Goal: Information Seeking & Learning: Learn about a topic

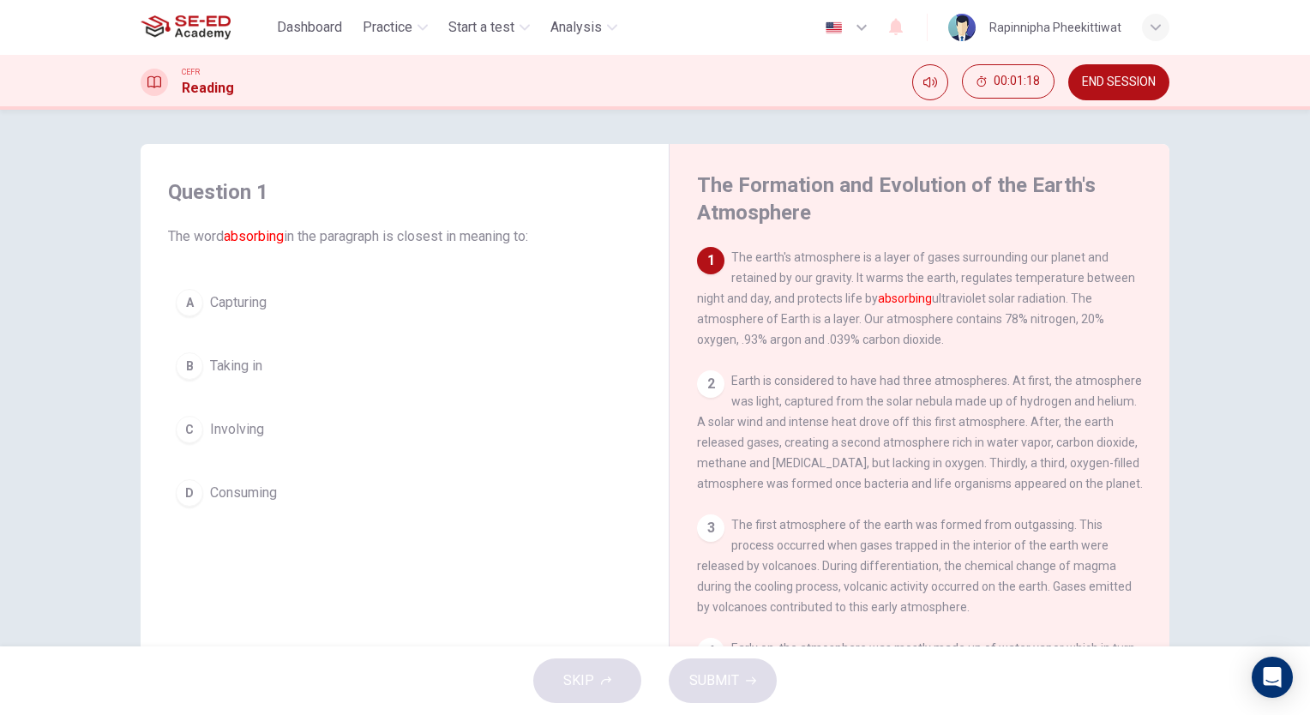
click at [226, 423] on span "Involving" at bounding box center [237, 429] width 54 height 21
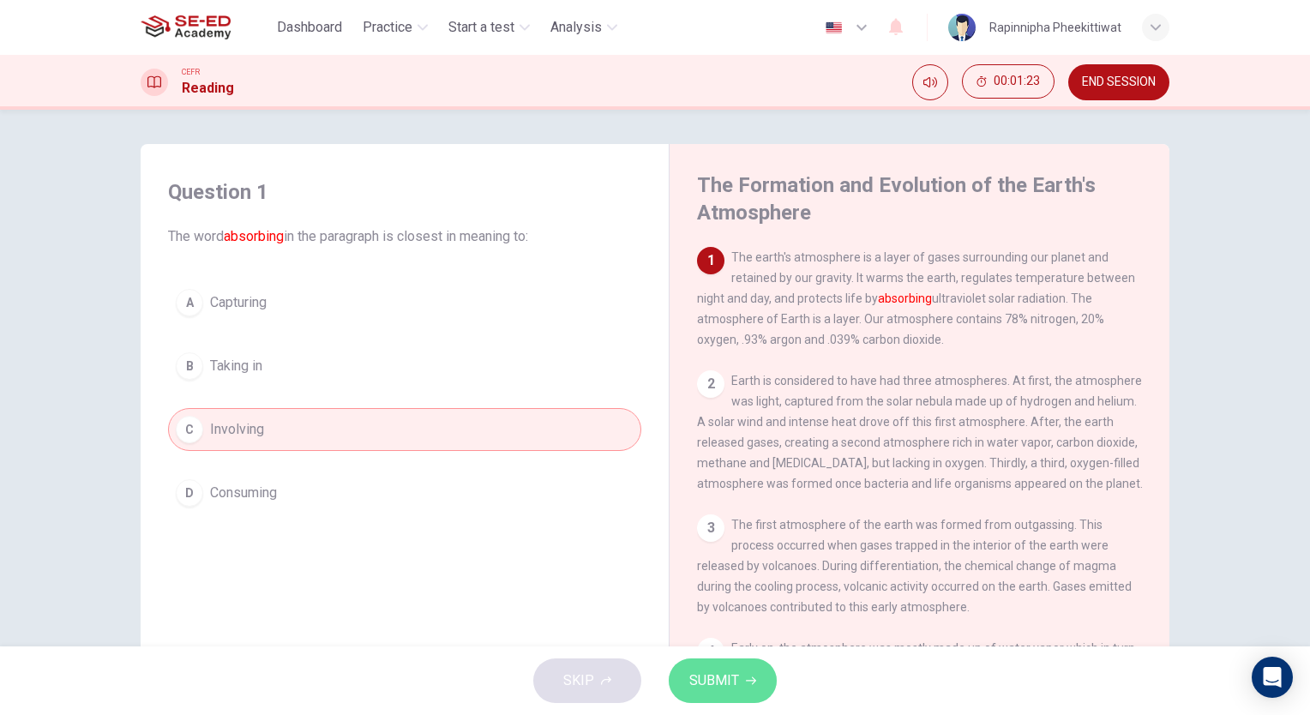
click at [727, 688] on span "SUBMIT" at bounding box center [714, 681] width 50 height 24
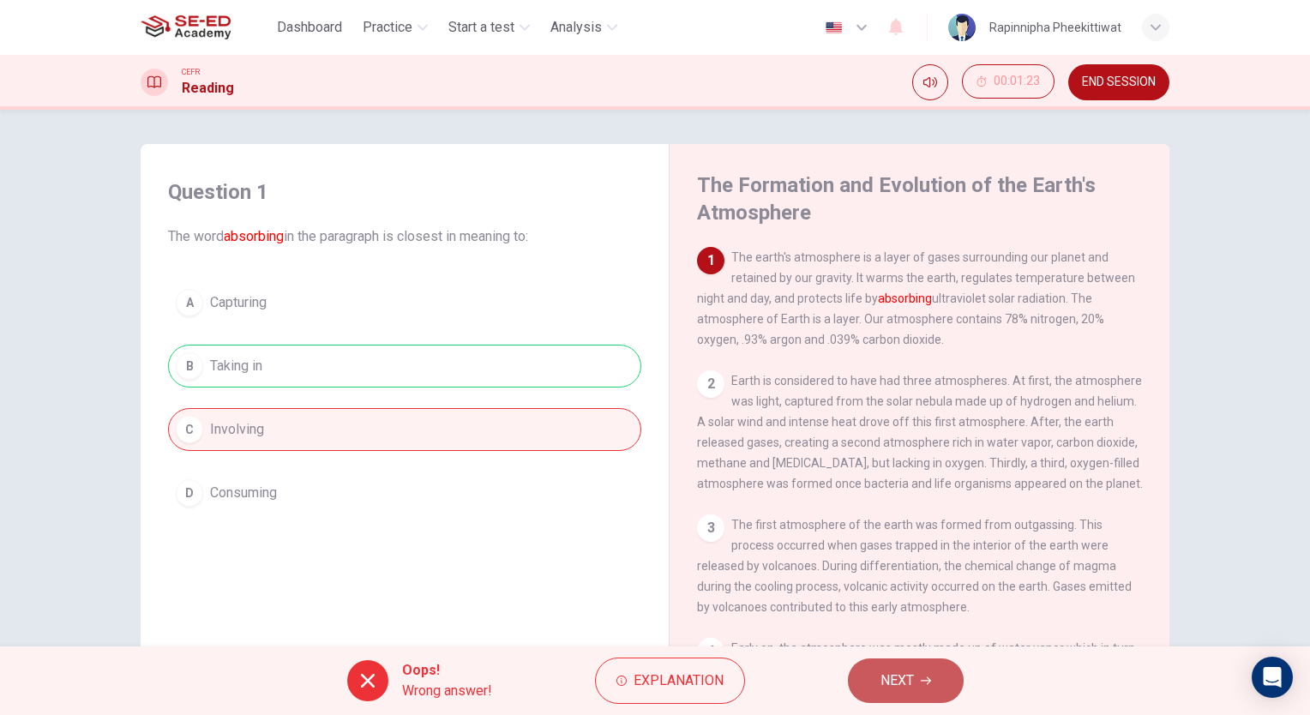
click at [917, 667] on button "NEXT" at bounding box center [906, 681] width 116 height 45
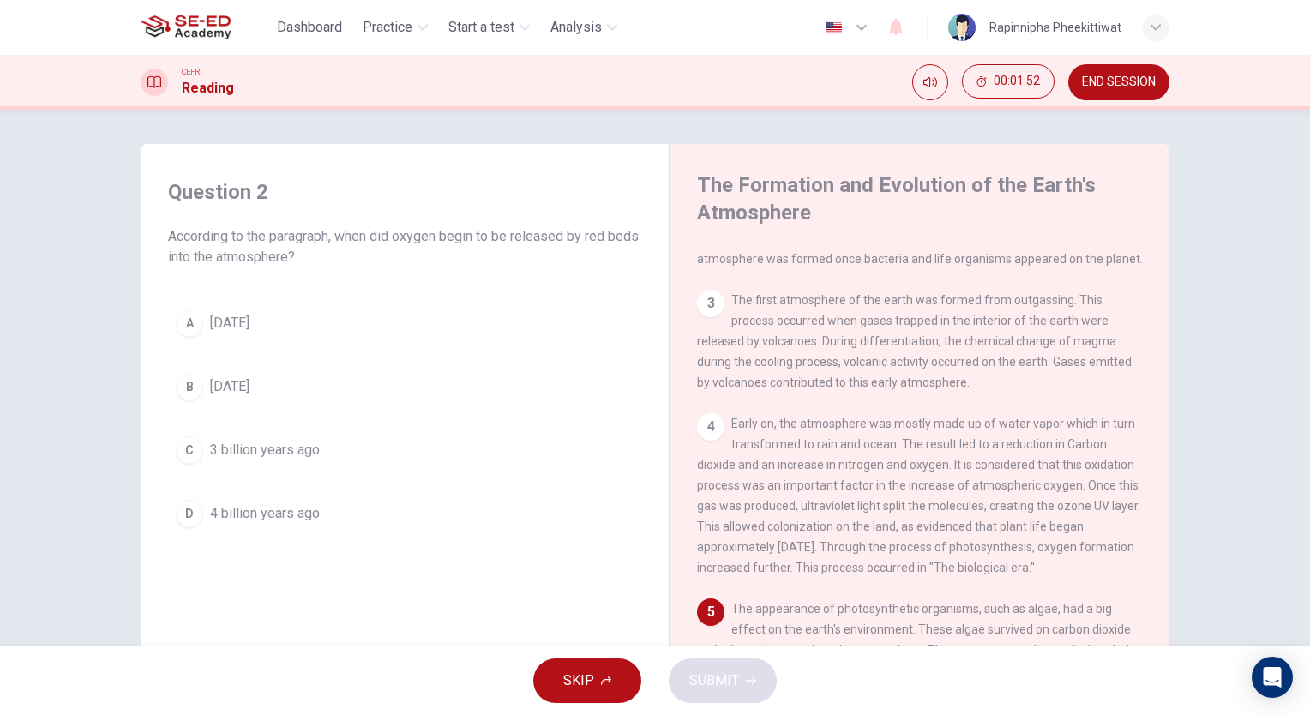
scroll to position [257, 0]
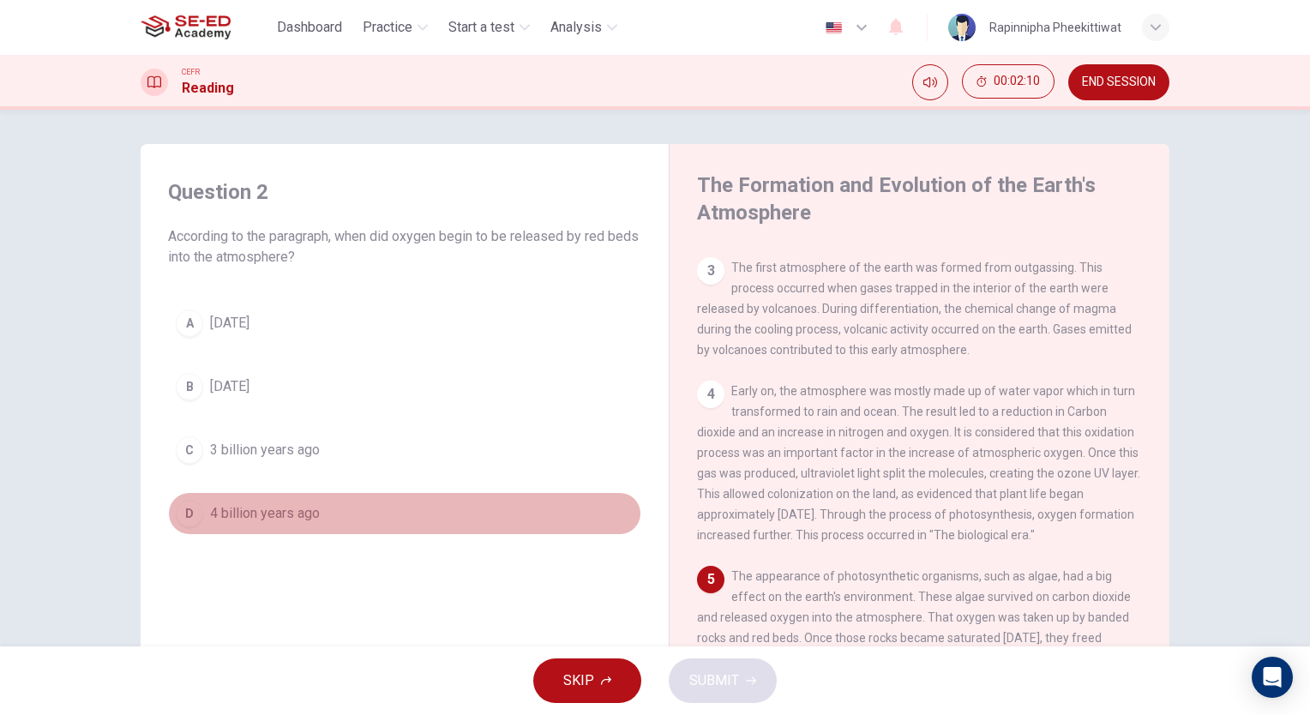
click at [278, 518] on span "4 billion years ago" at bounding box center [265, 513] width 110 height 21
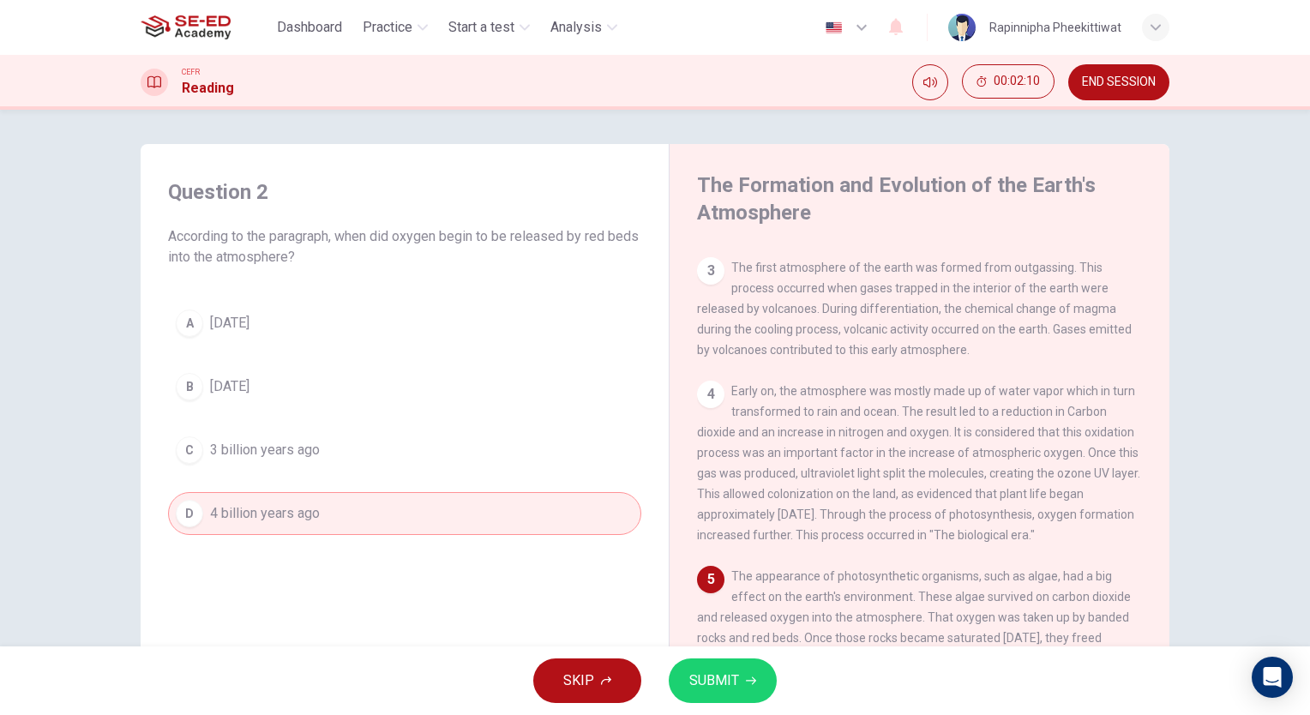
click at [726, 695] on button "SUBMIT" at bounding box center [723, 681] width 108 height 45
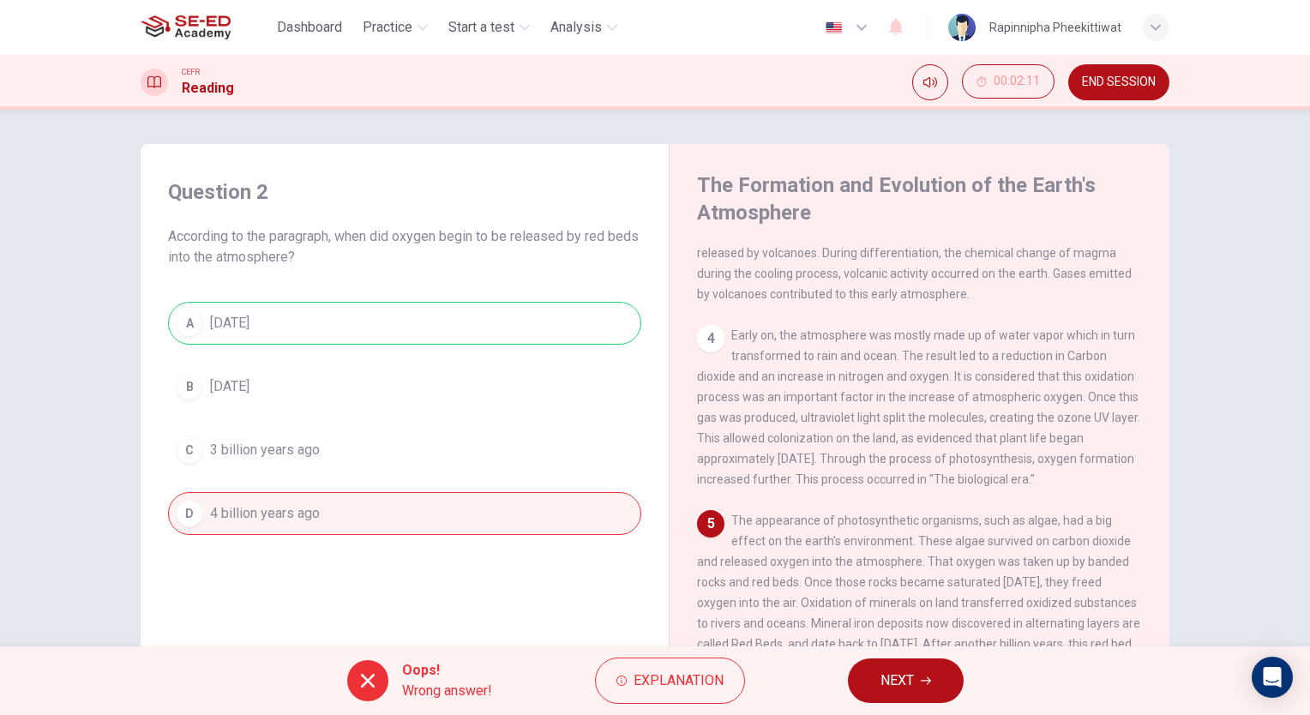
scroll to position [343, 0]
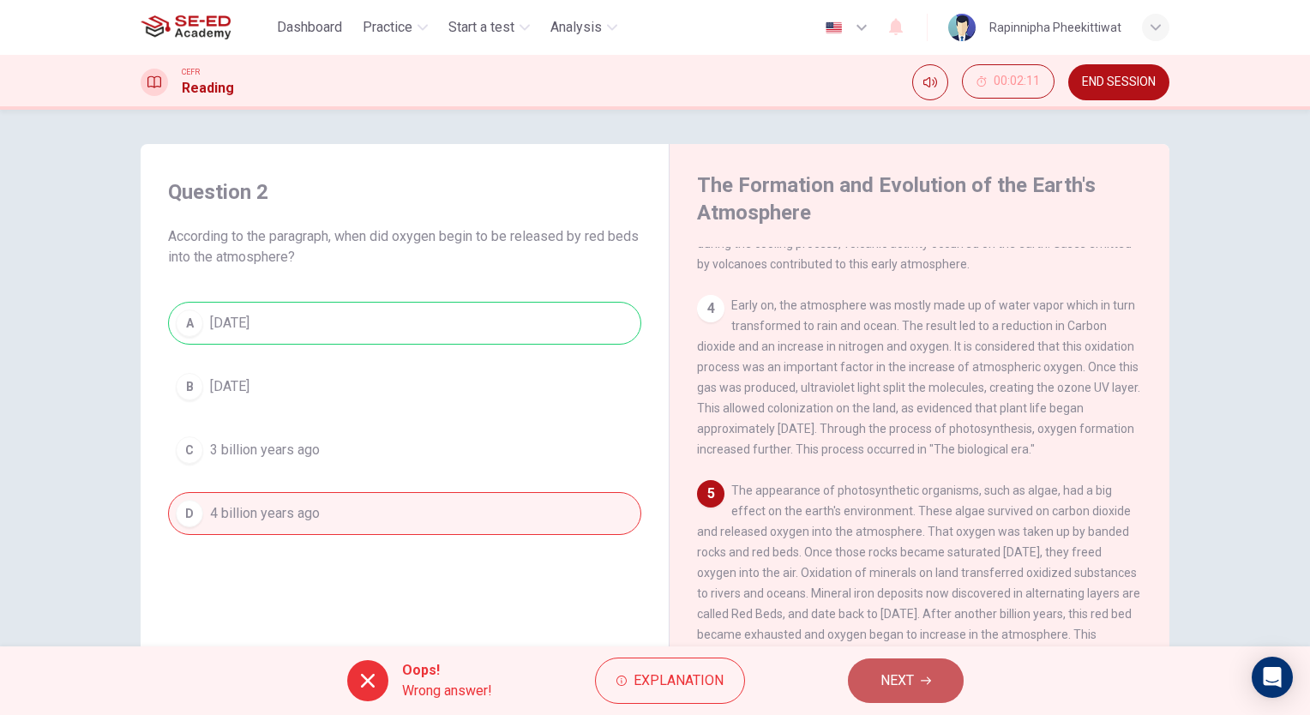
click at [888, 695] on button "NEXT" at bounding box center [906, 681] width 116 height 45
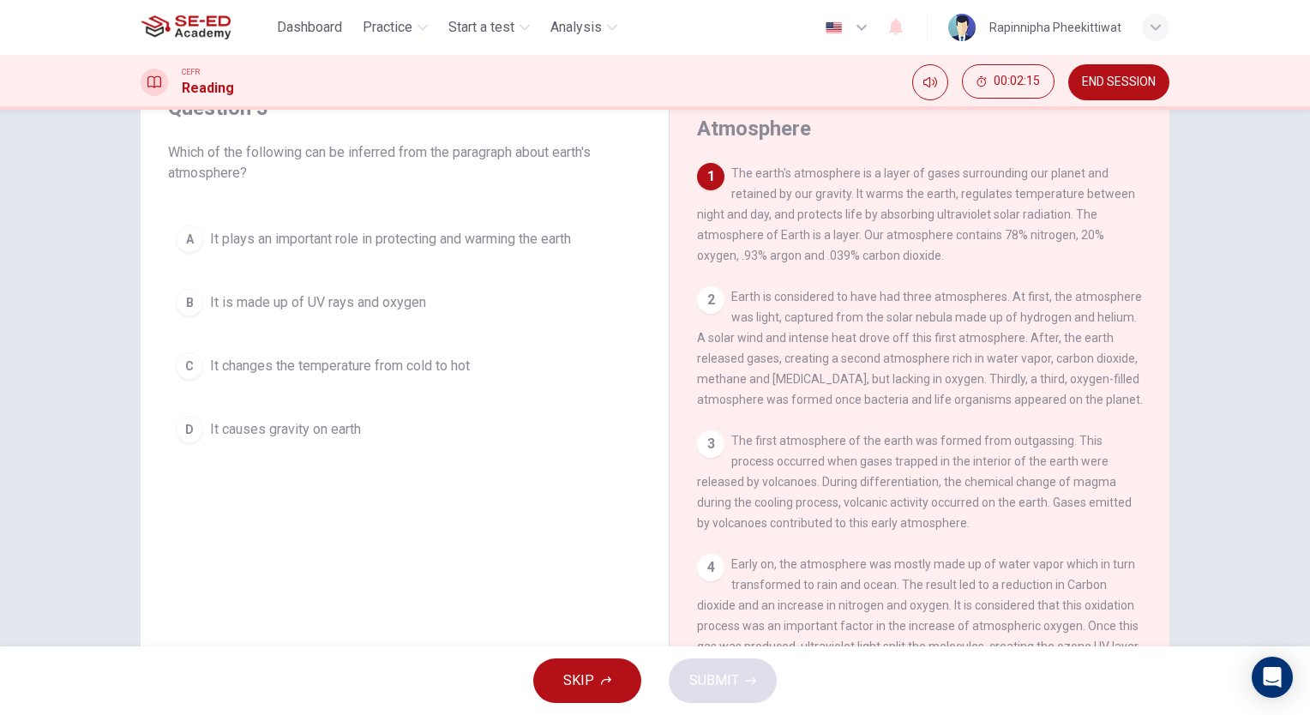
scroll to position [0, 0]
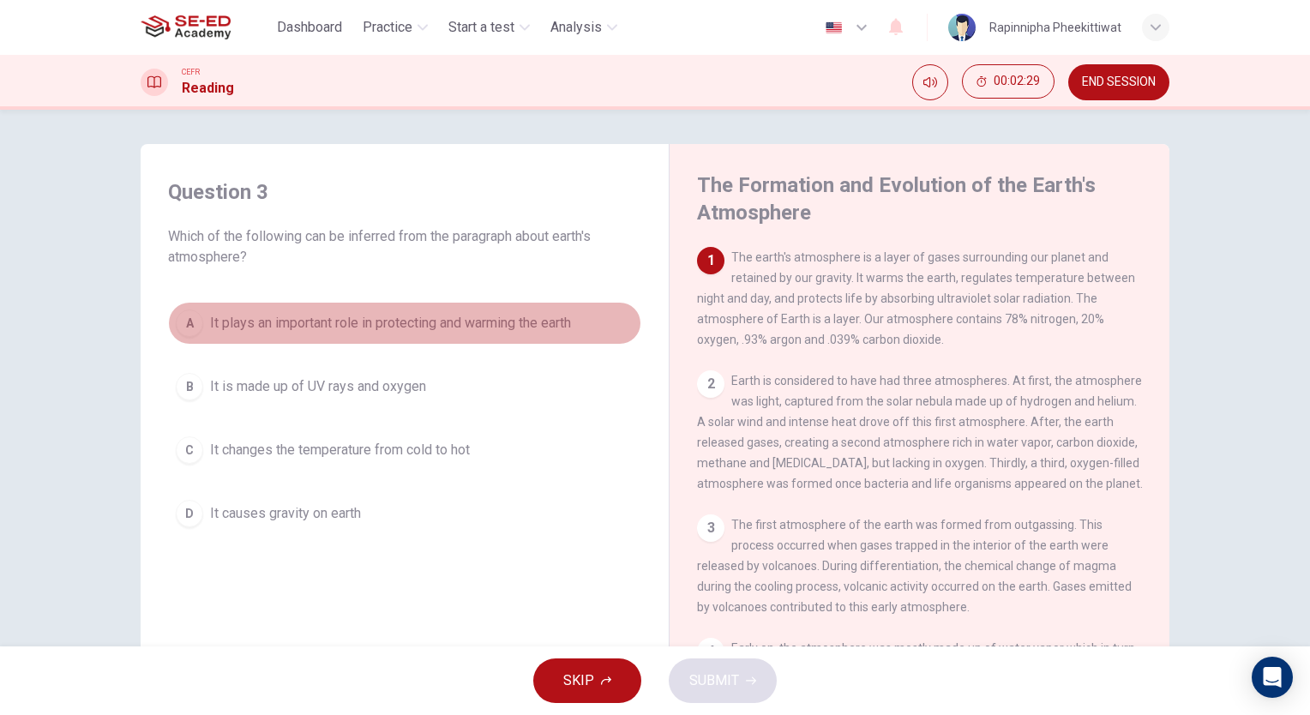
click at [422, 322] on span "It plays an important role in protecting and warming the earth" at bounding box center [390, 323] width 361 height 21
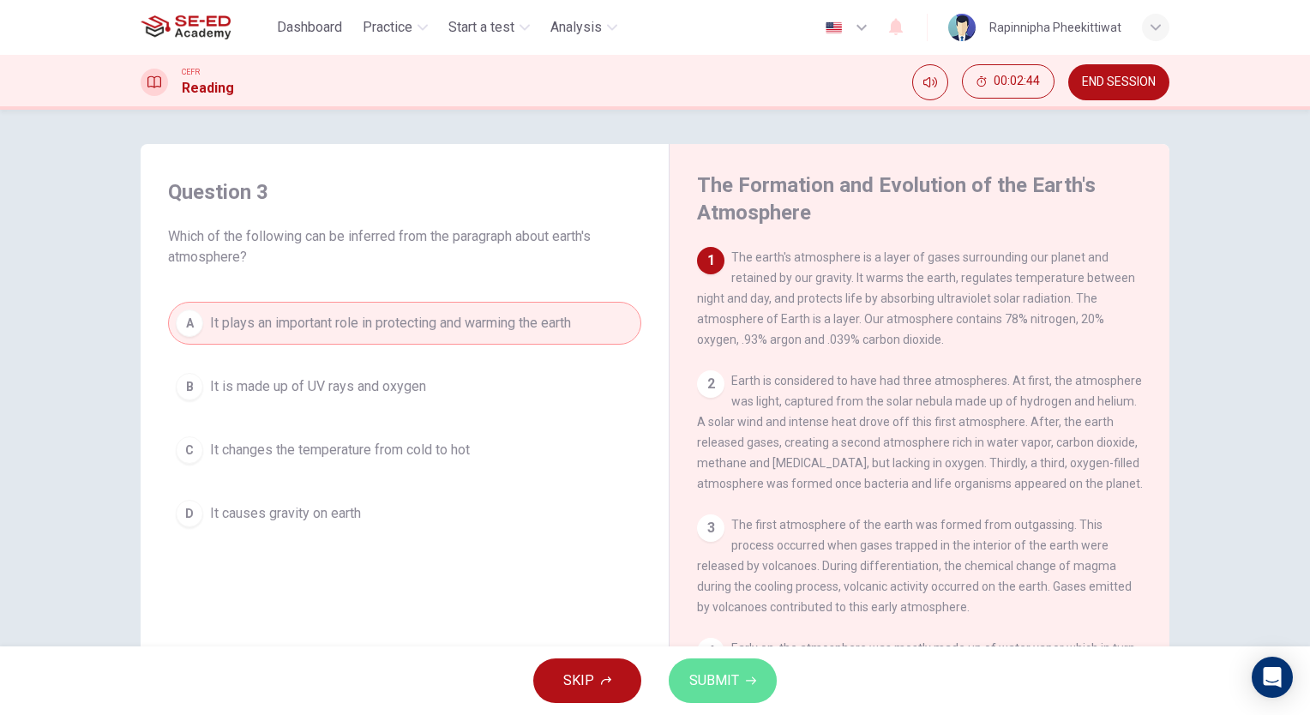
click at [733, 682] on span "SUBMIT" at bounding box center [714, 681] width 50 height 24
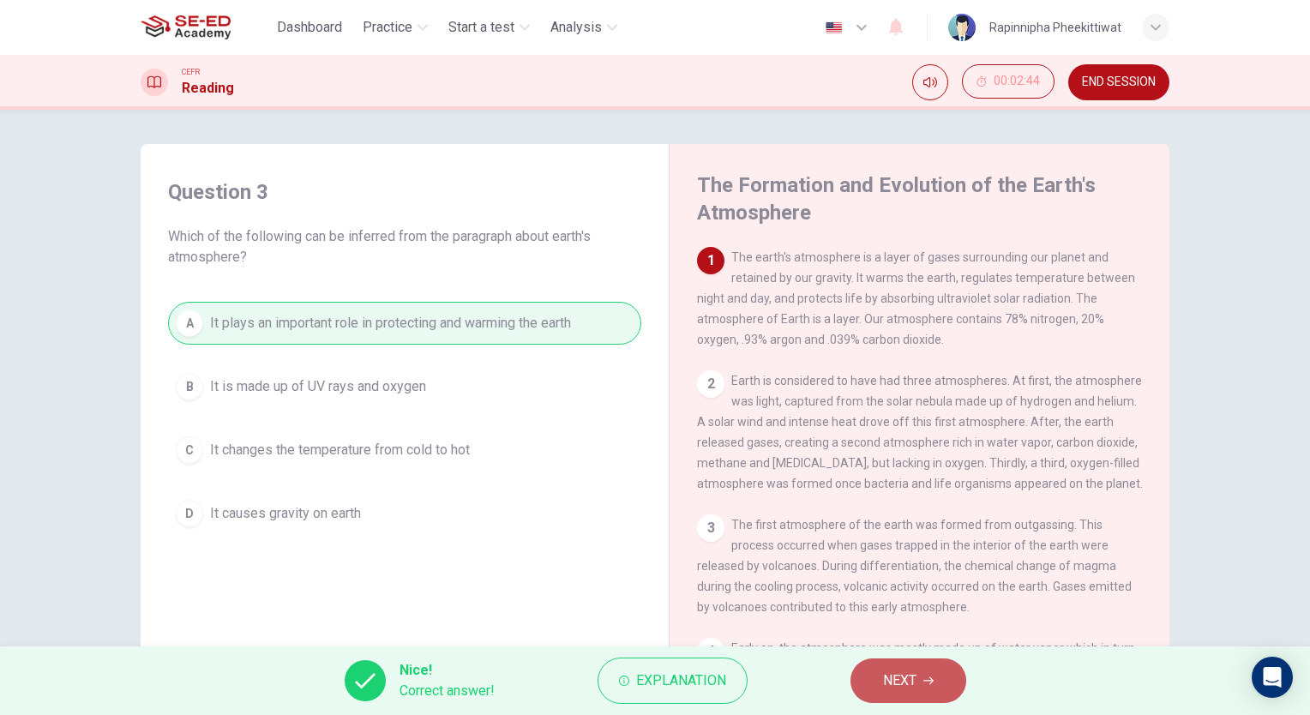
click at [907, 693] on button "NEXT" at bounding box center [909, 681] width 116 height 45
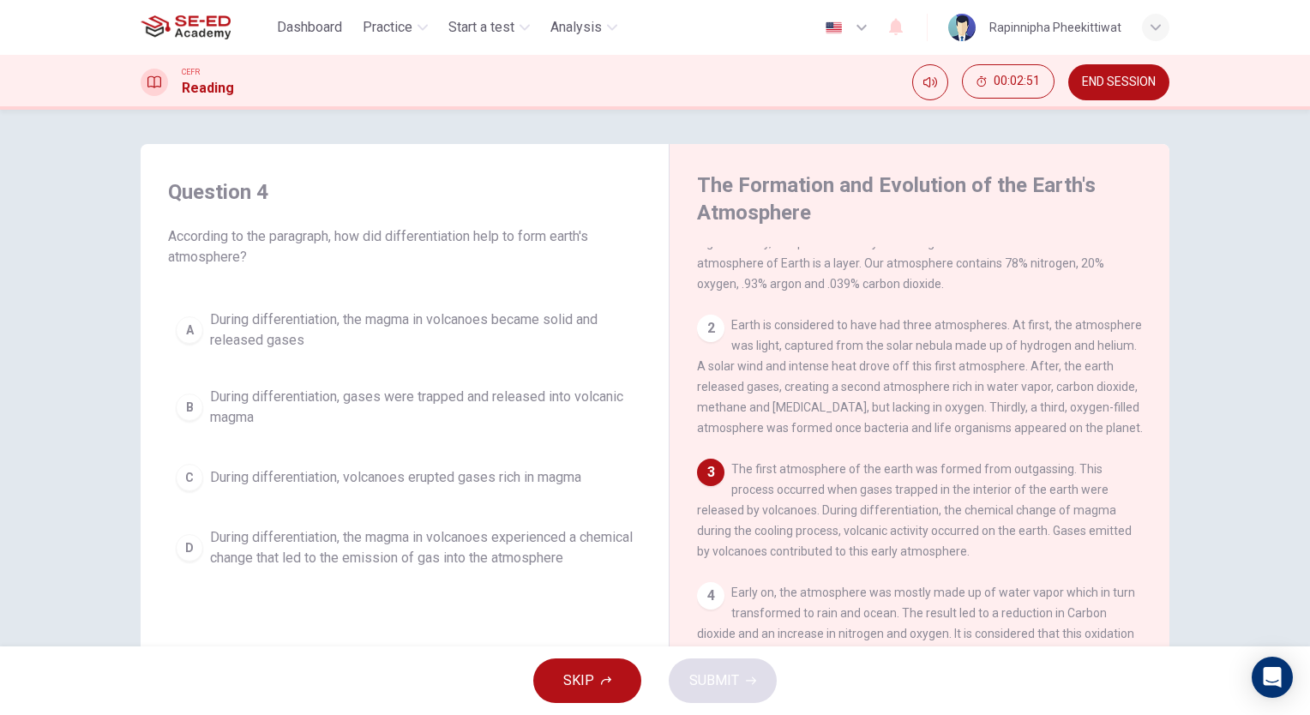
scroll to position [86, 0]
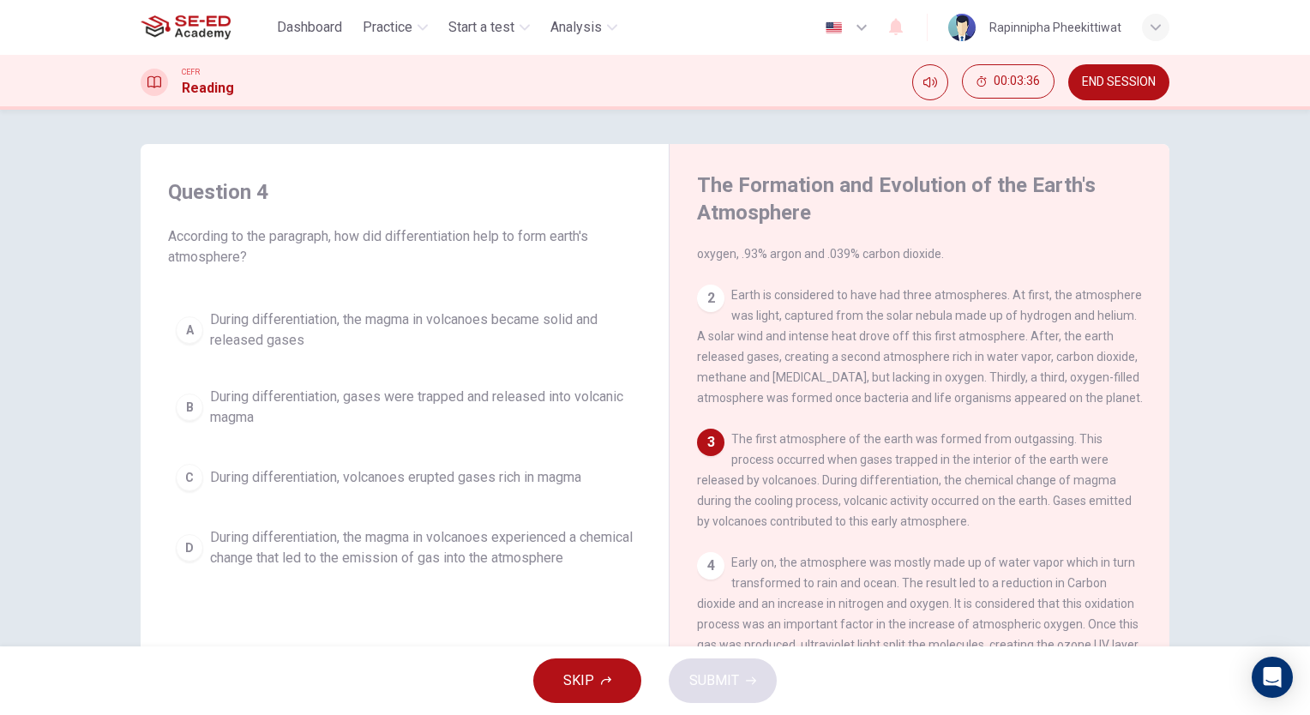
click at [326, 555] on span "During differentiation, the magma in volcanoes experienced a chemical change th…" at bounding box center [422, 547] width 424 height 41
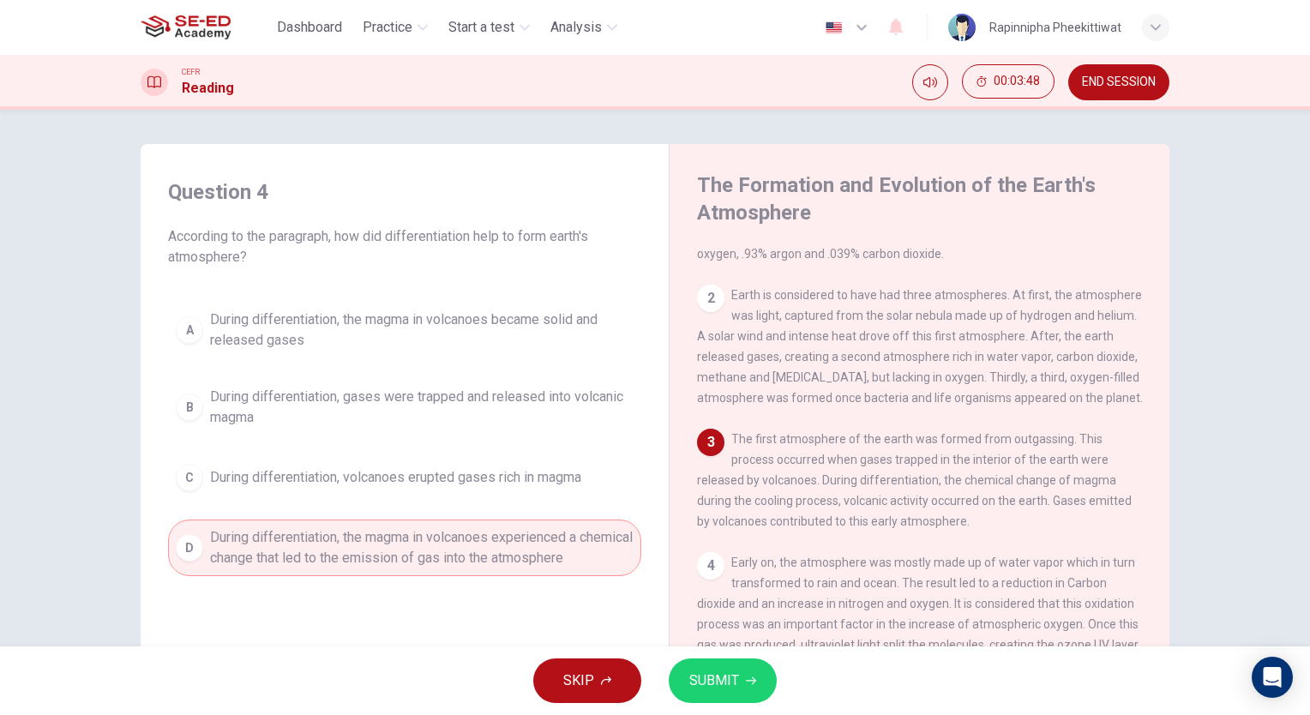
click at [760, 680] on button "SUBMIT" at bounding box center [723, 681] width 108 height 45
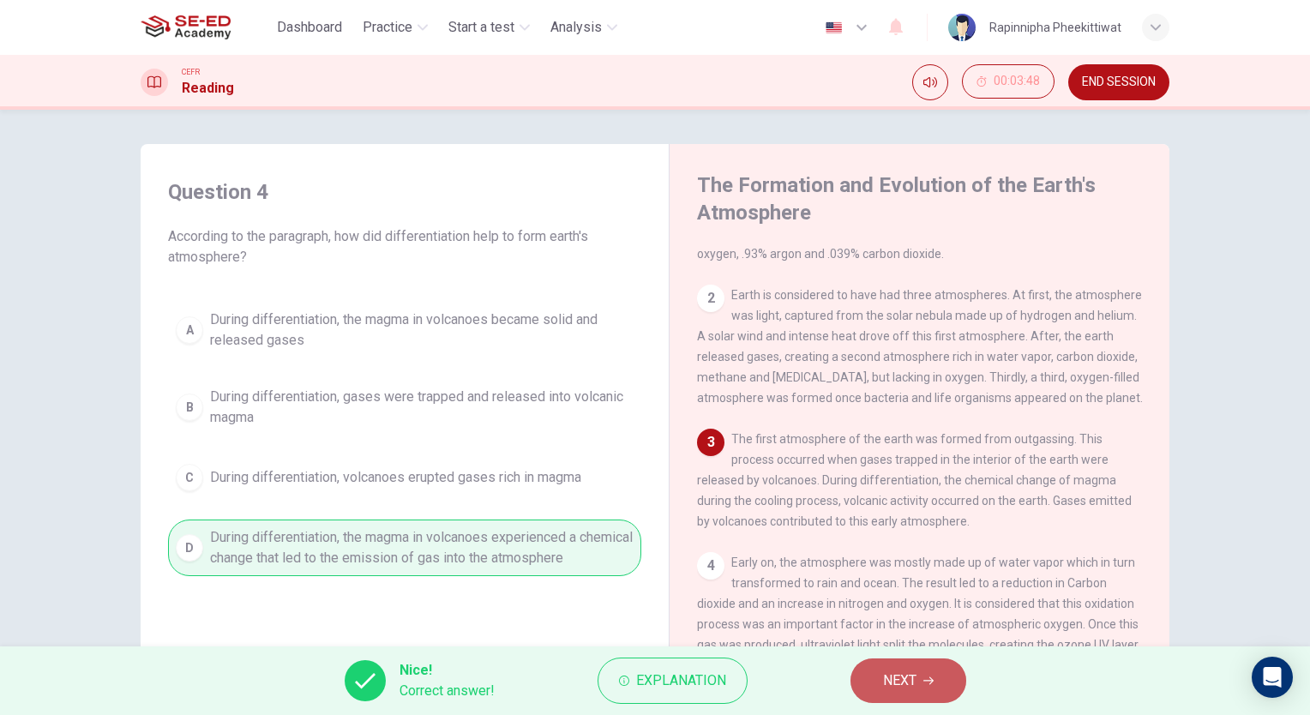
click at [907, 665] on button "NEXT" at bounding box center [909, 681] width 116 height 45
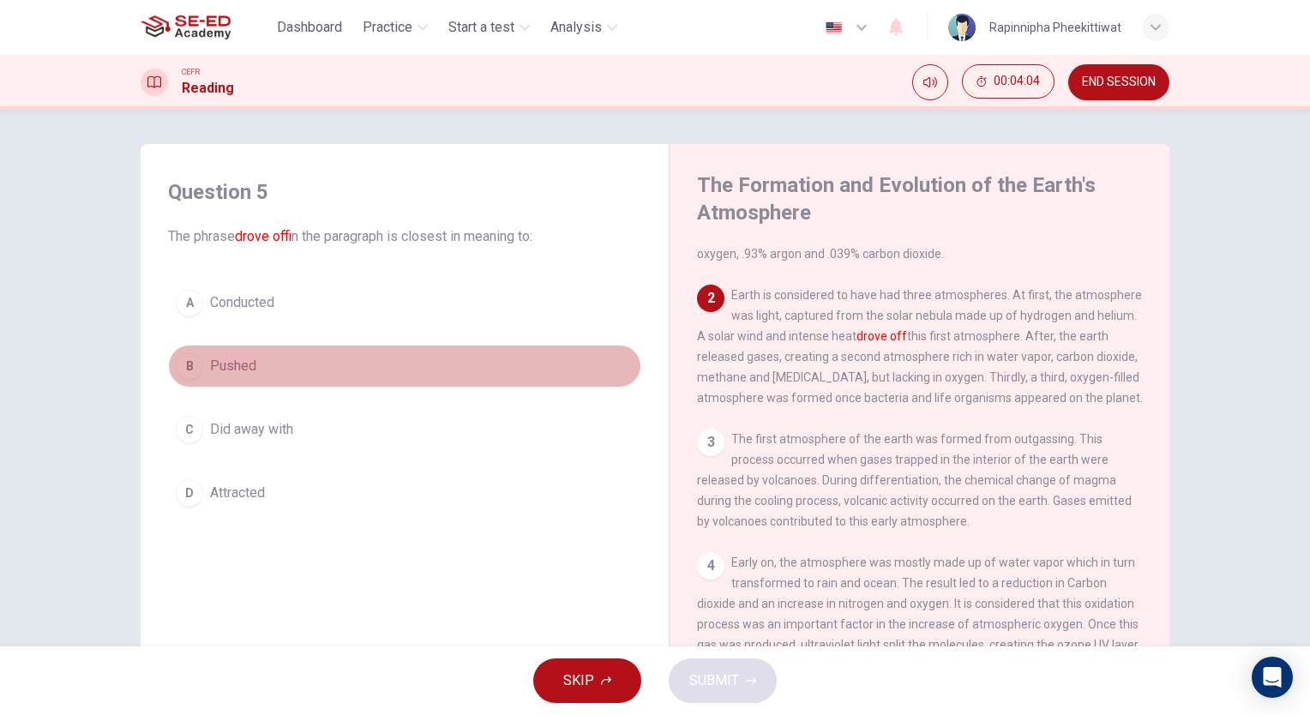
click at [249, 372] on span "Pushed" at bounding box center [233, 366] width 46 height 21
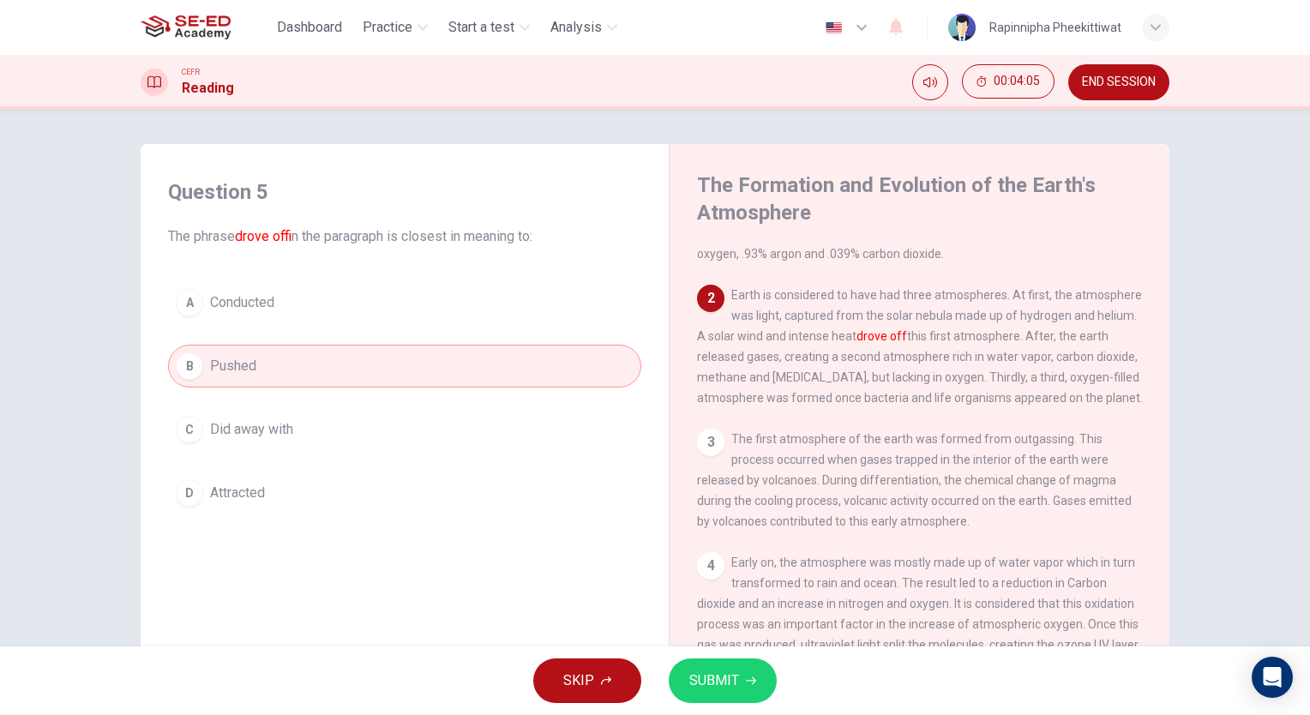
drag, startPoint x: 256, startPoint y: 462, endPoint x: 265, endPoint y: 499, distance: 38.1
click at [257, 464] on div "A Conducted B Pushed C Did away with D Attracted" at bounding box center [404, 397] width 473 height 233
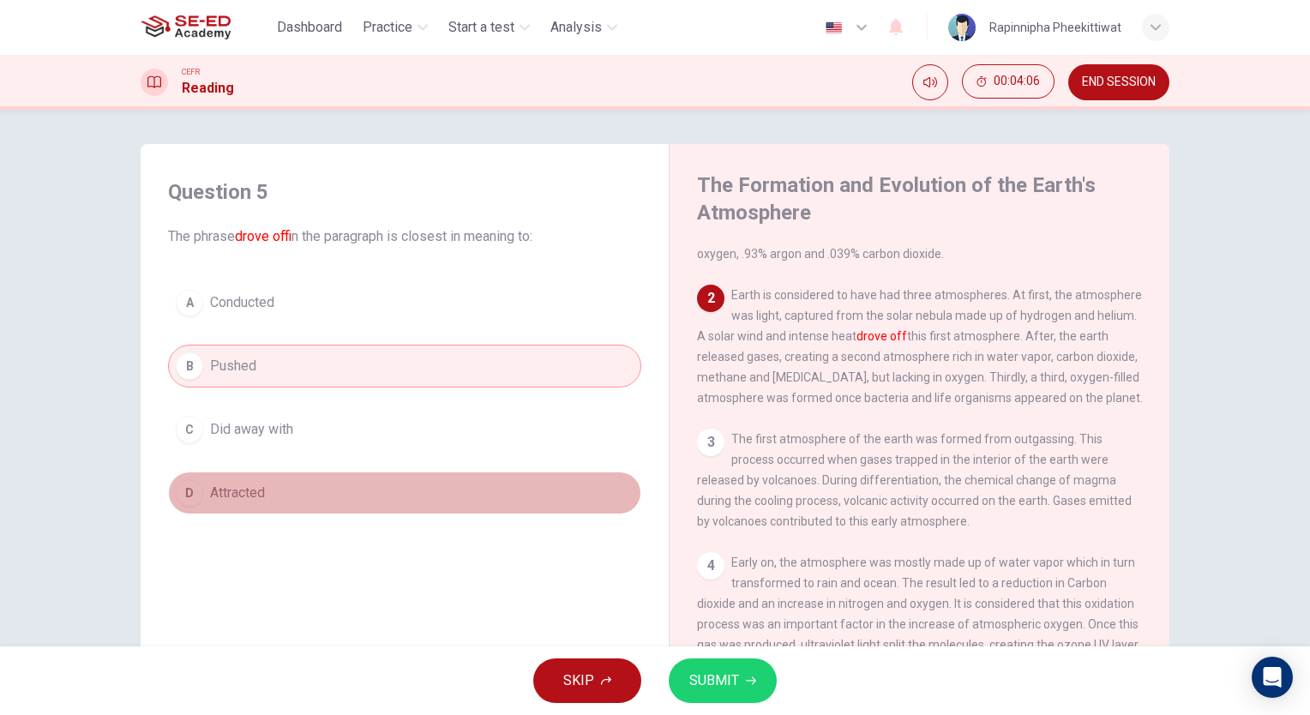
click at [243, 483] on span "Attracted" at bounding box center [237, 493] width 55 height 21
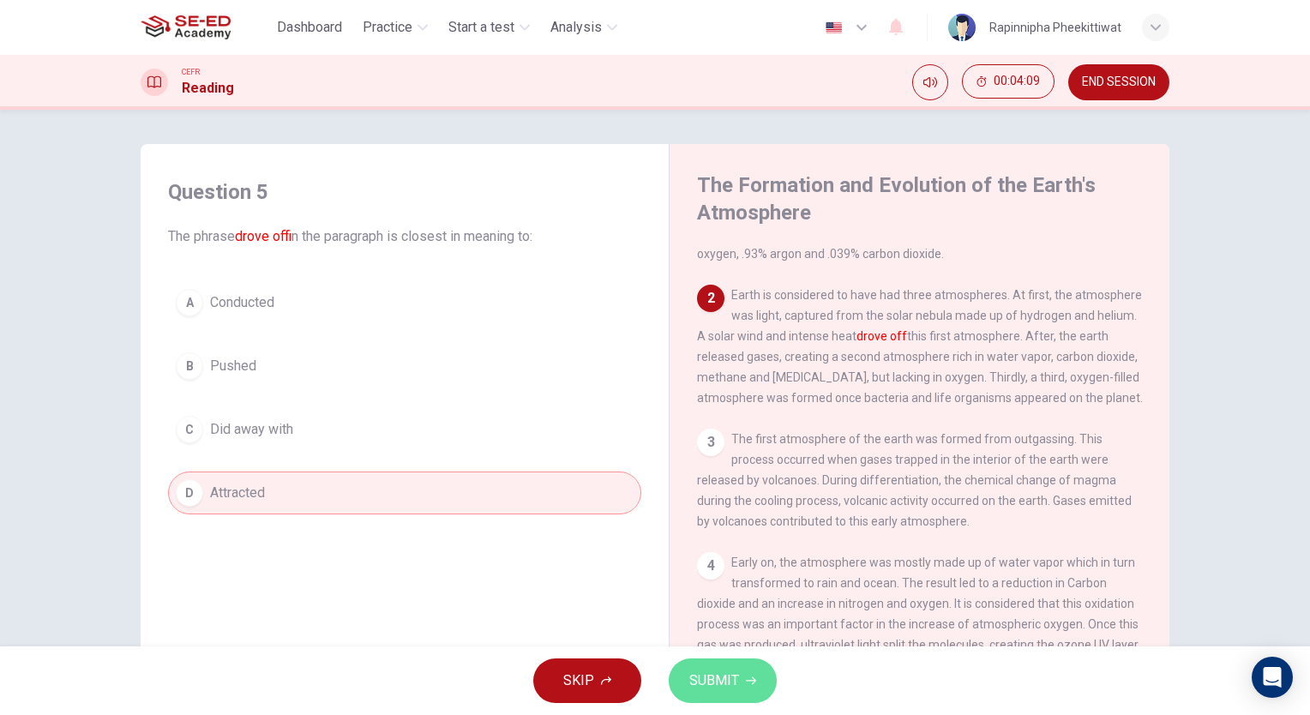
click at [700, 685] on span "SUBMIT" at bounding box center [714, 681] width 50 height 24
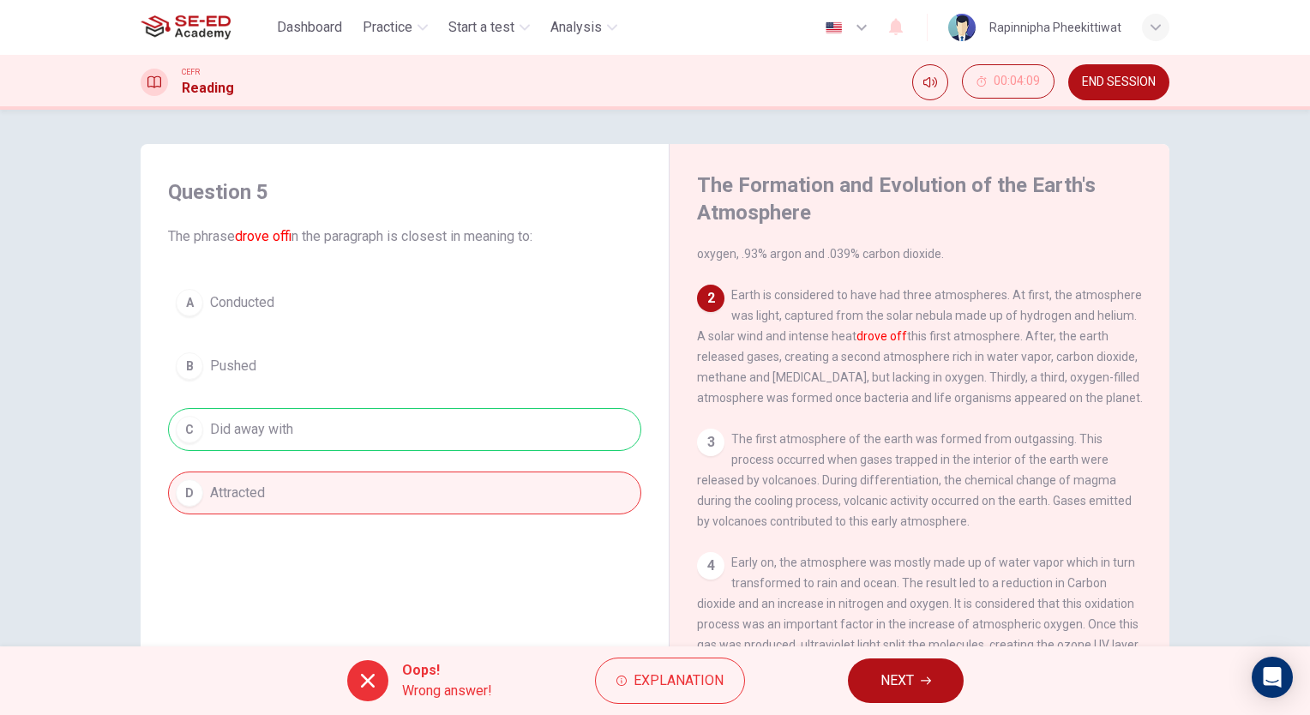
click at [852, 681] on button "NEXT" at bounding box center [906, 681] width 116 height 45
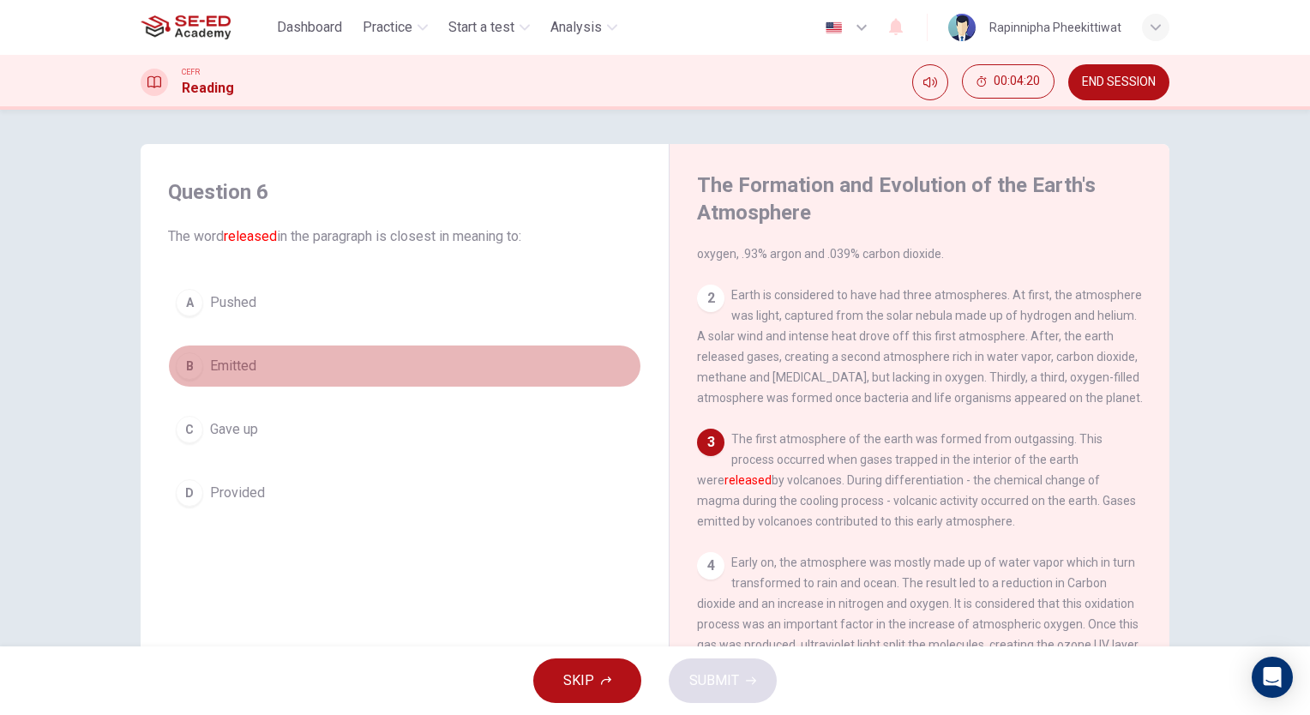
click at [216, 364] on span "Emitted" at bounding box center [233, 366] width 46 height 21
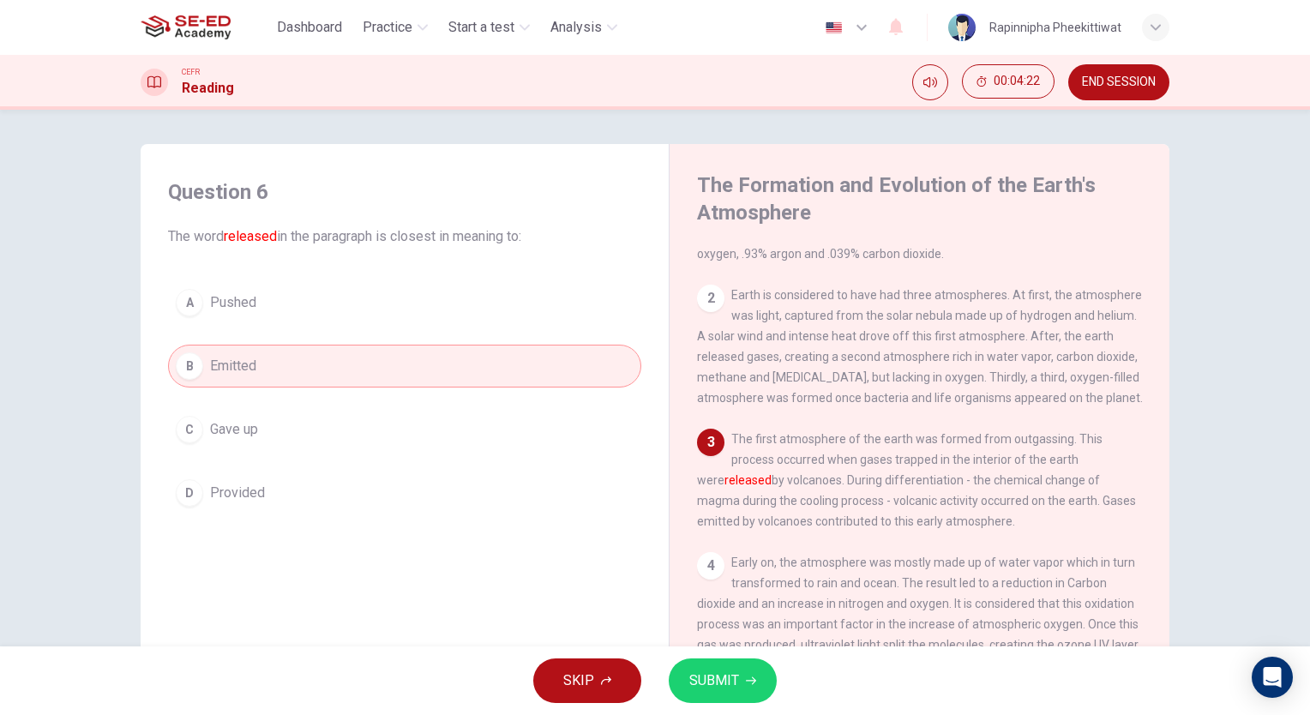
click at [740, 680] on button "SUBMIT" at bounding box center [723, 681] width 108 height 45
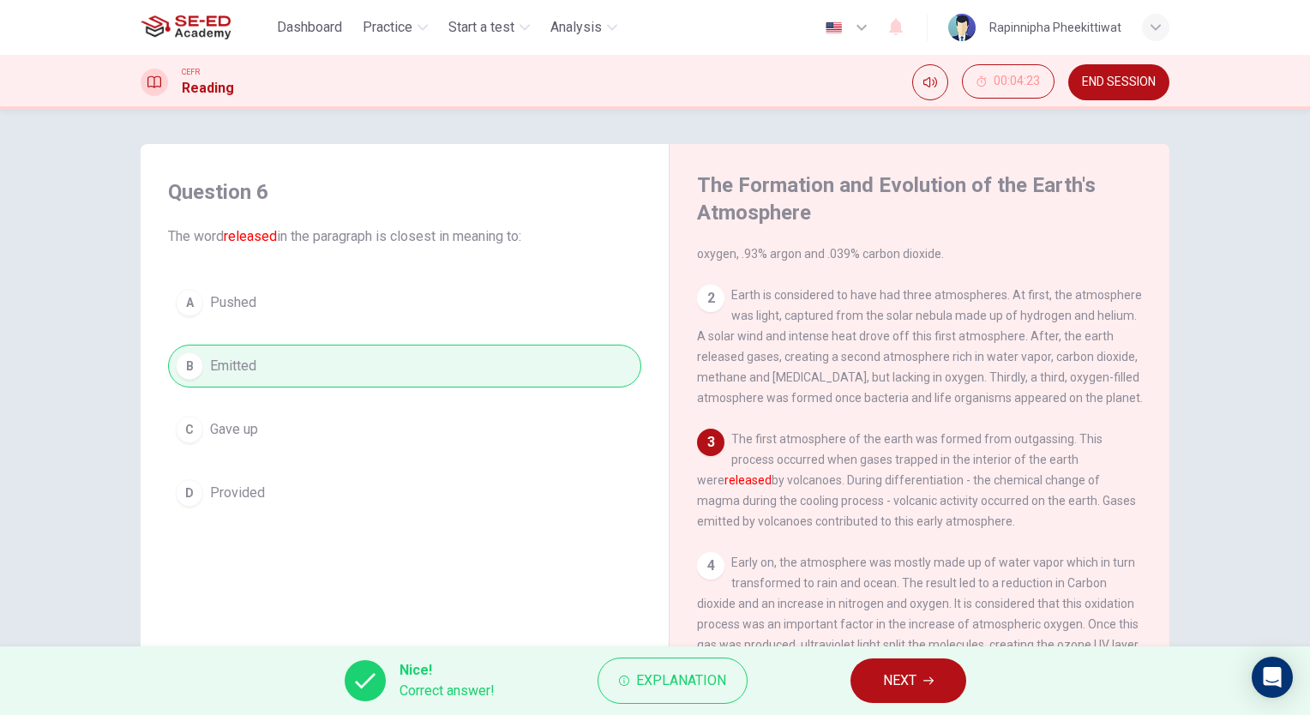
click at [950, 687] on button "NEXT" at bounding box center [909, 681] width 116 height 45
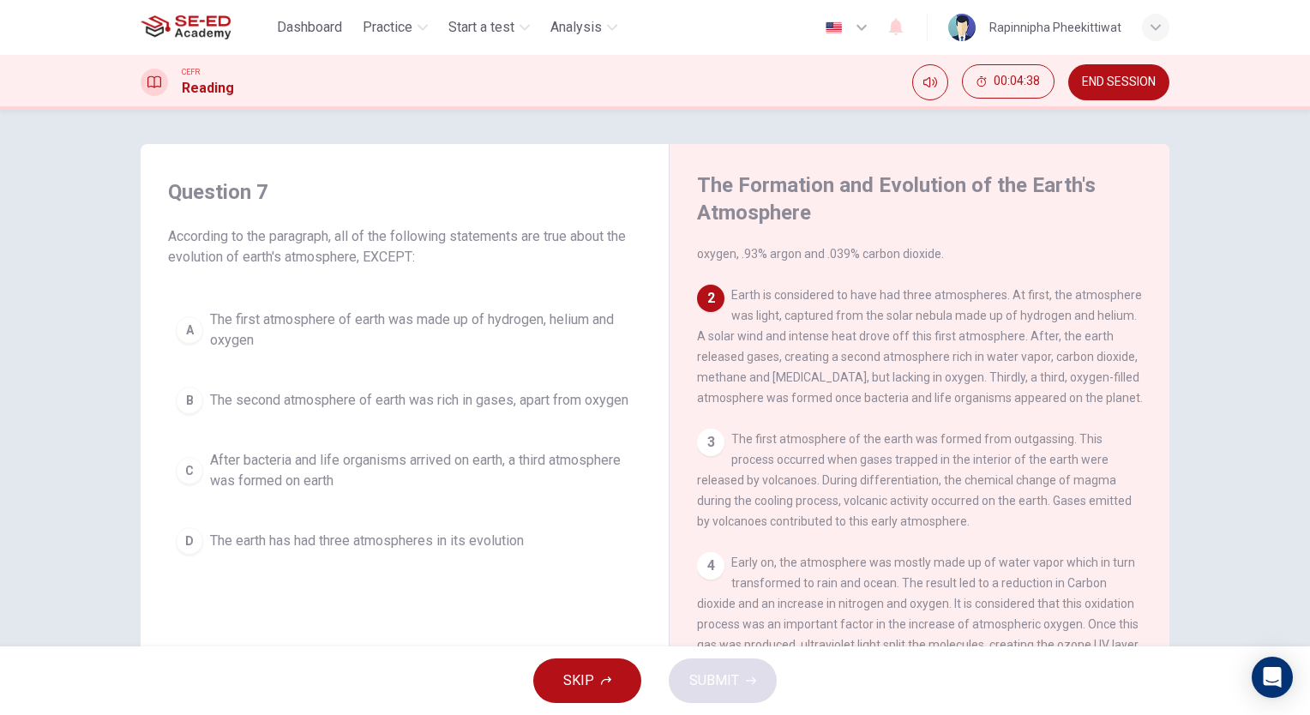
click at [493, 334] on span "The first atmosphere of earth was made up of hydrogen, helium and oxygen" at bounding box center [422, 330] width 424 height 41
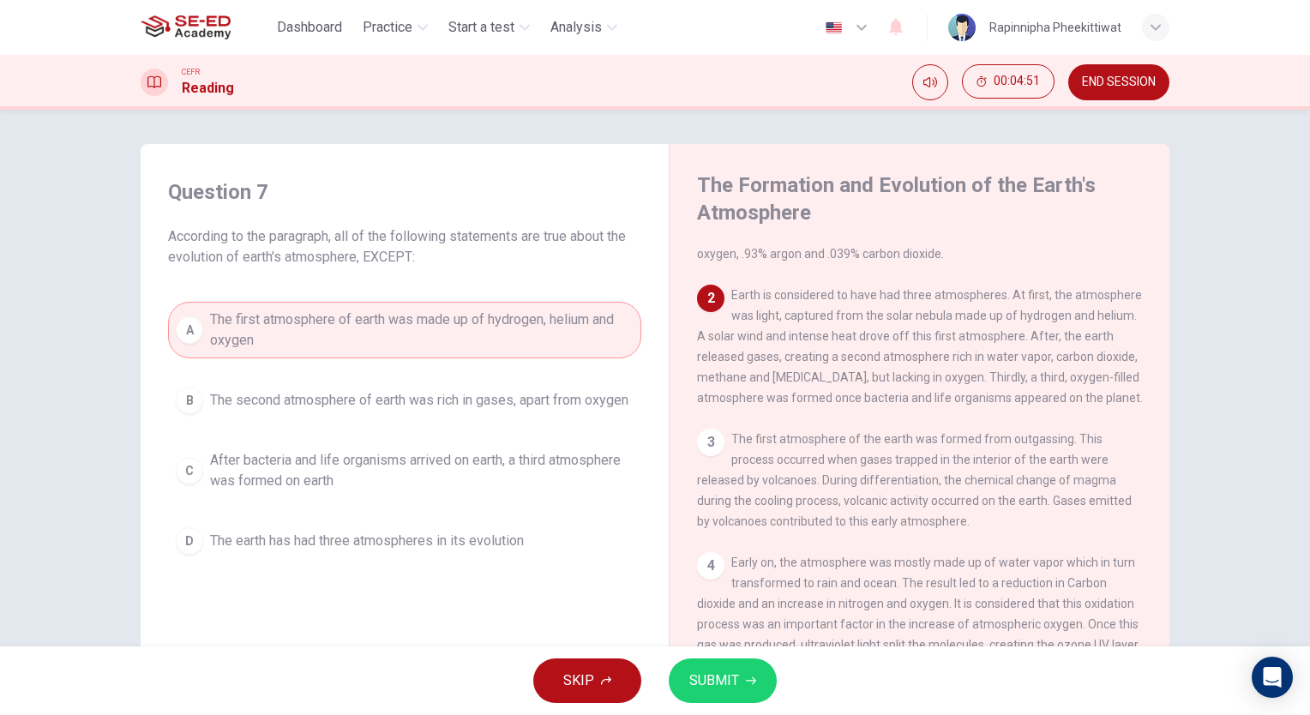
click at [729, 678] on span "SUBMIT" at bounding box center [714, 681] width 50 height 24
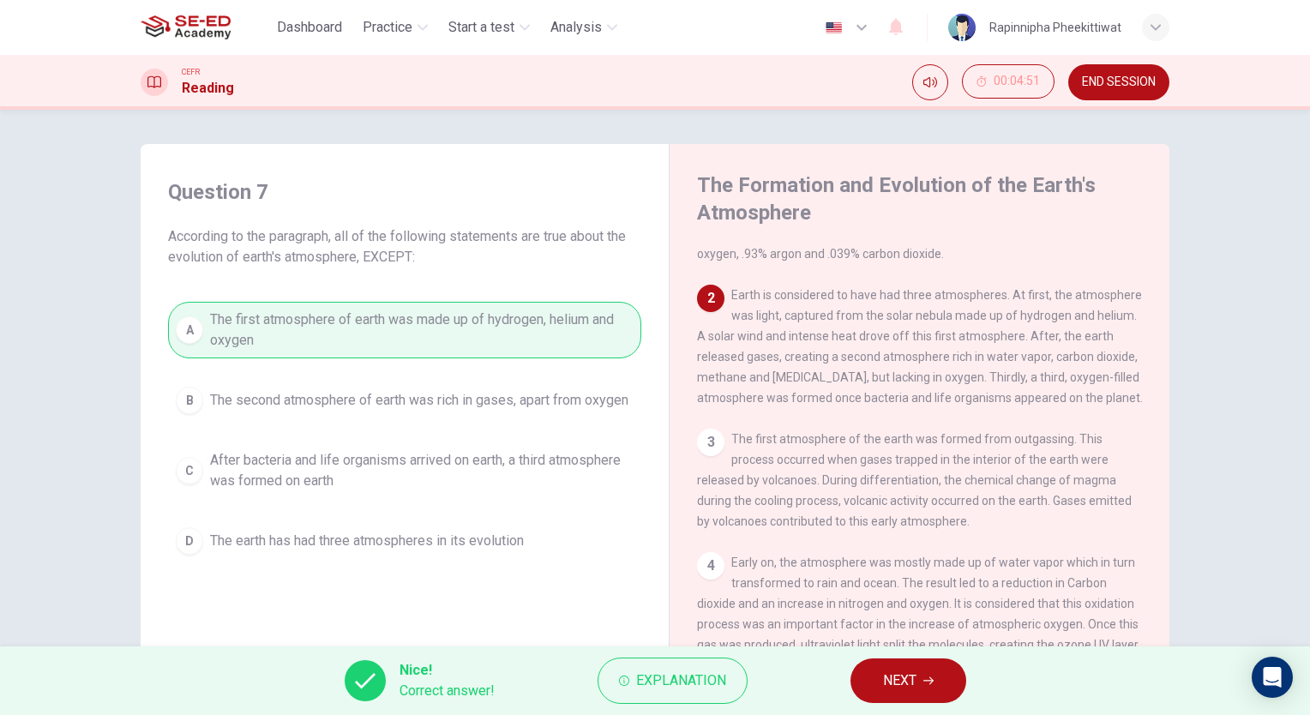
click at [934, 677] on icon "button" at bounding box center [929, 681] width 10 height 10
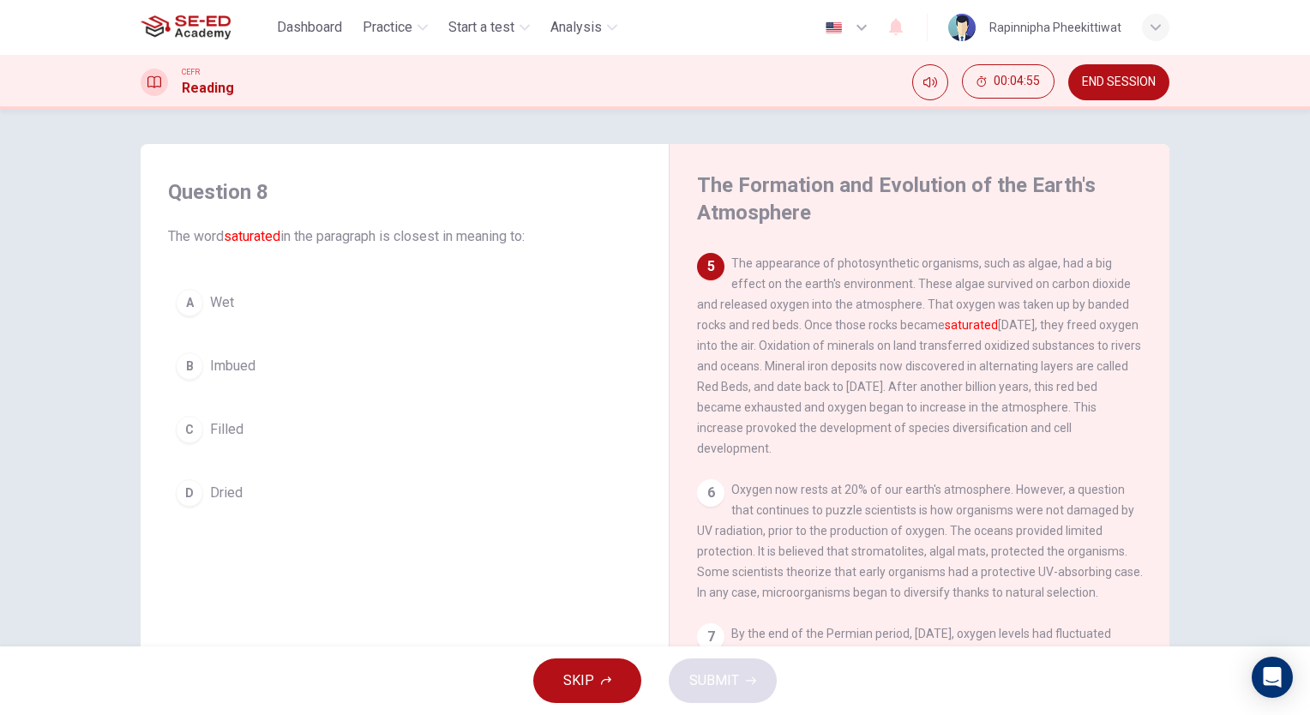
scroll to position [515, 0]
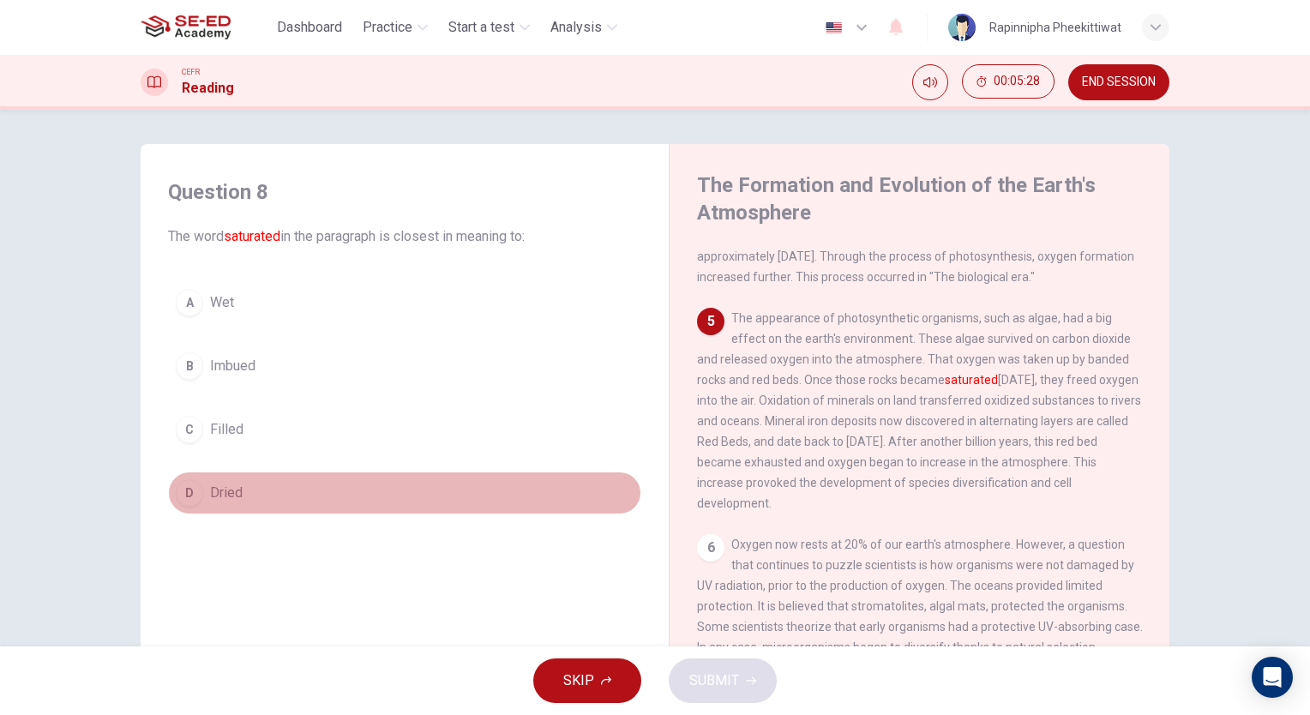
click at [223, 486] on span "Dried" at bounding box center [226, 493] width 33 height 21
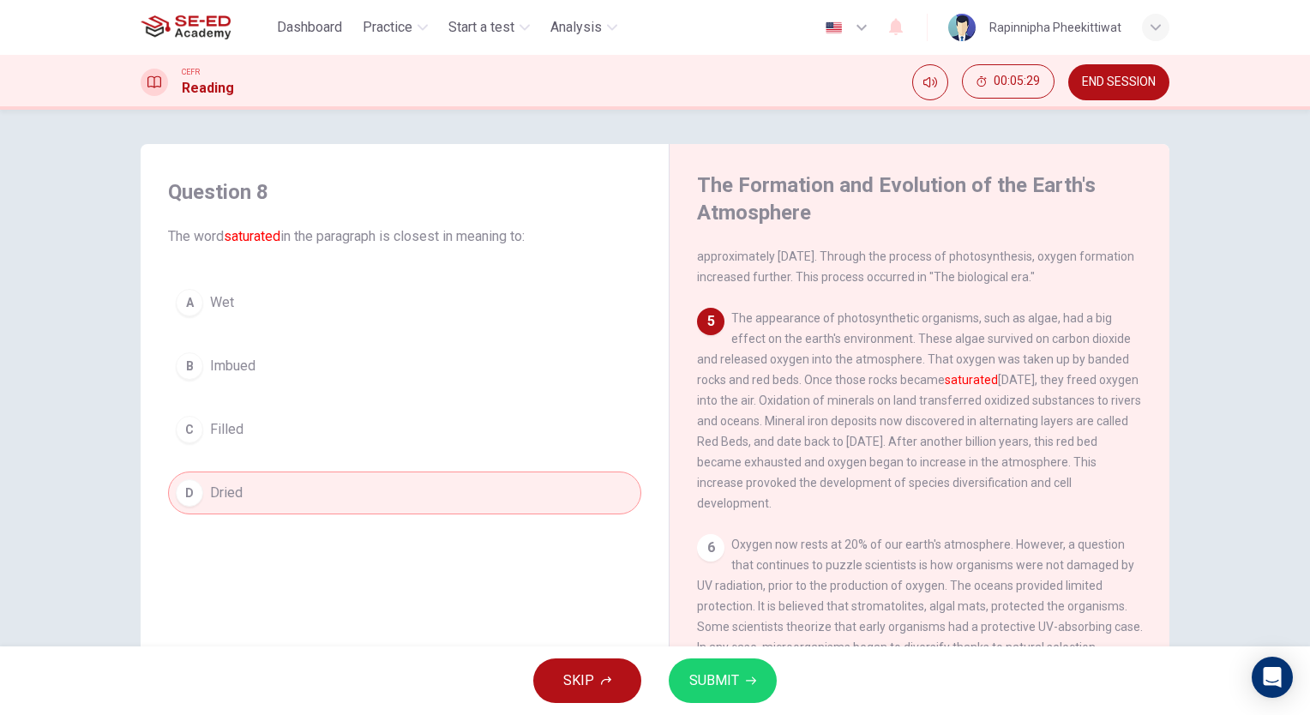
click at [748, 683] on icon "button" at bounding box center [751, 681] width 10 height 10
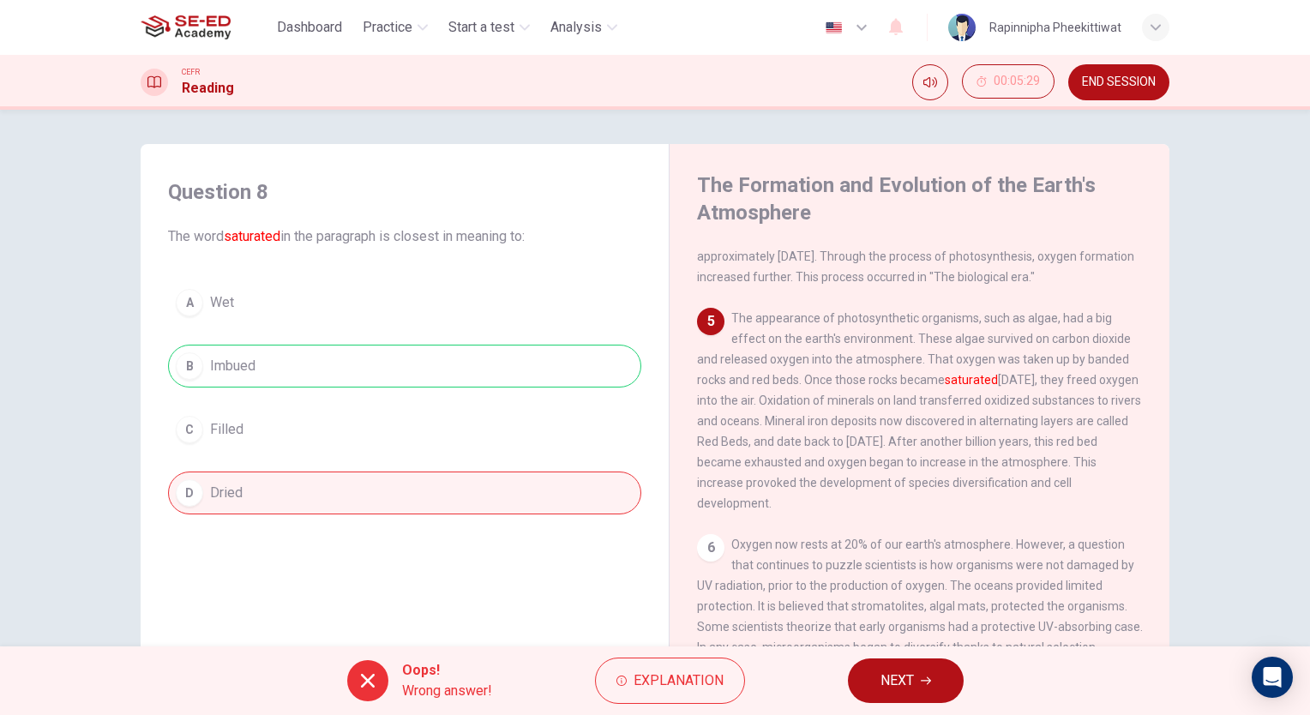
click at [871, 676] on button "NEXT" at bounding box center [906, 681] width 116 height 45
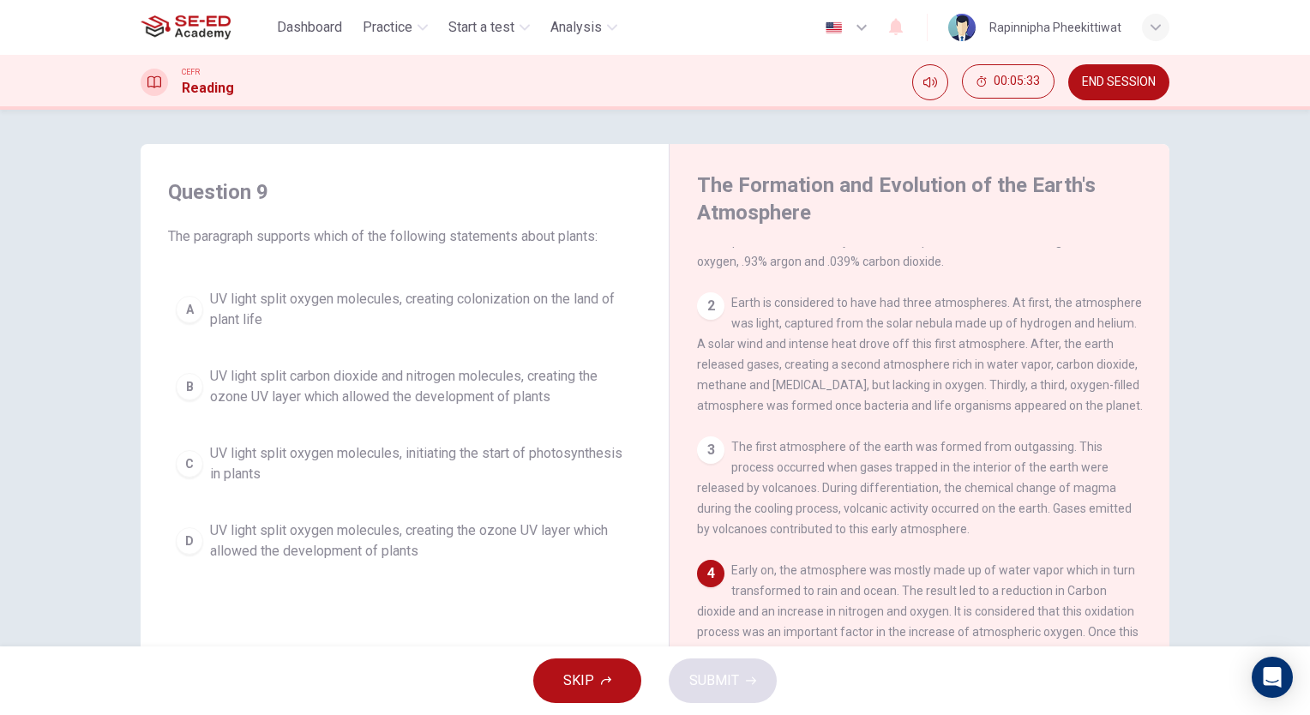
scroll to position [257, 0]
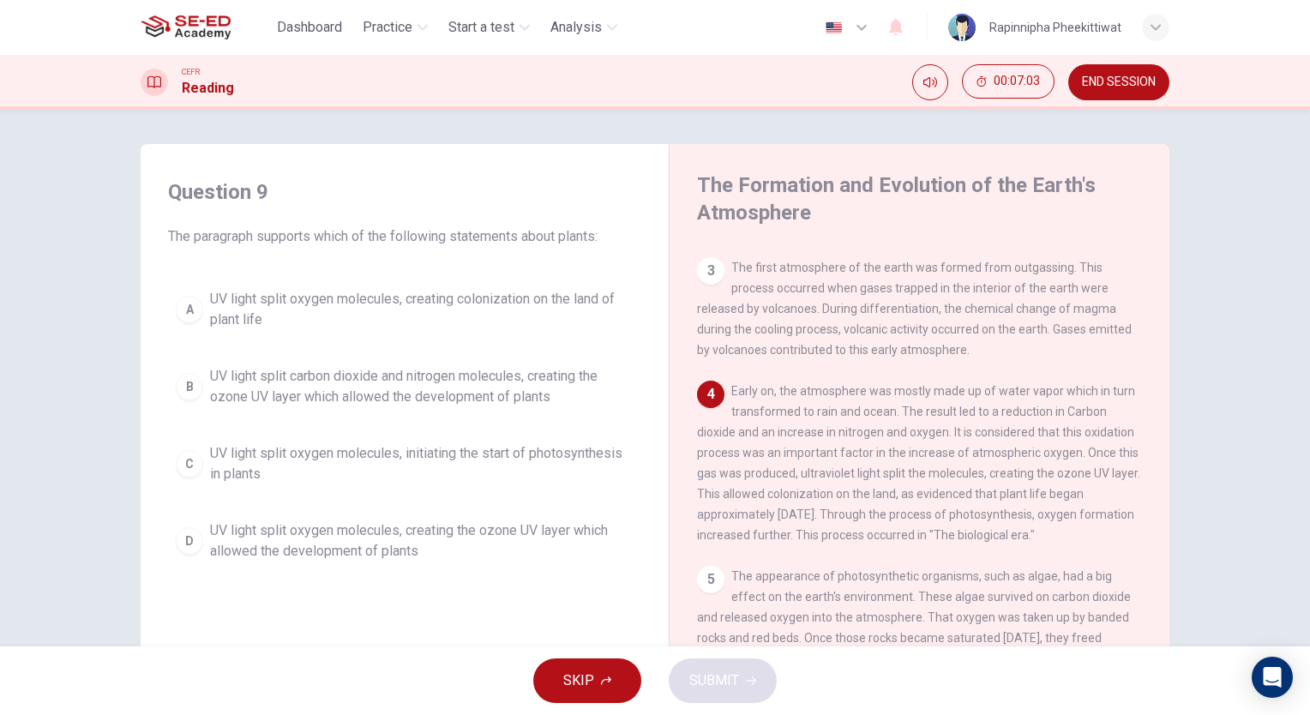
click at [454, 535] on span "UV light split oxygen molecules, creating the ozone UV layer which allowed the …" at bounding box center [422, 541] width 424 height 41
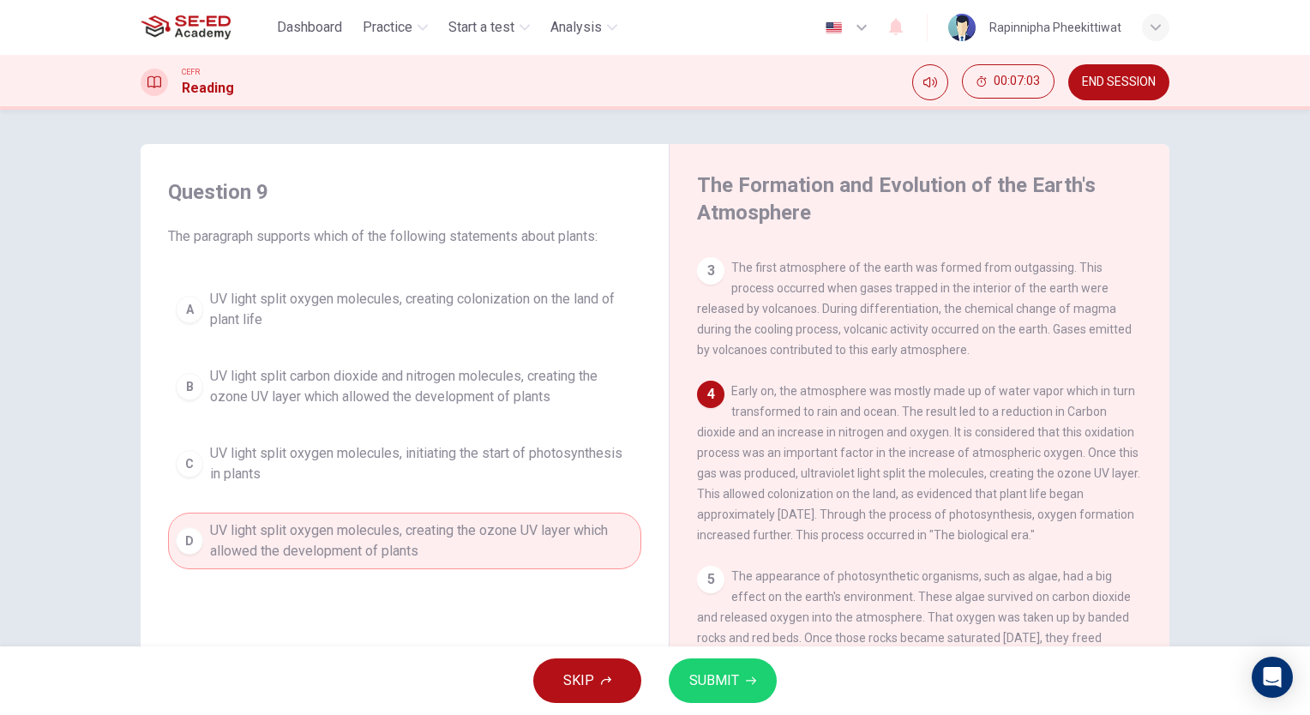
click at [707, 677] on span "SUBMIT" at bounding box center [714, 681] width 50 height 24
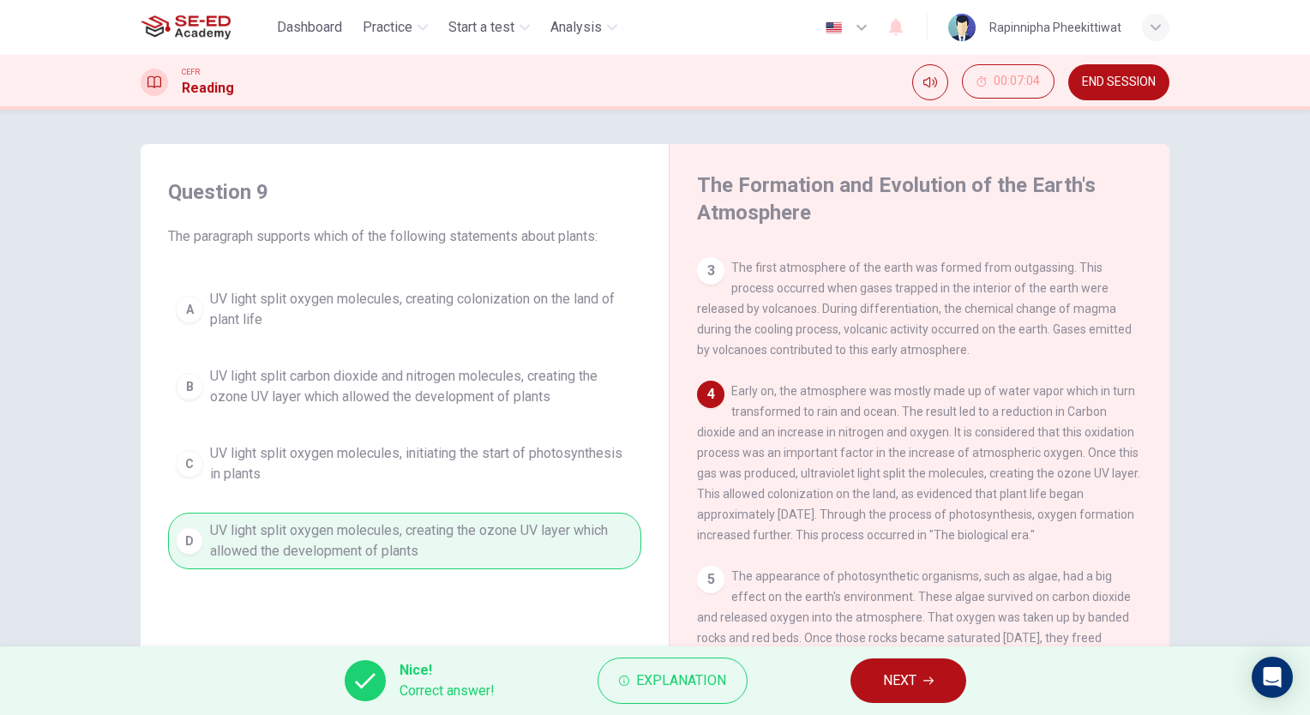
click at [940, 683] on button "NEXT" at bounding box center [909, 681] width 116 height 45
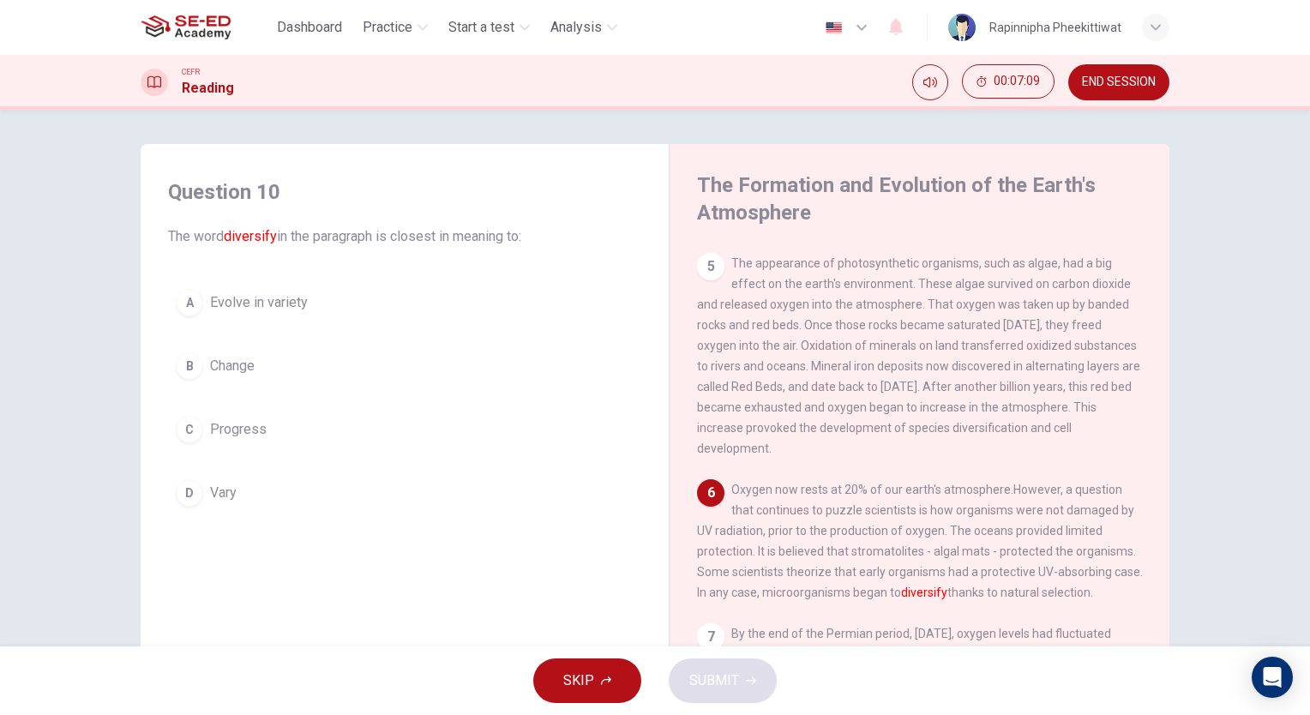
scroll to position [601, 0]
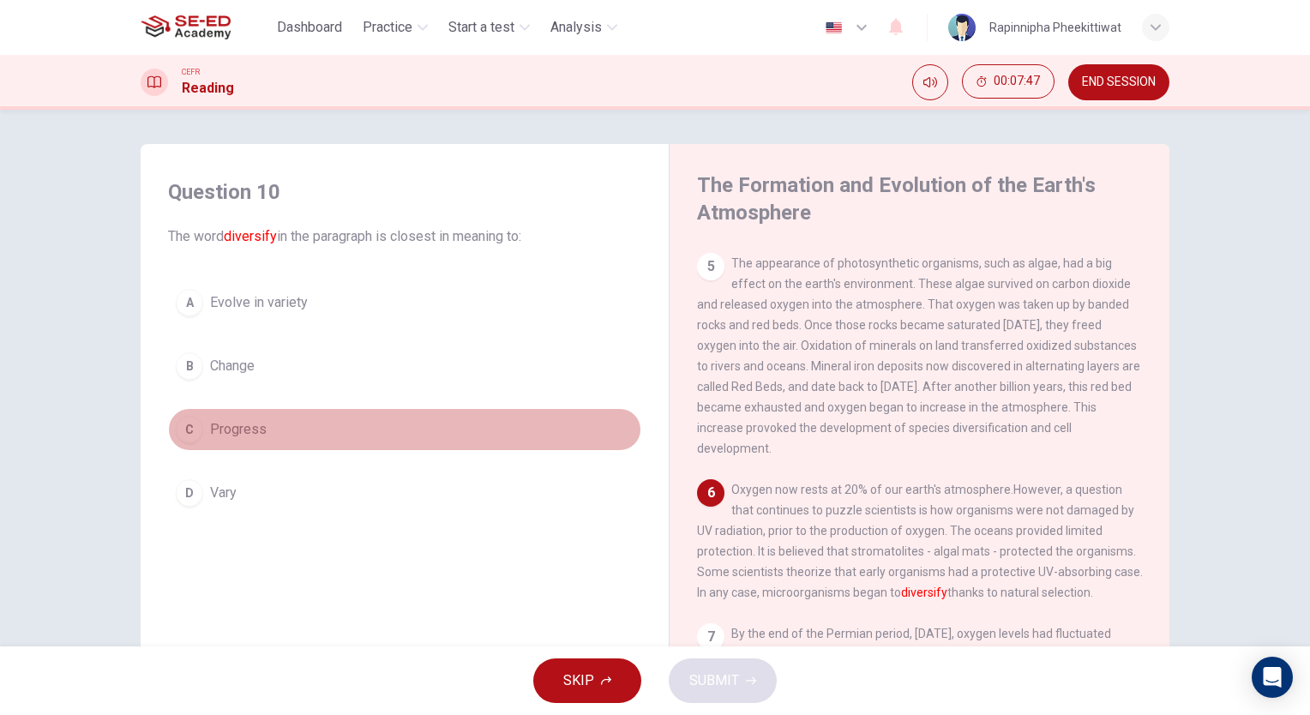
click at [255, 435] on span "Progress" at bounding box center [238, 429] width 57 height 21
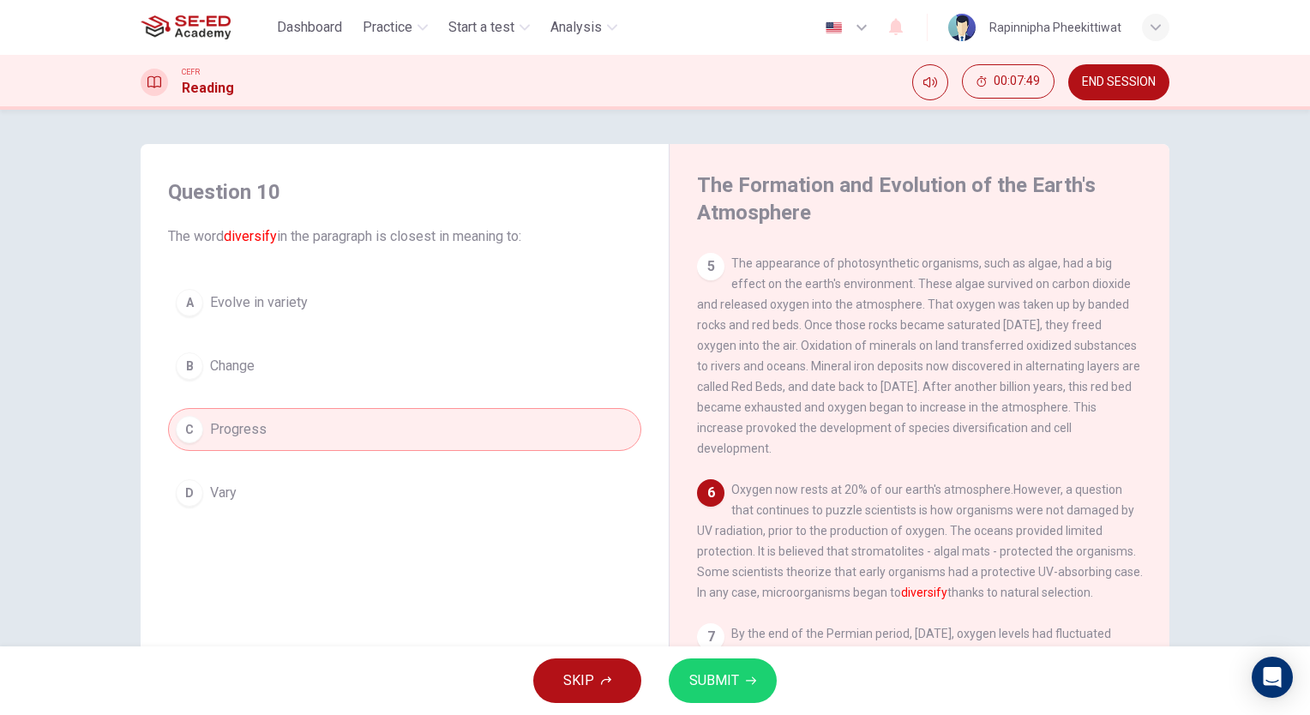
drag, startPoint x: 718, startPoint y: 657, endPoint x: 727, endPoint y: 672, distance: 18.1
click at [720, 661] on div "SKIP SUBMIT" at bounding box center [655, 681] width 1310 height 69
click at [740, 689] on button "SUBMIT" at bounding box center [723, 681] width 108 height 45
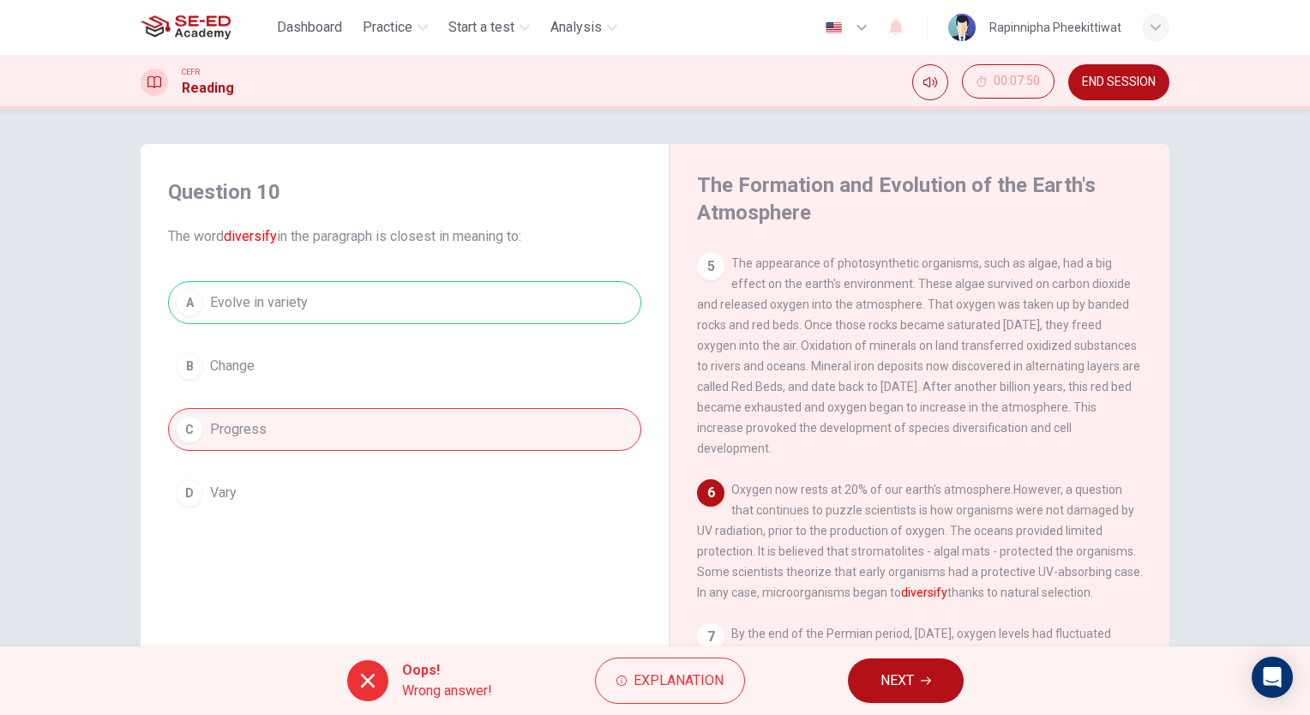
click at [973, 712] on div "Oops! Wrong answer! Explanation NEXT" at bounding box center [655, 681] width 1310 height 69
click at [948, 689] on button "NEXT" at bounding box center [906, 681] width 116 height 45
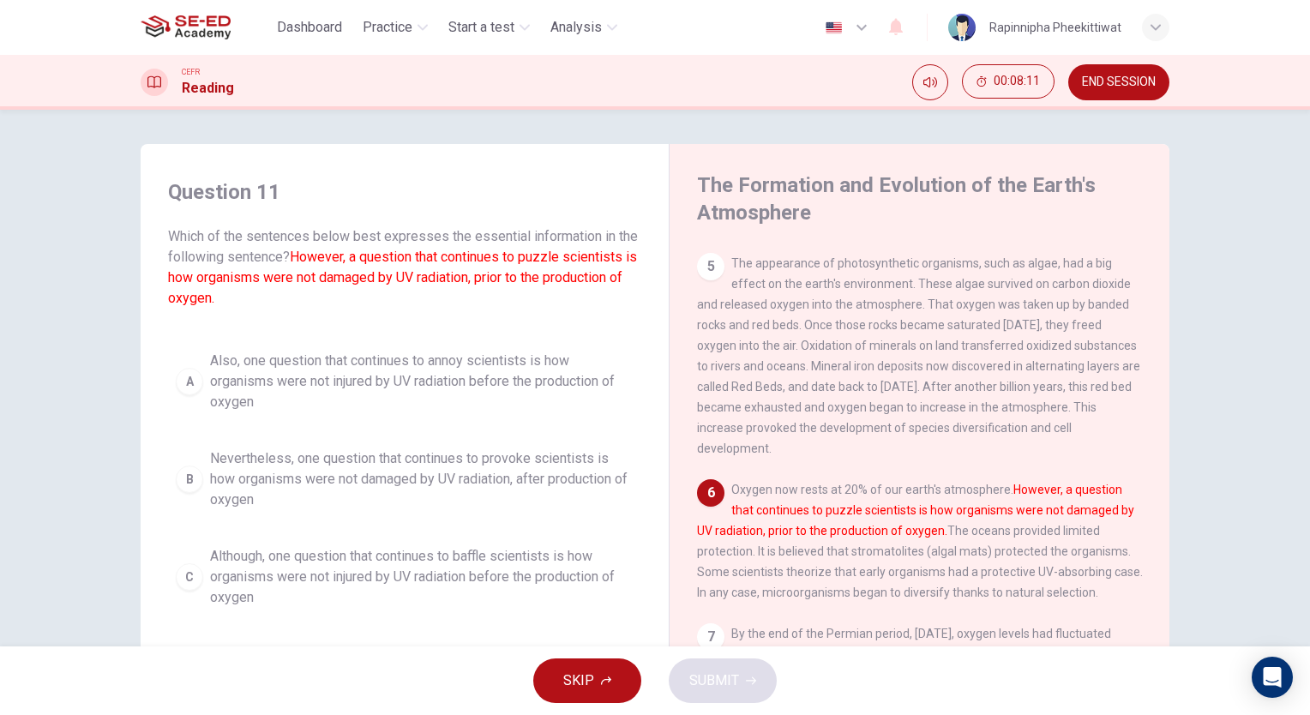
click at [456, 398] on span "Also, one question that continues to annoy scientists is how organisms were not…" at bounding box center [422, 382] width 424 height 62
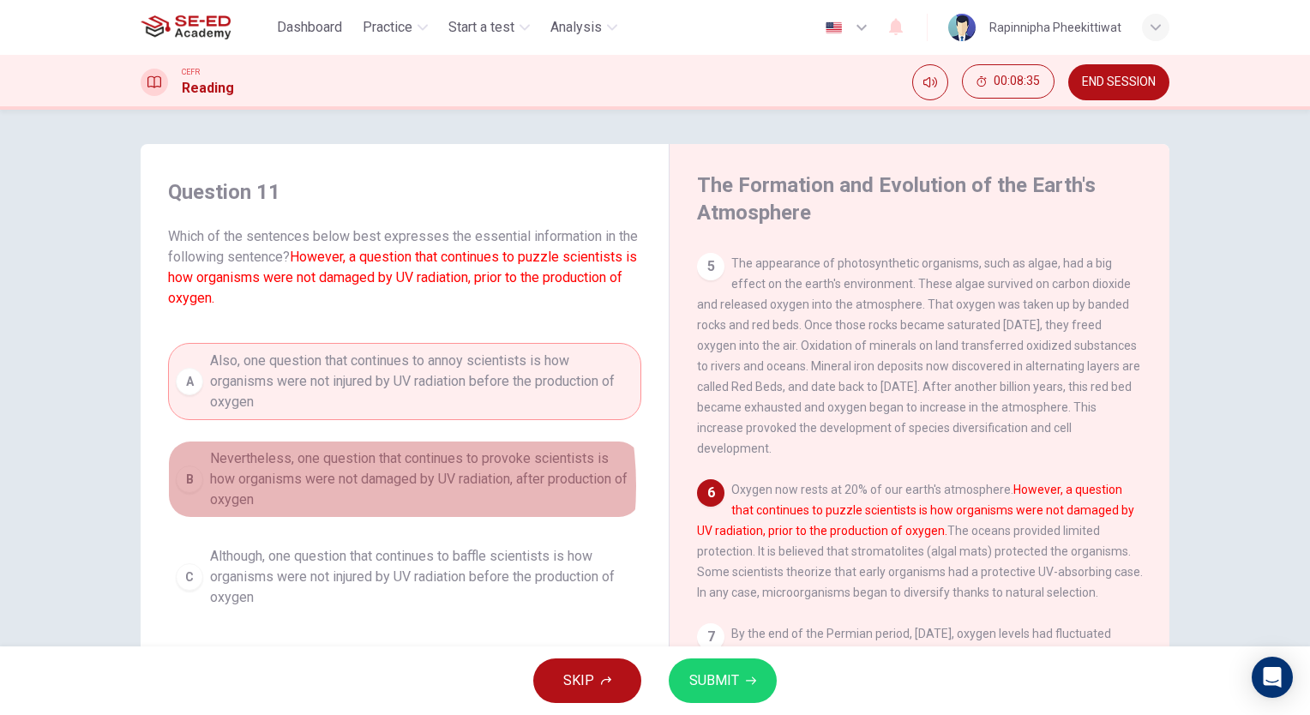
click at [304, 485] on span "Nevertheless, one question that continues to provoke scientists is how organism…" at bounding box center [422, 479] width 424 height 62
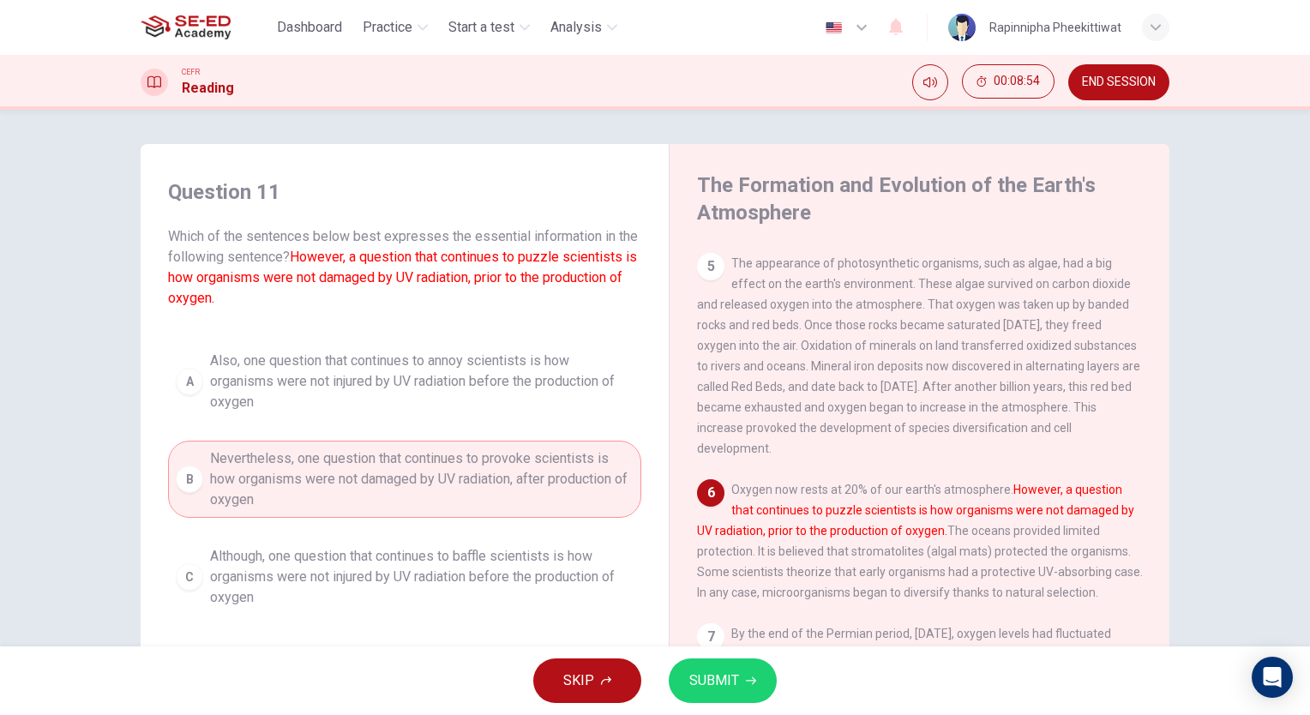
click at [749, 671] on button "SUBMIT" at bounding box center [723, 681] width 108 height 45
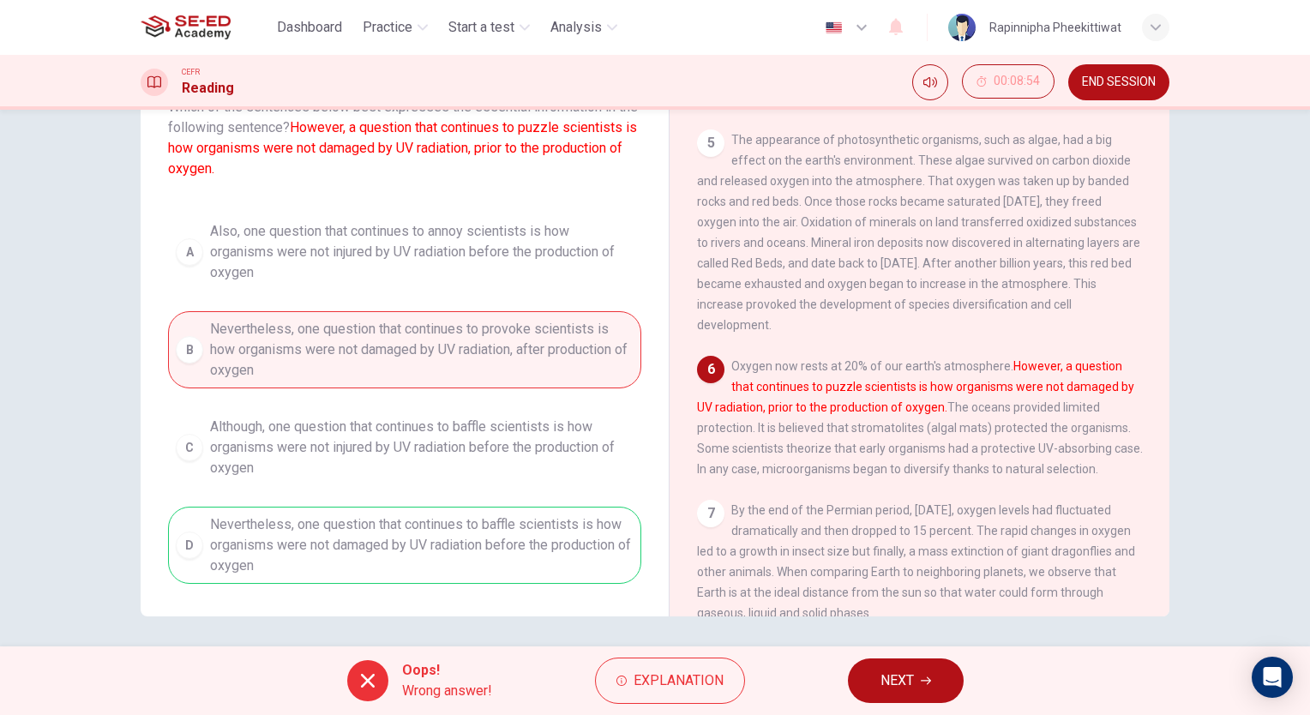
scroll to position [127, 0]
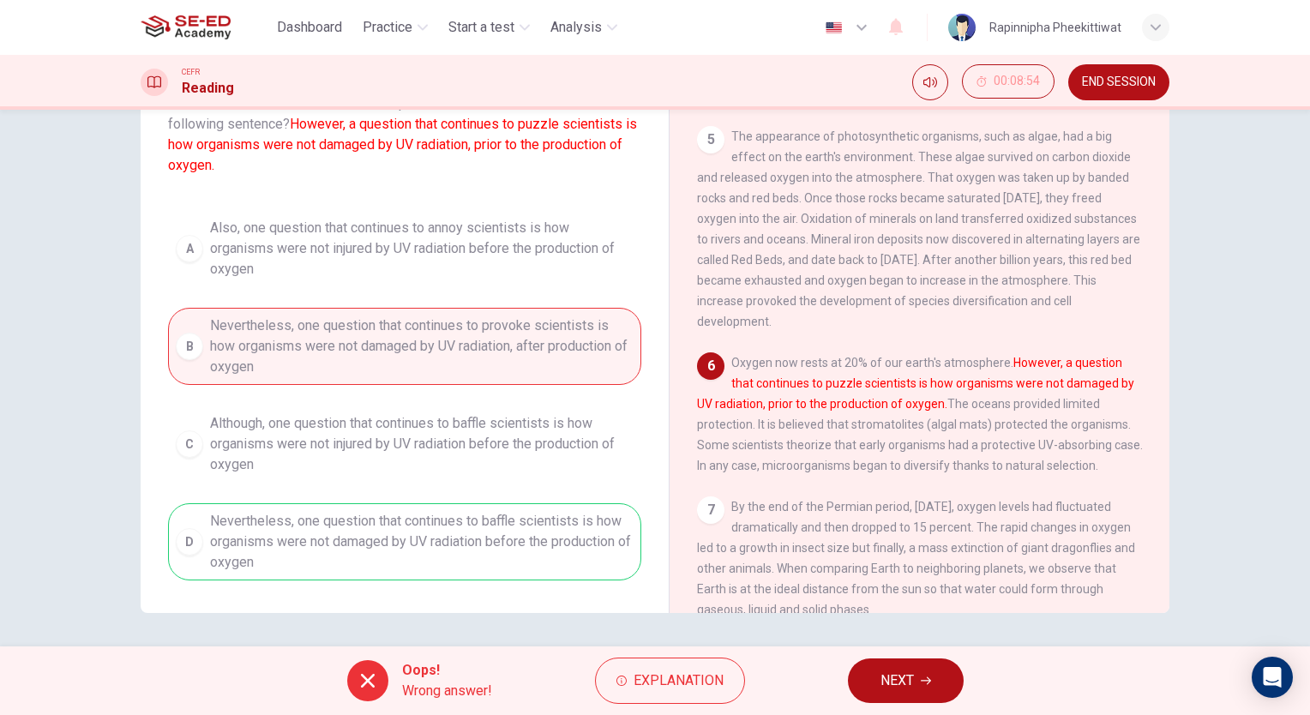
drag, startPoint x: 871, startPoint y: 657, endPoint x: 891, endPoint y: 678, distance: 29.1
click at [871, 657] on div "Oops! Wrong answer! Explanation NEXT" at bounding box center [655, 681] width 1310 height 69
click at [899, 683] on span "NEXT" at bounding box center [897, 681] width 33 height 24
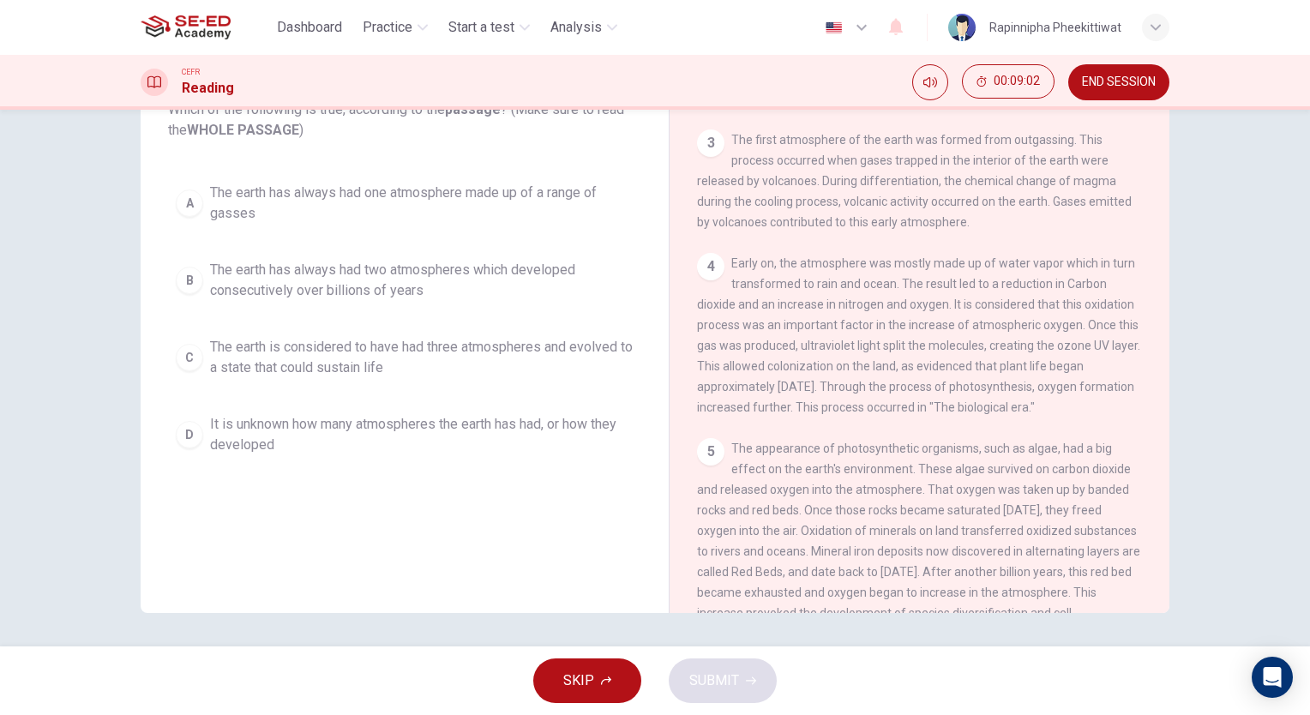
scroll to position [41, 0]
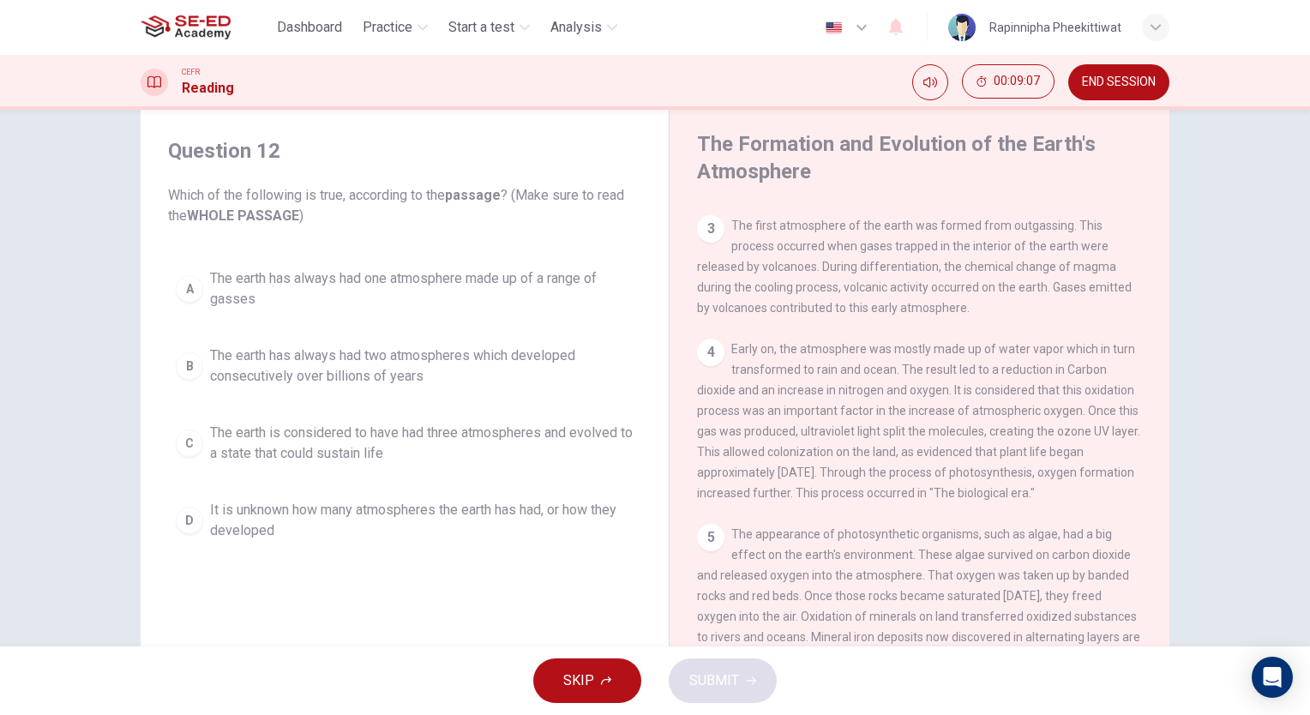
click at [342, 436] on span "The earth is considered to have had three atmospheres and evolved to a state th…" at bounding box center [422, 443] width 424 height 41
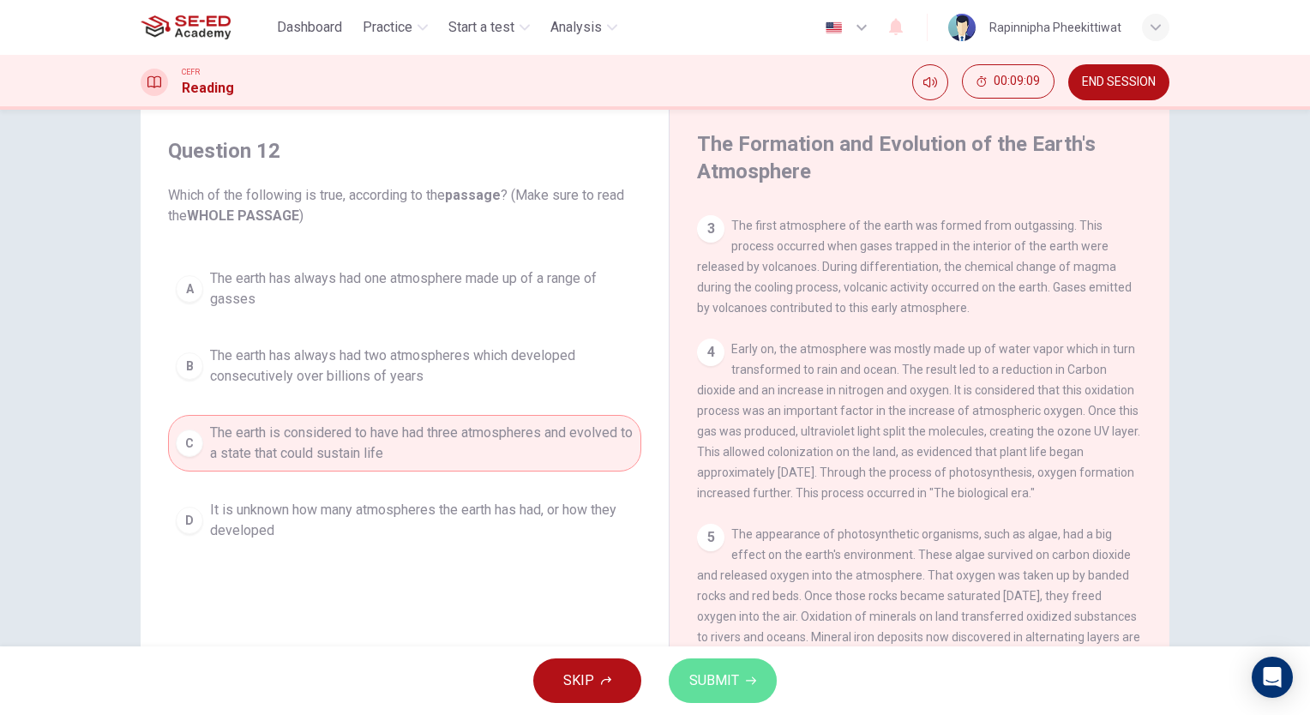
click at [727, 672] on span "SUBMIT" at bounding box center [714, 681] width 50 height 24
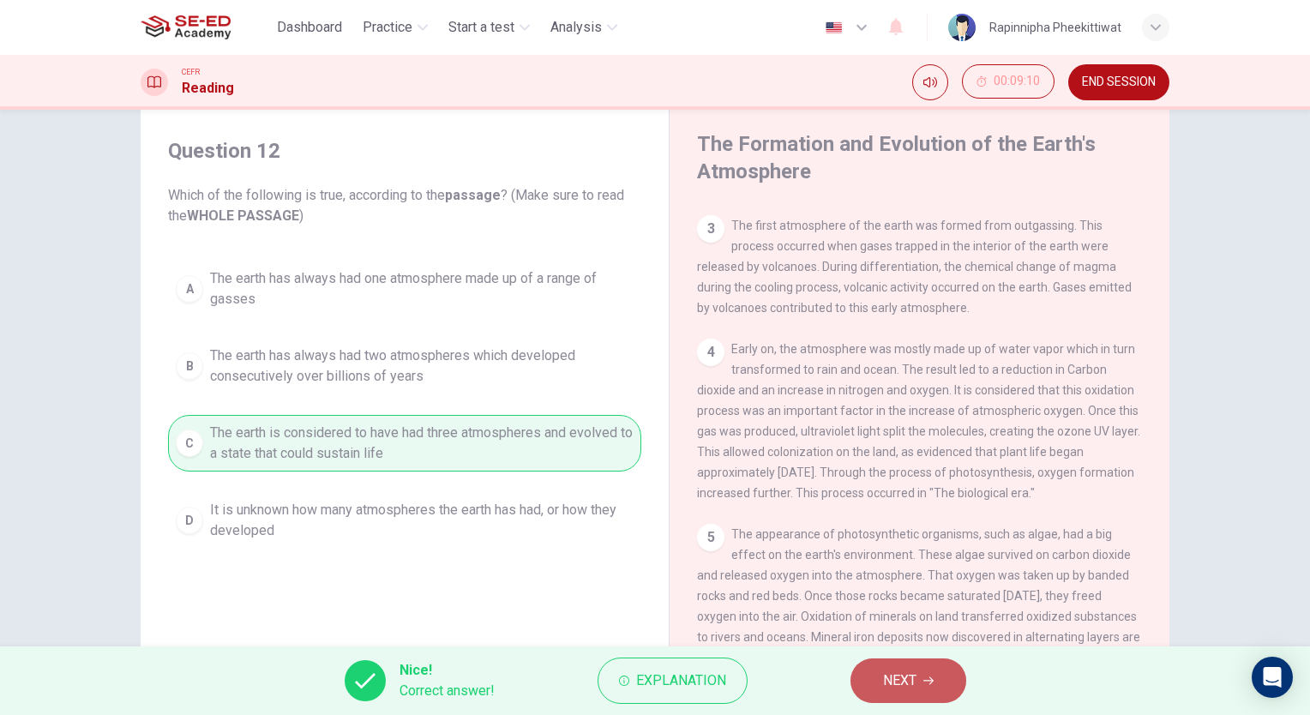
click at [901, 689] on span "NEXT" at bounding box center [899, 681] width 33 height 24
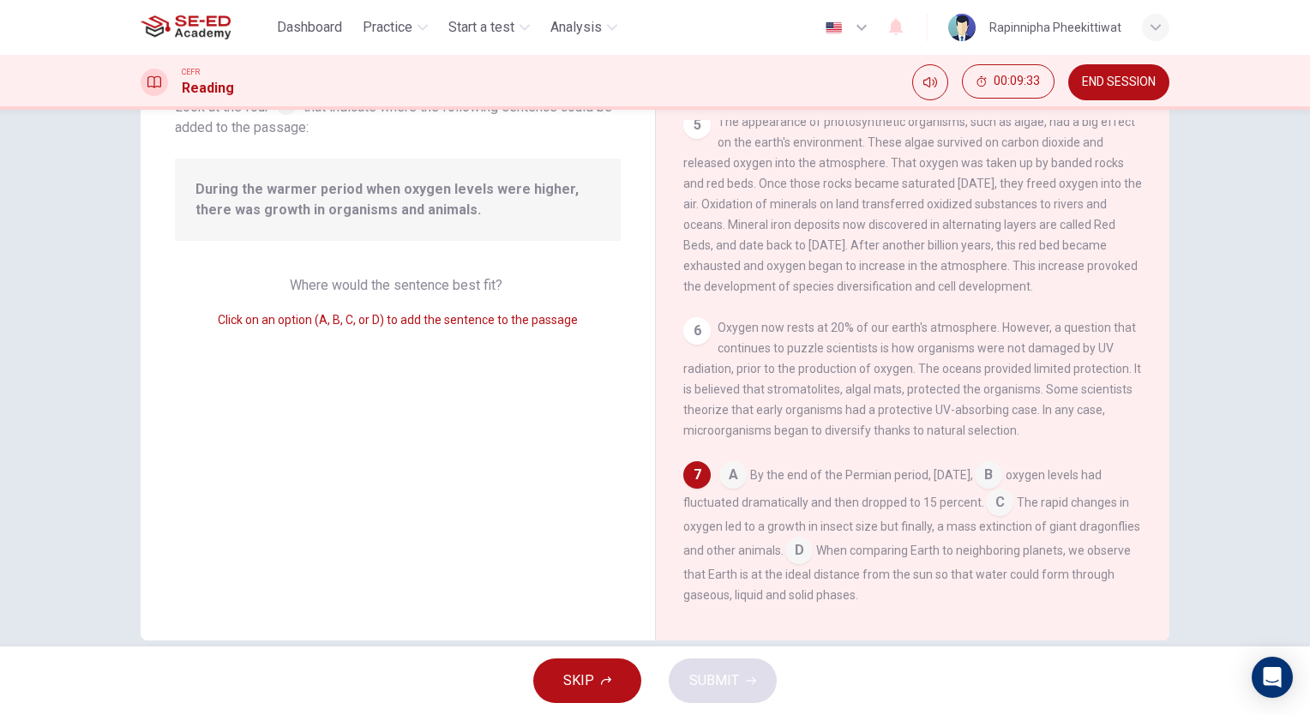
scroll to position [624, 0]
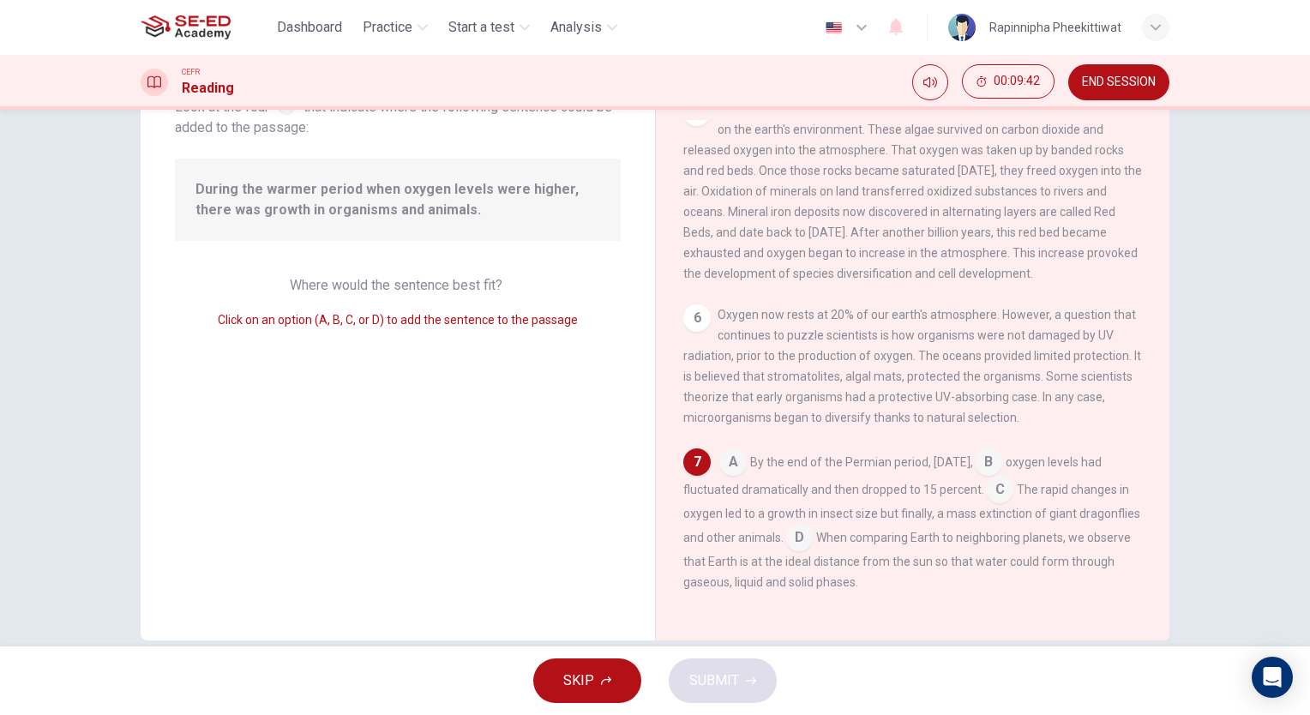
click at [1002, 471] on input at bounding box center [988, 463] width 27 height 27
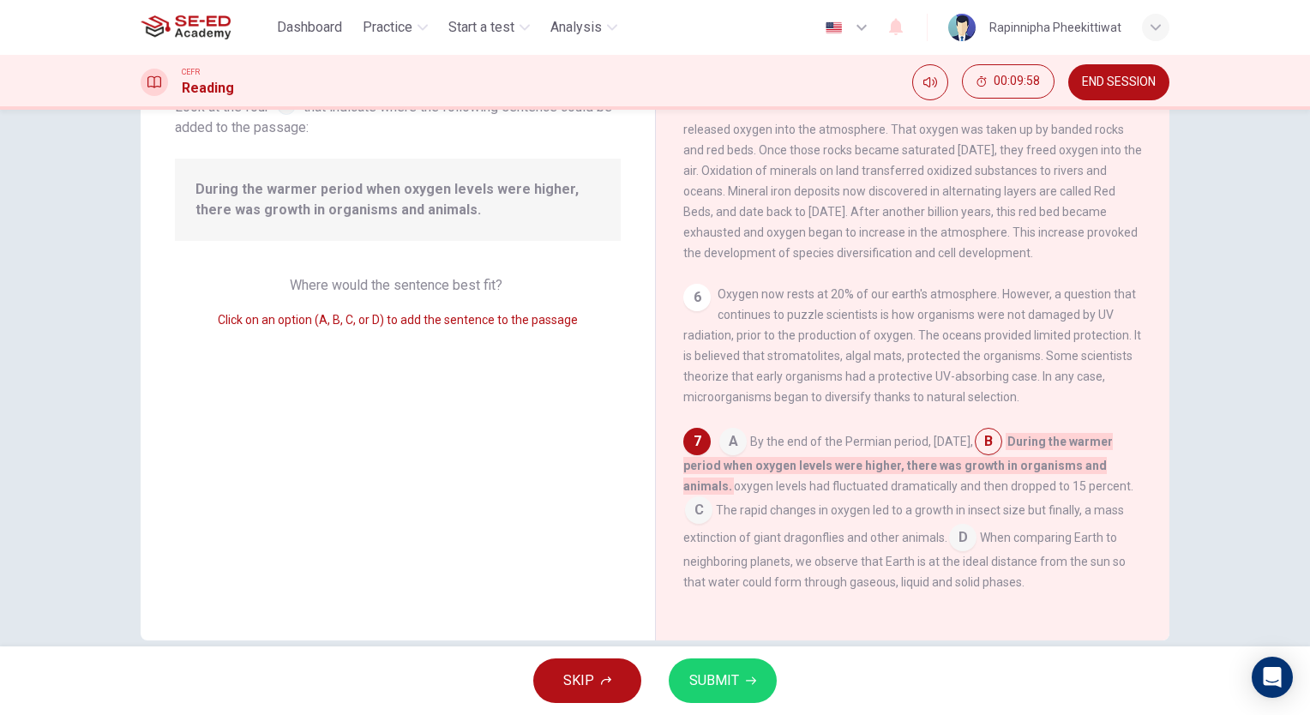
click at [713, 526] on input at bounding box center [698, 511] width 27 height 27
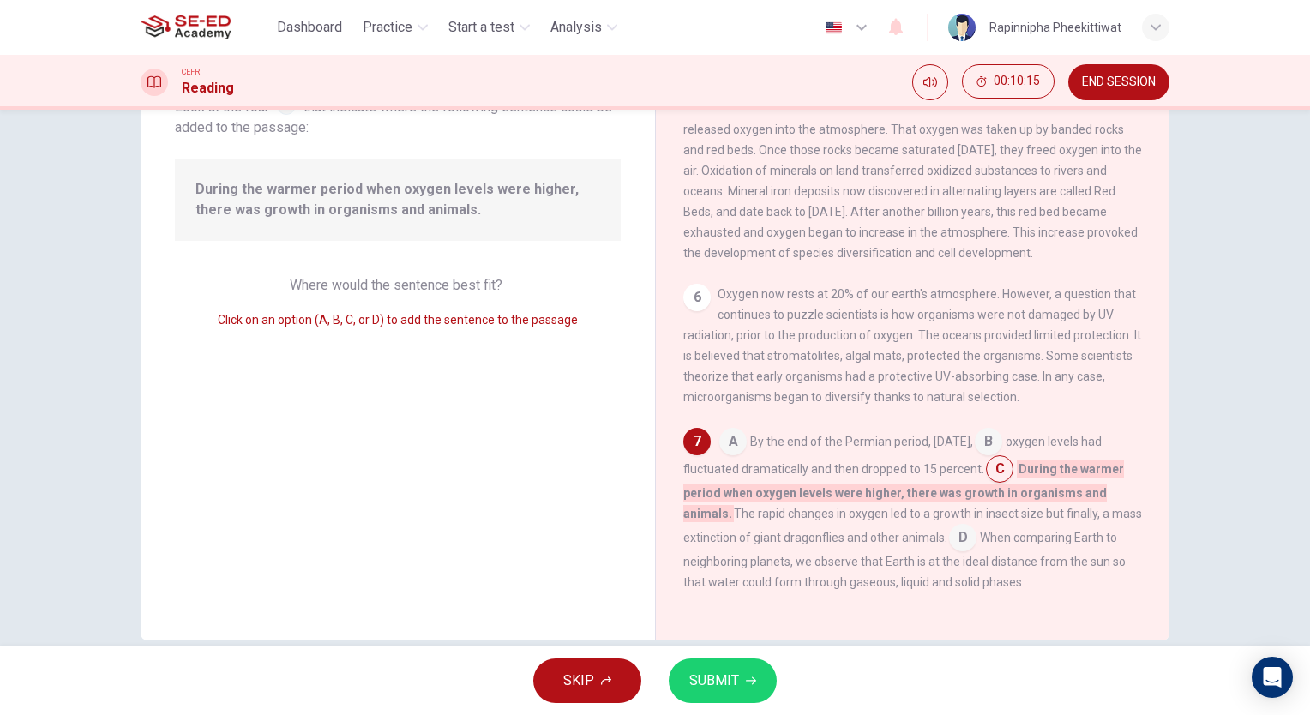
click at [731, 682] on span "SUBMIT" at bounding box center [714, 681] width 50 height 24
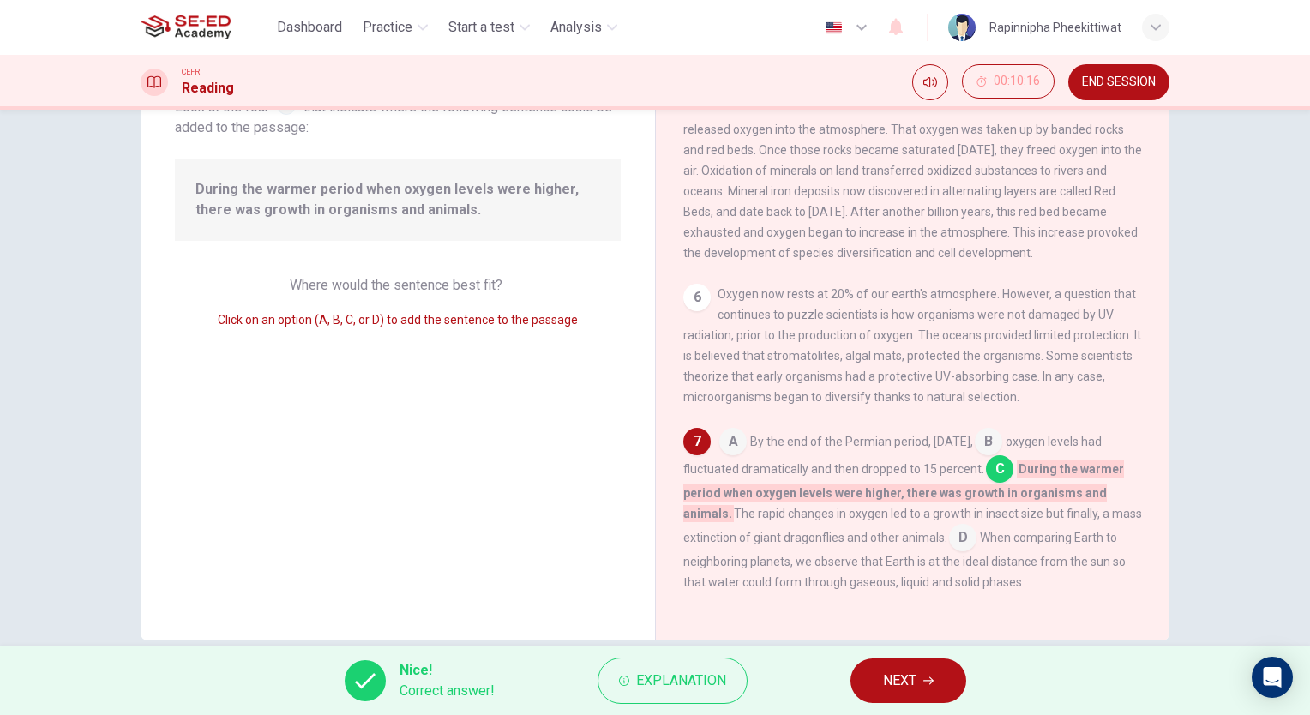
click at [906, 680] on span "NEXT" at bounding box center [899, 681] width 33 height 24
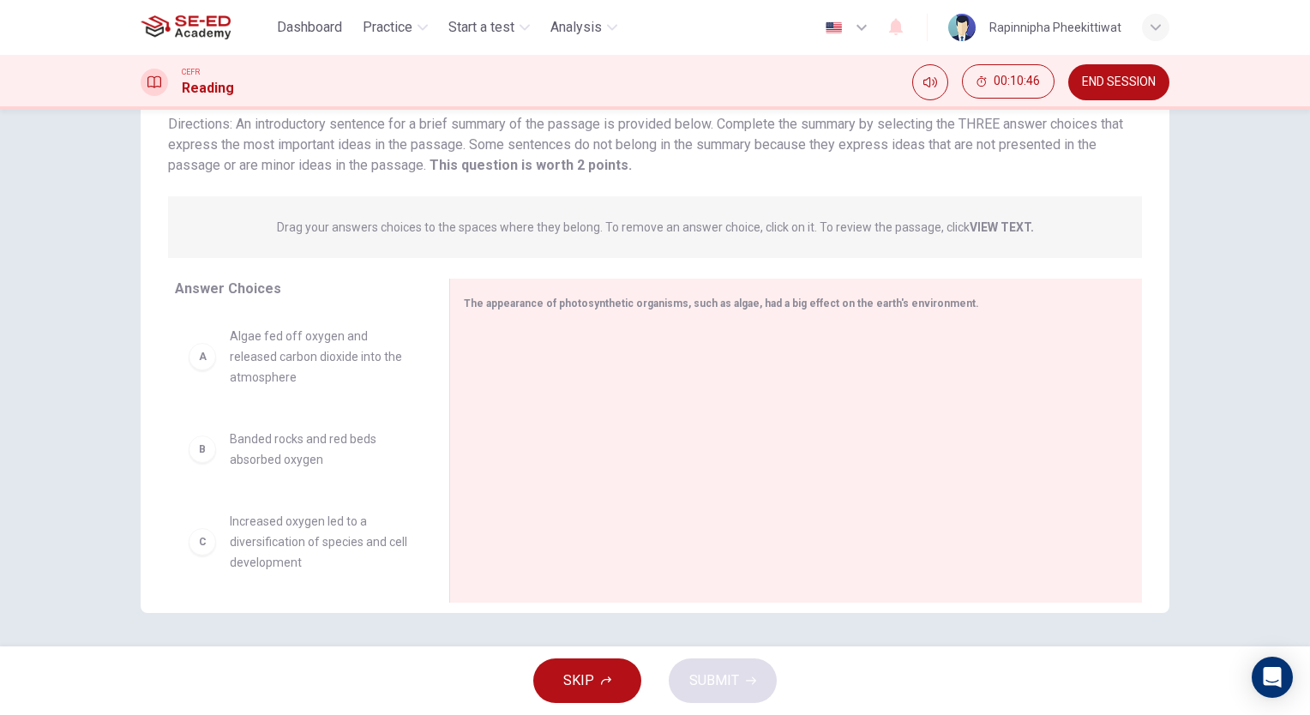
scroll to position [0, 0]
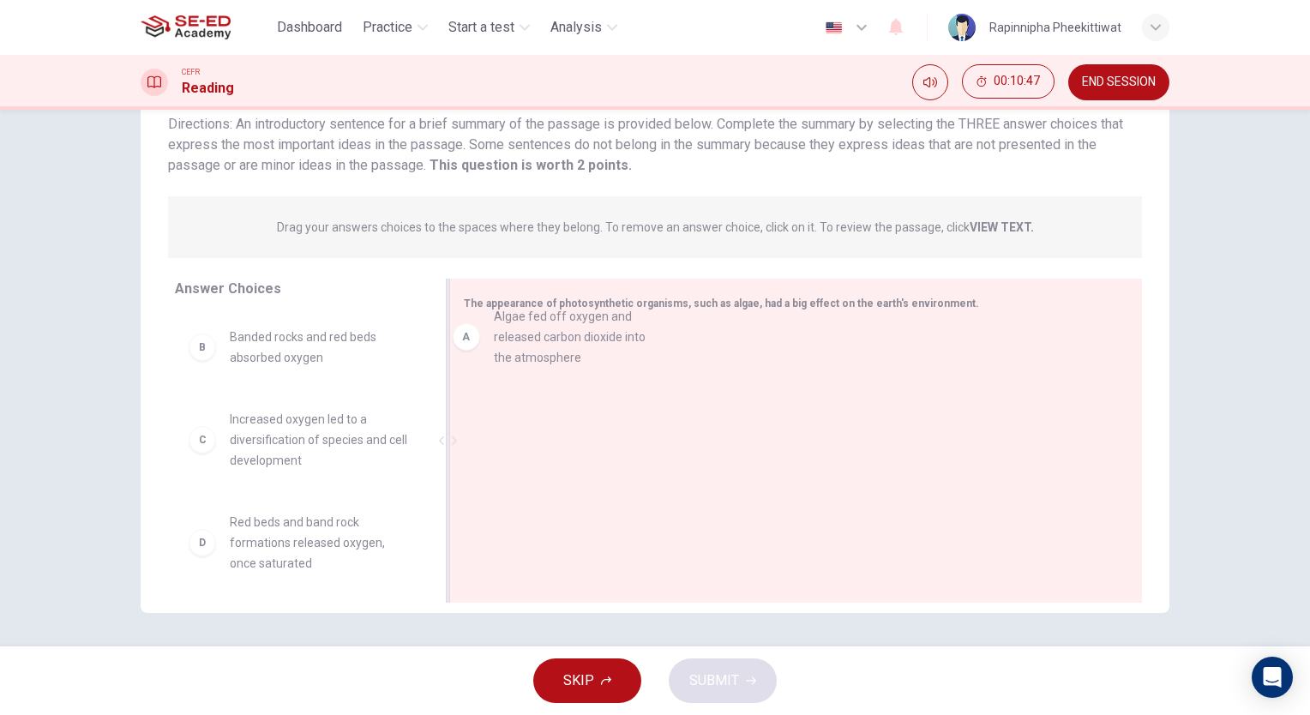
drag, startPoint x: 253, startPoint y: 379, endPoint x: 593, endPoint y: 346, distance: 342.0
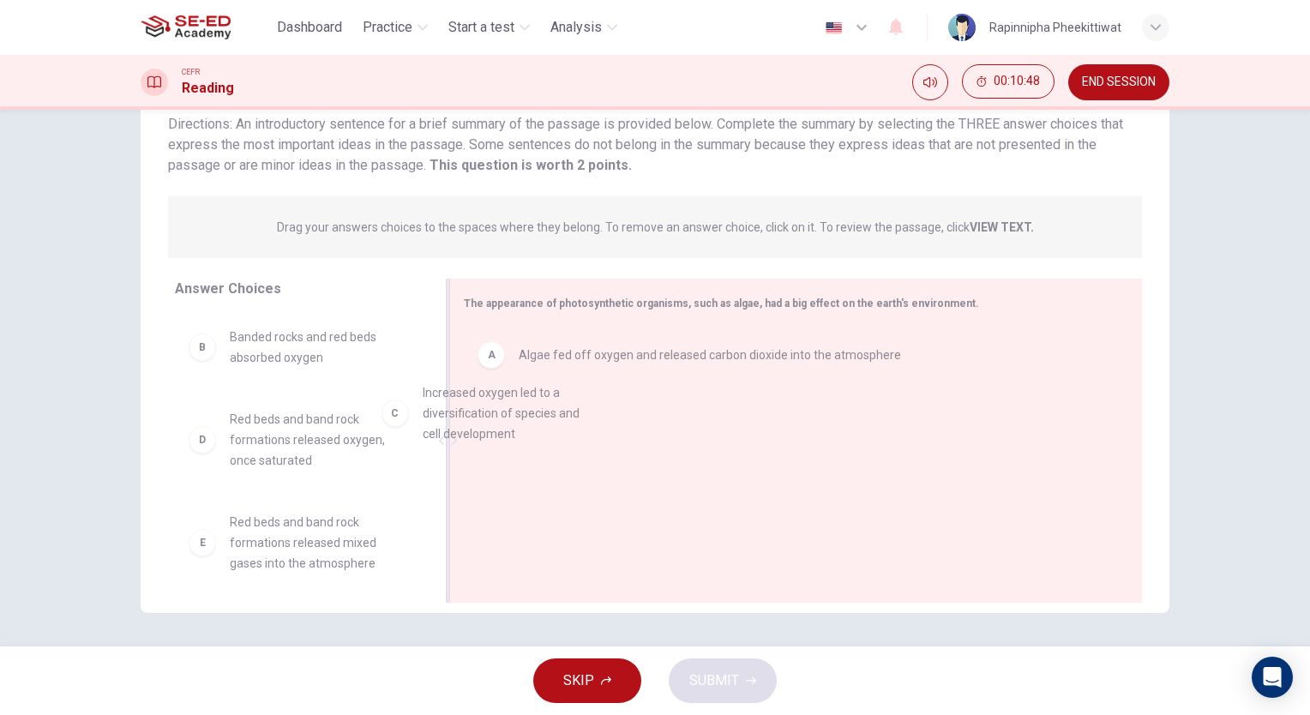
drag, startPoint x: 292, startPoint y: 448, endPoint x: 758, endPoint y: 381, distance: 471.4
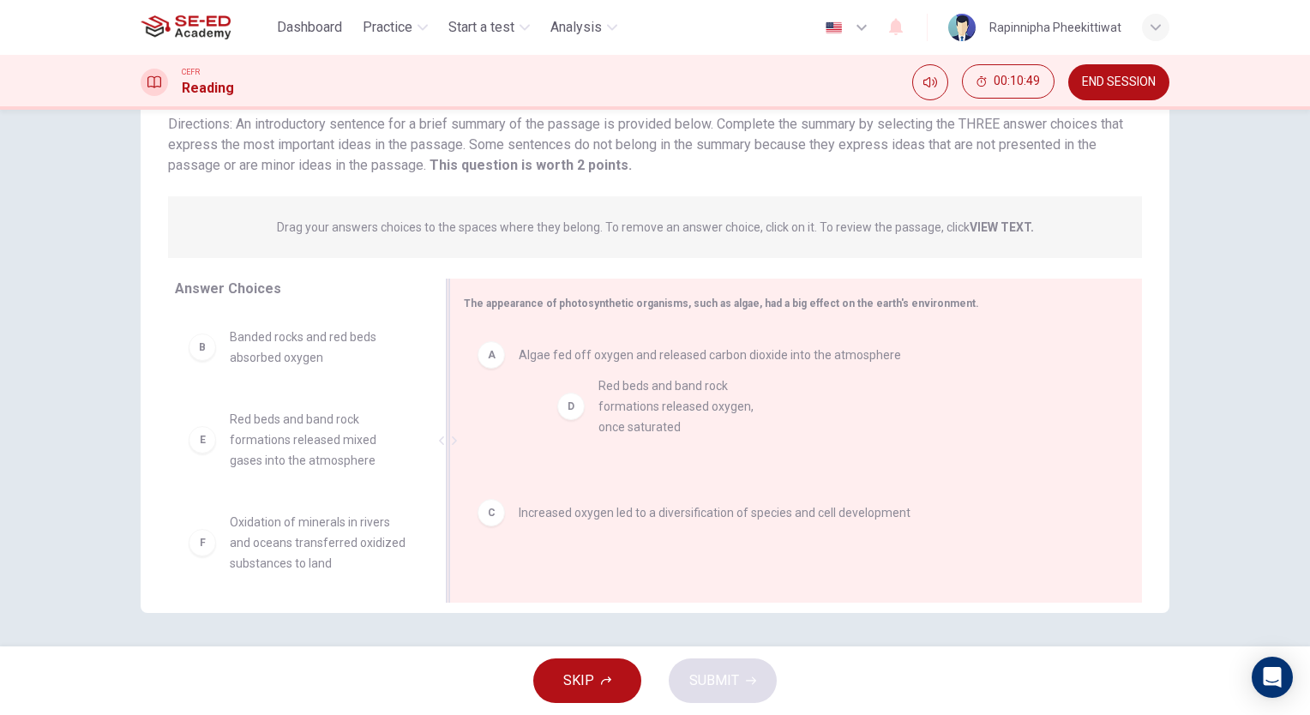
drag, startPoint x: 191, startPoint y: 482, endPoint x: 687, endPoint y: 447, distance: 496.9
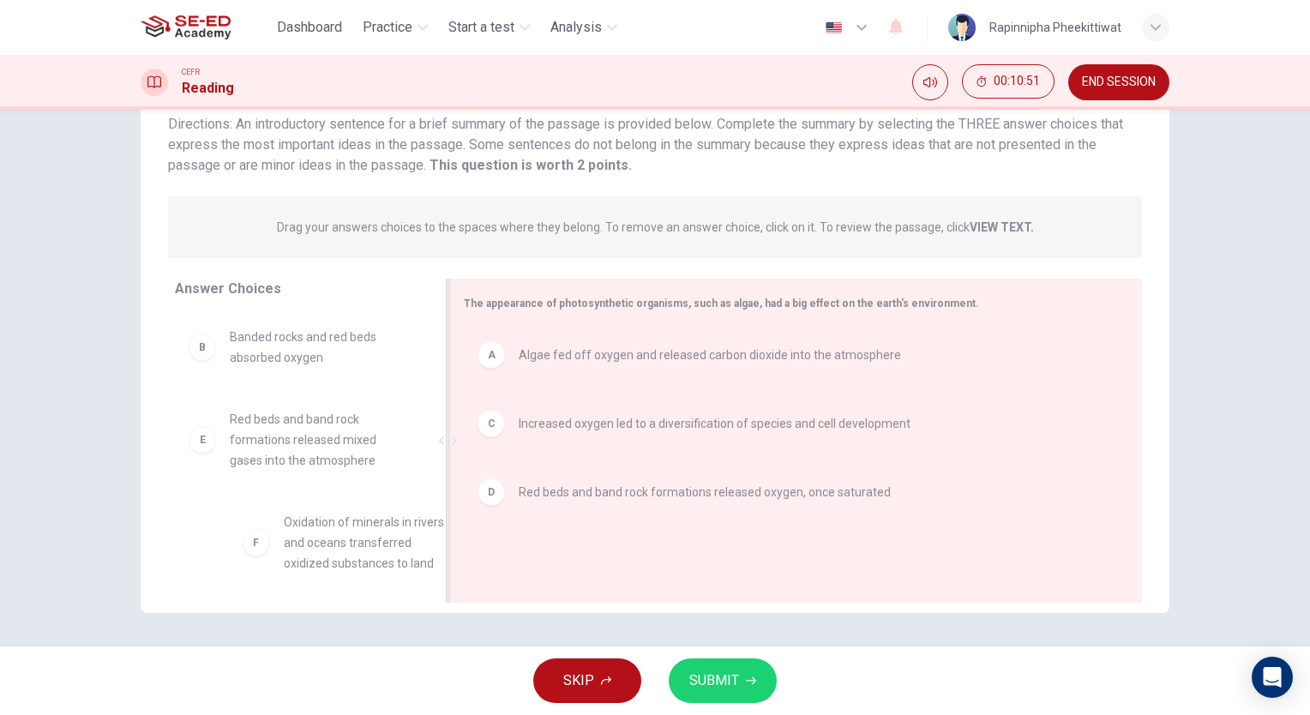
scroll to position [3, 0]
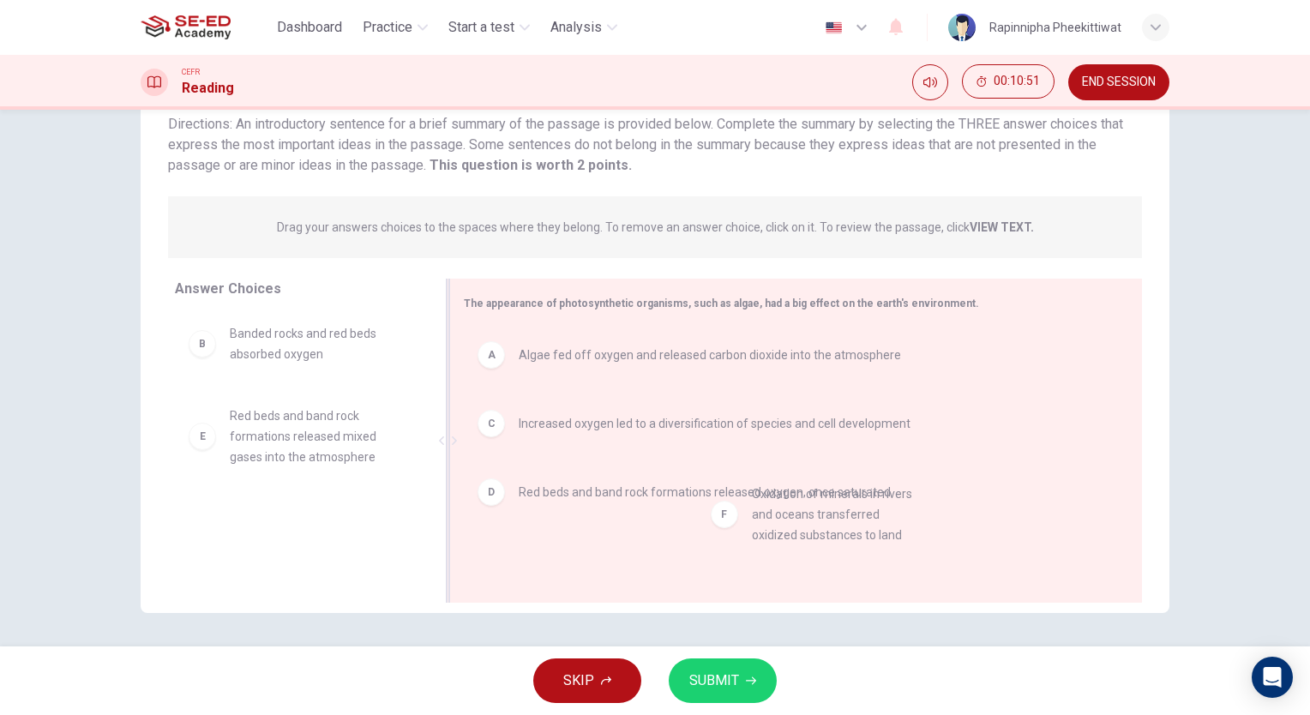
drag, startPoint x: 223, startPoint y: 551, endPoint x: 748, endPoint y: 525, distance: 525.5
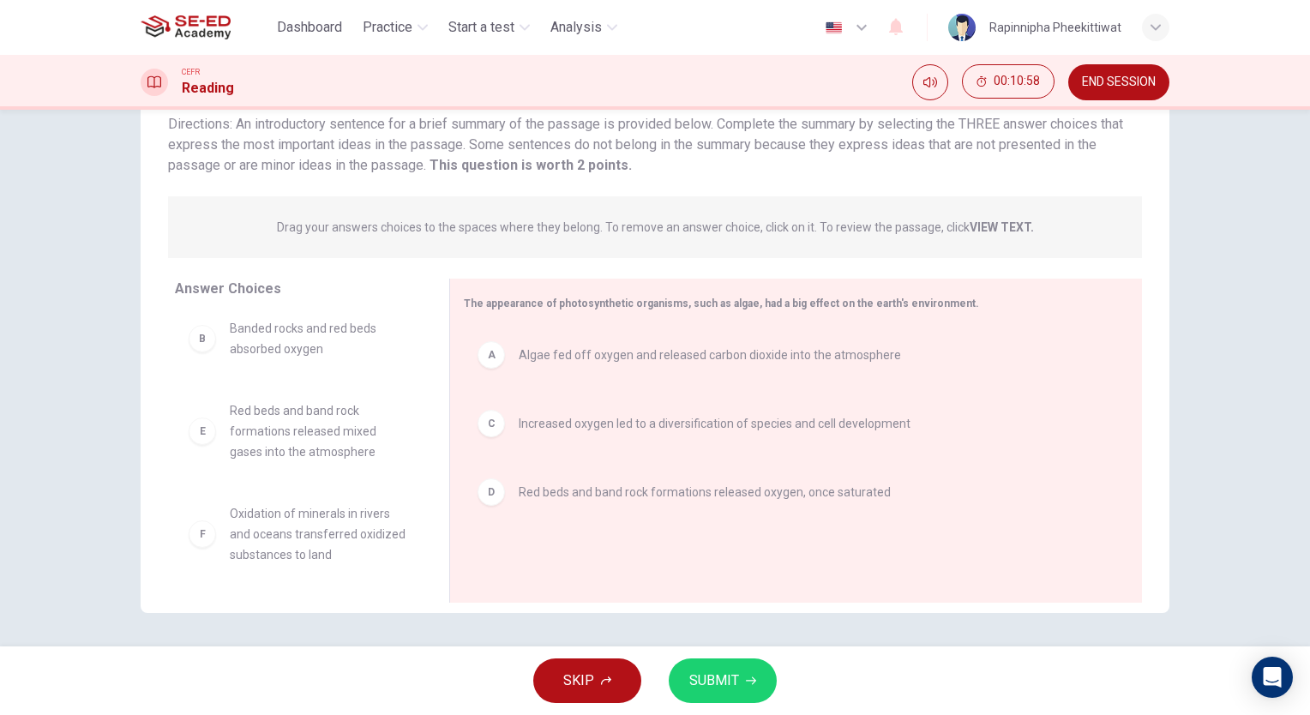
scroll to position [10, 0]
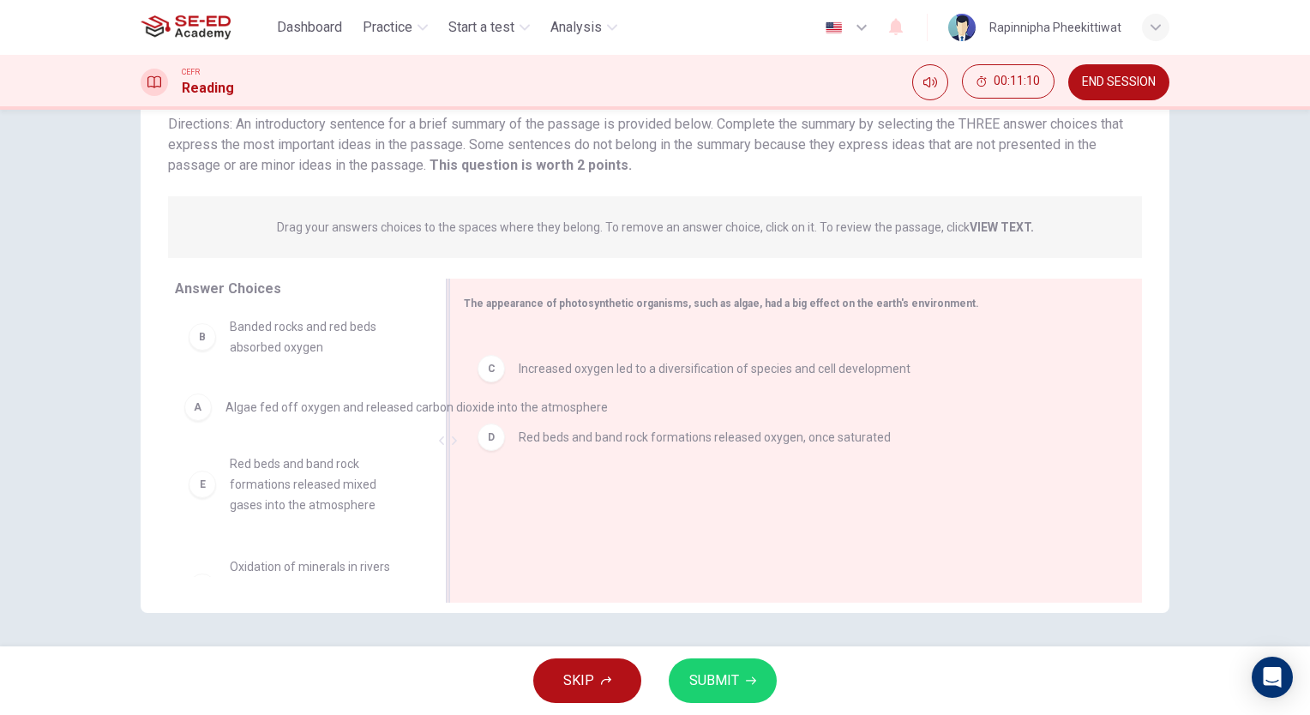
drag, startPoint x: 601, startPoint y: 362, endPoint x: 305, endPoint y: 418, distance: 301.2
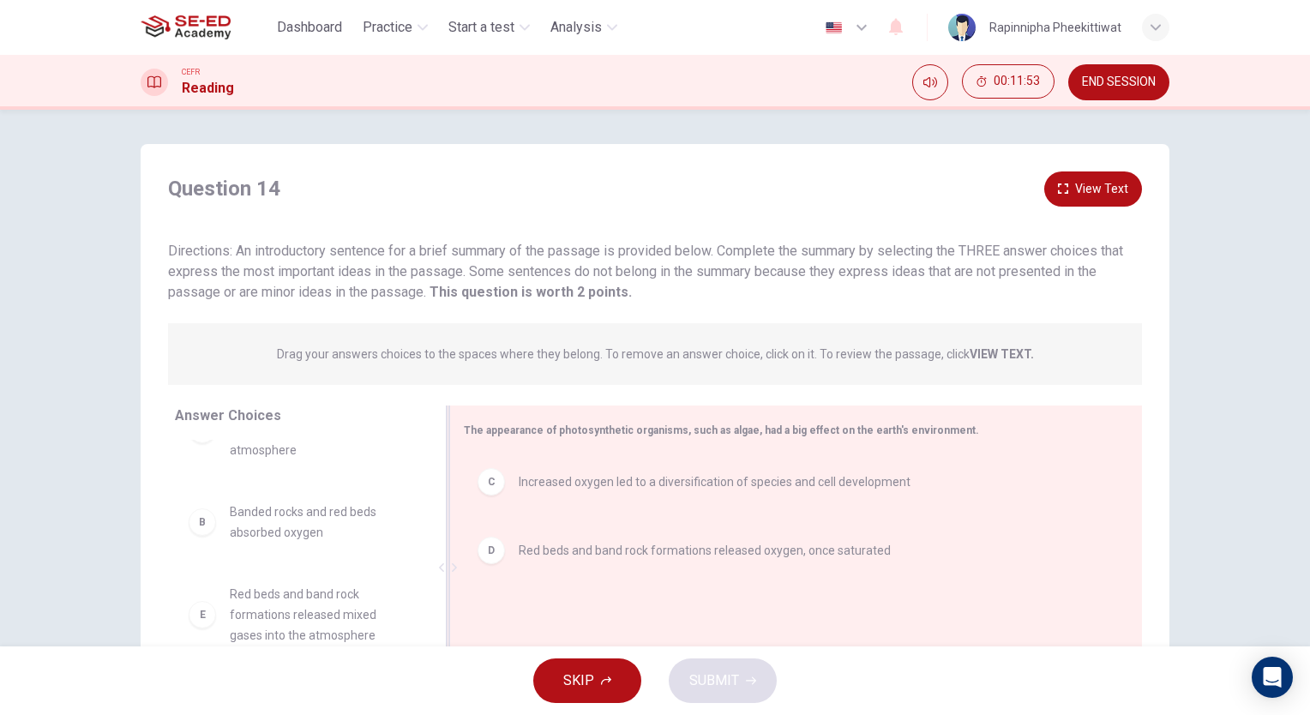
scroll to position [0, 0]
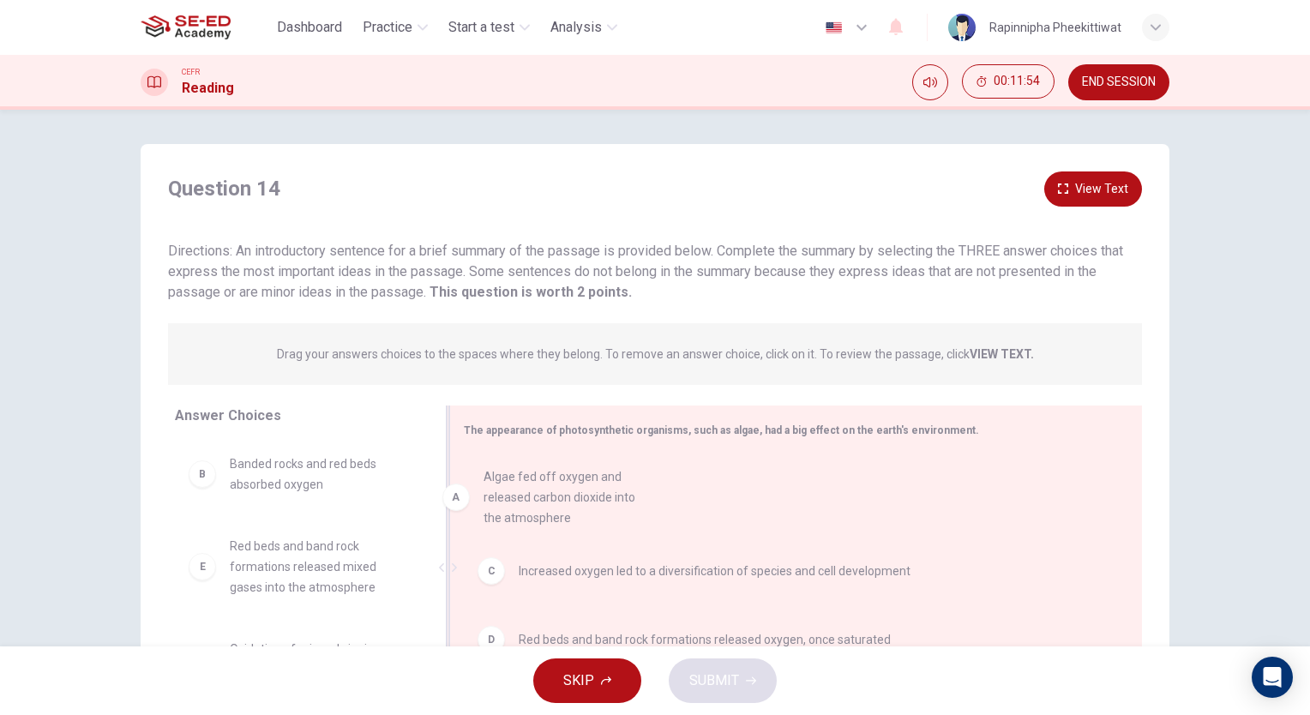
drag, startPoint x: 338, startPoint y: 474, endPoint x: 612, endPoint y: 488, distance: 274.7
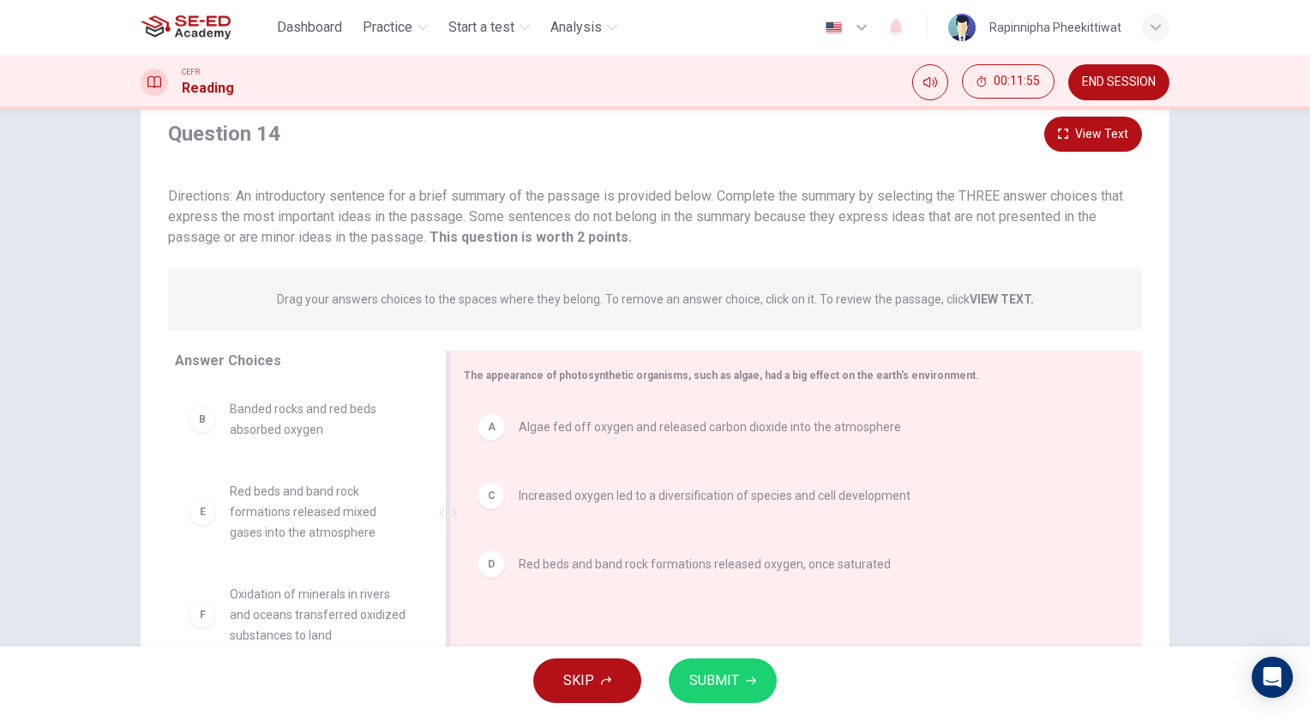
scroll to position [127, 0]
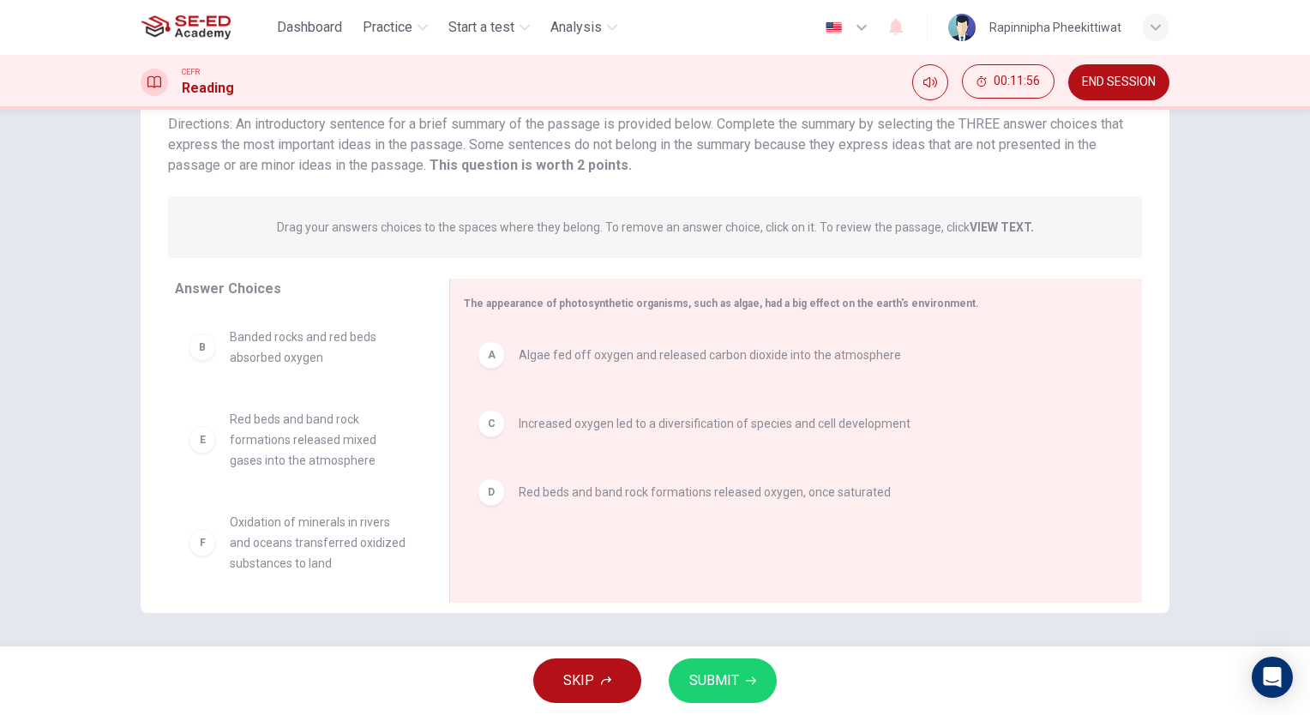
click at [768, 709] on div "SKIP SUBMIT" at bounding box center [655, 681] width 1310 height 69
click at [749, 681] on icon "button" at bounding box center [751, 681] width 10 height 10
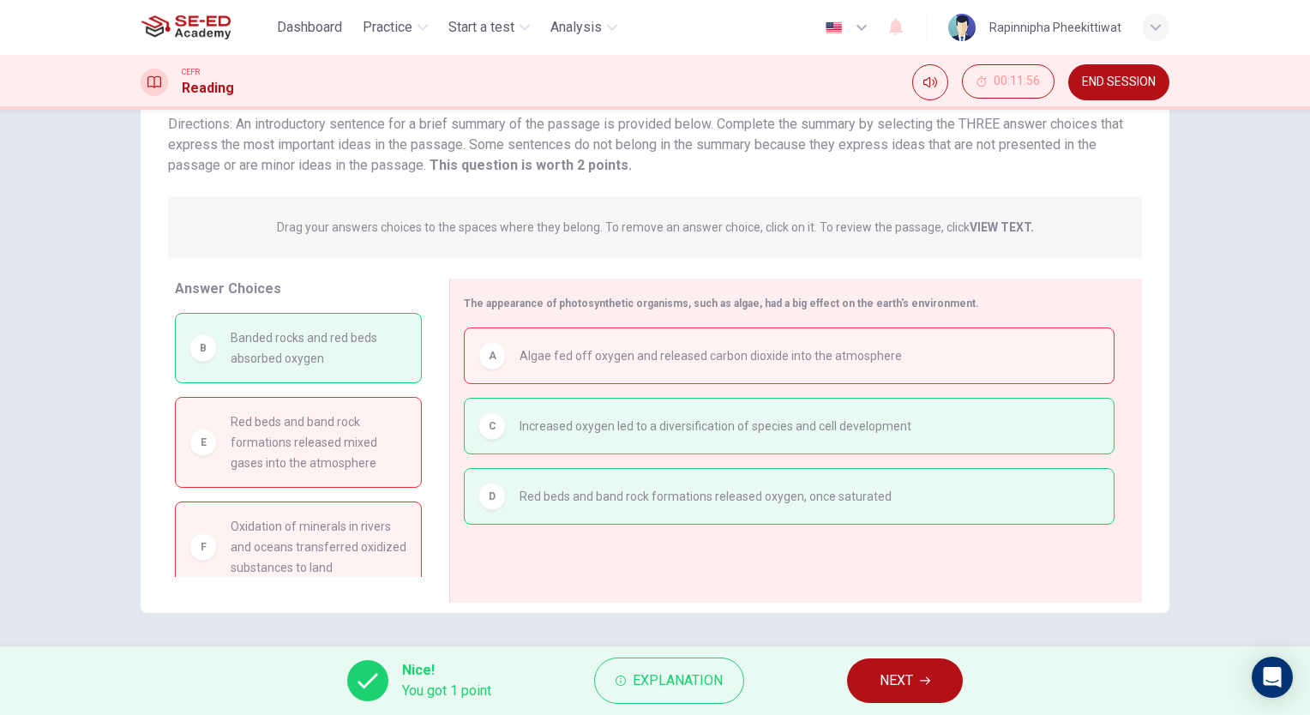
scroll to position [41, 0]
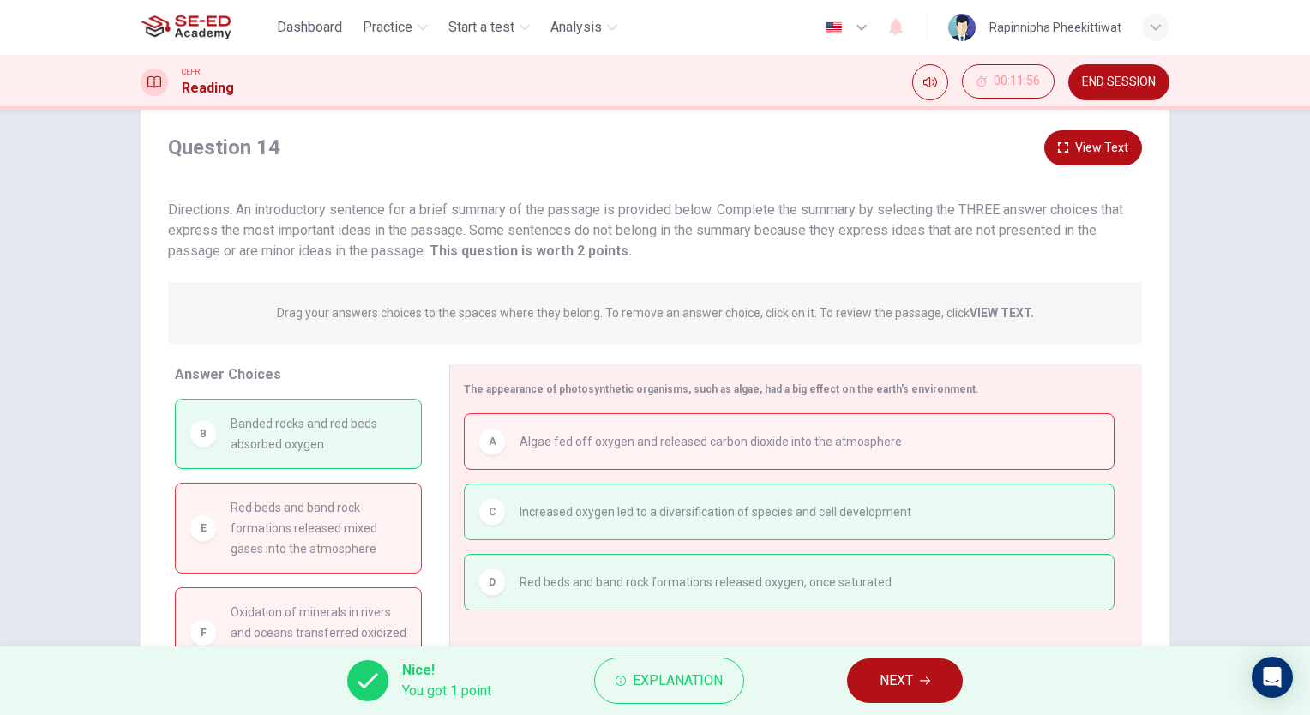
click at [945, 673] on button "NEXT" at bounding box center [905, 681] width 116 height 45
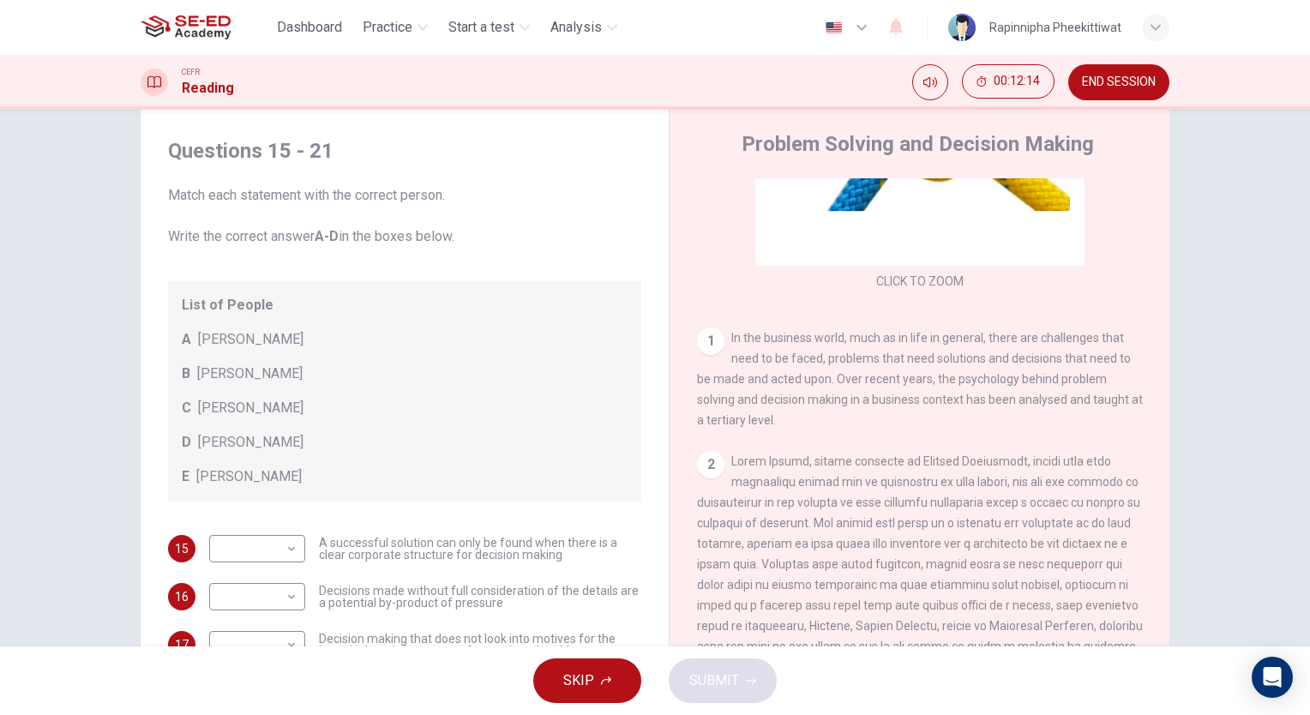
scroll to position [0, 0]
click at [611, 680] on button "SKIP" at bounding box center [587, 681] width 108 height 45
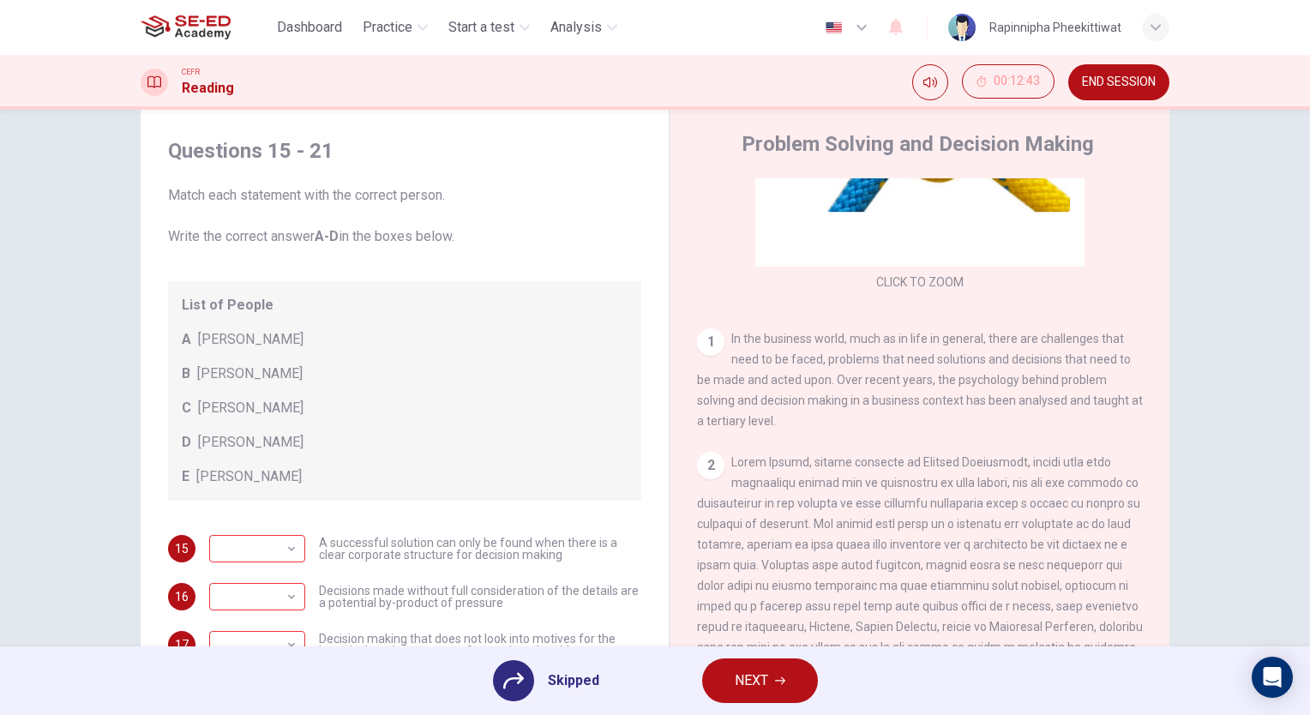
click at [518, 671] on icon at bounding box center [513, 681] width 21 height 21
click at [776, 688] on button "NEXT" at bounding box center [760, 681] width 116 height 45
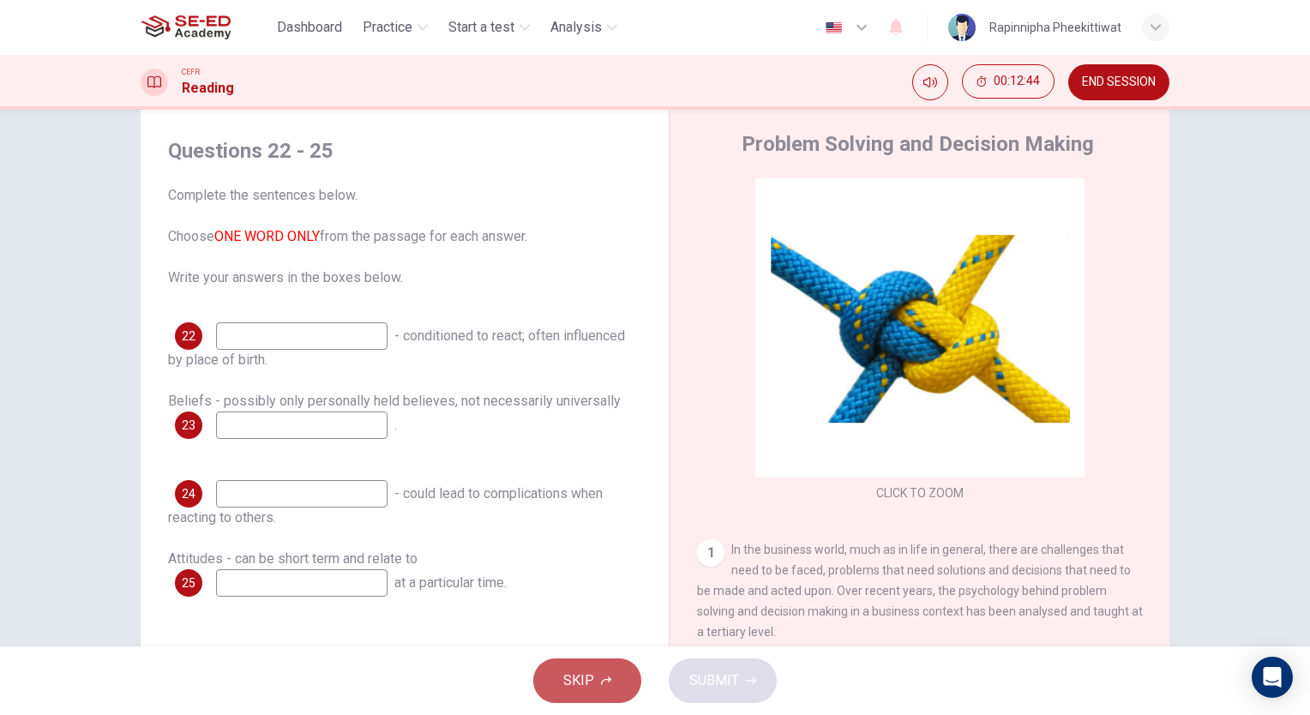
click at [559, 682] on button "SKIP" at bounding box center [587, 681] width 108 height 45
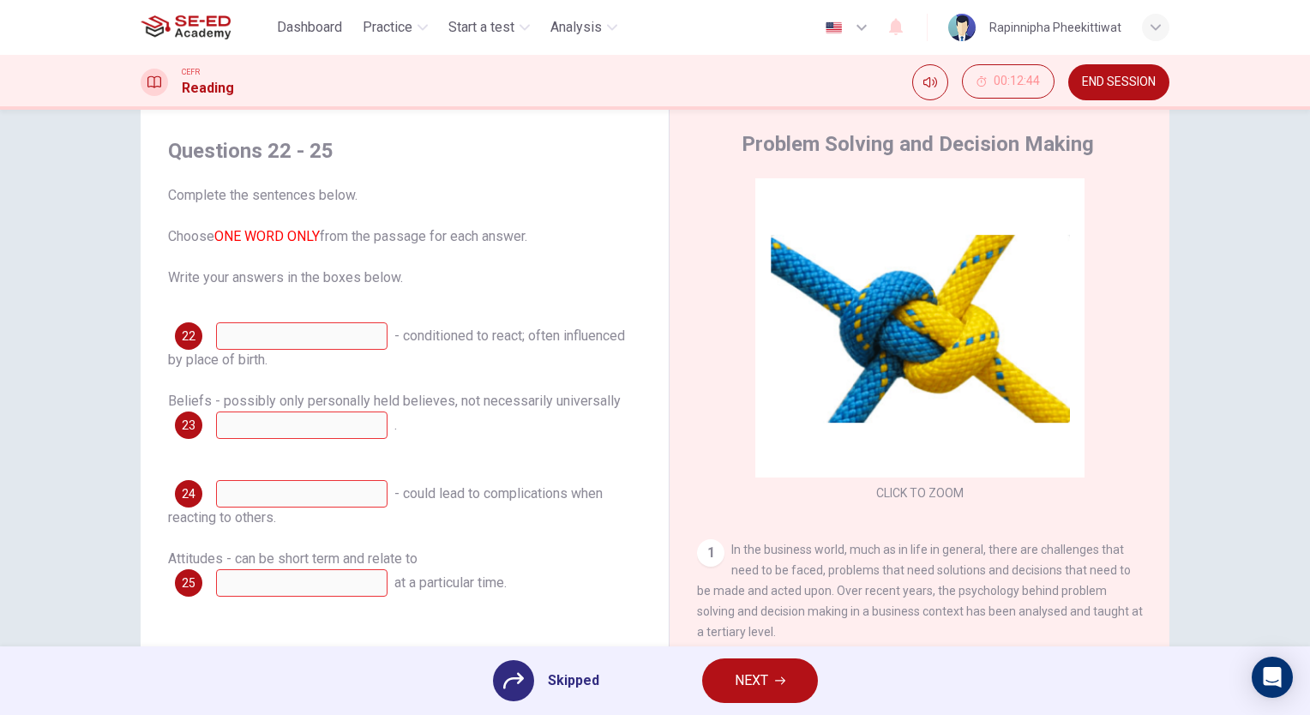
click at [738, 691] on span "NEXT" at bounding box center [751, 681] width 33 height 24
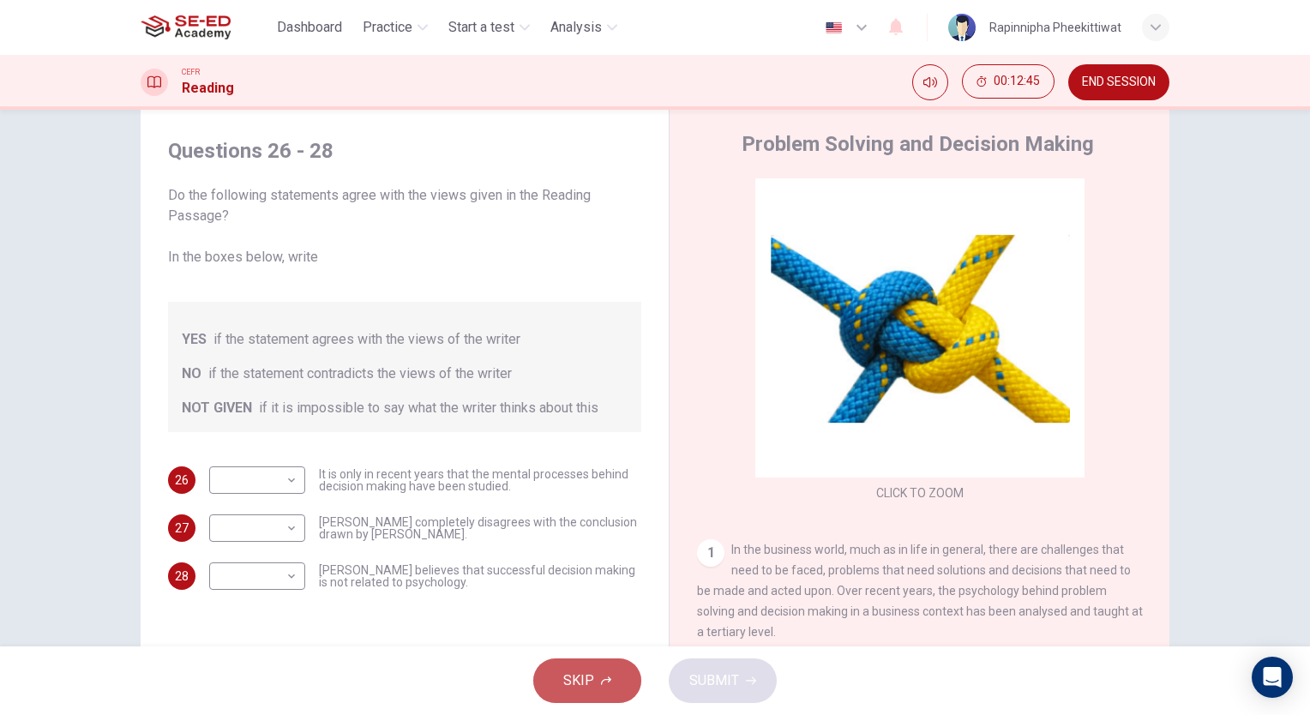
click at [607, 688] on button "SKIP" at bounding box center [587, 681] width 108 height 45
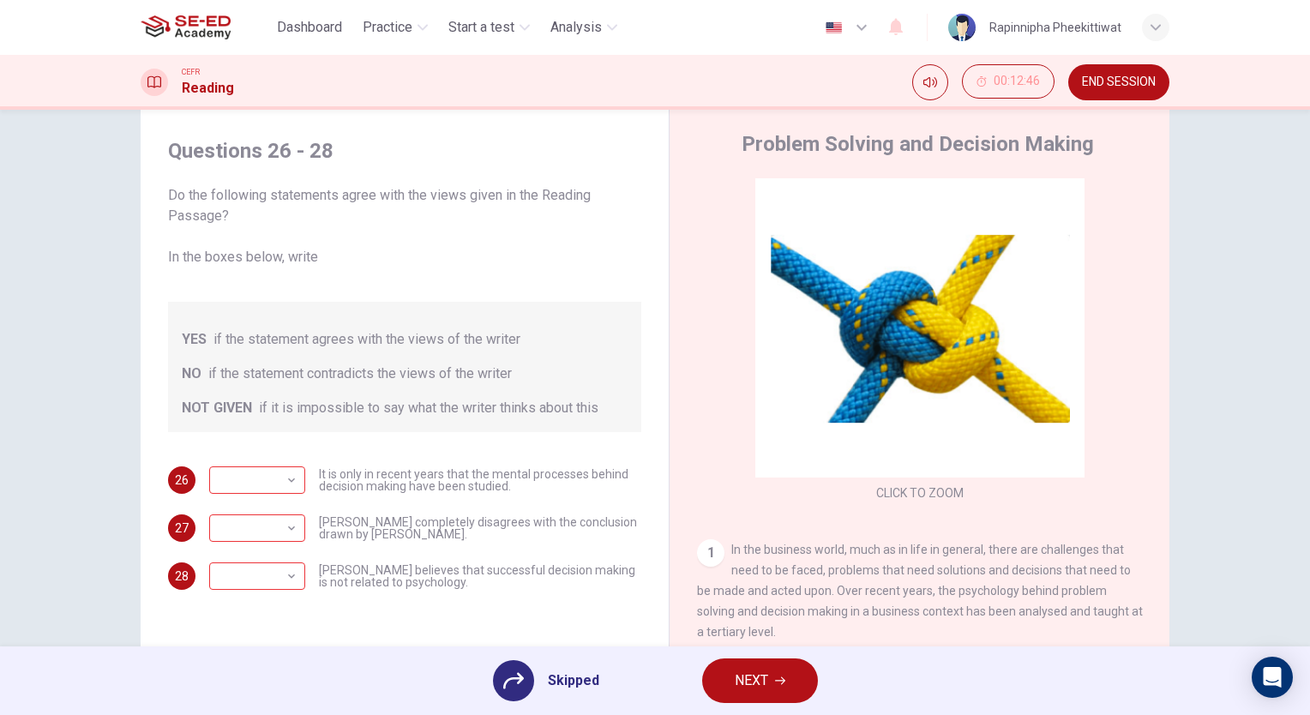
click at [783, 695] on button "NEXT" at bounding box center [760, 681] width 116 height 45
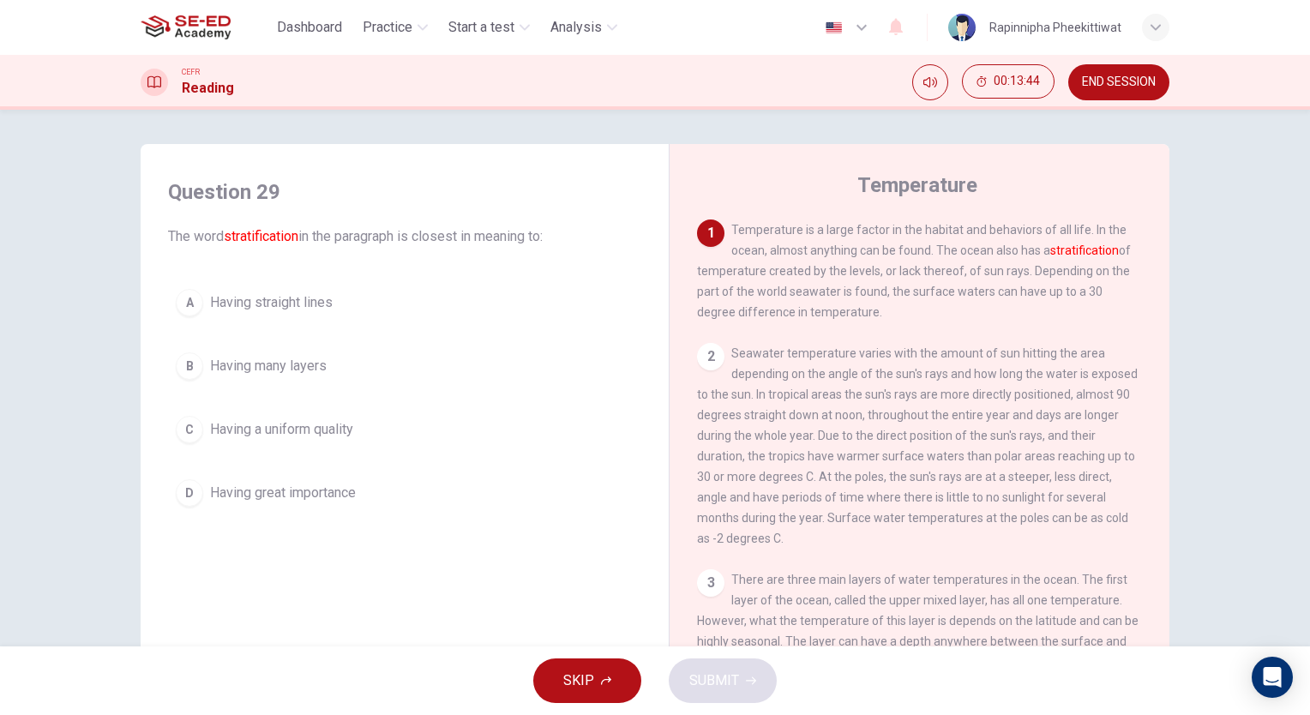
click at [328, 492] on span "Having great importance" at bounding box center [283, 493] width 146 height 21
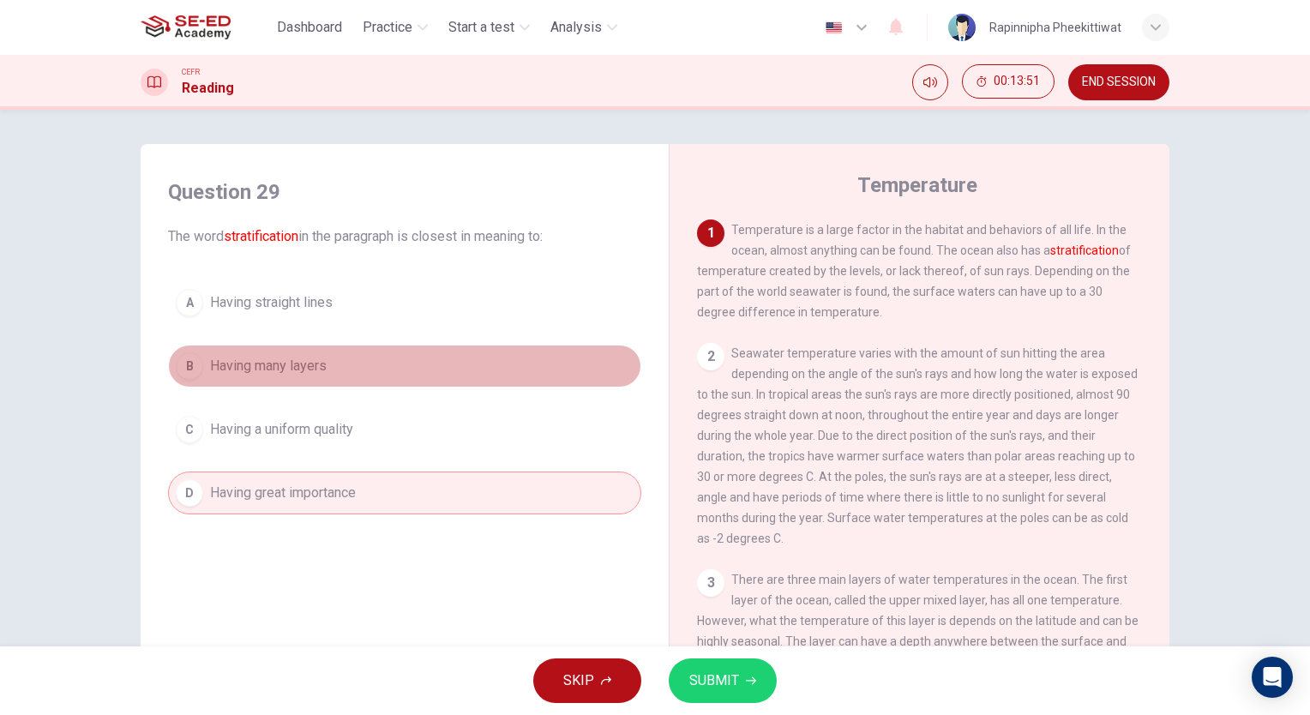
click at [344, 348] on button "B Having many layers" at bounding box center [404, 366] width 473 height 43
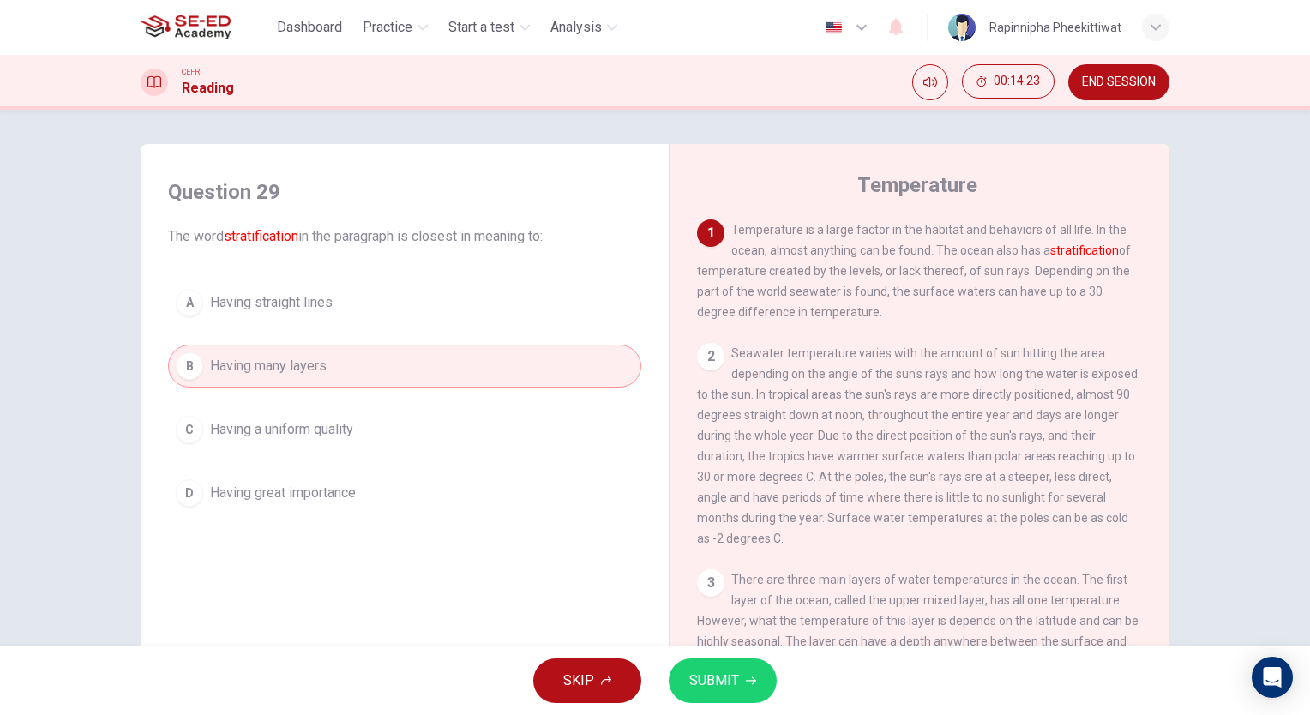
click at [706, 689] on span "SUBMIT" at bounding box center [714, 681] width 50 height 24
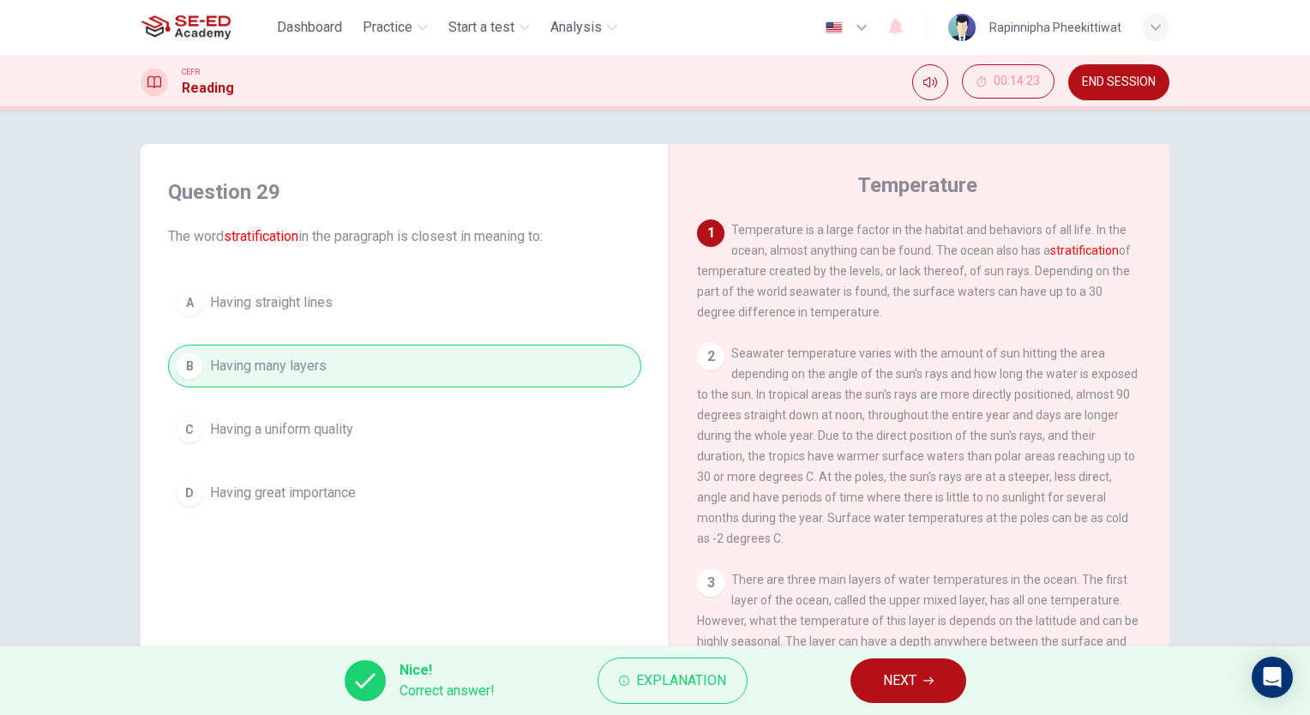
click at [924, 679] on icon "button" at bounding box center [929, 681] width 10 height 10
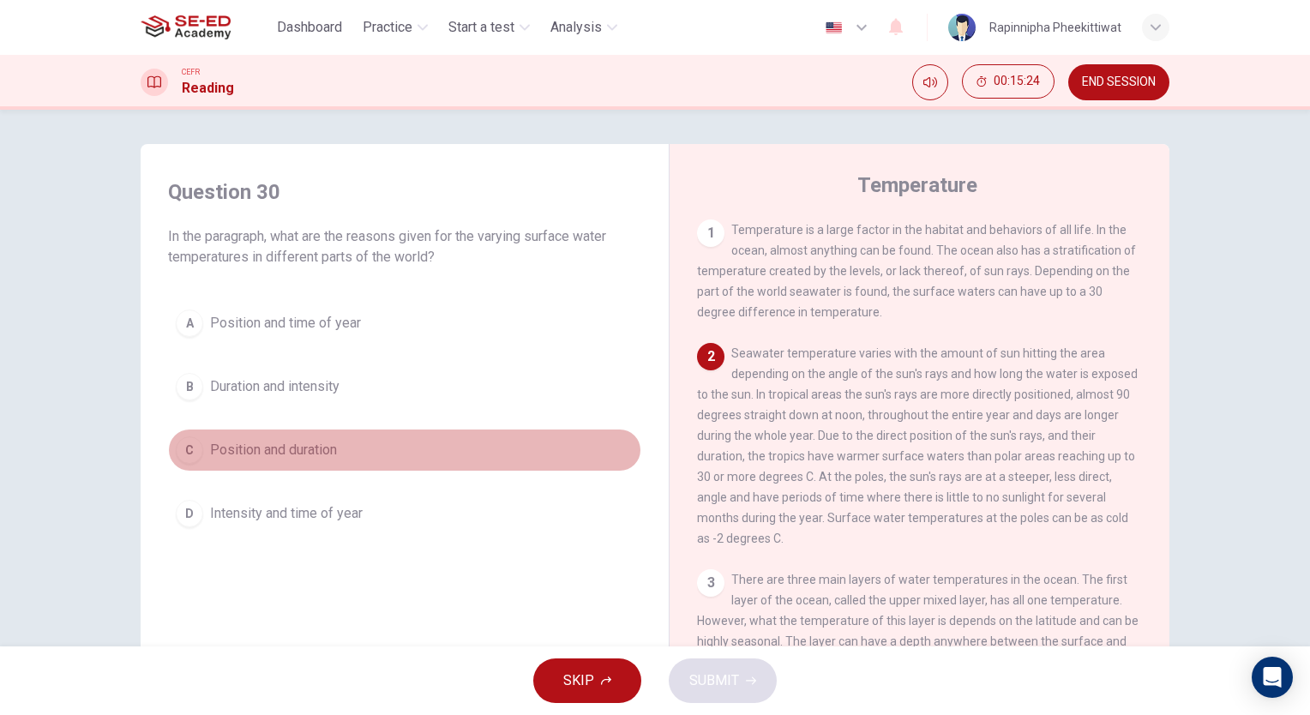
click at [319, 441] on span "Position and duration" at bounding box center [273, 450] width 127 height 21
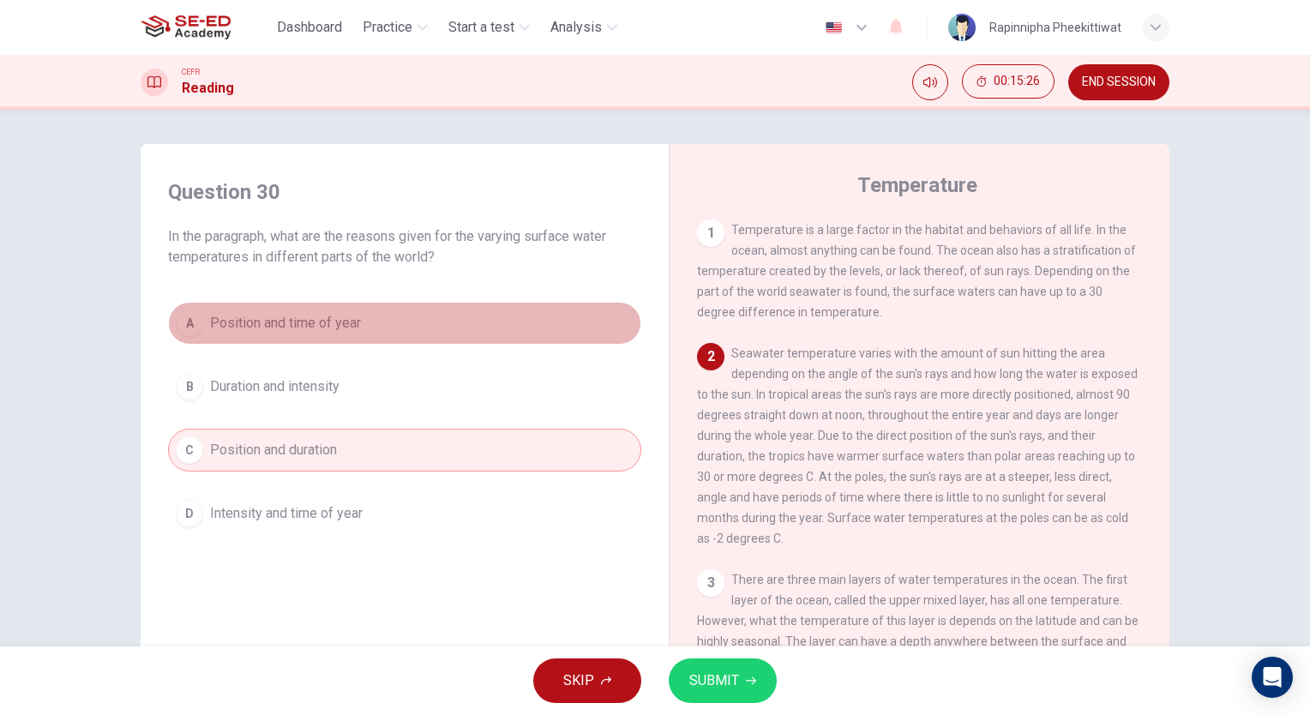
click at [400, 306] on button "A Position and time of year" at bounding box center [404, 323] width 473 height 43
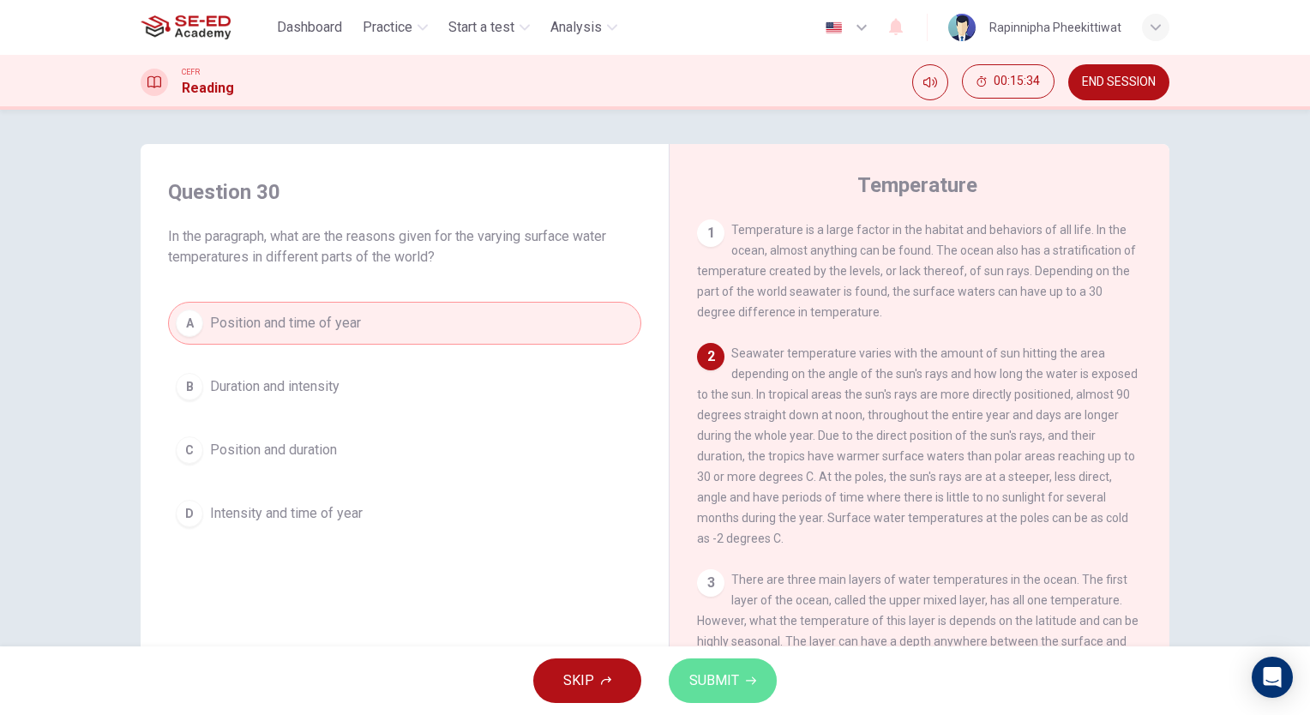
click at [679, 665] on button "SUBMIT" at bounding box center [723, 681] width 108 height 45
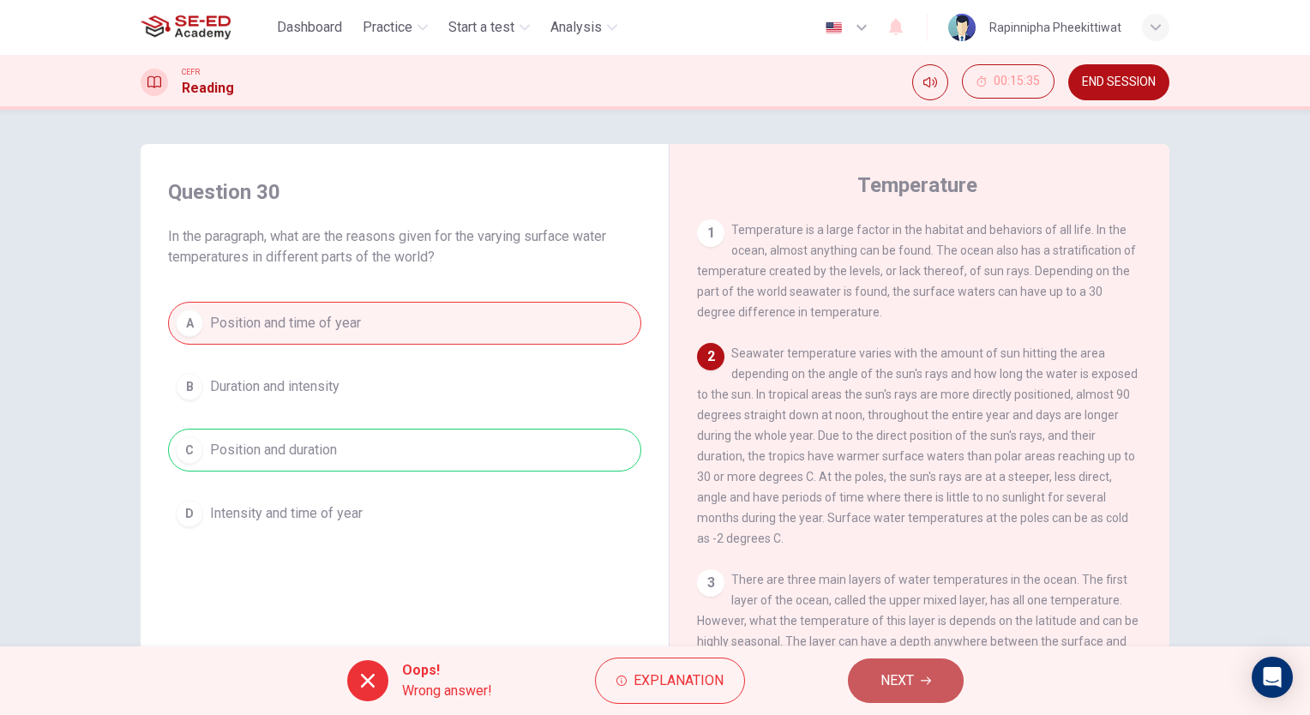
click at [926, 688] on button "NEXT" at bounding box center [906, 681] width 116 height 45
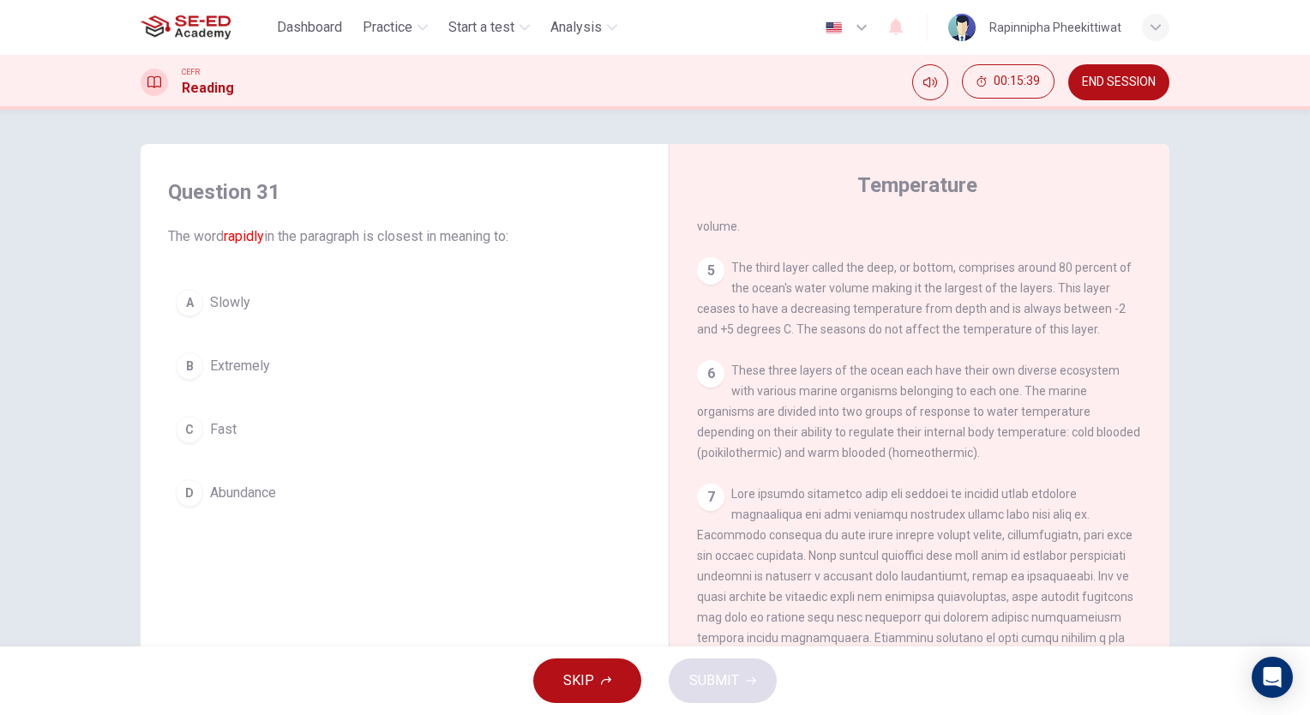
scroll to position [343, 0]
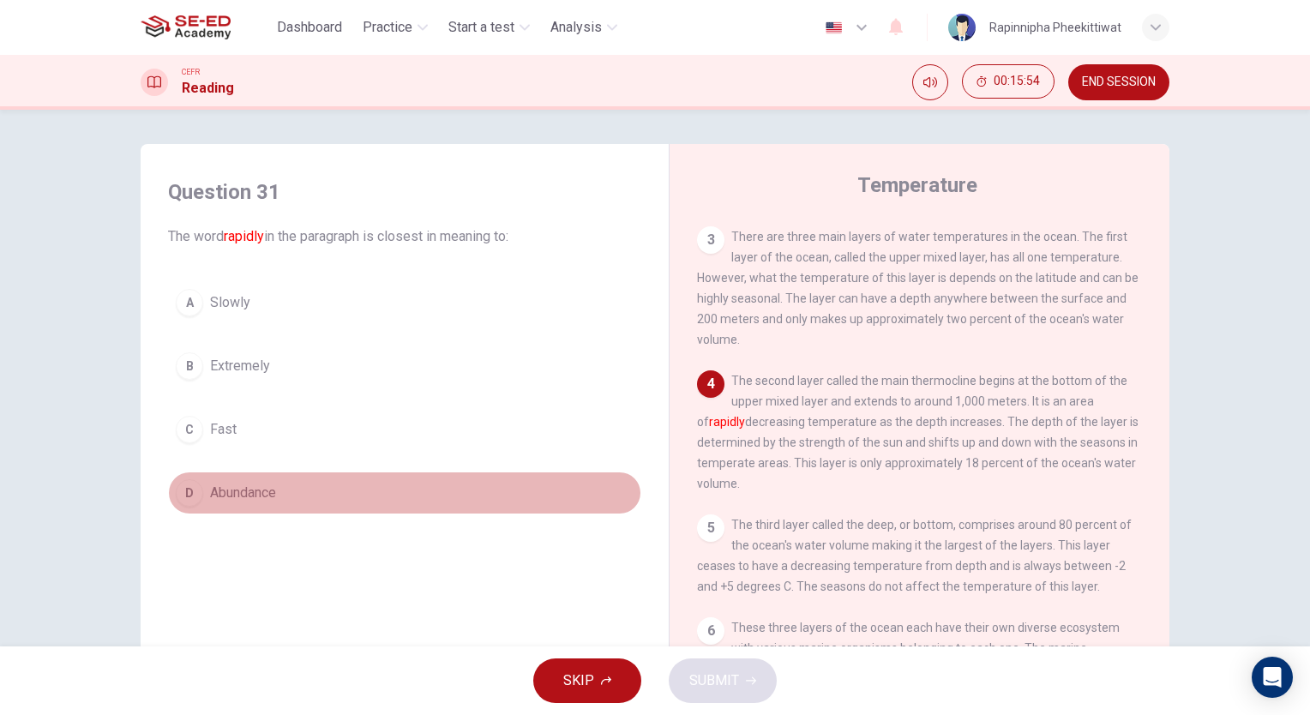
click at [281, 486] on button "D Abundance" at bounding box center [404, 493] width 473 height 43
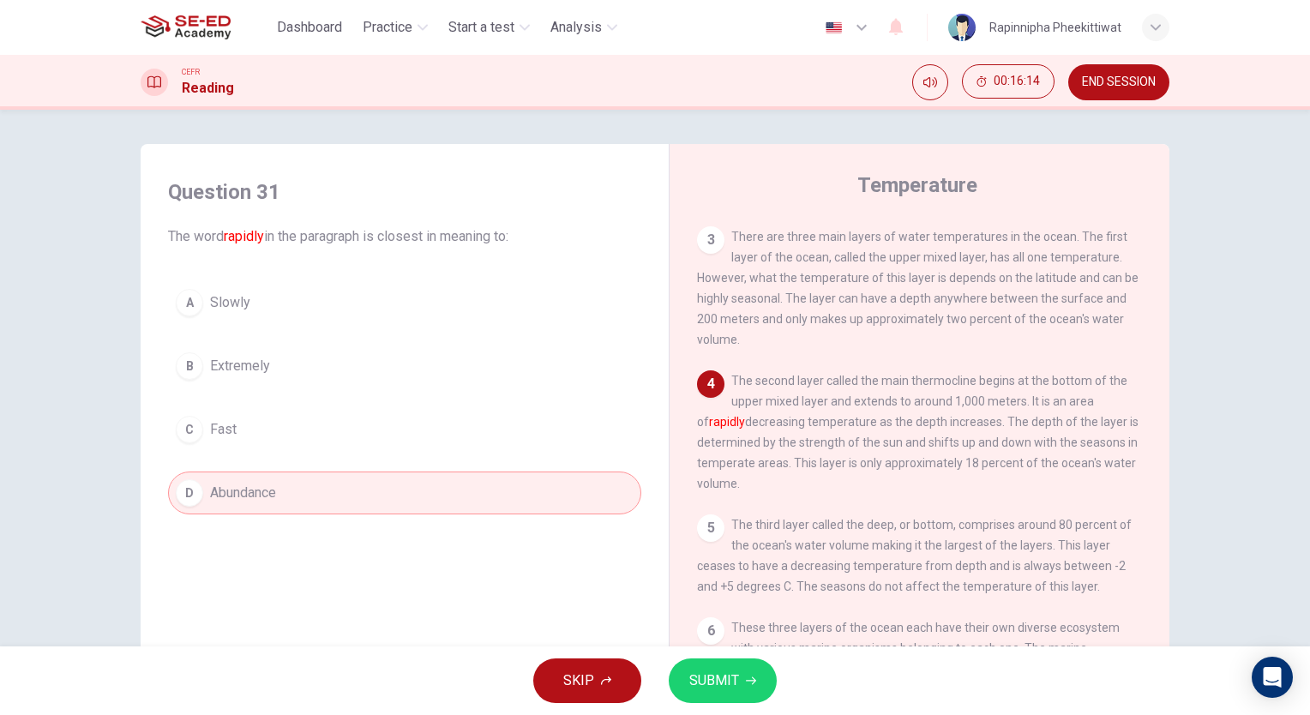
click at [394, 339] on div "A Slowly B Extremely C Fast D Abundance" at bounding box center [404, 397] width 473 height 233
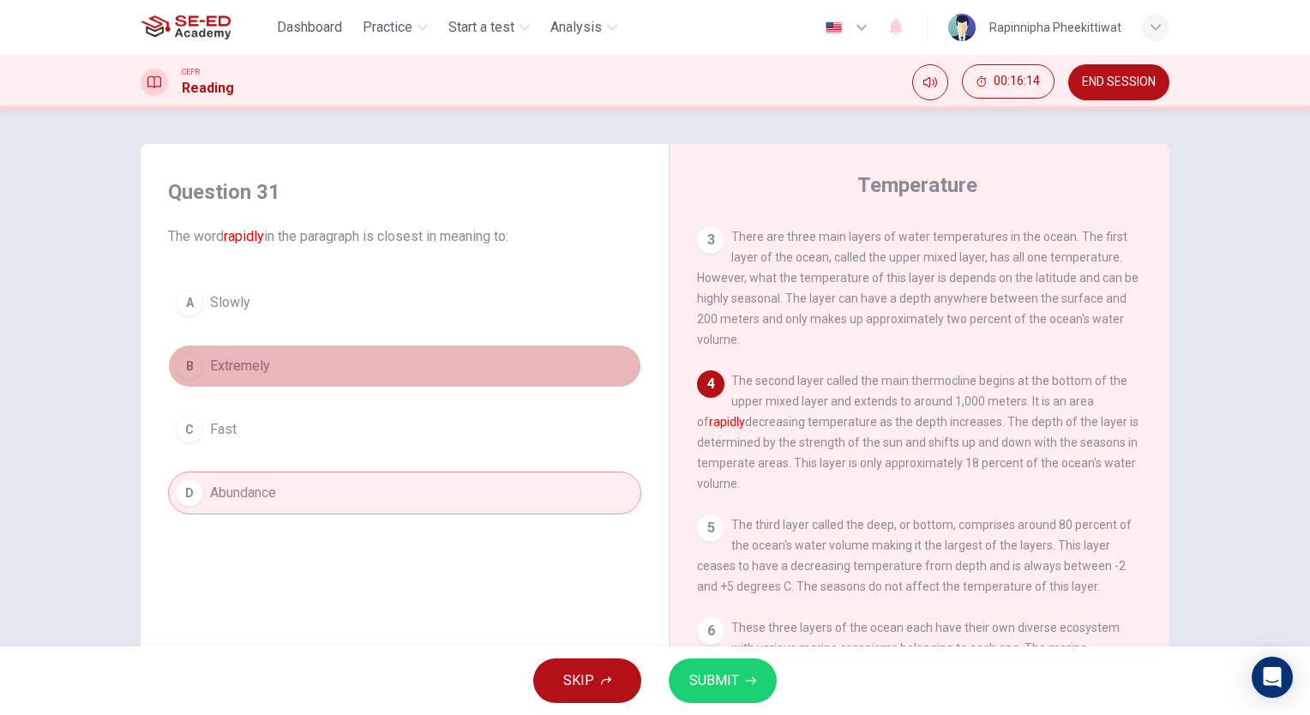
drag, startPoint x: 391, startPoint y: 358, endPoint x: 341, endPoint y: 374, distance: 52.1
click at [391, 358] on button "B Extremely" at bounding box center [404, 366] width 473 height 43
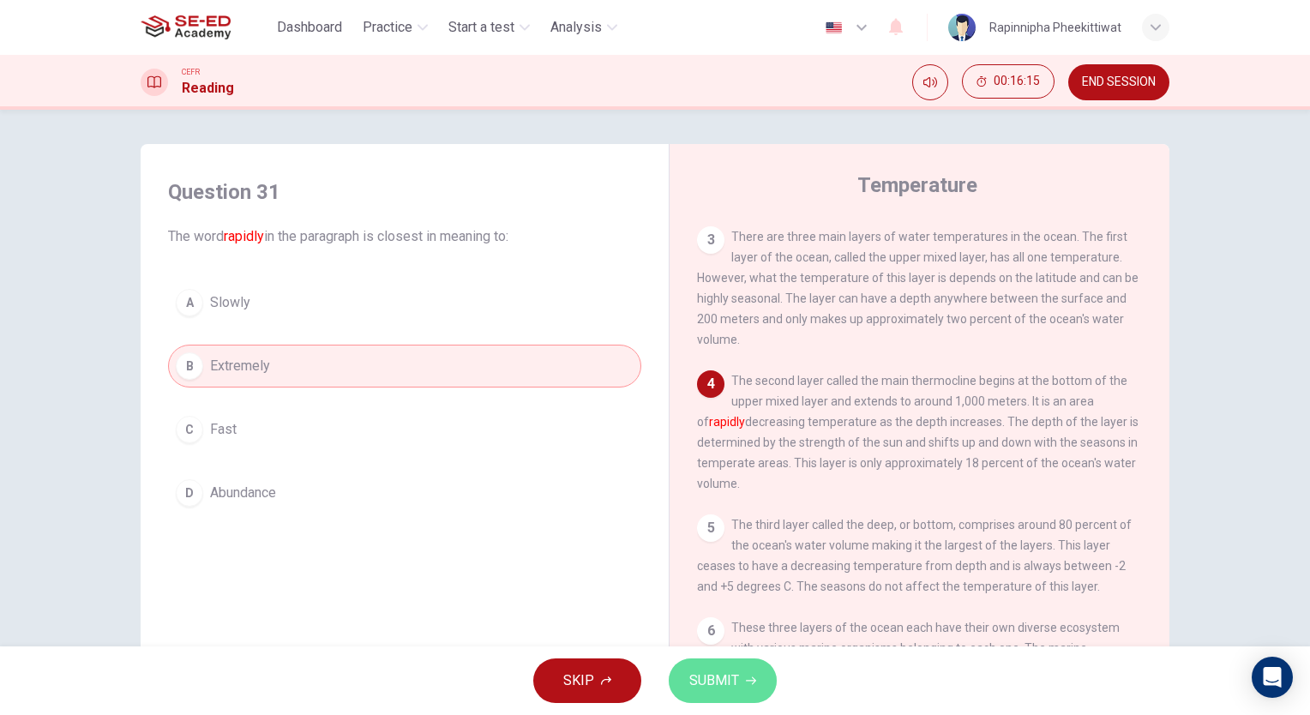
click at [752, 686] on button "SUBMIT" at bounding box center [723, 681] width 108 height 45
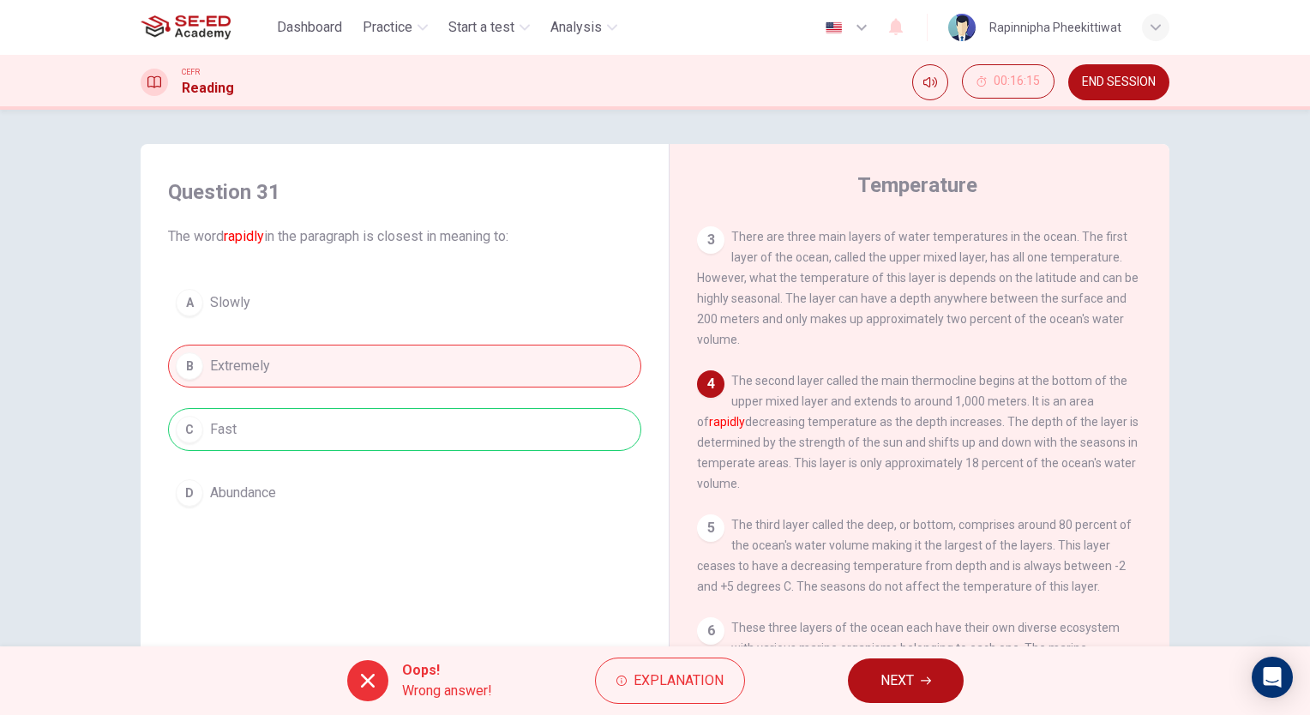
click at [893, 668] on button "NEXT" at bounding box center [906, 681] width 116 height 45
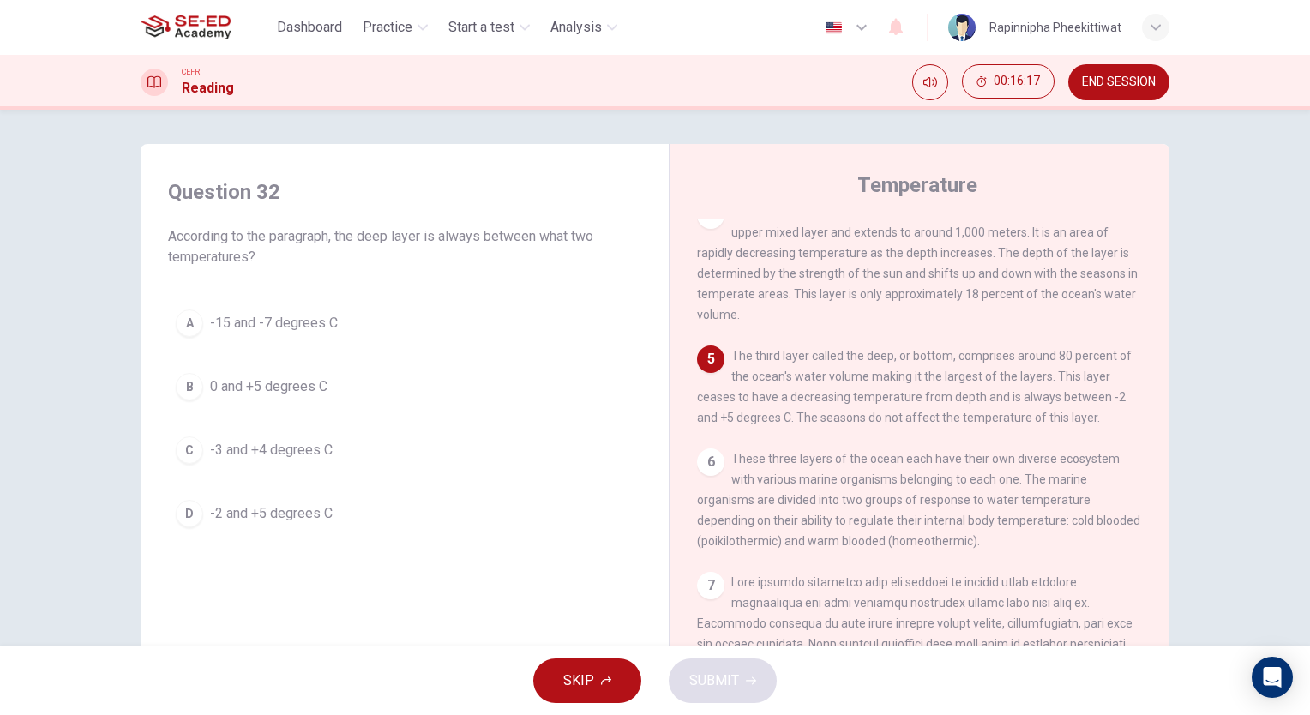
scroll to position [514, 0]
click at [316, 506] on span "-2 and +5 degrees C" at bounding box center [271, 513] width 123 height 21
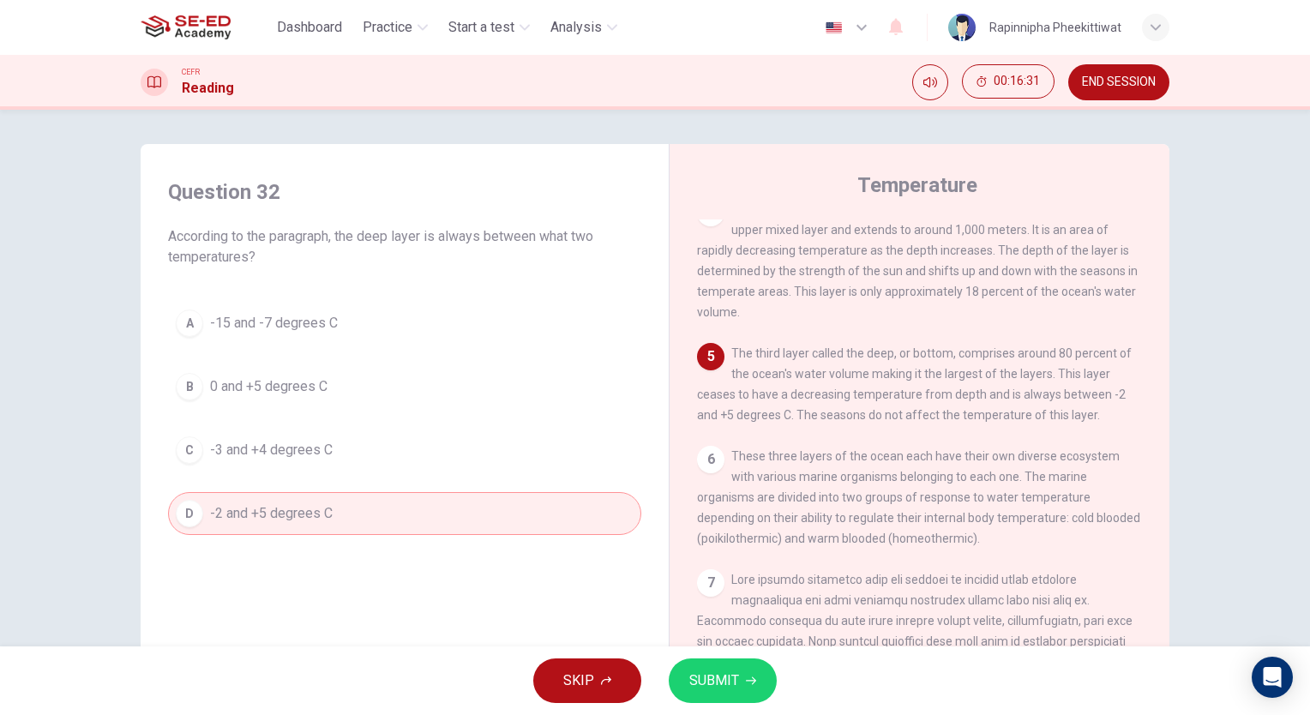
click at [731, 680] on span "SUBMIT" at bounding box center [714, 681] width 50 height 24
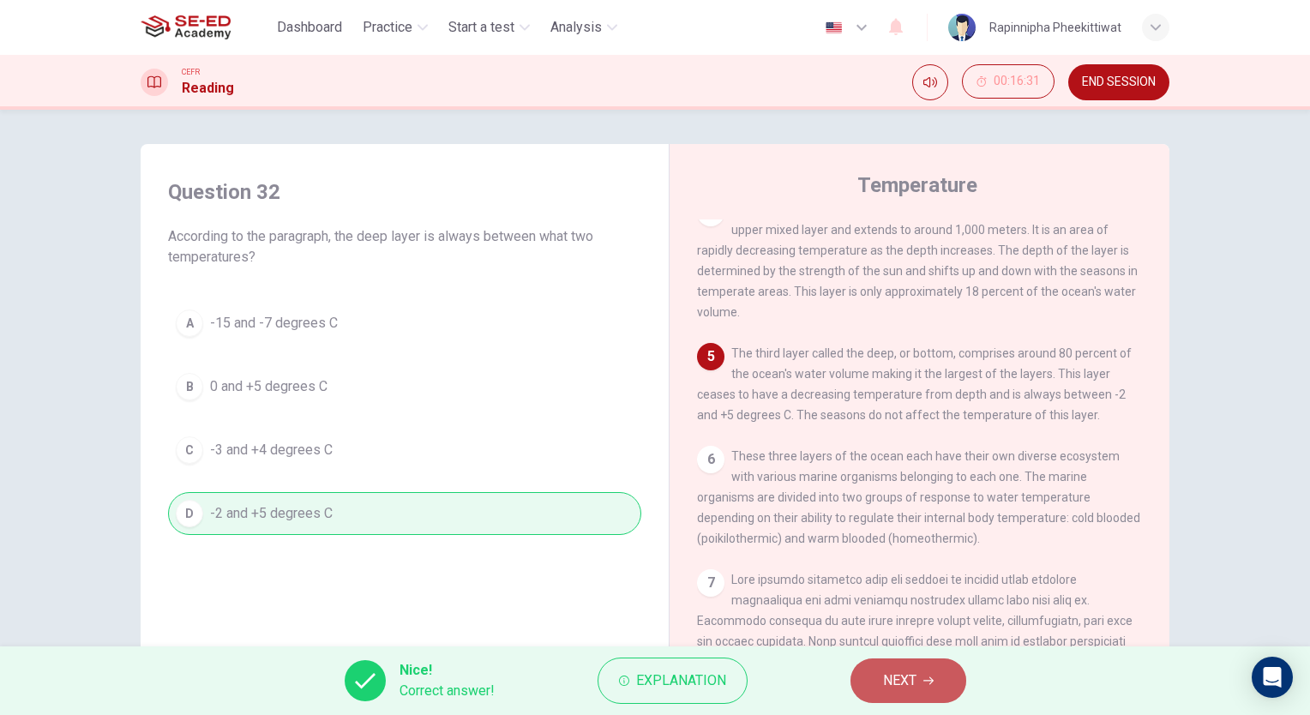
click at [910, 692] on span "NEXT" at bounding box center [899, 681] width 33 height 24
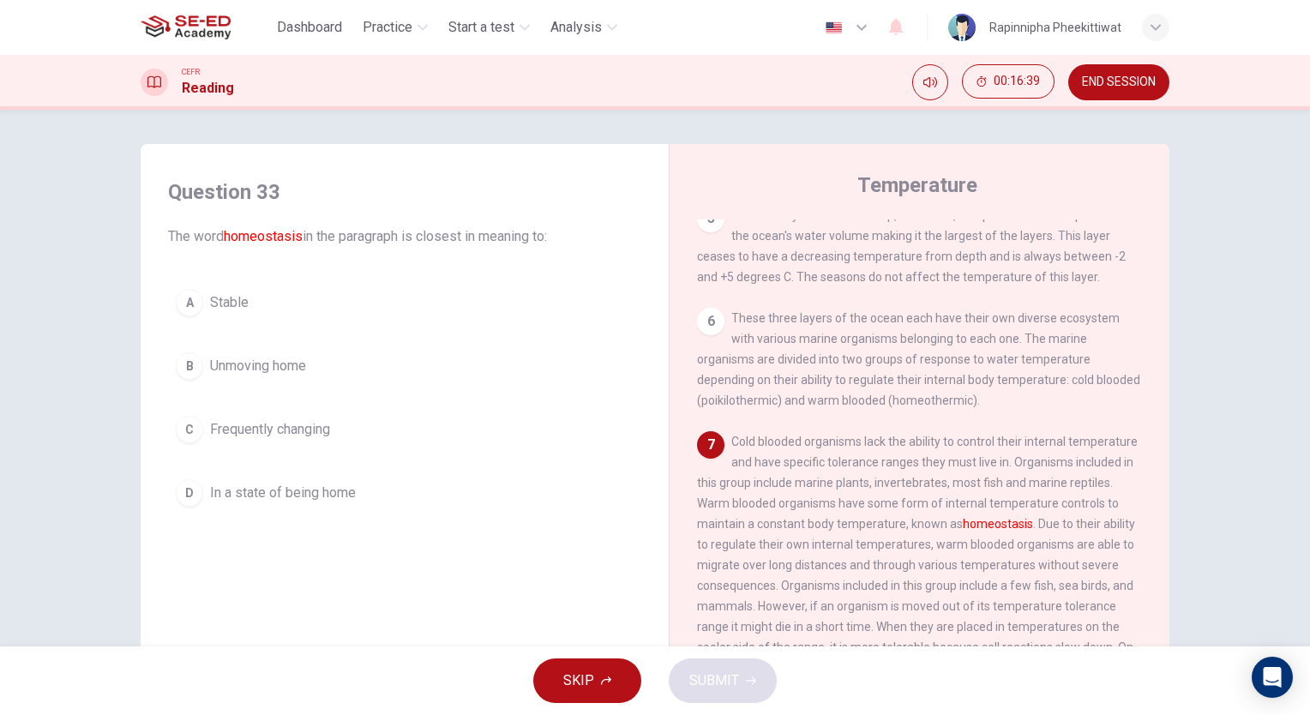
scroll to position [686, 0]
click at [244, 324] on div "A Stable B Unmoving home C Frequently changing D In a state of being home" at bounding box center [404, 397] width 473 height 233
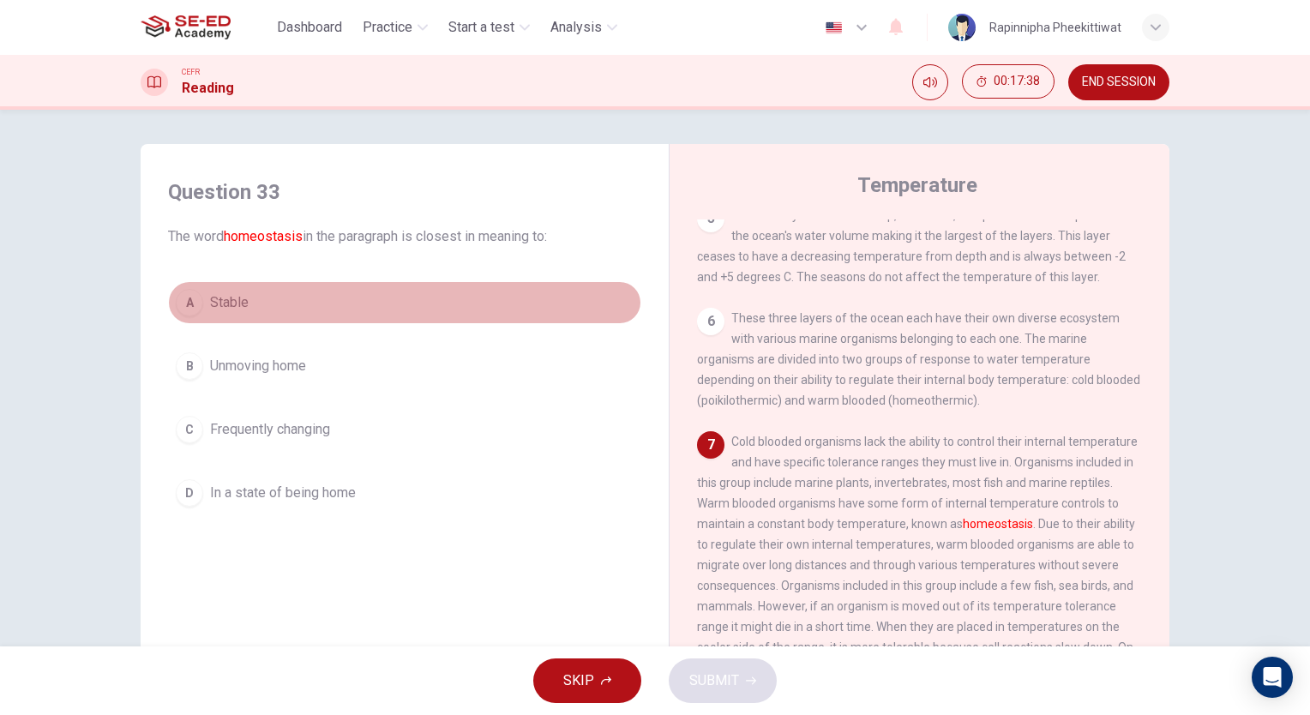
click at [240, 311] on span "Stable" at bounding box center [229, 302] width 39 height 21
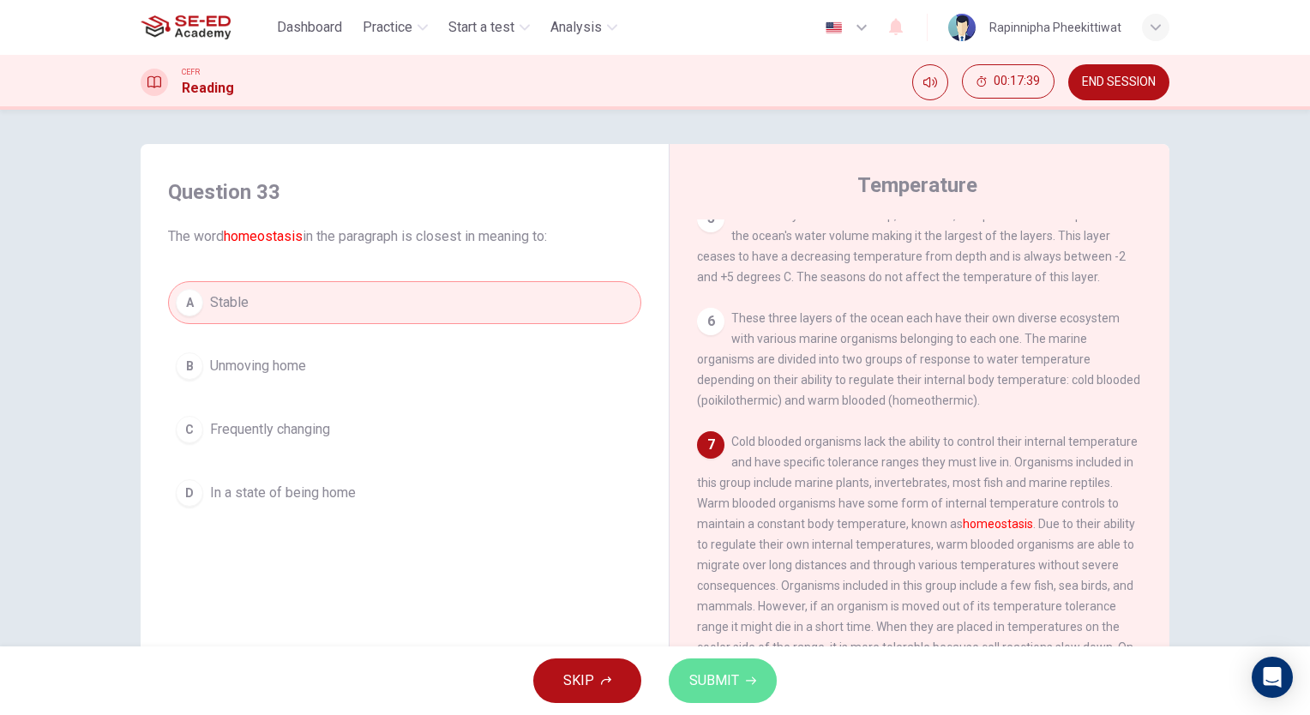
click at [700, 683] on span "SUBMIT" at bounding box center [714, 681] width 50 height 24
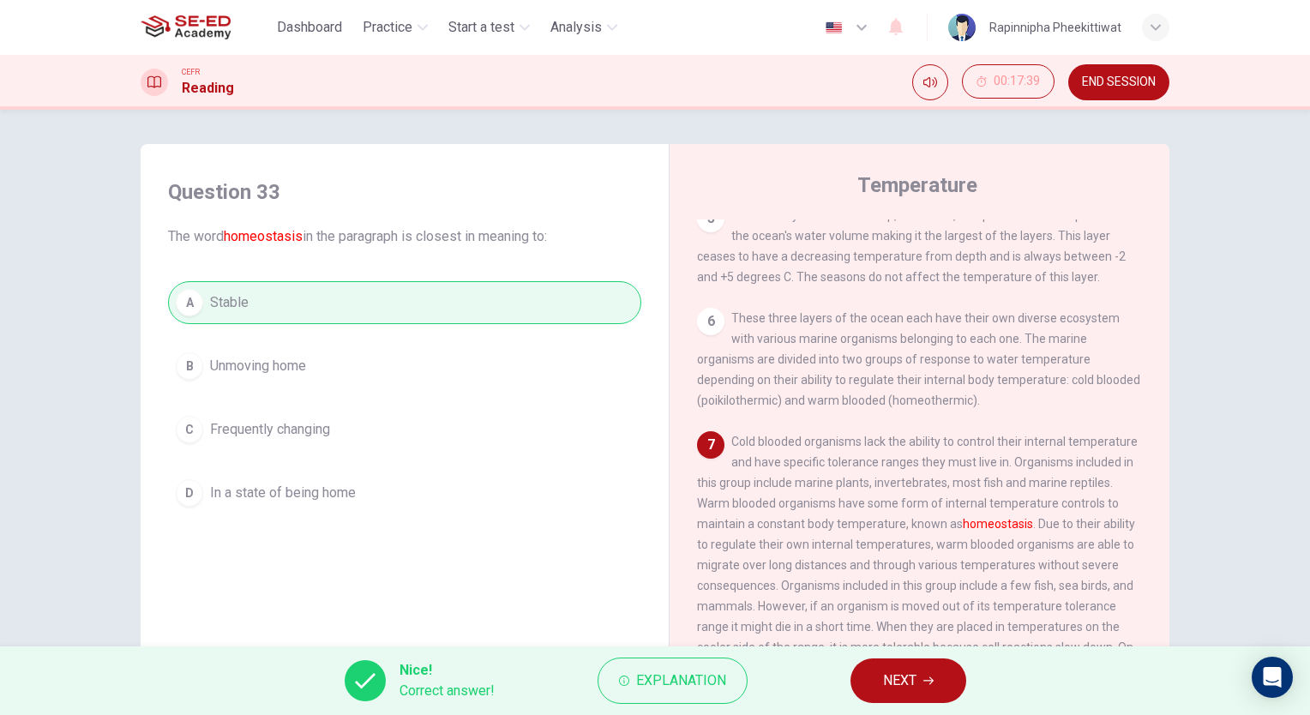
click at [945, 674] on button "NEXT" at bounding box center [909, 681] width 116 height 45
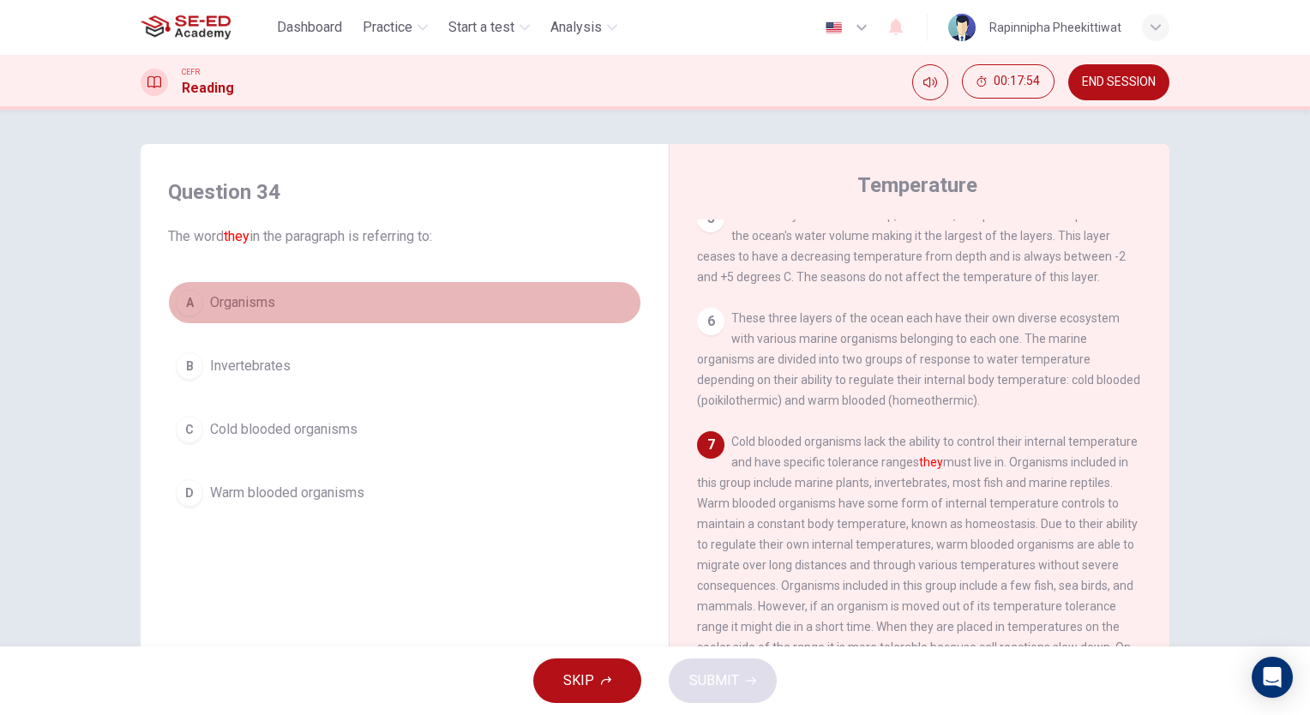
click at [301, 290] on button "A Organisms" at bounding box center [404, 302] width 473 height 43
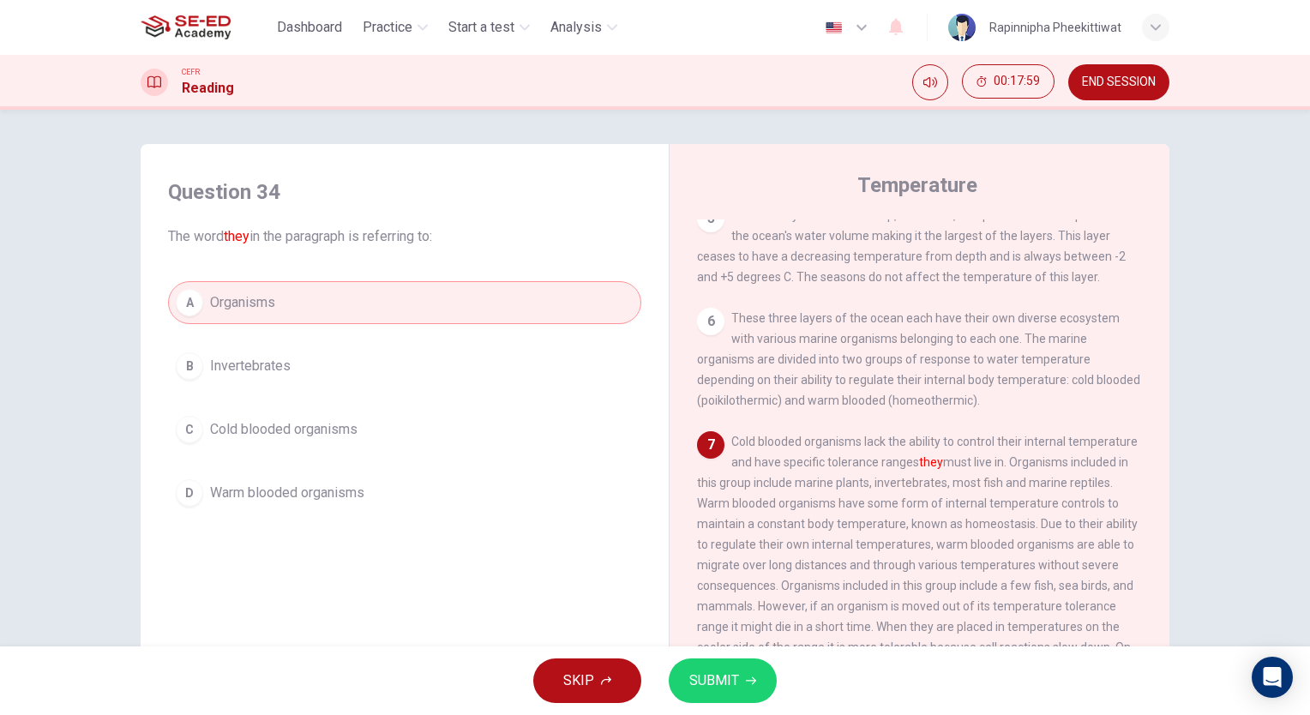
click at [309, 442] on button "C Cold blooded organisms" at bounding box center [404, 429] width 473 height 43
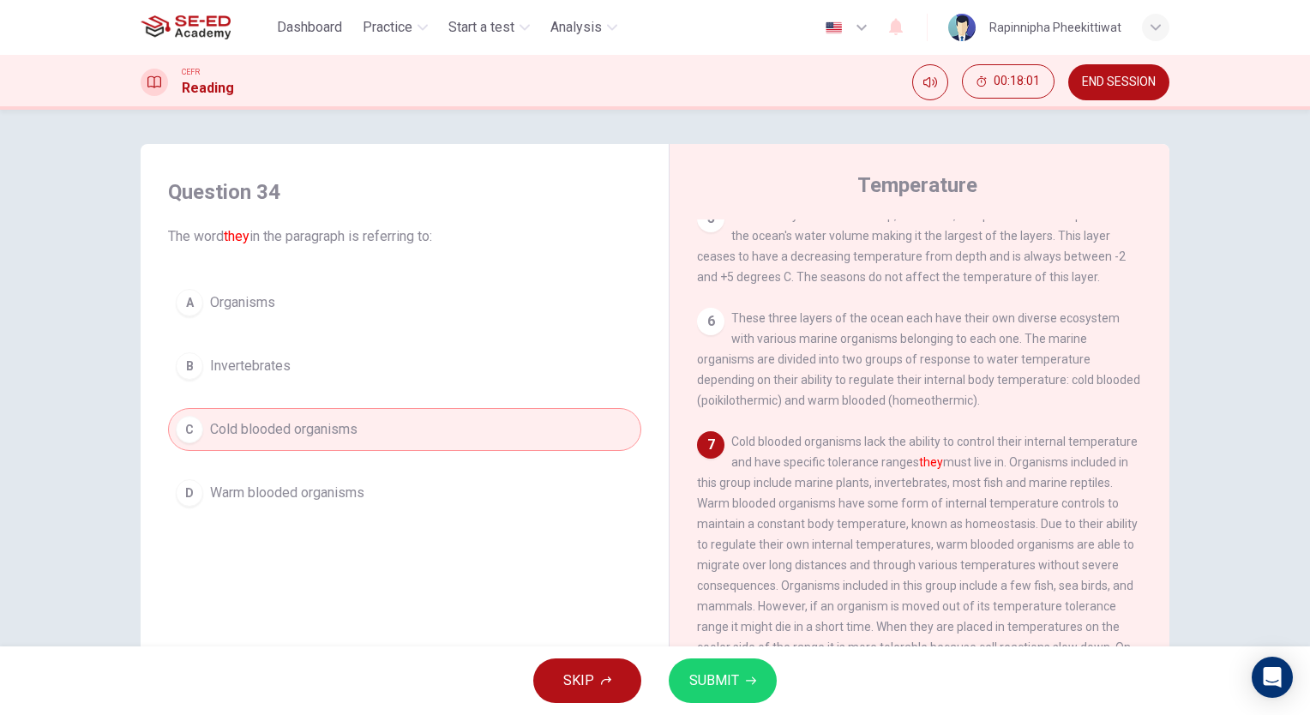
click at [699, 687] on span "SUBMIT" at bounding box center [714, 681] width 50 height 24
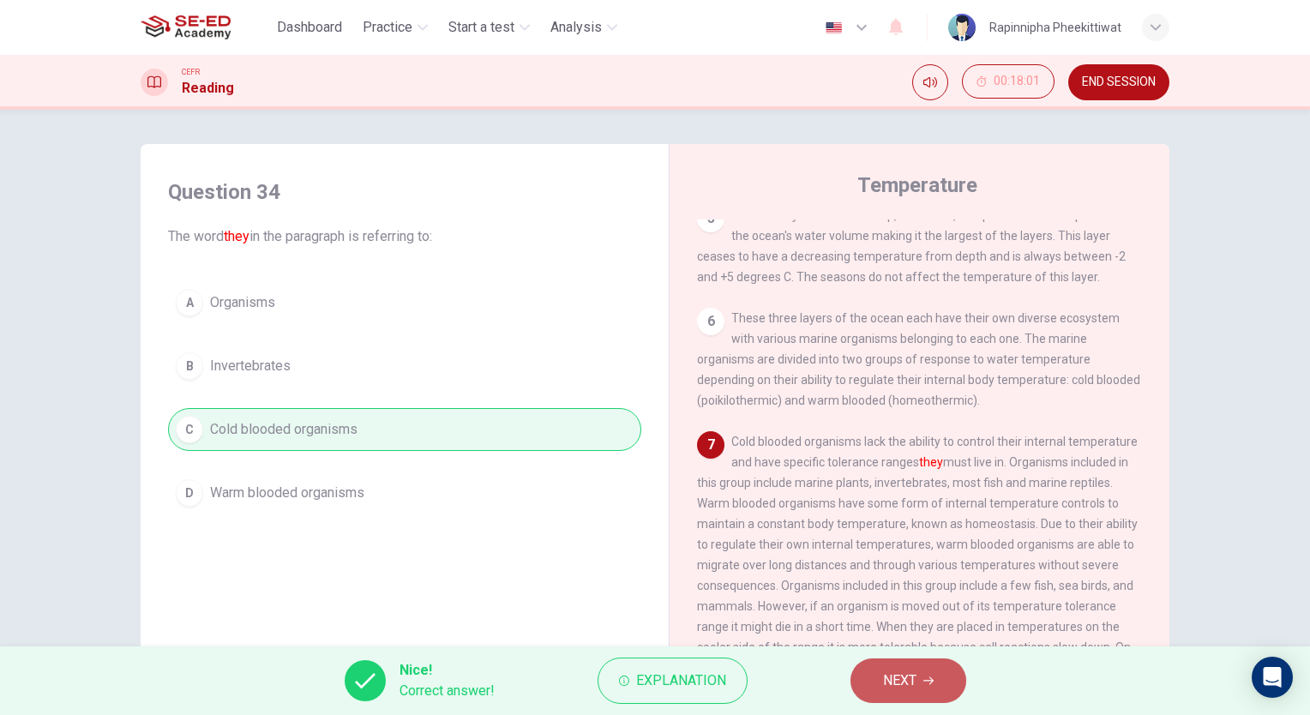
click at [940, 671] on button "NEXT" at bounding box center [909, 681] width 116 height 45
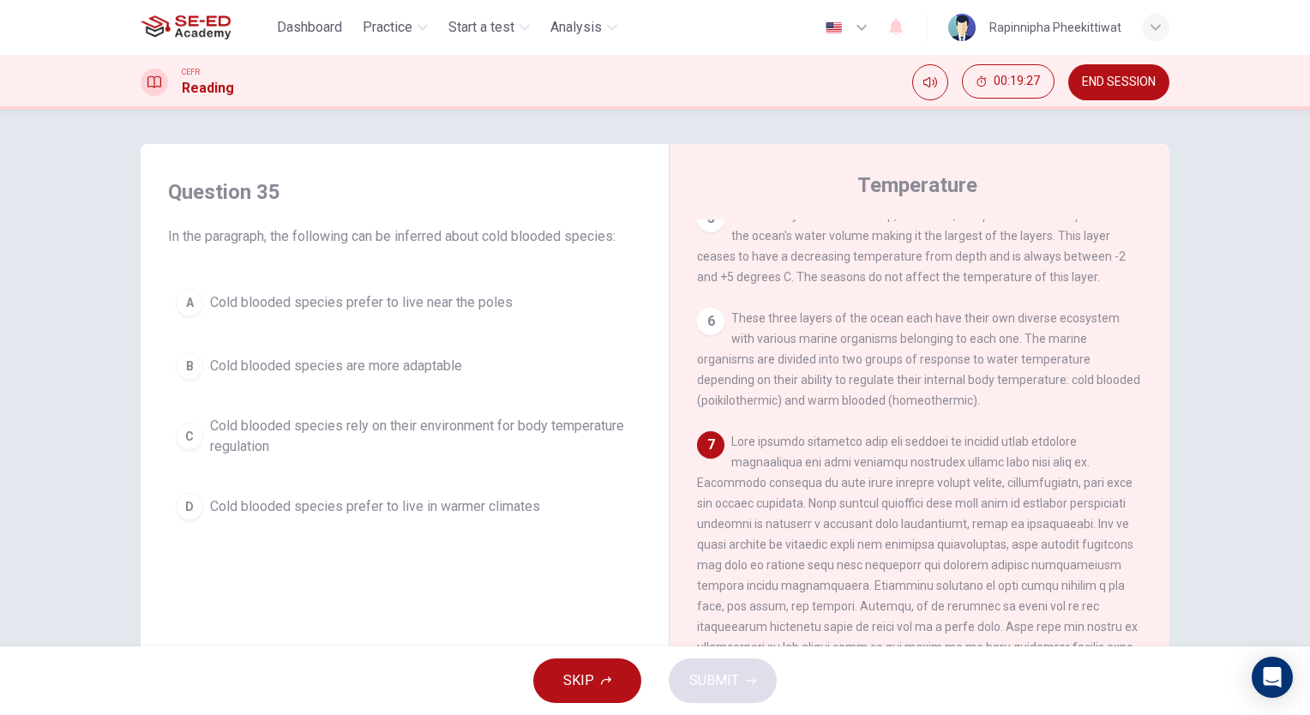
click at [304, 364] on span "Cold blooded species are more adaptable" at bounding box center [336, 366] width 252 height 21
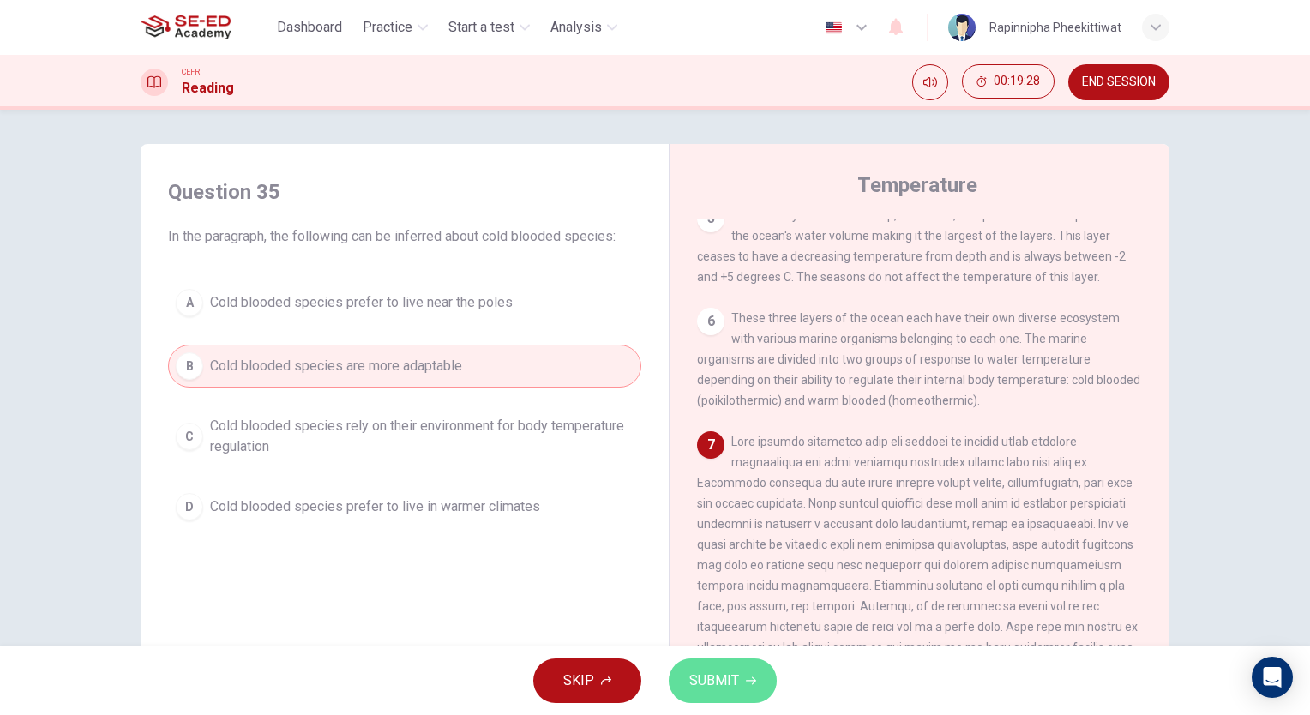
click at [736, 680] on span "SUBMIT" at bounding box center [714, 681] width 50 height 24
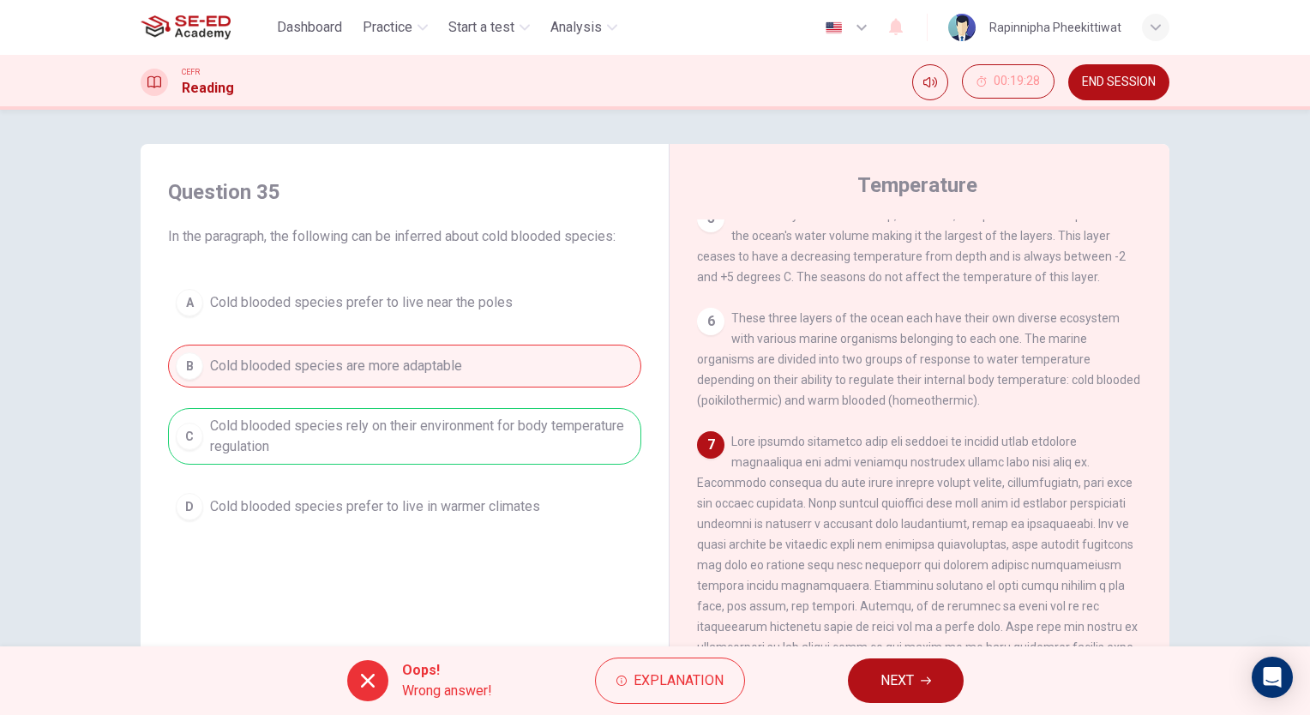
click at [923, 688] on button "NEXT" at bounding box center [906, 681] width 116 height 45
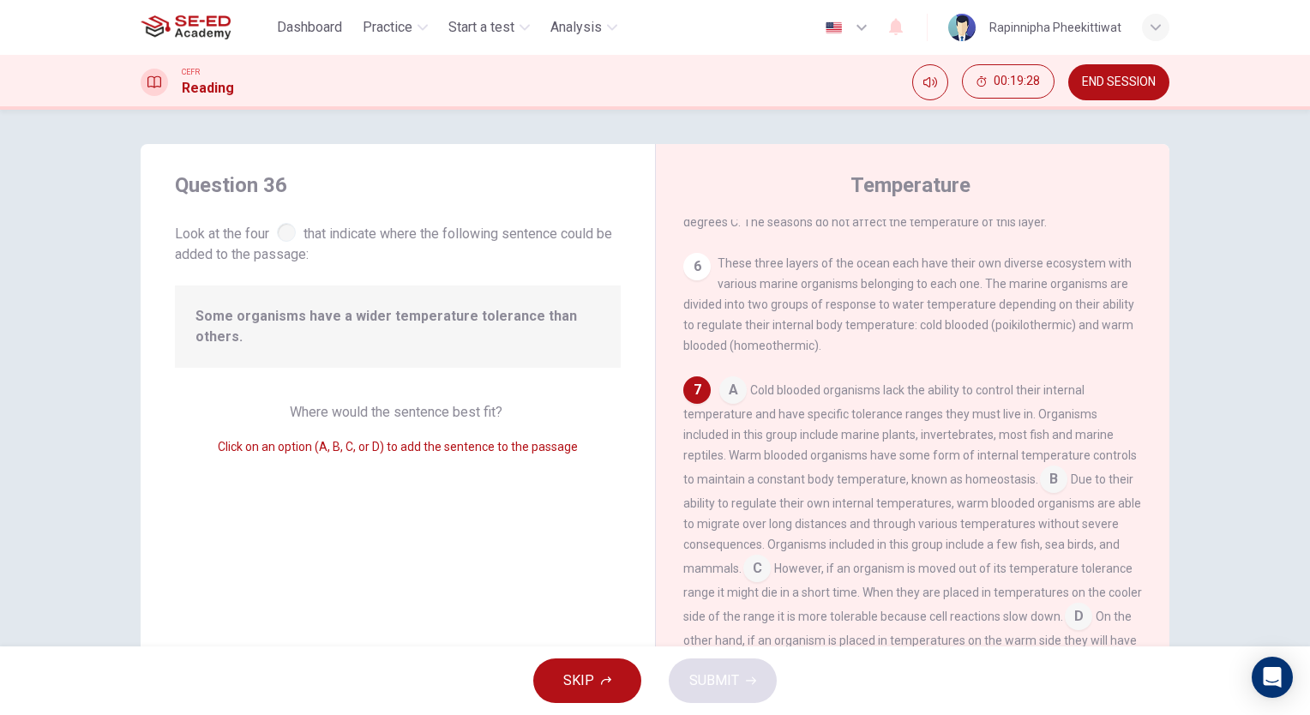
scroll to position [668, 0]
click at [1040, 478] on input at bounding box center [1053, 480] width 27 height 27
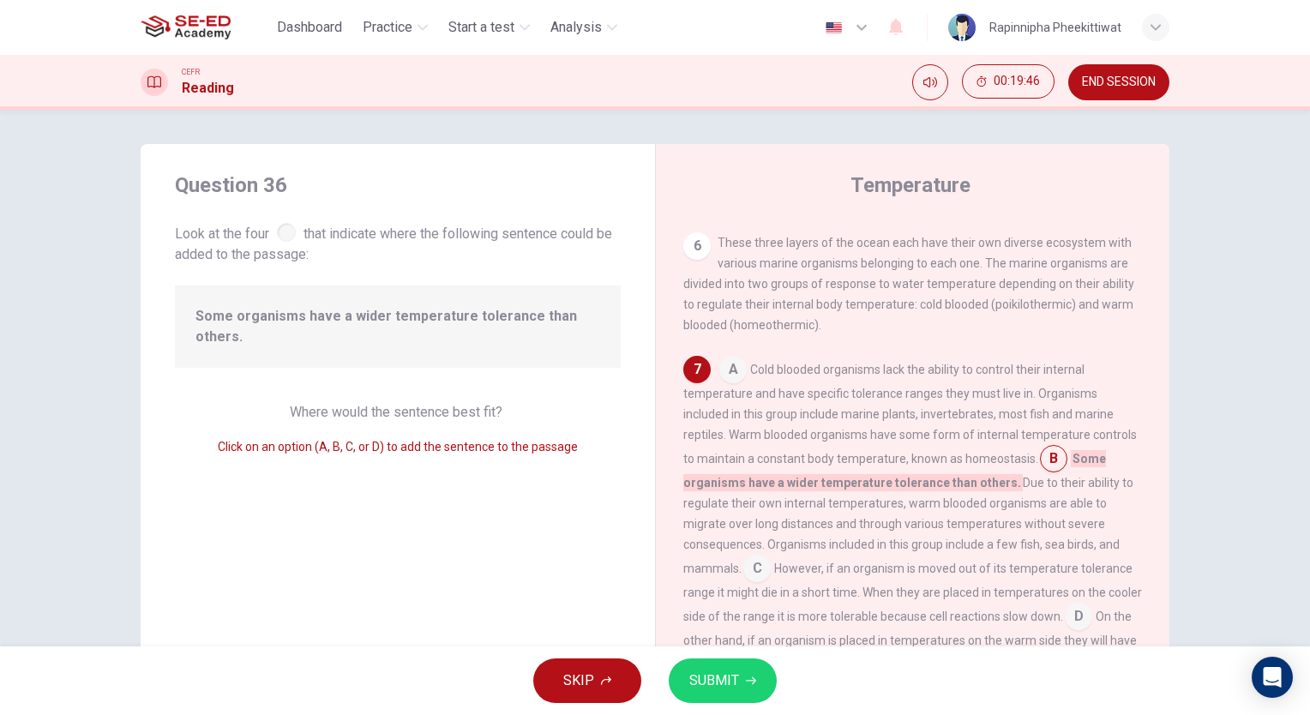
scroll to position [689, 0]
click at [748, 569] on input at bounding box center [756, 570] width 27 height 27
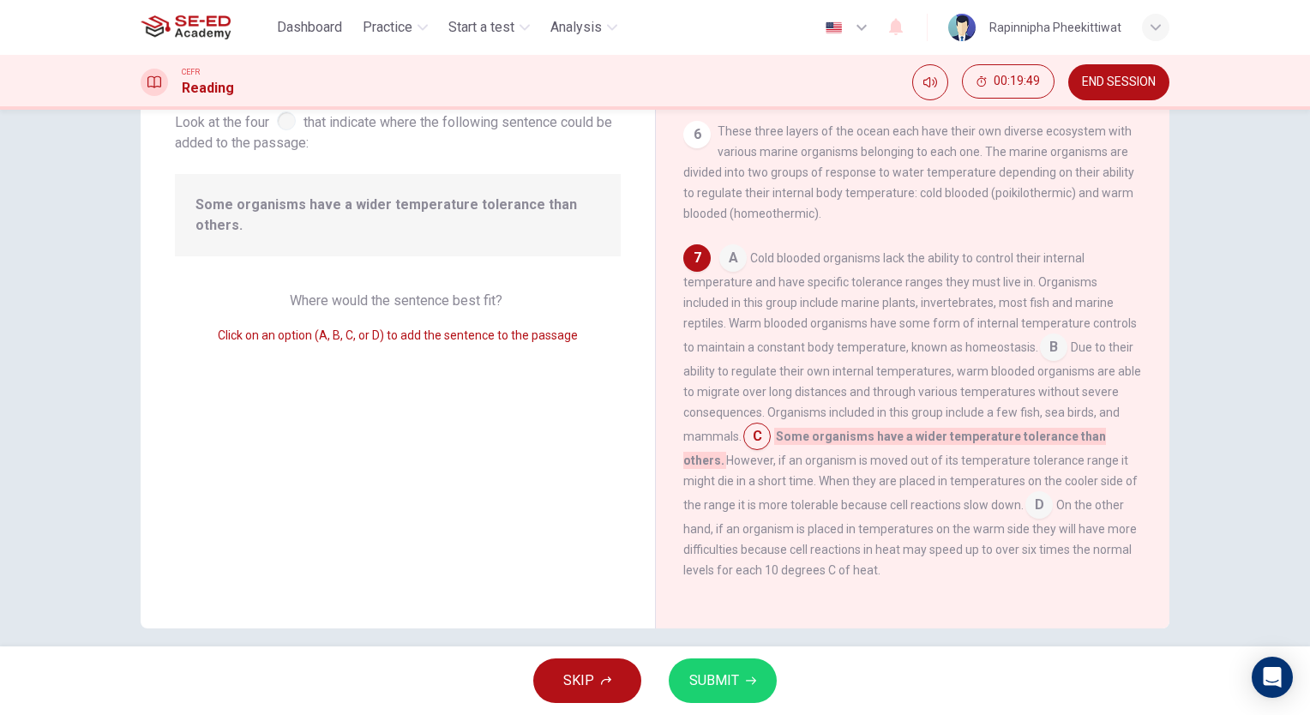
scroll to position [127, 0]
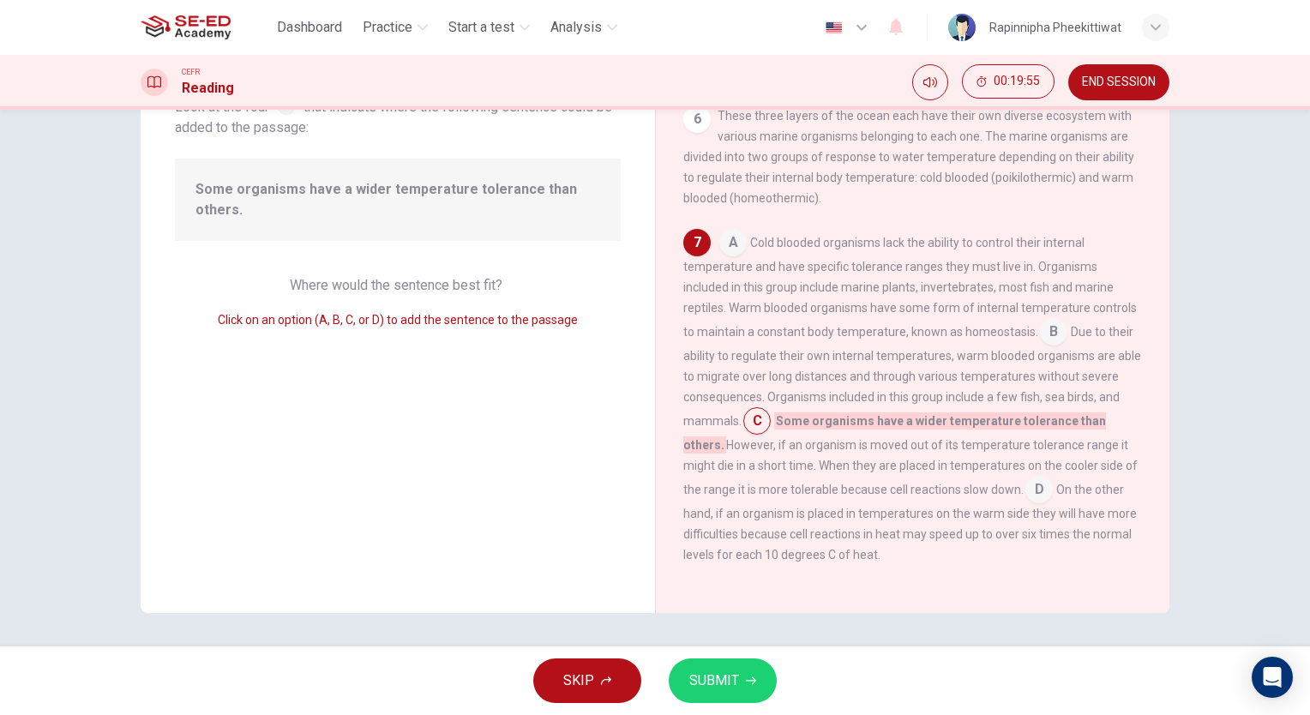
click at [1026, 492] on input at bounding box center [1039, 491] width 27 height 27
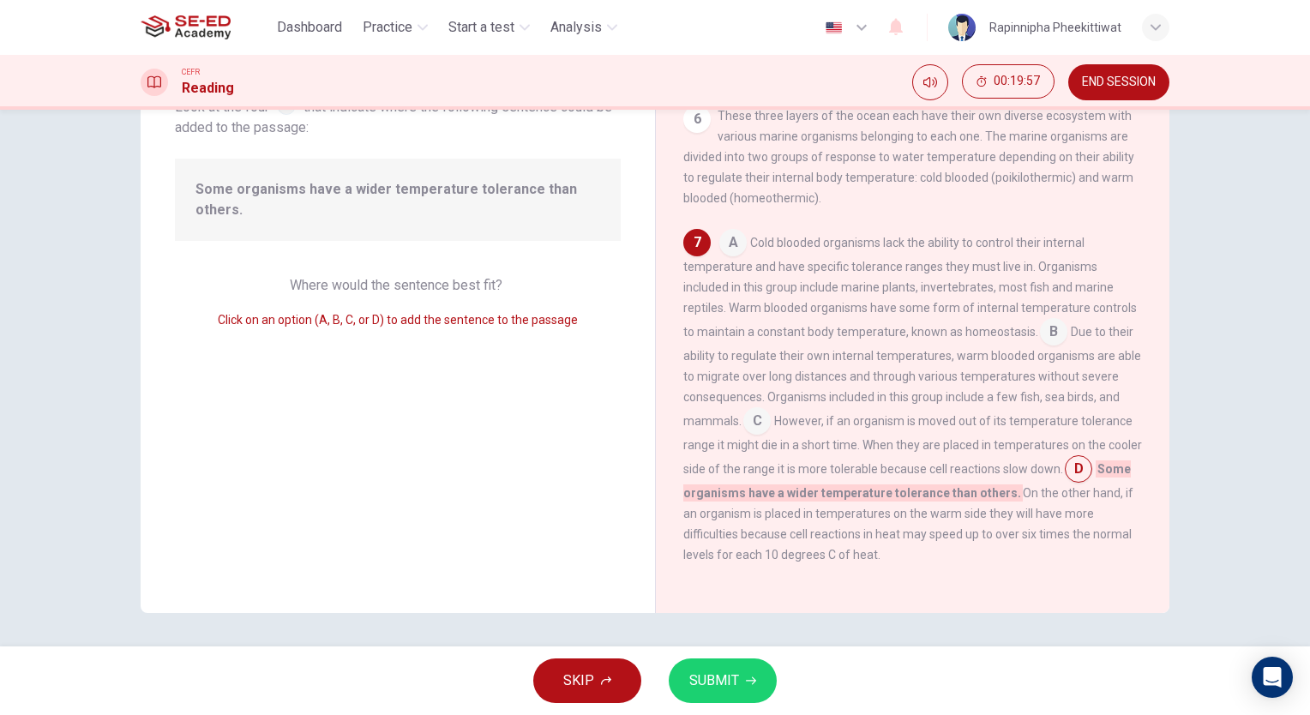
click at [739, 684] on button "SUBMIT" at bounding box center [723, 681] width 108 height 45
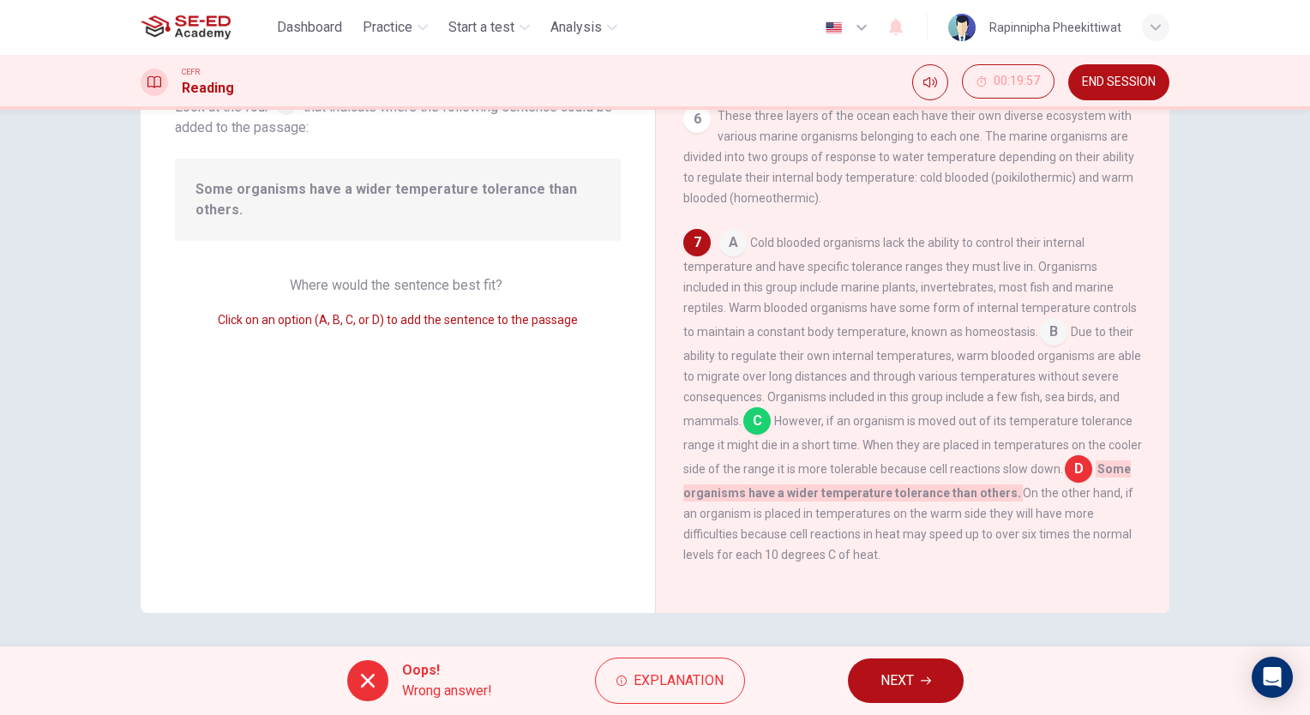
drag, startPoint x: 830, startPoint y: 674, endPoint x: 852, endPoint y: 683, distance: 23.9
click at [831, 674] on div "Oops! Wrong answer! Explanation NEXT" at bounding box center [655, 681] width 1310 height 69
click at [852, 683] on button "NEXT" at bounding box center [906, 681] width 116 height 45
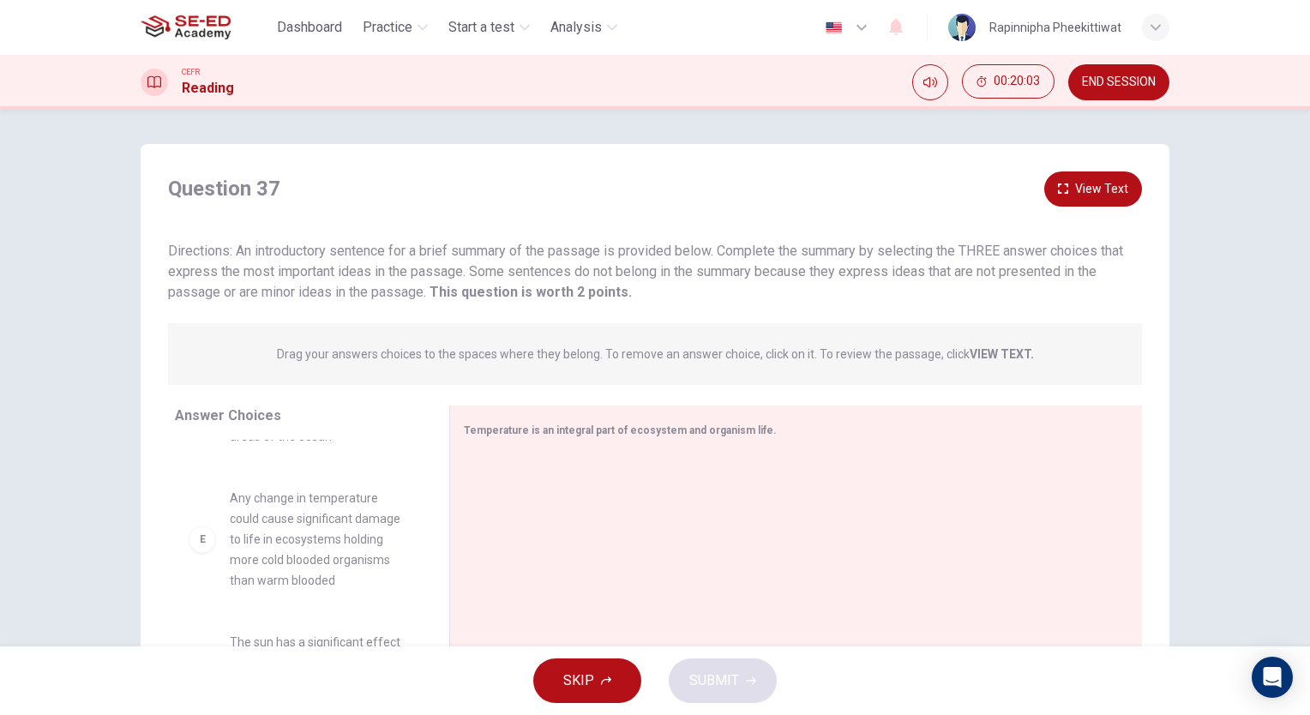
scroll to position [442, 0]
click at [348, 558] on span "Any change in temperature could cause significant damage to life in ecosystems …" at bounding box center [319, 535] width 178 height 103
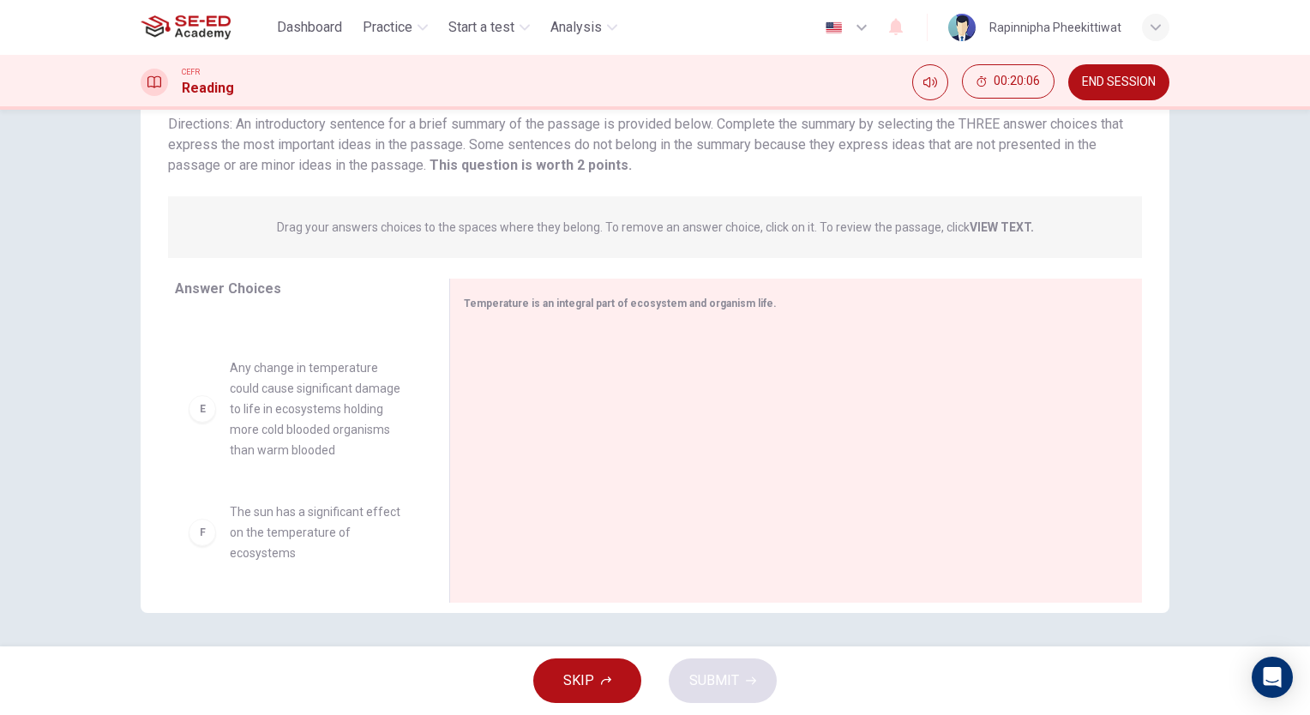
scroll to position [127, 0]
drag, startPoint x: 313, startPoint y: 545, endPoint x: 665, endPoint y: 461, distance: 361.3
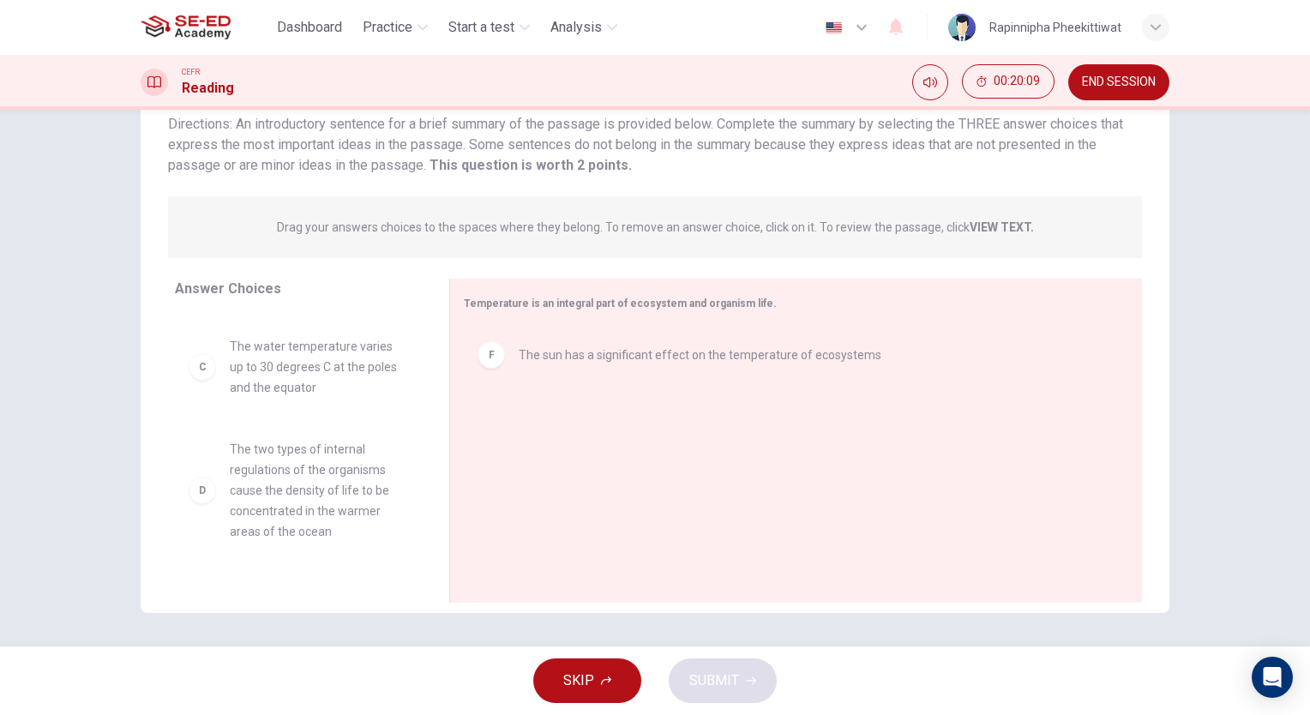
scroll to position [0, 0]
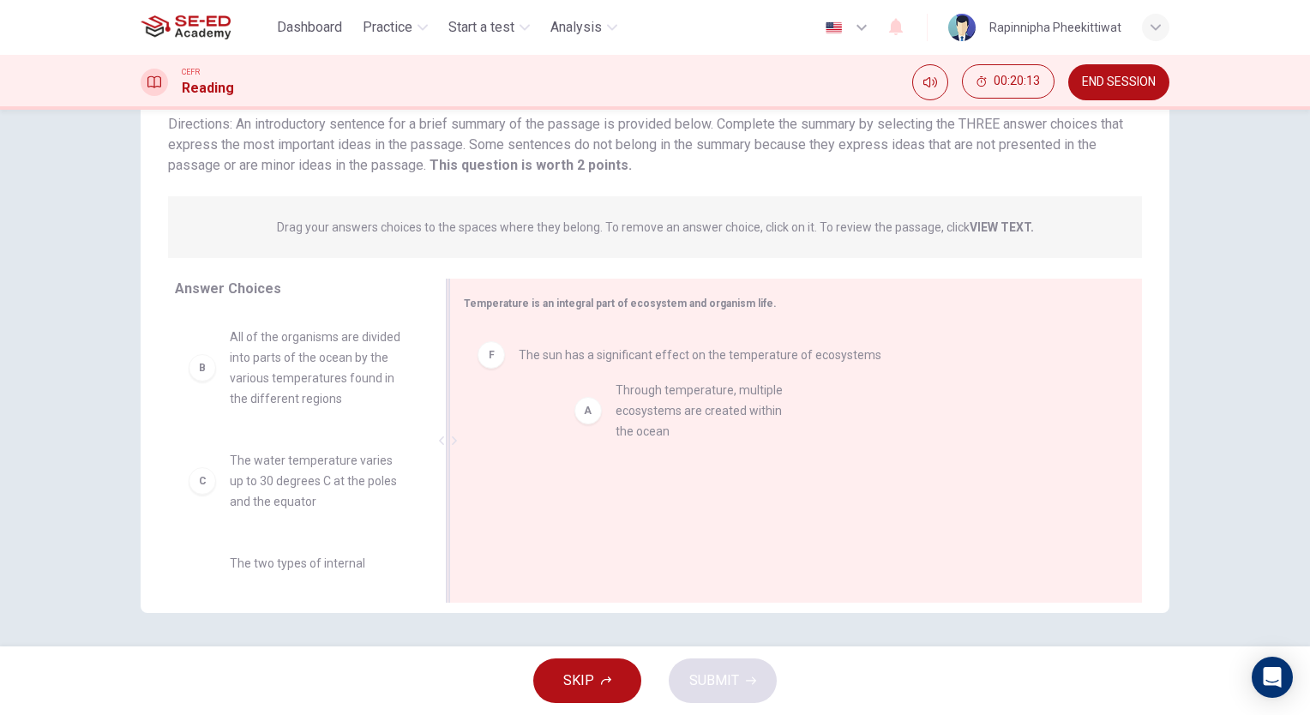
drag, startPoint x: 298, startPoint y: 379, endPoint x: 693, endPoint y: 435, distance: 398.4
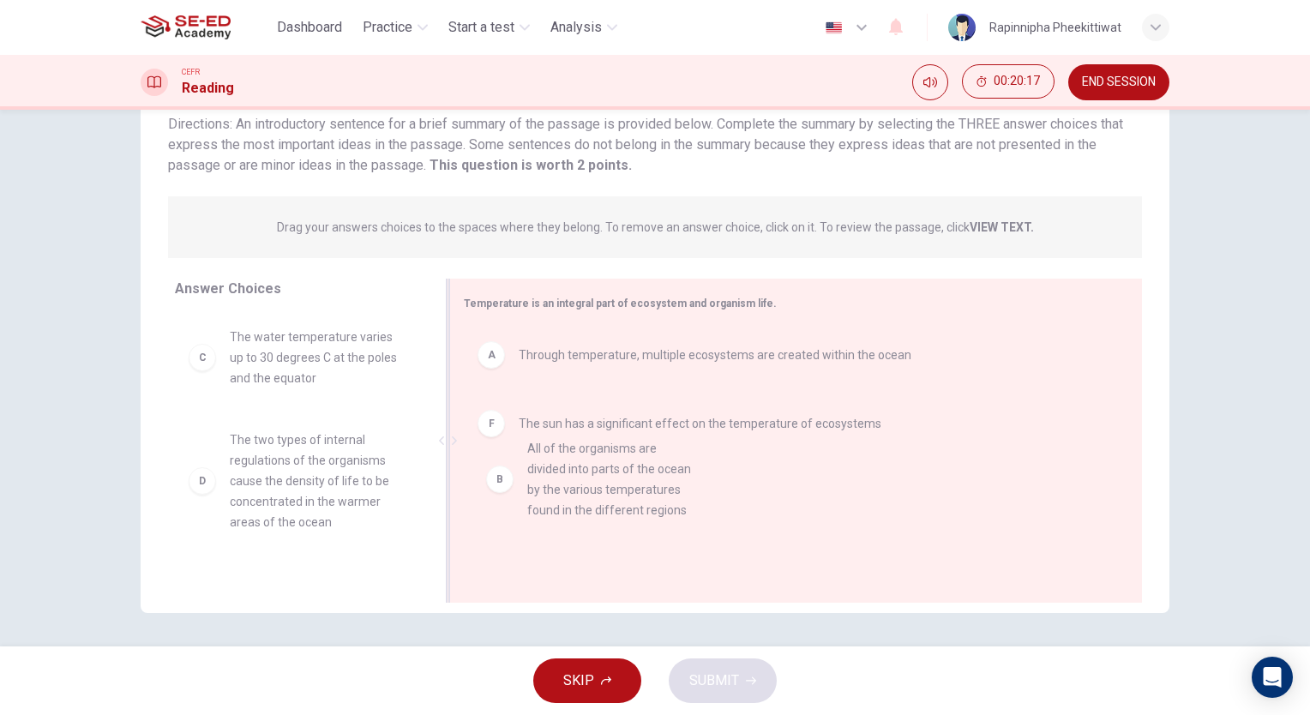
drag, startPoint x: 330, startPoint y: 400, endPoint x: 641, endPoint y: 514, distance: 331.5
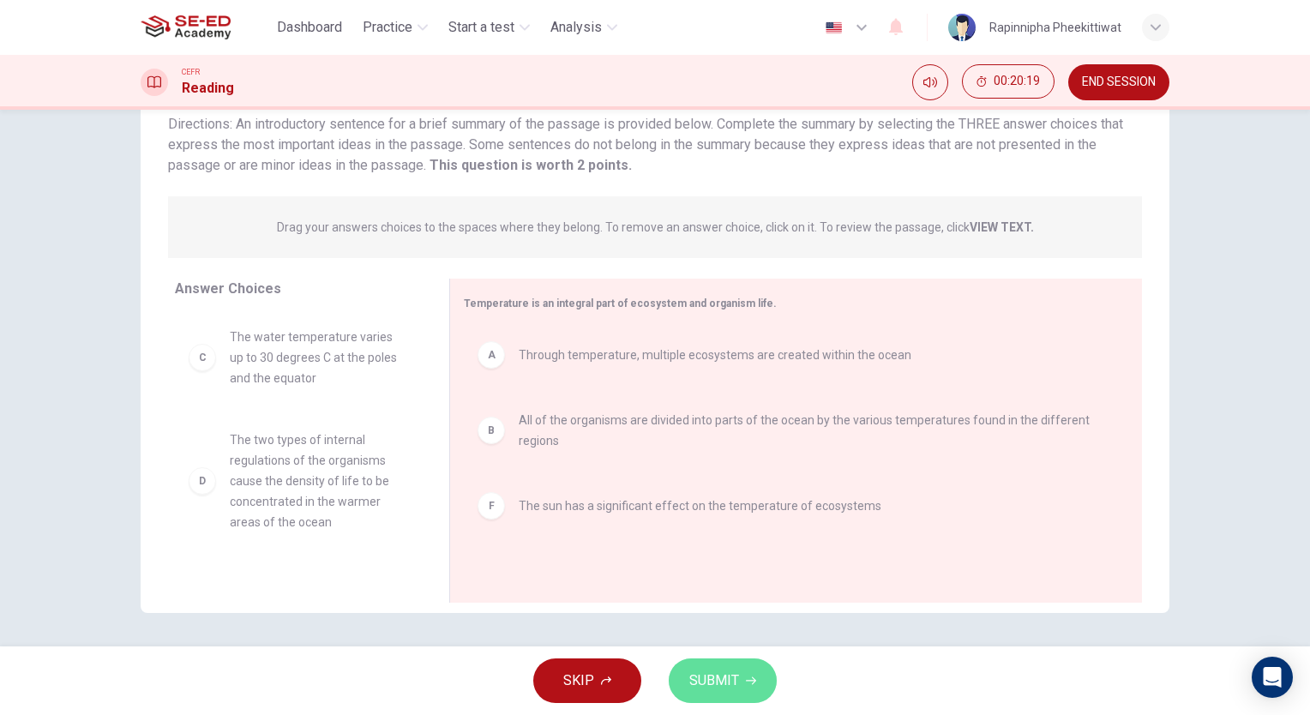
click at [732, 671] on span "SUBMIT" at bounding box center [714, 681] width 50 height 24
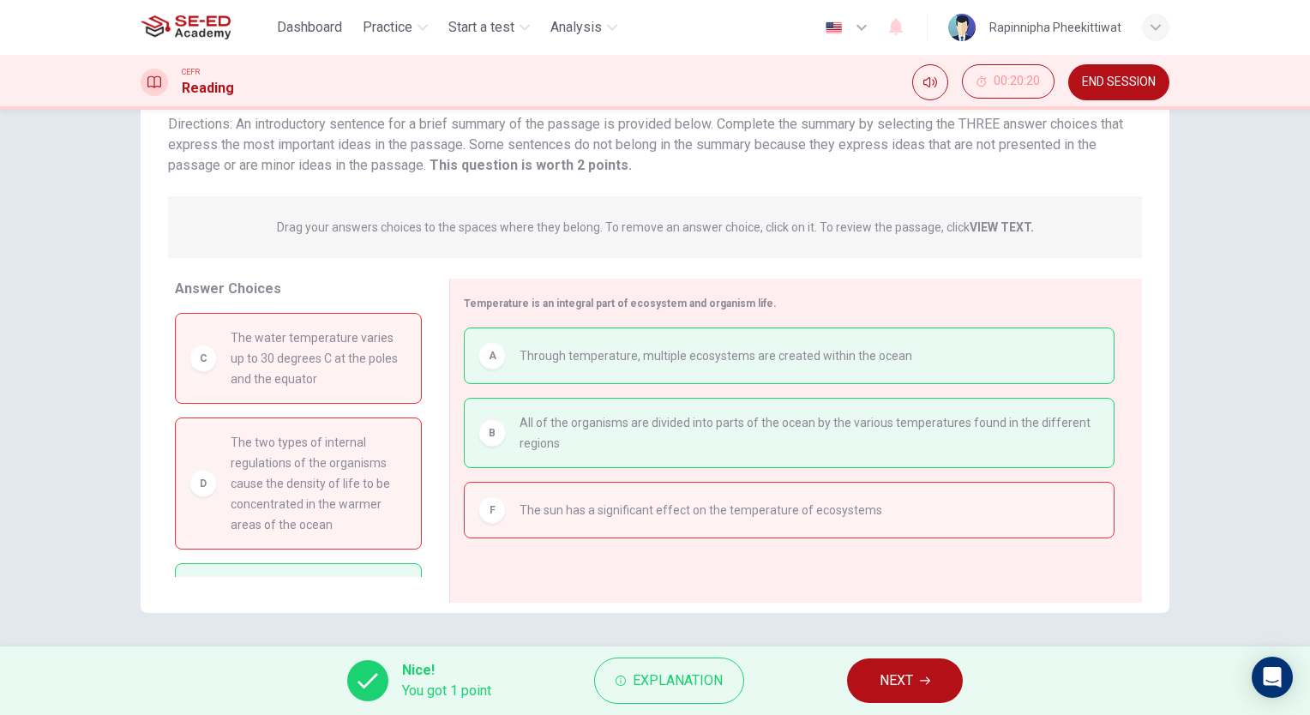
click at [913, 681] on span "NEXT" at bounding box center [896, 681] width 33 height 24
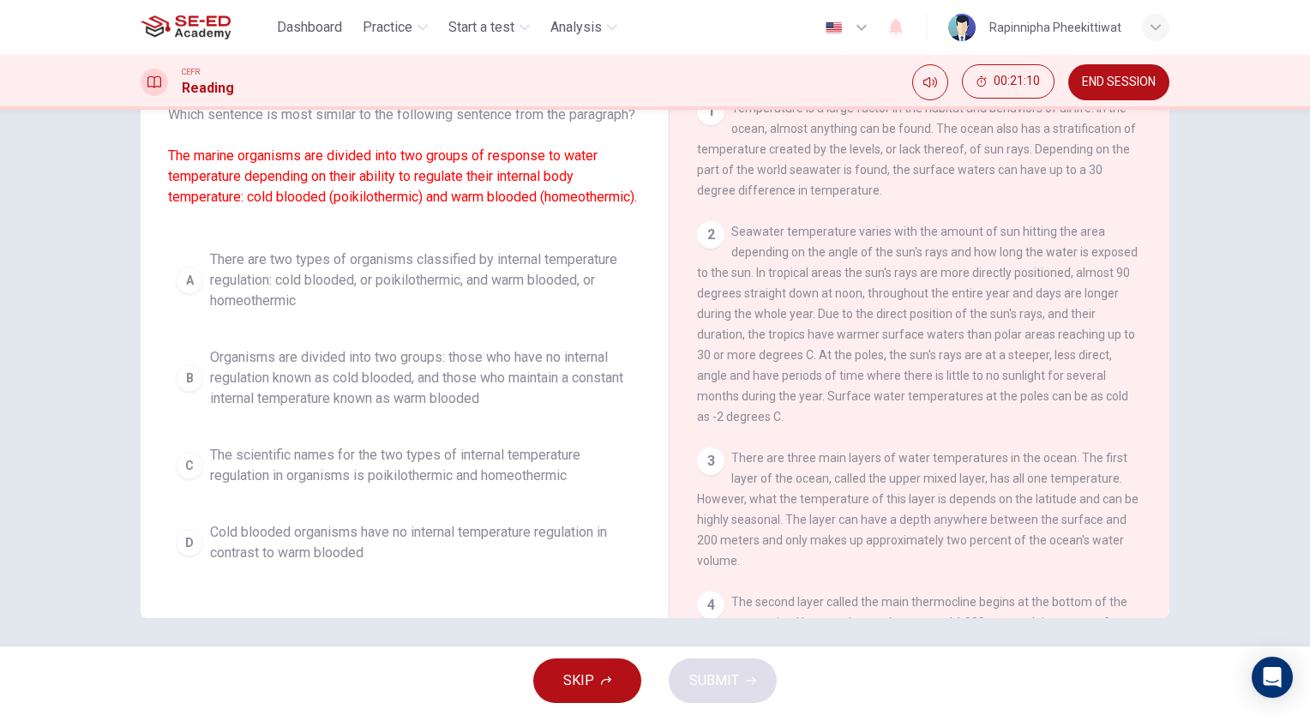
scroll to position [127, 0]
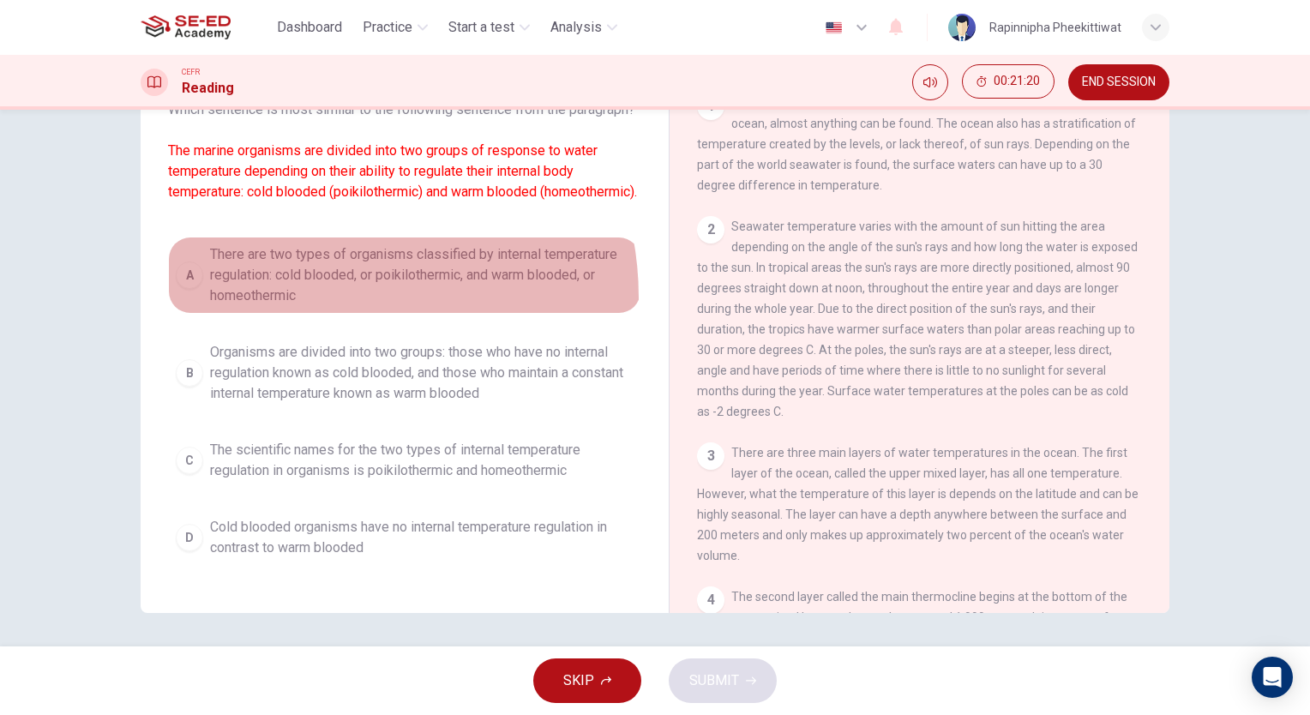
click at [312, 306] on span "There are two types of organisms classified by internal temperature regulation:…" at bounding box center [422, 275] width 424 height 62
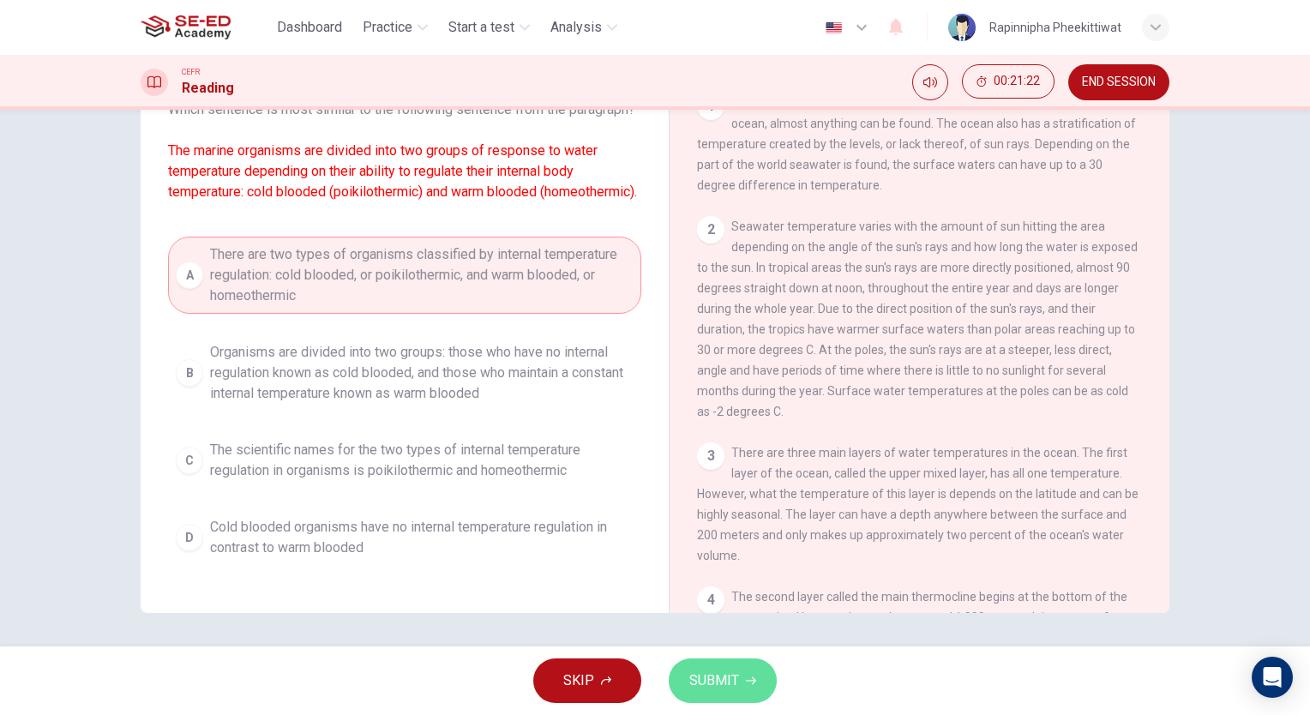
click at [714, 681] on span "SUBMIT" at bounding box center [714, 681] width 50 height 24
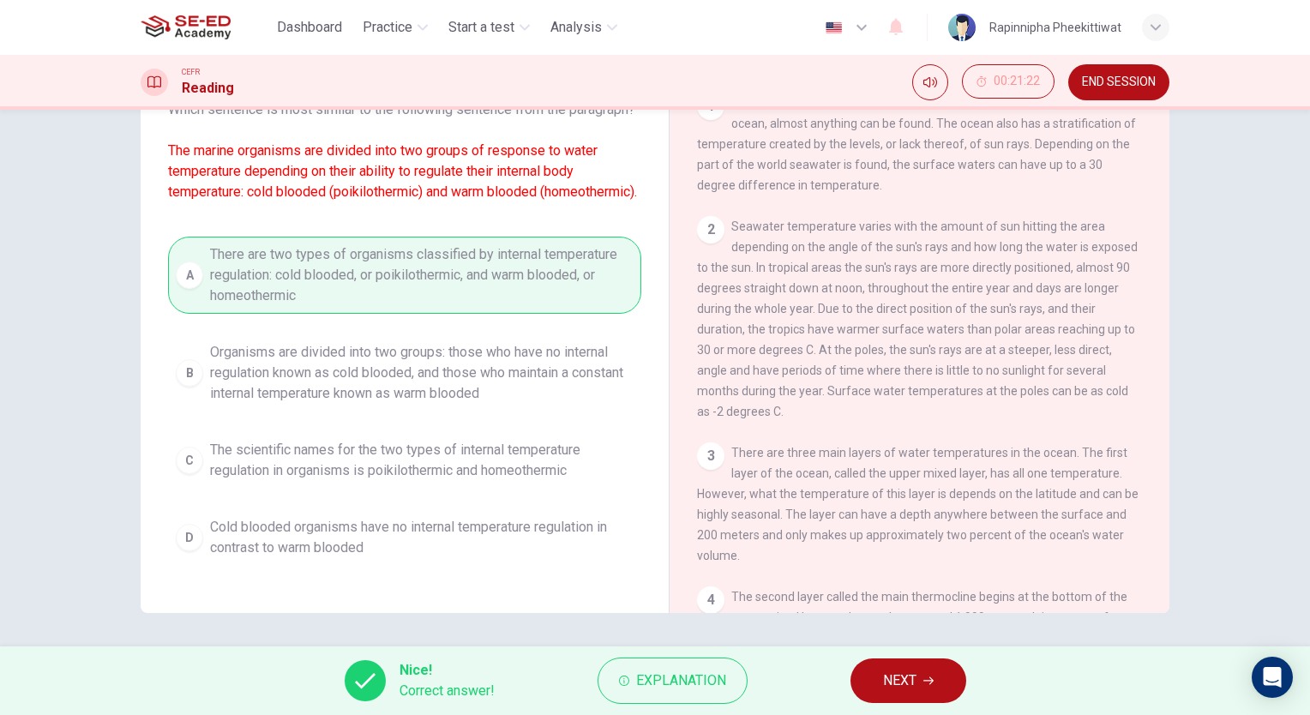
click at [905, 684] on span "NEXT" at bounding box center [899, 681] width 33 height 24
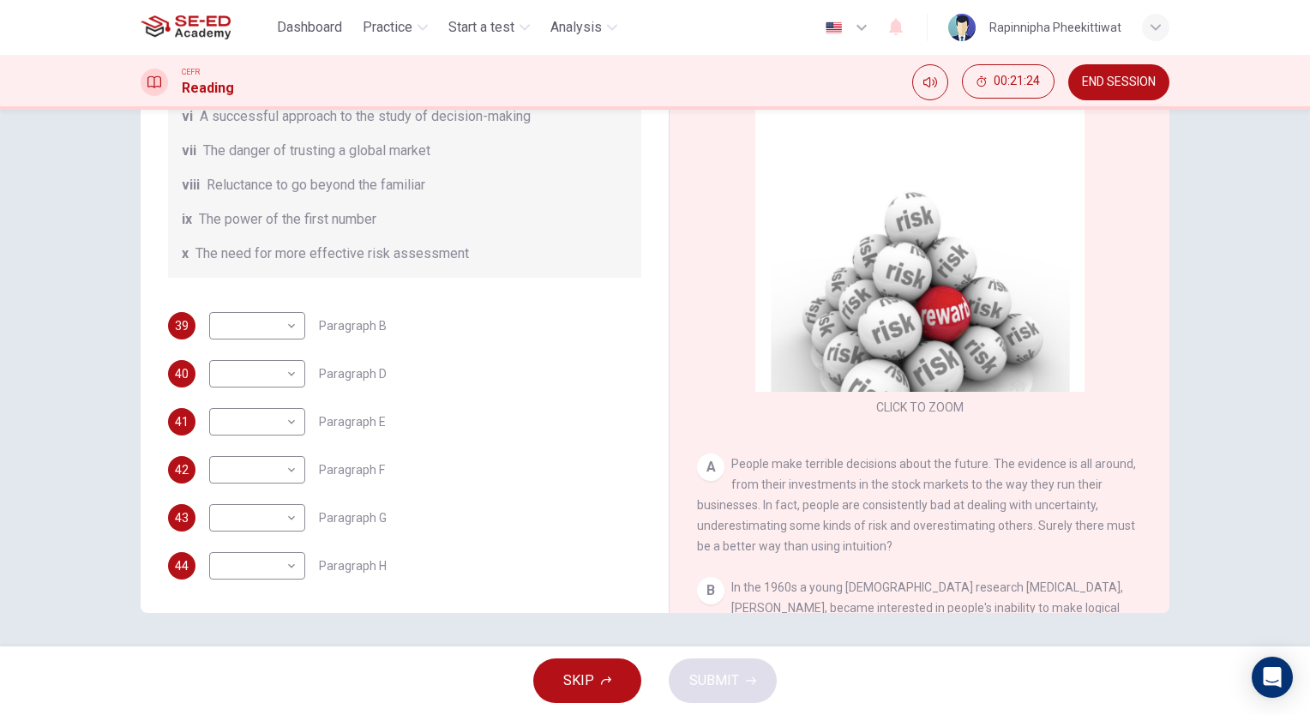
click at [617, 679] on button "SKIP" at bounding box center [587, 681] width 108 height 45
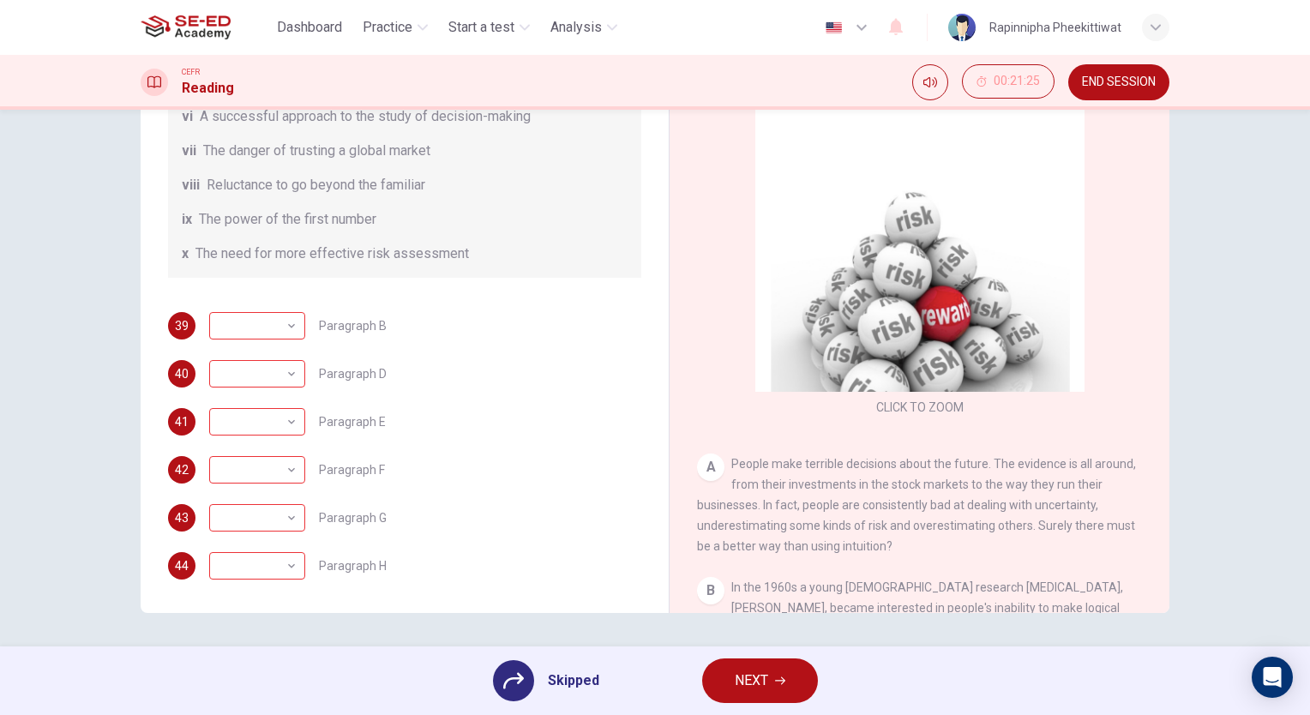
drag, startPoint x: 539, startPoint y: 700, endPoint x: 527, endPoint y: 688, distance: 16.4
click at [532, 693] on div "Skipped" at bounding box center [546, 680] width 106 height 41
click at [526, 685] on div at bounding box center [513, 680] width 41 height 41
click at [777, 687] on button "NEXT" at bounding box center [760, 681] width 116 height 45
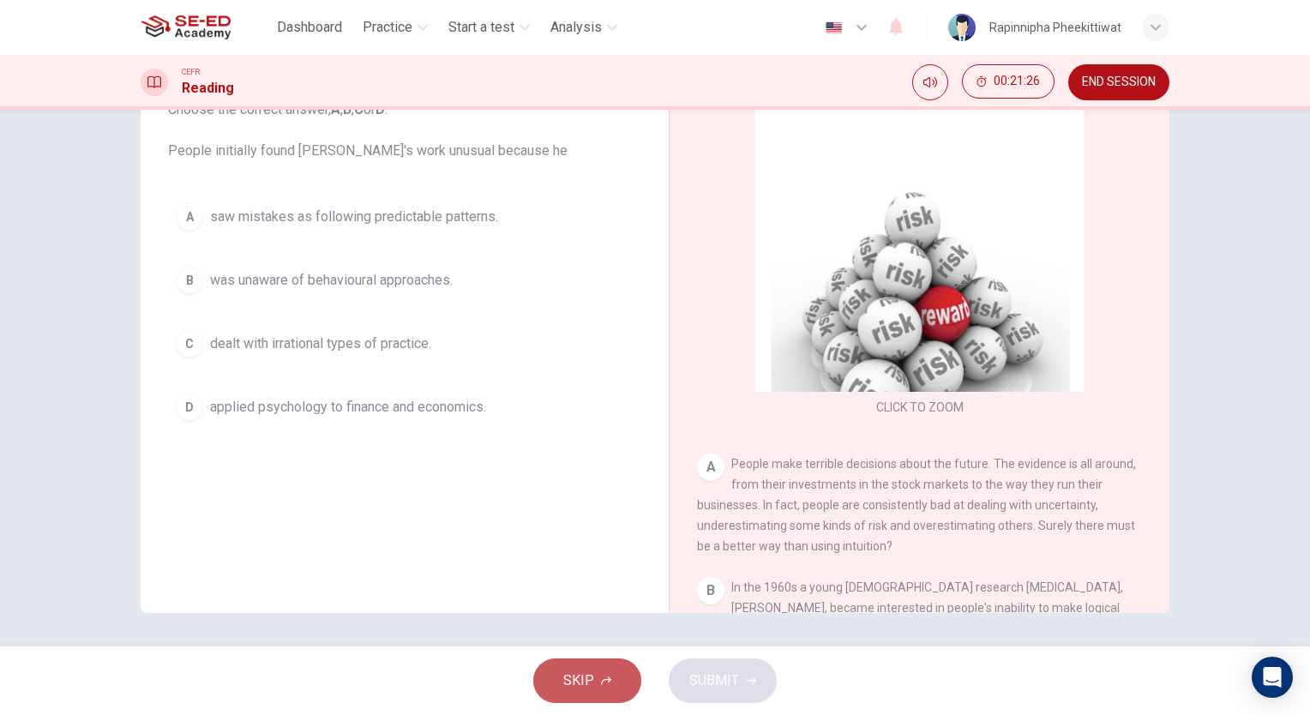
click at [604, 683] on icon "button" at bounding box center [606, 681] width 10 height 10
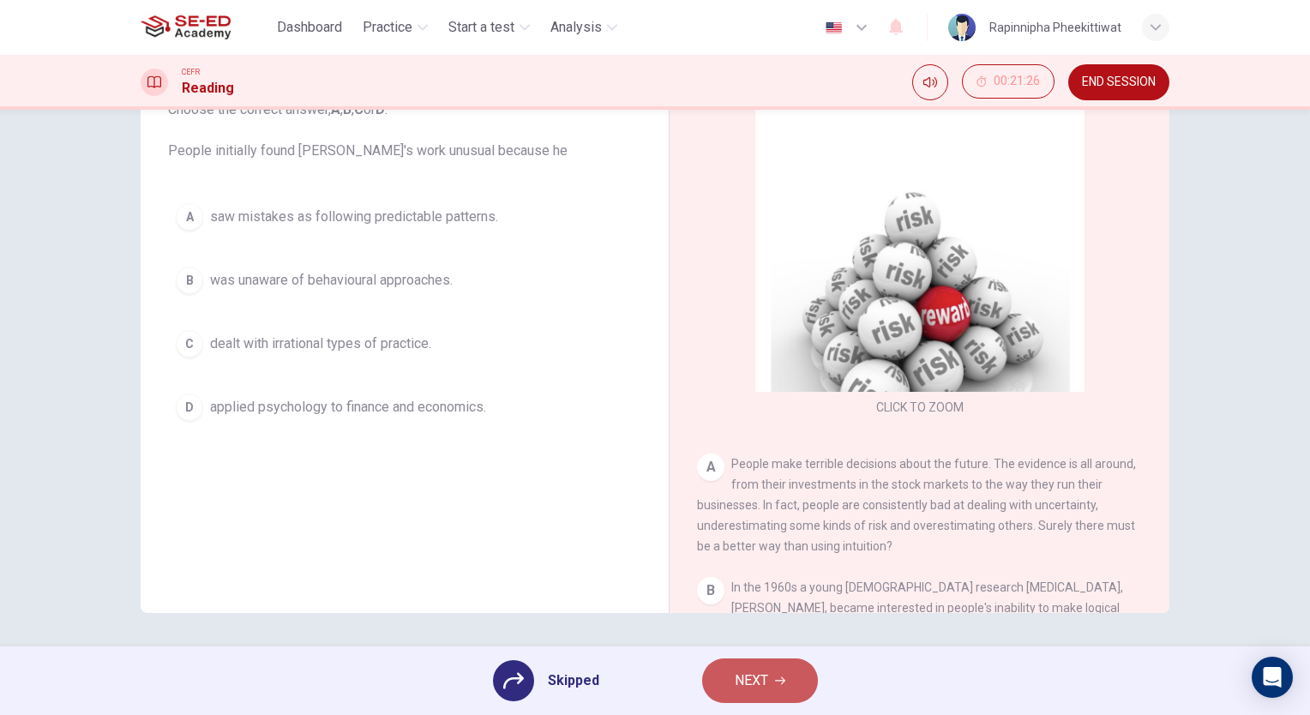
click at [758, 689] on span "NEXT" at bounding box center [751, 681] width 33 height 24
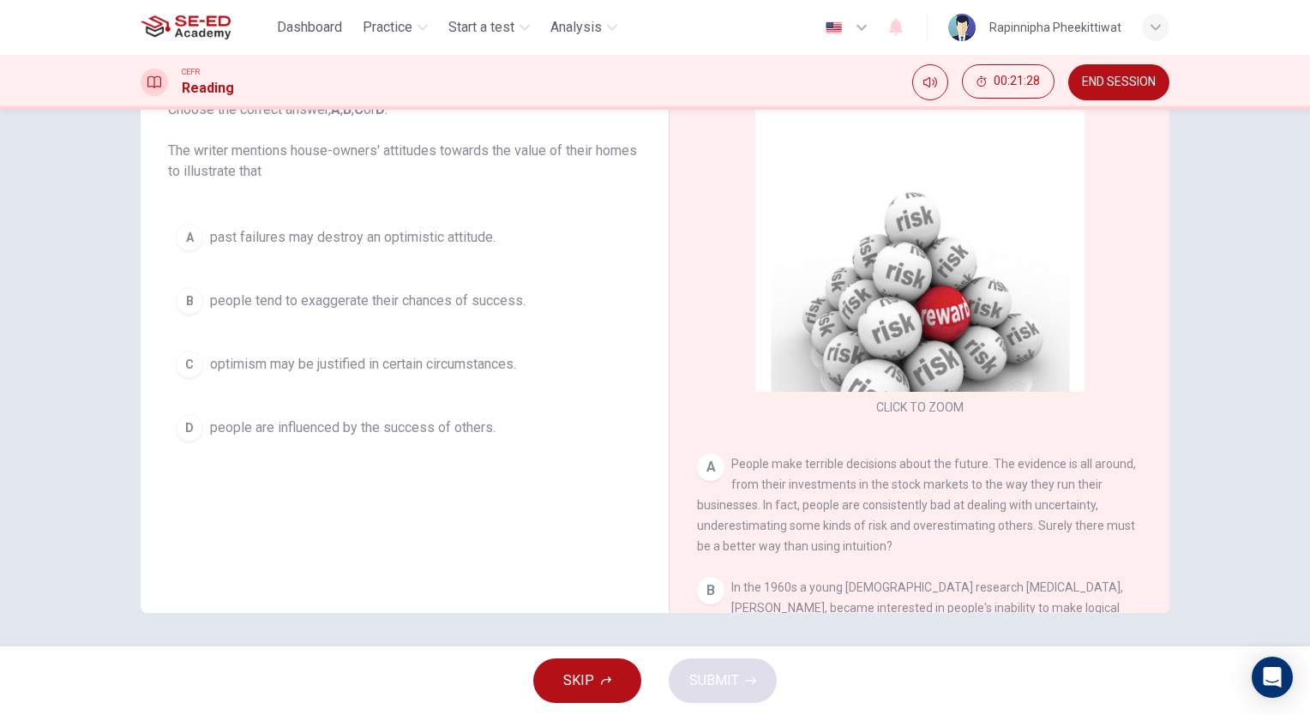
click at [582, 671] on span "SKIP" at bounding box center [578, 681] width 31 height 24
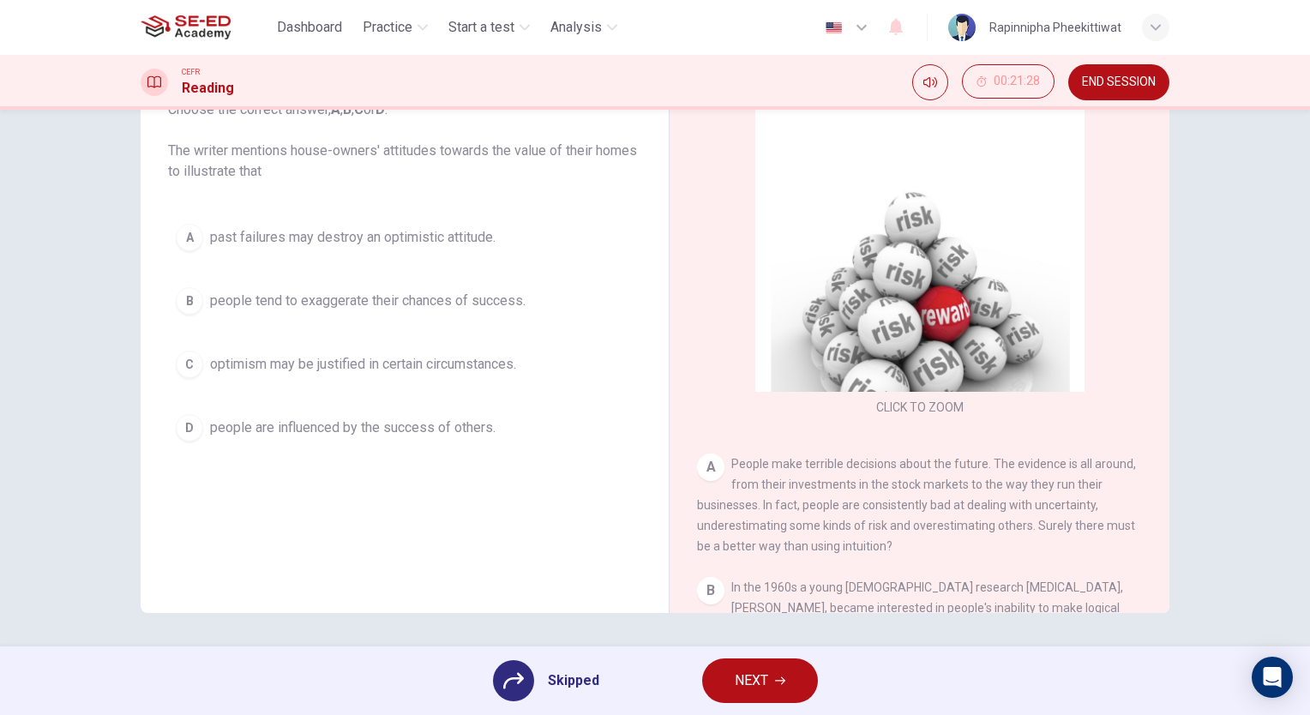
click at [749, 681] on span "NEXT" at bounding box center [751, 681] width 33 height 24
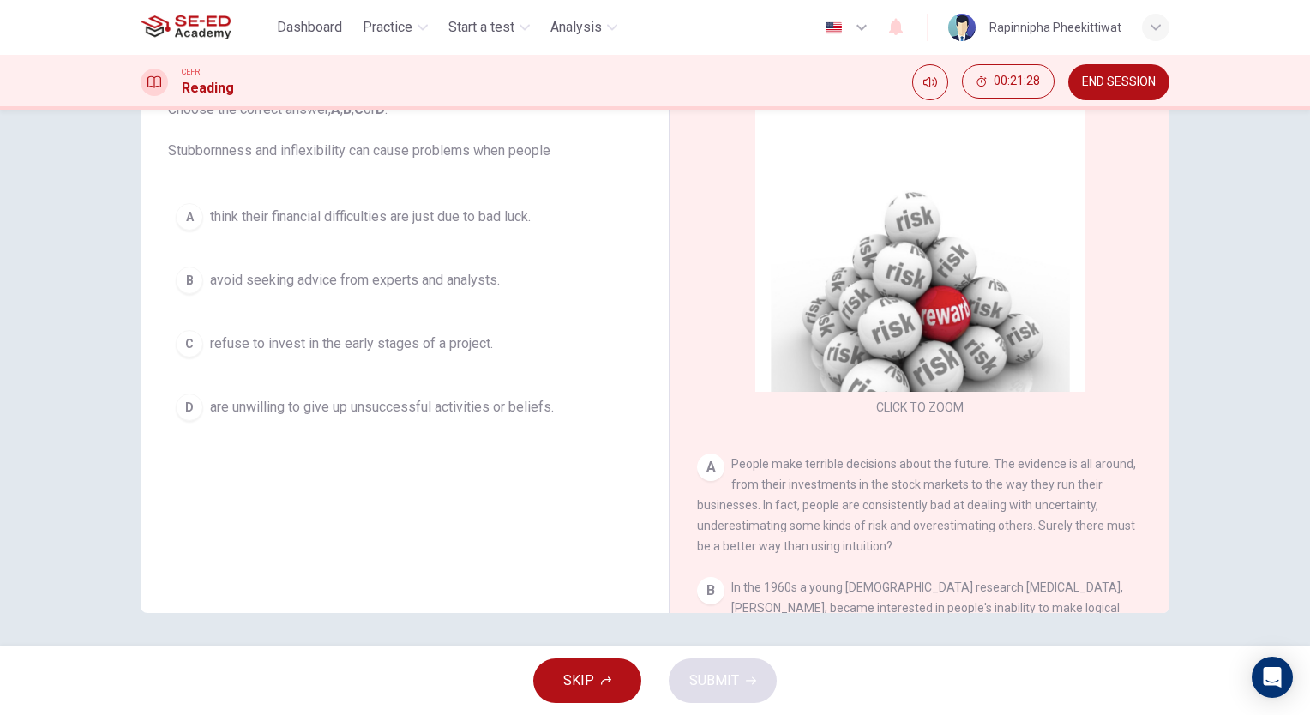
click at [599, 677] on button "SKIP" at bounding box center [587, 681] width 108 height 45
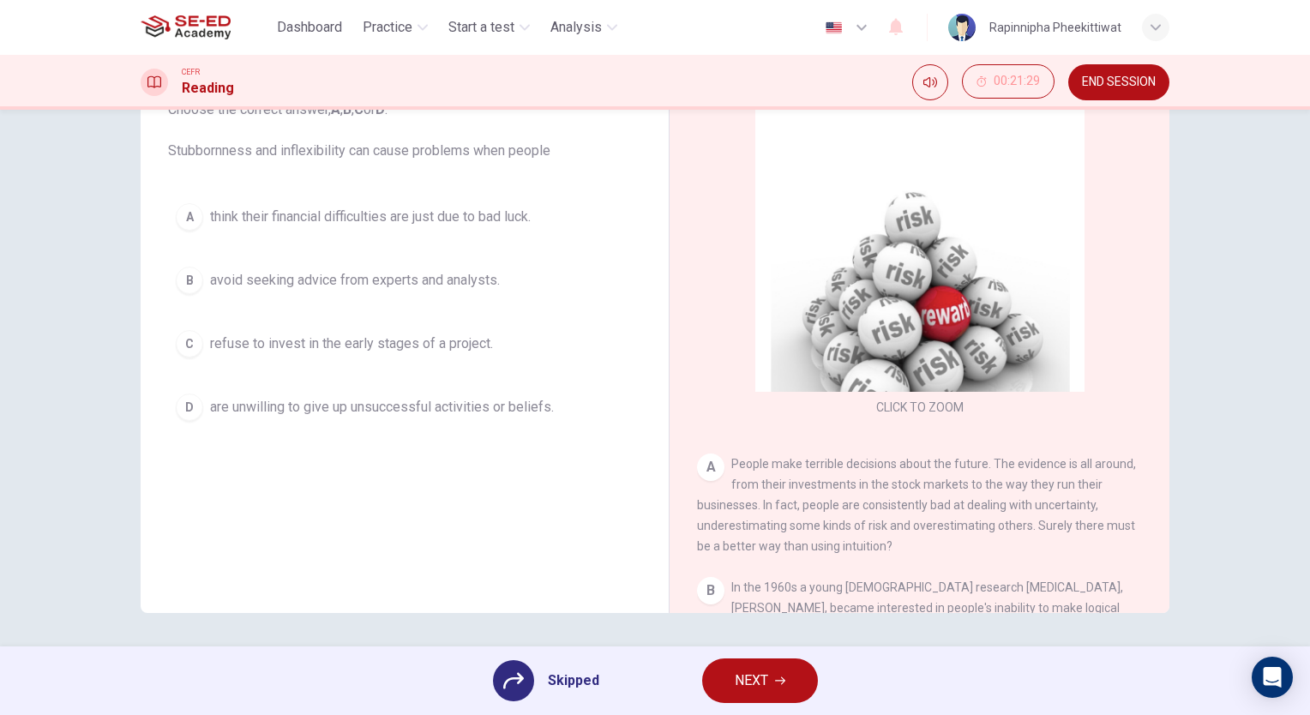
click at [775, 681] on icon "button" at bounding box center [780, 681] width 10 height 10
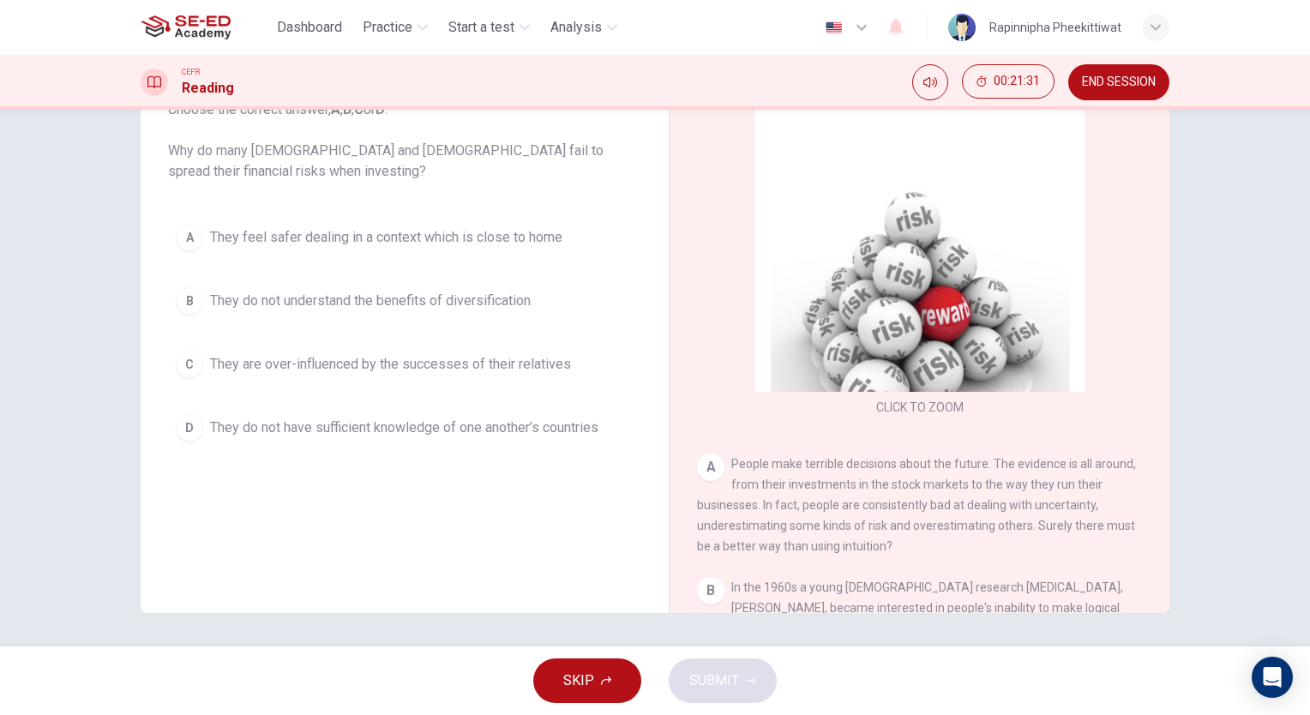
click at [619, 678] on button "SKIP" at bounding box center [587, 681] width 108 height 45
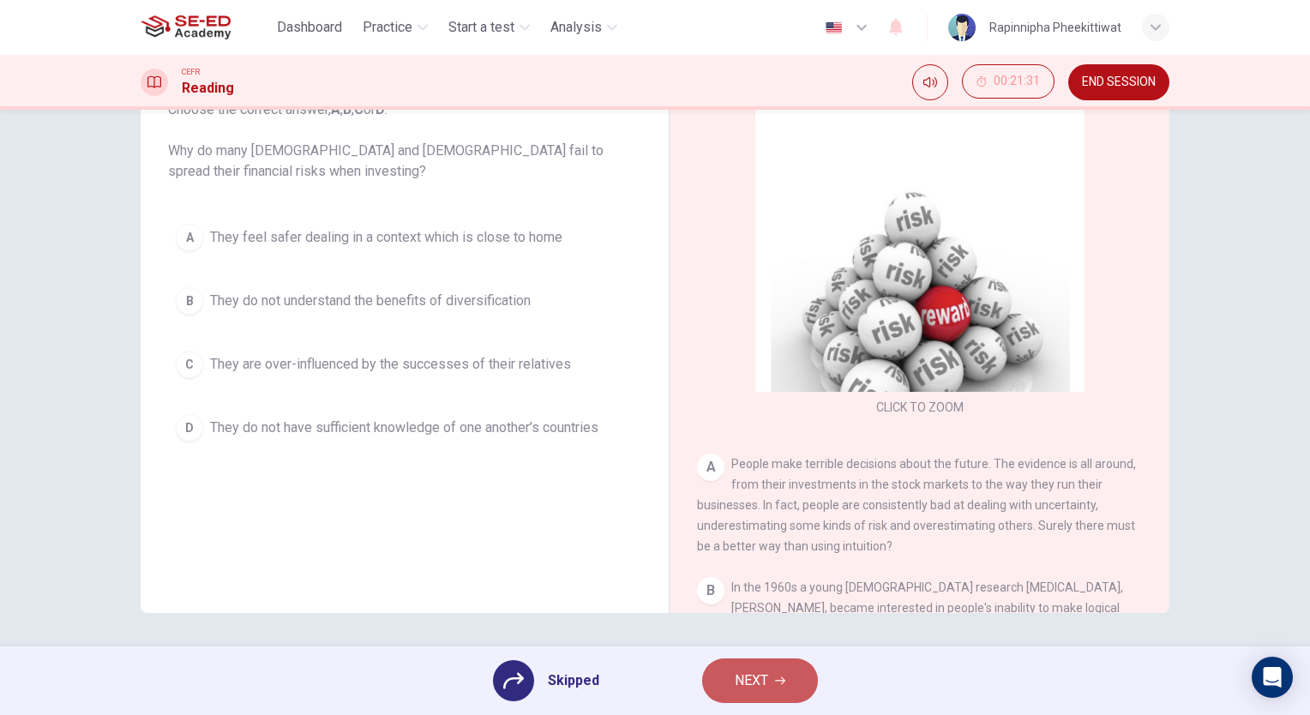
click at [768, 695] on button "NEXT" at bounding box center [760, 681] width 116 height 45
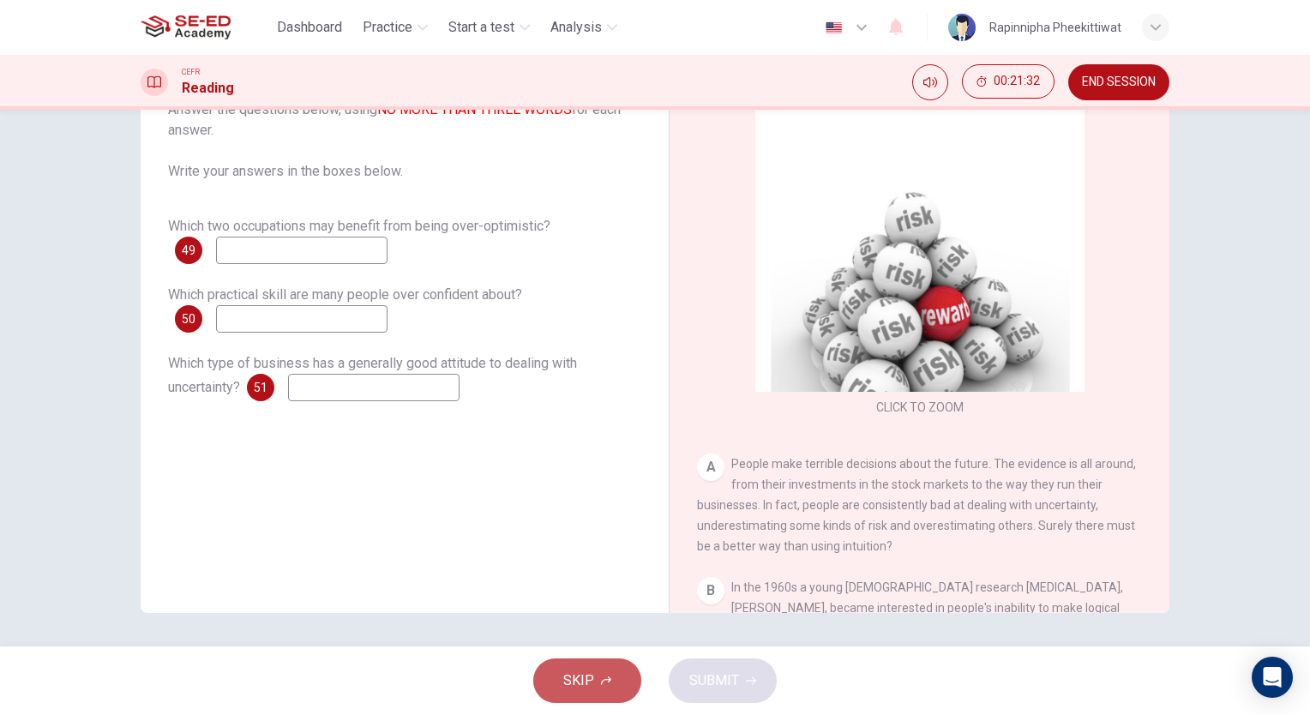
click at [593, 669] on button "SKIP" at bounding box center [587, 681] width 108 height 45
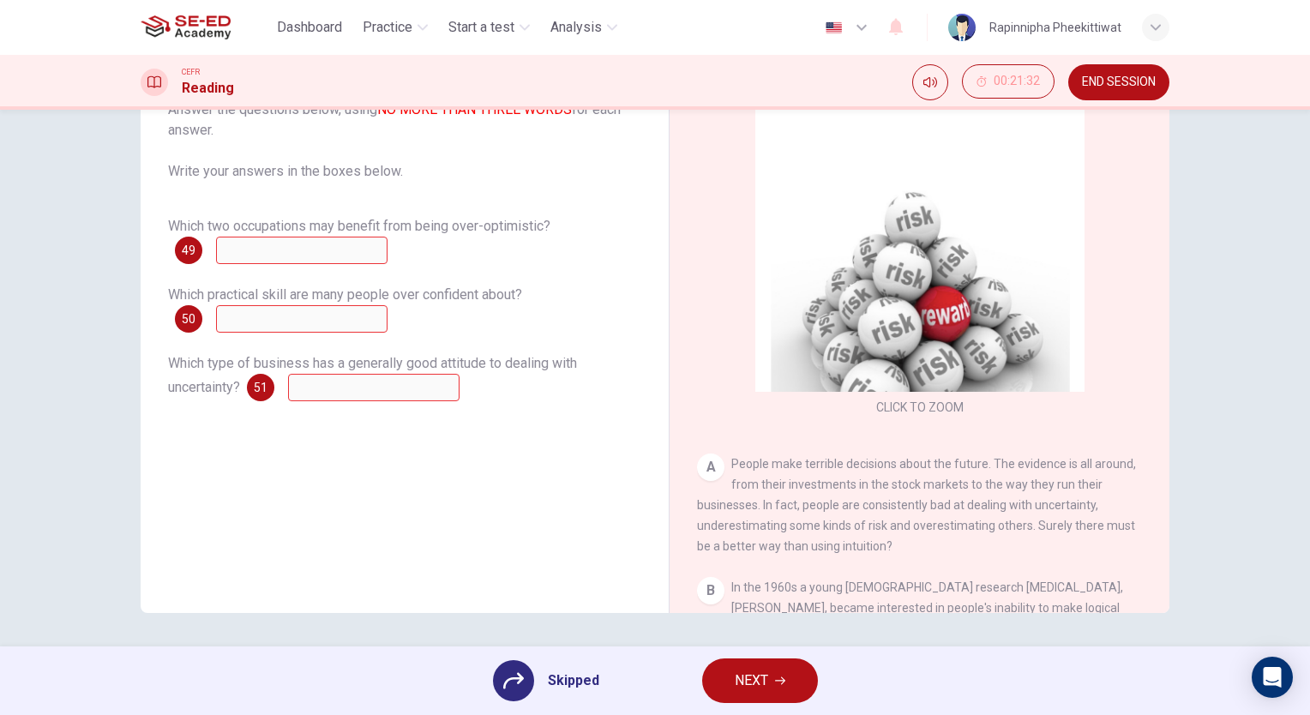
click at [745, 691] on span "NEXT" at bounding box center [751, 681] width 33 height 24
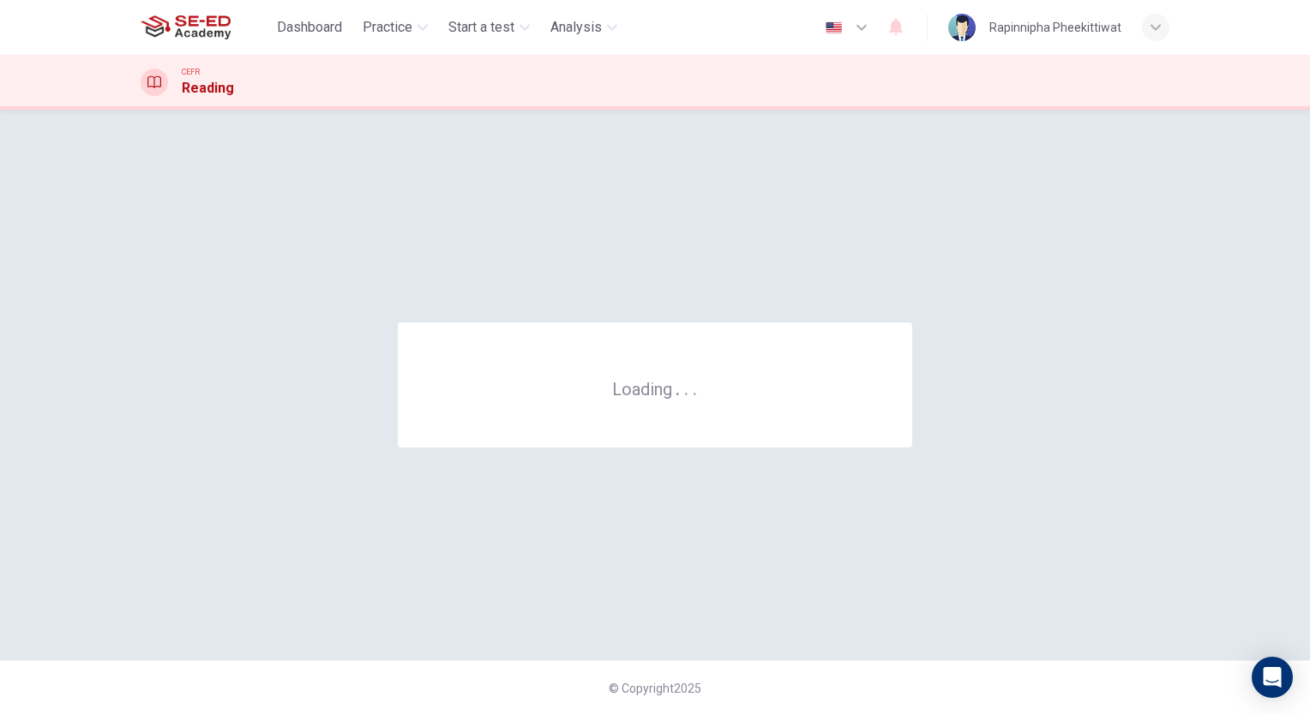
scroll to position [0, 0]
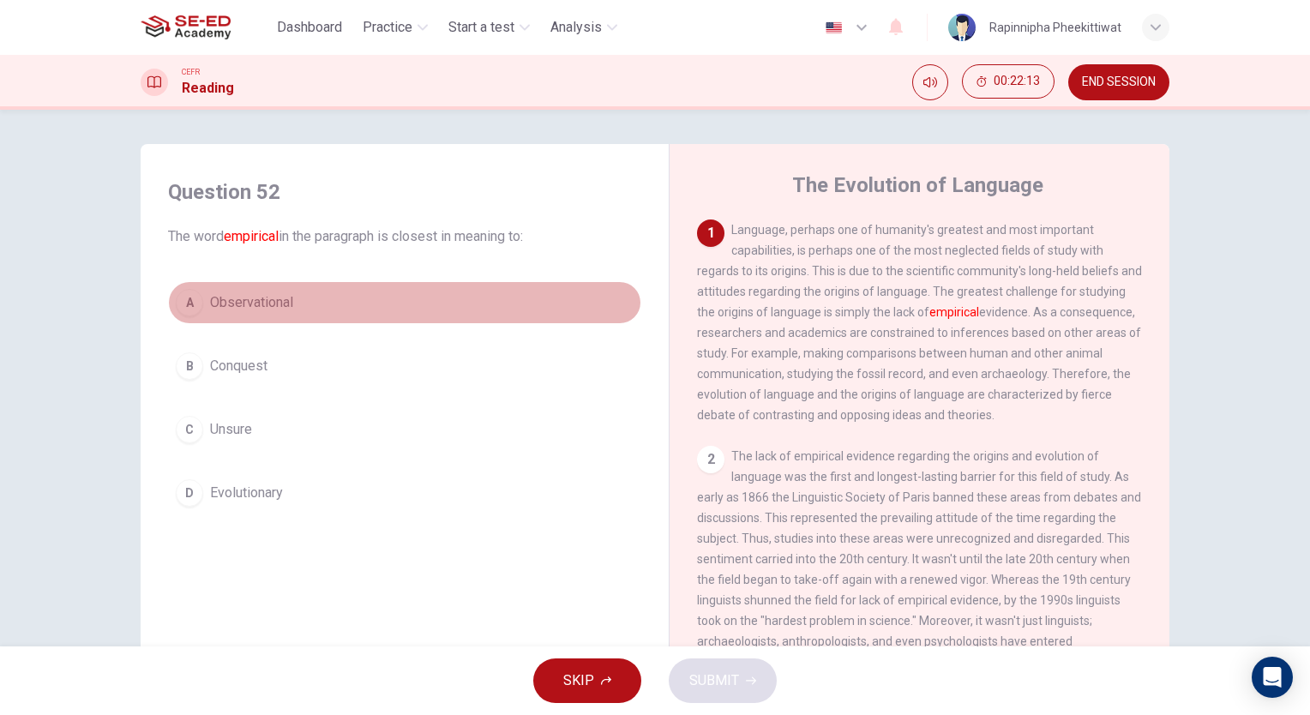
click at [263, 312] on span "Observational" at bounding box center [251, 302] width 83 height 21
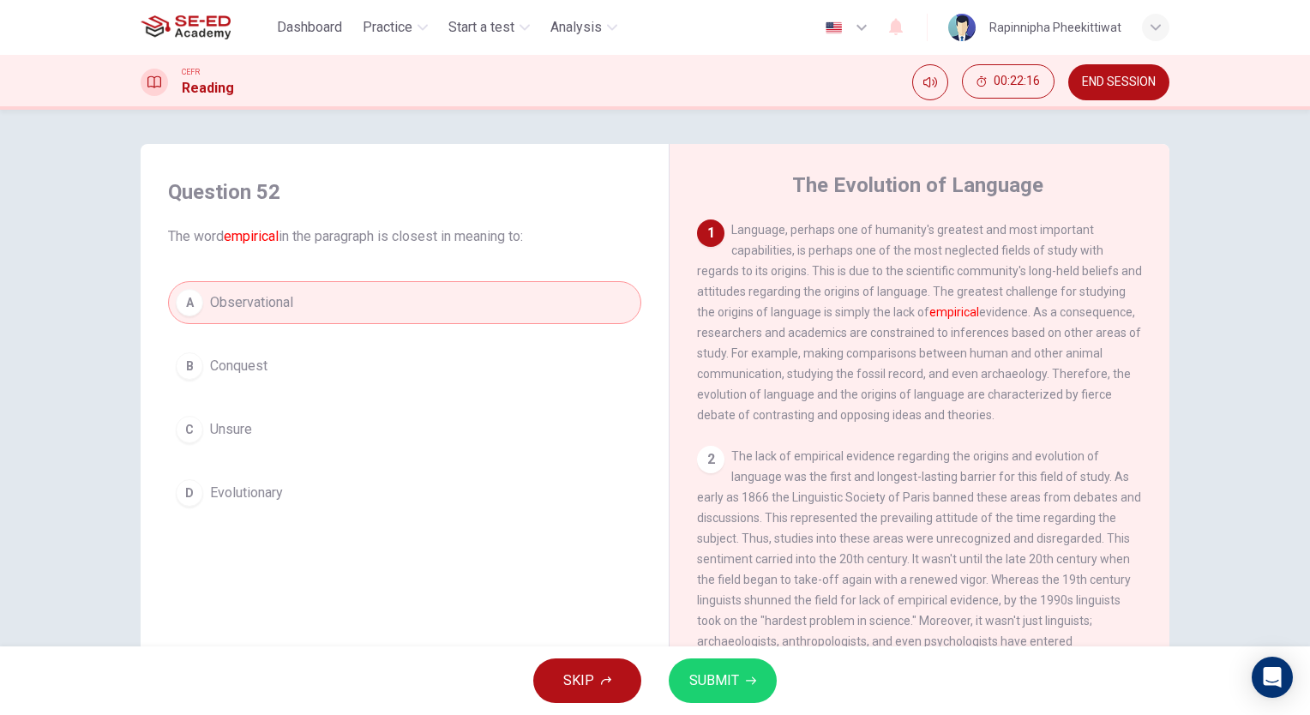
click at [735, 693] on button "SUBMIT" at bounding box center [723, 681] width 108 height 45
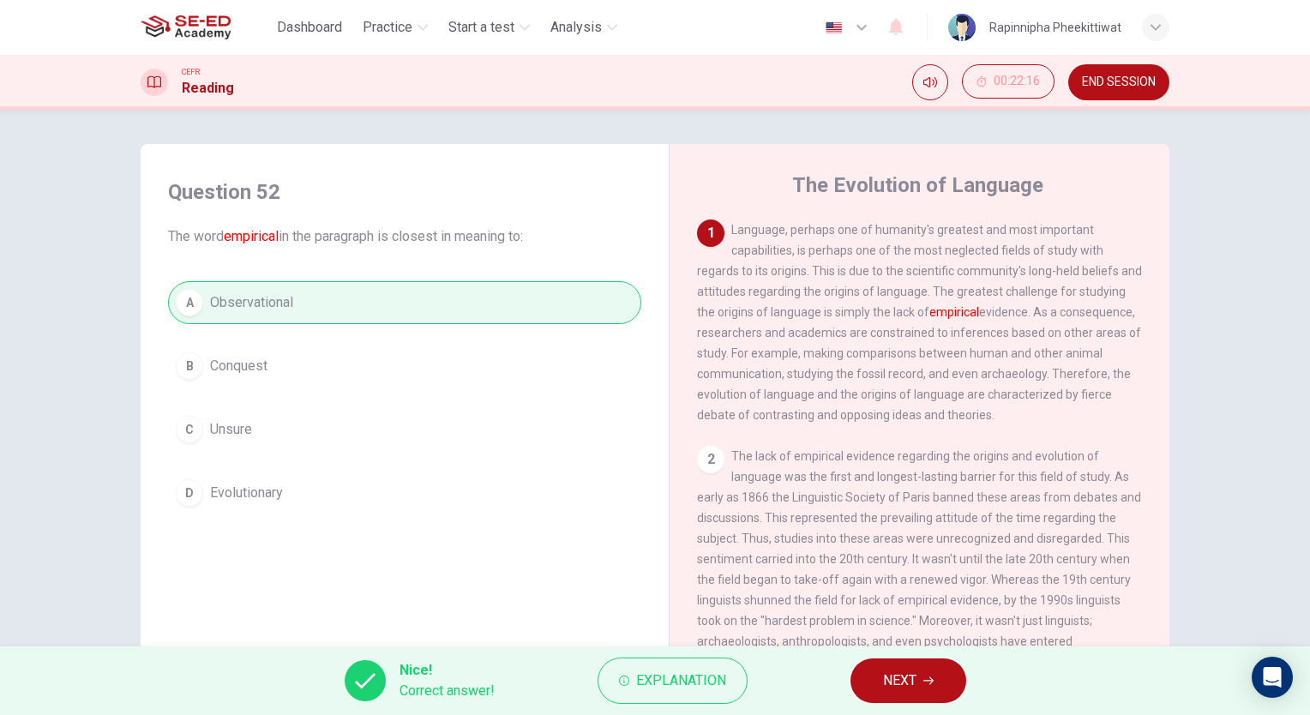
click at [902, 657] on div "Nice! Correct answer! Explanation NEXT" at bounding box center [655, 681] width 1310 height 69
click at [911, 684] on span "NEXT" at bounding box center [899, 681] width 33 height 24
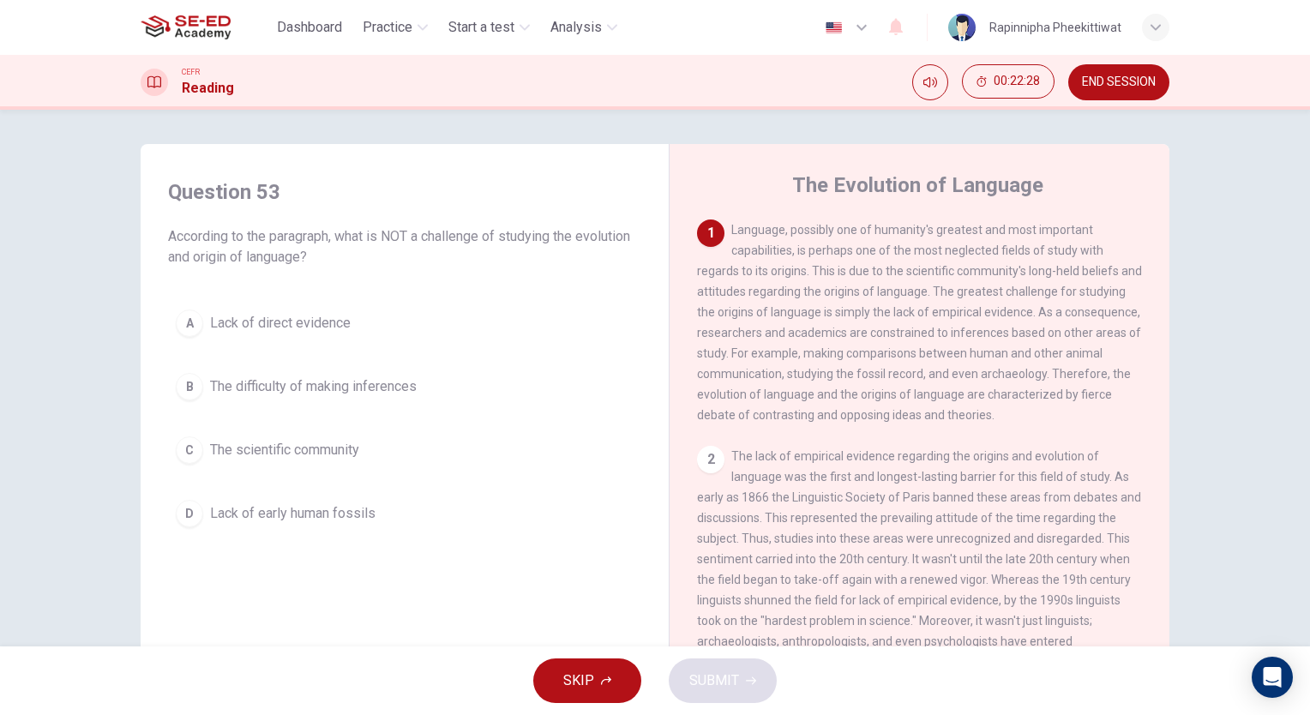
click at [337, 516] on span "Lack of early human fossils" at bounding box center [292, 513] width 165 height 21
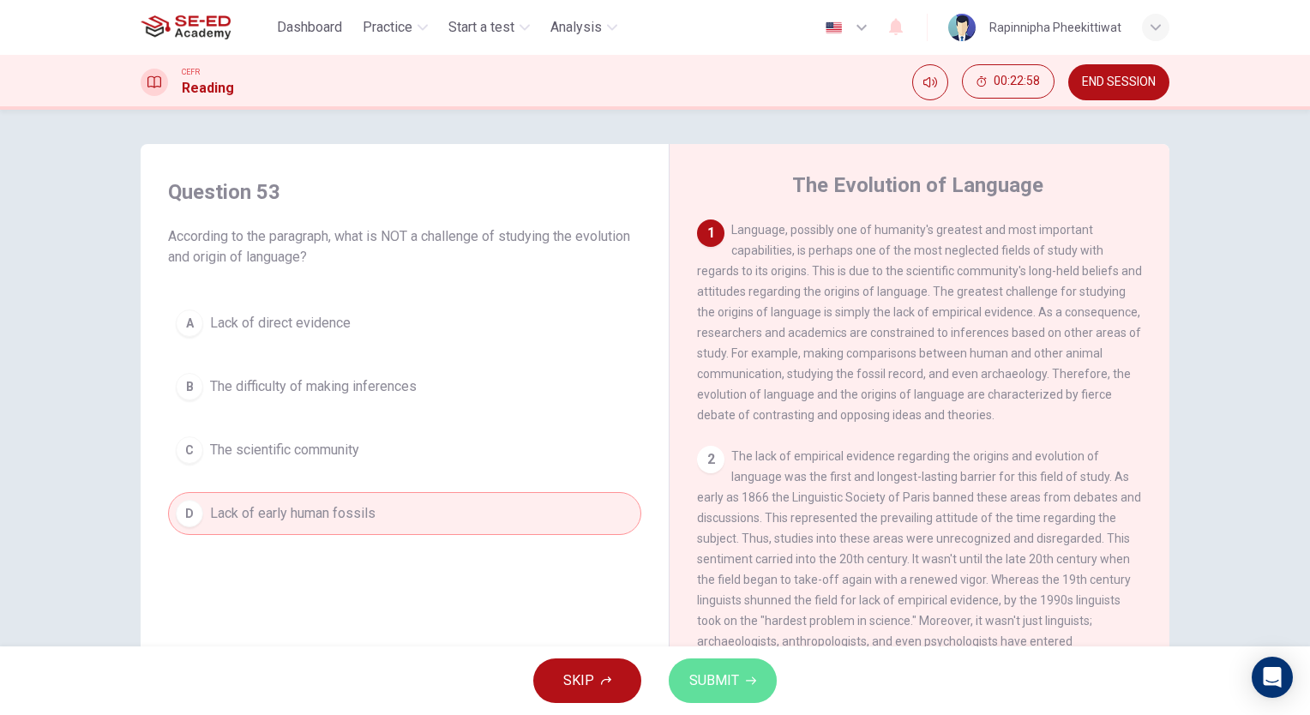
click at [740, 689] on button "SUBMIT" at bounding box center [723, 681] width 108 height 45
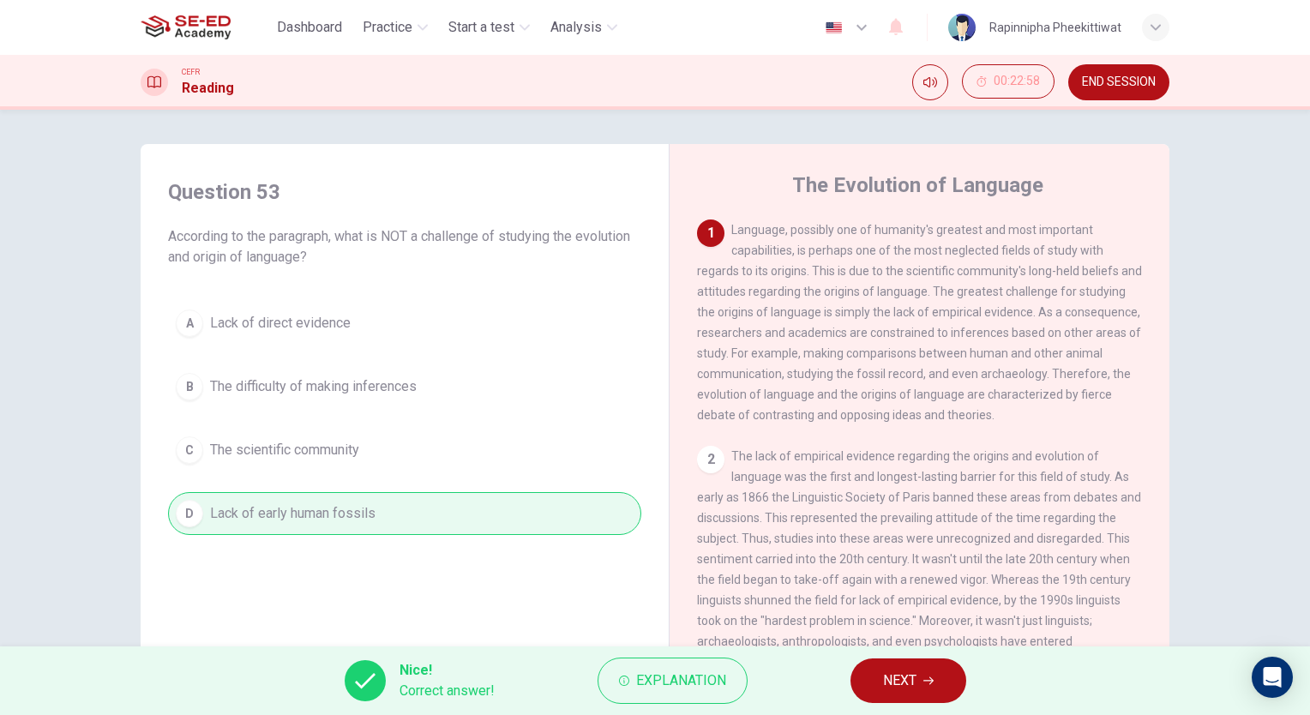
click at [888, 691] on span "NEXT" at bounding box center [899, 681] width 33 height 24
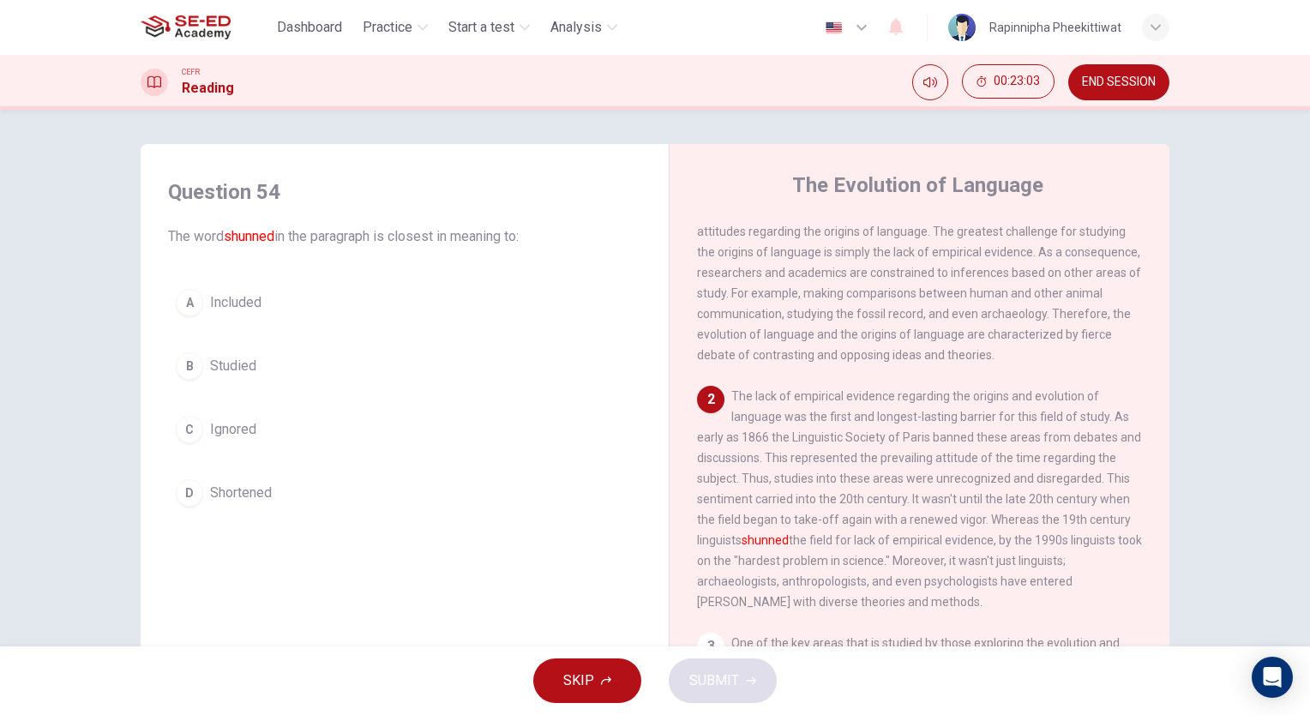
scroll to position [171, 0]
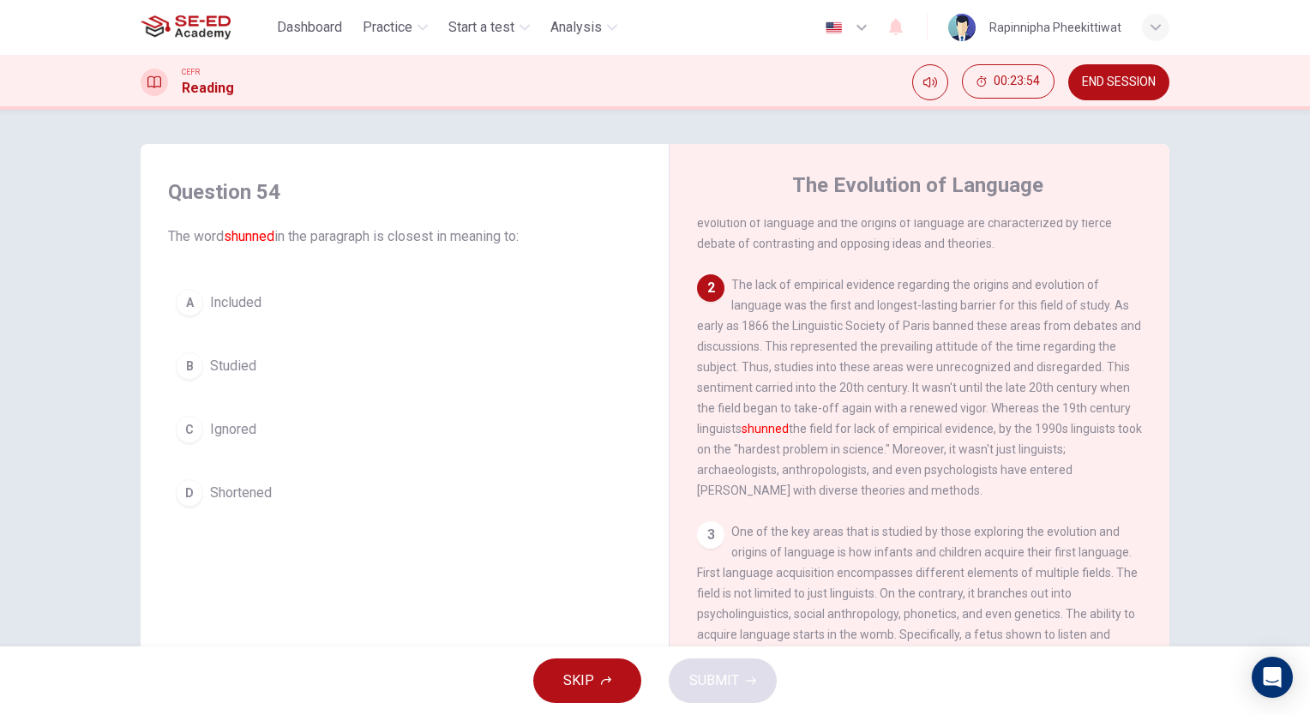
click at [196, 375] on button "B Studied" at bounding box center [404, 366] width 473 height 43
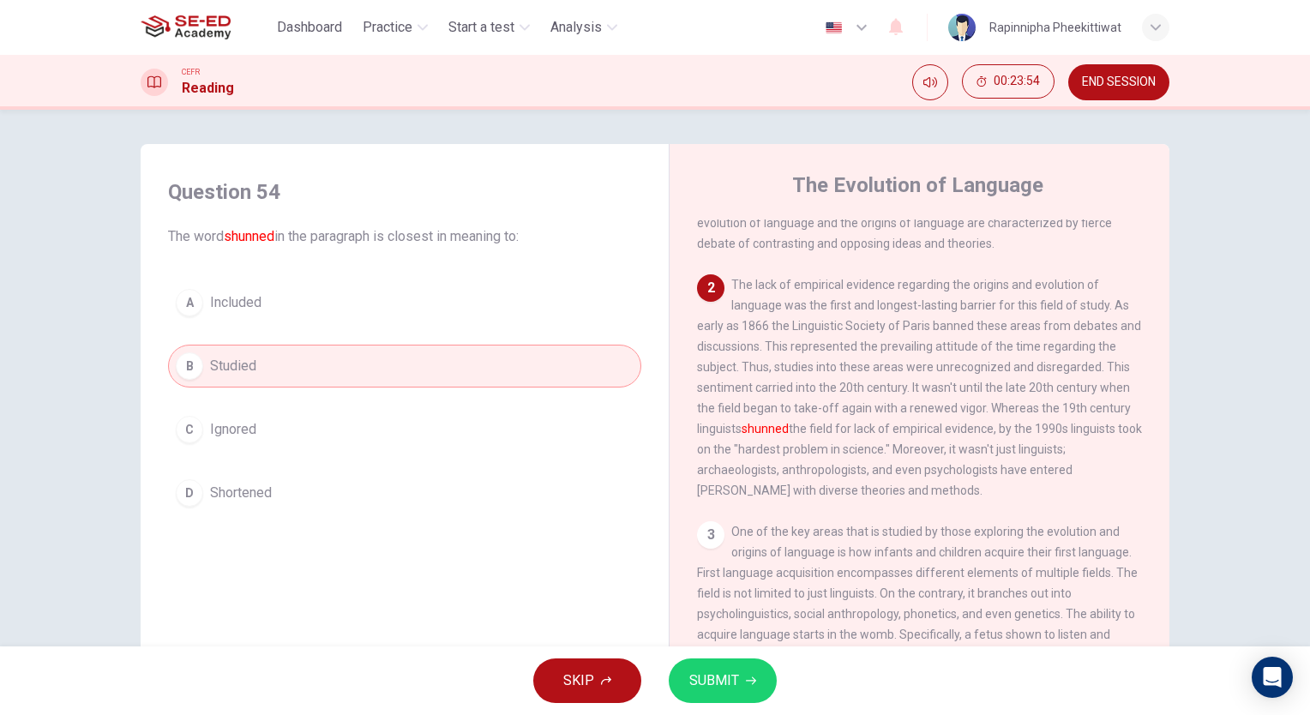
click at [210, 307] on span "Included" at bounding box center [235, 302] width 51 height 21
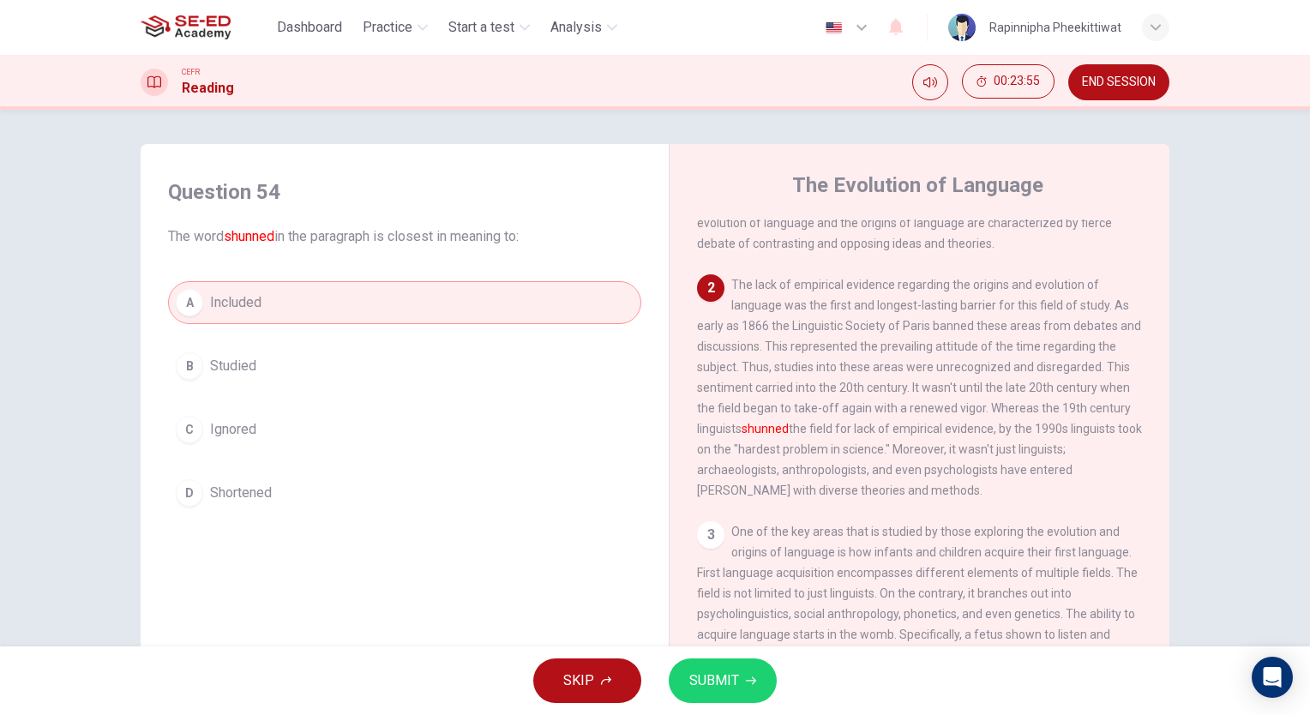
click at [706, 688] on span "SUBMIT" at bounding box center [714, 681] width 50 height 24
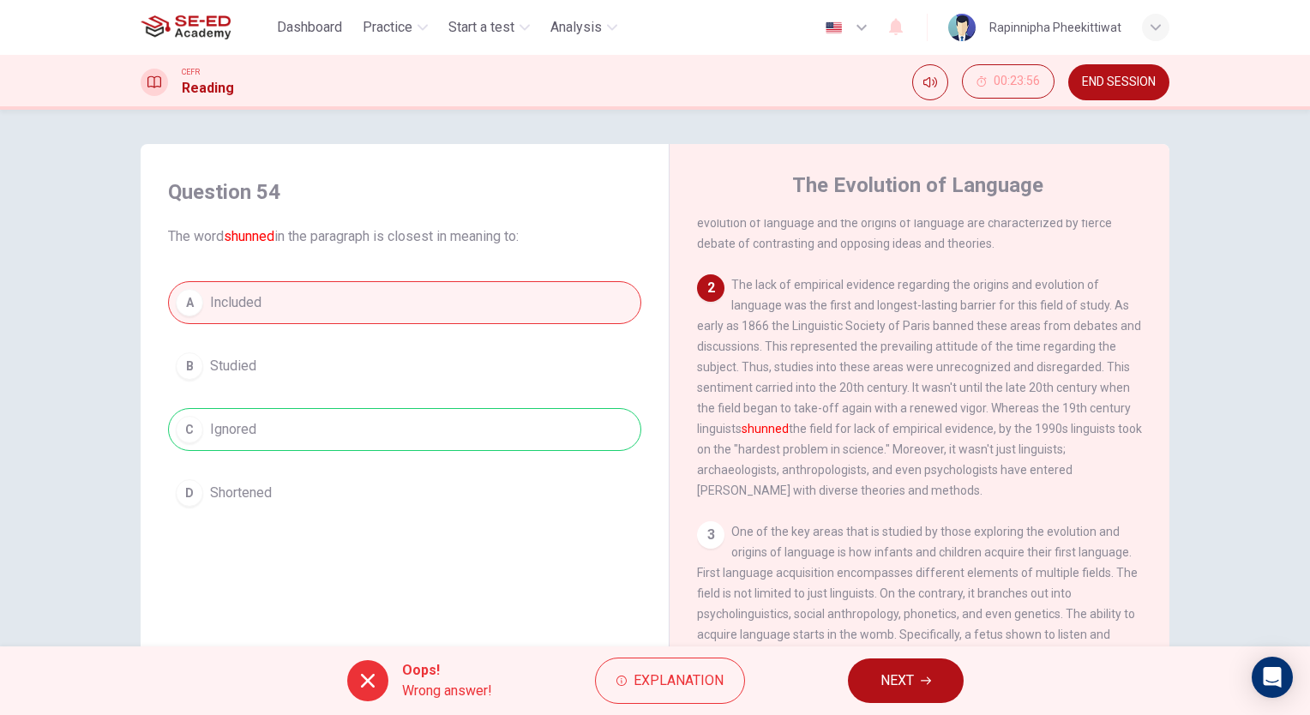
click at [854, 671] on button "NEXT" at bounding box center [906, 681] width 116 height 45
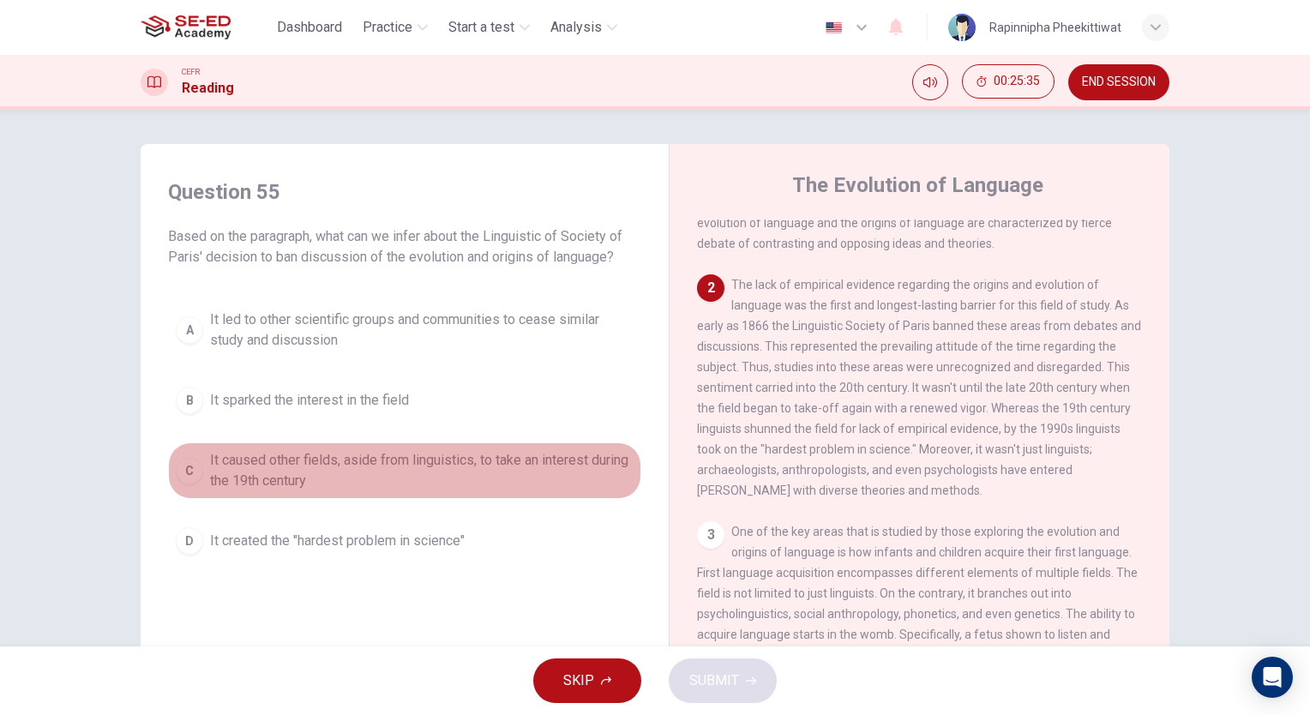
click at [544, 468] on span "It caused other fields, aside from linguistics, to take an interest during the …" at bounding box center [422, 470] width 424 height 41
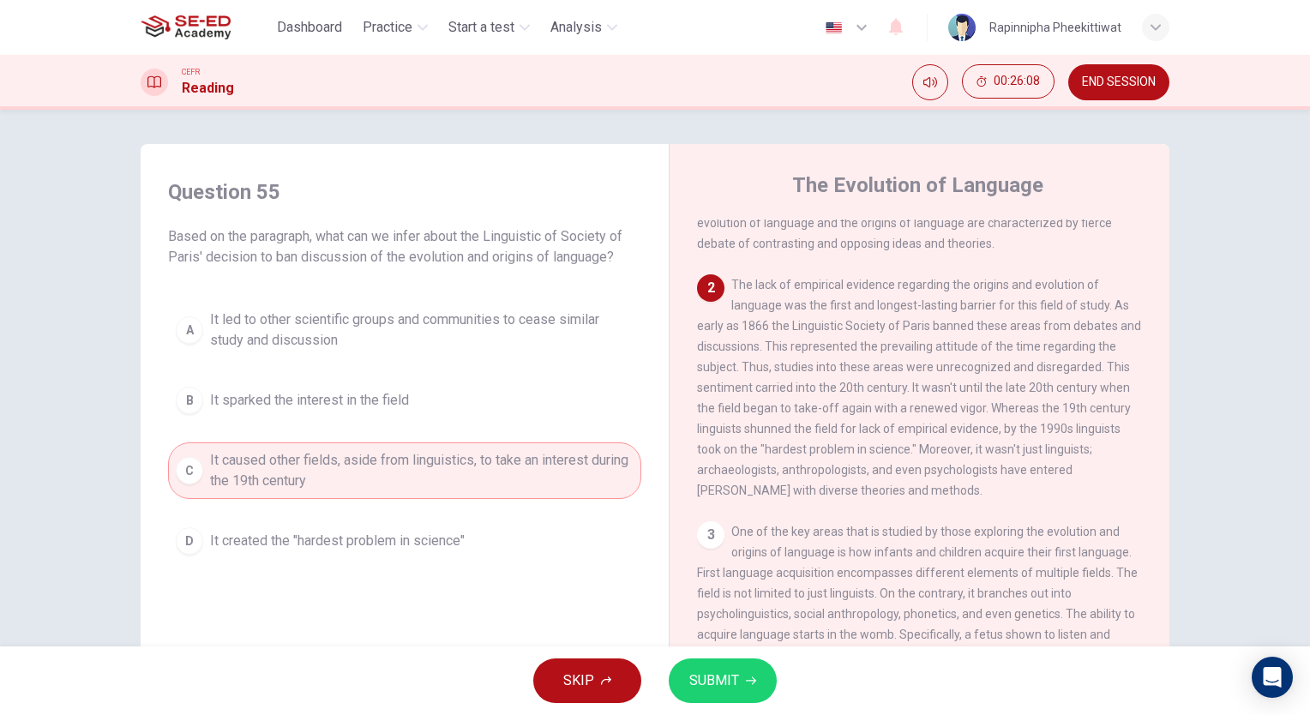
click at [406, 544] on span "It created the "hardest problem in science"" at bounding box center [337, 541] width 255 height 21
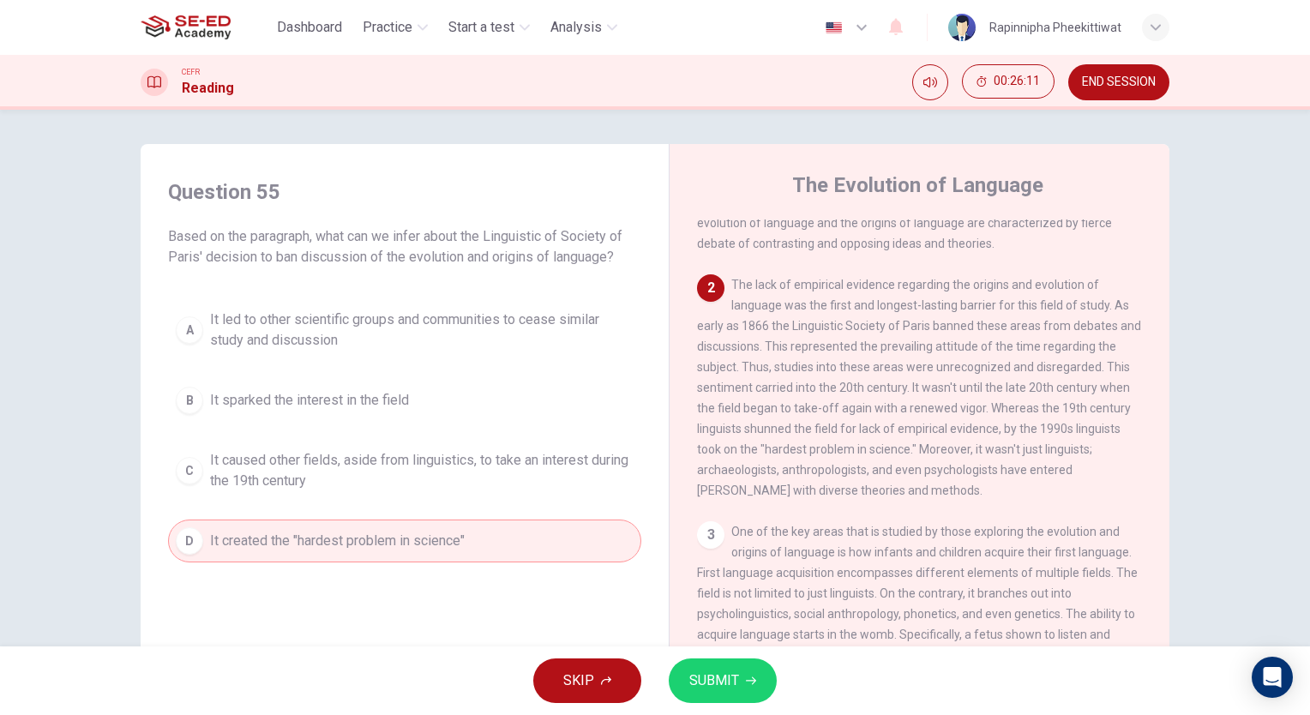
click at [751, 688] on button "SUBMIT" at bounding box center [723, 681] width 108 height 45
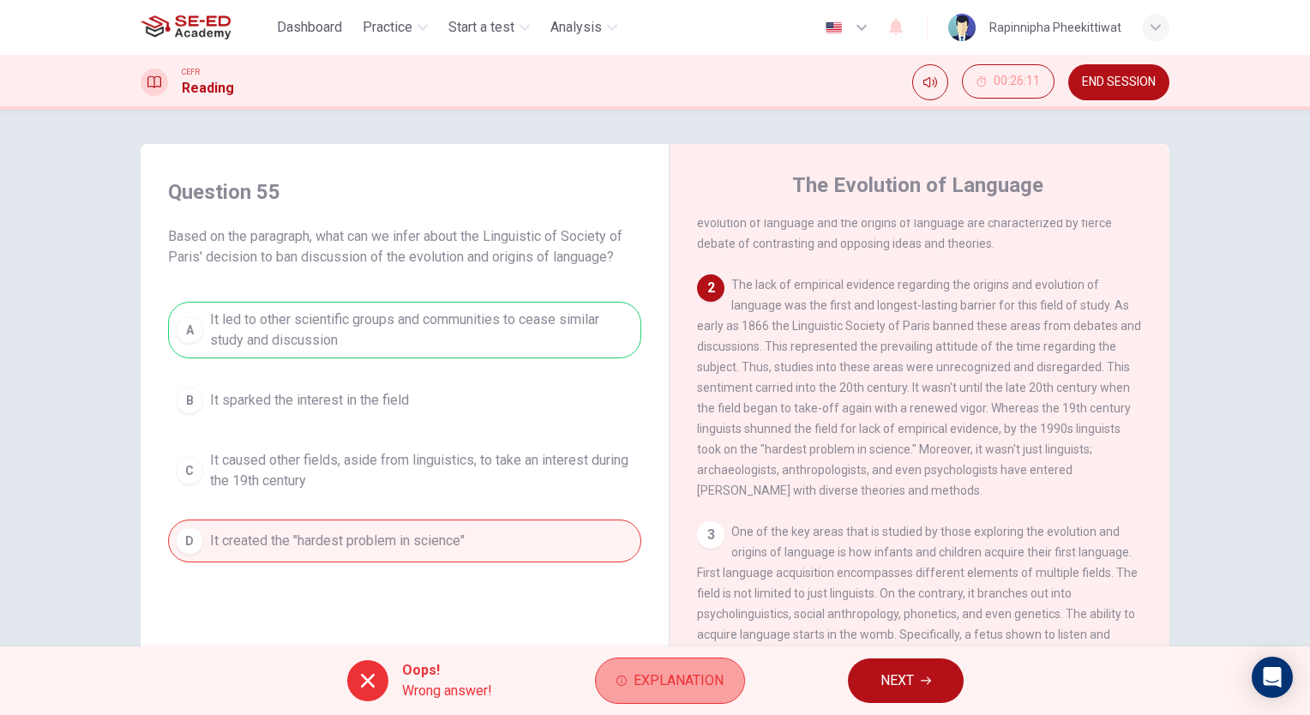
click at [611, 694] on button "Explanation" at bounding box center [670, 681] width 150 height 46
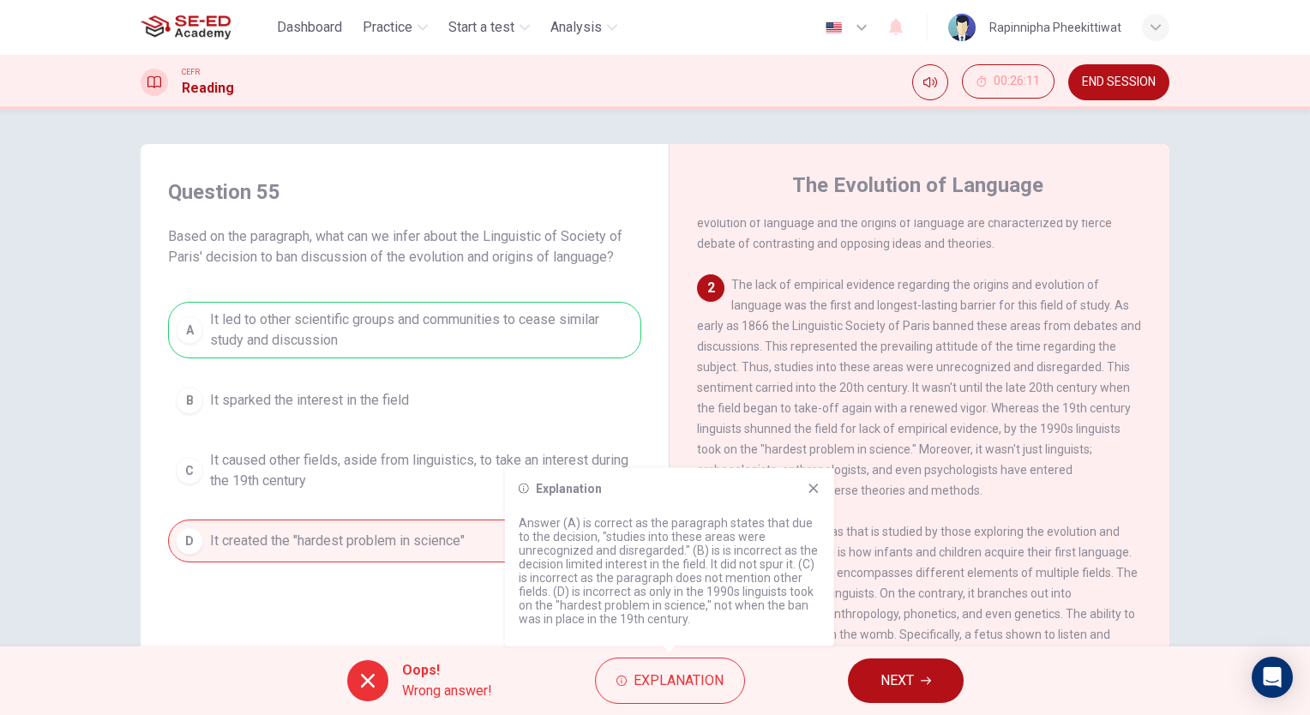
click at [921, 665] on button "NEXT" at bounding box center [906, 681] width 116 height 45
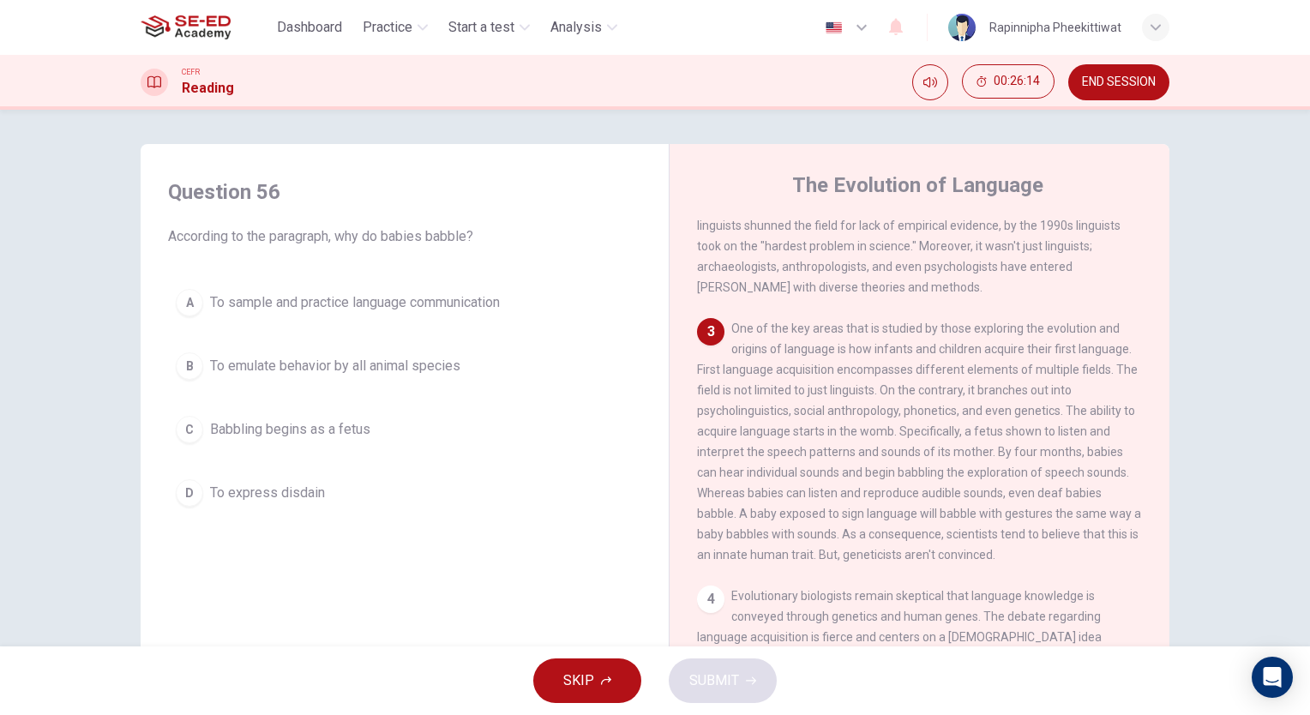
scroll to position [429, 0]
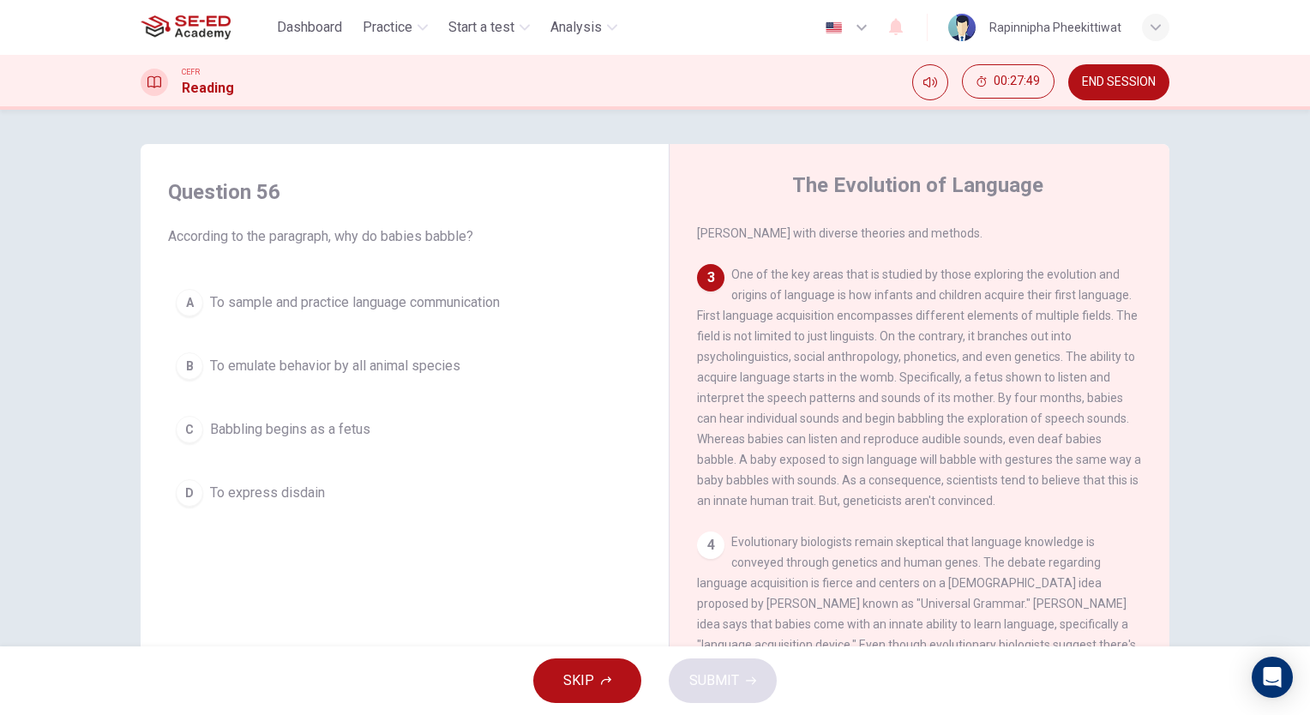
click at [336, 303] on span "To sample and practice language communication" at bounding box center [355, 302] width 290 height 21
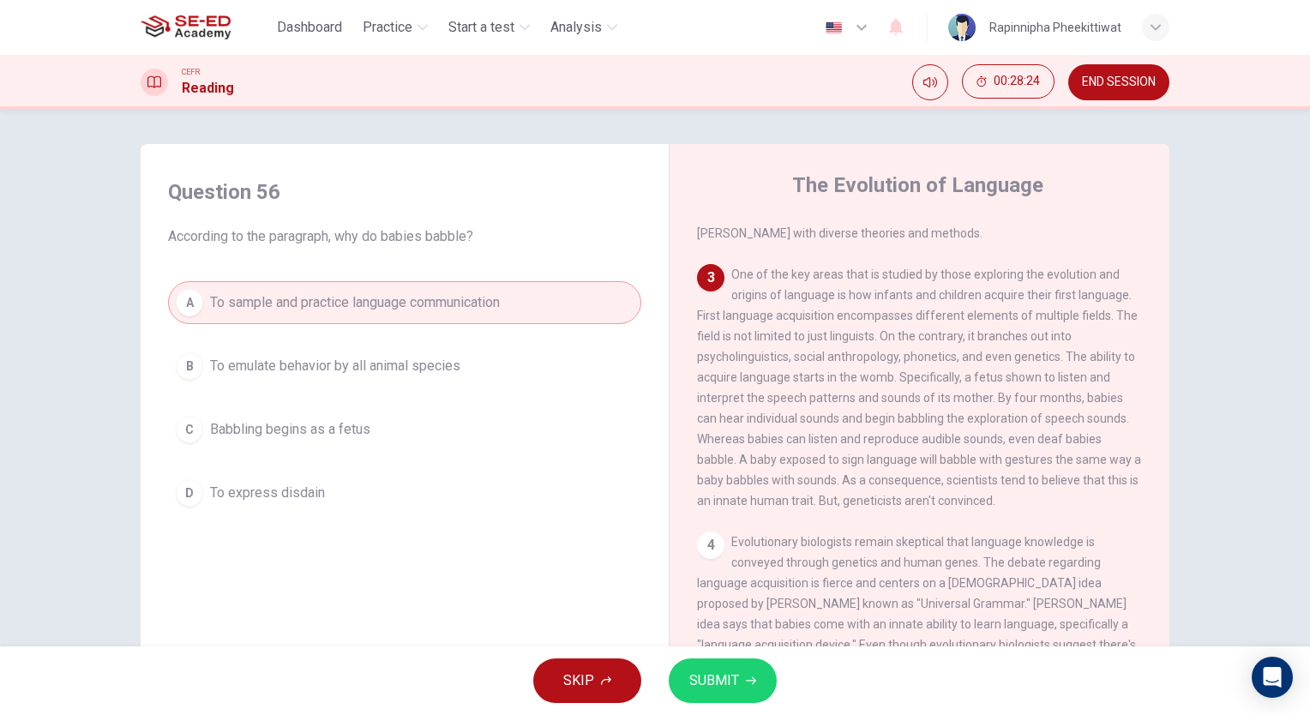
click at [724, 677] on span "SUBMIT" at bounding box center [714, 681] width 50 height 24
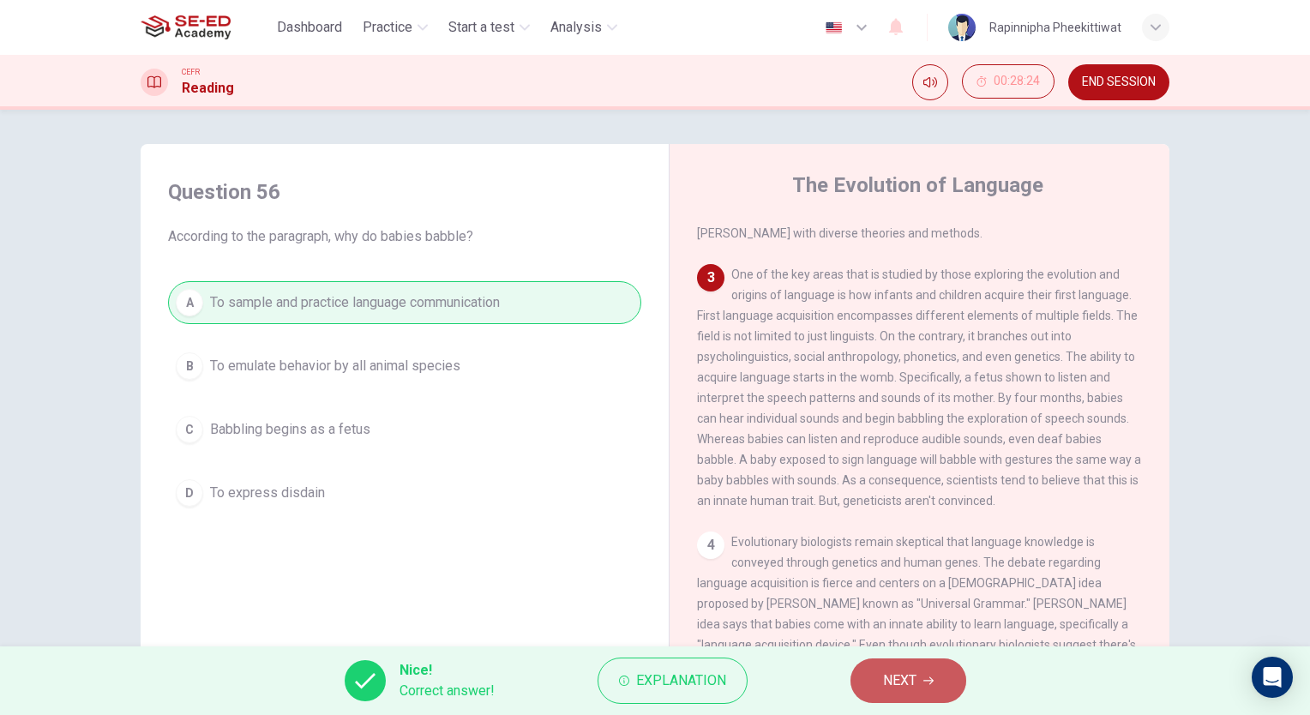
click at [866, 681] on button "NEXT" at bounding box center [909, 681] width 116 height 45
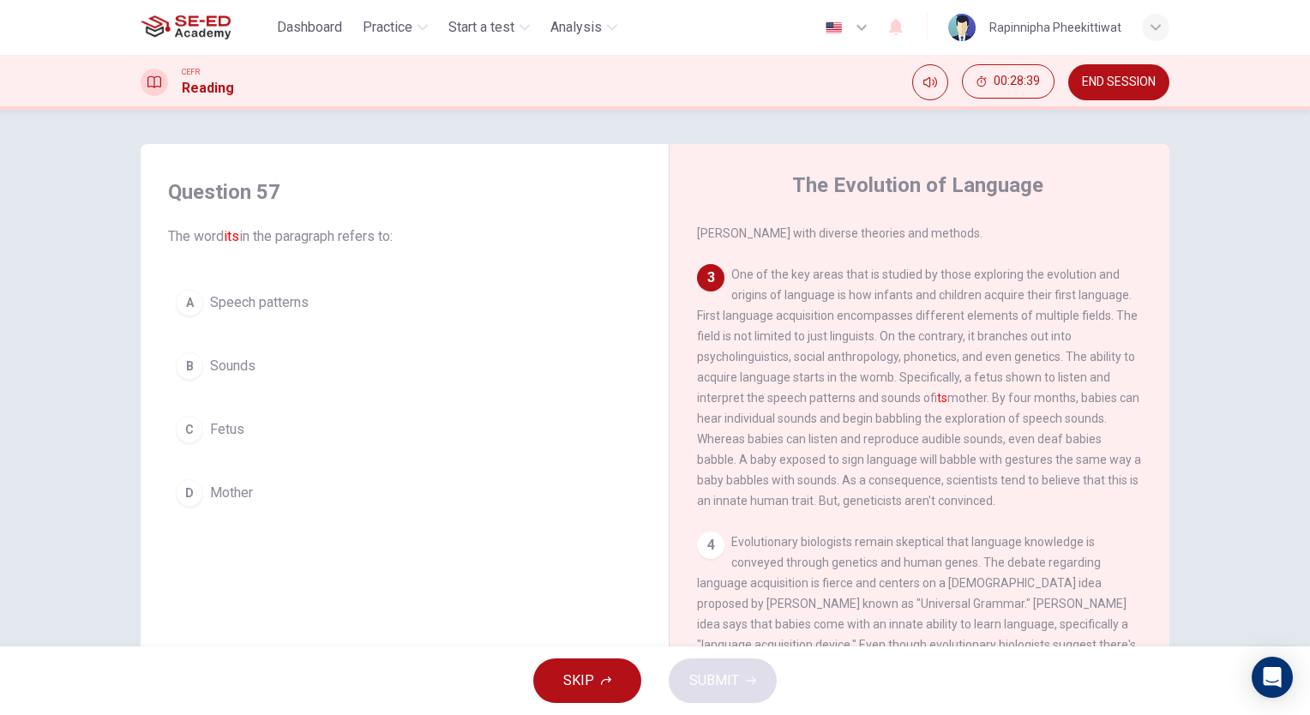
click at [250, 342] on div "A Speech patterns B Sounds C Fetus D Mother" at bounding box center [404, 397] width 473 height 233
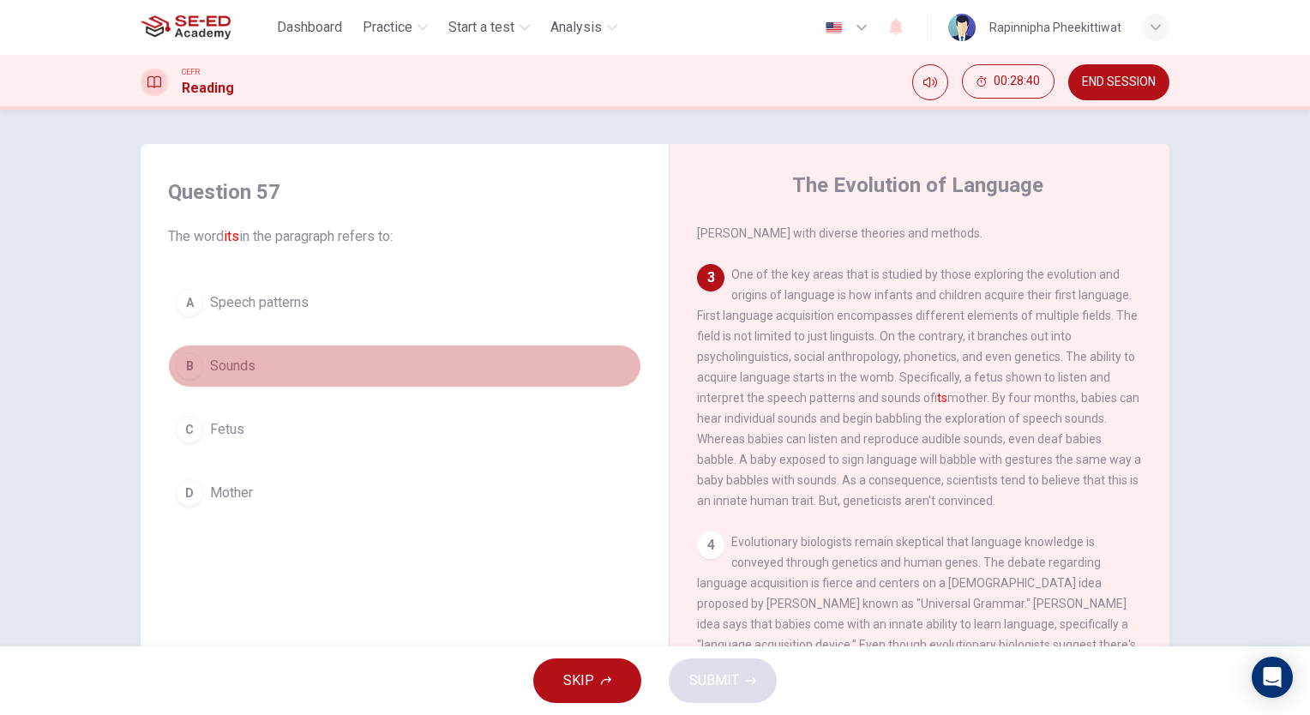
click at [249, 356] on span "Sounds" at bounding box center [232, 366] width 45 height 21
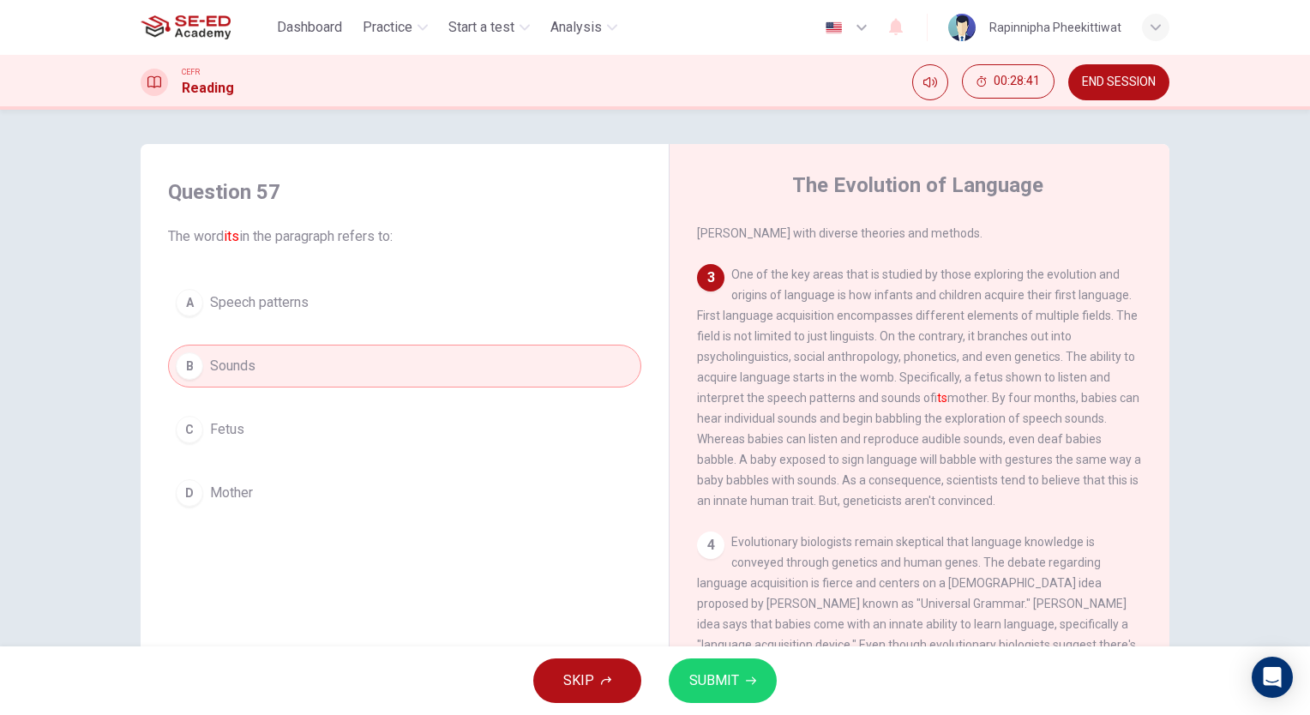
click at [735, 674] on span "SUBMIT" at bounding box center [714, 681] width 50 height 24
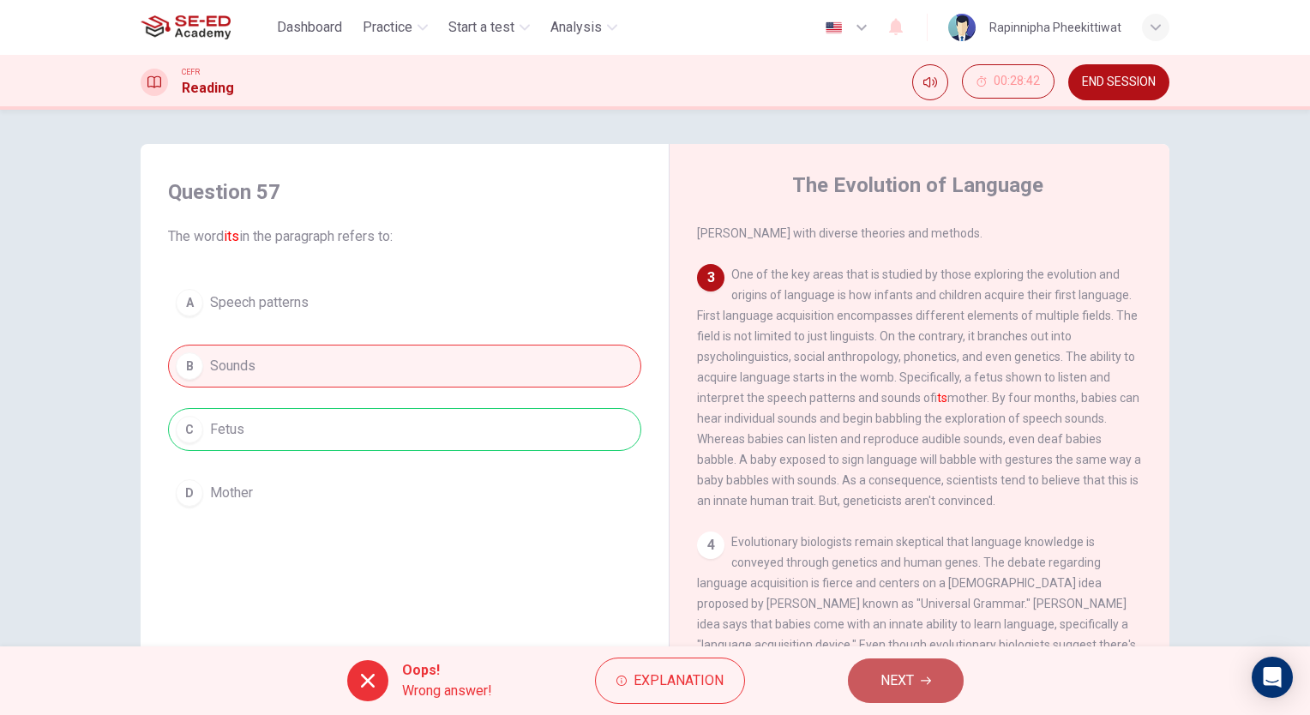
click at [916, 672] on button "NEXT" at bounding box center [906, 681] width 116 height 45
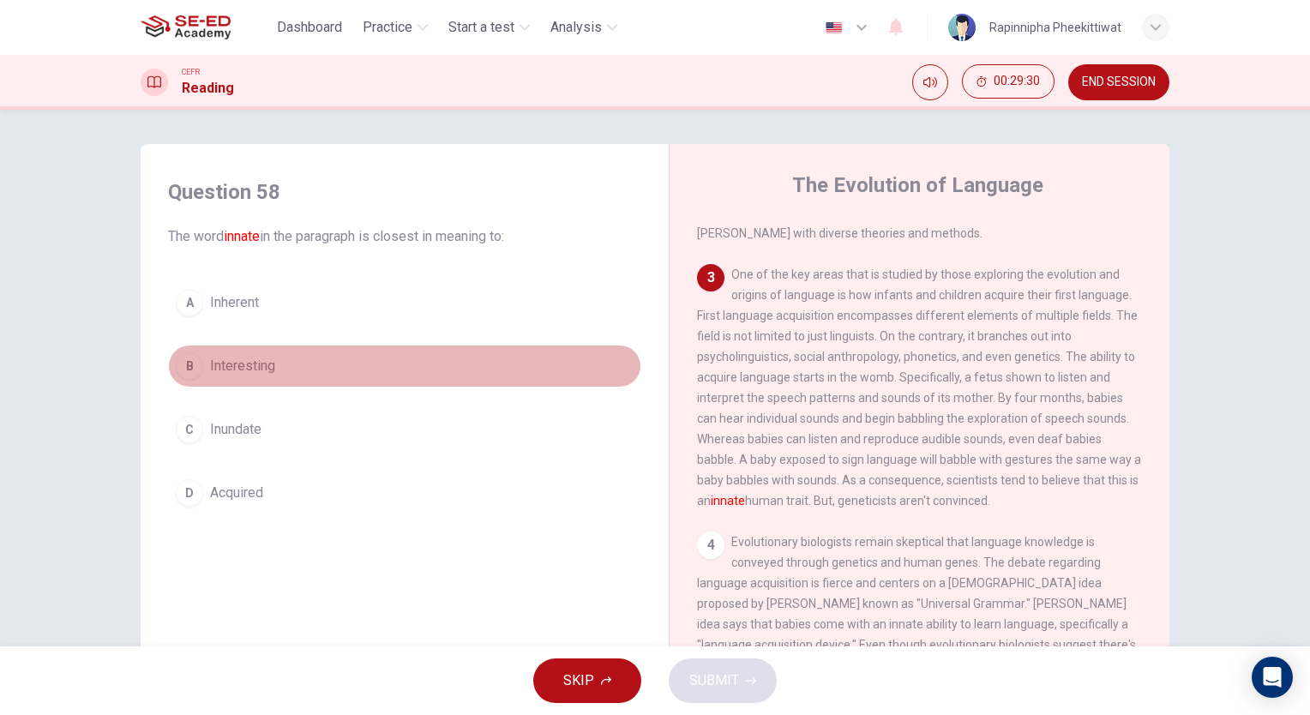
click at [245, 372] on span "Interesting" at bounding box center [242, 366] width 65 height 21
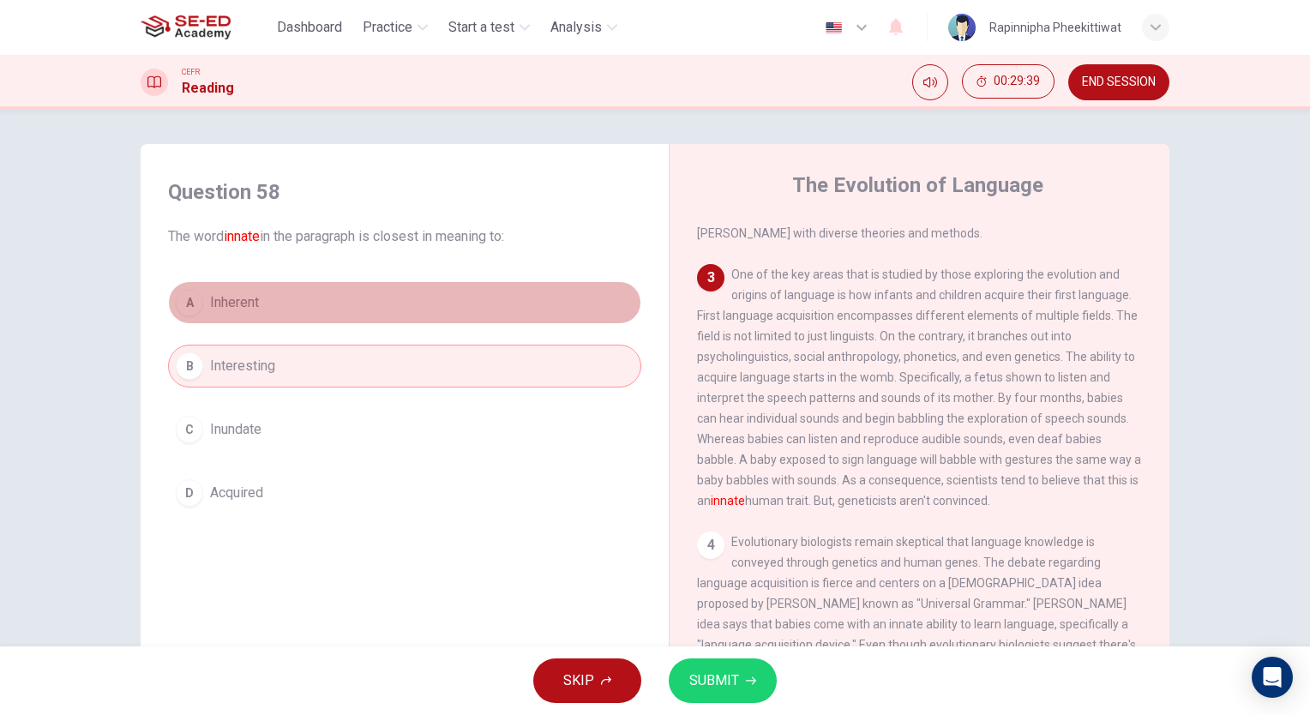
click at [281, 286] on button "A Inherent" at bounding box center [404, 302] width 473 height 43
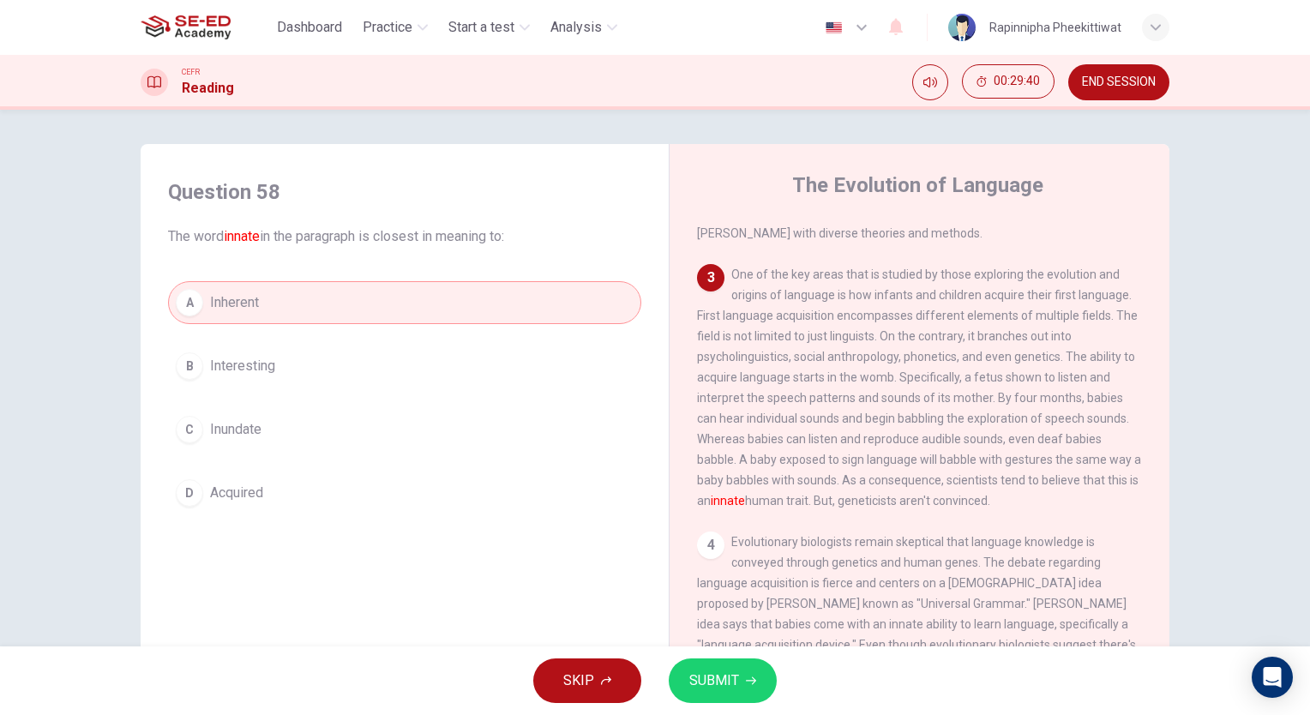
click at [725, 668] on button "SUBMIT" at bounding box center [723, 681] width 108 height 45
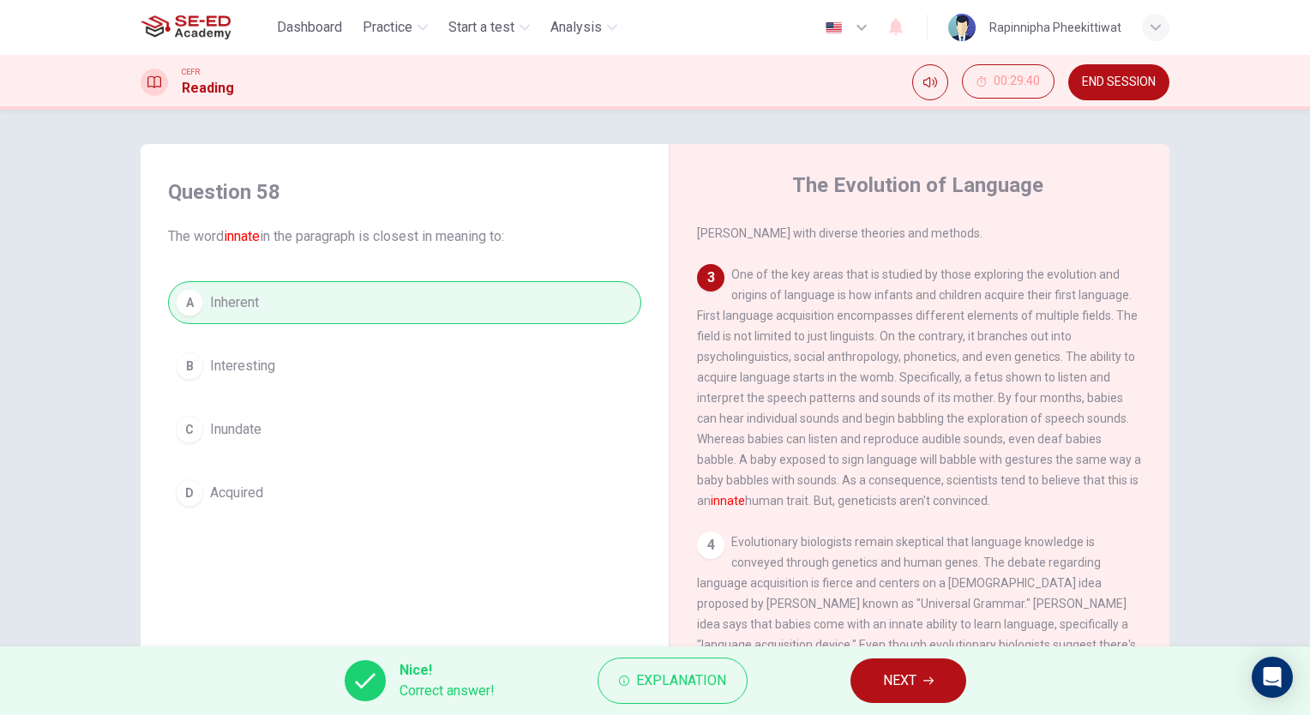
click at [938, 689] on button "NEXT" at bounding box center [909, 681] width 116 height 45
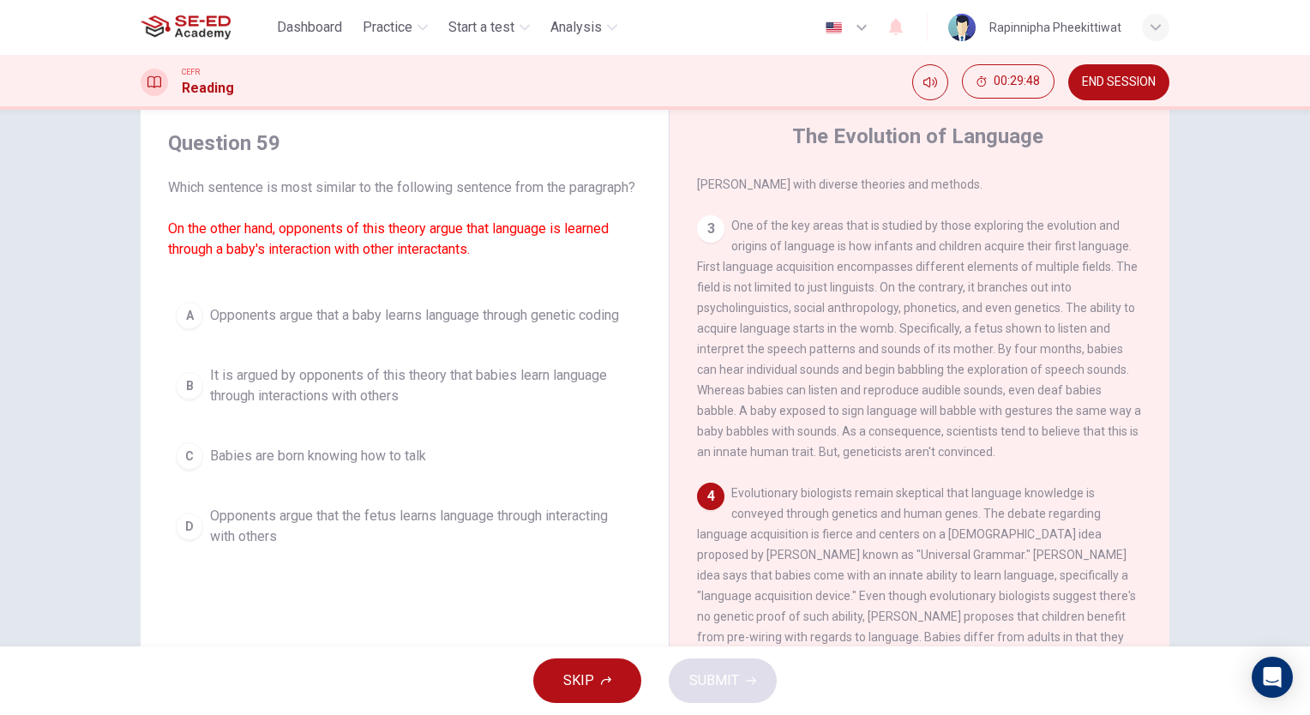
scroll to position [86, 0]
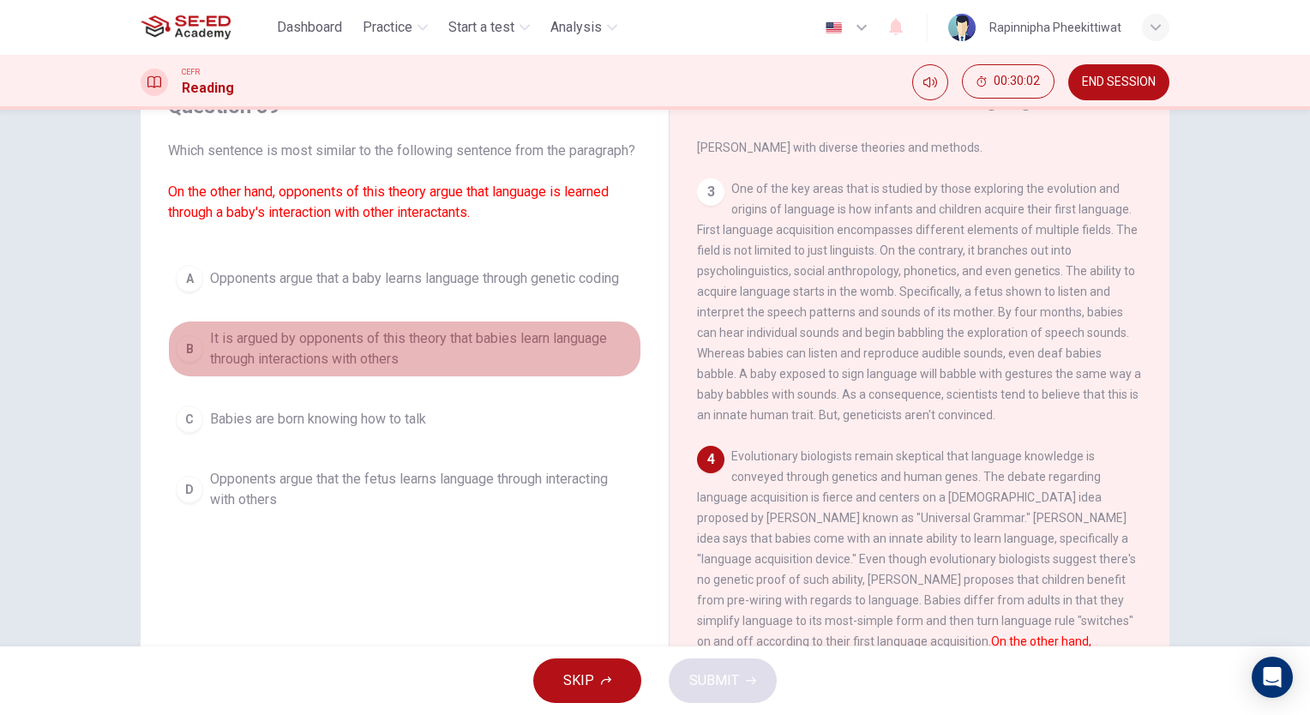
click at [473, 346] on button "B It is argued by opponents of this theory that babies learn language through i…" at bounding box center [404, 349] width 473 height 57
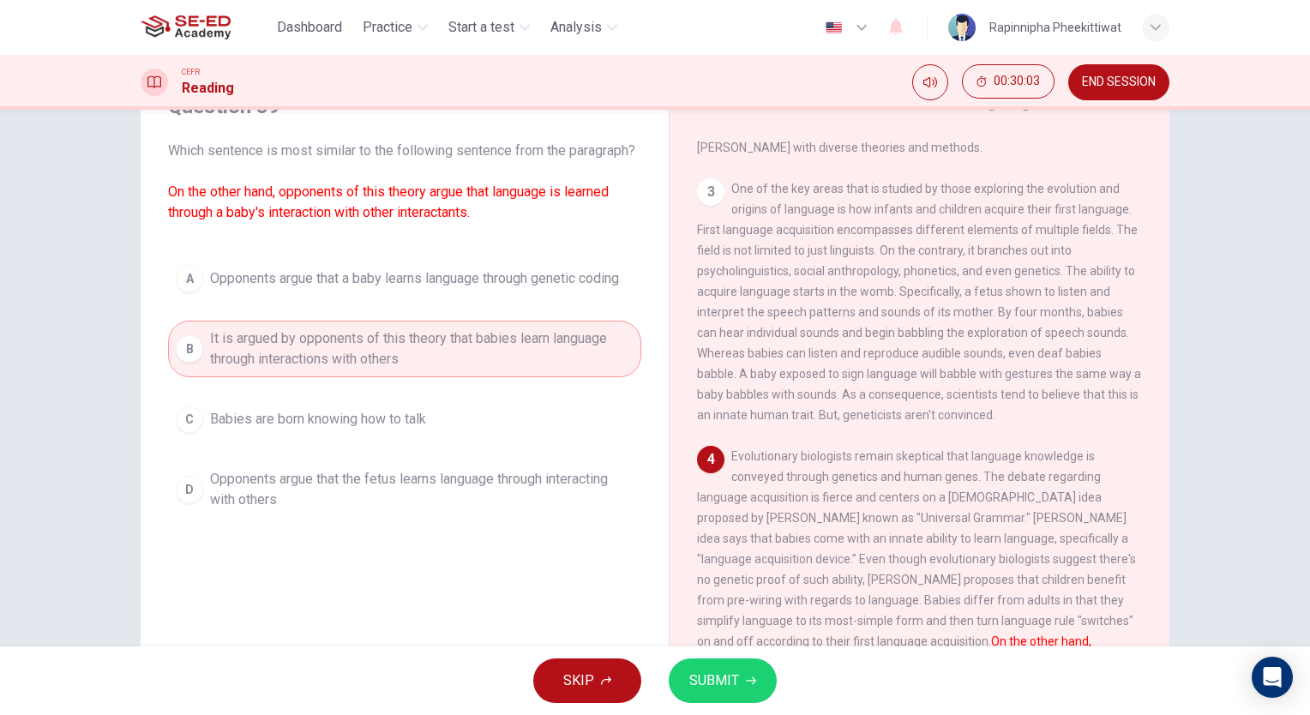
click at [733, 673] on span "SUBMIT" at bounding box center [714, 681] width 50 height 24
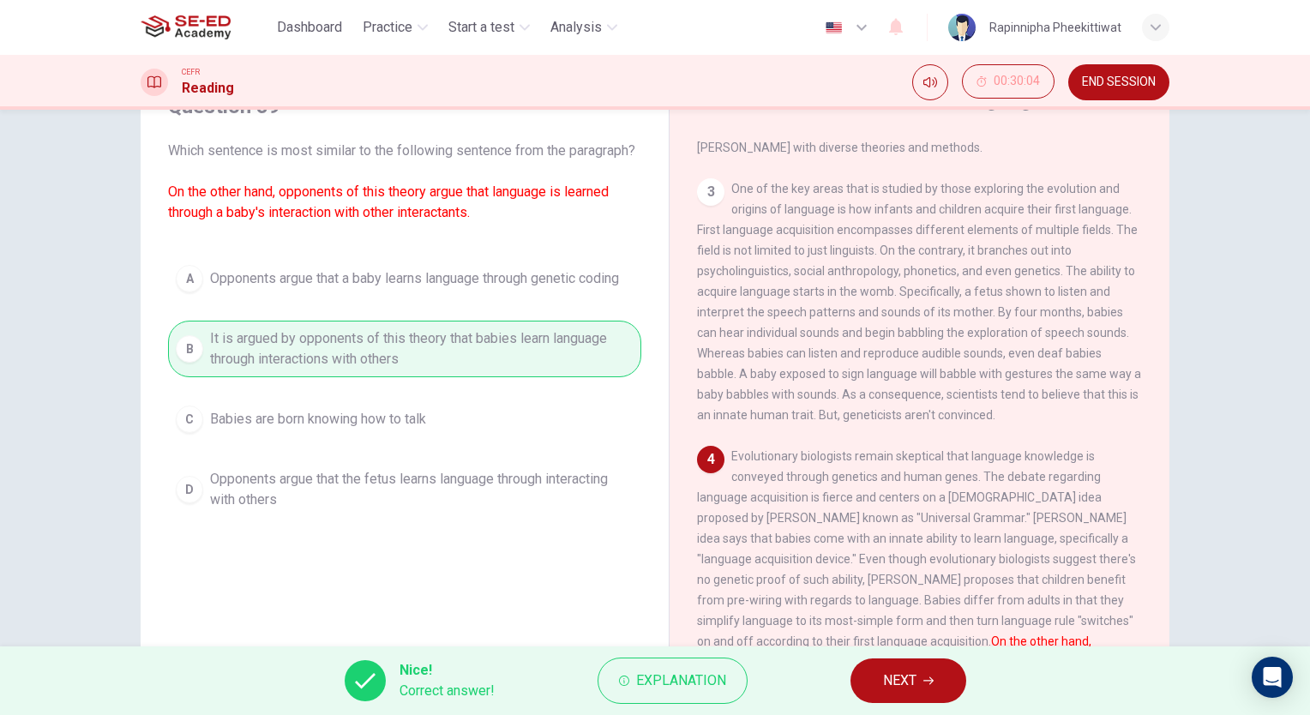
click at [886, 684] on span "NEXT" at bounding box center [899, 681] width 33 height 24
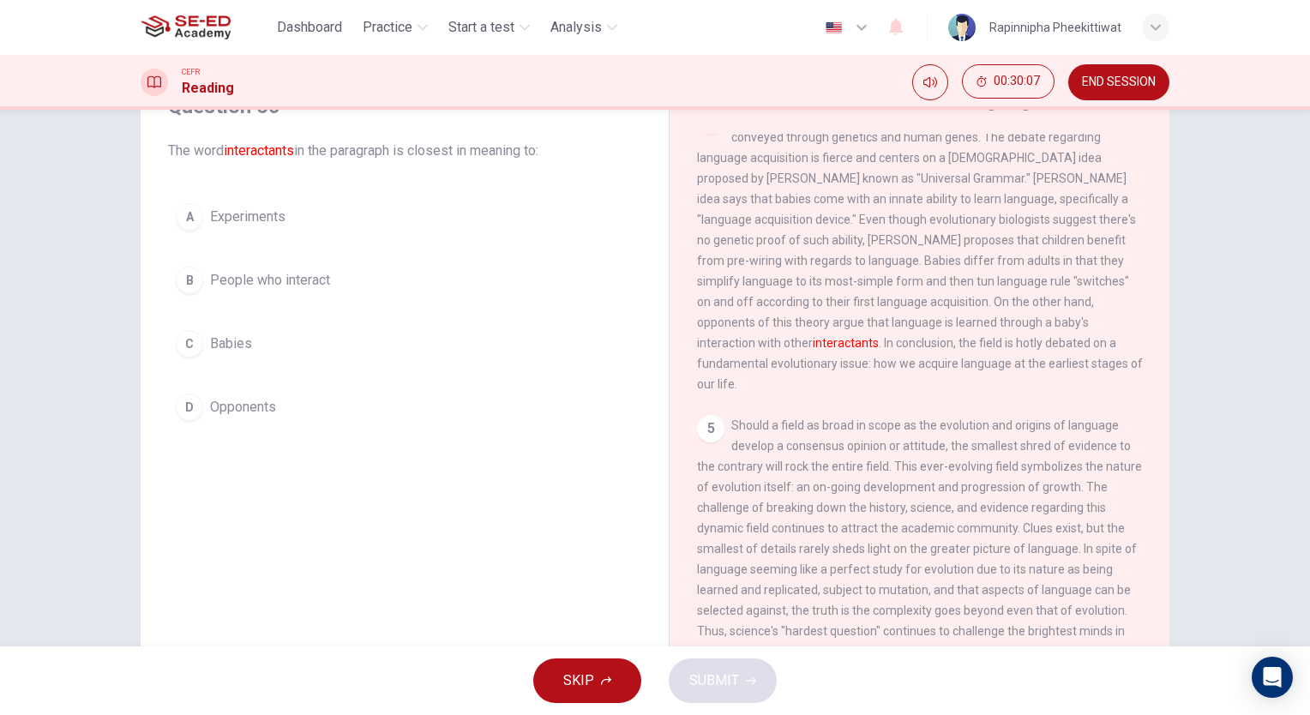
scroll to position [815, 0]
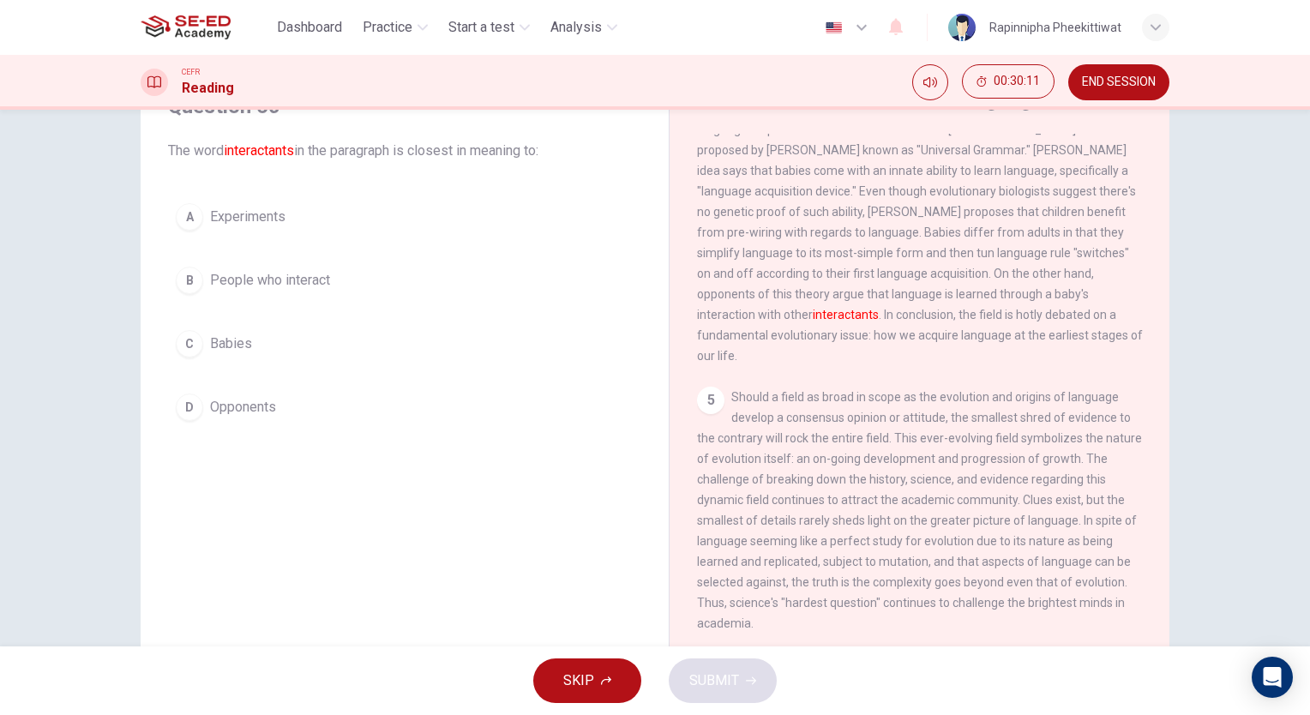
click at [226, 210] on span "Experiments" at bounding box center [247, 217] width 75 height 21
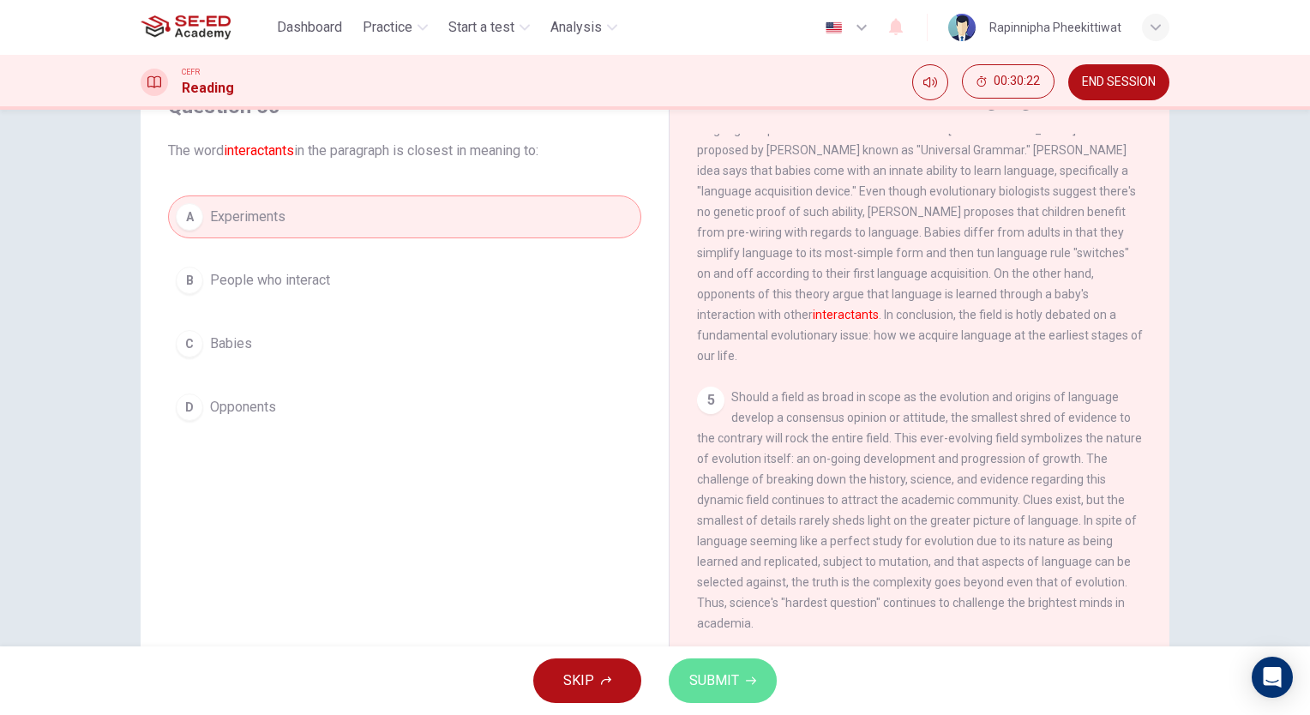
click at [727, 684] on span "SUBMIT" at bounding box center [714, 681] width 50 height 24
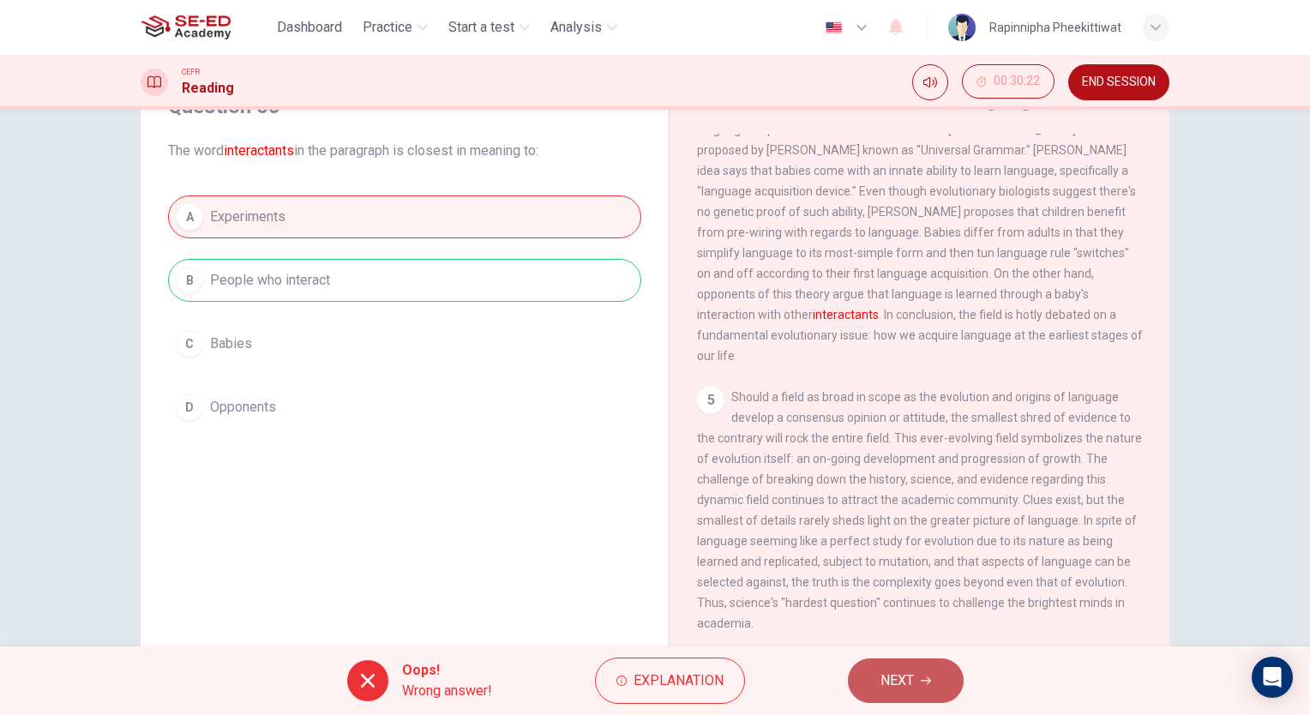
click at [909, 675] on span "NEXT" at bounding box center [897, 681] width 33 height 24
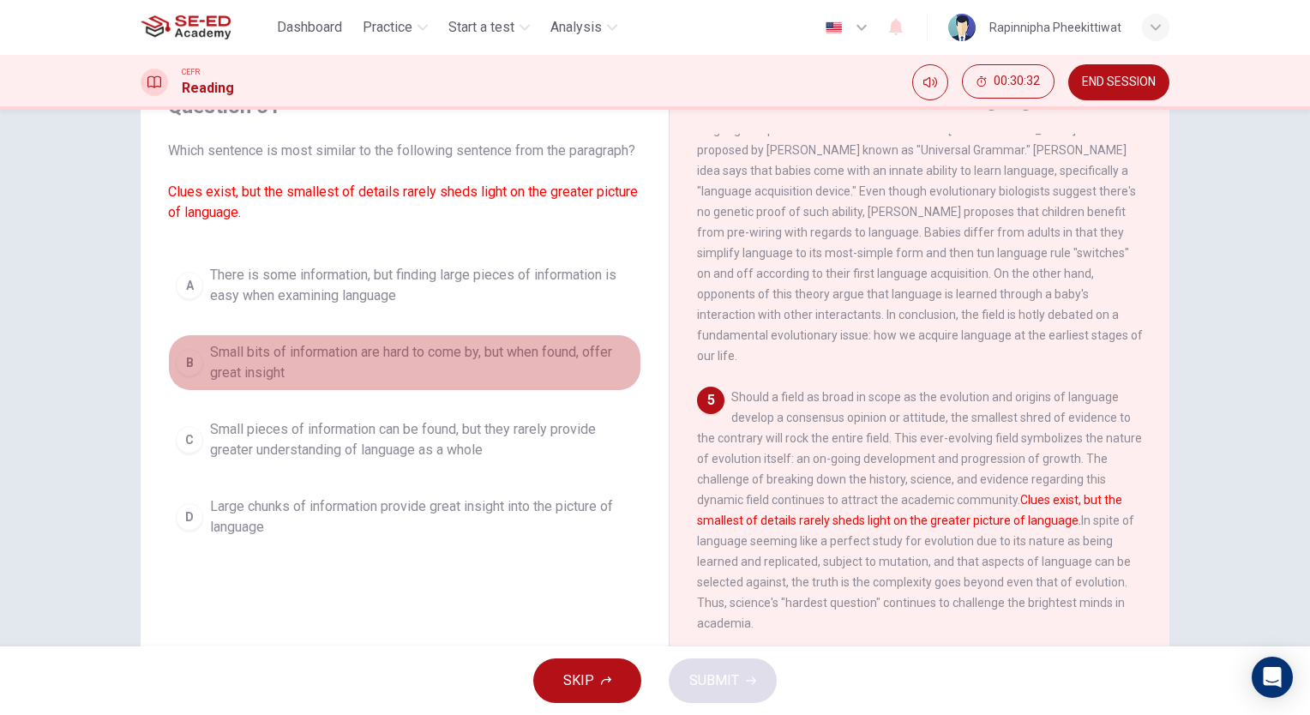
click at [233, 378] on span "Small bits of information are hard to come by, but when found, offer great insi…" at bounding box center [422, 362] width 424 height 41
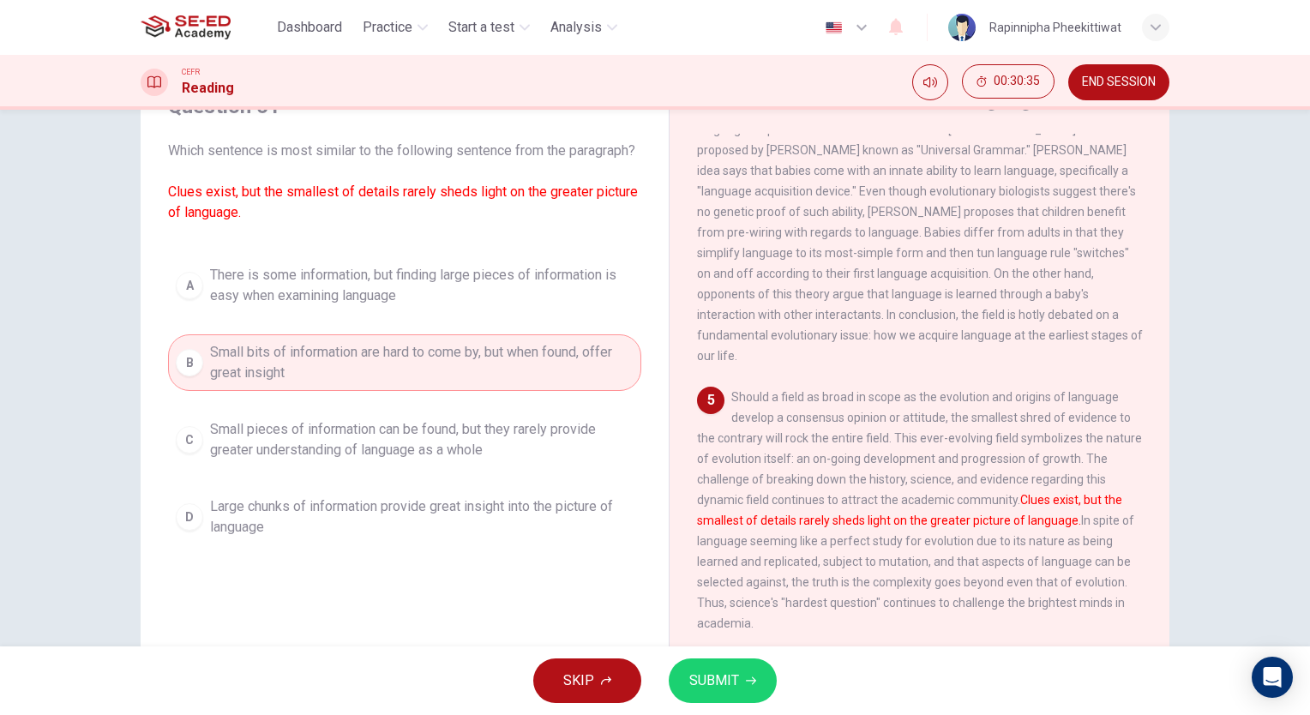
click at [321, 460] on span "Small pieces of information can be found, but they rarely provide greater under…" at bounding box center [422, 439] width 424 height 41
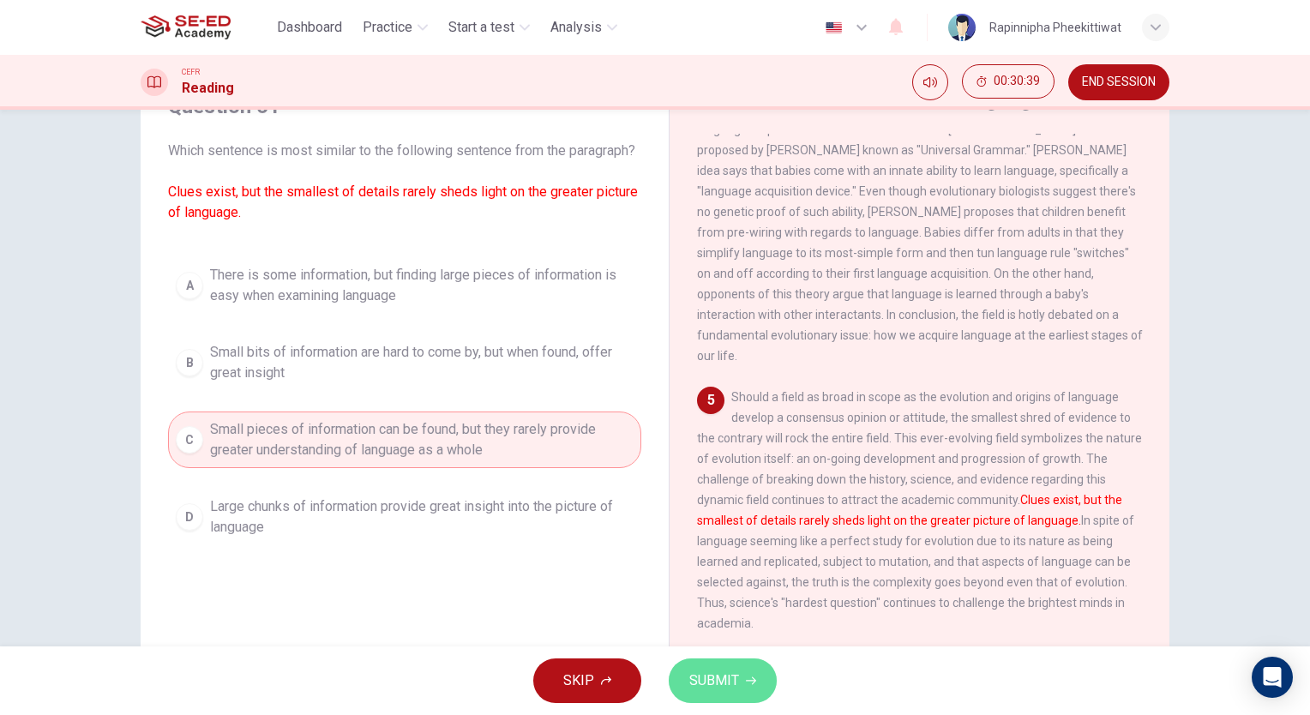
click at [705, 666] on button "SUBMIT" at bounding box center [723, 681] width 108 height 45
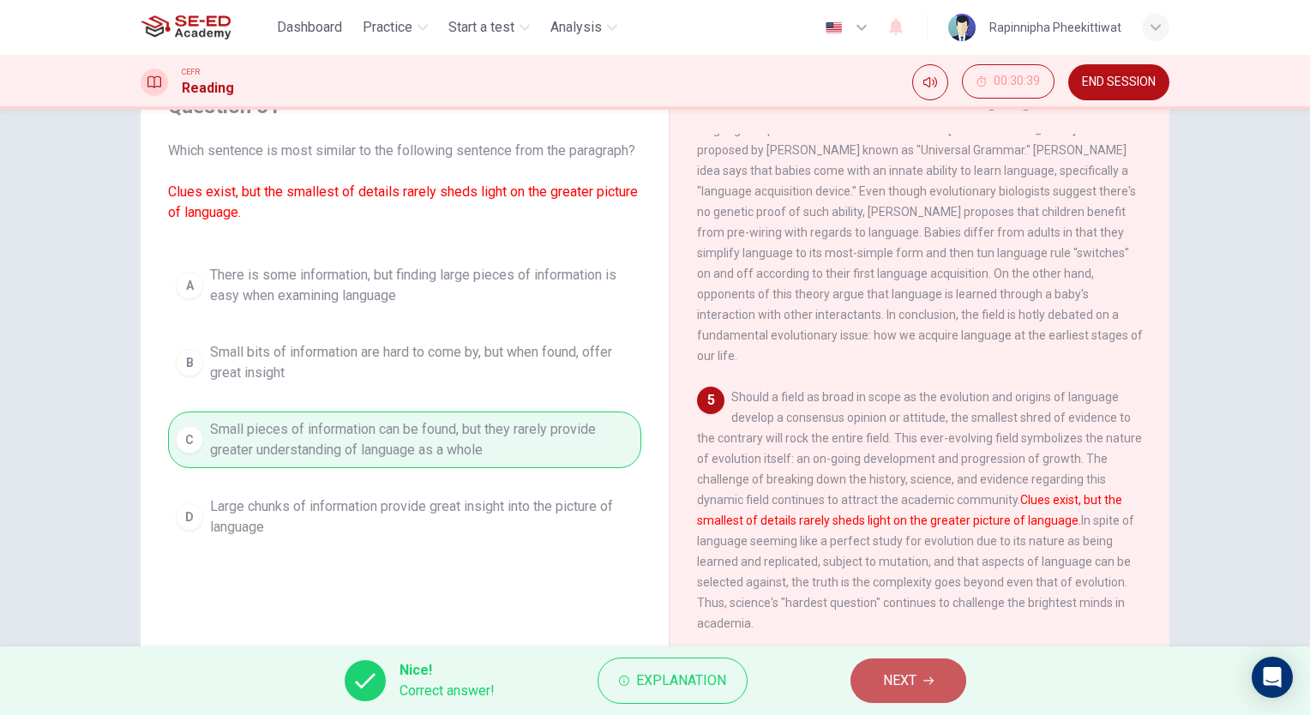
click at [875, 667] on button "NEXT" at bounding box center [909, 681] width 116 height 45
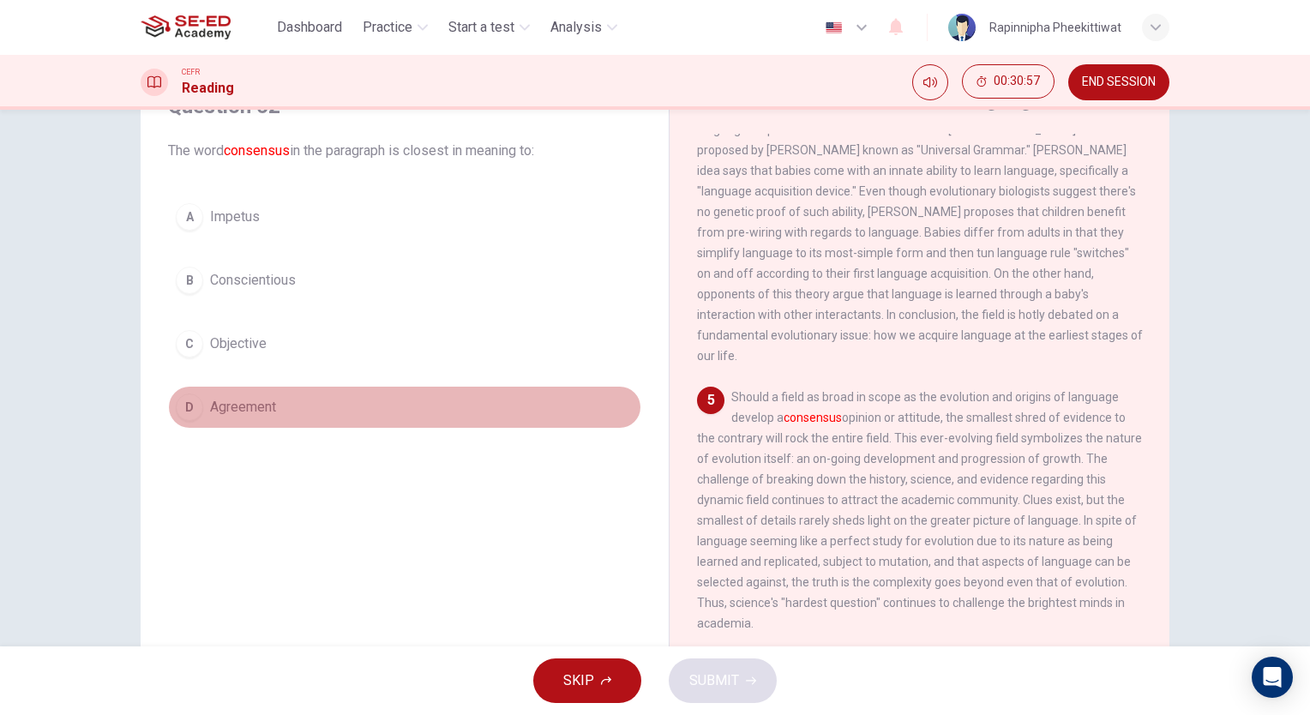
drag, startPoint x: 274, startPoint y: 406, endPoint x: 336, endPoint y: 430, distance: 67.4
click at [274, 406] on button "D Agreement" at bounding box center [404, 407] width 473 height 43
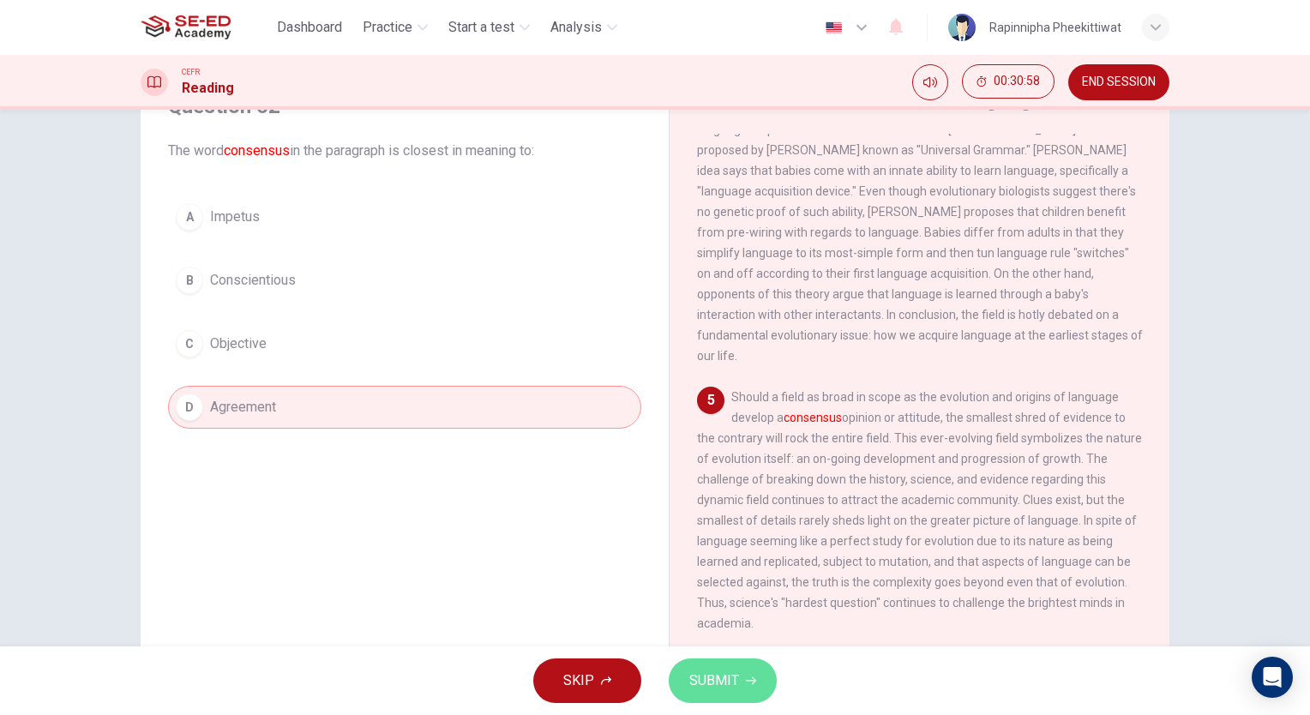
click at [715, 678] on span "SUBMIT" at bounding box center [714, 681] width 50 height 24
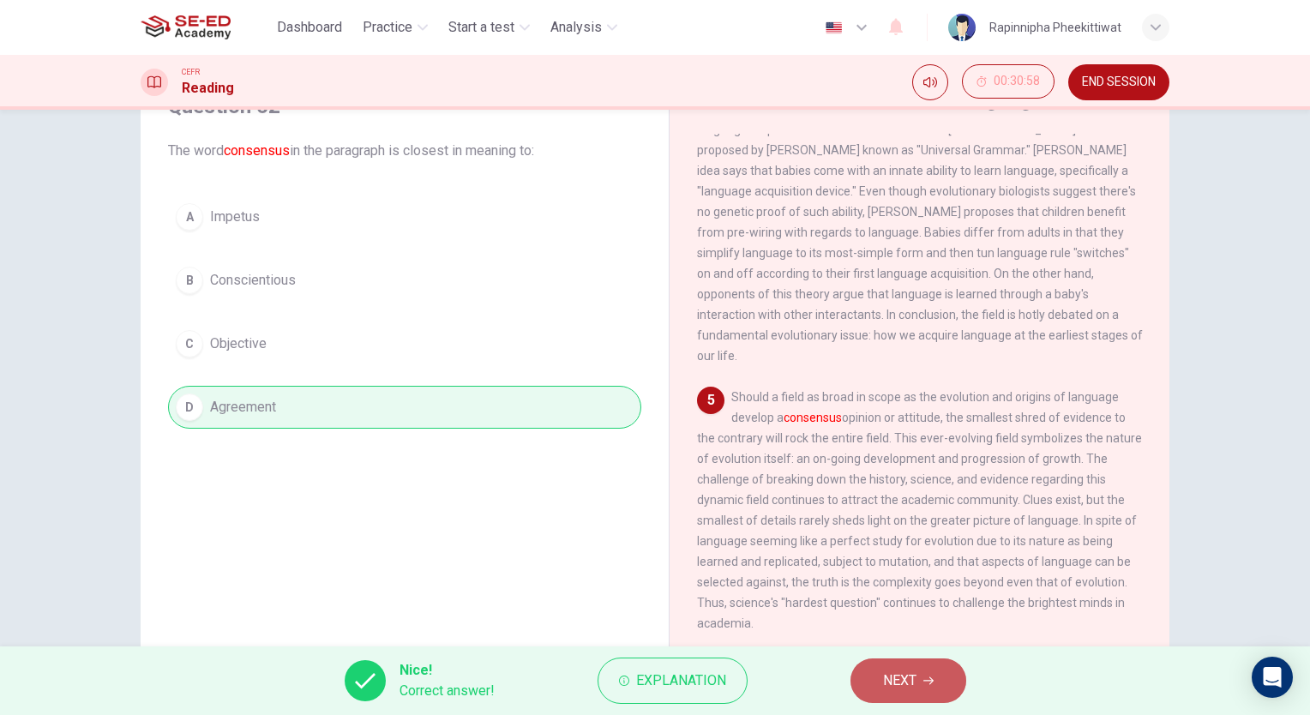
click at [889, 676] on span "NEXT" at bounding box center [899, 681] width 33 height 24
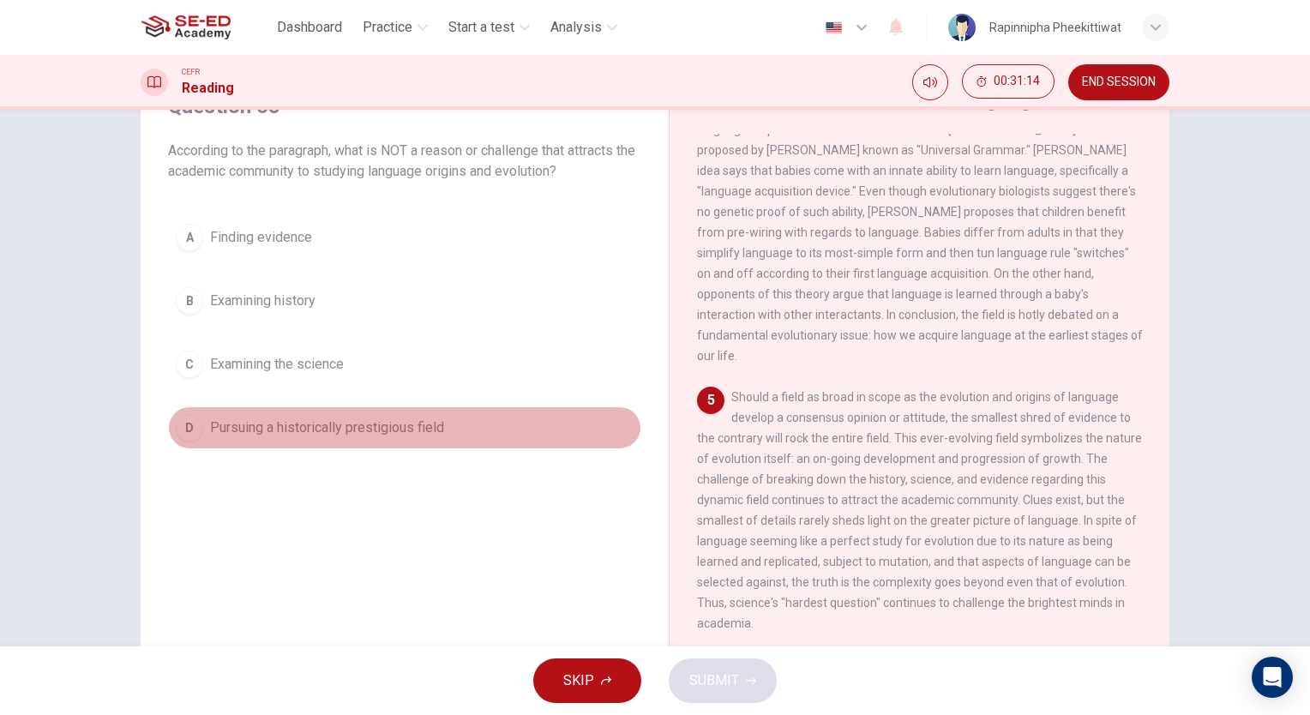
click at [327, 420] on span "Pursuing a historically prestigious field" at bounding box center [327, 428] width 234 height 21
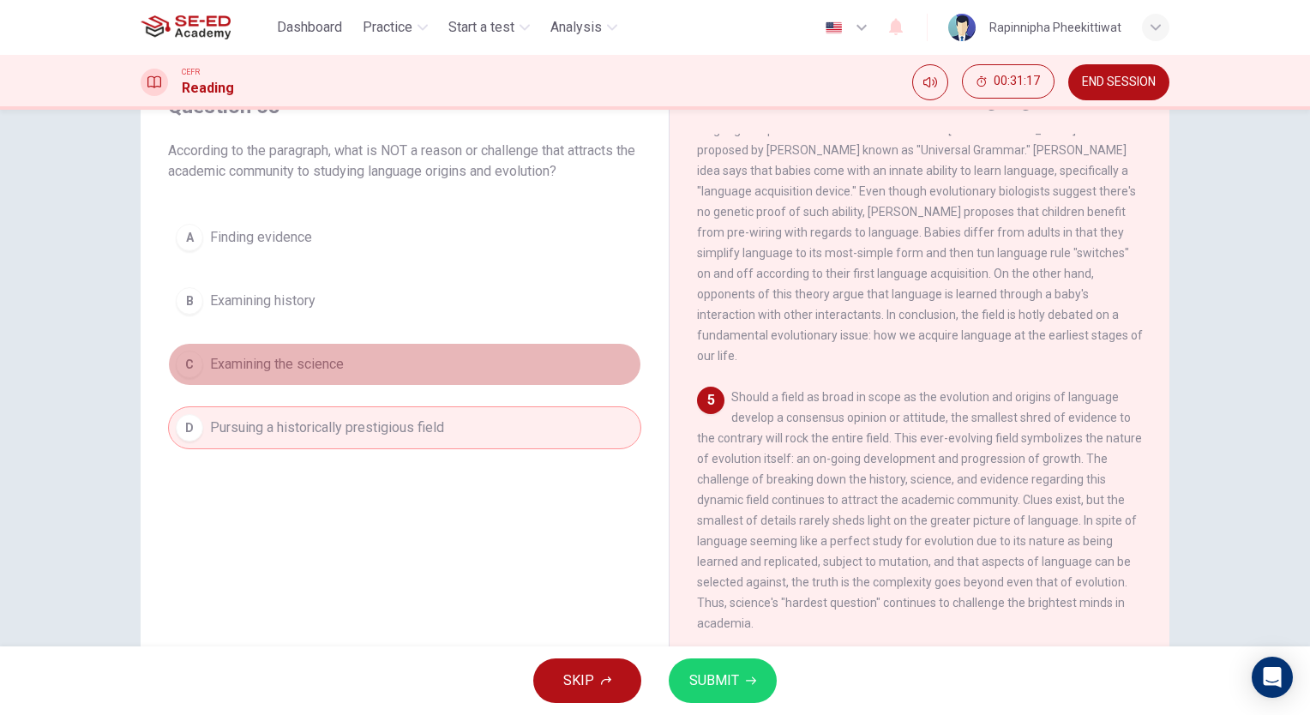
click at [343, 375] on button "C Examining the science" at bounding box center [404, 364] width 473 height 43
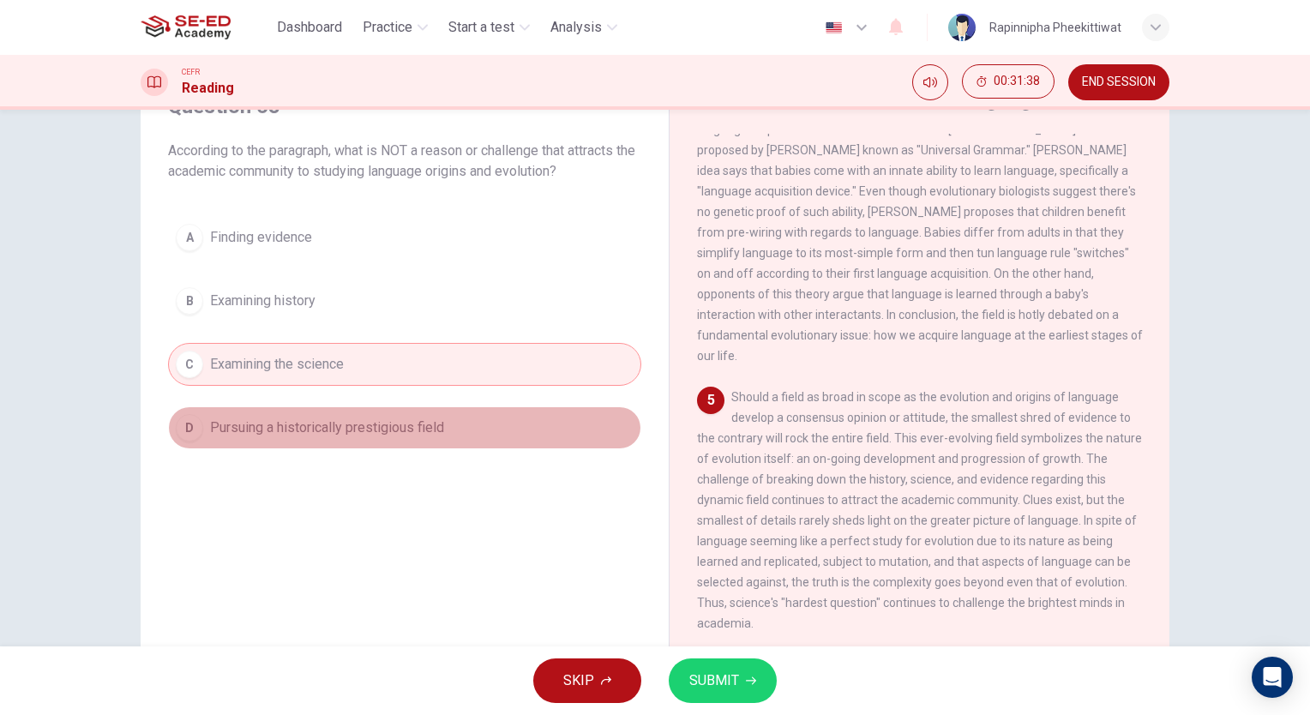
click at [422, 423] on span "Pursuing a historically prestigious field" at bounding box center [327, 428] width 234 height 21
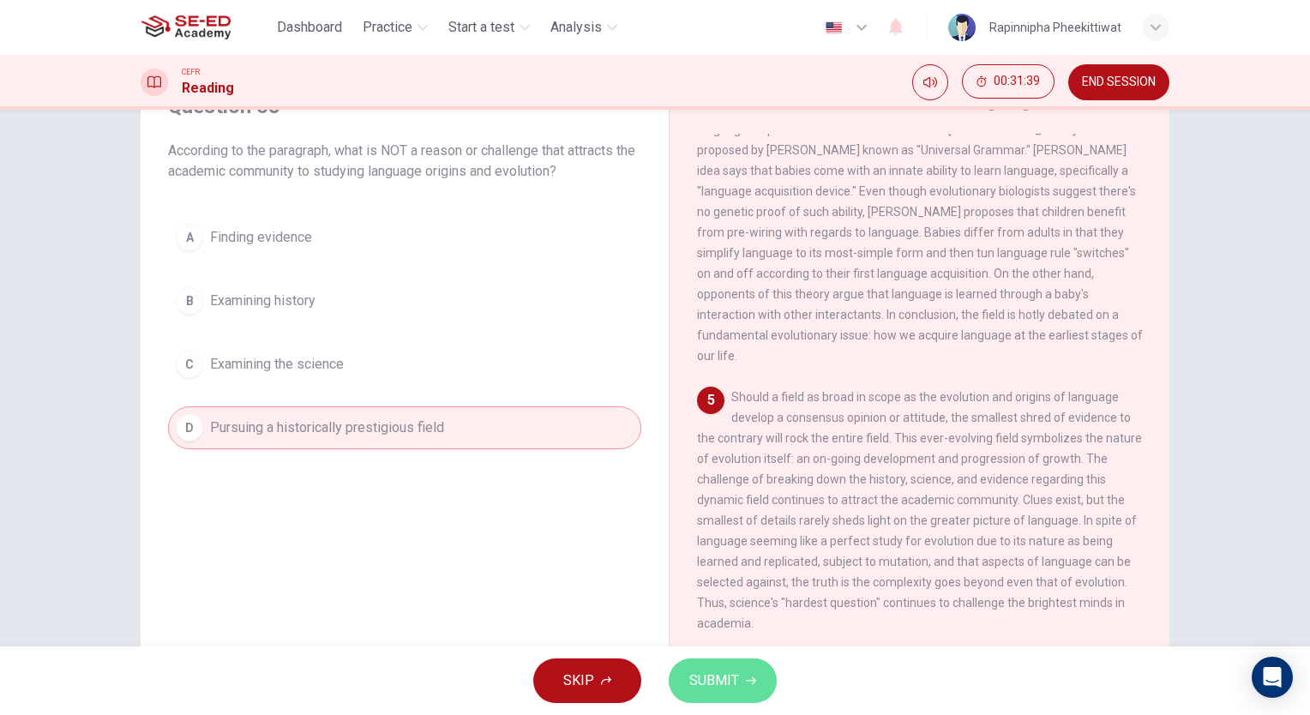
click at [696, 690] on span "SUBMIT" at bounding box center [714, 681] width 50 height 24
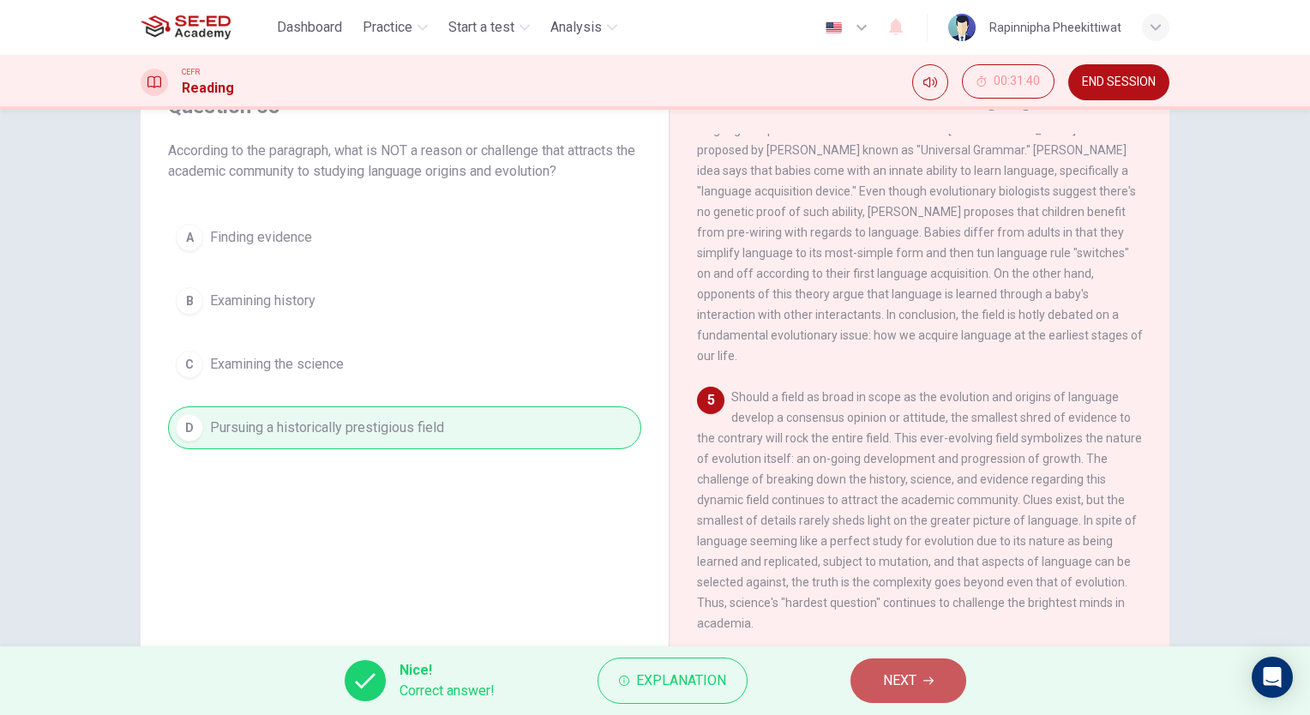
click at [880, 680] on button "NEXT" at bounding box center [909, 681] width 116 height 45
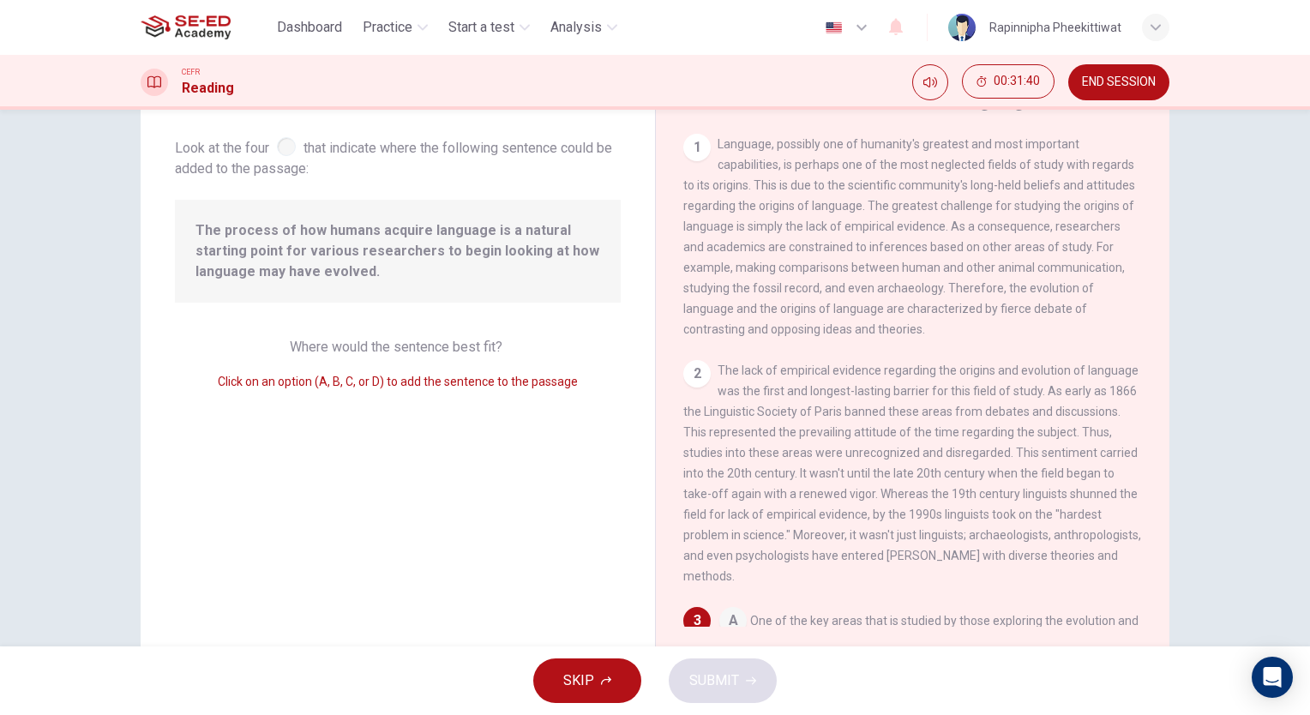
scroll to position [289, 0]
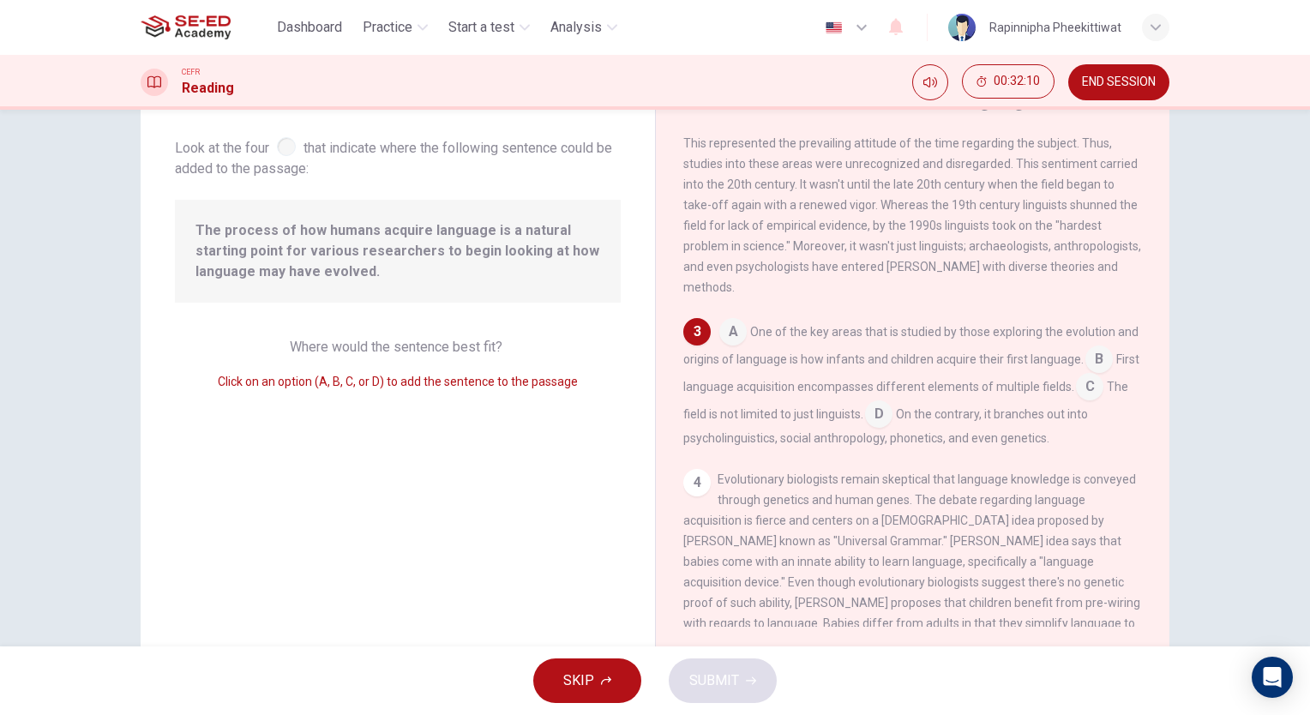
click at [893, 430] on input at bounding box center [878, 415] width 27 height 27
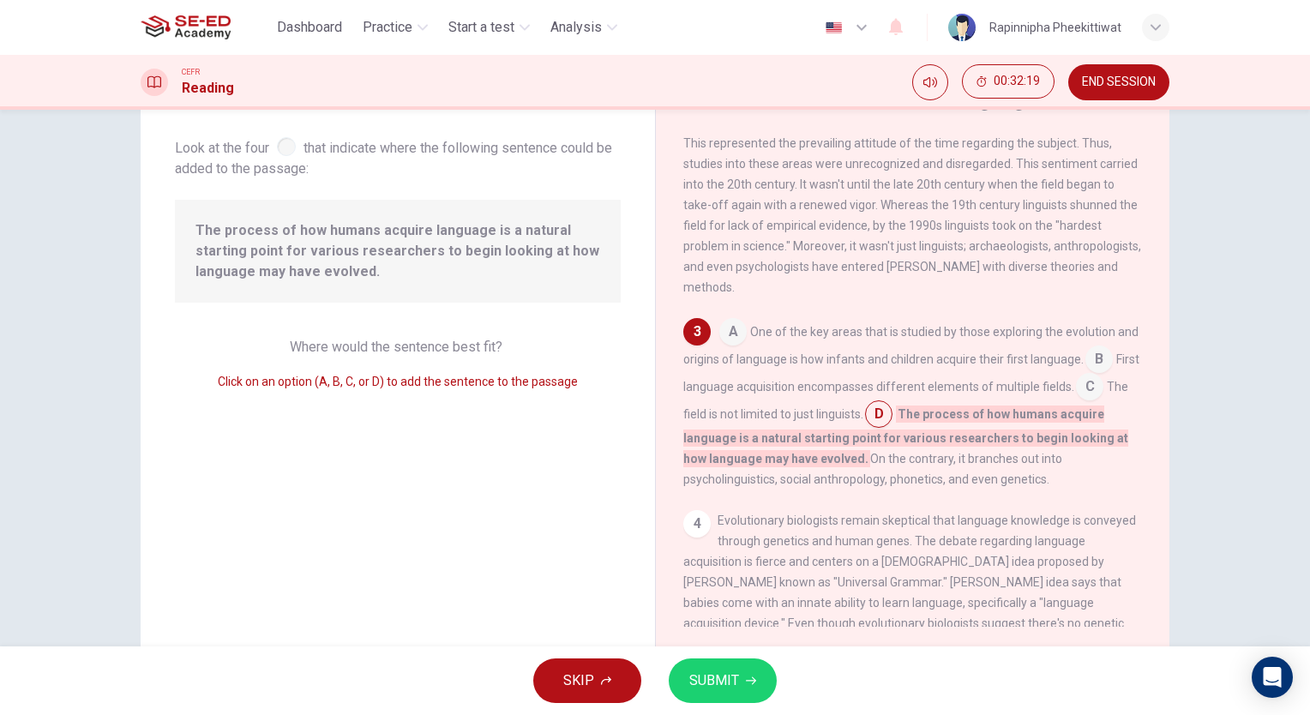
click at [728, 668] on button "SUBMIT" at bounding box center [723, 681] width 108 height 45
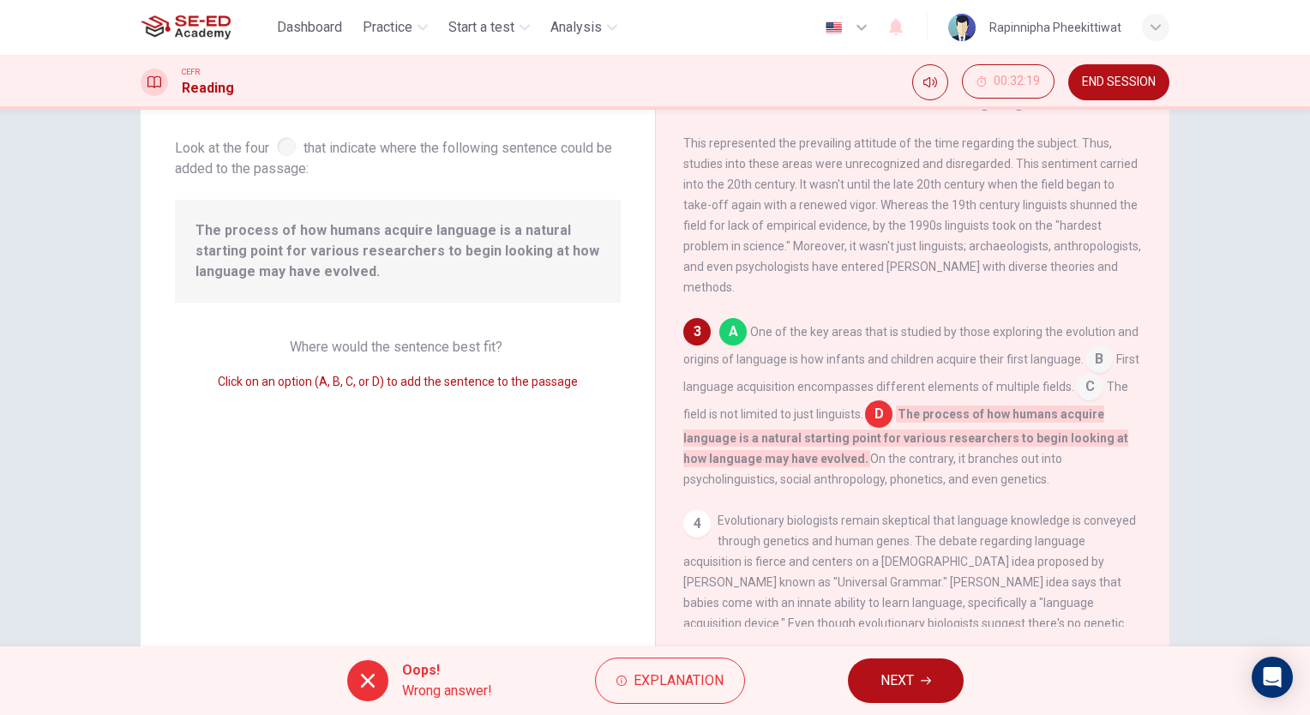
click at [866, 699] on button "NEXT" at bounding box center [906, 681] width 116 height 45
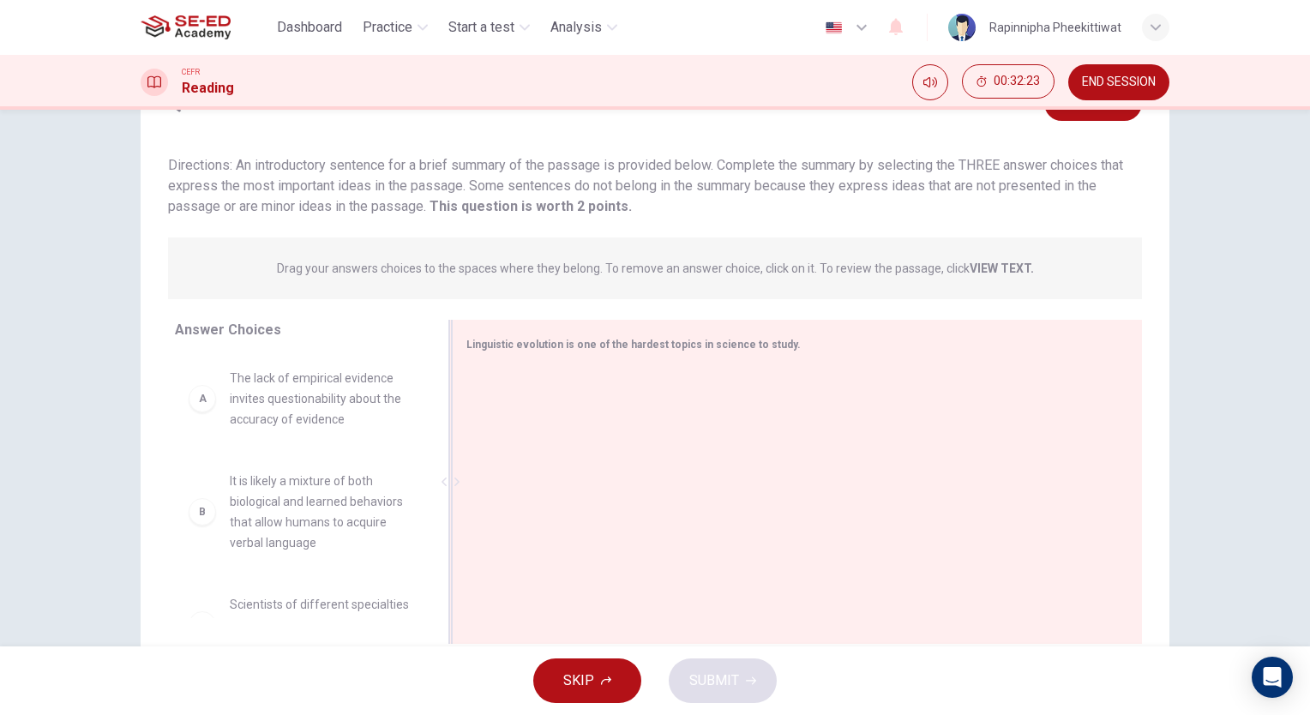
drag, startPoint x: 432, startPoint y: 427, endPoint x: 435, endPoint y: 449, distance: 22.4
click at [440, 449] on div at bounding box center [450, 482] width 21 height 324
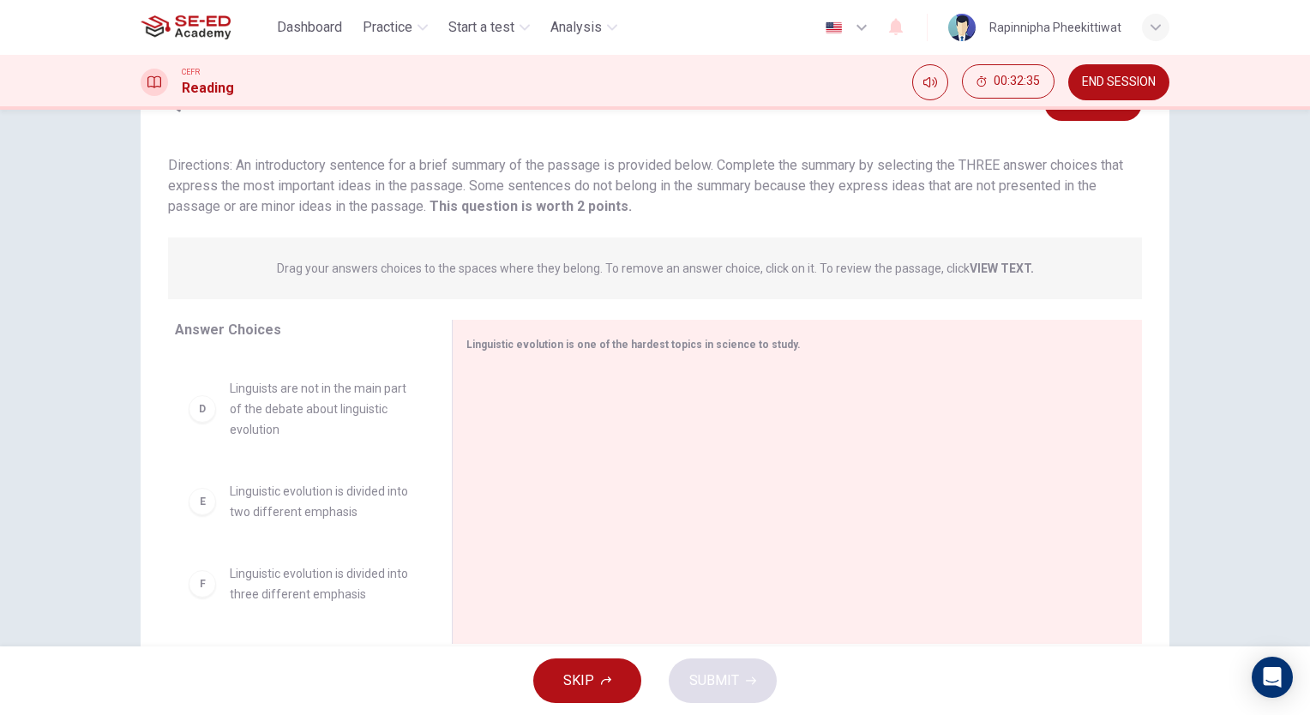
scroll to position [340, 0]
drag, startPoint x: 368, startPoint y: 593, endPoint x: 576, endPoint y: 441, distance: 258.3
click at [429, 506] on div "A The lack of empirical evidence invites questionability about the accuracy of …" at bounding box center [306, 486] width 263 height 264
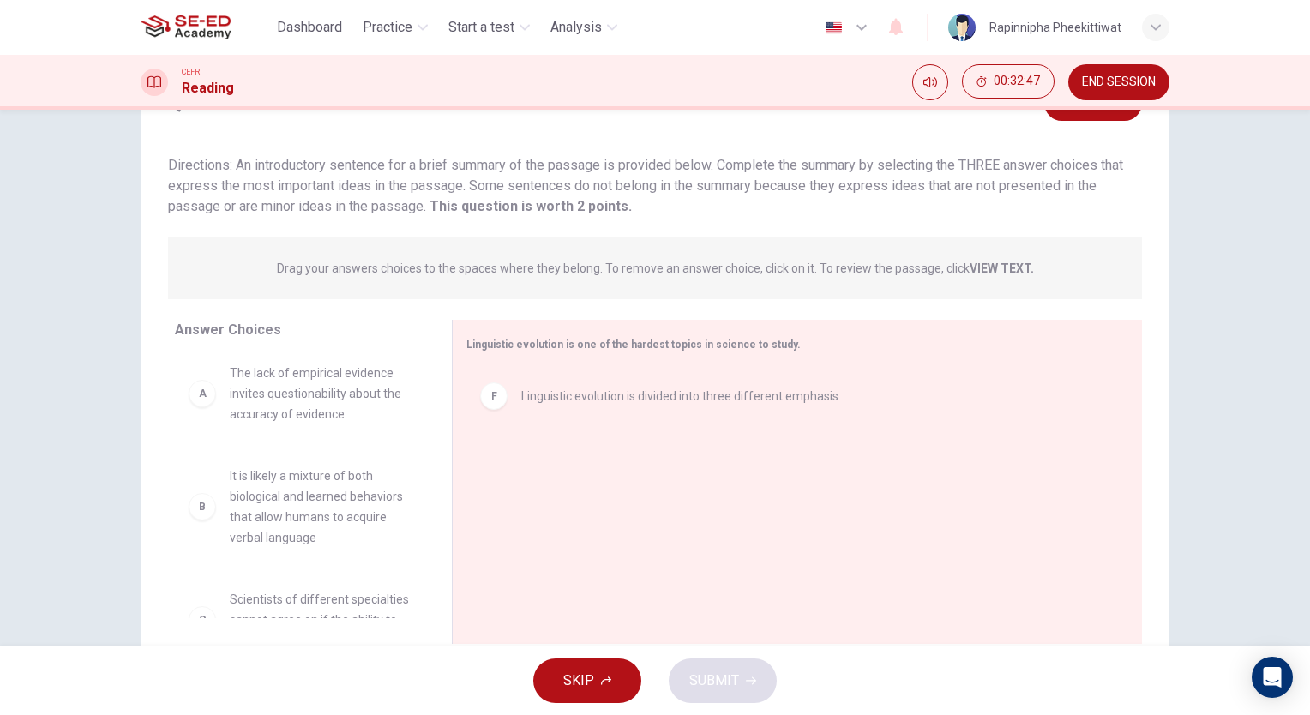
scroll to position [0, 0]
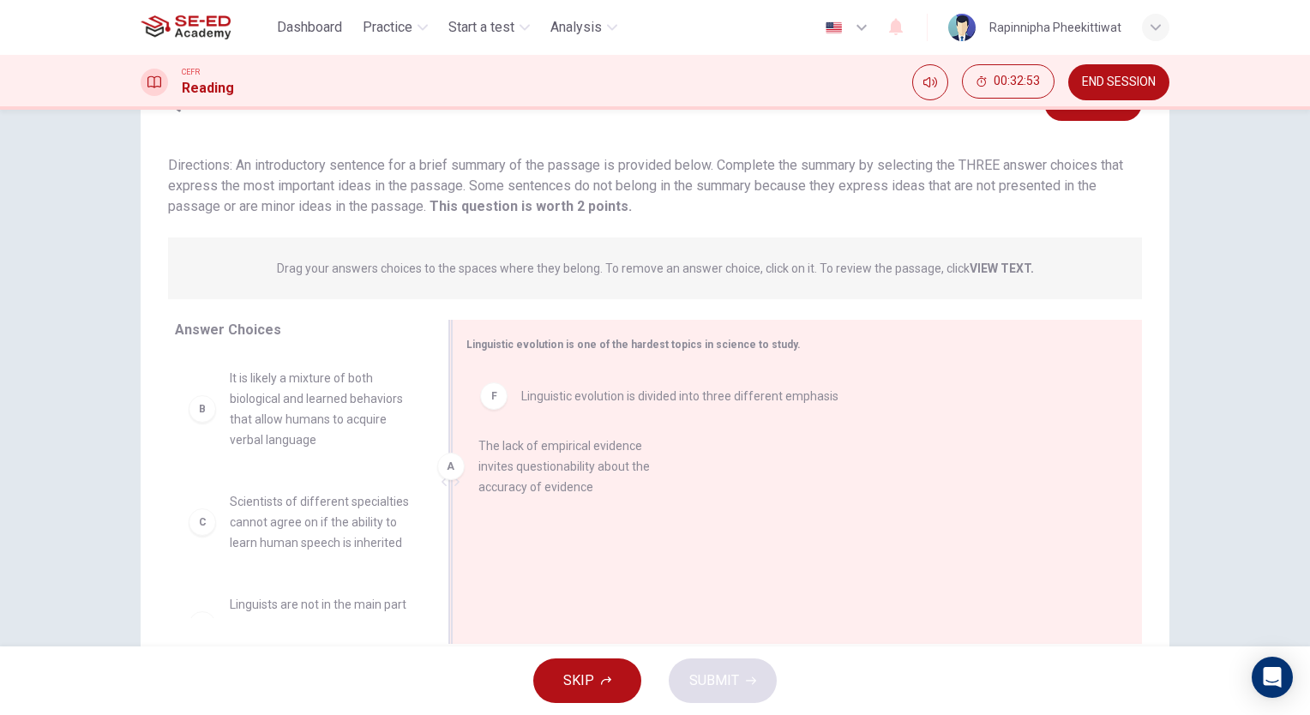
drag, startPoint x: 360, startPoint y: 412, endPoint x: 628, endPoint y: 480, distance: 276.2
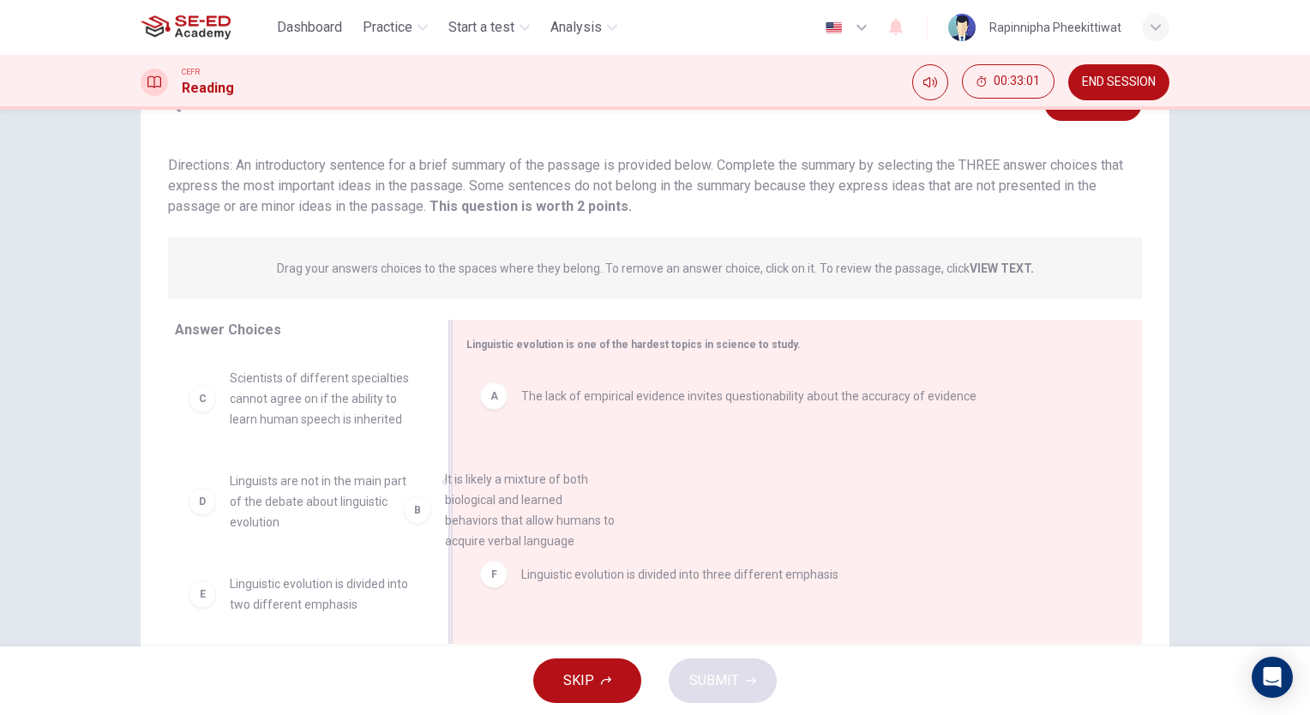
drag, startPoint x: 317, startPoint y: 432, endPoint x: 577, endPoint y: 556, distance: 287.7
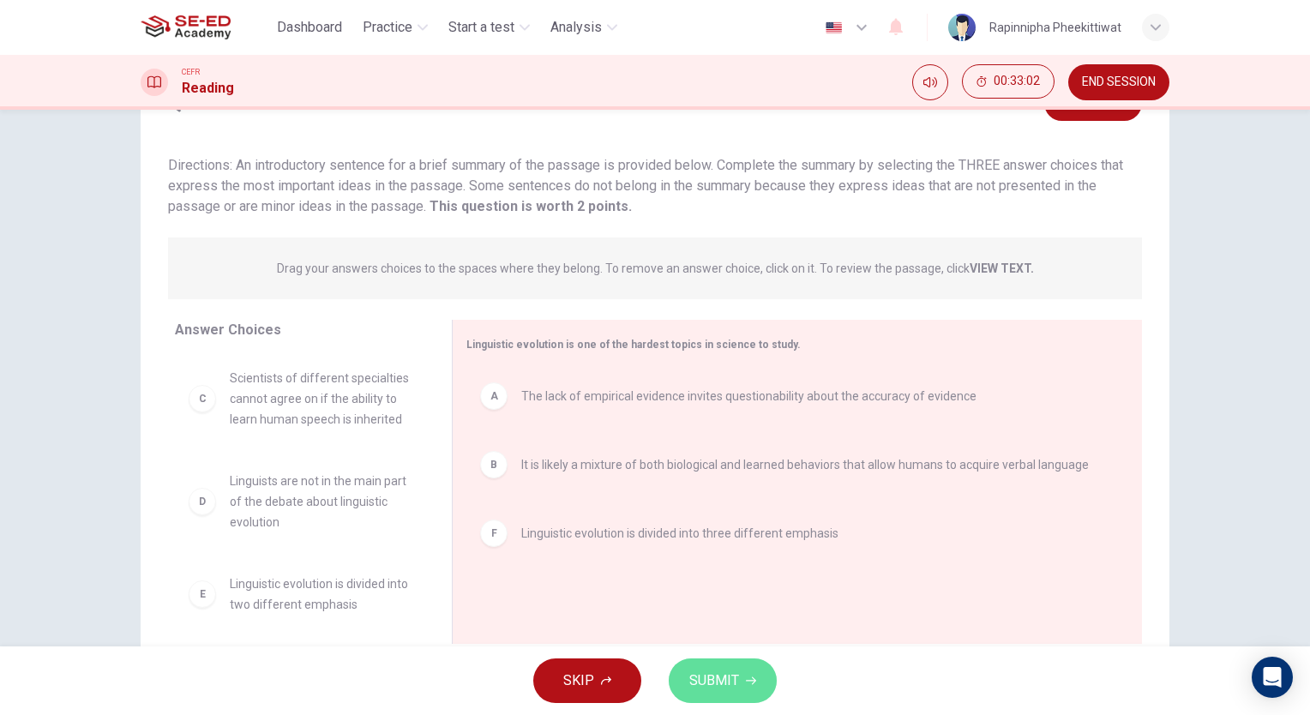
click at [713, 682] on span "SUBMIT" at bounding box center [714, 681] width 50 height 24
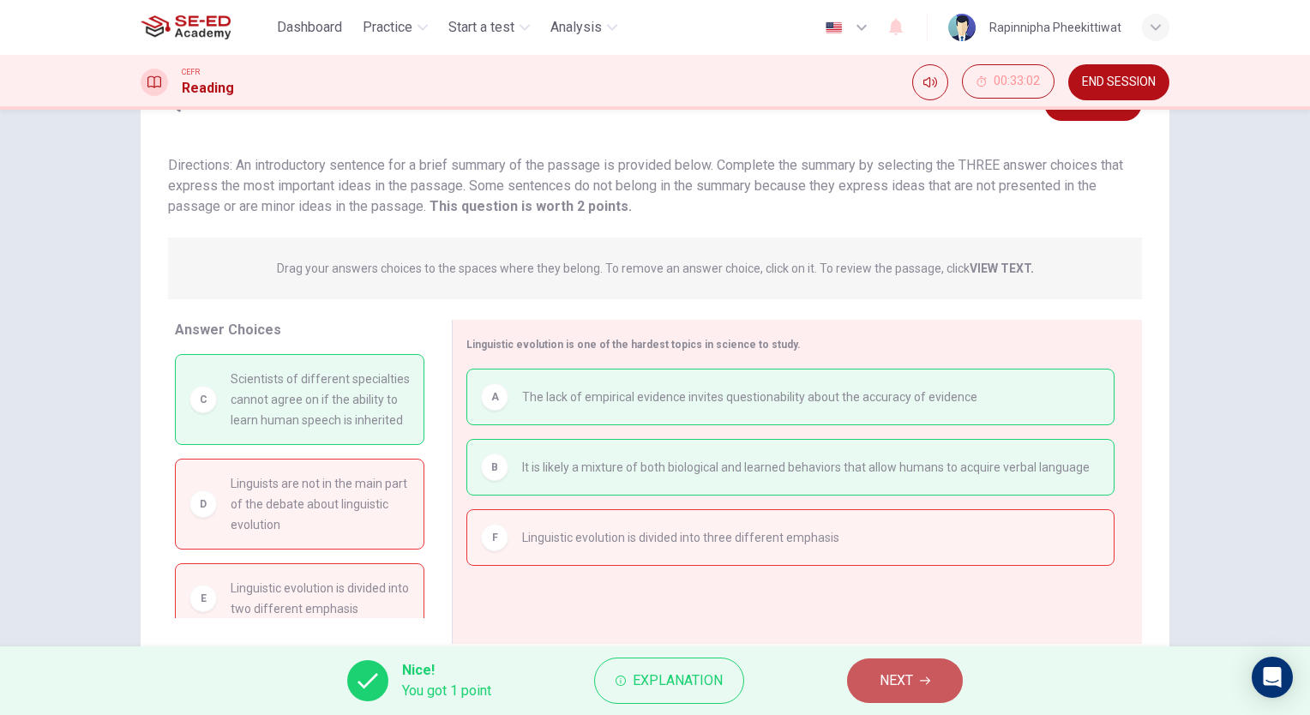
click at [877, 685] on button "NEXT" at bounding box center [905, 681] width 116 height 45
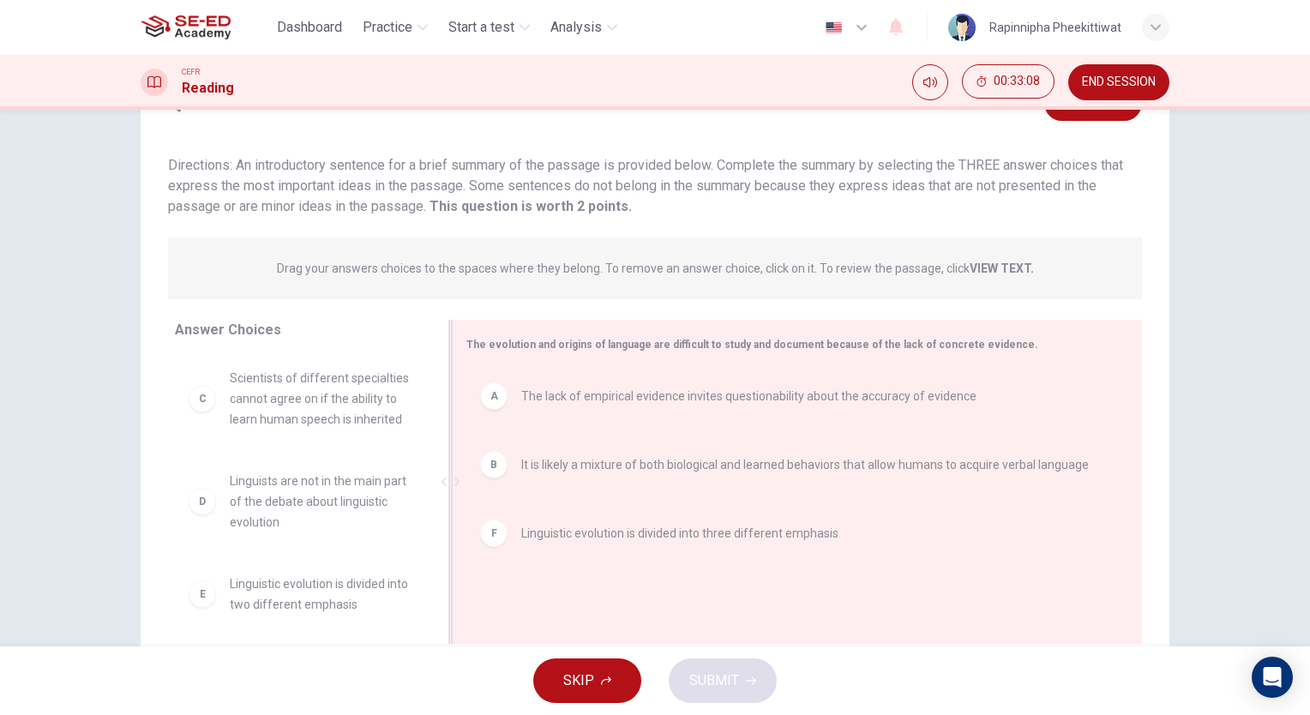
click at [507, 467] on div "B It is likely a mixture of both biological and learned behaviors that allow hu…" at bounding box center [790, 464] width 621 height 27
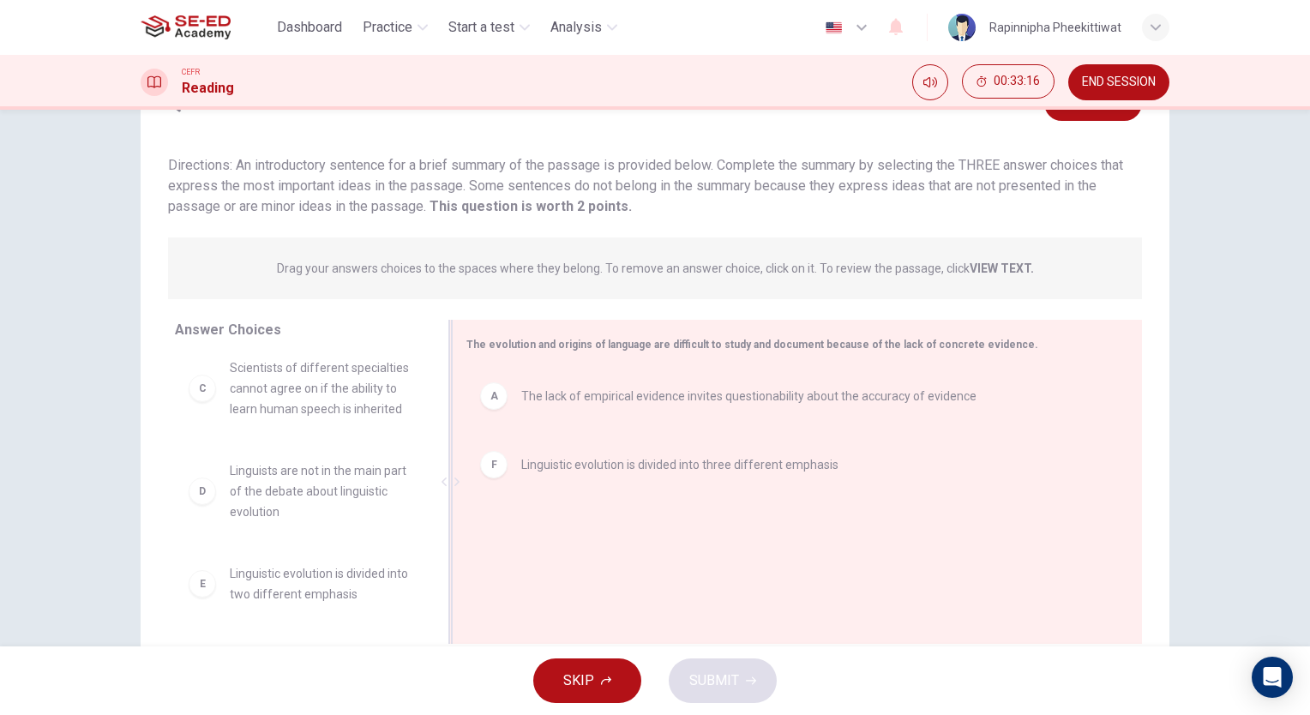
scroll to position [153, 0]
click at [529, 466] on span "Linguistic evolution is divided into three different emphasis" at bounding box center [679, 464] width 317 height 21
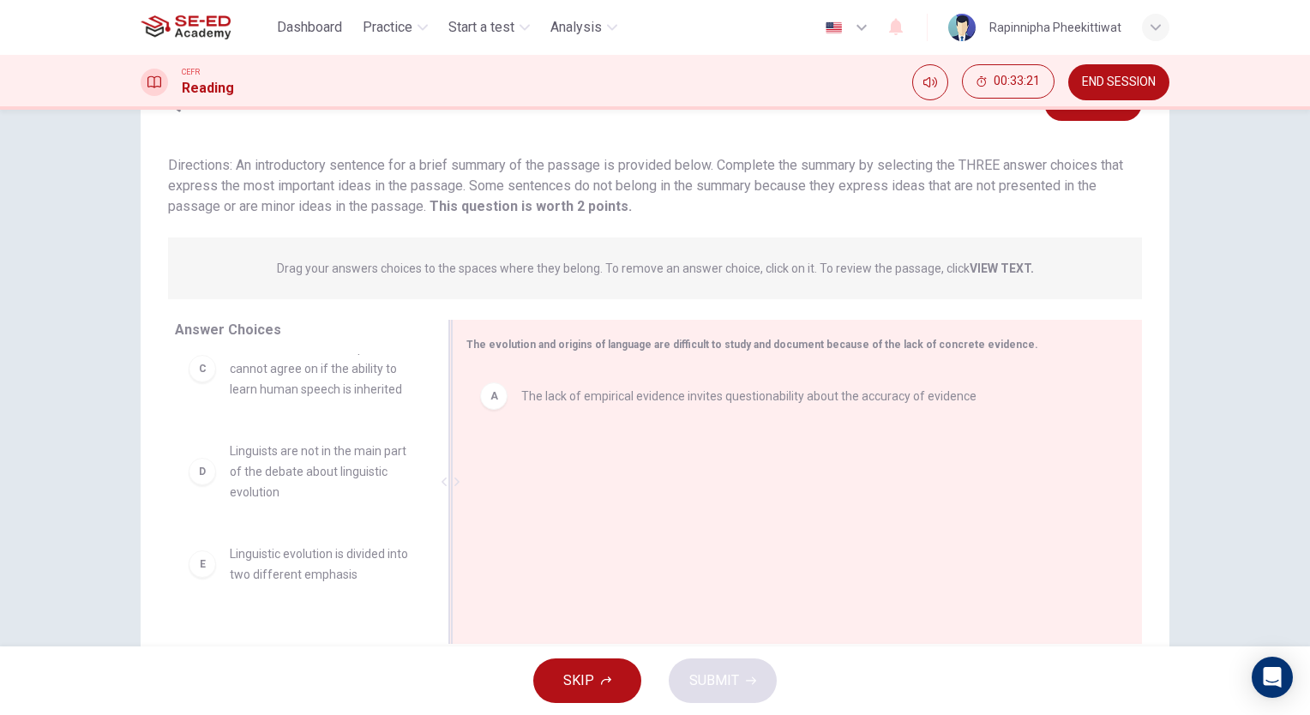
scroll to position [0, 0]
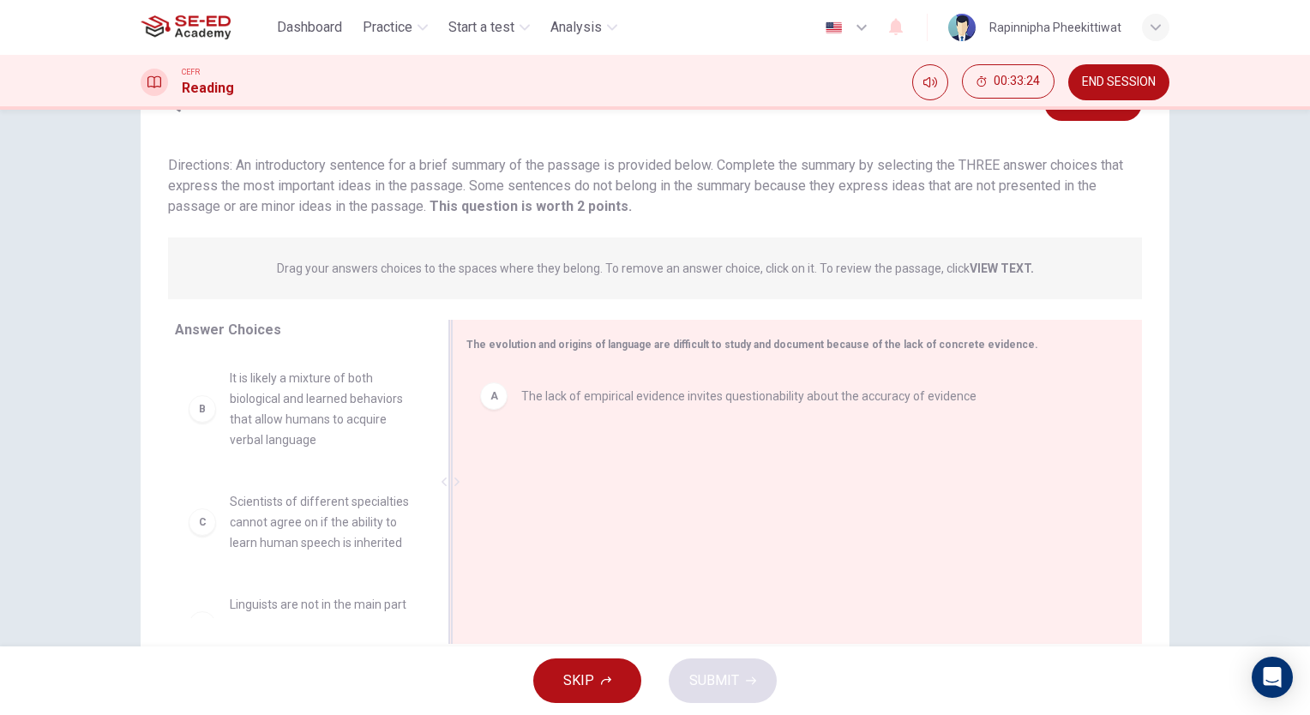
click at [295, 506] on span "Scientists of different specialties cannot agree on if the ability to learn hum…" at bounding box center [320, 522] width 181 height 62
click at [315, 535] on span "Scientists of different specialties cannot agree on if the ability to learn hum…" at bounding box center [320, 522] width 181 height 62
click at [612, 682] on button "SKIP" at bounding box center [587, 681] width 108 height 45
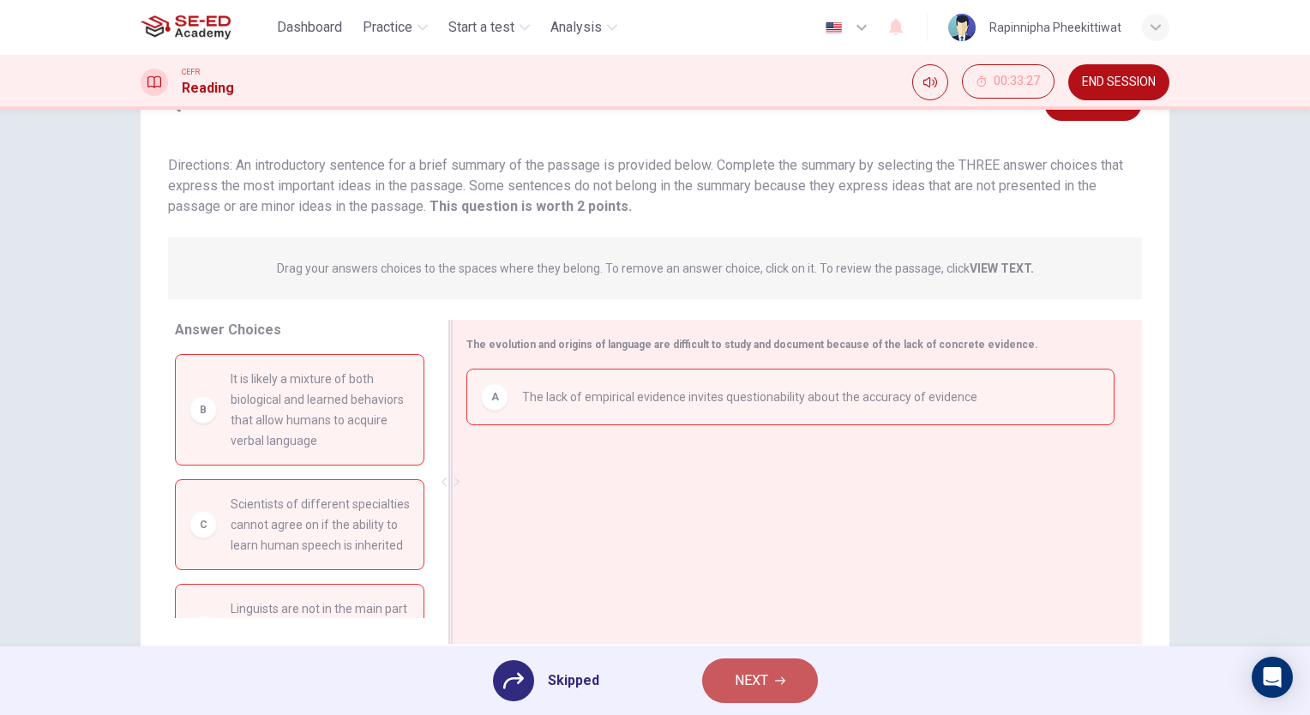
click at [792, 683] on button "NEXT" at bounding box center [760, 681] width 116 height 45
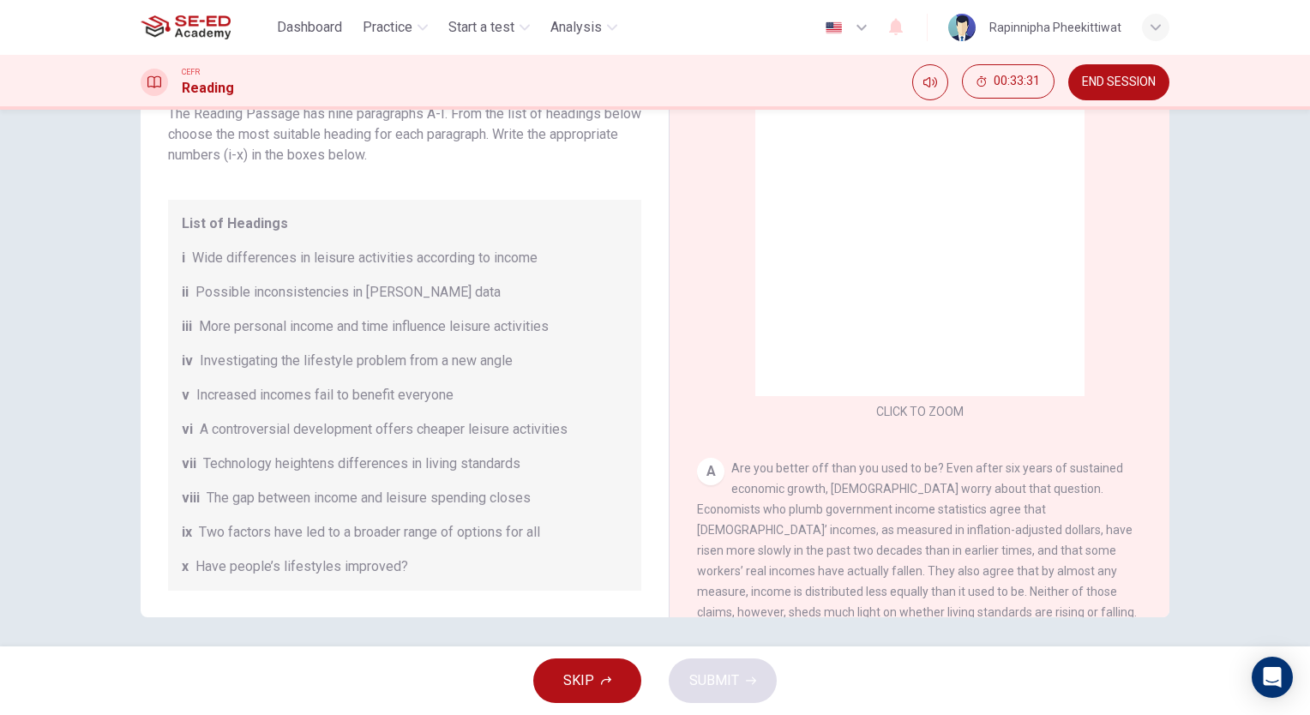
scroll to position [127, 0]
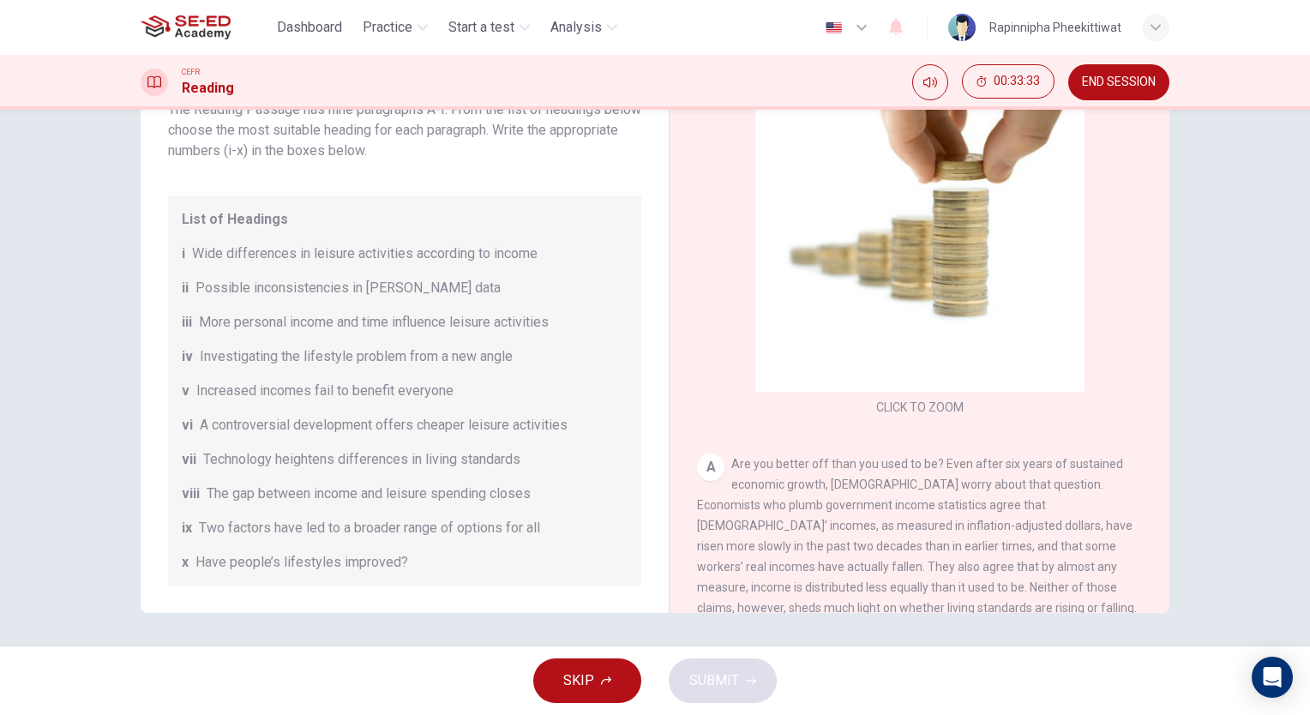
click at [1129, 132] on div "CLICK TO ZOOM Click to Zoom A Are you better off than you used to be? Even afte…" at bounding box center [931, 353] width 468 height 521
click at [615, 684] on button "SKIP" at bounding box center [587, 681] width 108 height 45
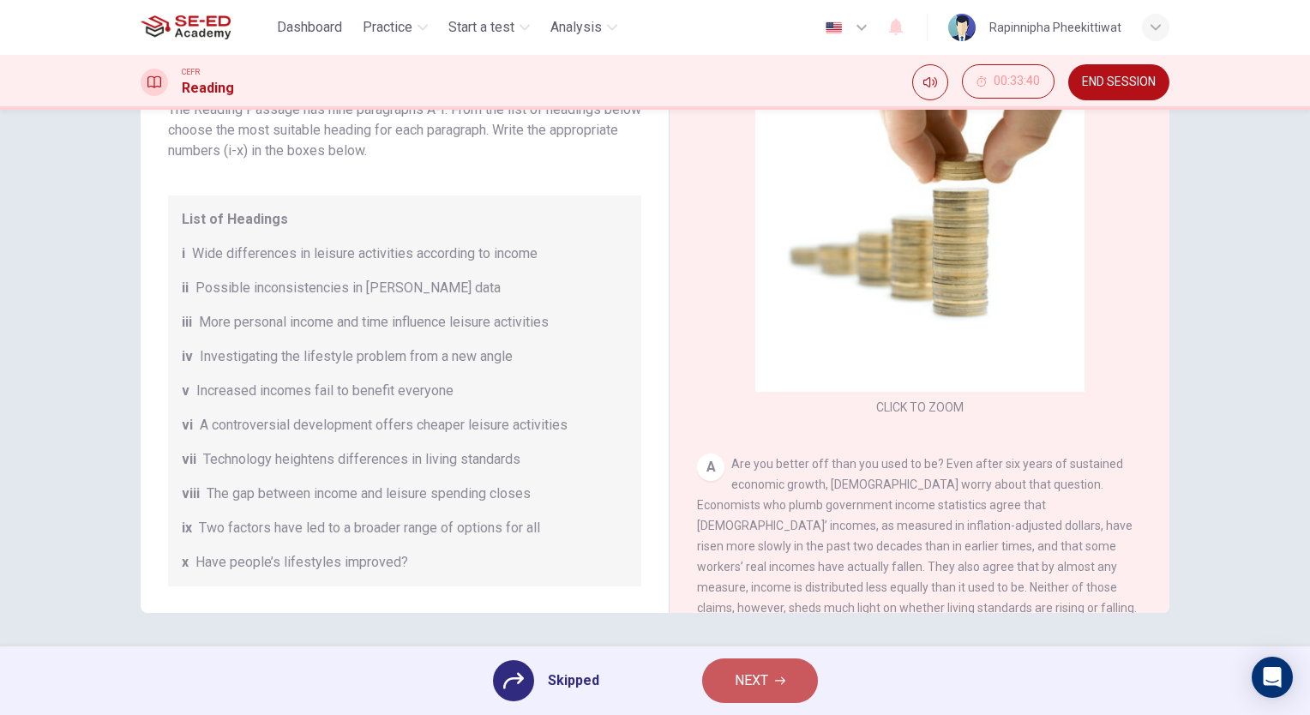
click at [713, 688] on button "NEXT" at bounding box center [760, 681] width 116 height 45
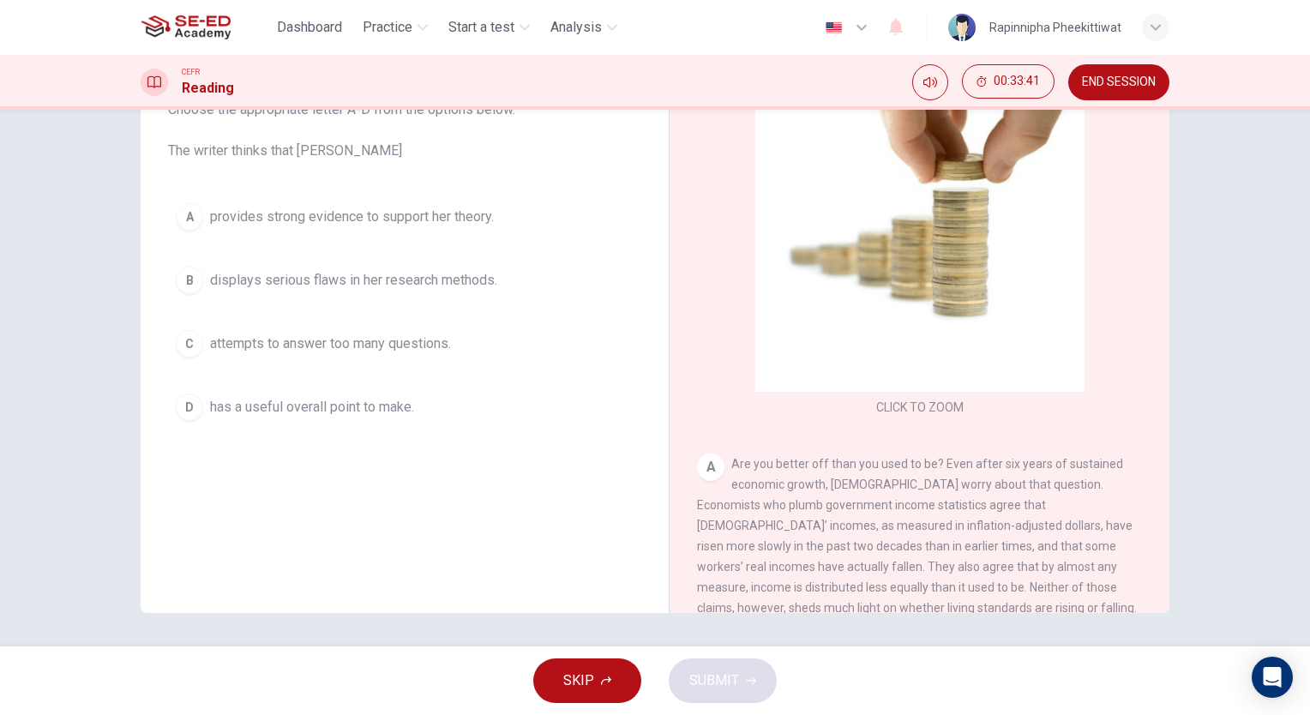
click at [566, 686] on span "SKIP" at bounding box center [578, 681] width 31 height 24
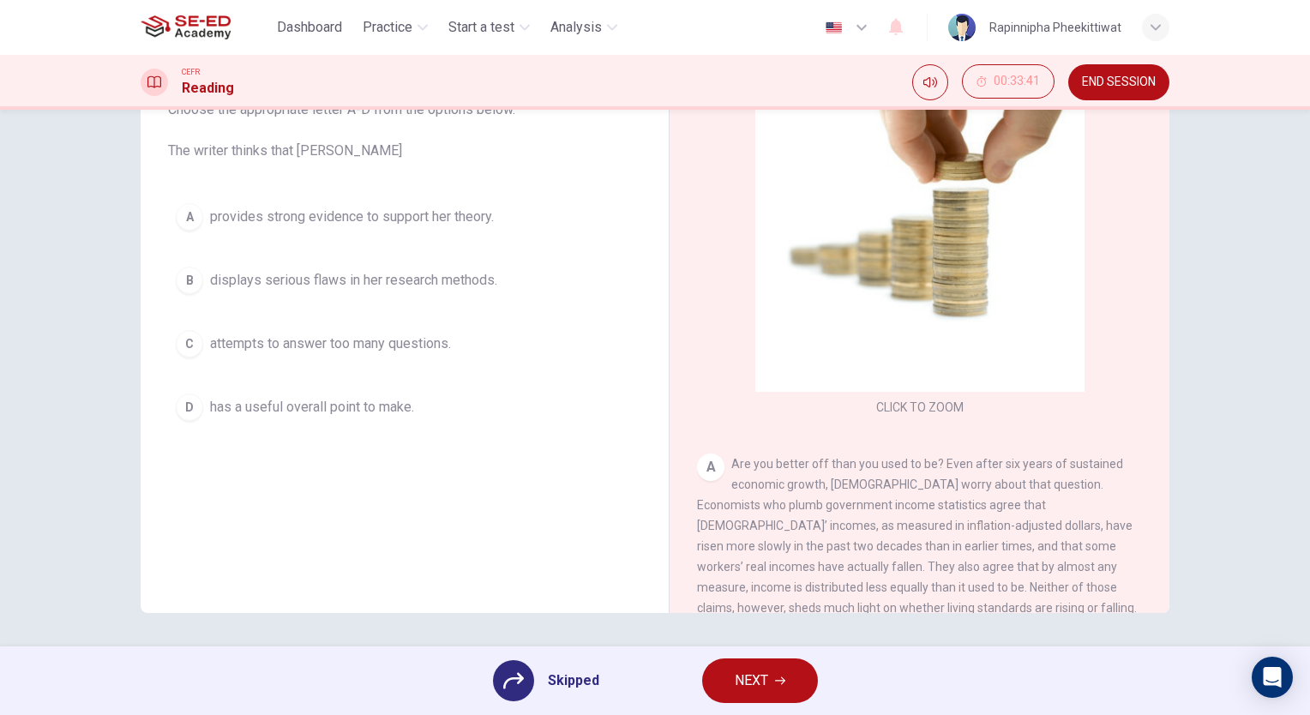
click at [714, 683] on button "NEXT" at bounding box center [760, 681] width 116 height 45
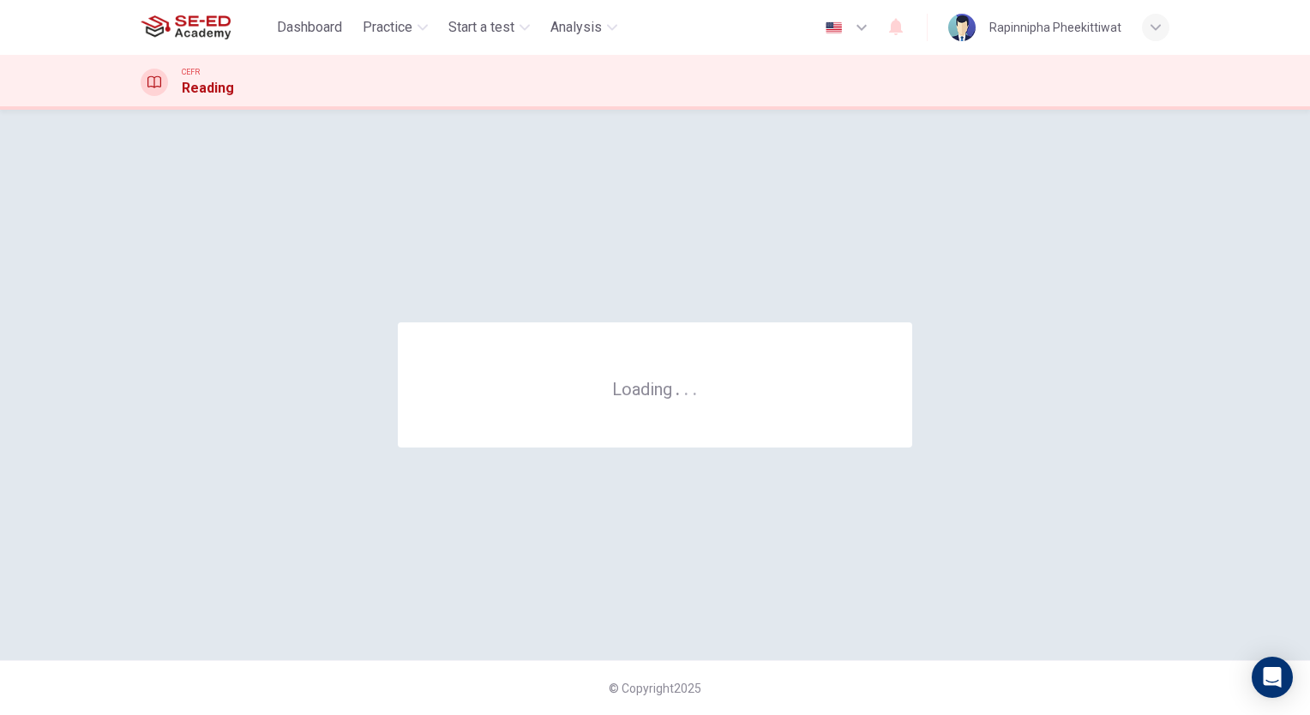
scroll to position [0, 0]
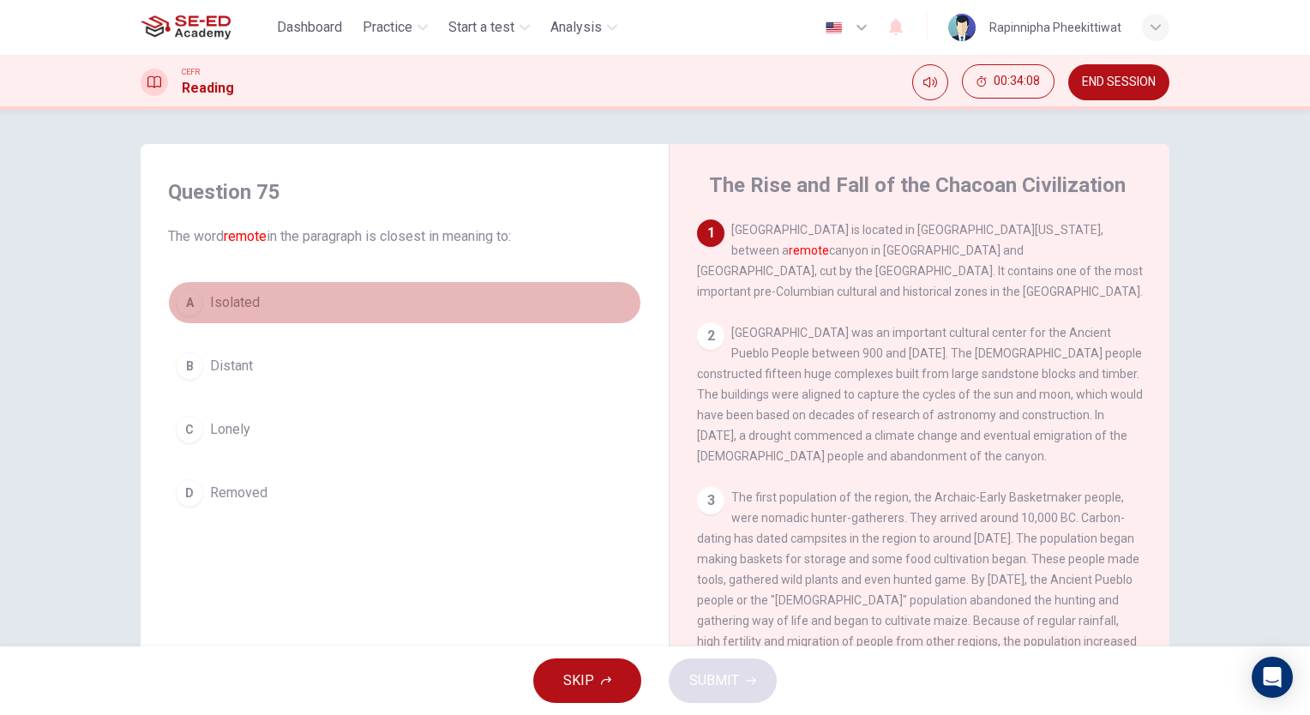
click at [240, 297] on span "Isolated" at bounding box center [235, 302] width 50 height 21
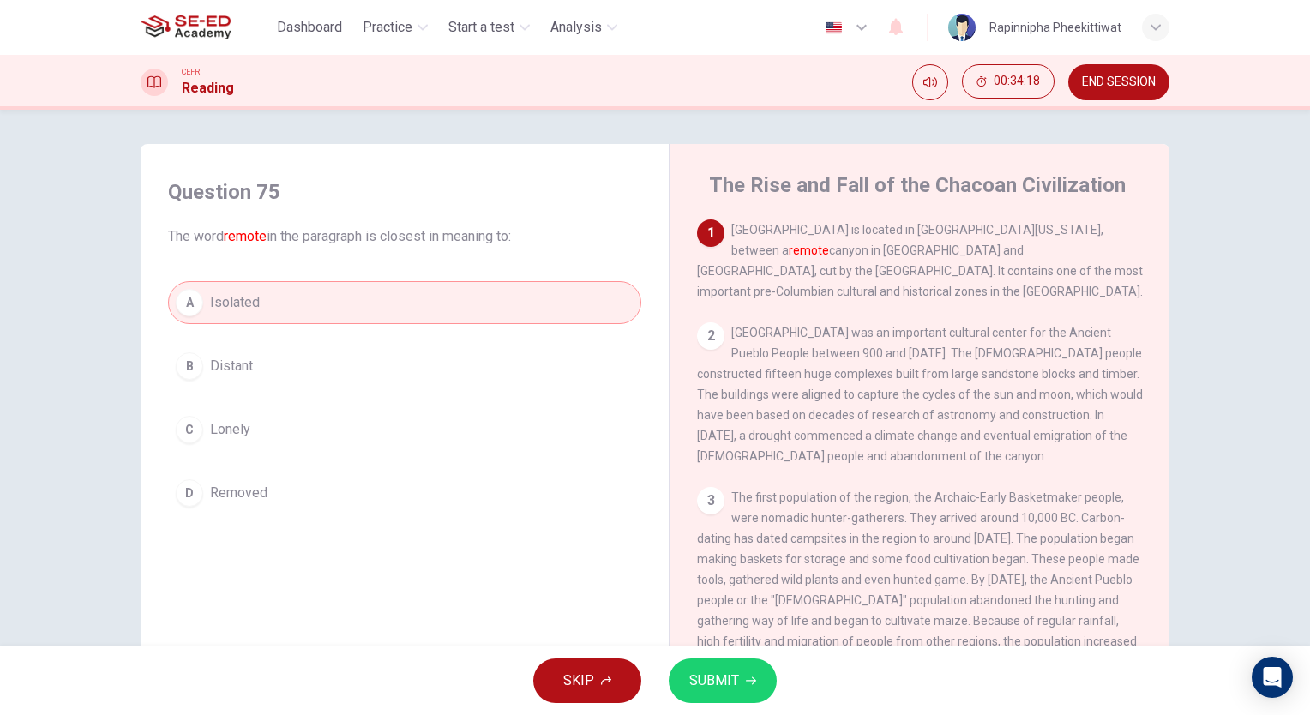
click at [748, 677] on icon "button" at bounding box center [751, 681] width 10 height 10
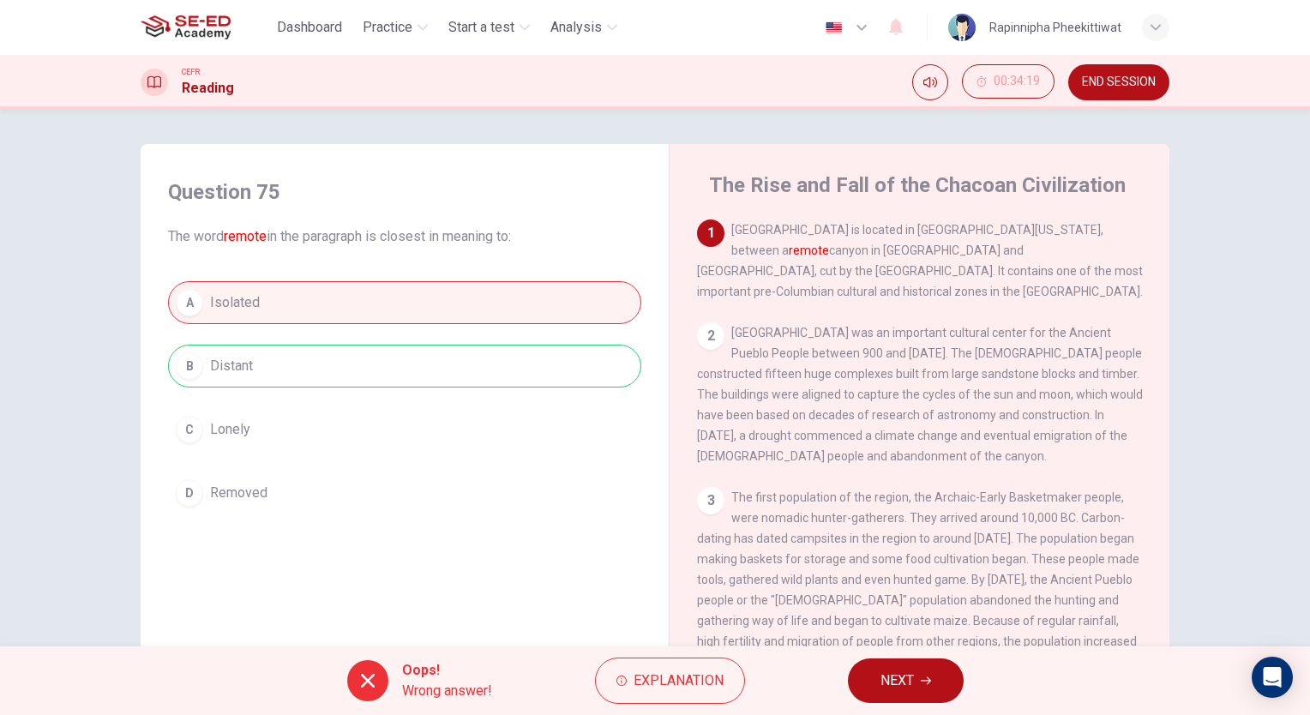
click at [936, 671] on button "NEXT" at bounding box center [906, 681] width 116 height 45
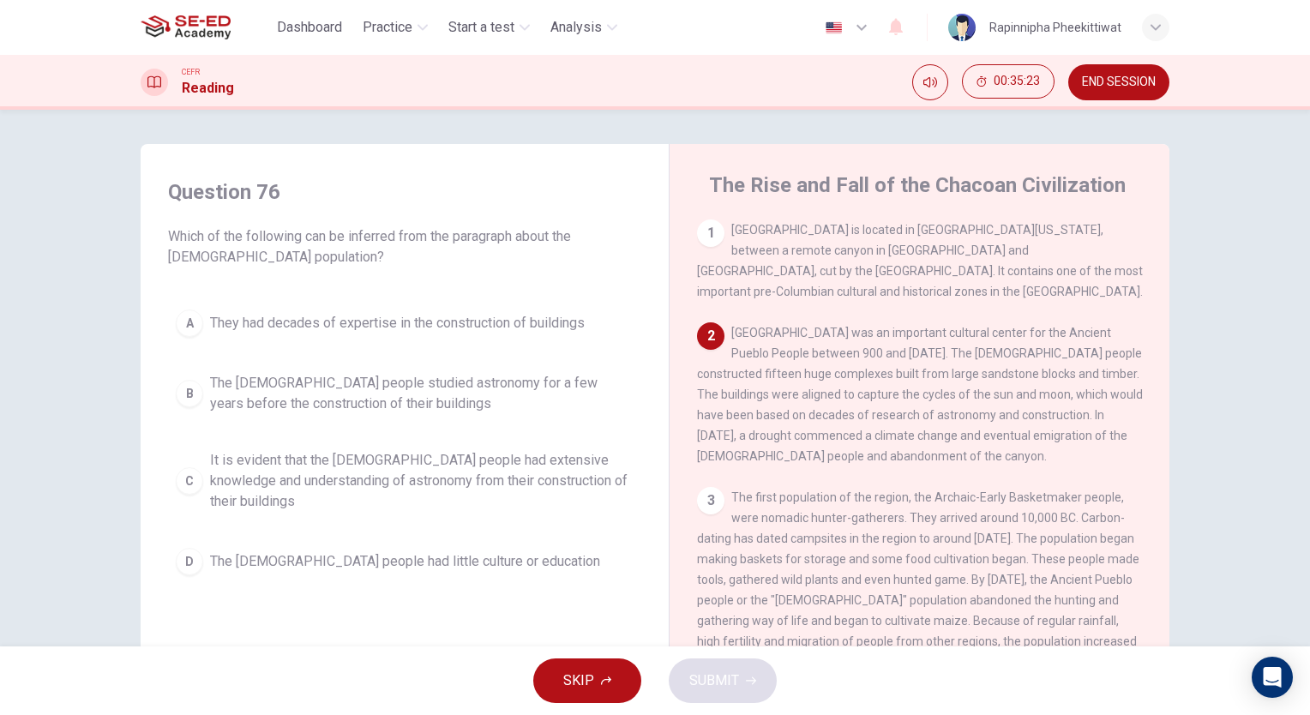
click at [449, 463] on span "It is evident that the [DEMOGRAPHIC_DATA] people had extensive knowledge and un…" at bounding box center [422, 481] width 424 height 62
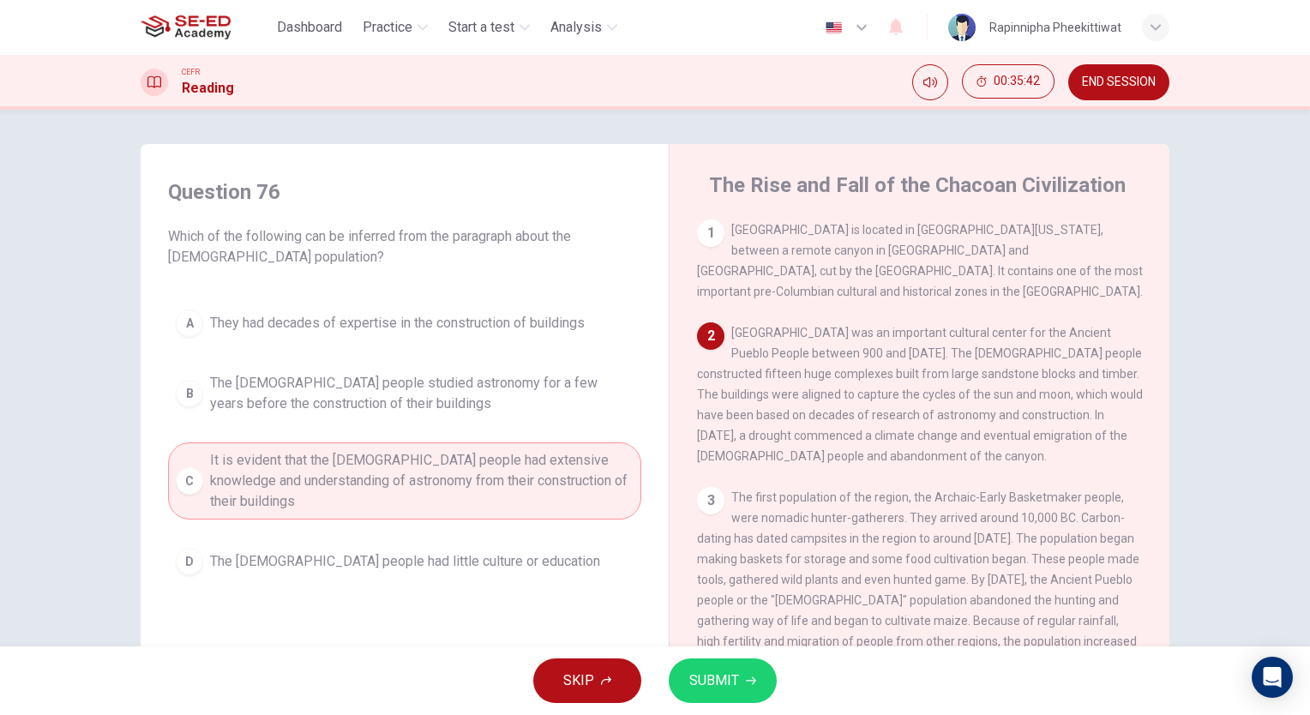
click at [330, 322] on span "They had decades of expertise in the construction of buildings" at bounding box center [397, 323] width 375 height 21
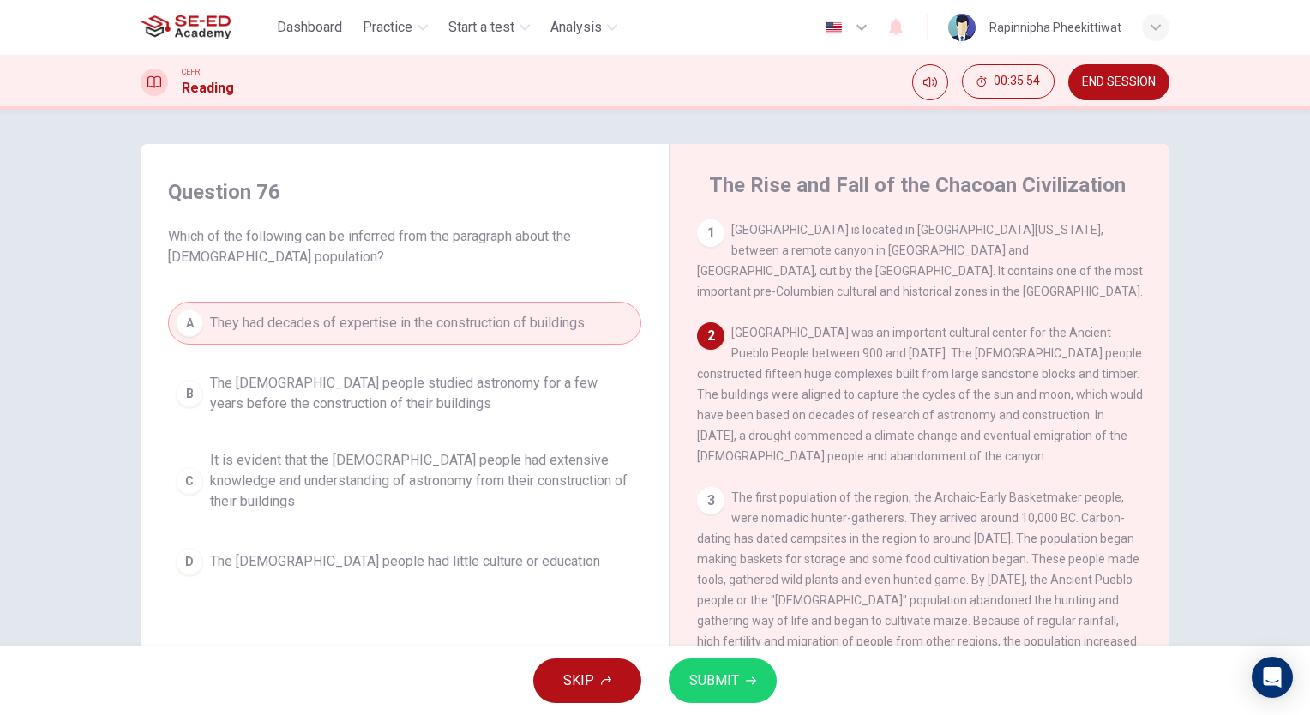
click at [473, 452] on span "It is evident that the [DEMOGRAPHIC_DATA] people had extensive knowledge and un…" at bounding box center [422, 481] width 424 height 62
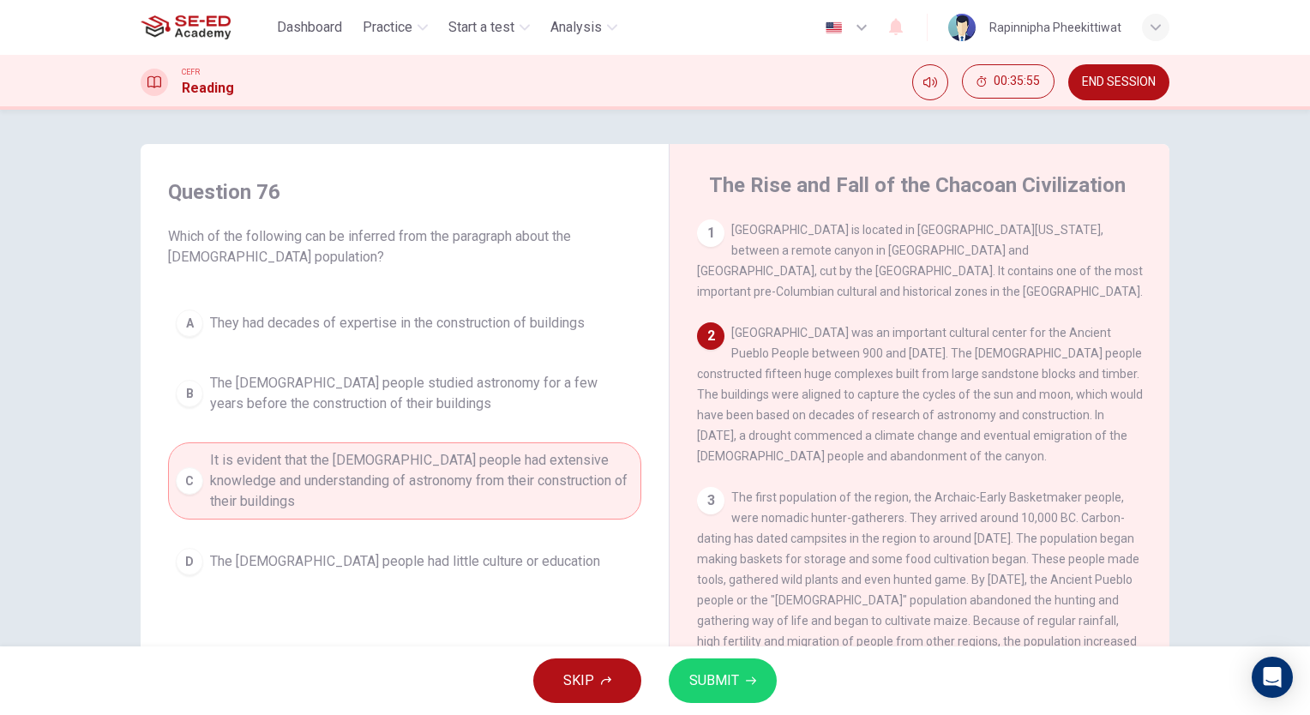
click at [748, 675] on button "SUBMIT" at bounding box center [723, 681] width 108 height 45
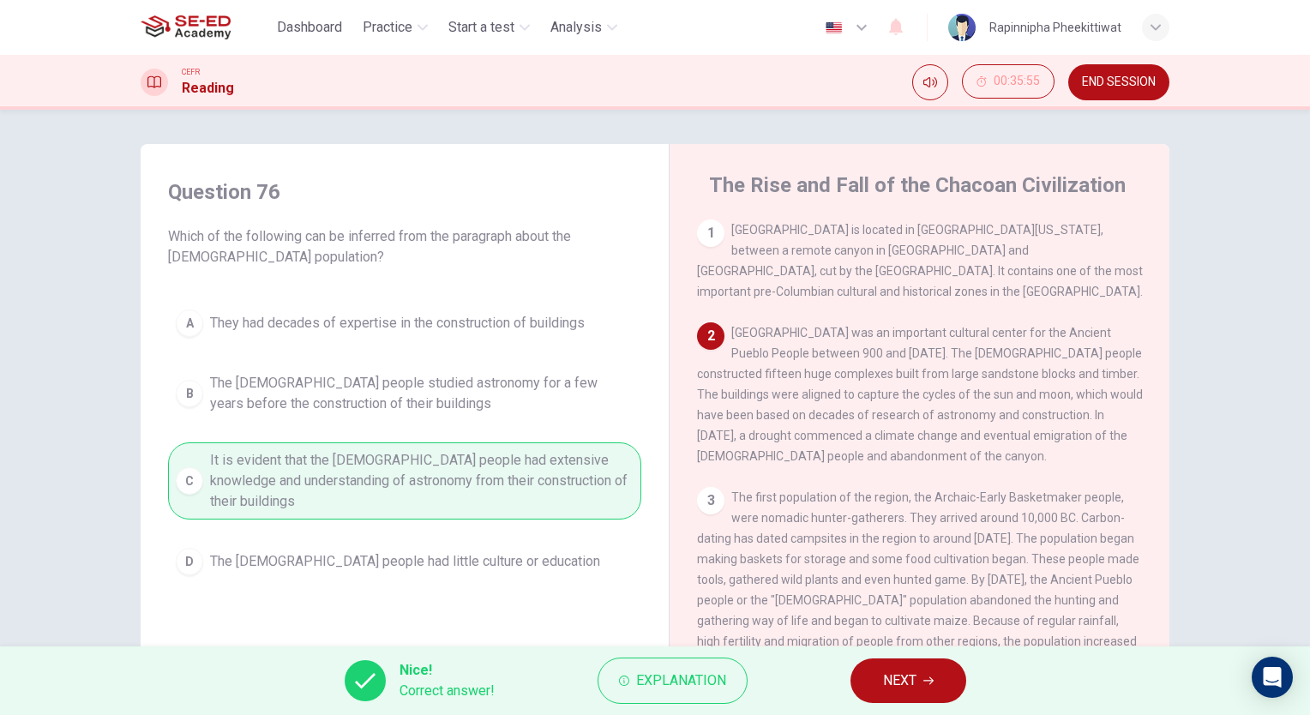
click at [883, 671] on span "NEXT" at bounding box center [899, 681] width 33 height 24
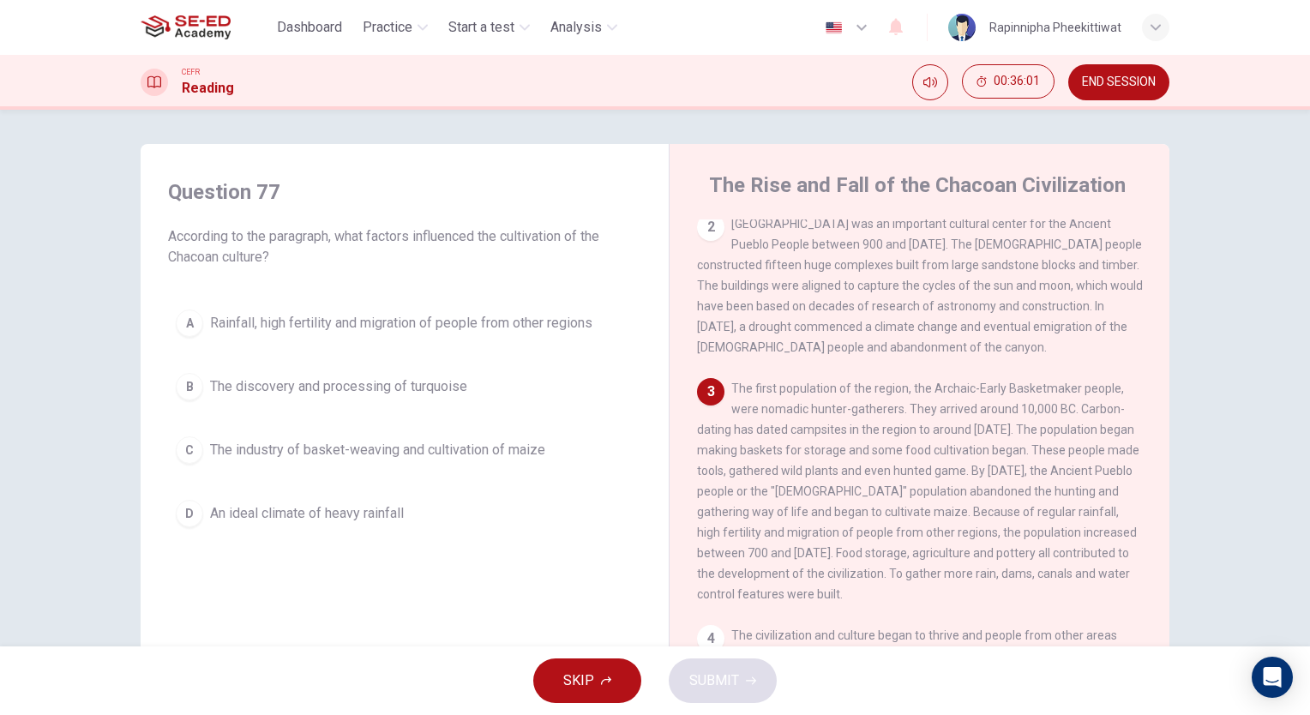
scroll to position [171, 0]
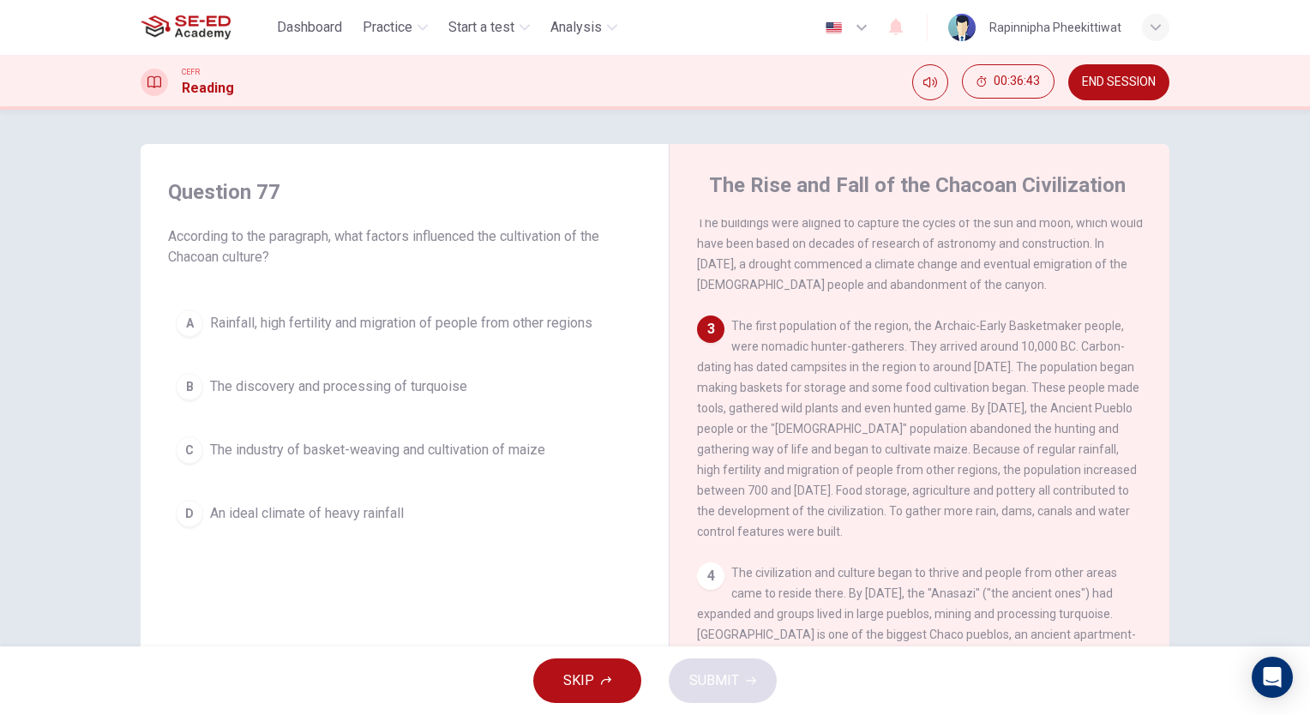
click at [484, 451] on span "The industry of basket-weaving and cultivation of maize" at bounding box center [377, 450] width 335 height 21
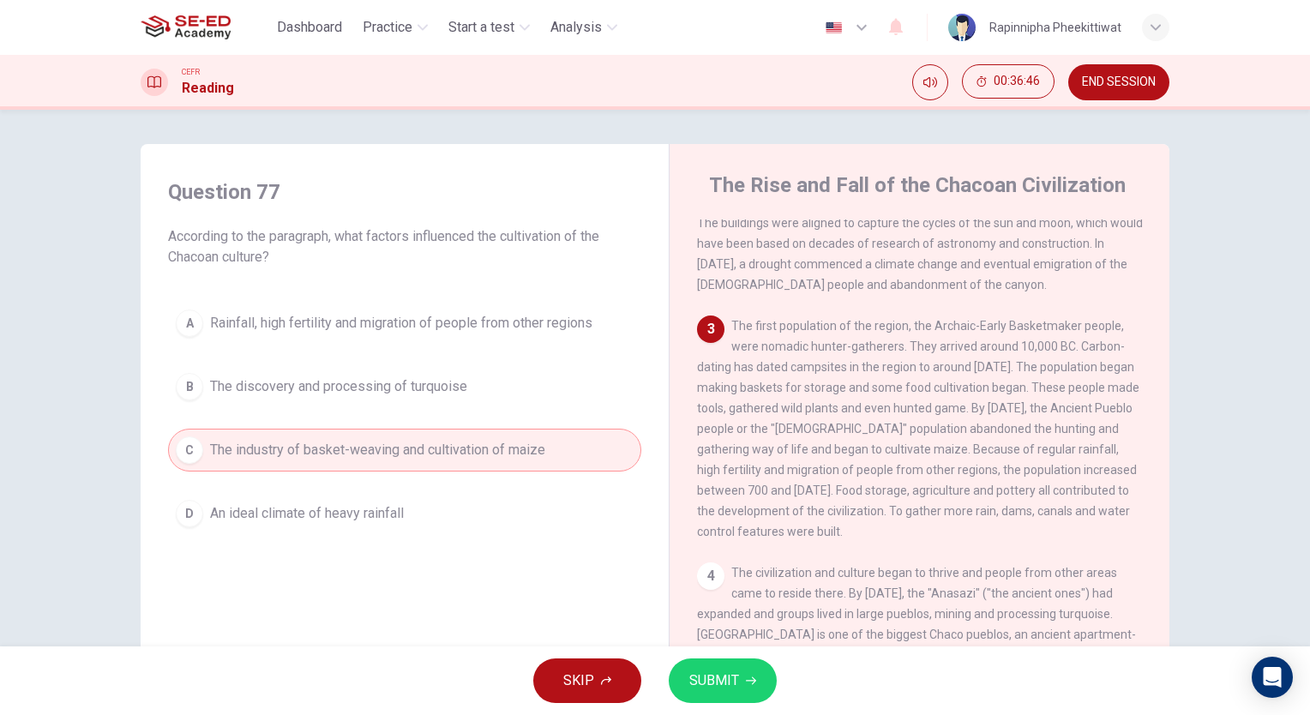
click at [737, 694] on button "SUBMIT" at bounding box center [723, 681] width 108 height 45
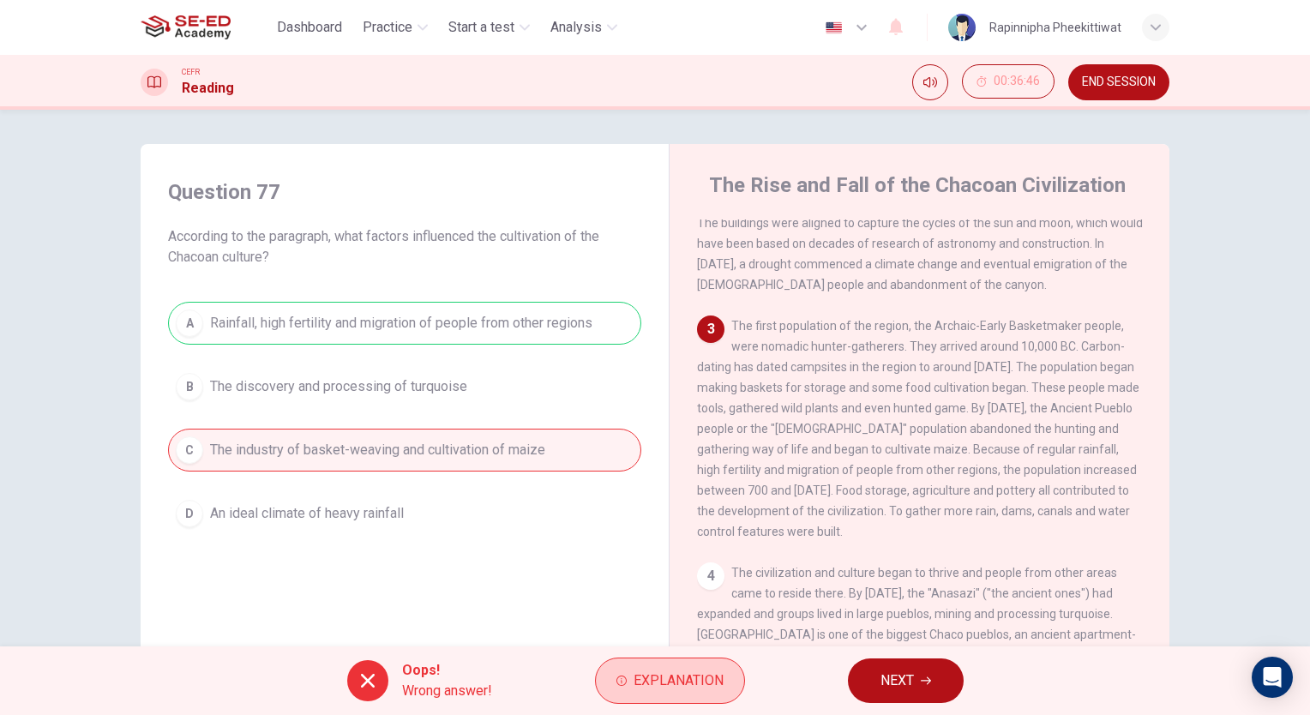
click at [653, 688] on span "Explanation" at bounding box center [679, 681] width 90 height 24
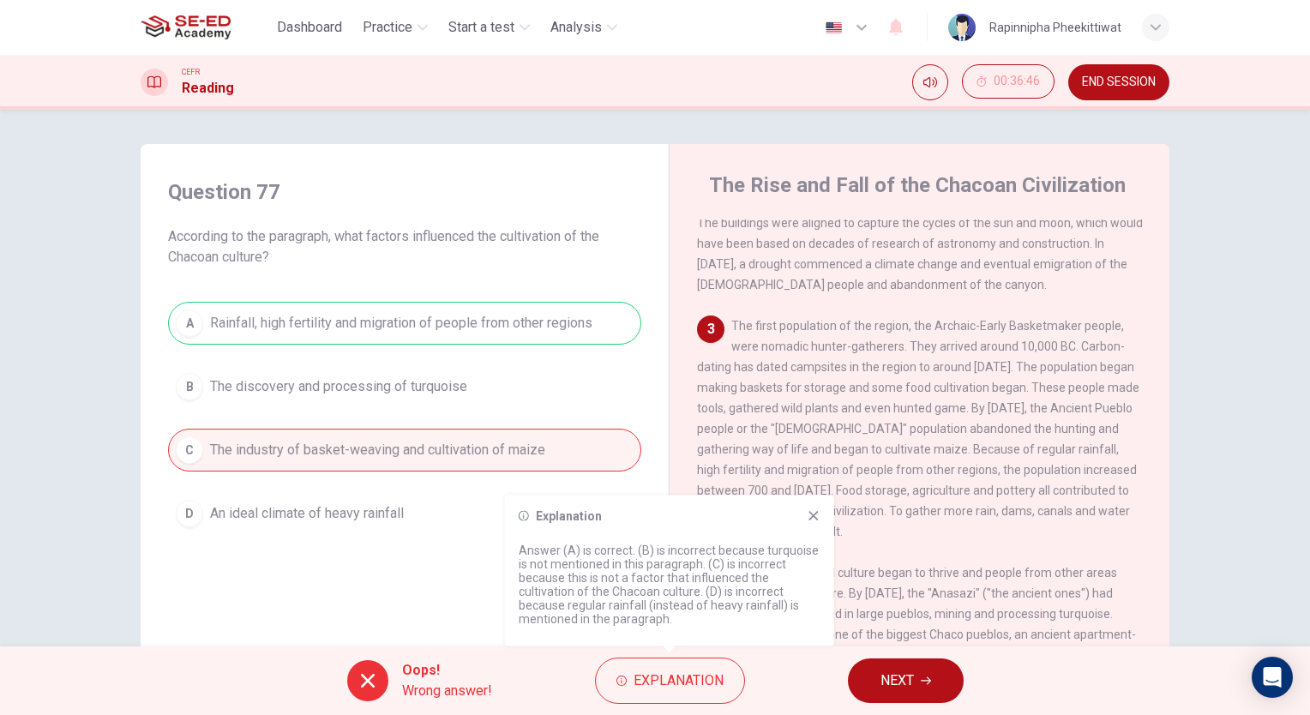
click at [455, 599] on div "Question 77 According to the paragraph, what factors influenced the cultivation…" at bounding box center [404, 450] width 501 height 579
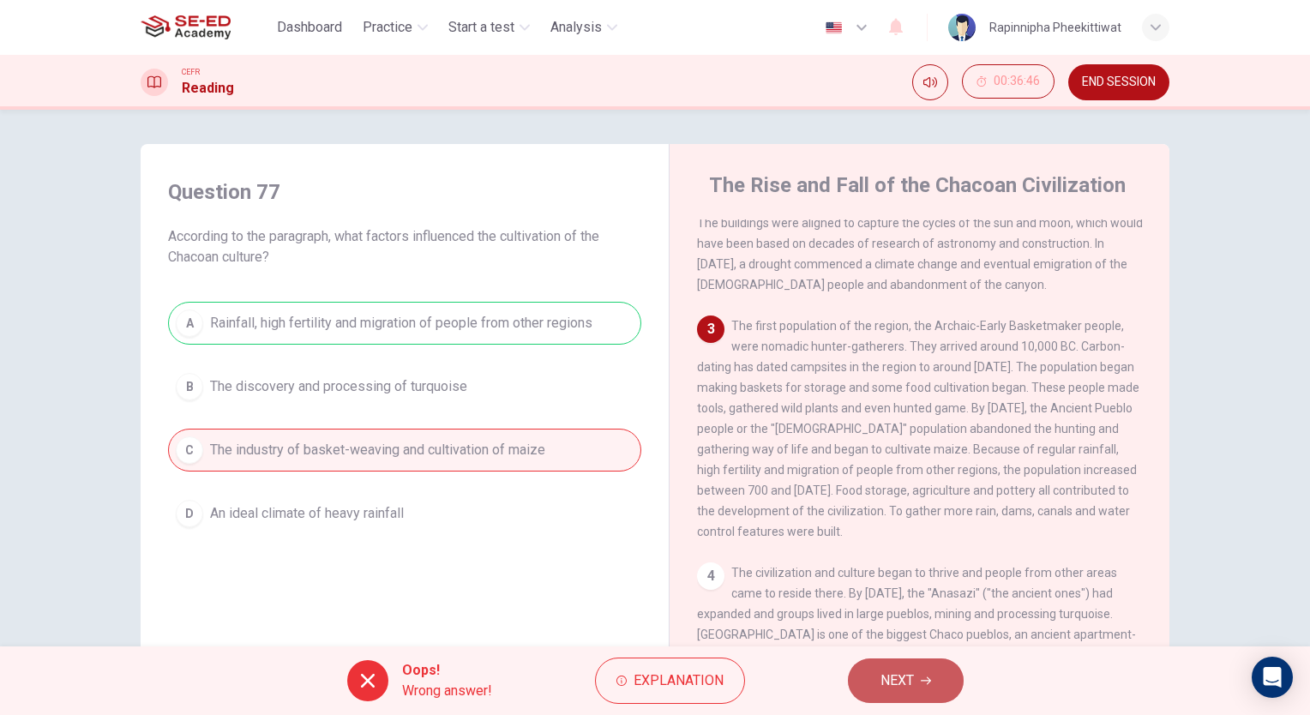
click at [941, 695] on button "NEXT" at bounding box center [906, 681] width 116 height 45
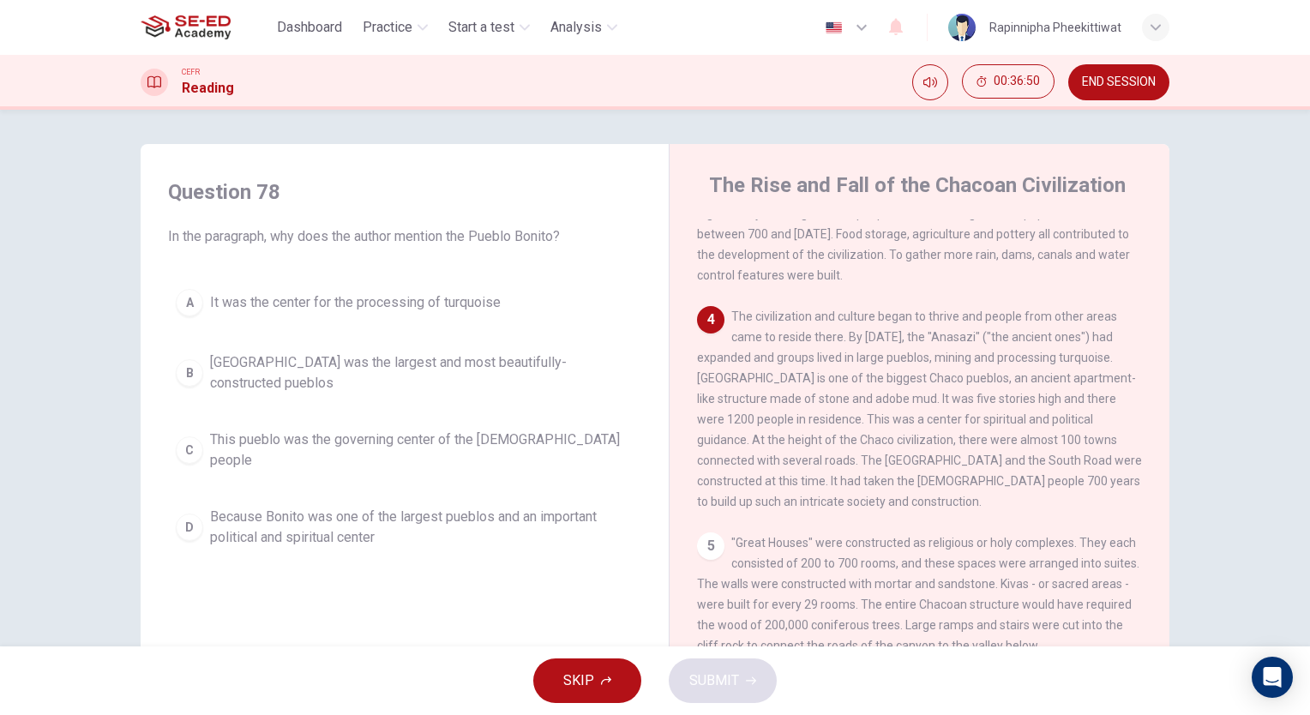
scroll to position [429, 0]
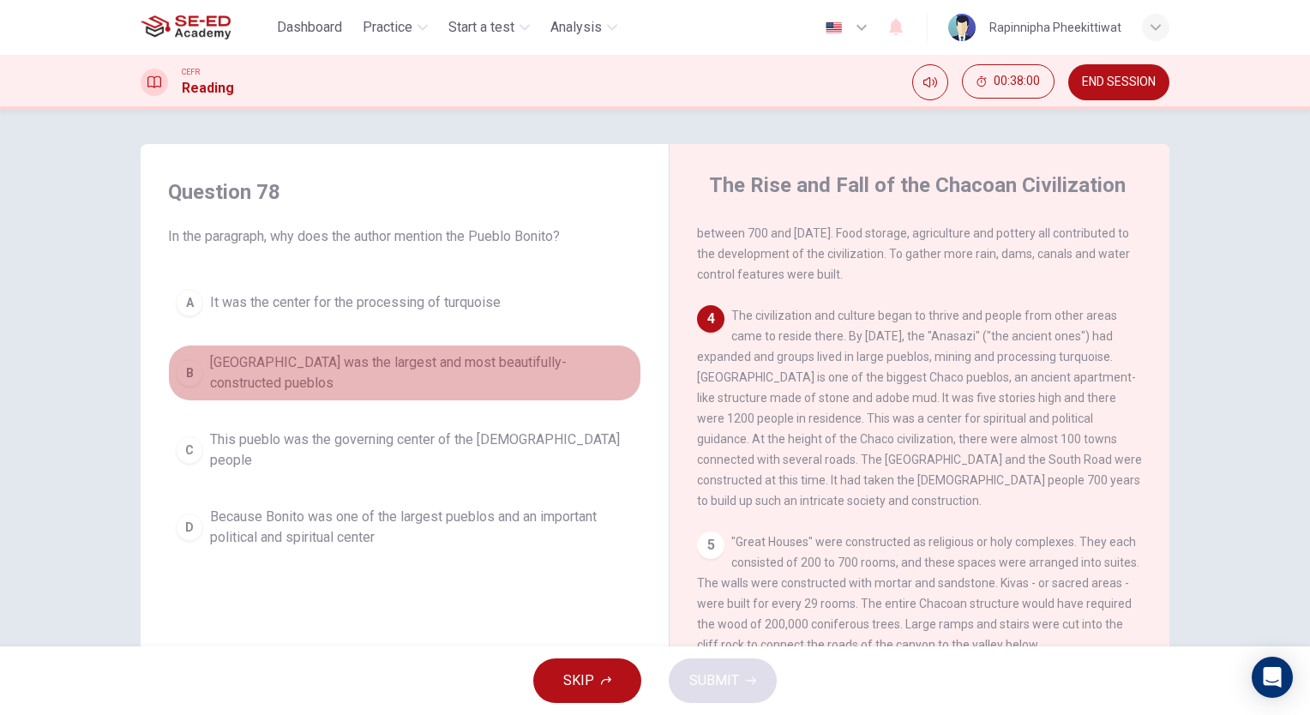
click at [243, 388] on span "[GEOGRAPHIC_DATA] was the largest and most beautifully-constructed pueblos" at bounding box center [422, 372] width 424 height 41
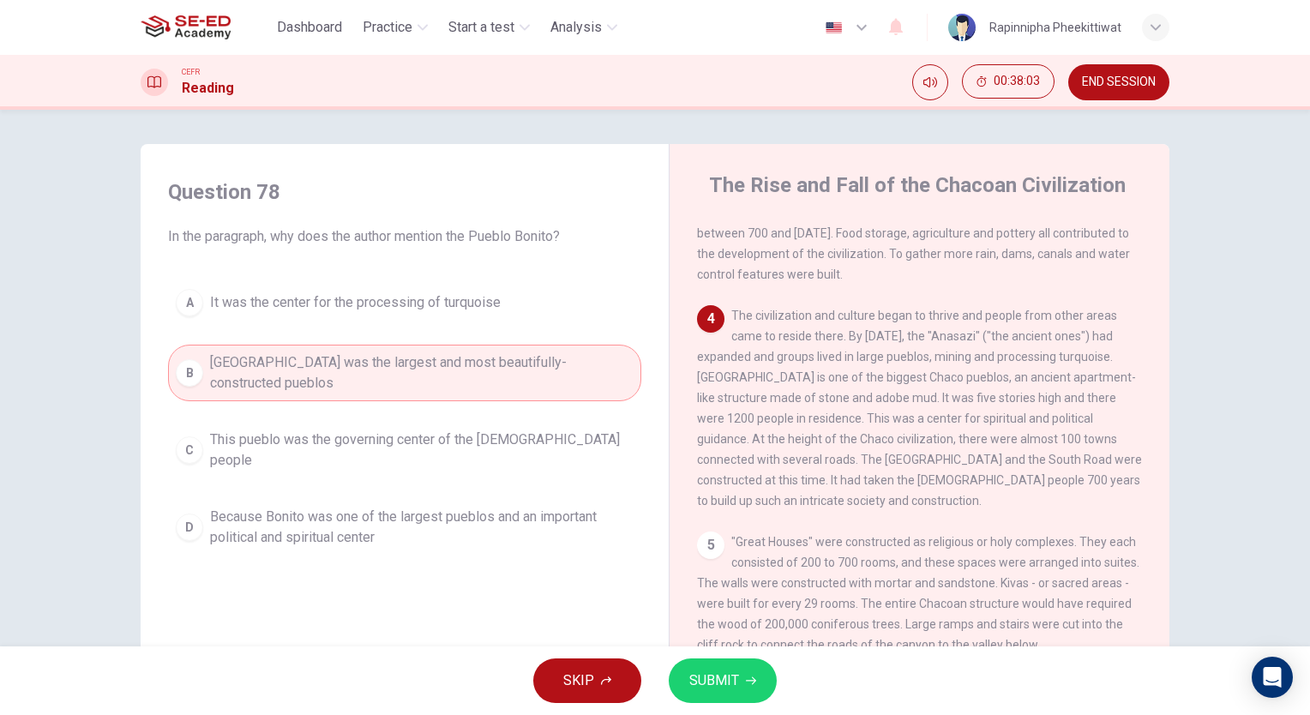
click at [350, 319] on button "A It was the center for the processing of turquoise" at bounding box center [404, 302] width 473 height 43
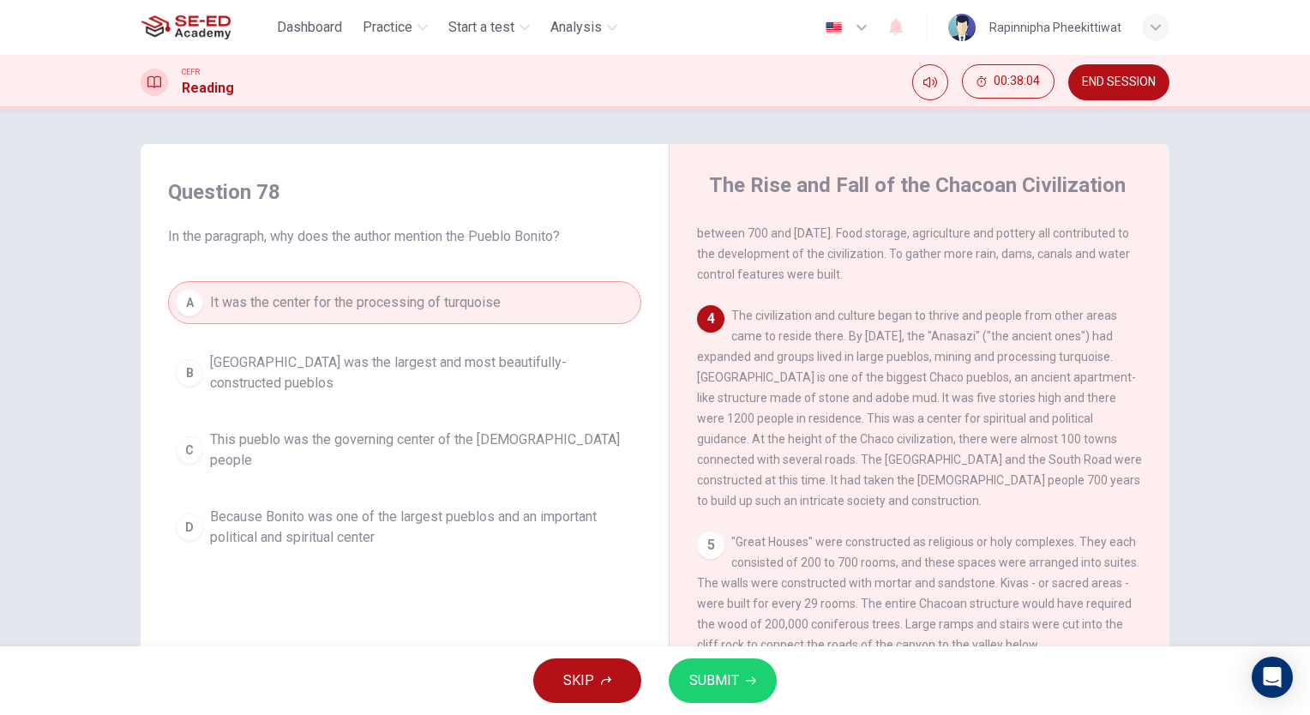
click at [709, 689] on span "SUBMIT" at bounding box center [714, 681] width 50 height 24
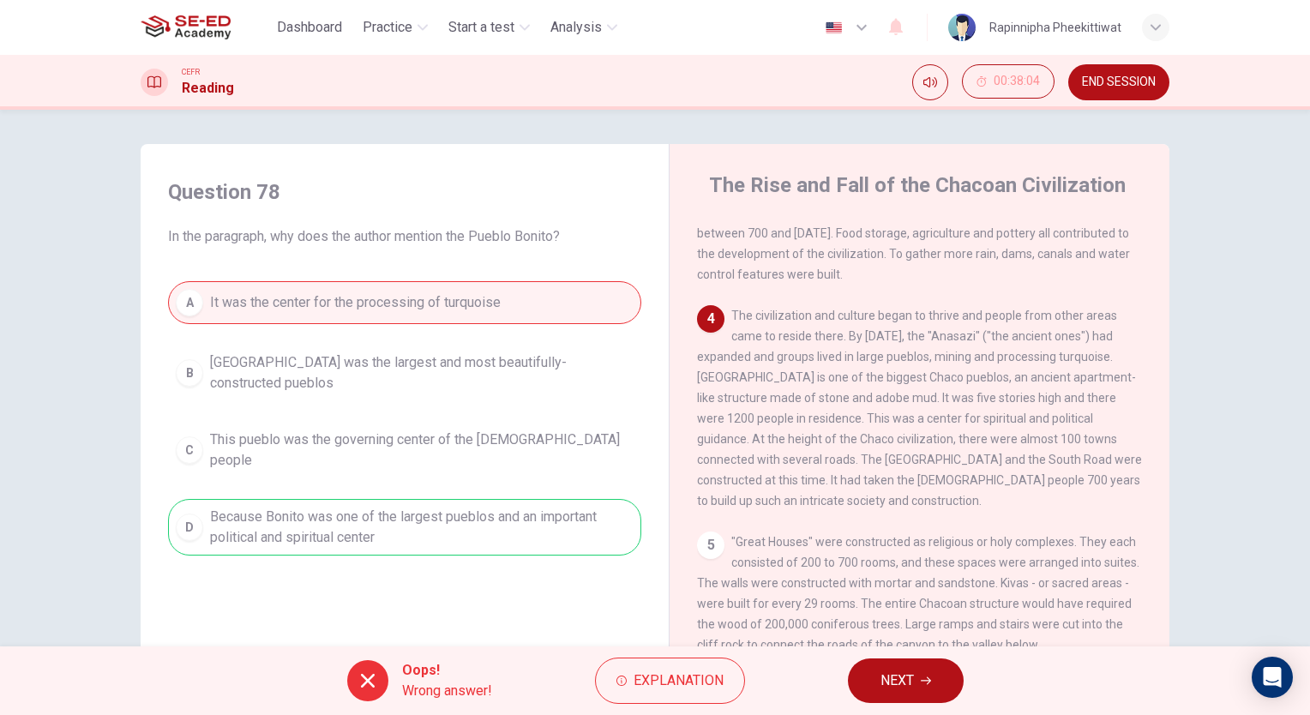
click at [892, 695] on button "NEXT" at bounding box center [906, 681] width 116 height 45
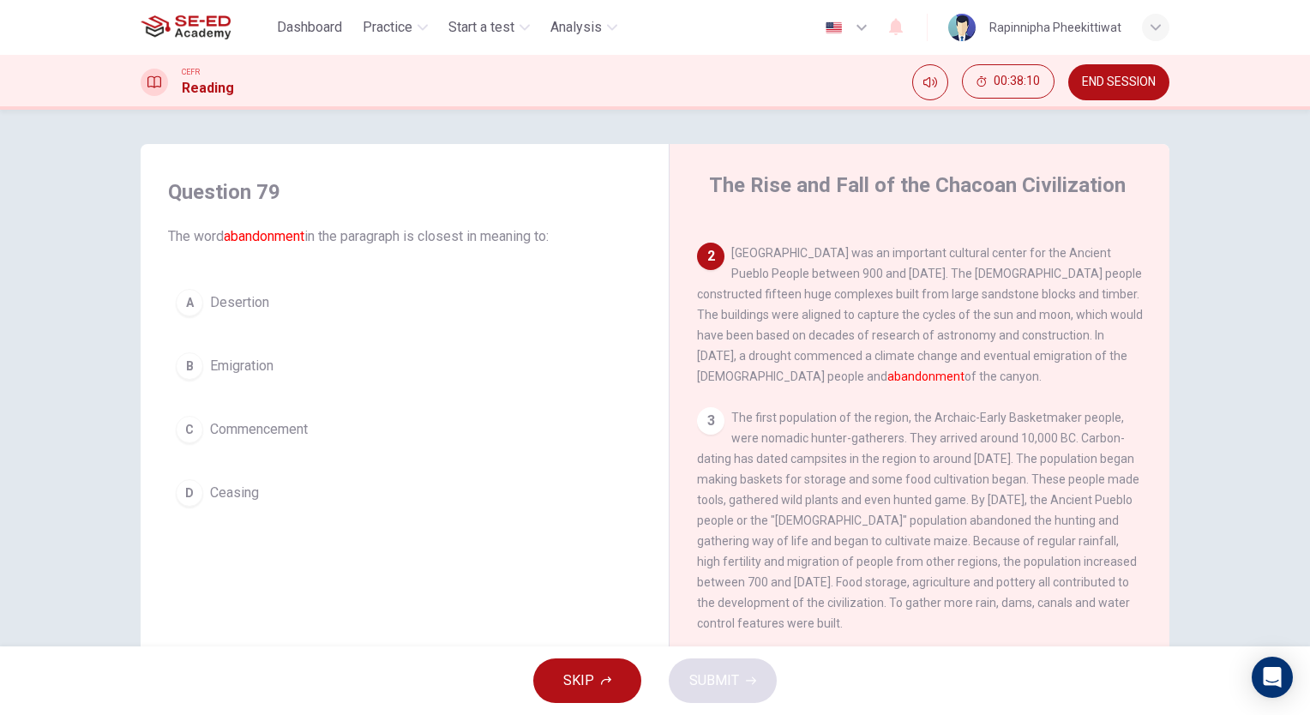
scroll to position [0, 0]
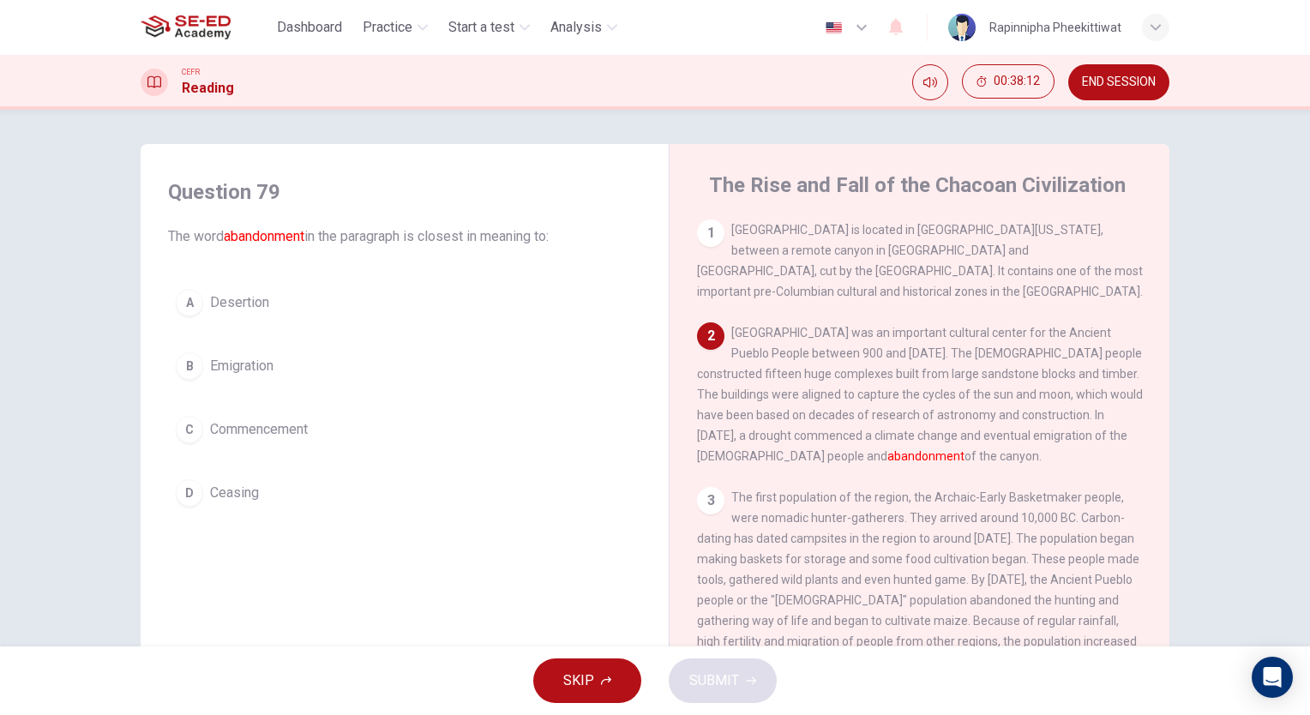
click at [307, 383] on button "B Emigration" at bounding box center [404, 366] width 473 height 43
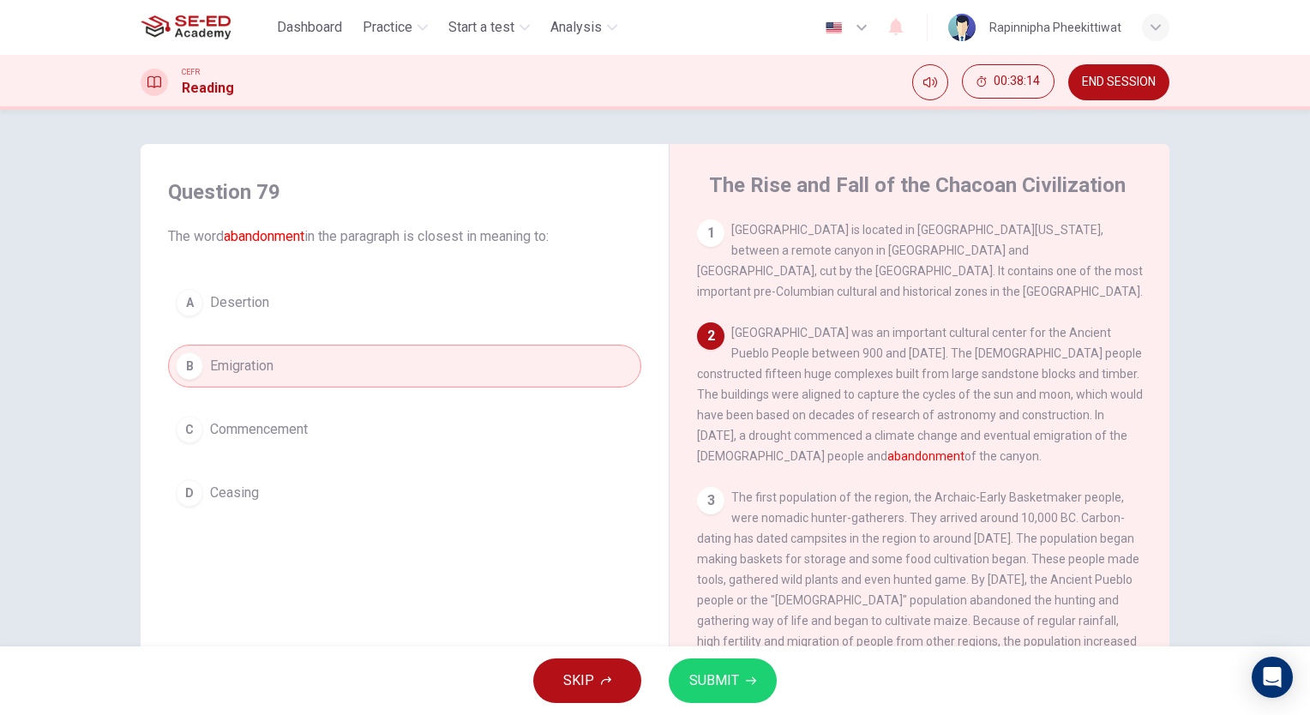
click at [698, 691] on span "SUBMIT" at bounding box center [714, 681] width 50 height 24
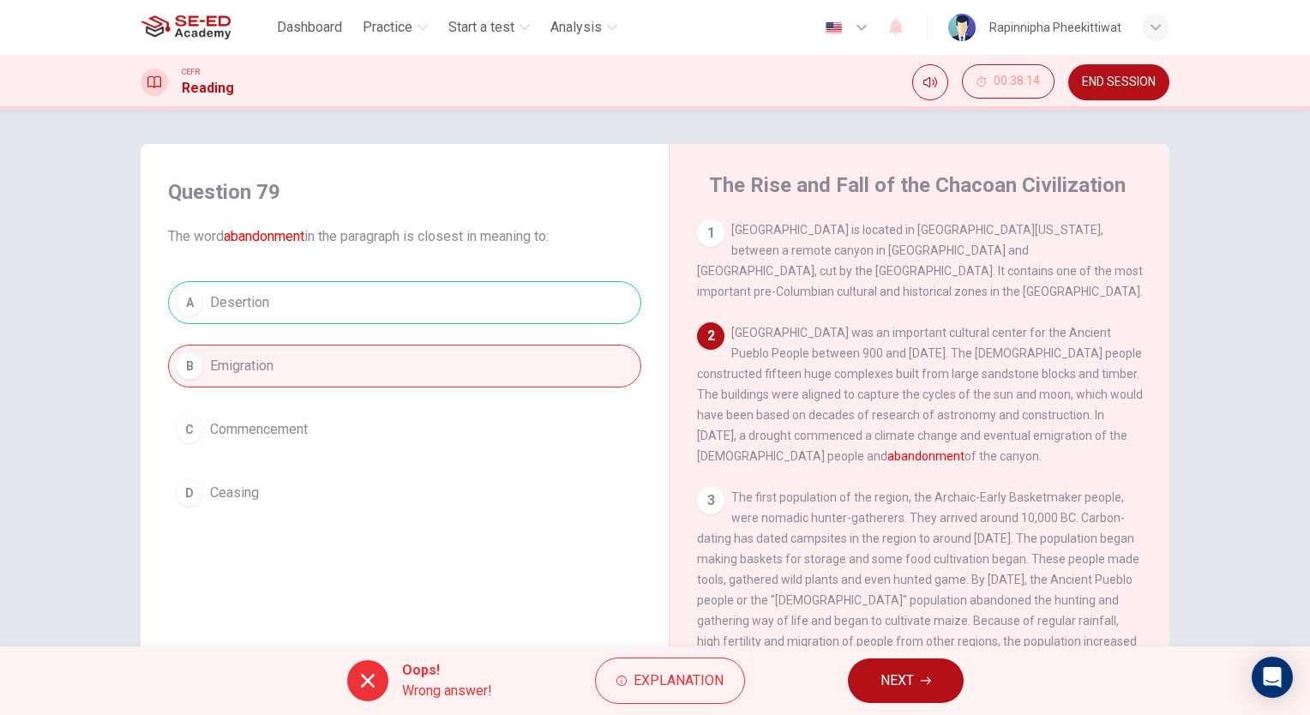
click at [902, 661] on button "NEXT" at bounding box center [906, 681] width 116 height 45
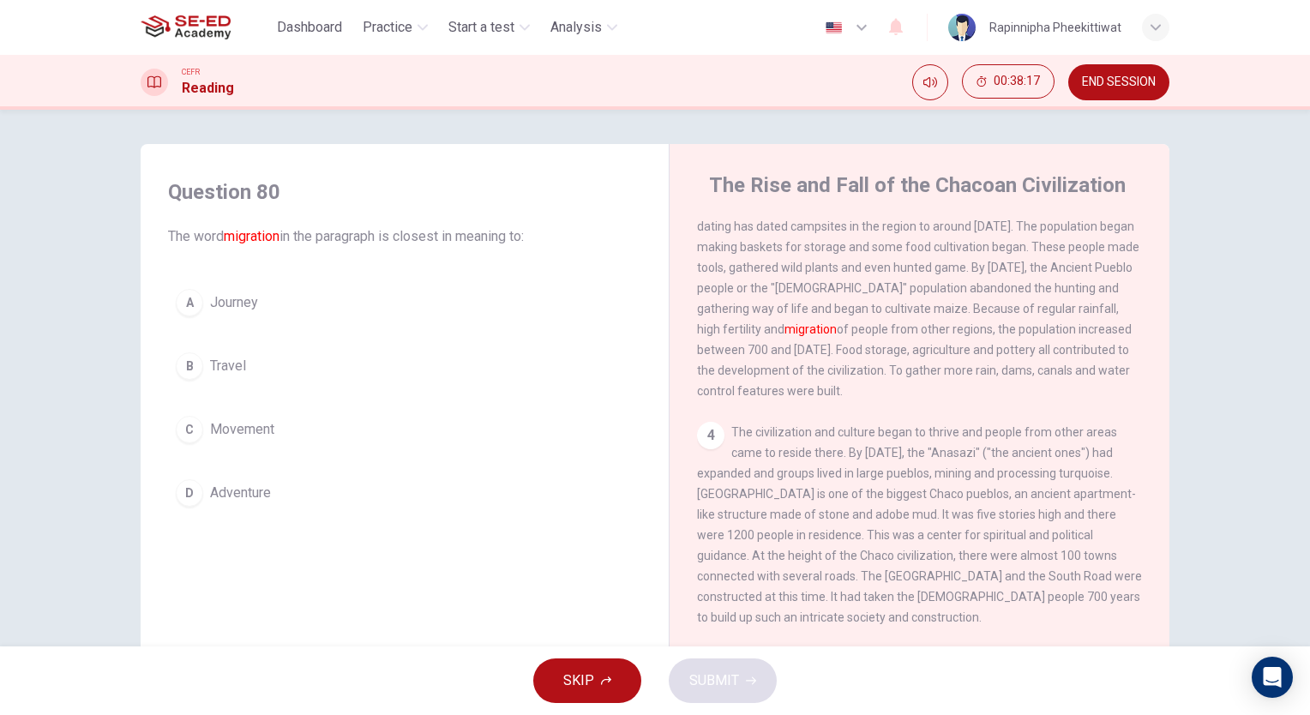
scroll to position [343, 0]
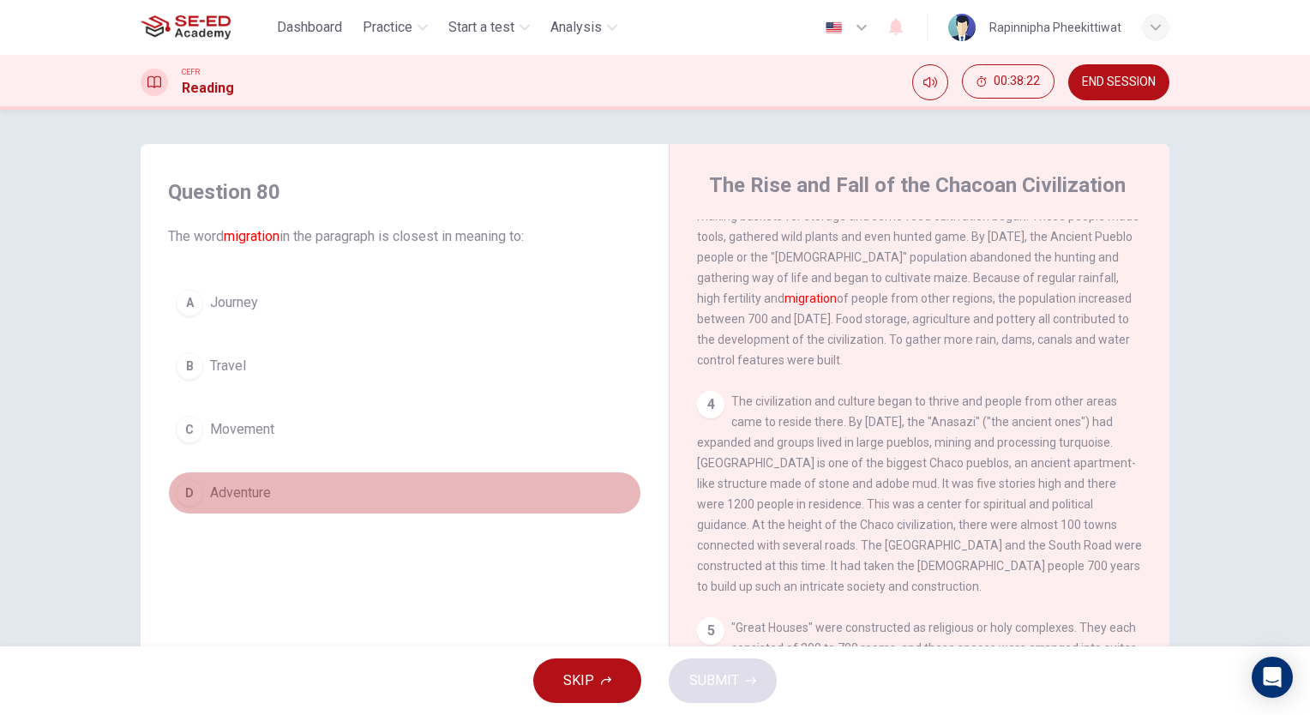
click at [286, 502] on button "D Adventure" at bounding box center [404, 493] width 473 height 43
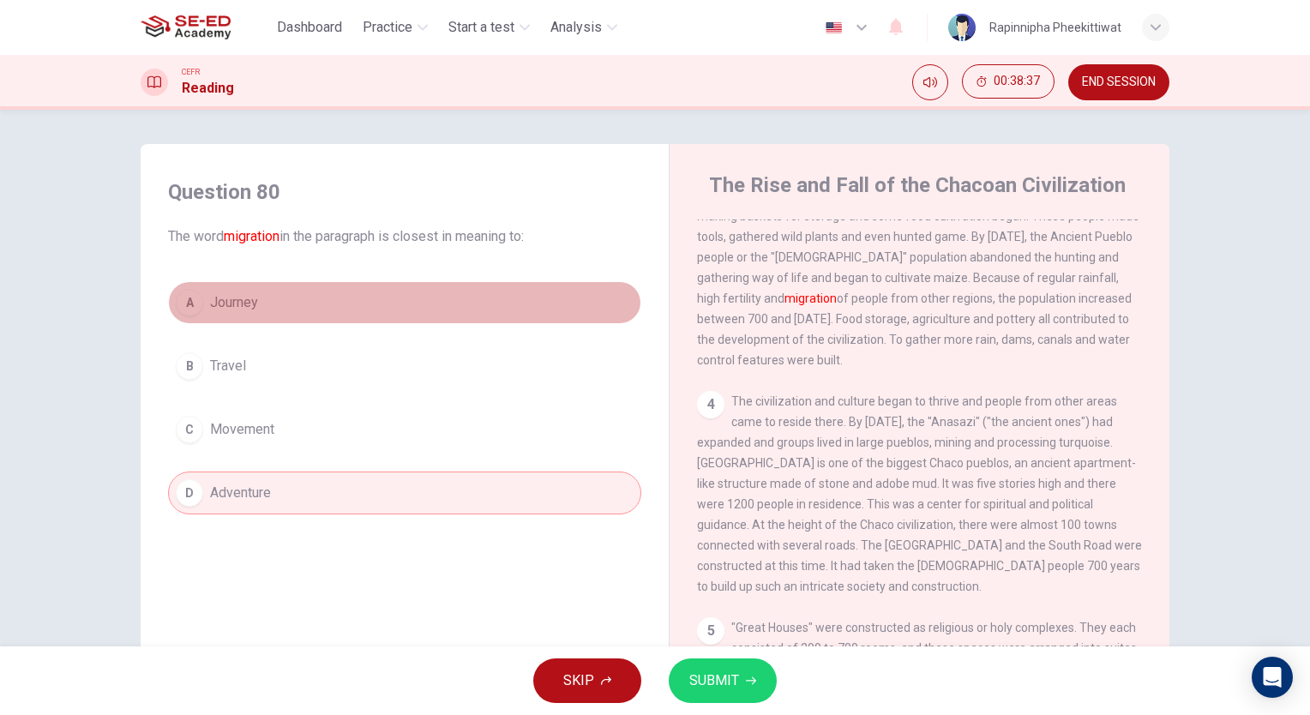
click at [274, 293] on button "A Journey" at bounding box center [404, 302] width 473 height 43
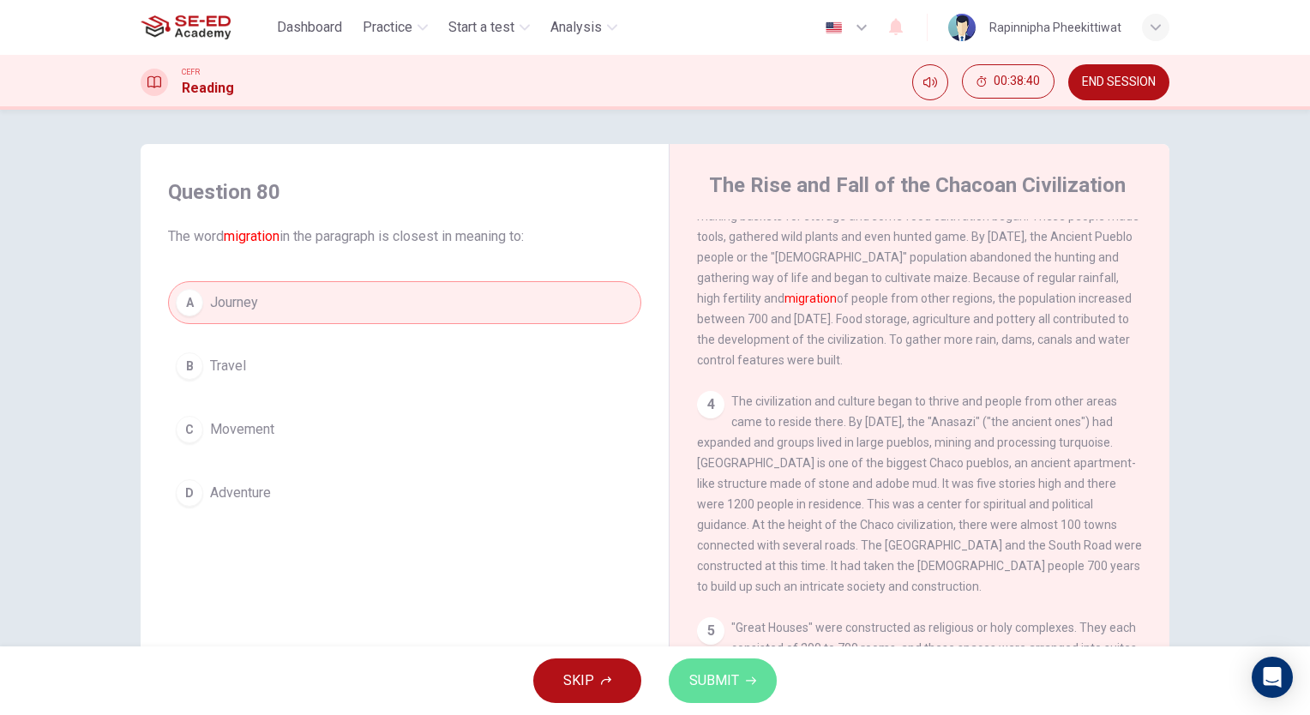
click at [701, 683] on span "SUBMIT" at bounding box center [714, 681] width 50 height 24
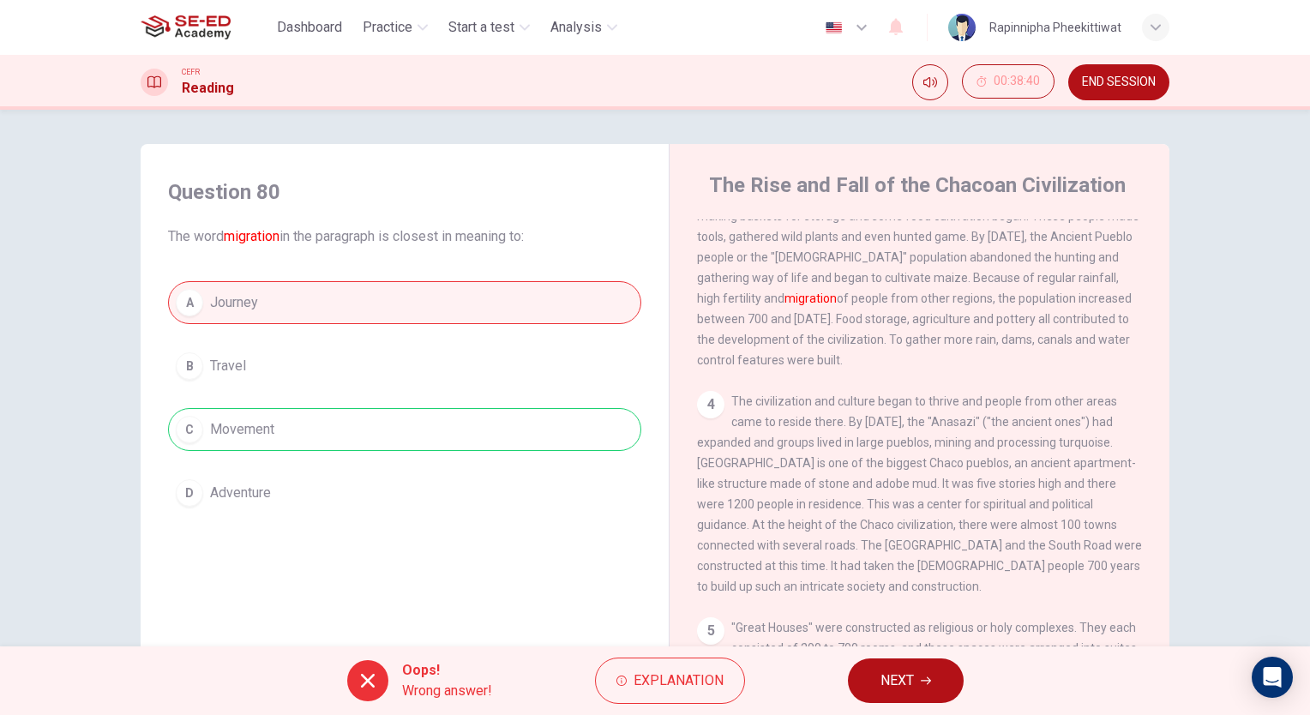
click at [914, 672] on span "NEXT" at bounding box center [897, 681] width 33 height 24
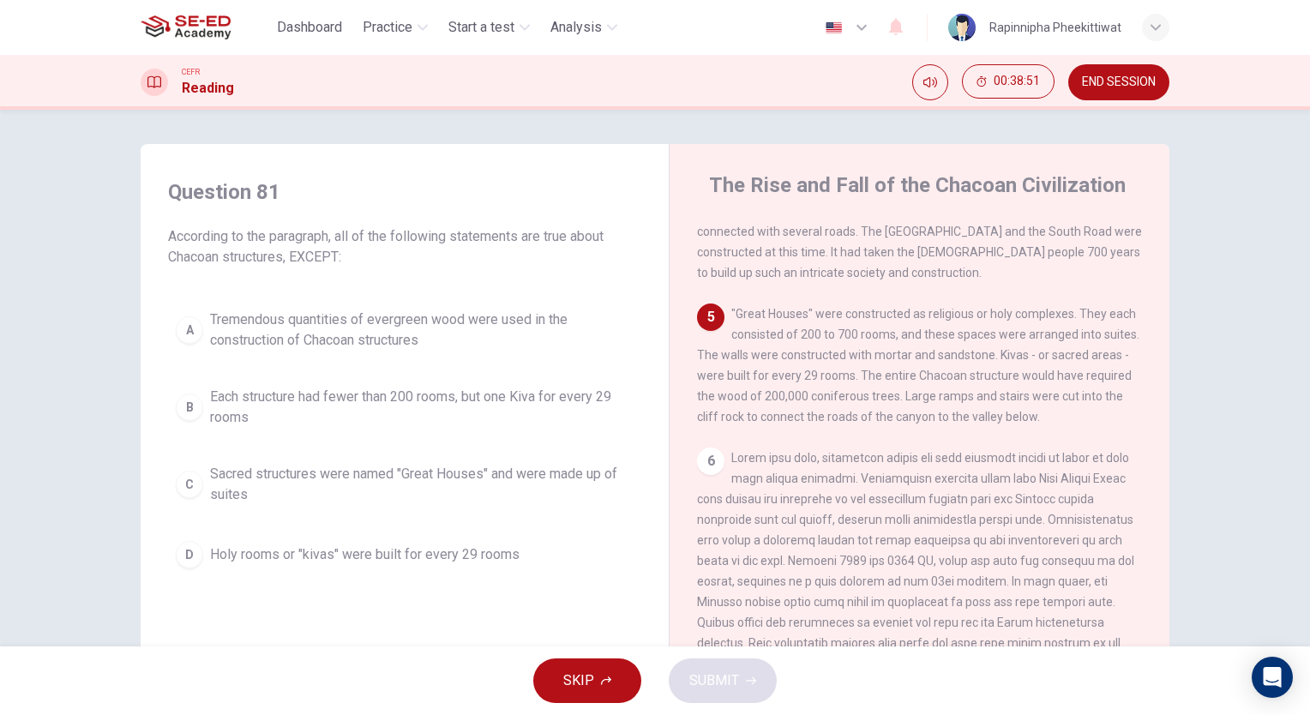
scroll to position [686, 0]
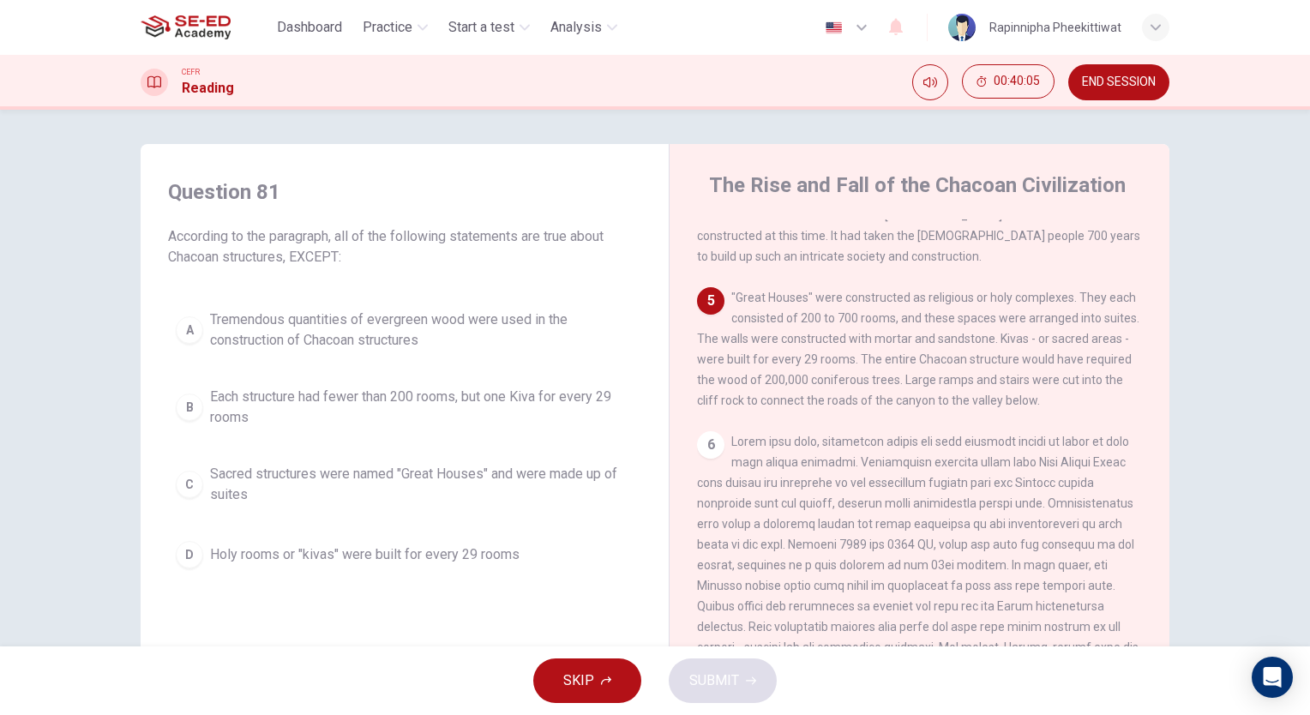
click at [478, 399] on span "Each structure had fewer than 200 rooms, but one Kiva for every 29 rooms" at bounding box center [422, 407] width 424 height 41
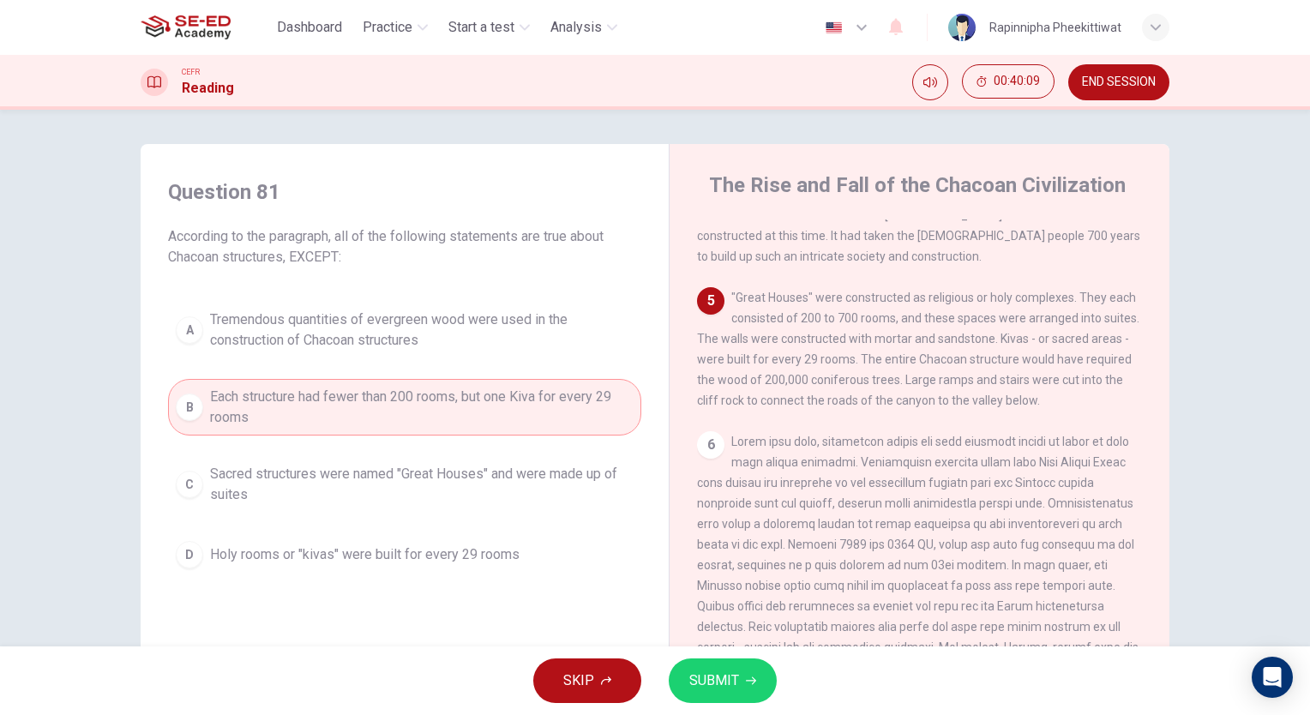
click at [724, 685] on span "SUBMIT" at bounding box center [714, 681] width 50 height 24
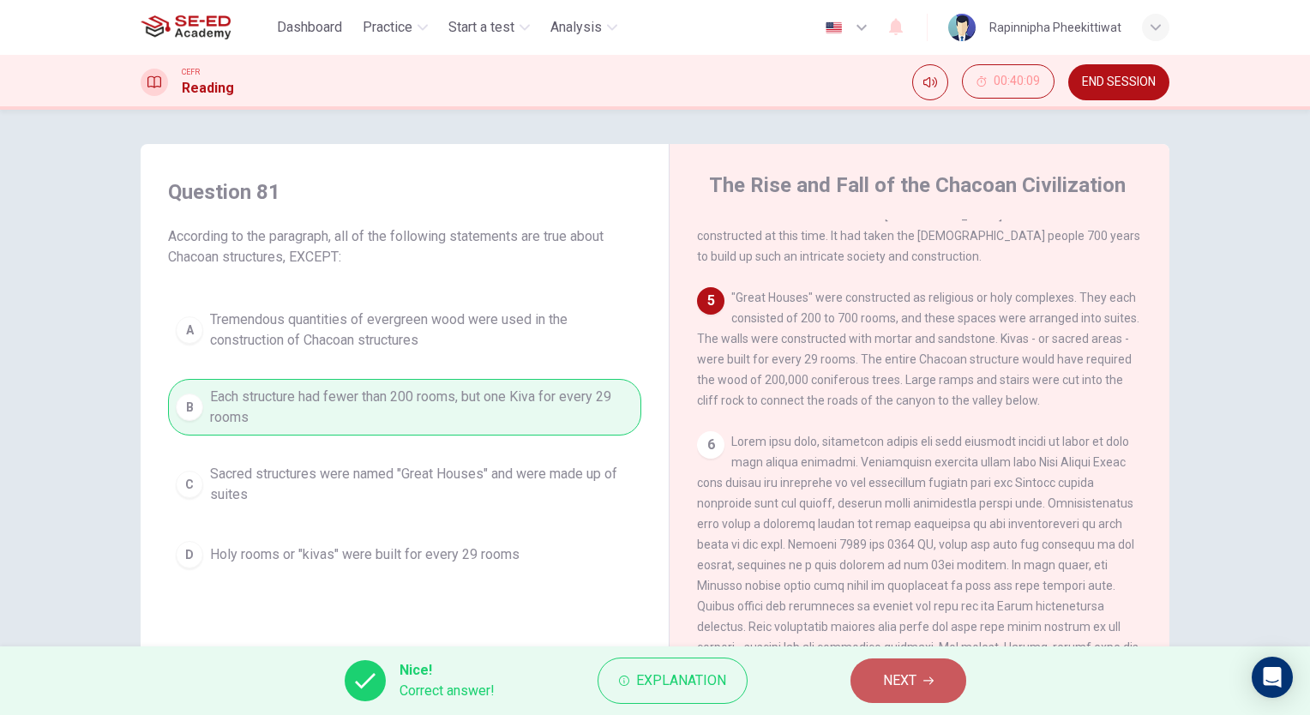
click at [885, 671] on span "NEXT" at bounding box center [899, 681] width 33 height 24
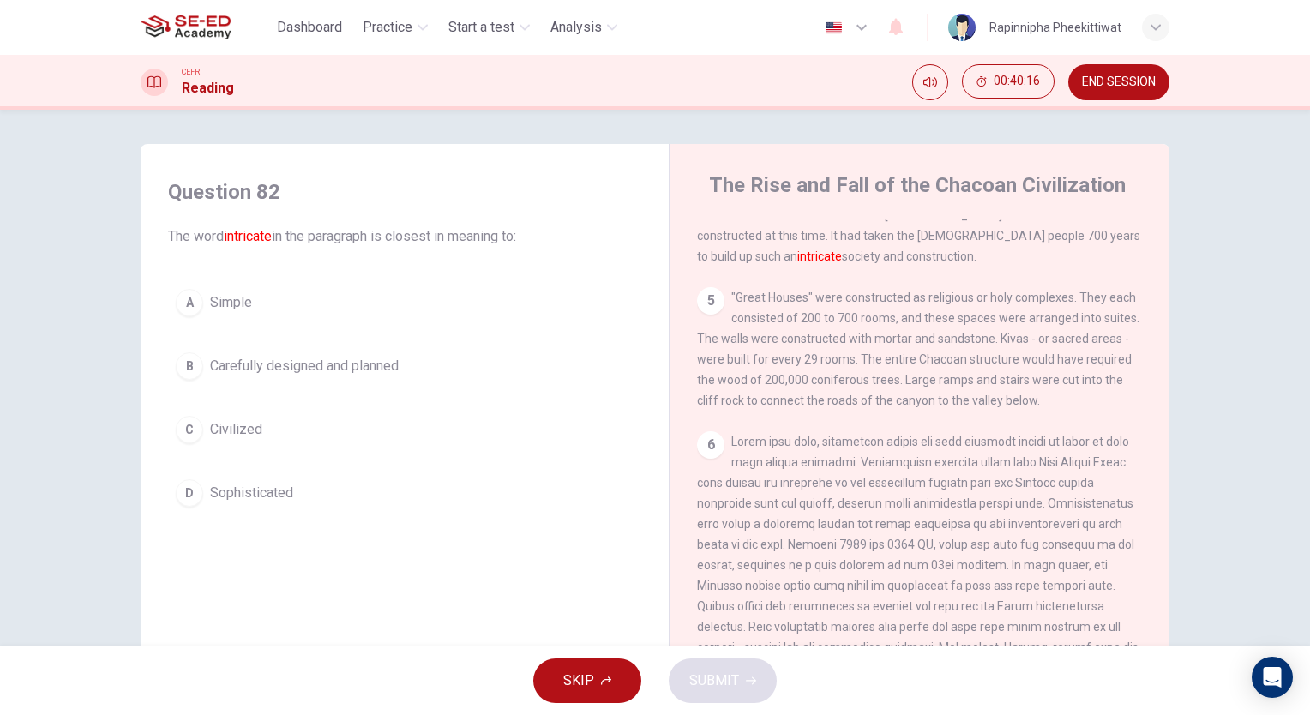
click at [316, 370] on span "Carefully designed and planned" at bounding box center [304, 366] width 189 height 21
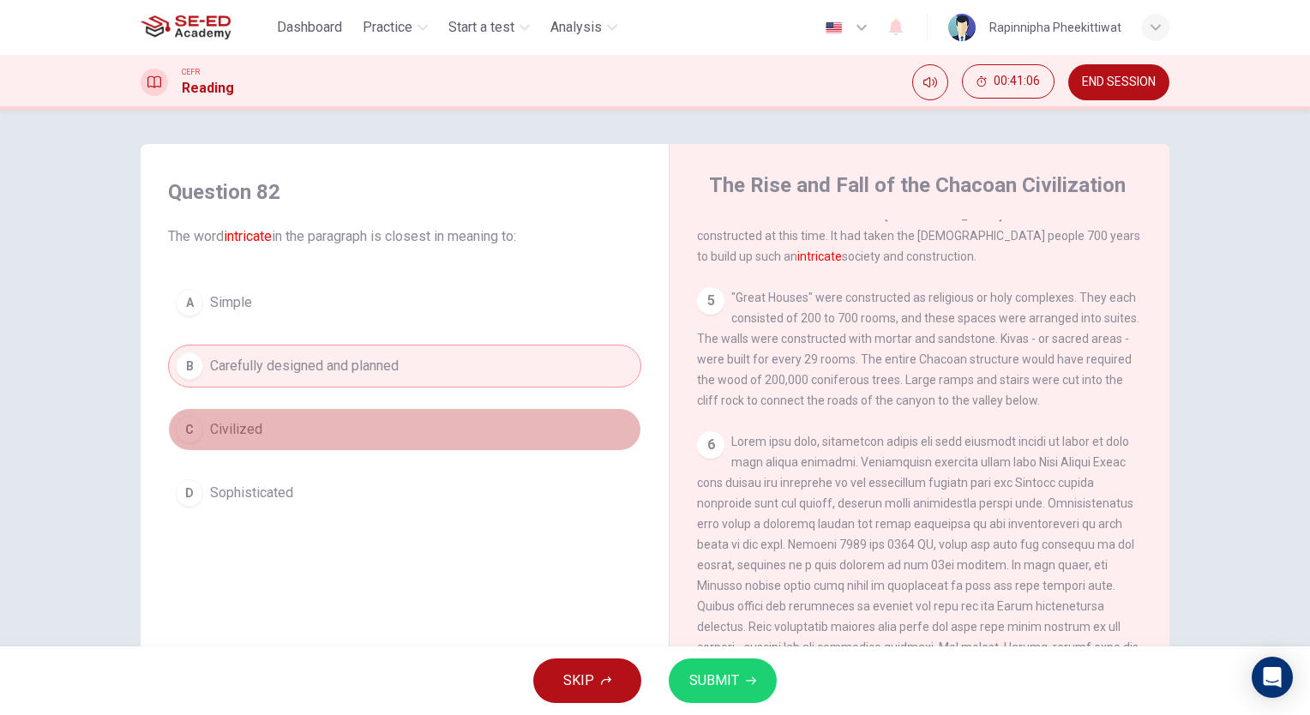
click at [528, 442] on button "C Civilized" at bounding box center [404, 429] width 473 height 43
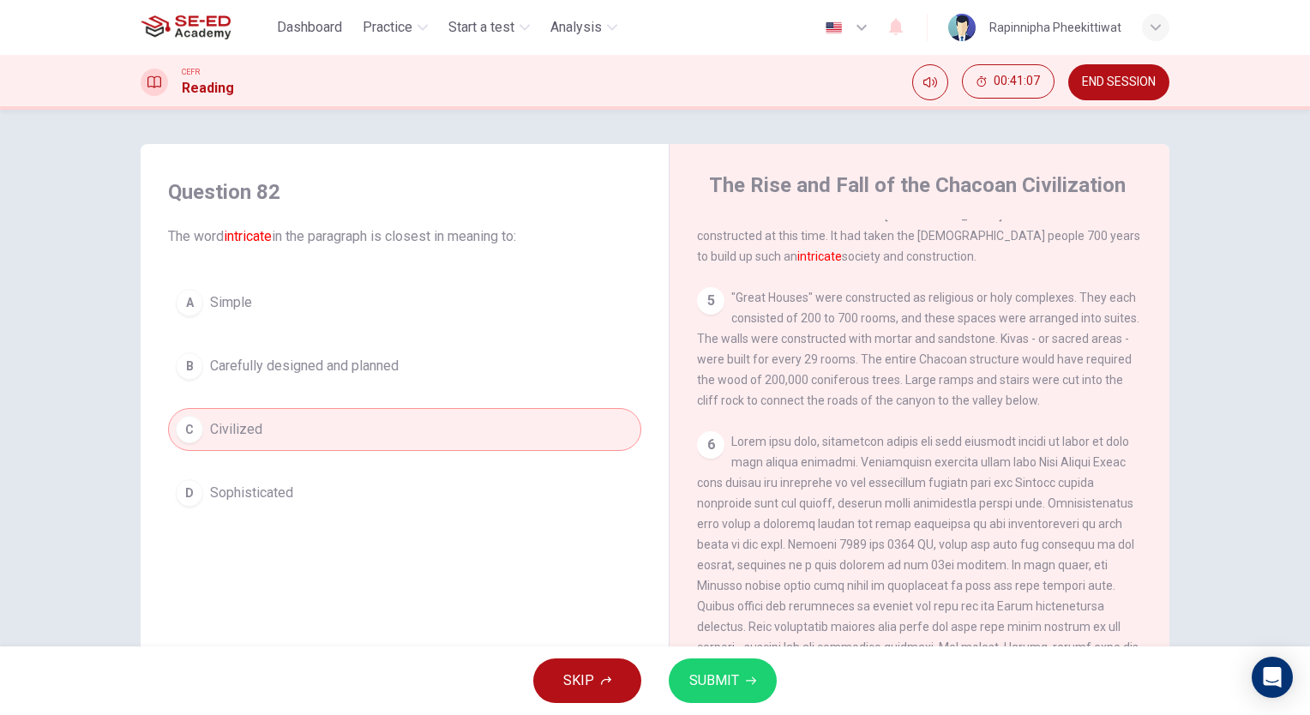
click at [756, 706] on div "SKIP SUBMIT" at bounding box center [655, 681] width 1310 height 69
click at [761, 693] on button "SUBMIT" at bounding box center [723, 681] width 108 height 45
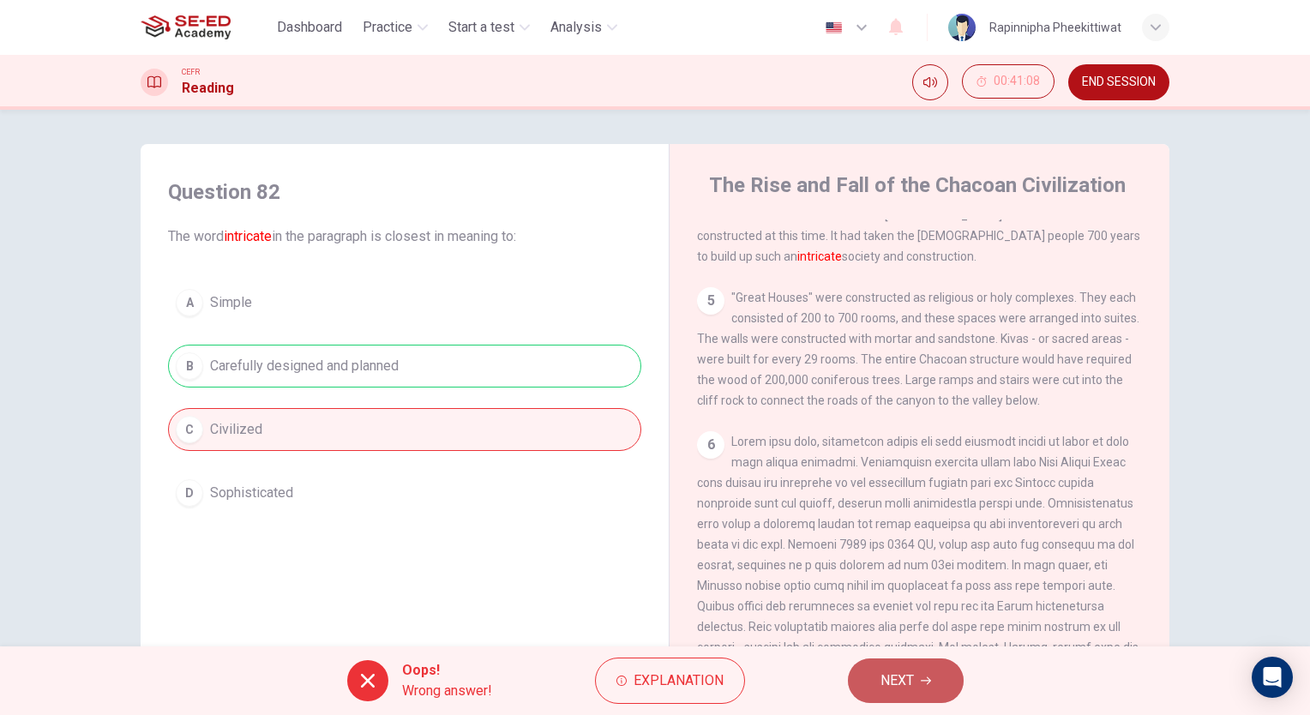
click at [925, 689] on button "NEXT" at bounding box center [906, 681] width 116 height 45
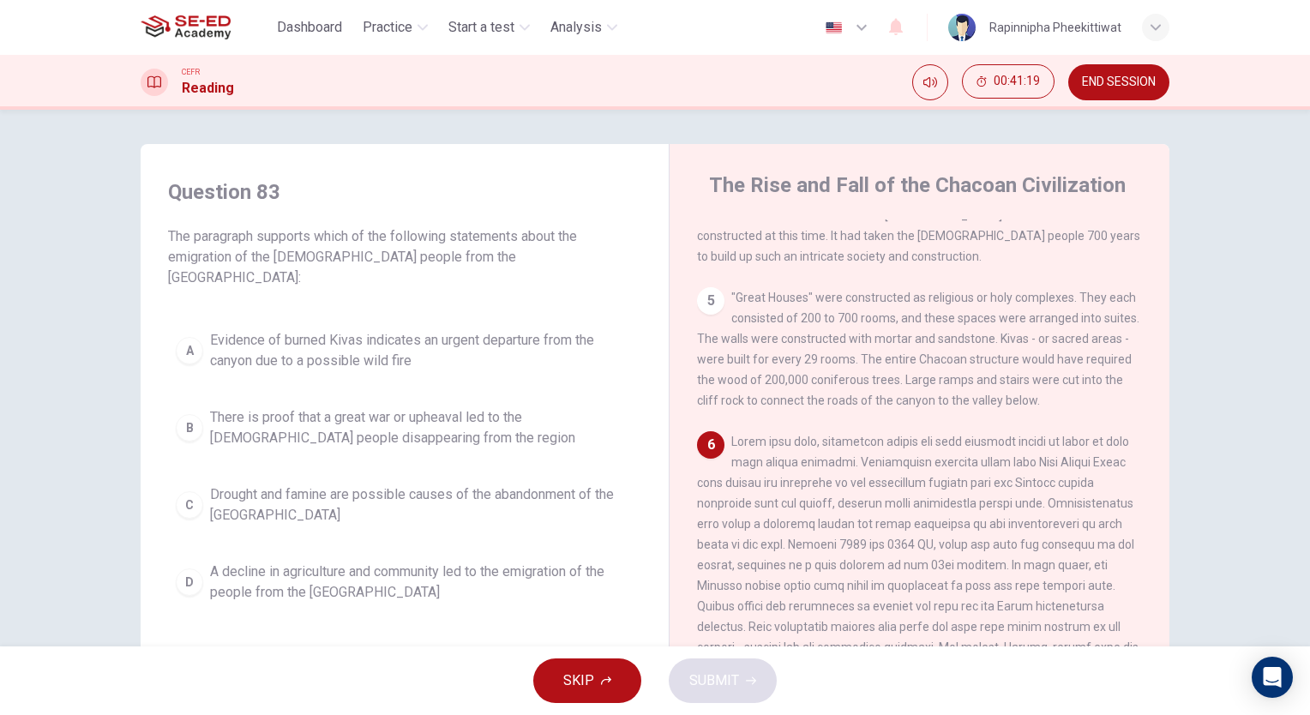
click at [1117, 95] on button "END SESSION" at bounding box center [1118, 82] width 101 height 36
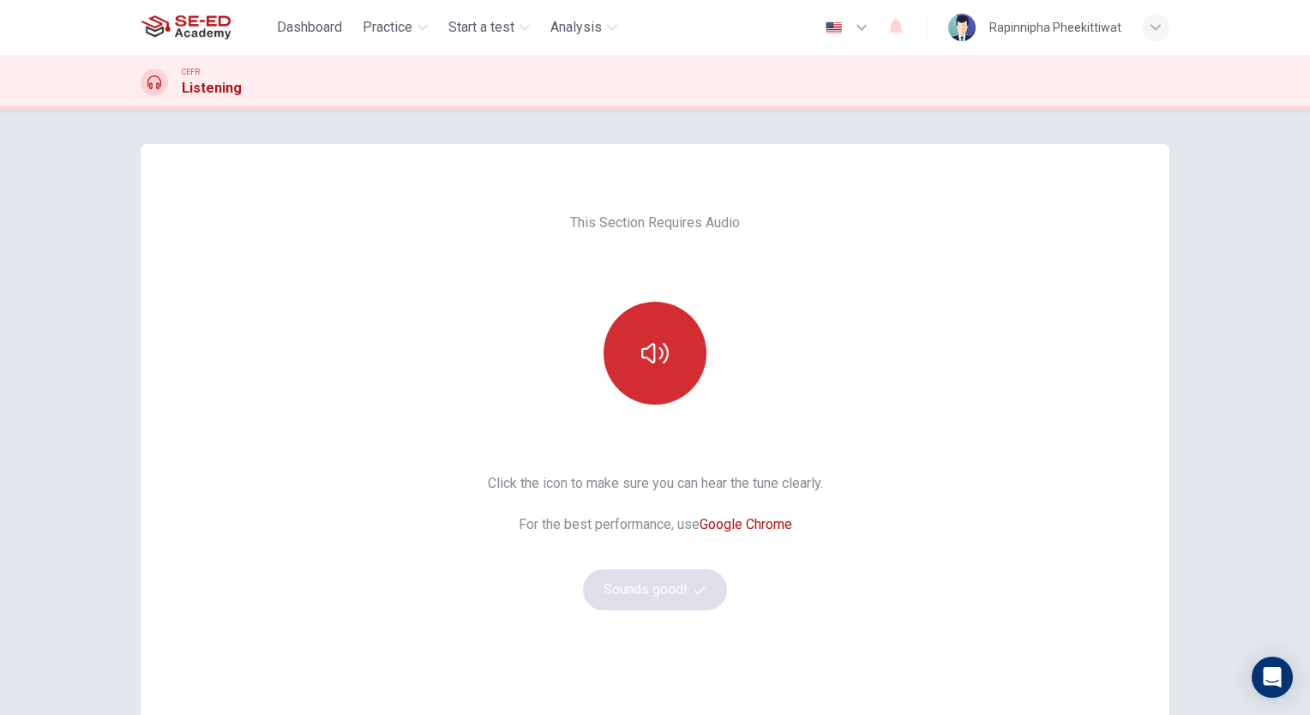
click at [683, 382] on button "button" at bounding box center [655, 353] width 103 height 103
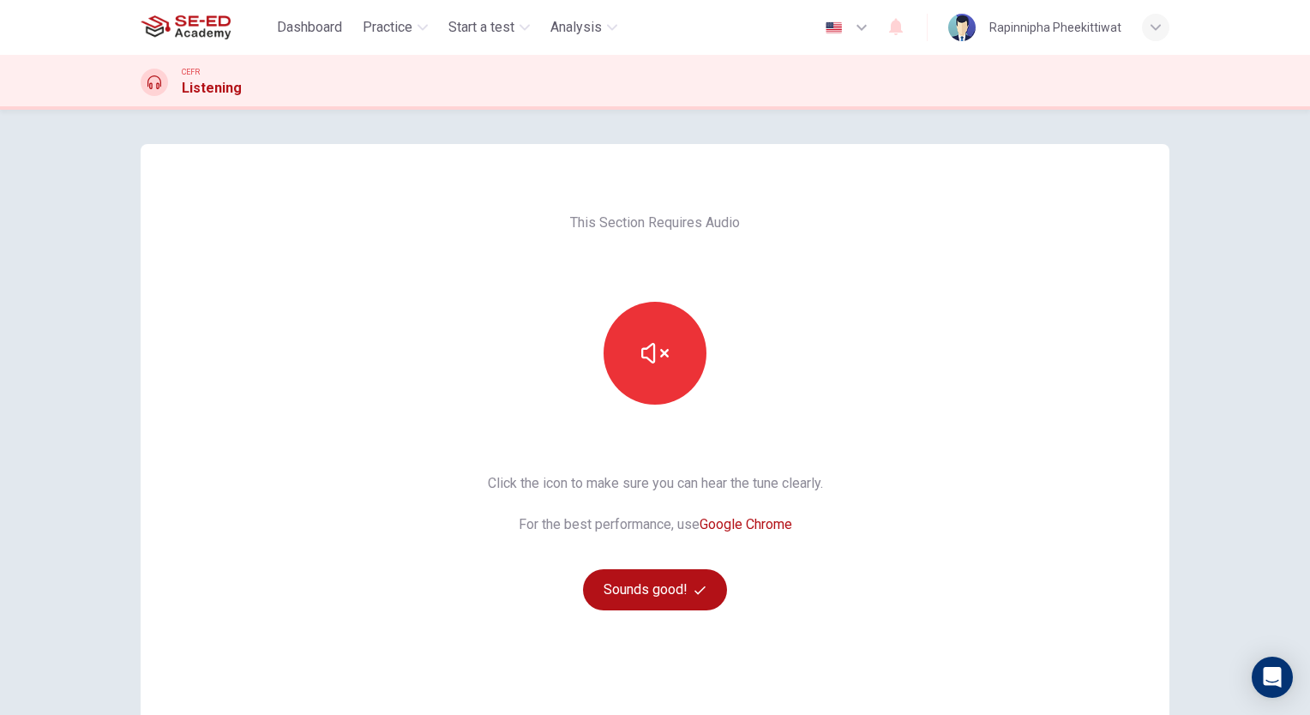
click at [283, 72] on div "CEFR Listening" at bounding box center [655, 82] width 1084 height 33
click at [632, 575] on button "Sounds good!" at bounding box center [655, 589] width 144 height 41
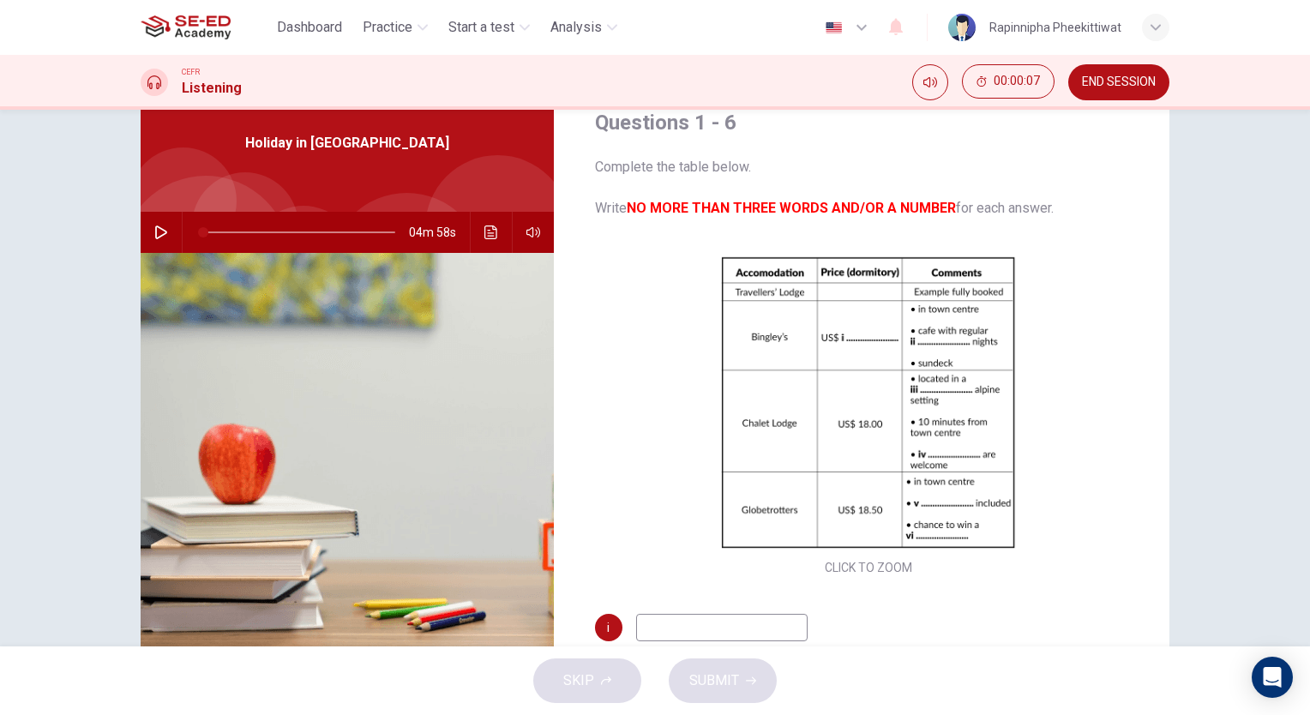
scroll to position [127, 0]
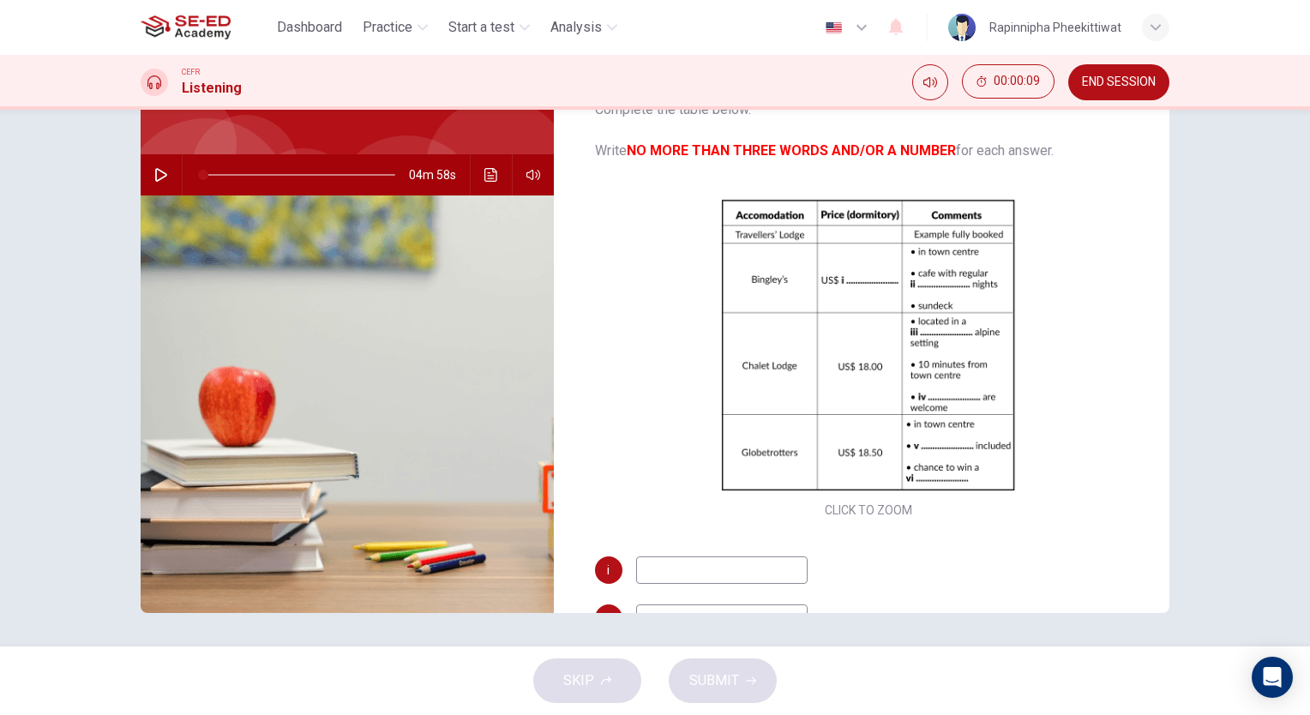
click at [719, 568] on input at bounding box center [721, 570] width 171 height 27
type input "222"
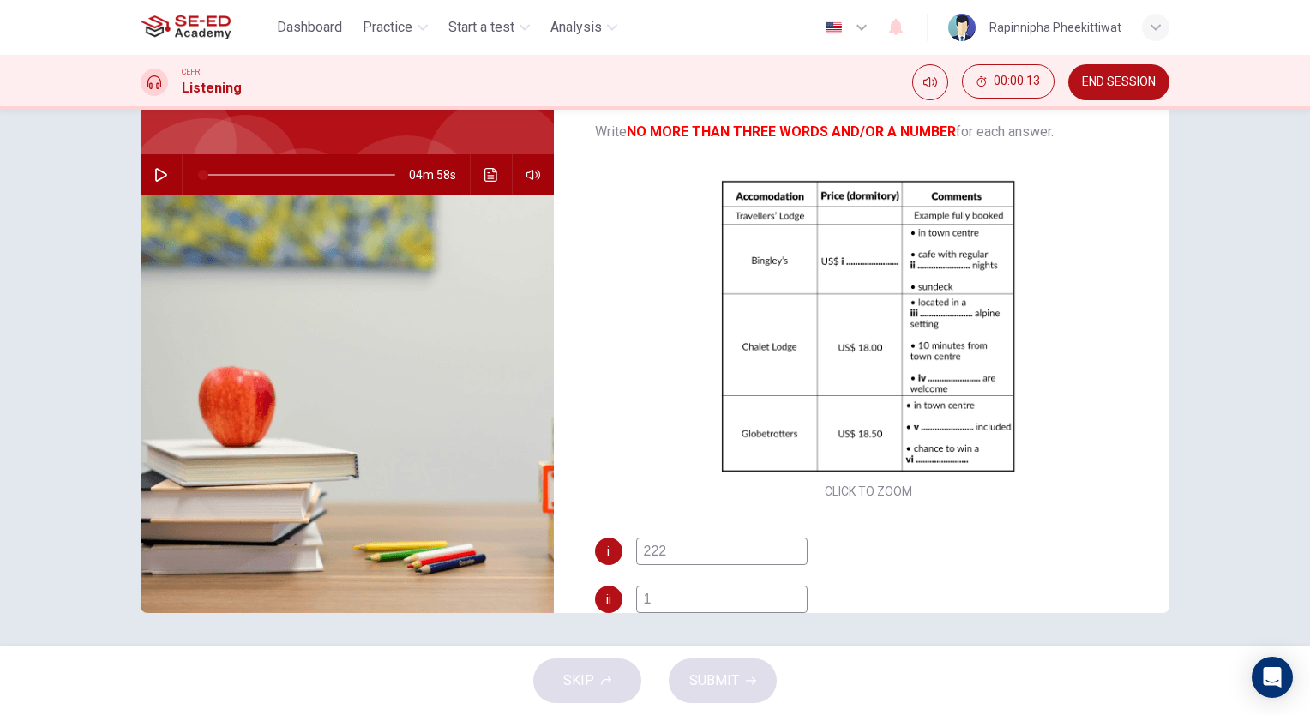
type input "1"
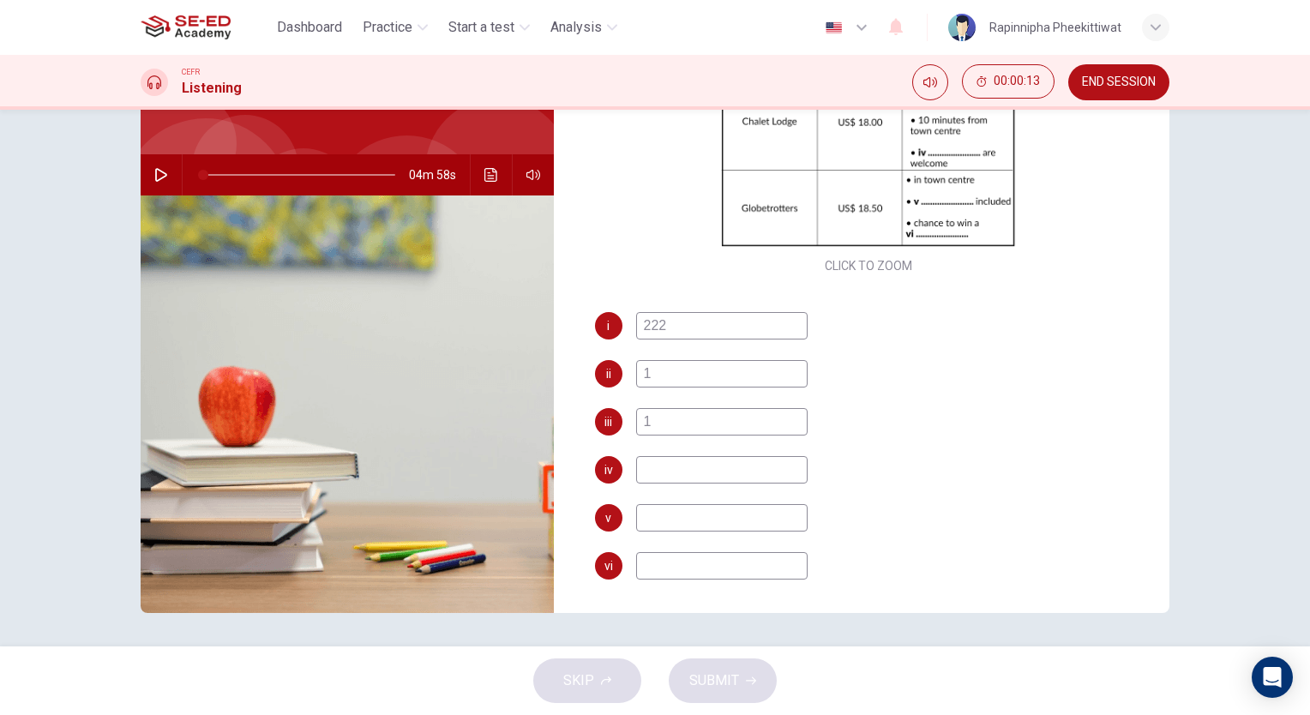
type input "1"
click at [715, 683] on span "SUBMIT" at bounding box center [714, 681] width 50 height 24
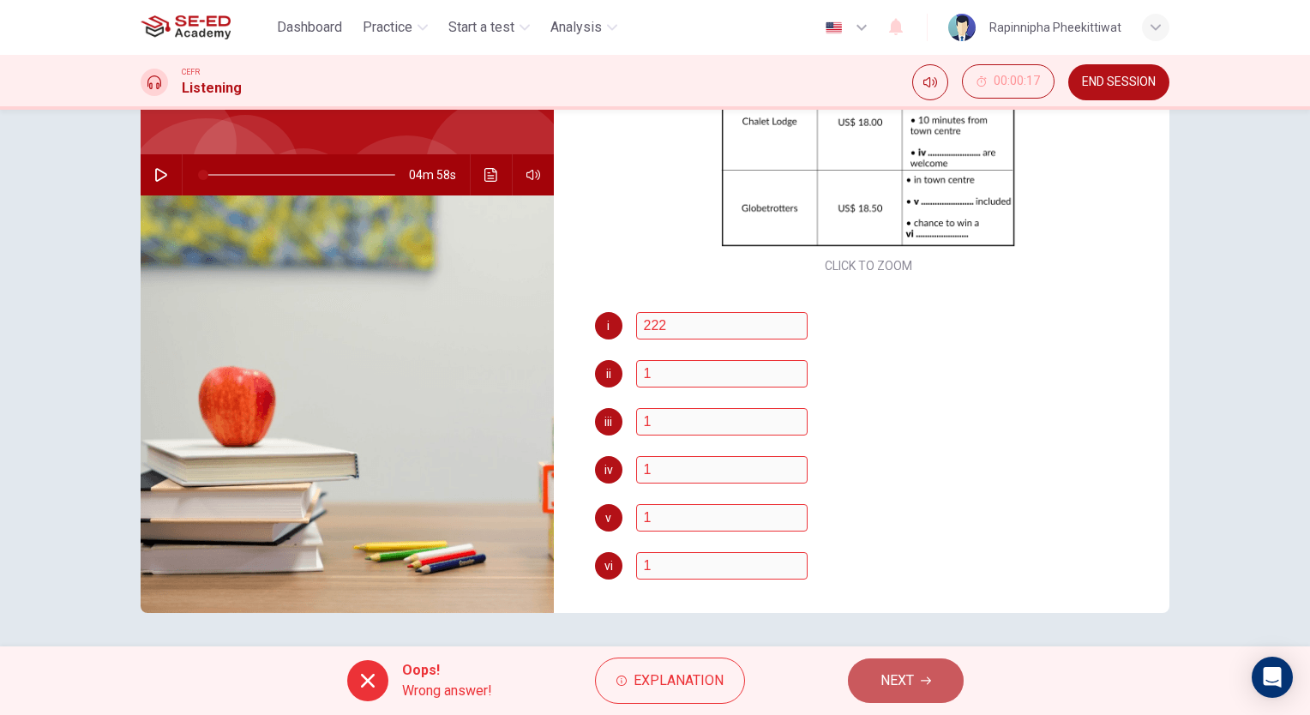
click at [894, 671] on span "NEXT" at bounding box center [897, 681] width 33 height 24
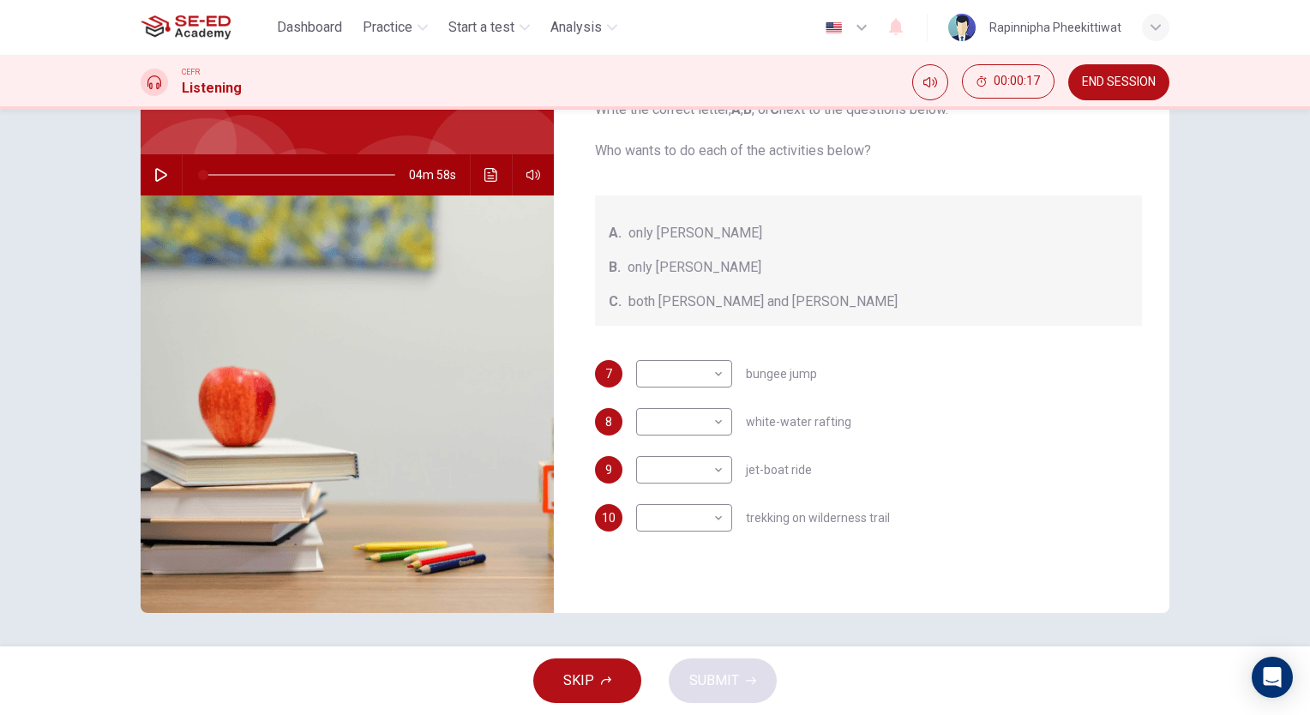
scroll to position [0, 0]
click at [580, 695] on button "SKIP" at bounding box center [587, 681] width 108 height 45
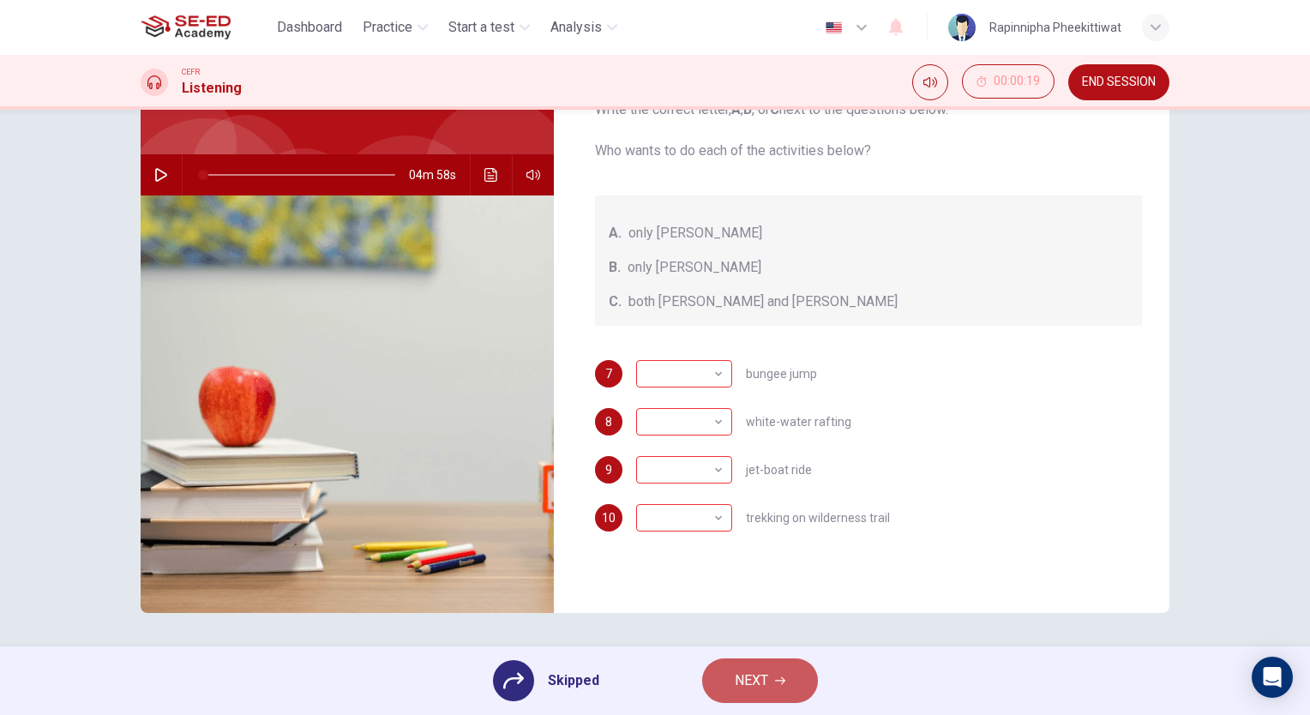
click at [723, 672] on button "NEXT" at bounding box center [760, 681] width 116 height 45
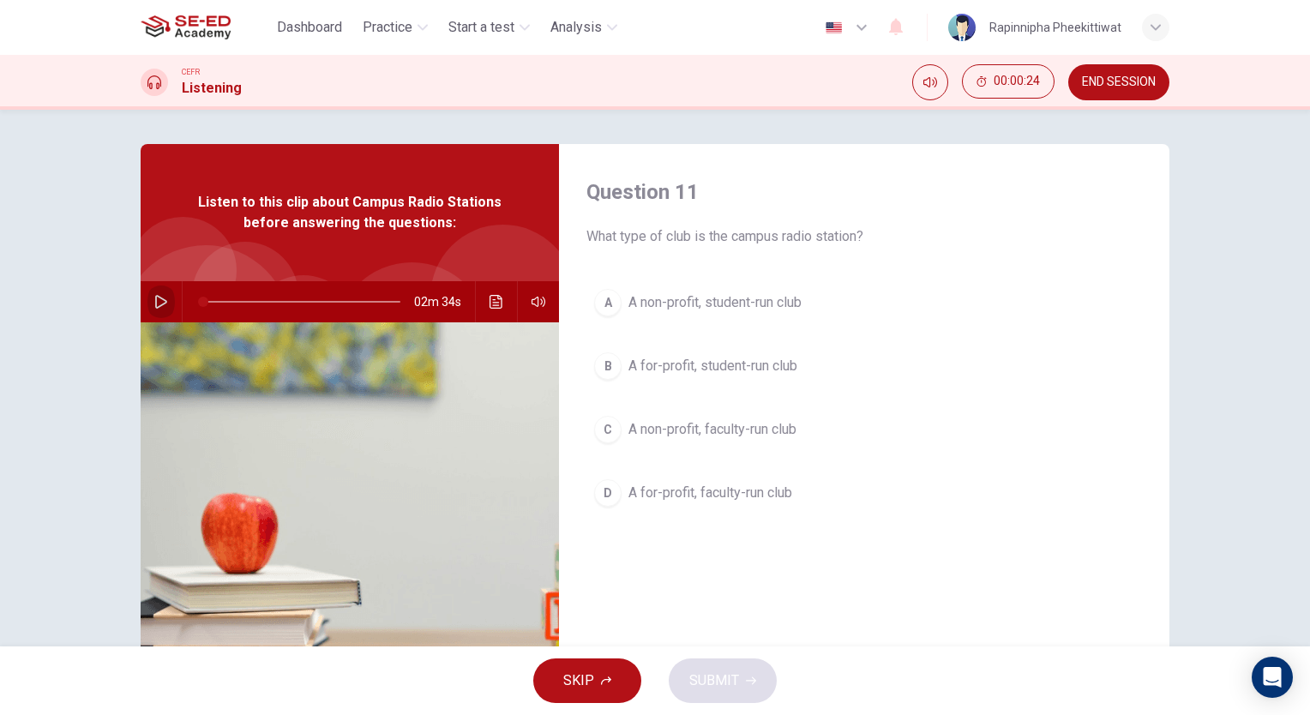
click at [155, 306] on icon "button" at bounding box center [161, 302] width 12 height 14
click at [1070, 130] on div "Question 11 What type of club is the campus radio station? A A non-profit, stud…" at bounding box center [655, 378] width 1310 height 537
click at [165, 297] on button "button" at bounding box center [160, 301] width 27 height 41
drag, startPoint x: 184, startPoint y: 302, endPoint x: 175, endPoint y: 304, distance: 8.7
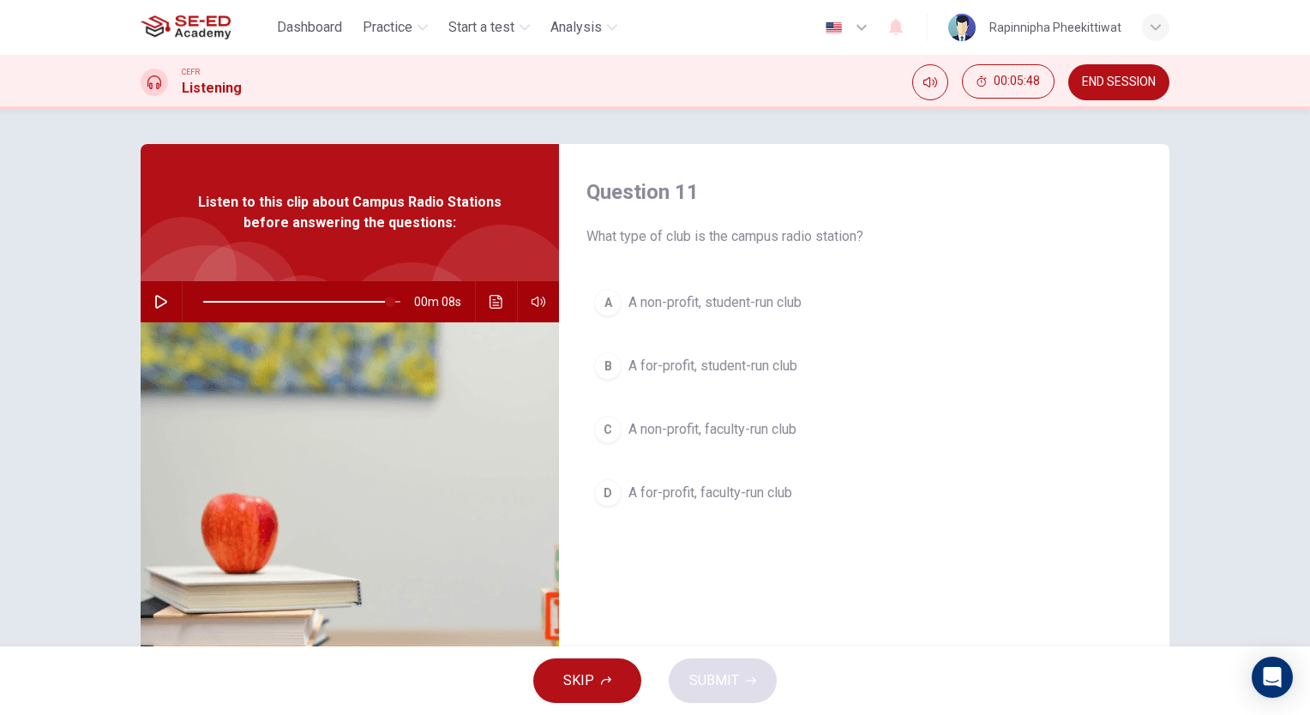
click at [183, 302] on div at bounding box center [299, 301] width 232 height 41
click at [161, 304] on button "button" at bounding box center [160, 301] width 27 height 41
click at [158, 295] on icon "button" at bounding box center [161, 302] width 14 height 14
click at [156, 300] on icon "button" at bounding box center [161, 302] width 14 height 14
click at [735, 303] on span "A non-profit, student-run club" at bounding box center [715, 302] width 173 height 21
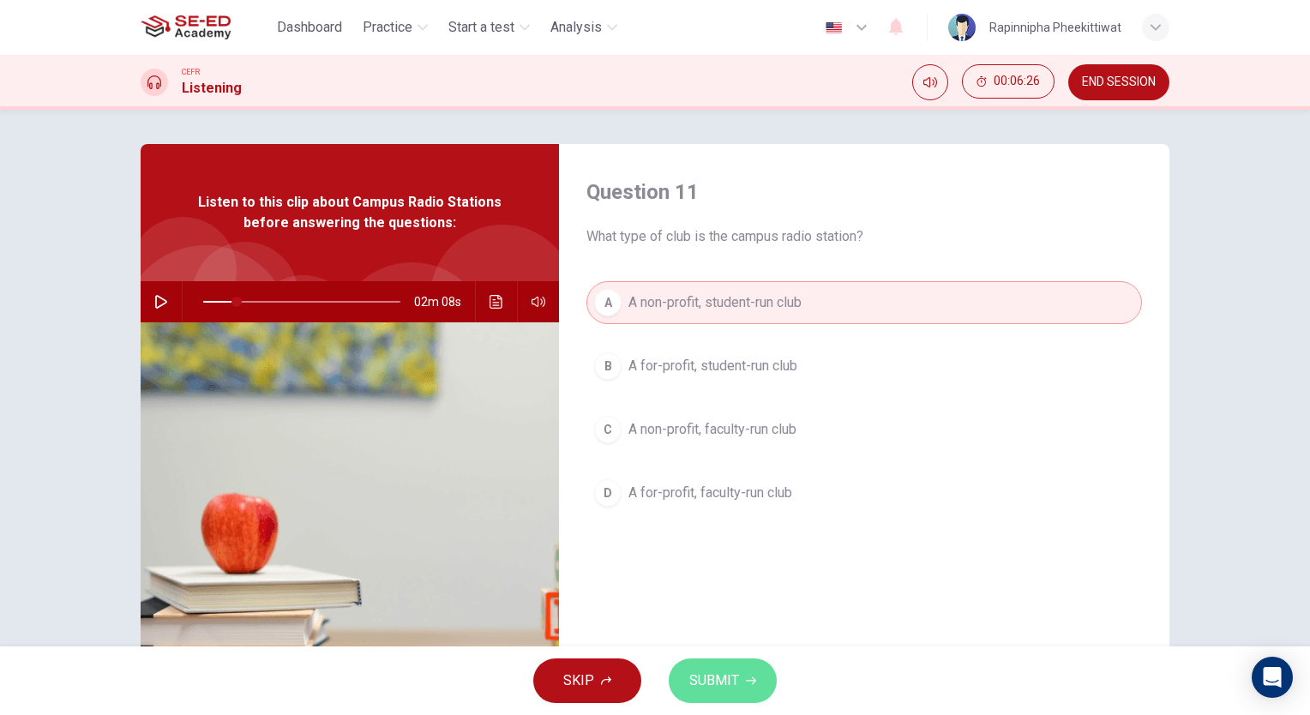
click at [740, 693] on button "SUBMIT" at bounding box center [723, 681] width 108 height 45
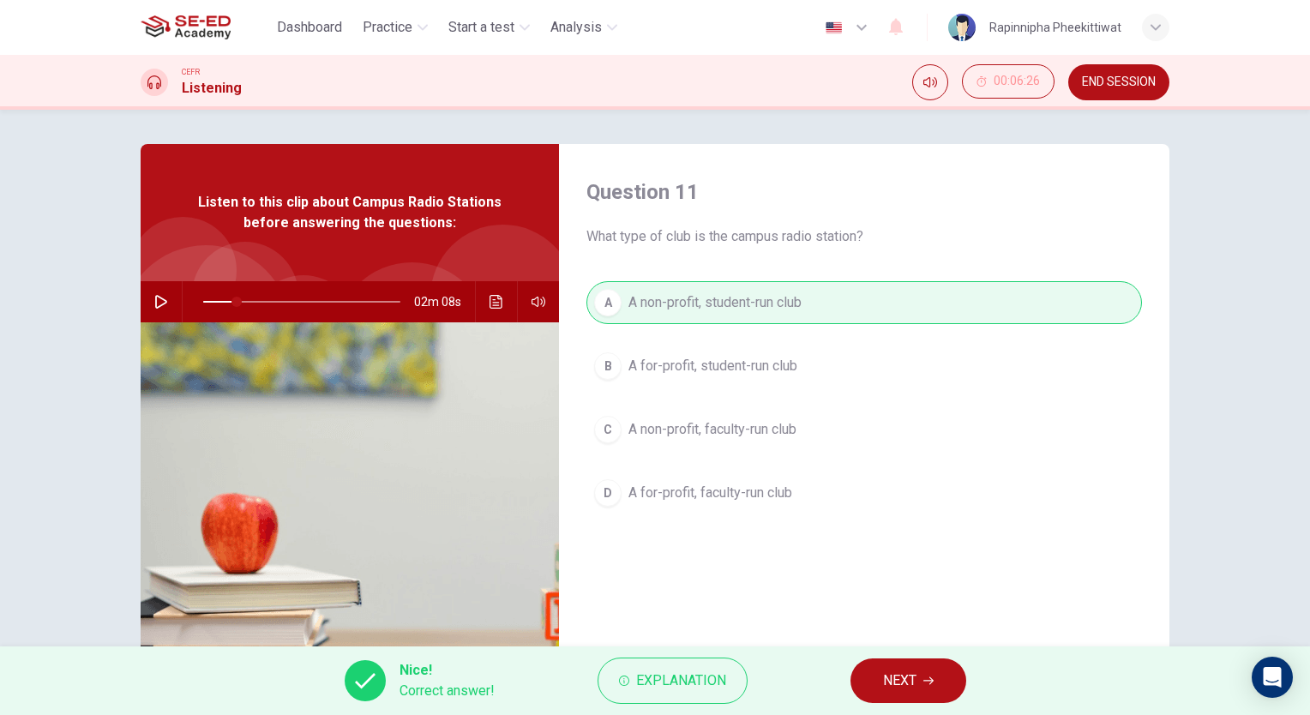
click at [930, 679] on icon "button" at bounding box center [929, 681] width 10 height 10
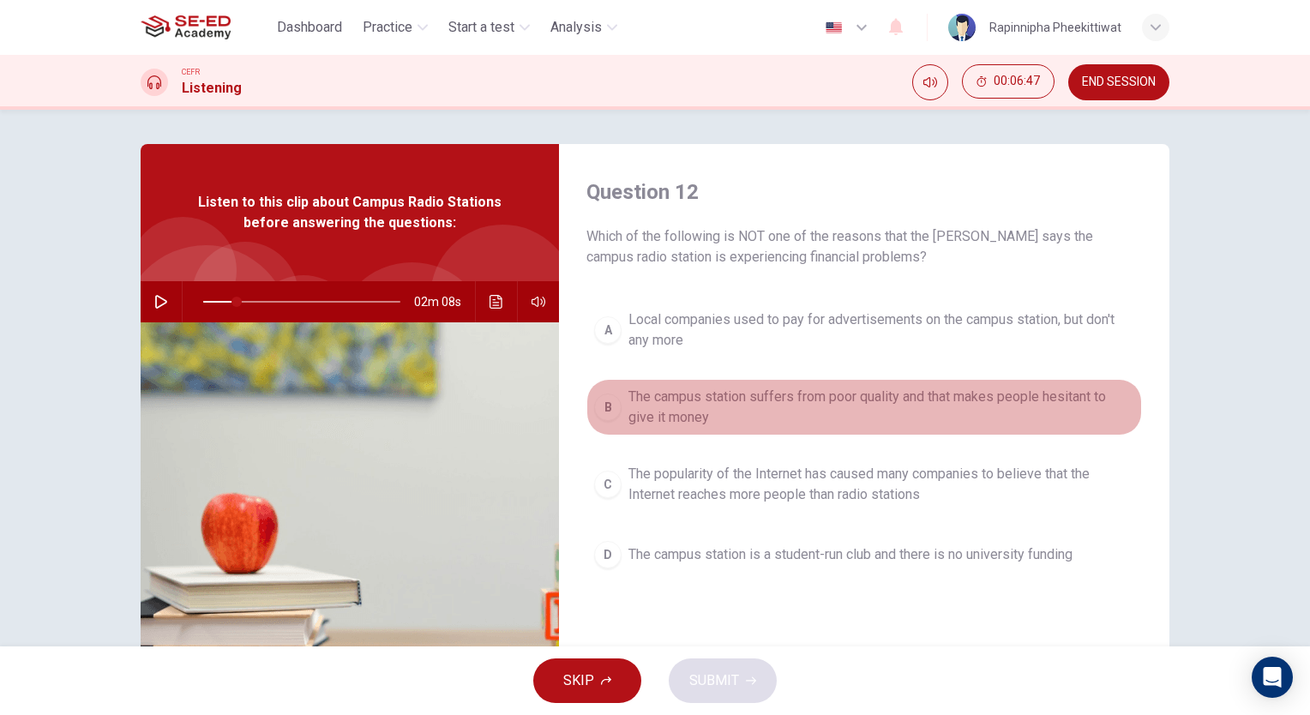
click at [681, 409] on span "The campus station suffers from poor quality and that makes people hesitant to …" at bounding box center [882, 407] width 506 height 41
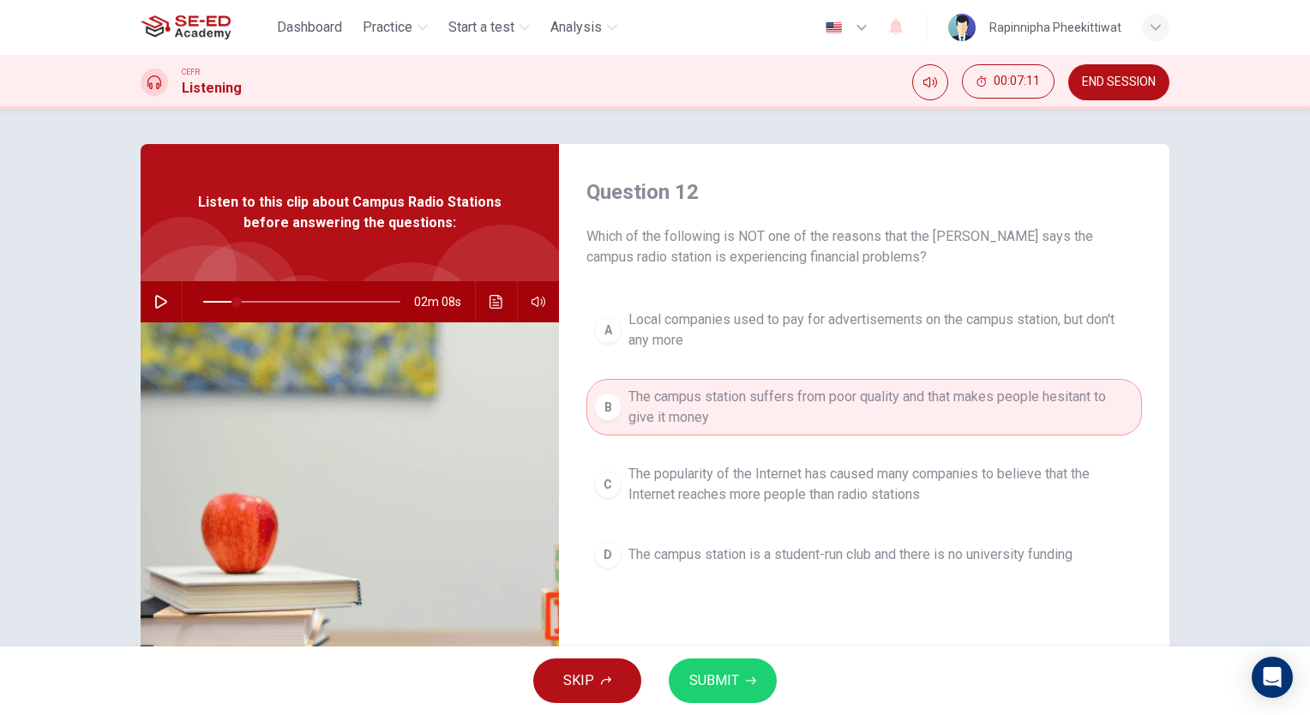
click at [672, 551] on span "The campus station is a student-run club and there is no university funding" at bounding box center [851, 555] width 444 height 21
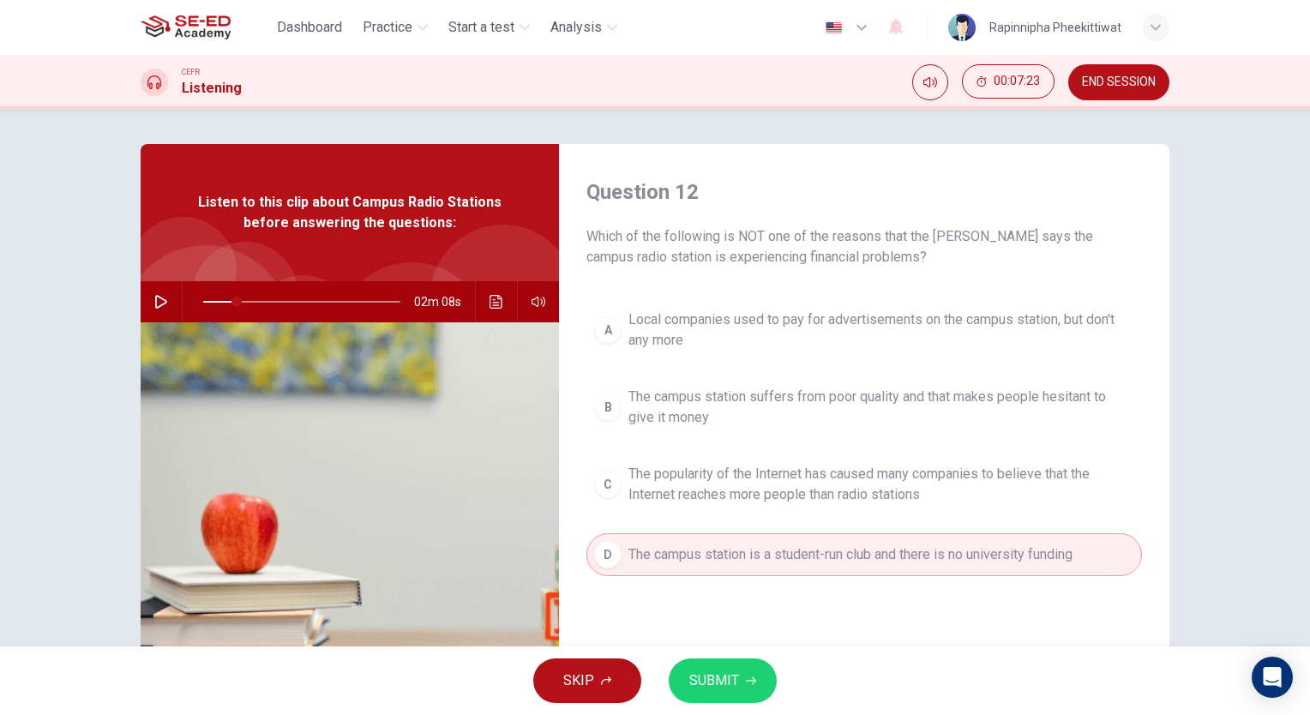
click at [760, 412] on span "The campus station suffers from poor quality and that makes people hesitant to …" at bounding box center [882, 407] width 506 height 41
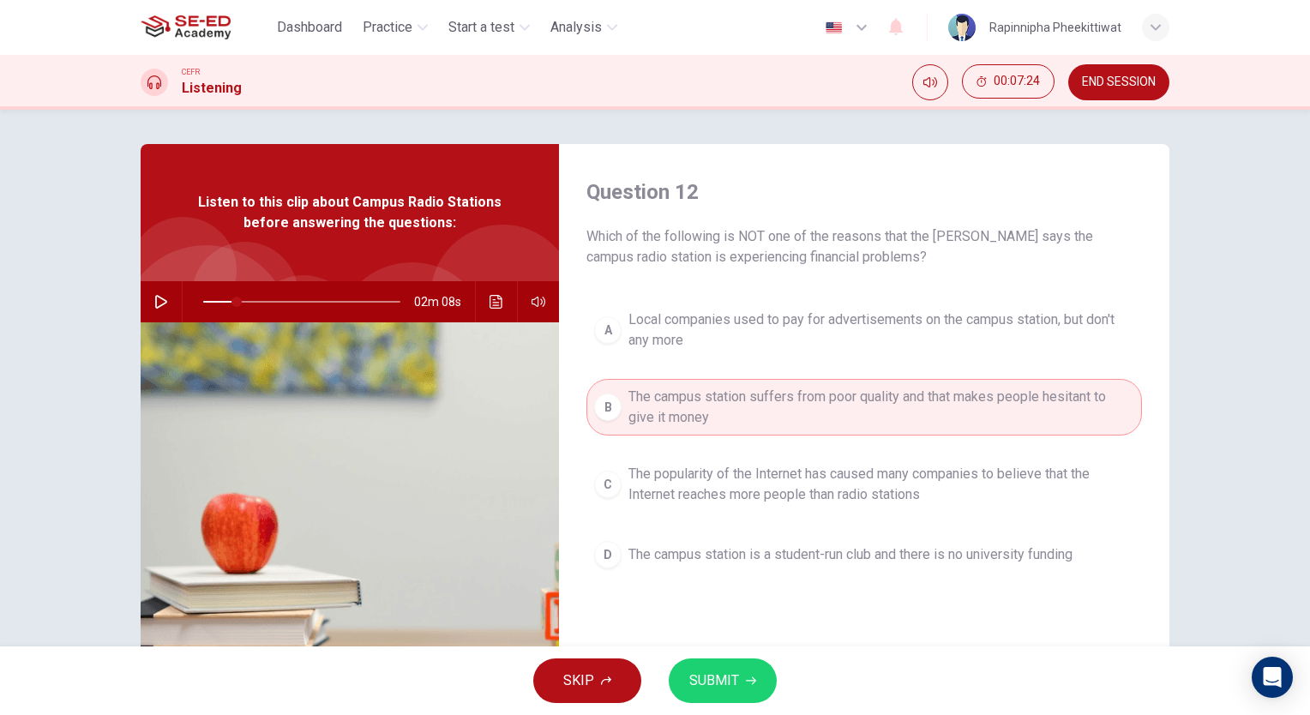
click at [755, 677] on icon "button" at bounding box center [751, 681] width 10 height 10
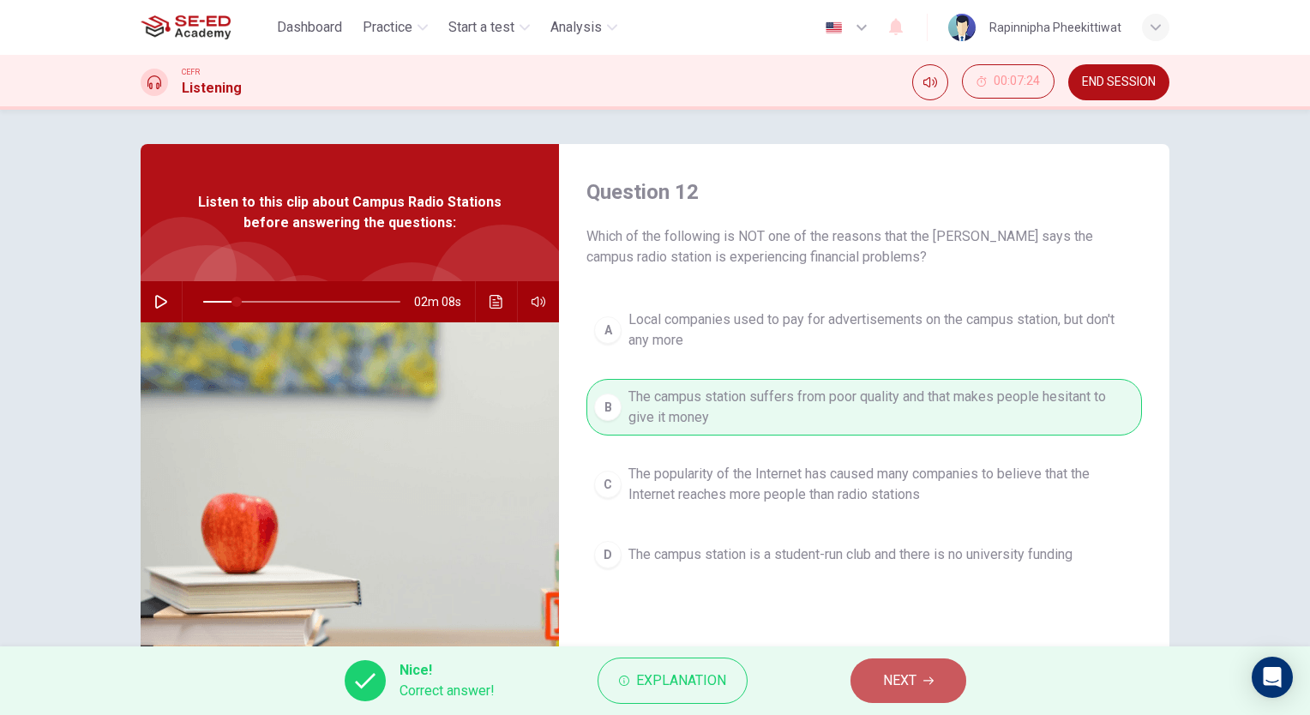
click at [879, 659] on button "NEXT" at bounding box center [909, 681] width 116 height 45
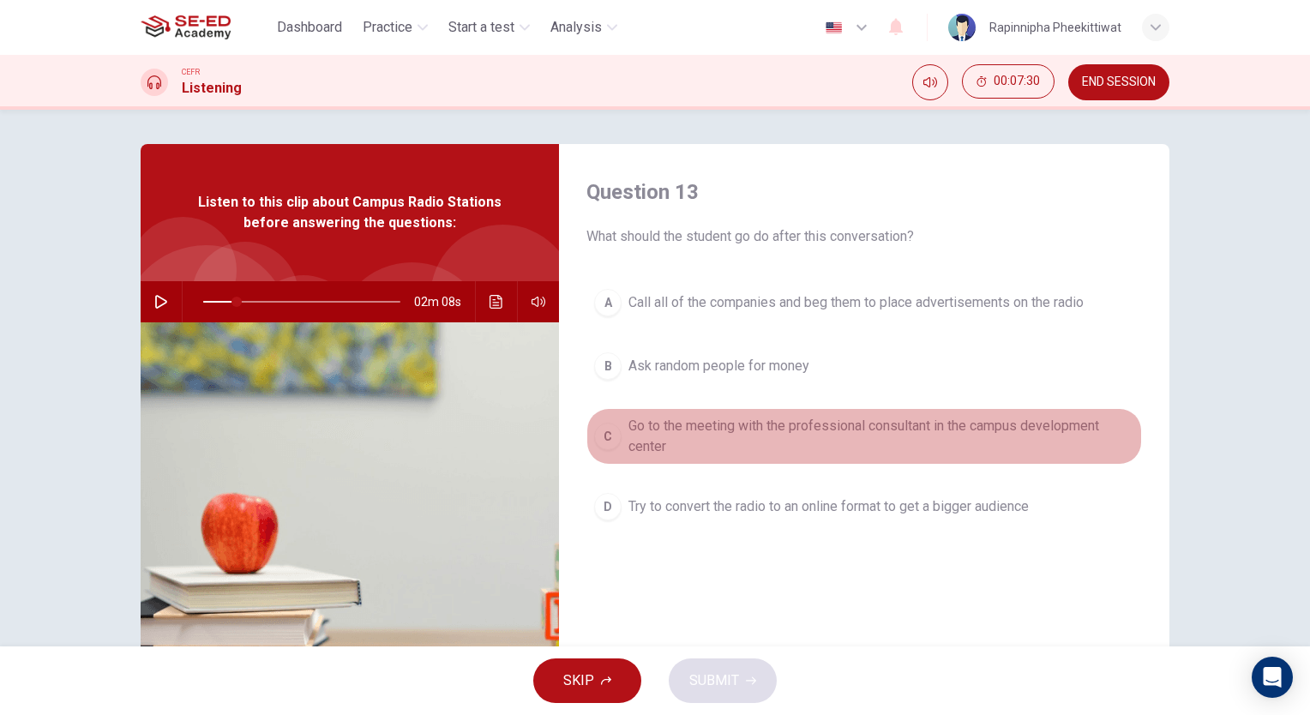
click at [844, 448] on span "Go to the meeting with the professional consultant in the campus development ce…" at bounding box center [882, 436] width 506 height 41
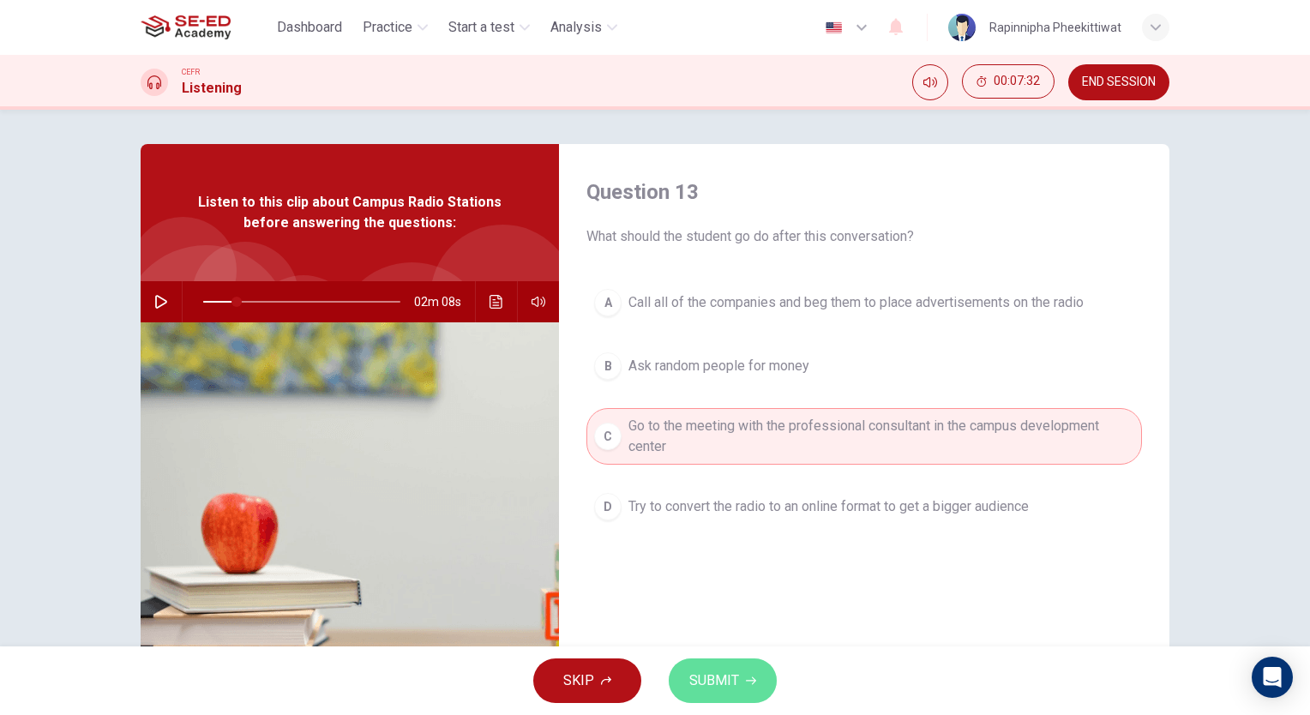
click at [735, 679] on span "SUBMIT" at bounding box center [714, 681] width 50 height 24
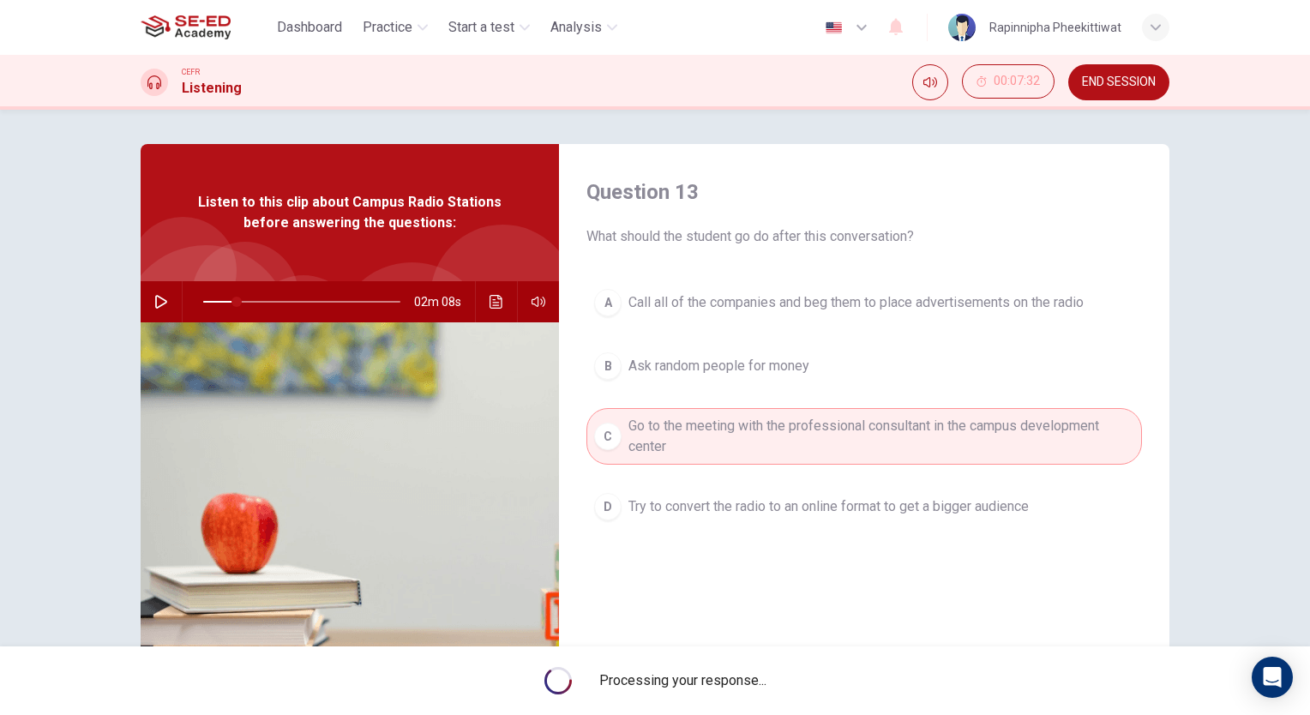
type input "17"
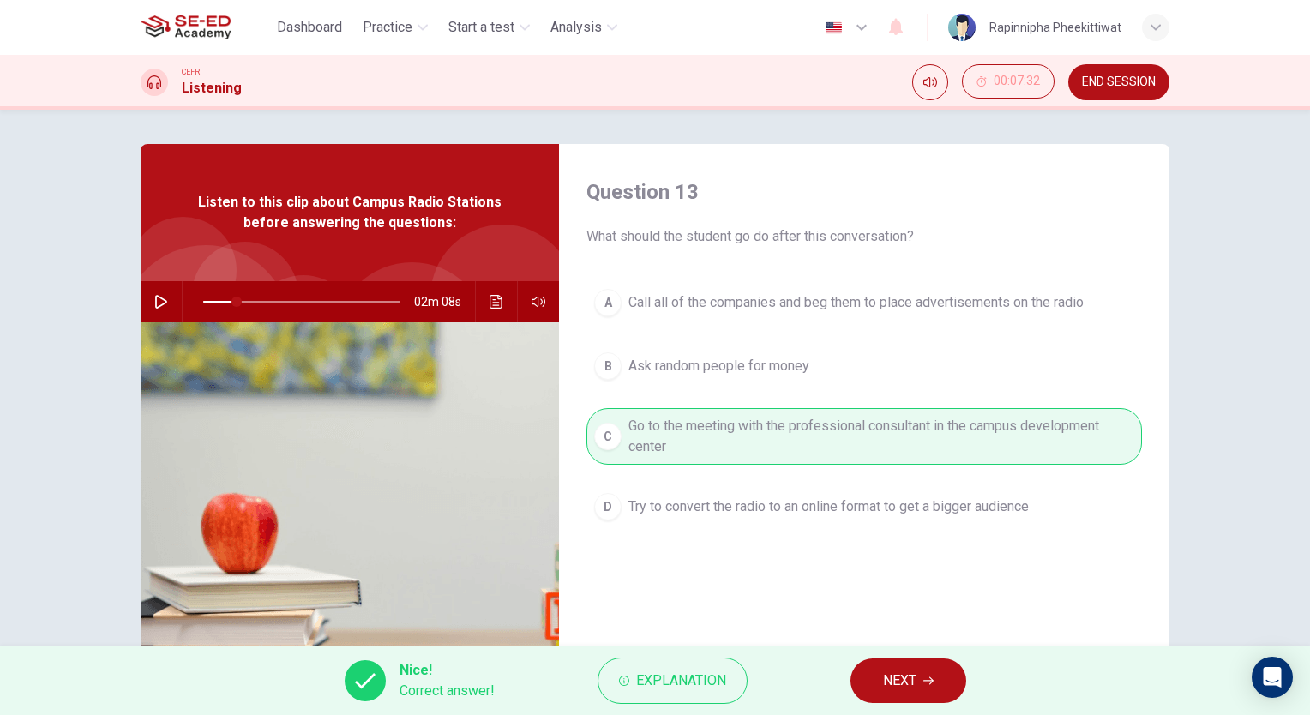
click at [894, 684] on span "NEXT" at bounding box center [899, 681] width 33 height 24
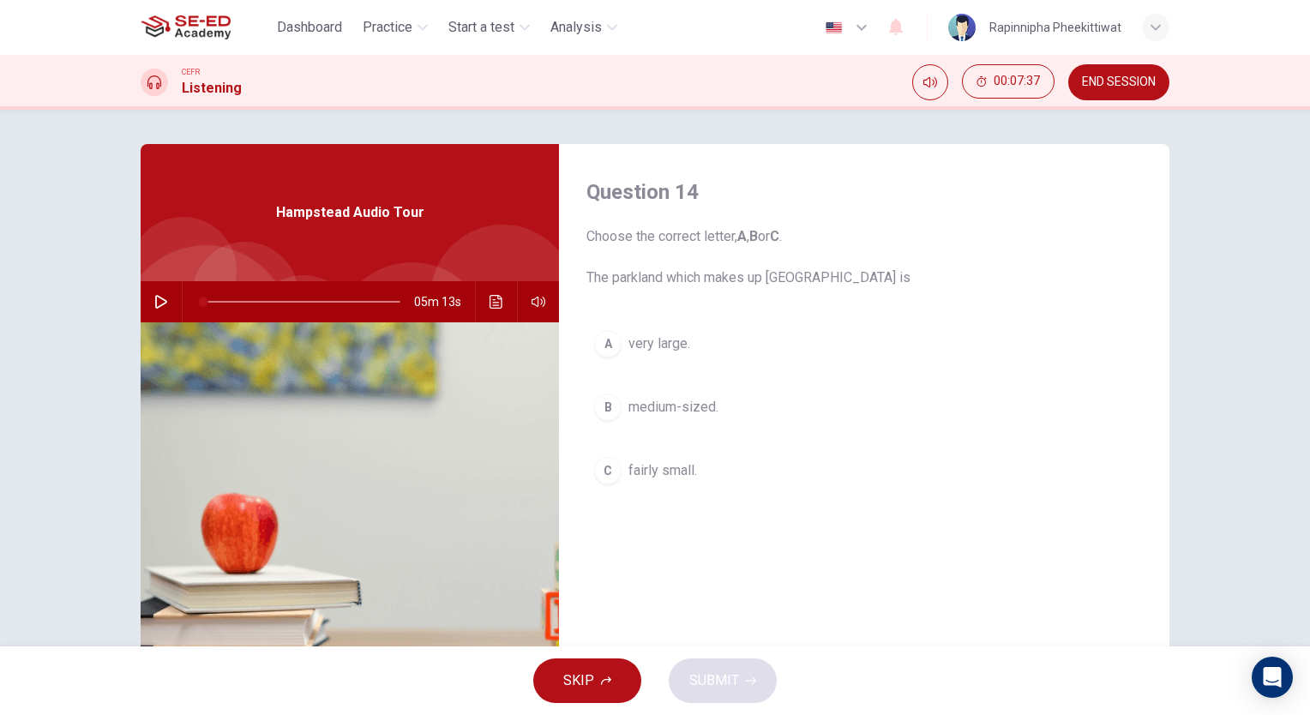
click at [607, 690] on button "SKIP" at bounding box center [587, 681] width 108 height 45
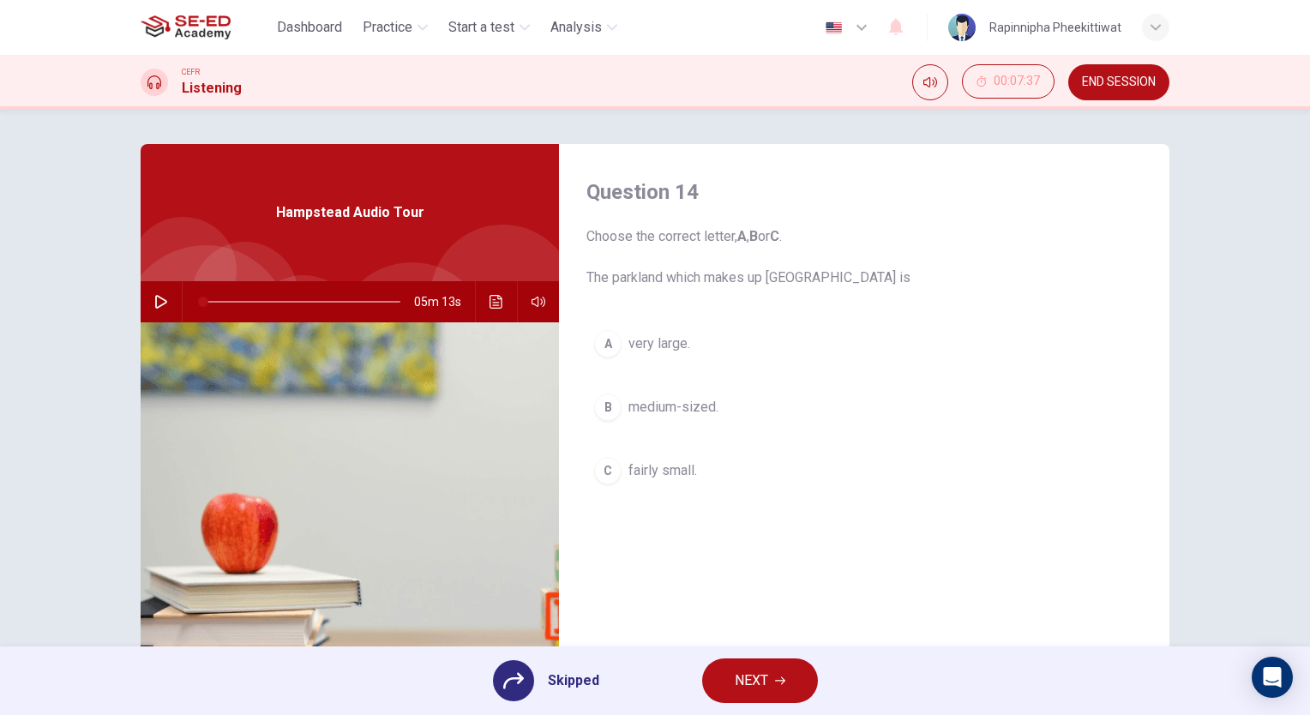
click at [739, 670] on span "NEXT" at bounding box center [751, 681] width 33 height 24
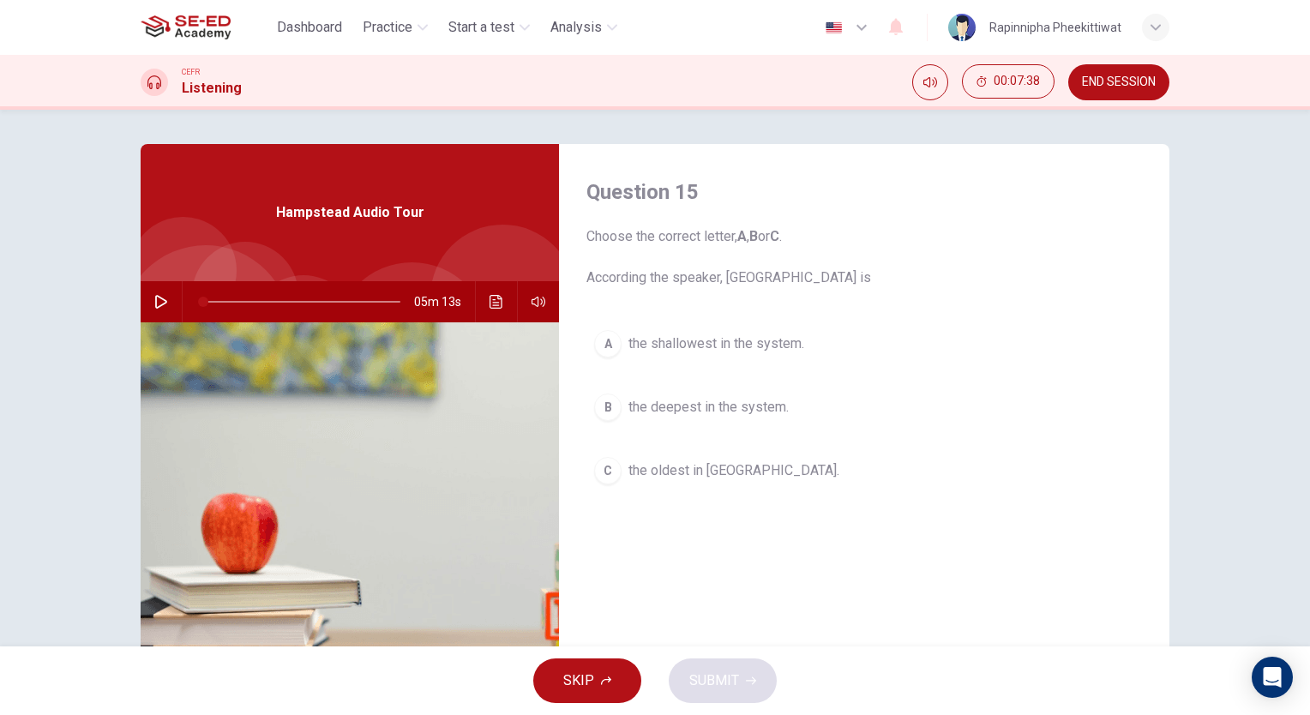
click at [645, 688] on div "SKIP SUBMIT" at bounding box center [655, 681] width 1310 height 69
click at [614, 687] on button "SKIP" at bounding box center [587, 681] width 108 height 45
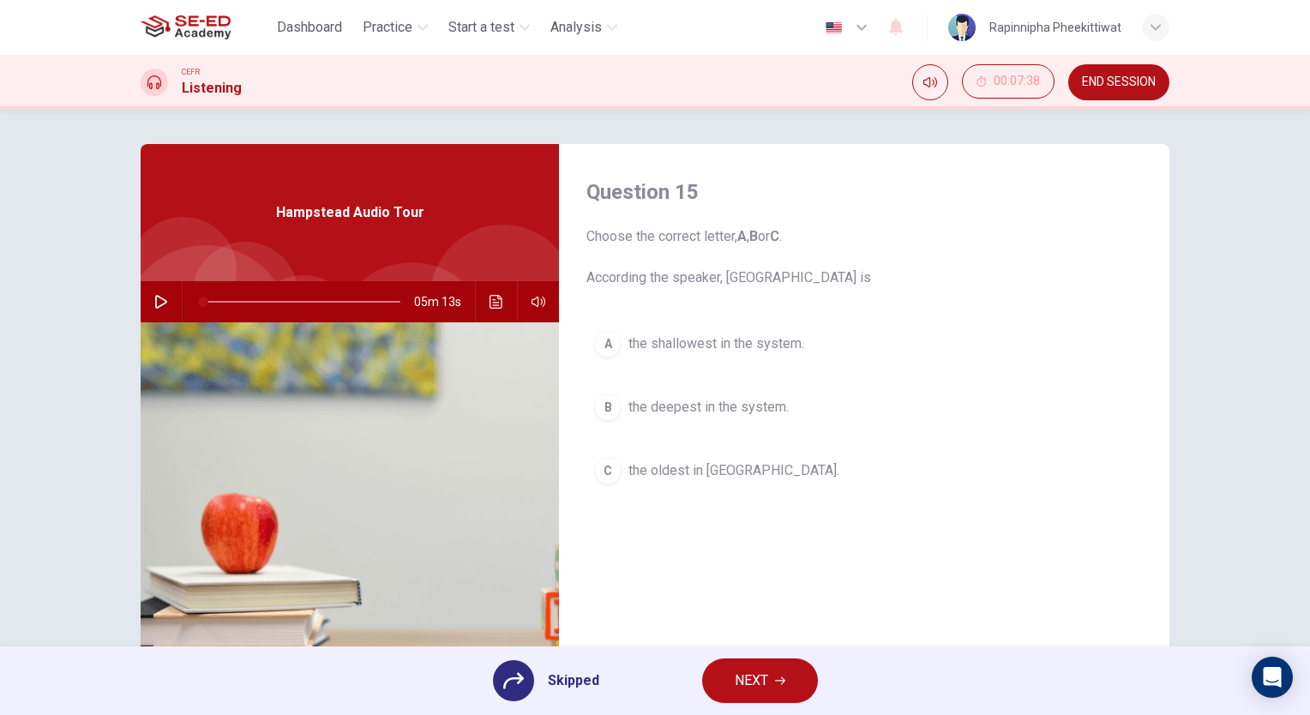
click at [735, 681] on span "NEXT" at bounding box center [751, 681] width 33 height 24
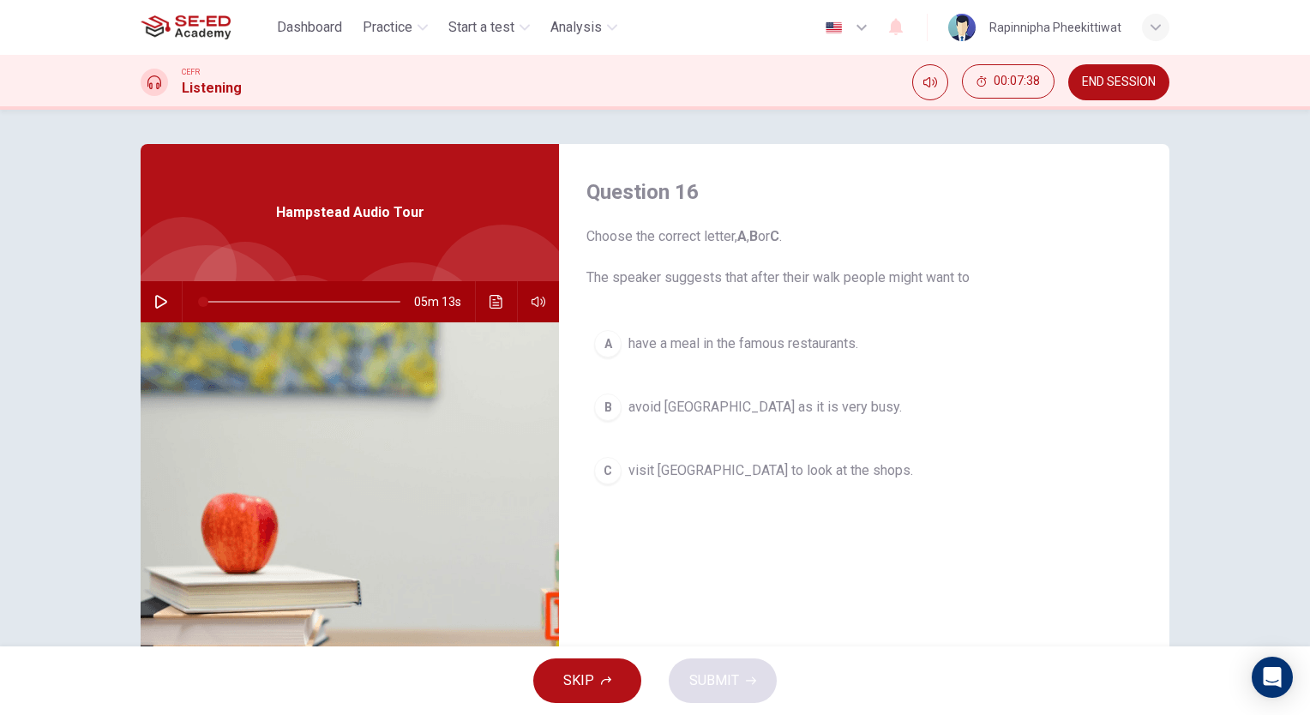
click at [607, 672] on button "SKIP" at bounding box center [587, 681] width 108 height 45
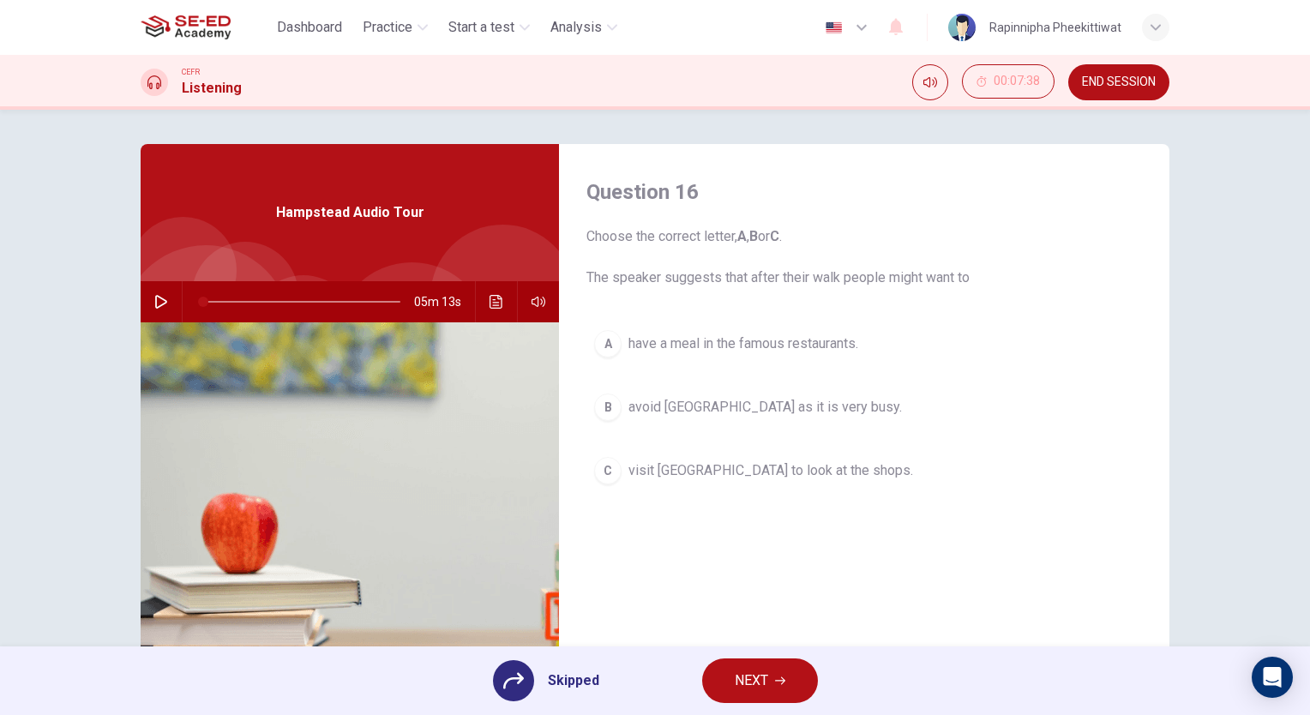
click at [735, 680] on span "NEXT" at bounding box center [751, 681] width 33 height 24
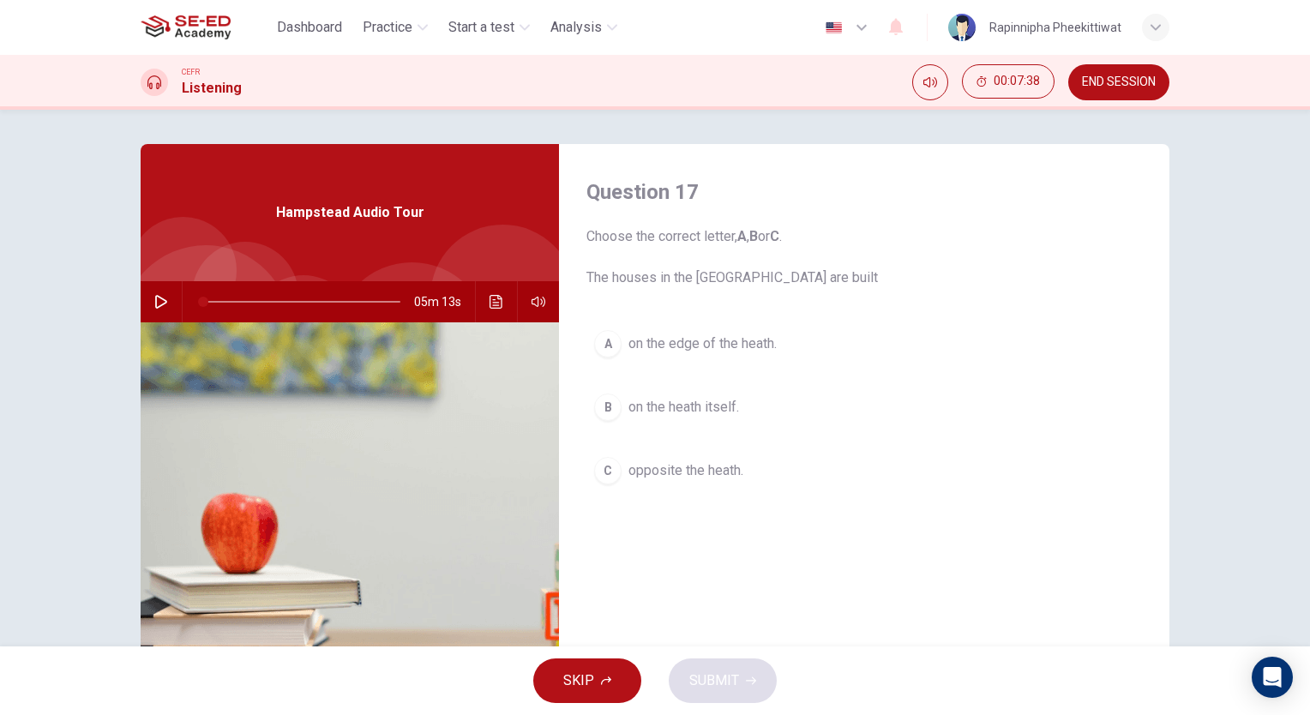
click at [563, 663] on button "SKIP" at bounding box center [587, 681] width 108 height 45
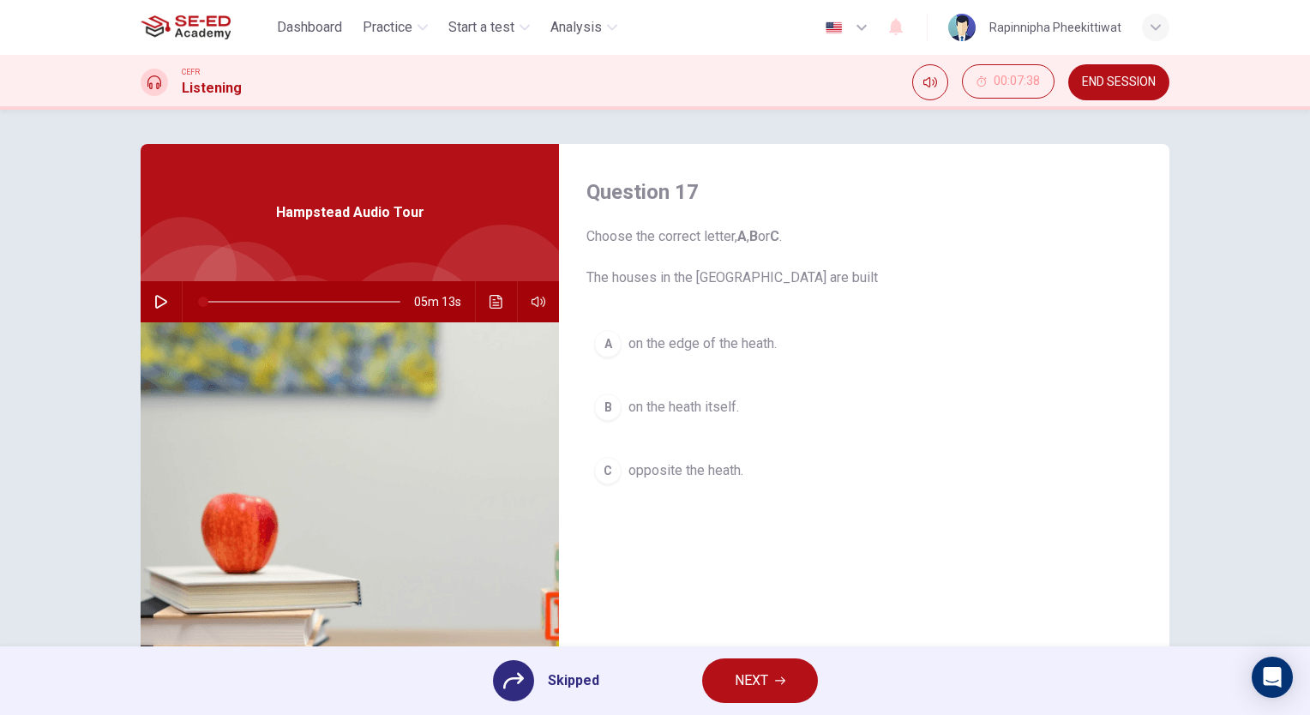
drag, startPoint x: 777, startPoint y: 671, endPoint x: 768, endPoint y: 681, distance: 13.4
click at [774, 673] on button "NEXT" at bounding box center [760, 681] width 116 height 45
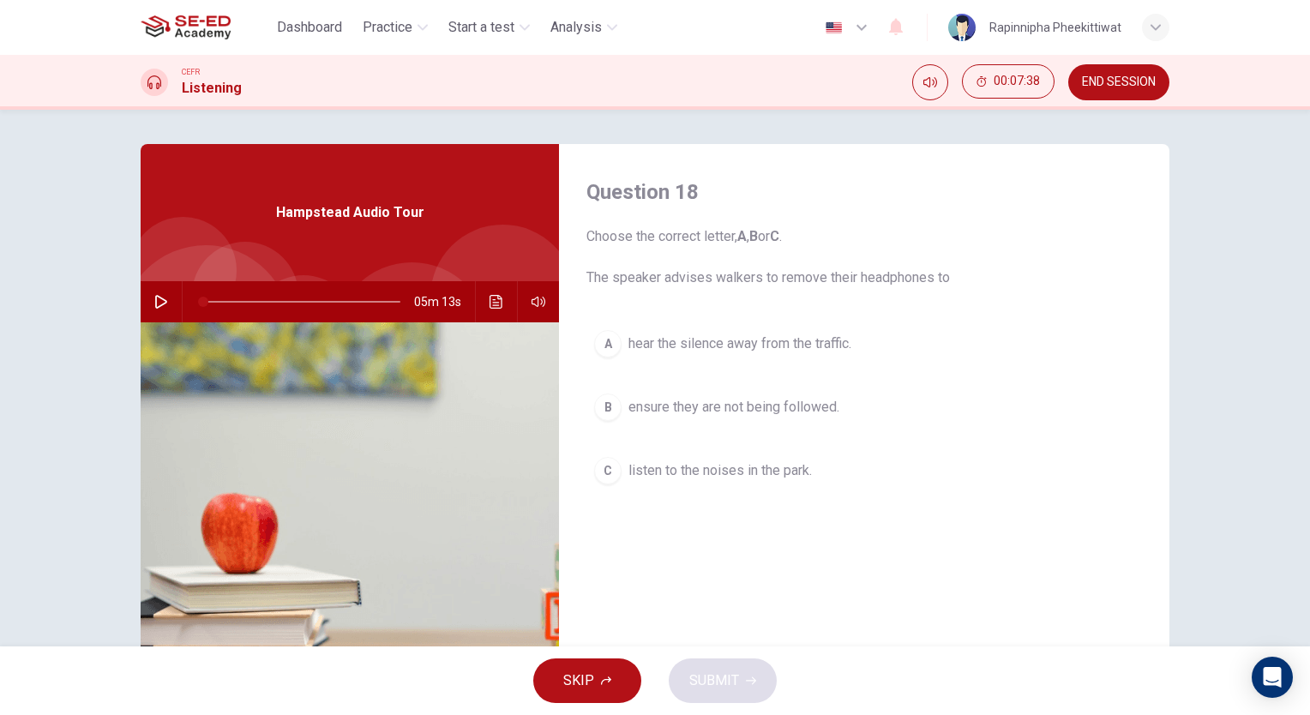
click at [575, 665] on button "SKIP" at bounding box center [587, 681] width 108 height 45
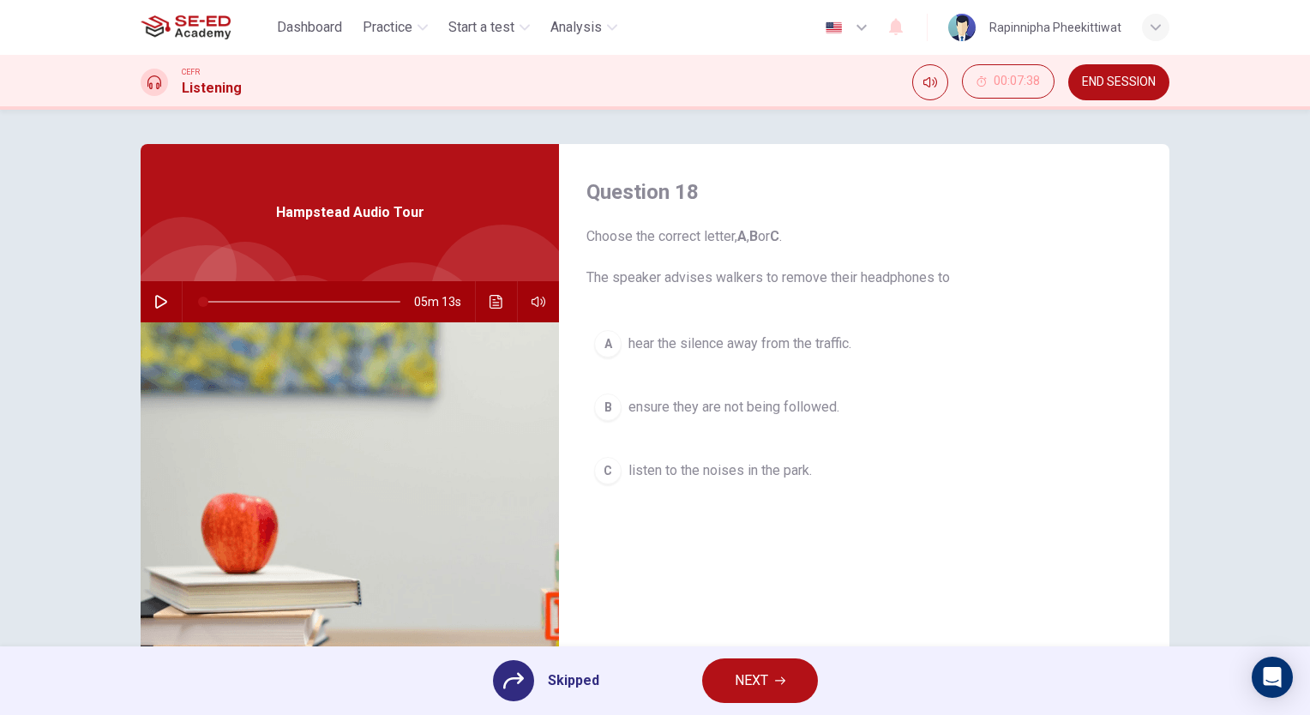
click at [753, 693] on button "NEXT" at bounding box center [760, 681] width 116 height 45
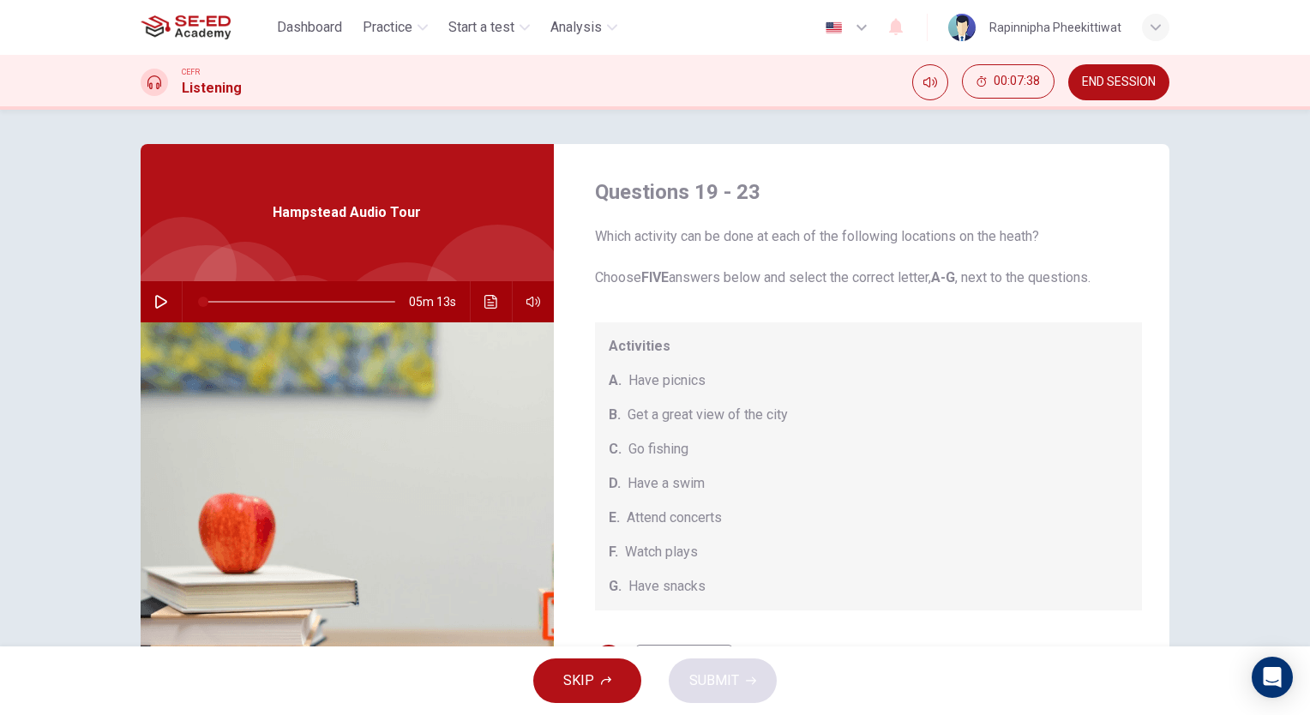
click at [587, 672] on span "SKIP" at bounding box center [578, 681] width 31 height 24
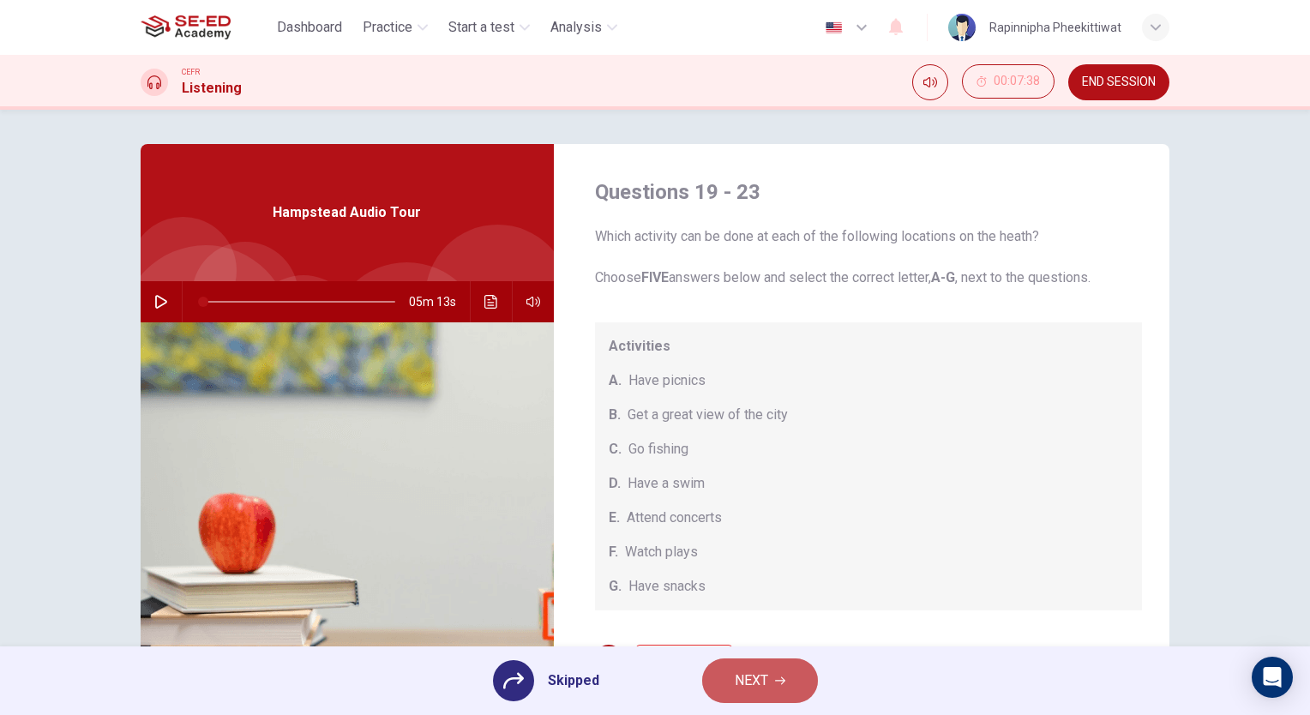
click at [745, 682] on span "NEXT" at bounding box center [751, 681] width 33 height 24
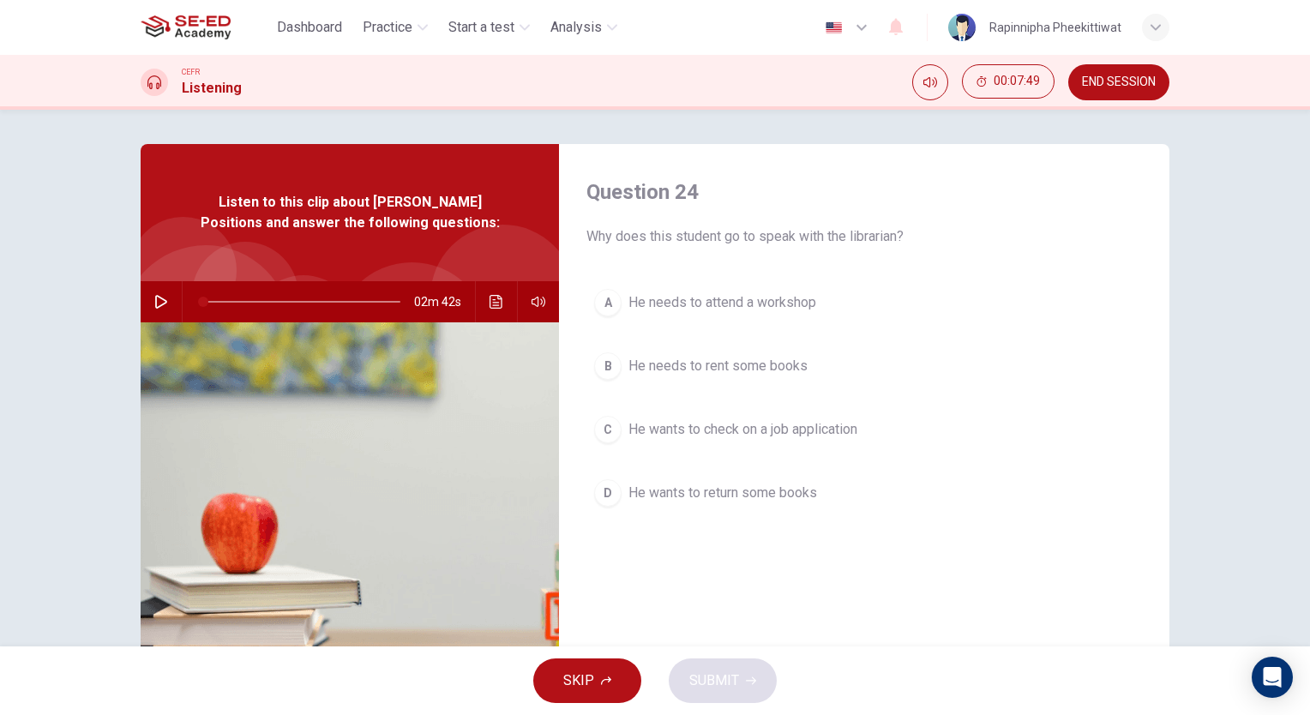
click at [162, 304] on icon "button" at bounding box center [161, 302] width 14 height 14
click at [155, 302] on icon "button" at bounding box center [161, 302] width 12 height 14
click at [526, 296] on button "button" at bounding box center [538, 301] width 27 height 41
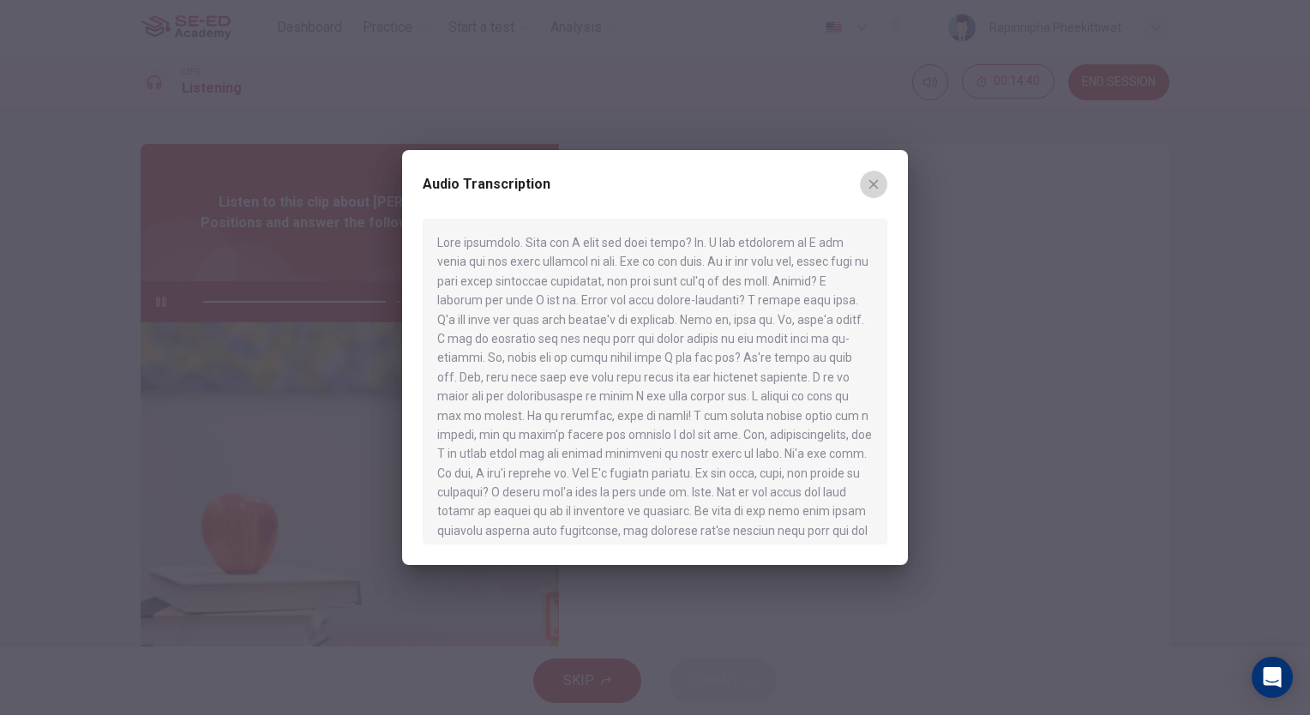
click at [874, 187] on icon "button" at bounding box center [874, 185] width 14 height 14
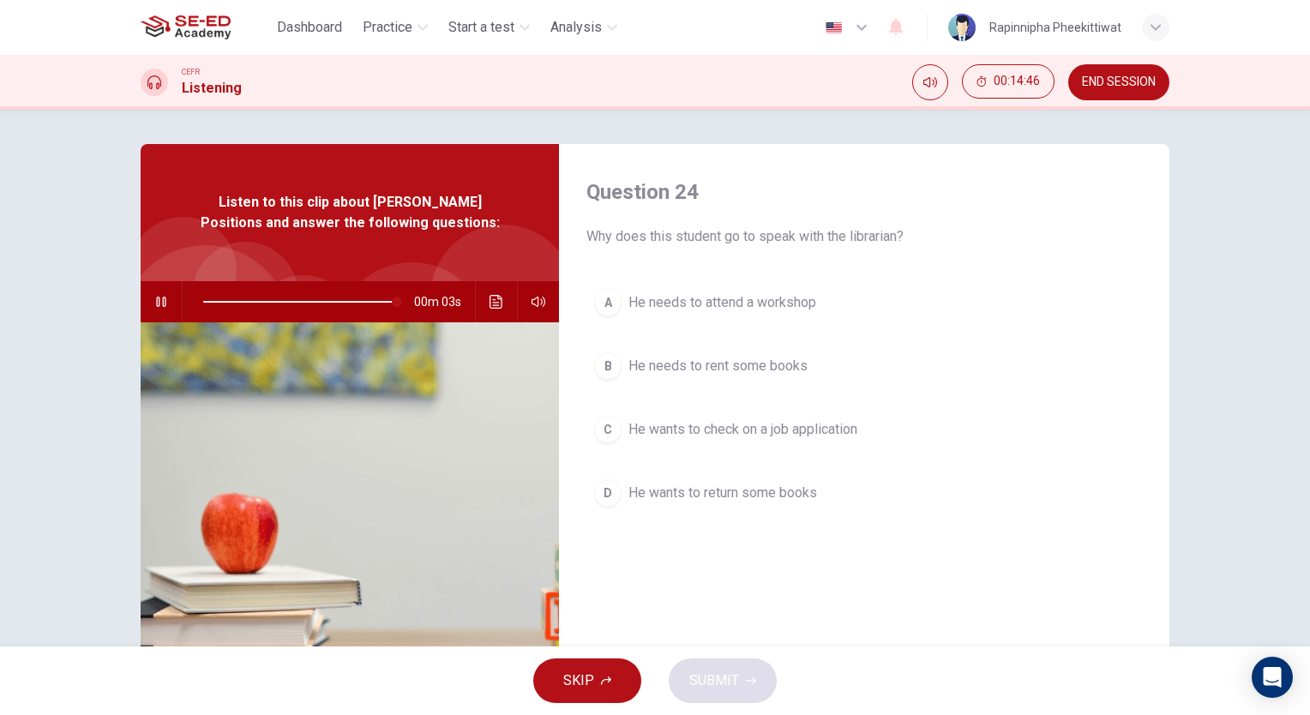
click at [669, 438] on span "He wants to check on a job application" at bounding box center [743, 429] width 229 height 21
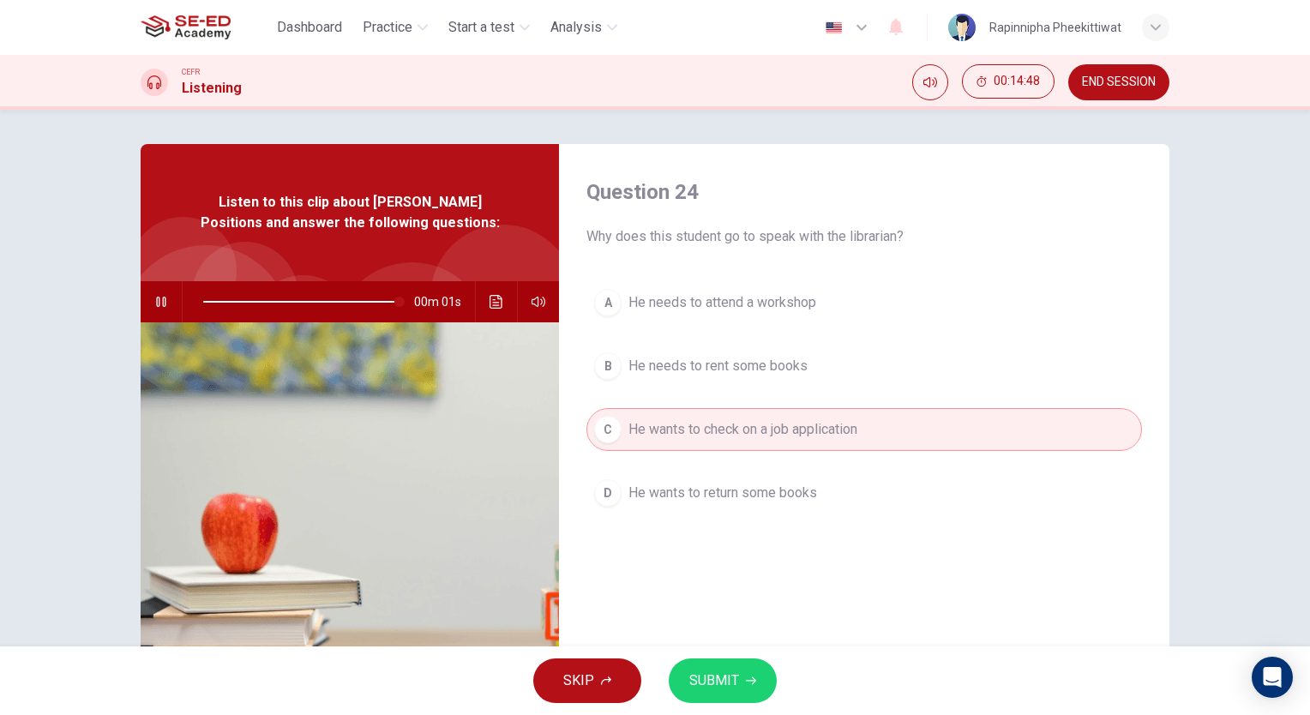
type input "0"
click at [740, 681] on button "SUBMIT" at bounding box center [723, 681] width 108 height 45
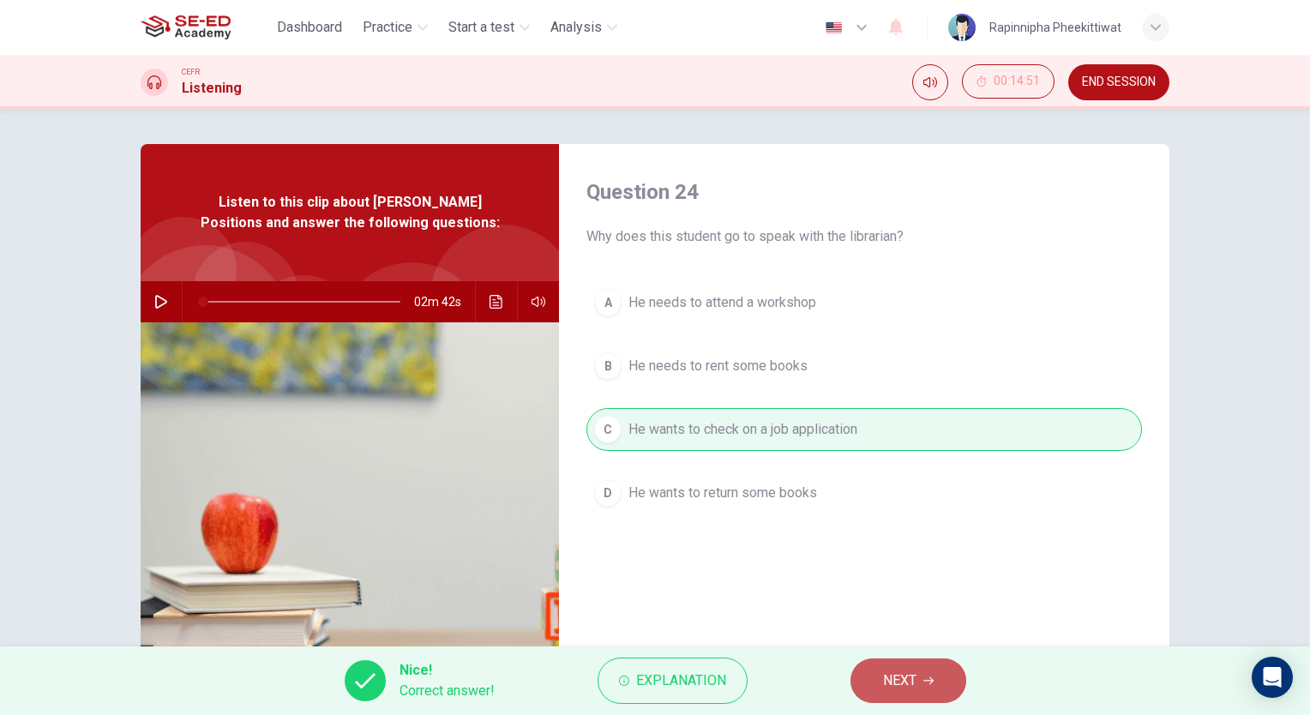
click at [912, 681] on span "NEXT" at bounding box center [899, 681] width 33 height 24
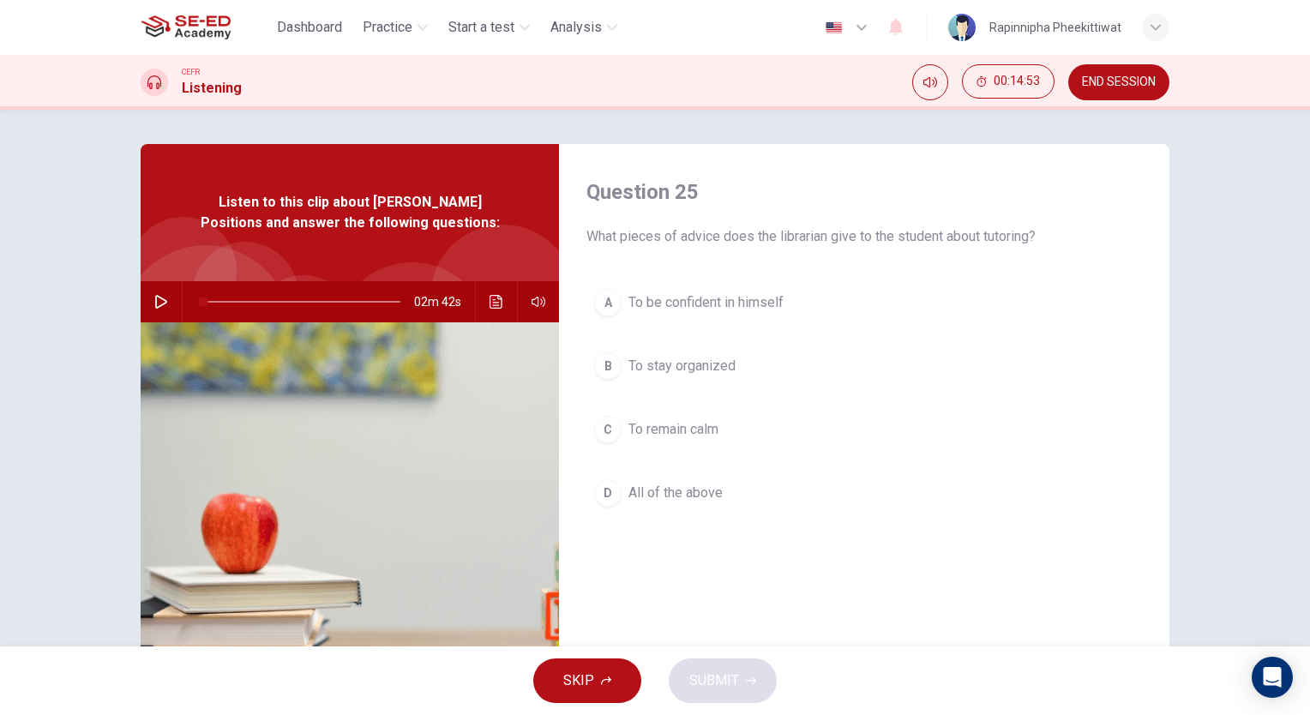
click at [736, 307] on span "To be confident in himself" at bounding box center [706, 302] width 155 height 21
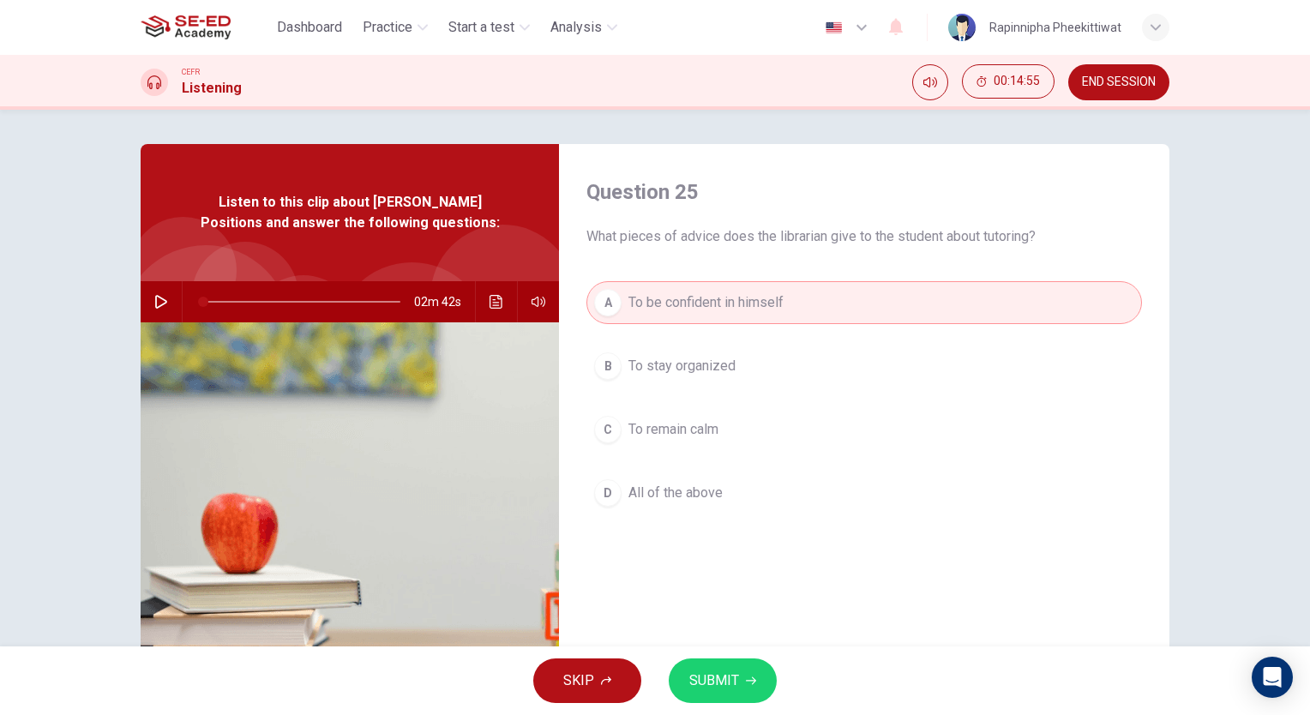
click at [720, 672] on span "SUBMIT" at bounding box center [714, 681] width 50 height 24
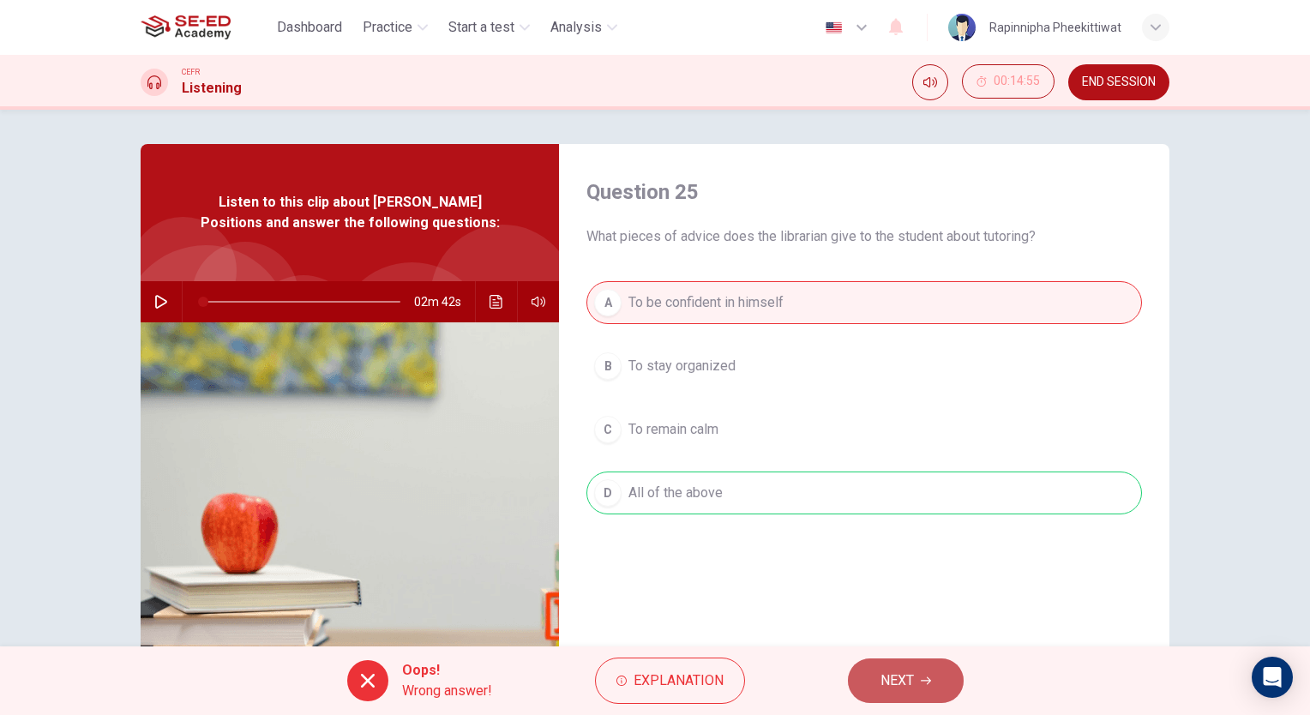
click at [897, 682] on span "NEXT" at bounding box center [897, 681] width 33 height 24
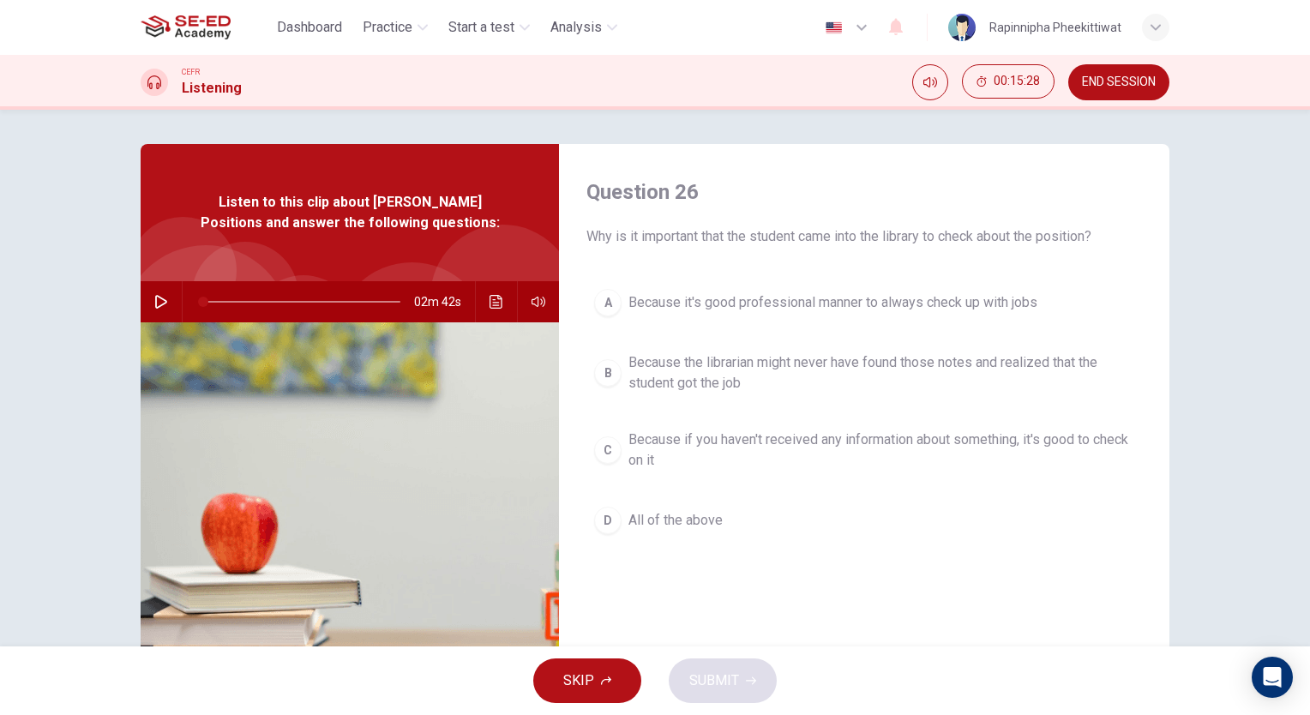
click at [655, 533] on button "D All of the above" at bounding box center [865, 520] width 556 height 43
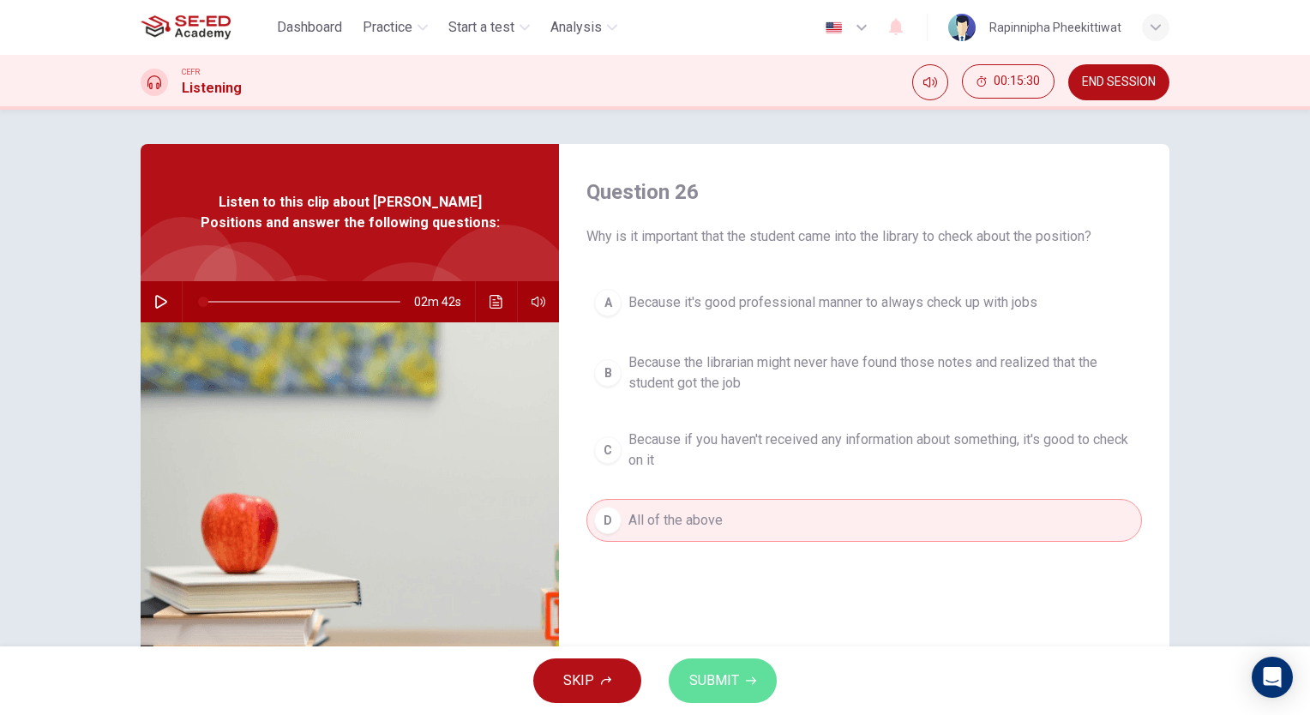
click at [713, 665] on button "SUBMIT" at bounding box center [723, 681] width 108 height 45
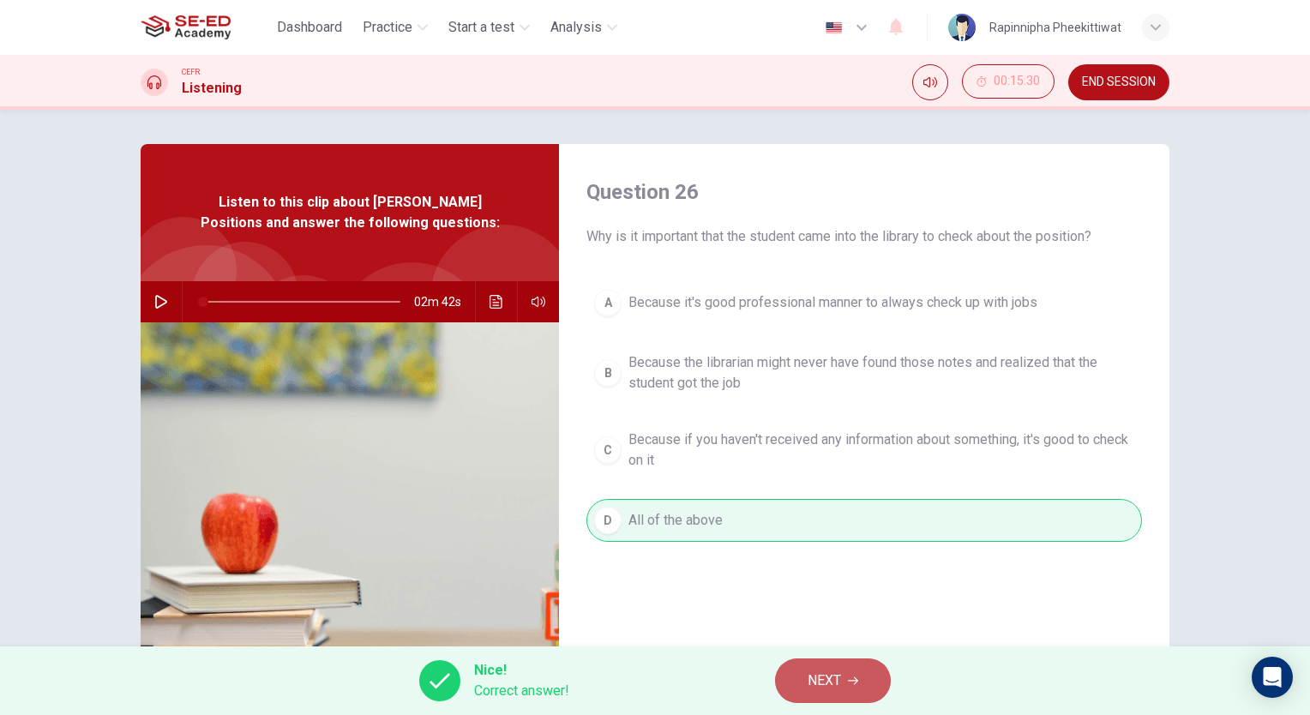
click at [819, 682] on span "NEXT" at bounding box center [824, 681] width 33 height 24
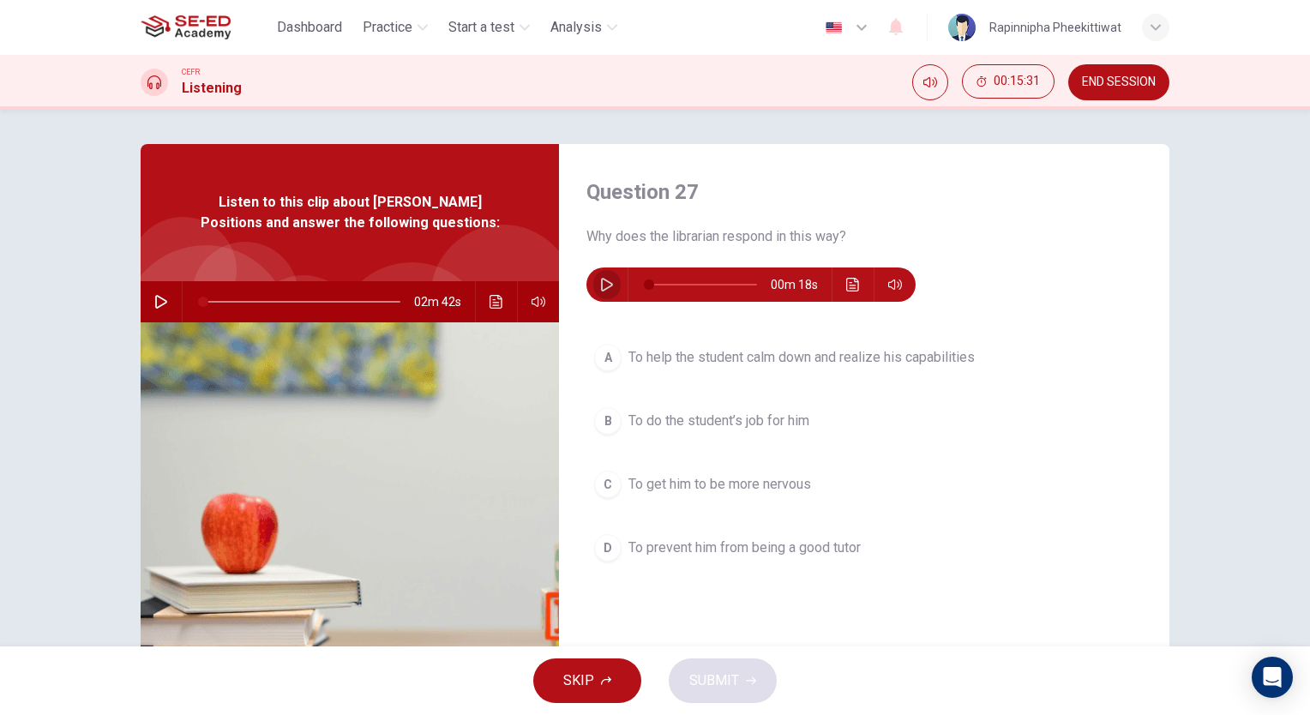
click at [600, 278] on icon "button" at bounding box center [607, 285] width 14 height 14
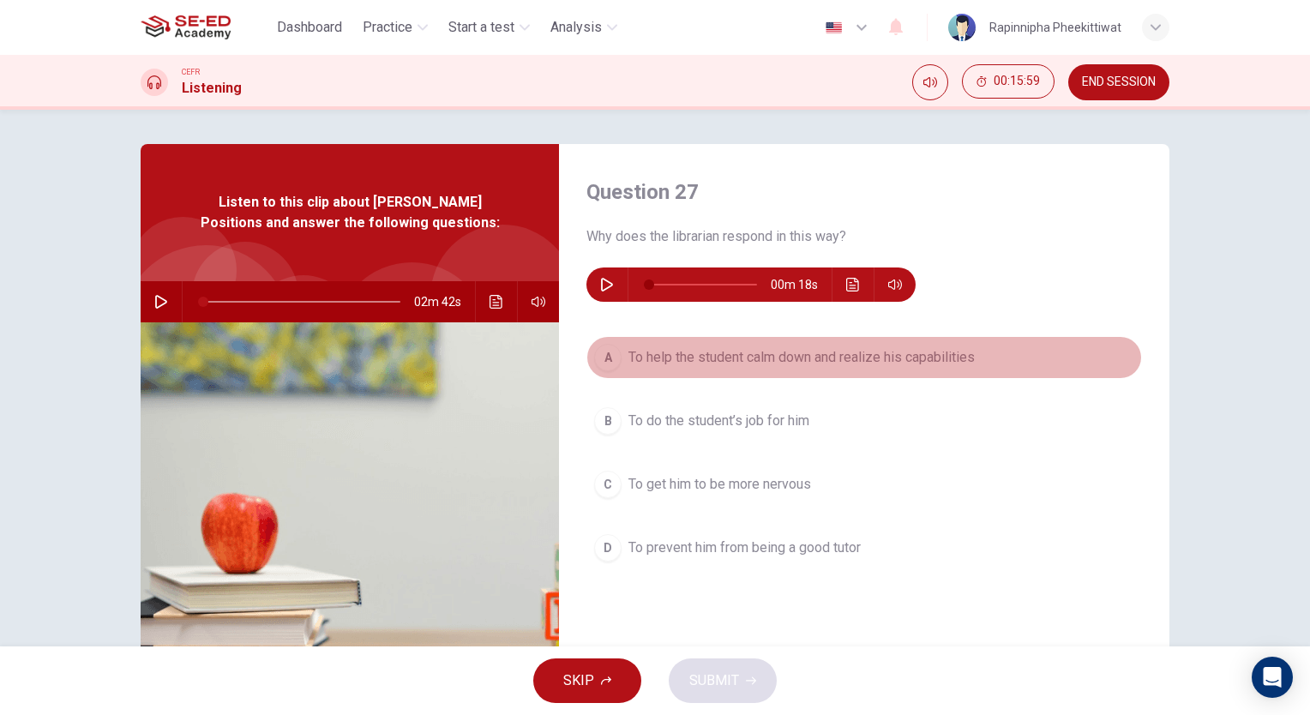
click at [713, 359] on span "To help the student calm down and realize his capabilities" at bounding box center [802, 357] width 346 height 21
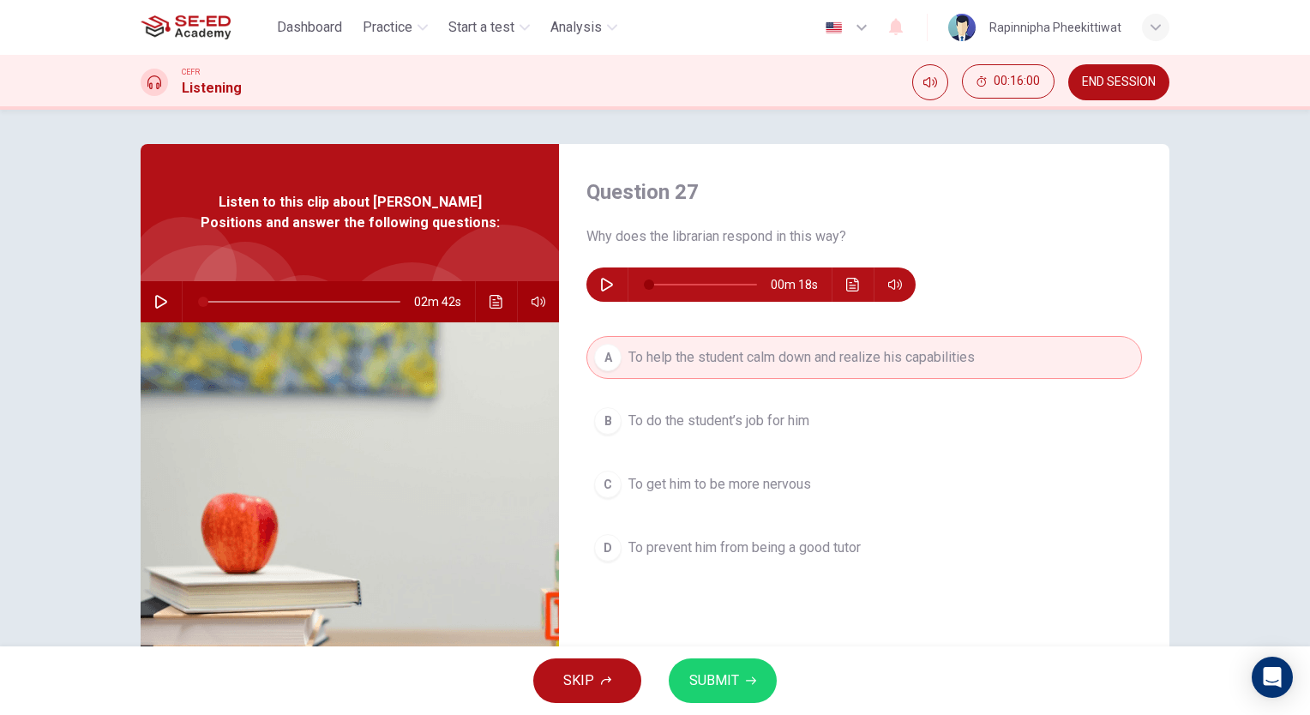
click at [689, 689] on span "SUBMIT" at bounding box center [714, 681] width 50 height 24
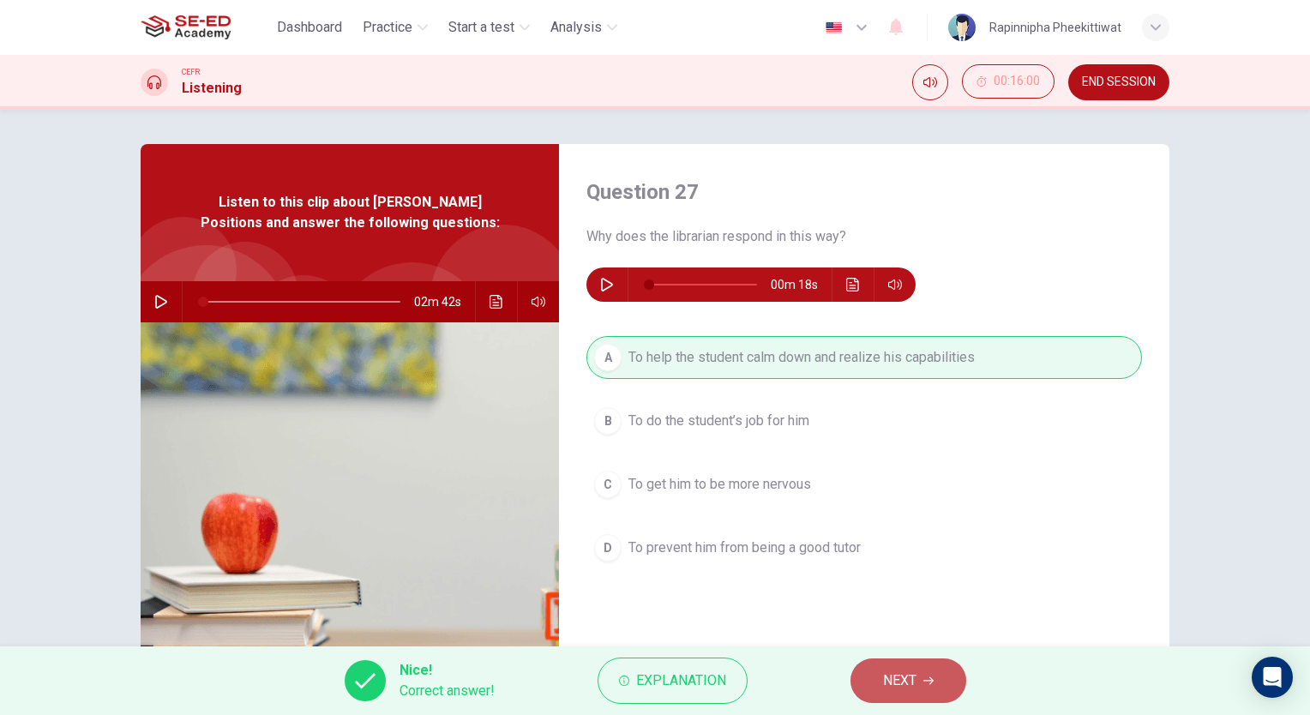
click at [883, 691] on span "NEXT" at bounding box center [899, 681] width 33 height 24
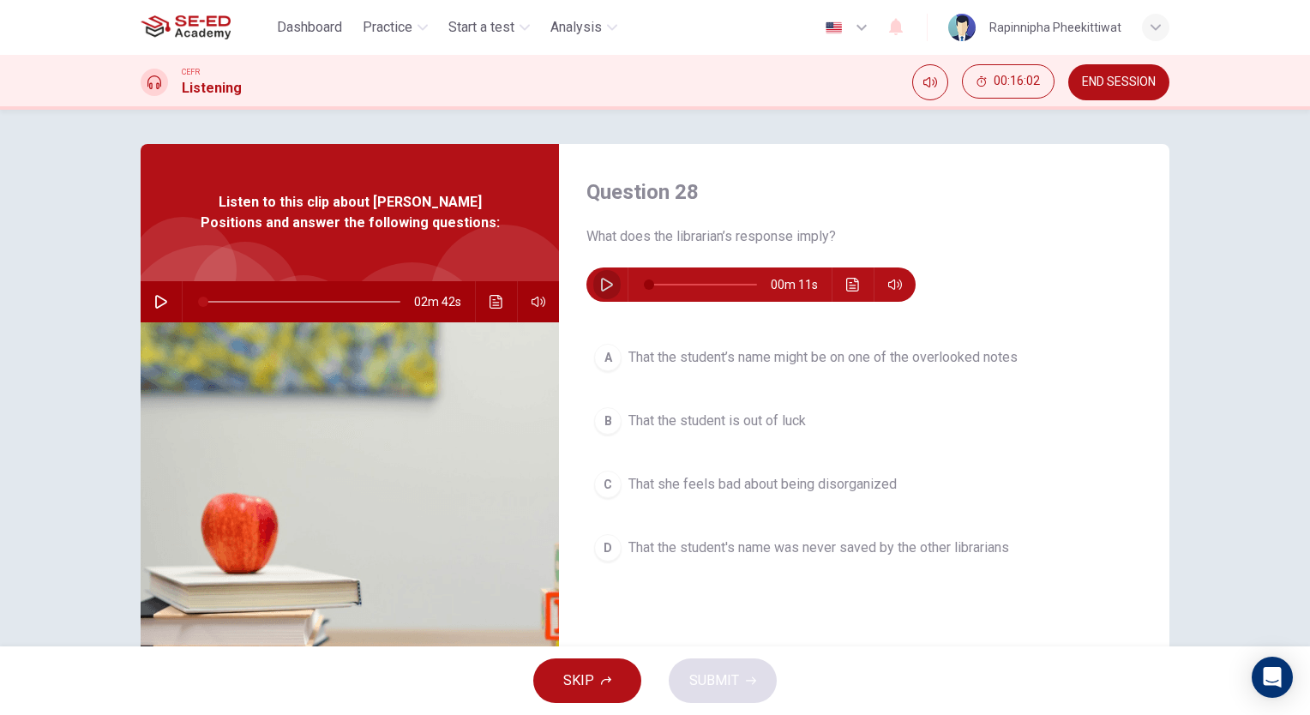
click at [600, 289] on icon "button" at bounding box center [607, 285] width 14 height 14
type input "0"
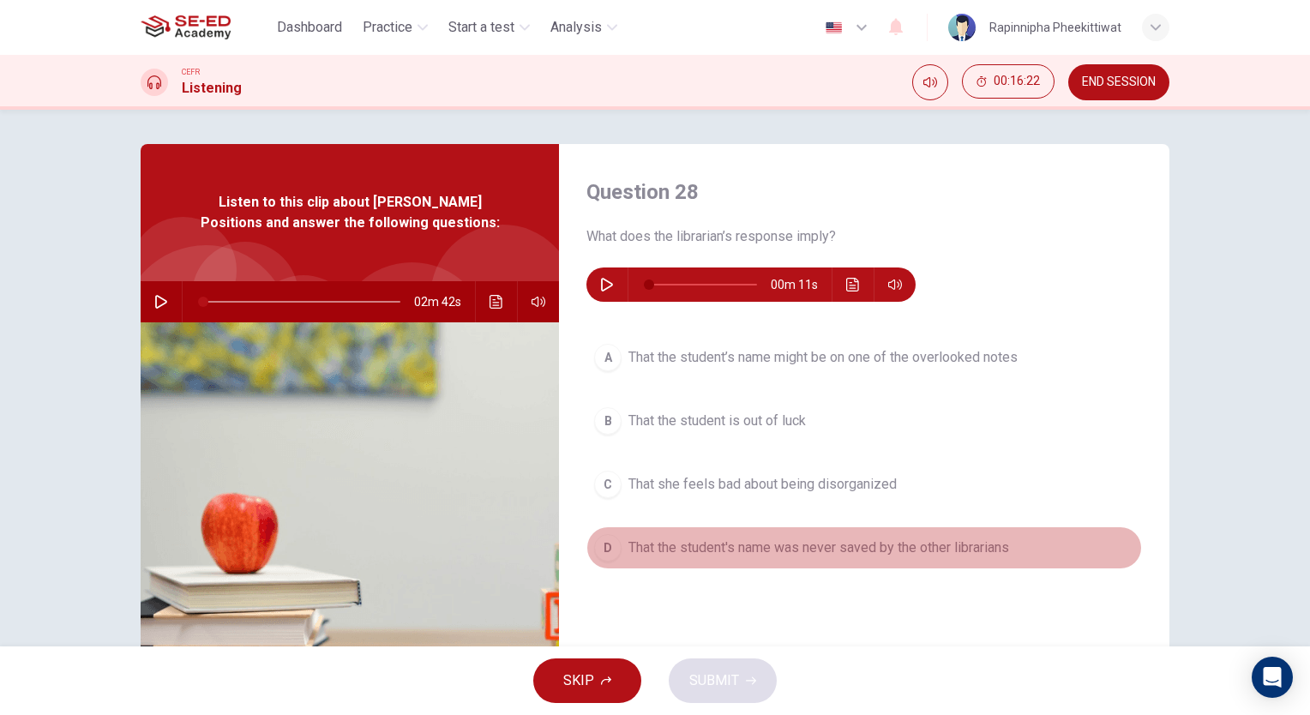
click at [822, 544] on span "That the student's name was never saved by the other librarians" at bounding box center [819, 548] width 381 height 21
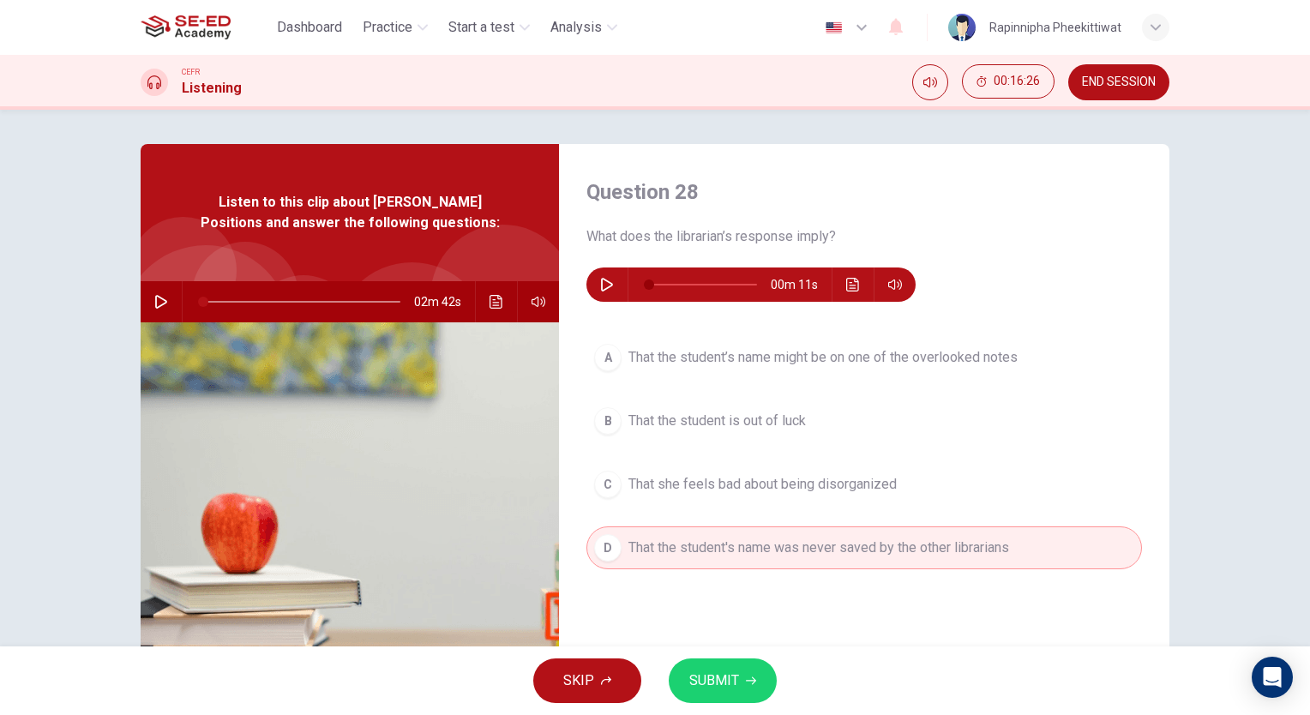
click at [737, 701] on button "SUBMIT" at bounding box center [723, 681] width 108 height 45
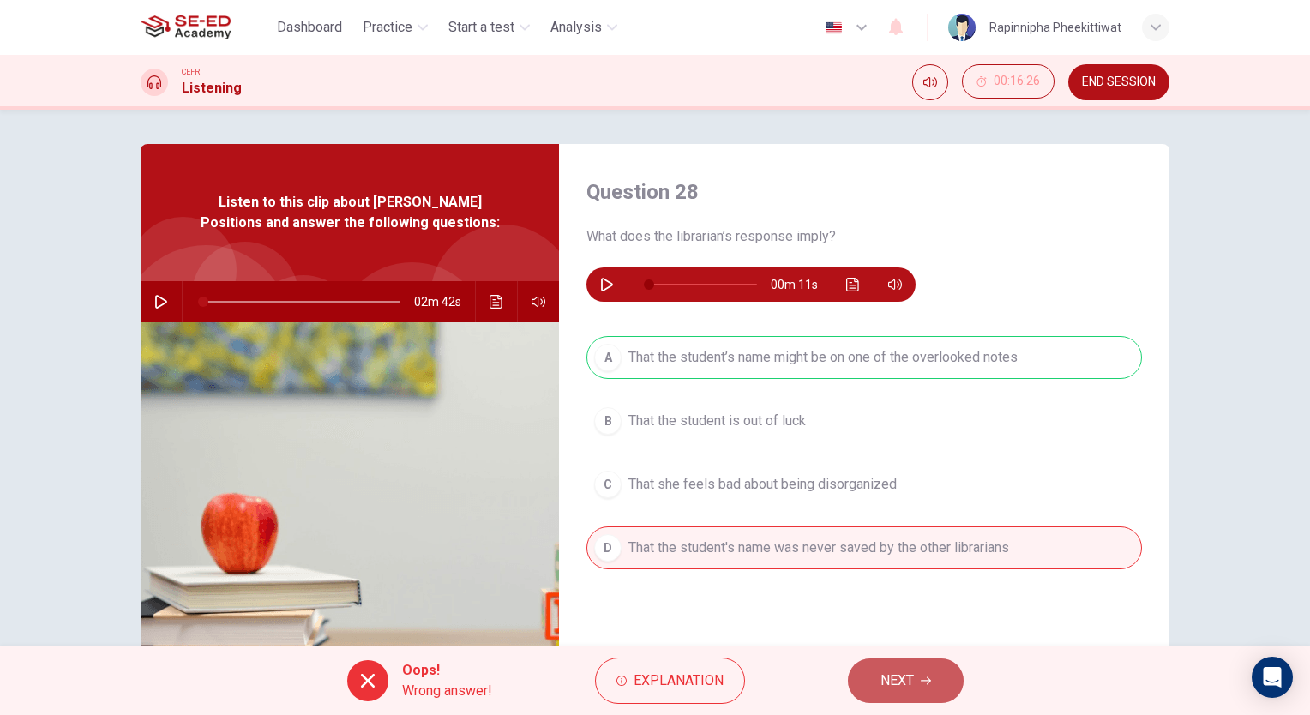
click at [899, 671] on span "NEXT" at bounding box center [897, 681] width 33 height 24
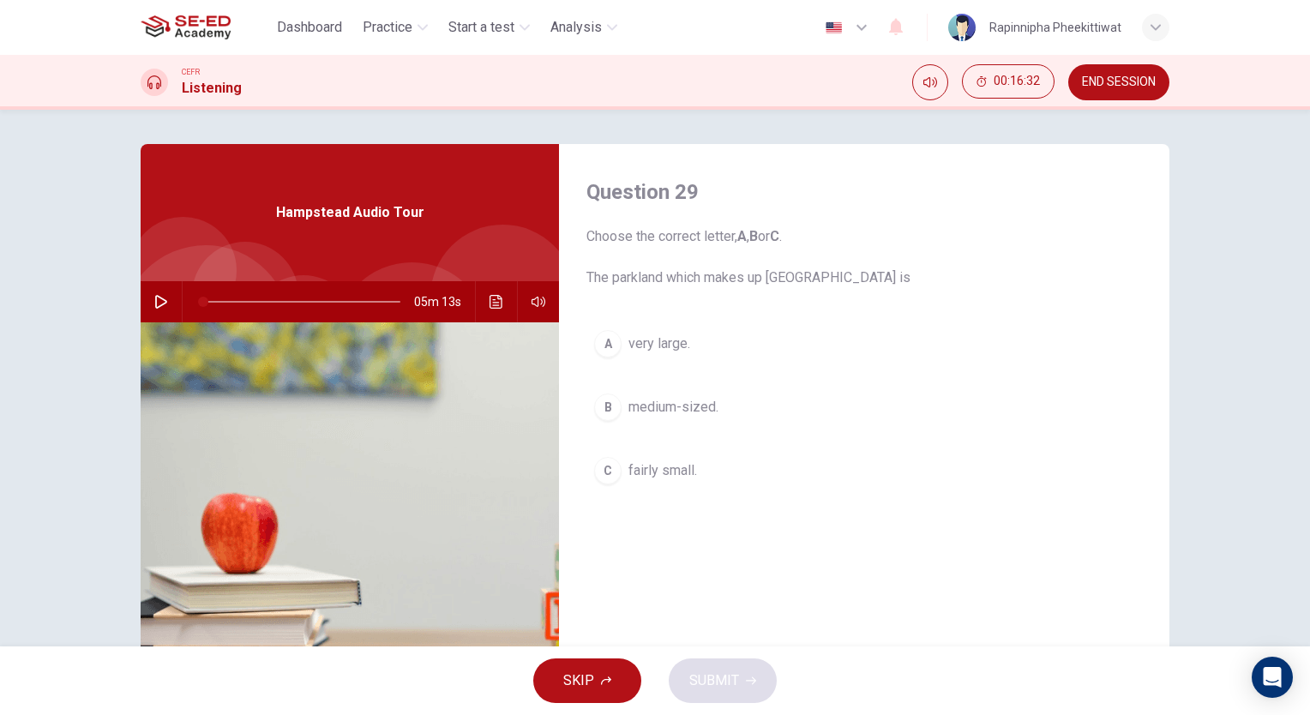
scroll to position [127, 0]
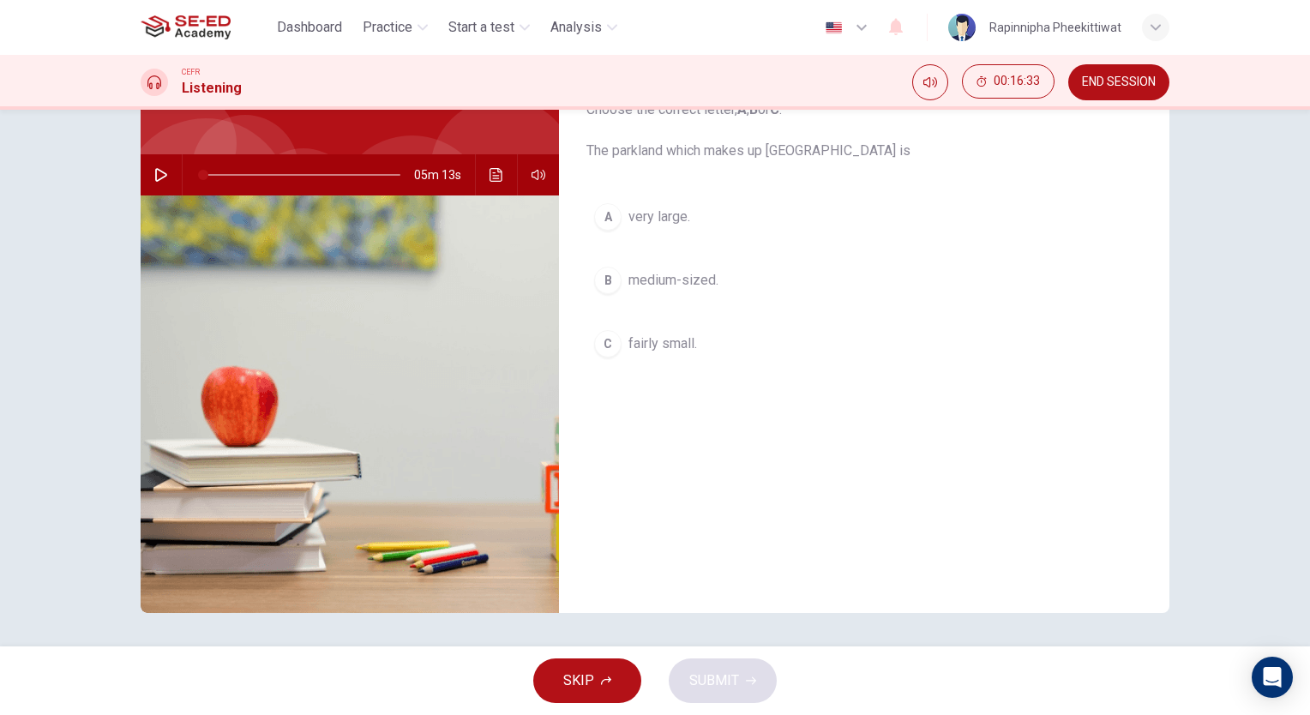
drag, startPoint x: 566, startPoint y: 647, endPoint x: 556, endPoint y: 679, distance: 33.4
click at [556, 679] on div "SKIP SUBMIT" at bounding box center [655, 681] width 1310 height 69
click at [556, 679] on button "SKIP" at bounding box center [587, 681] width 108 height 45
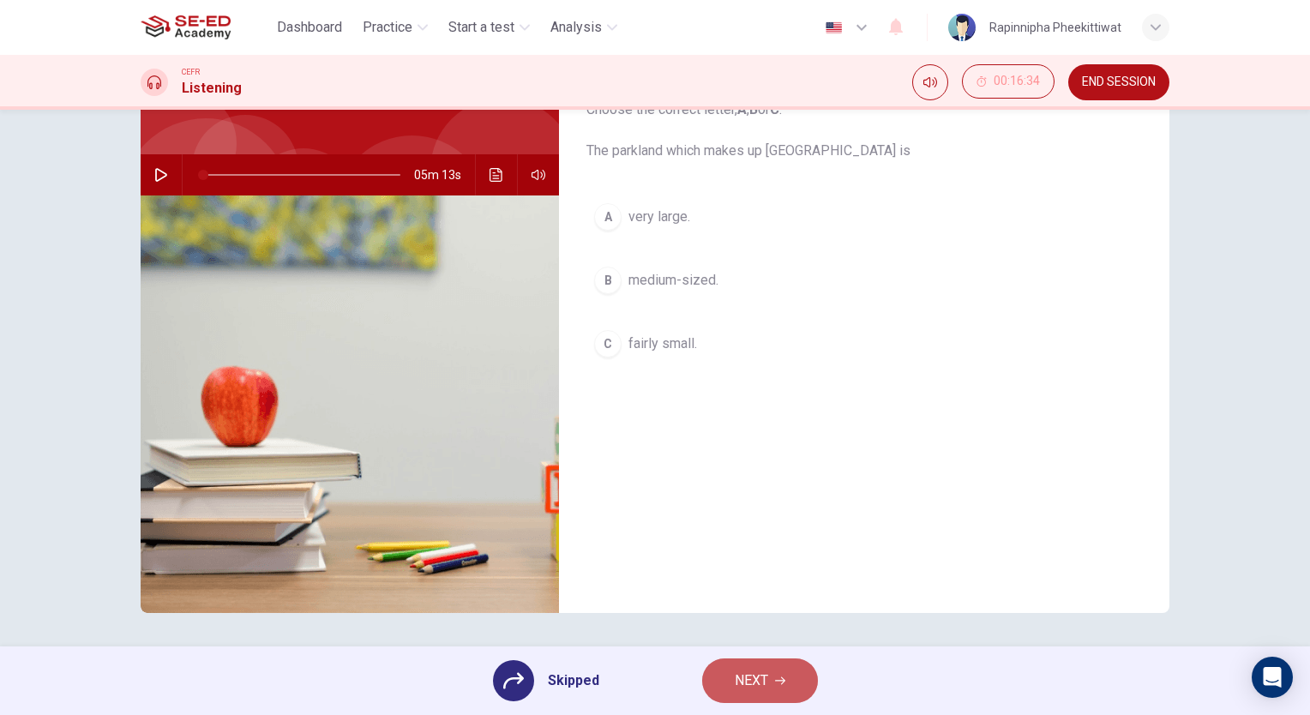
click at [715, 687] on button "NEXT" at bounding box center [760, 681] width 116 height 45
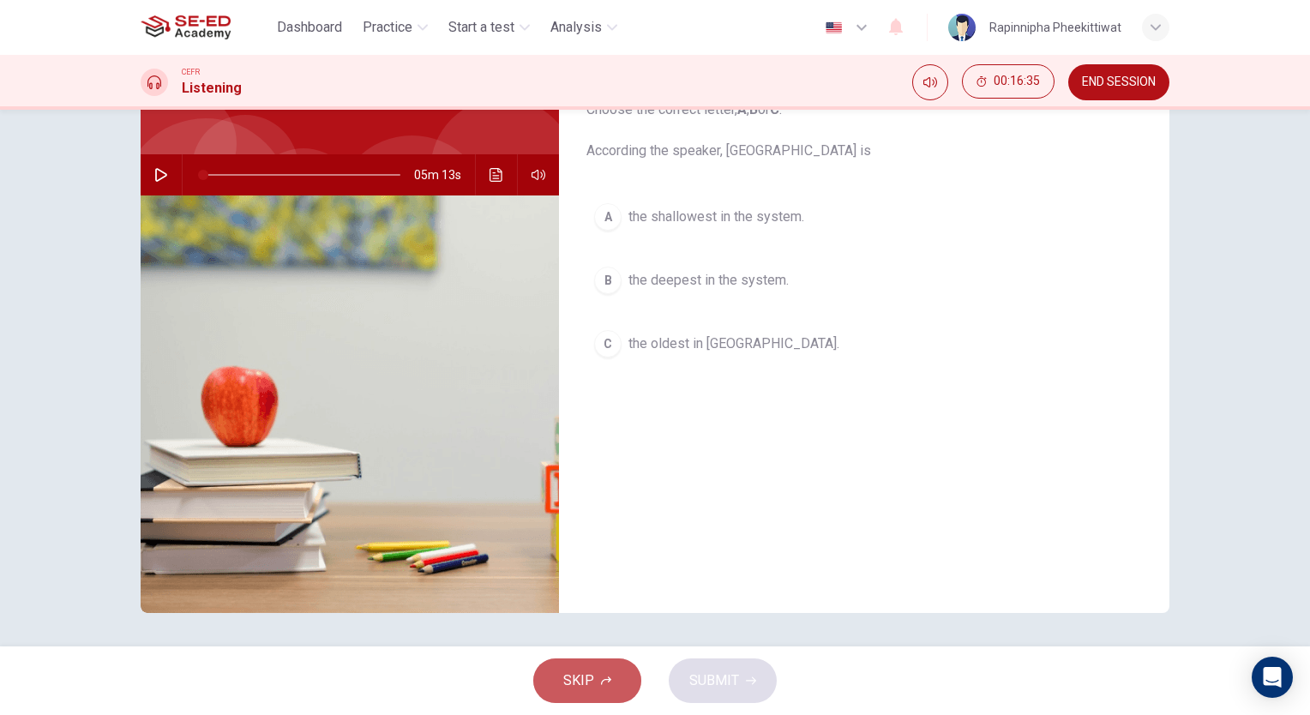
click at [572, 684] on span "SKIP" at bounding box center [578, 681] width 31 height 24
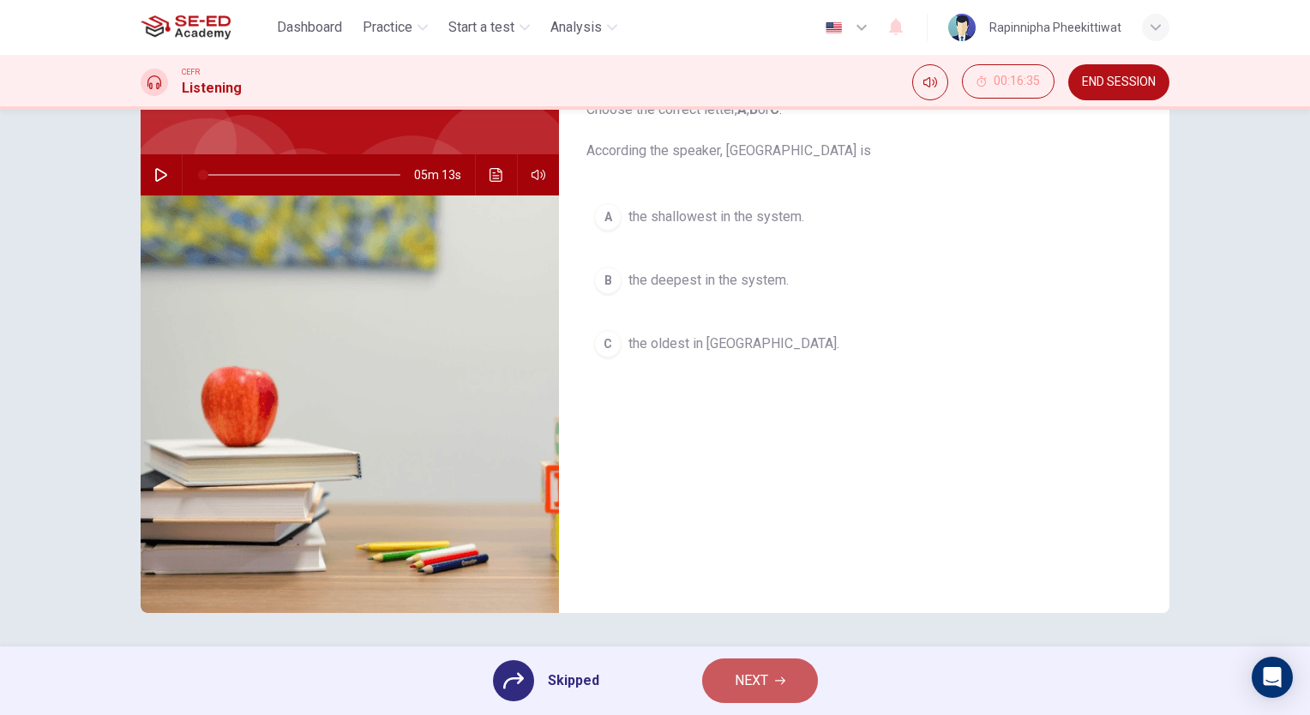
click at [751, 677] on span "NEXT" at bounding box center [751, 681] width 33 height 24
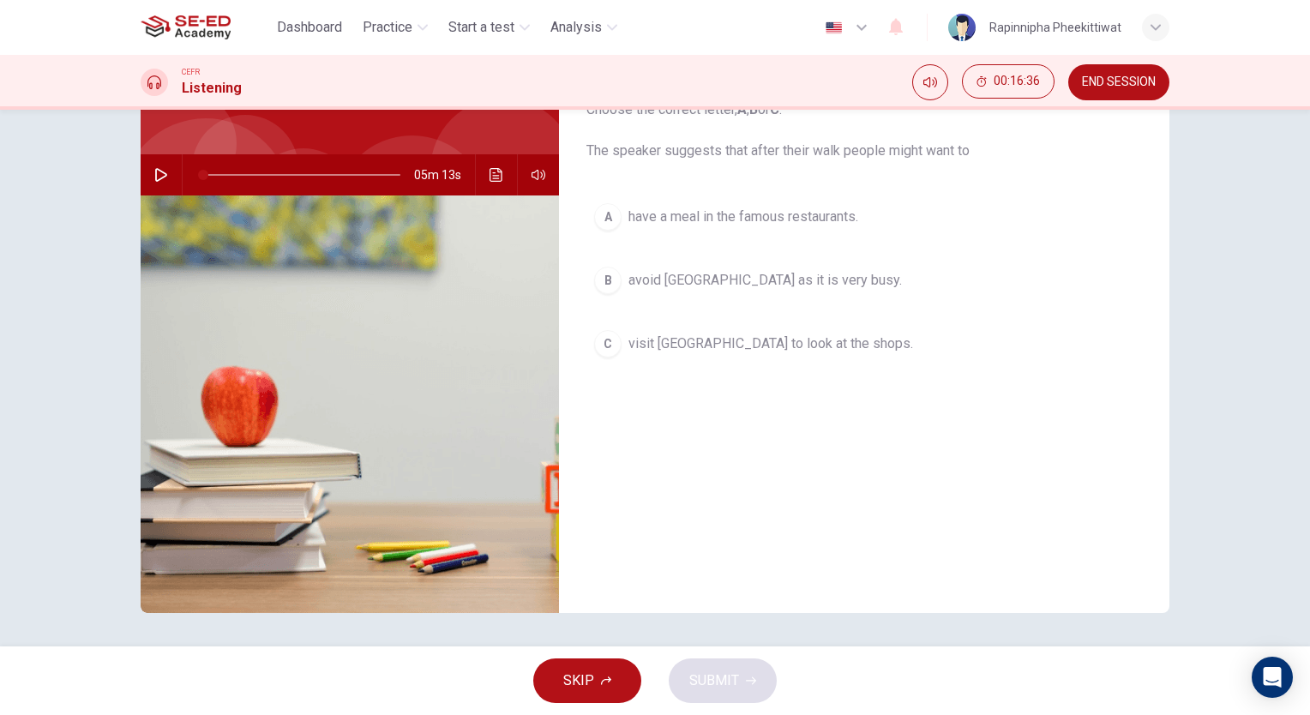
click at [567, 670] on span "SKIP" at bounding box center [578, 681] width 31 height 24
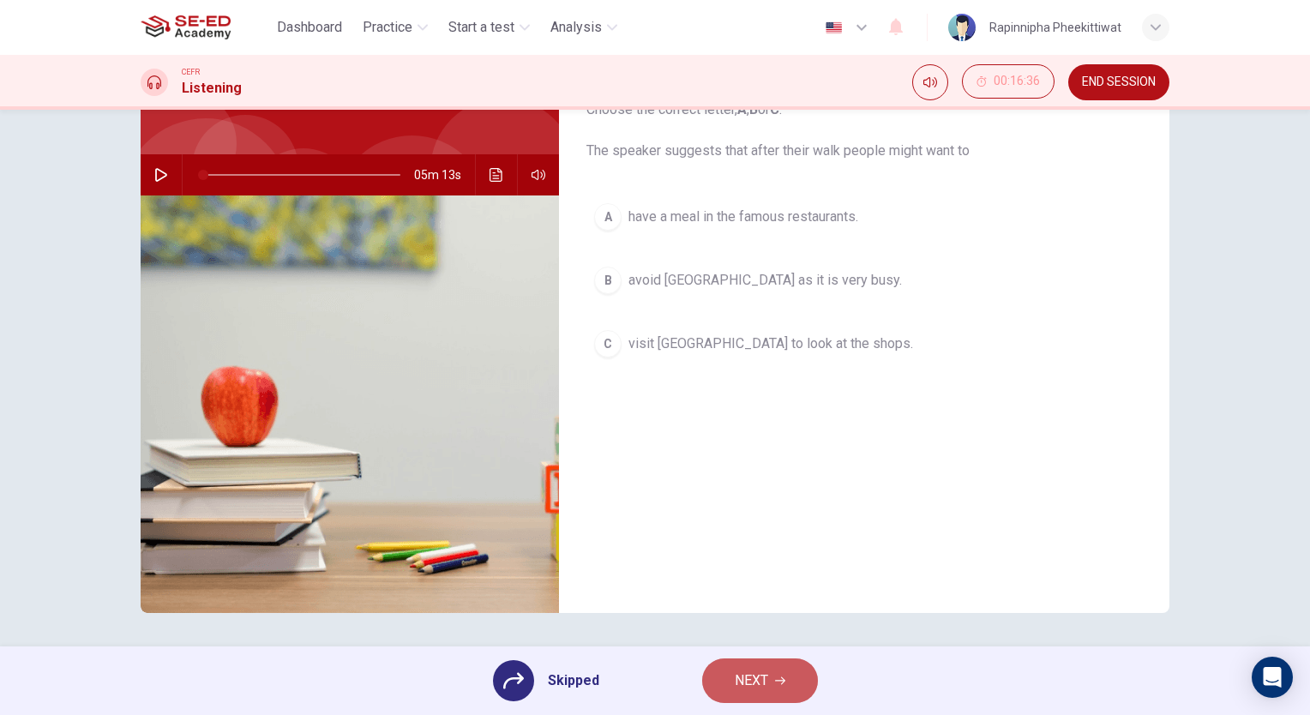
click at [768, 681] on button "NEXT" at bounding box center [760, 681] width 116 height 45
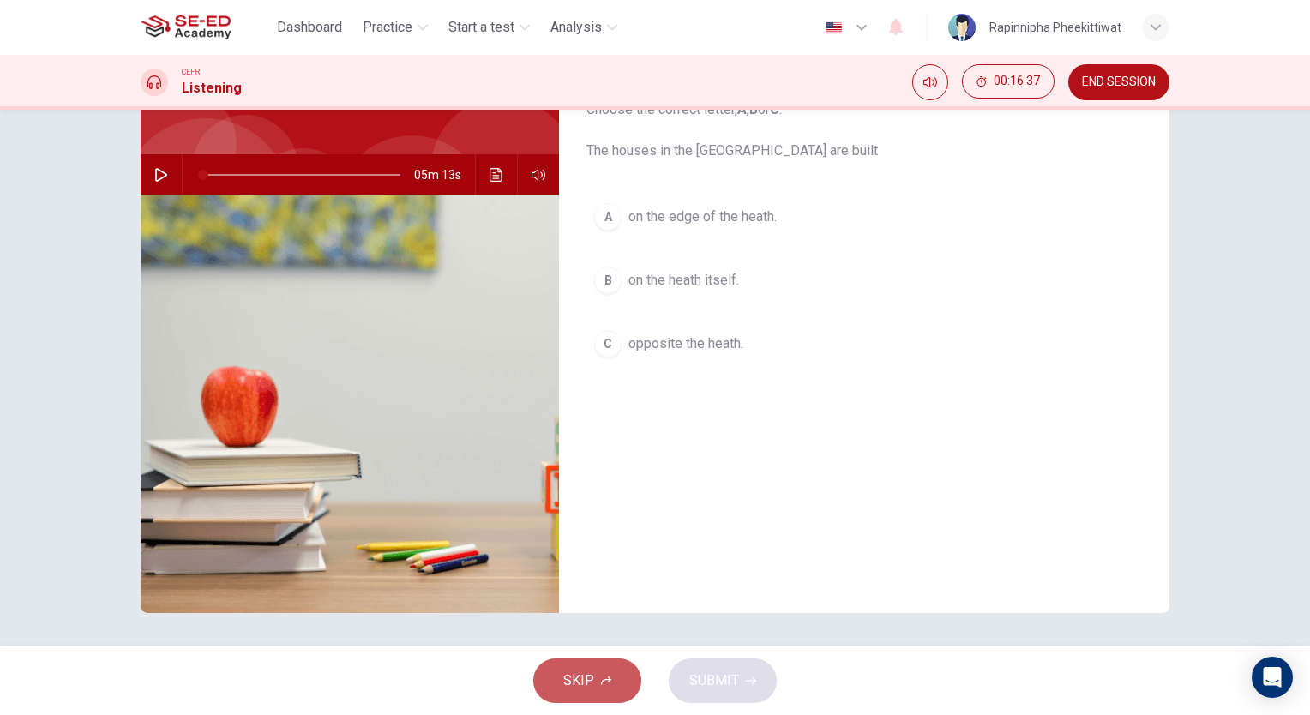
click at [592, 681] on span "SKIP" at bounding box center [578, 681] width 31 height 24
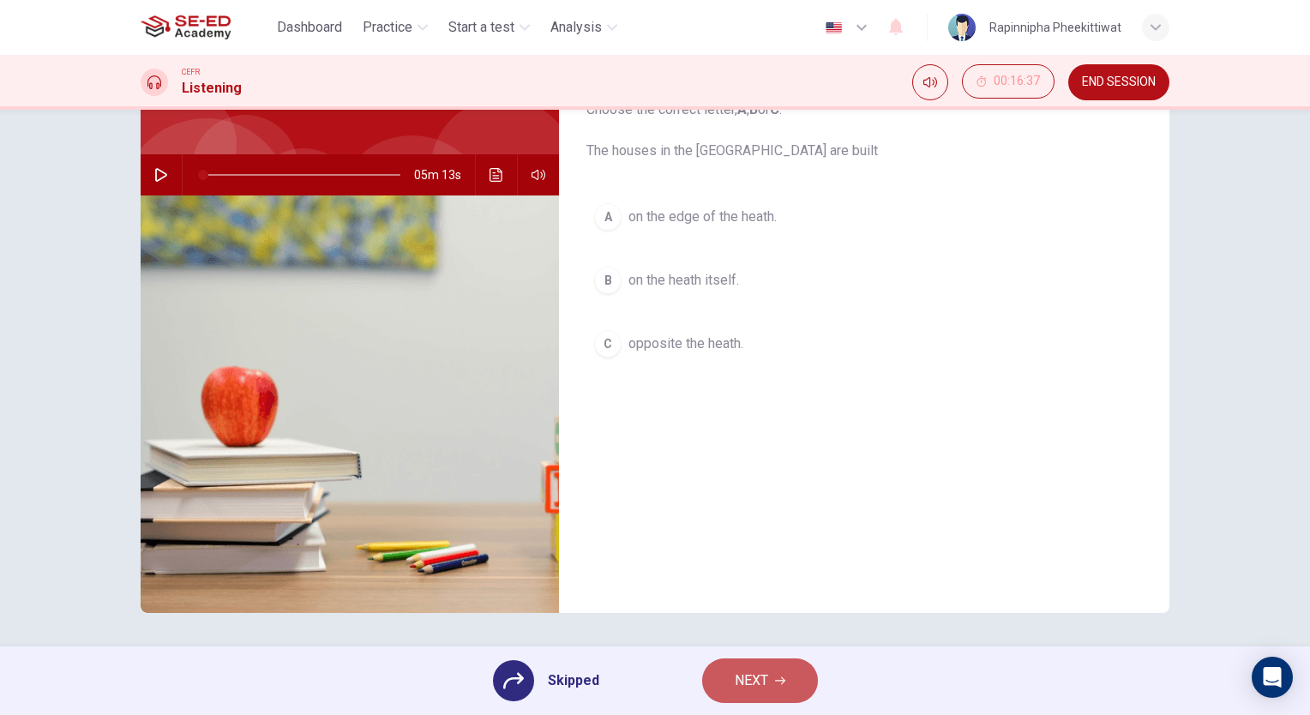
click at [790, 677] on button "NEXT" at bounding box center [760, 681] width 116 height 45
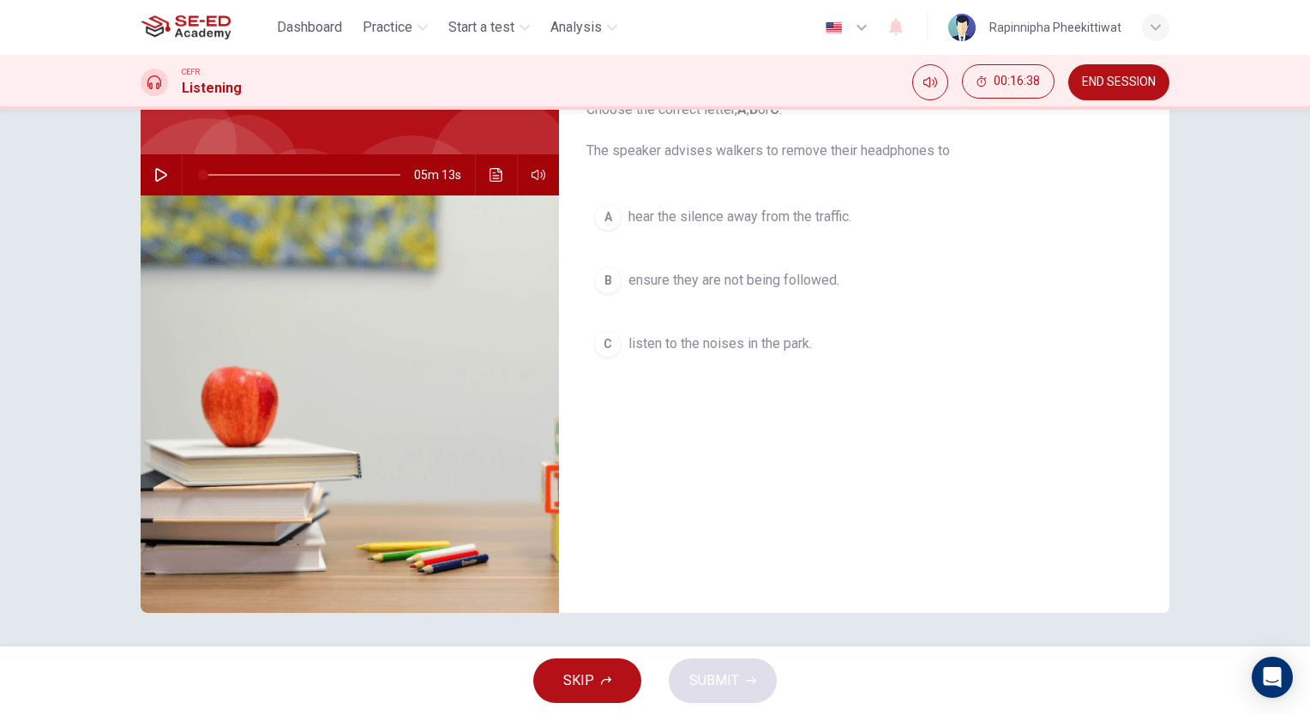
click at [582, 695] on button "SKIP" at bounding box center [587, 681] width 108 height 45
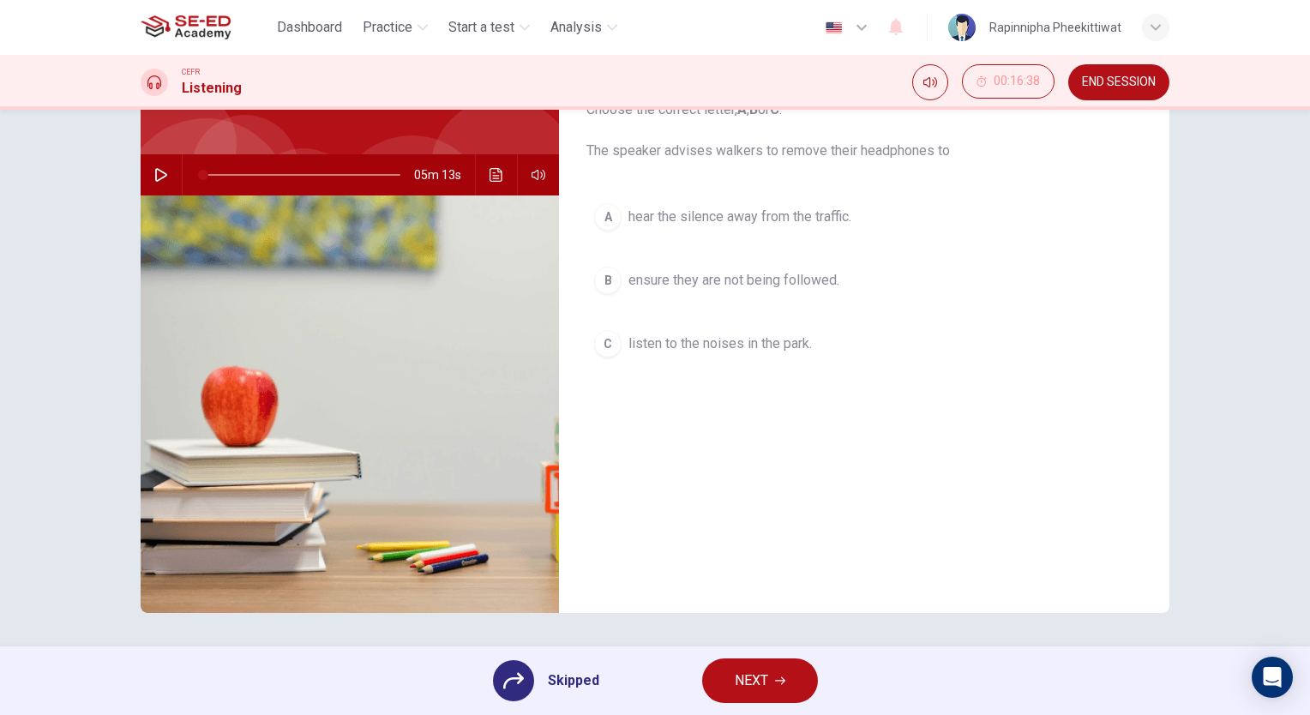
click at [770, 678] on button "NEXT" at bounding box center [760, 681] width 116 height 45
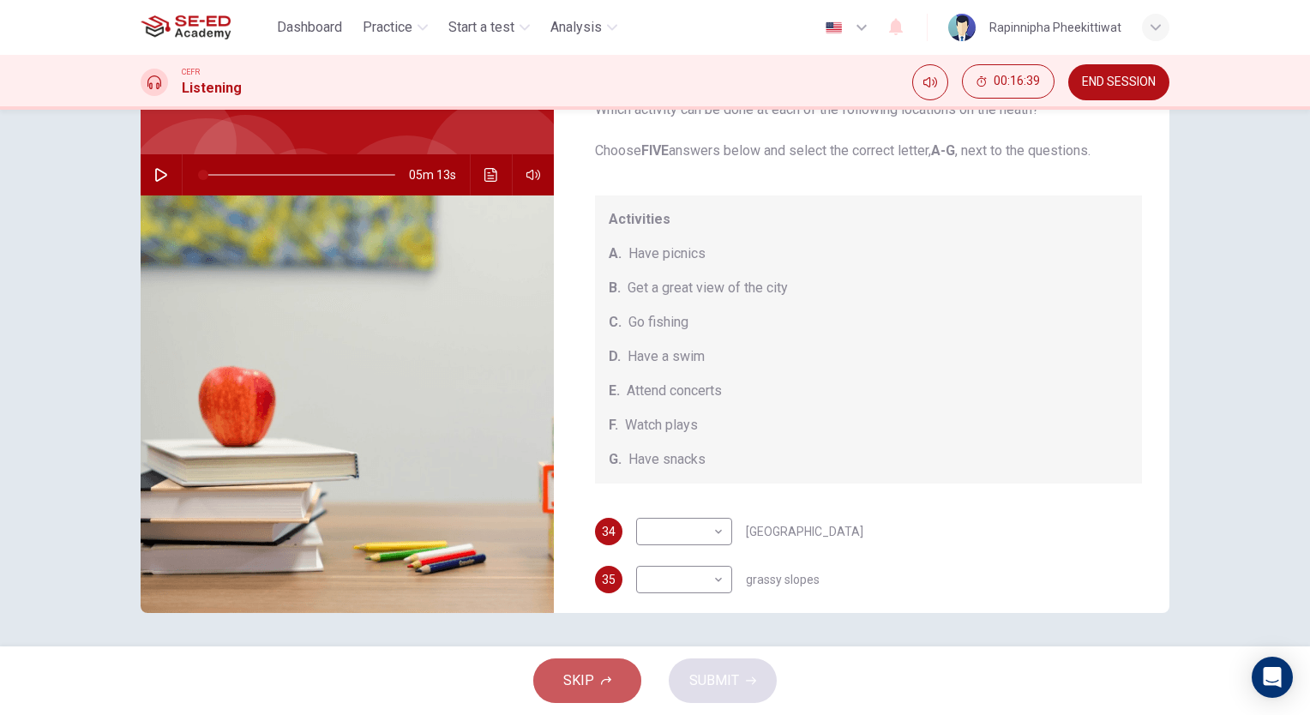
click at [585, 678] on span "SKIP" at bounding box center [578, 681] width 31 height 24
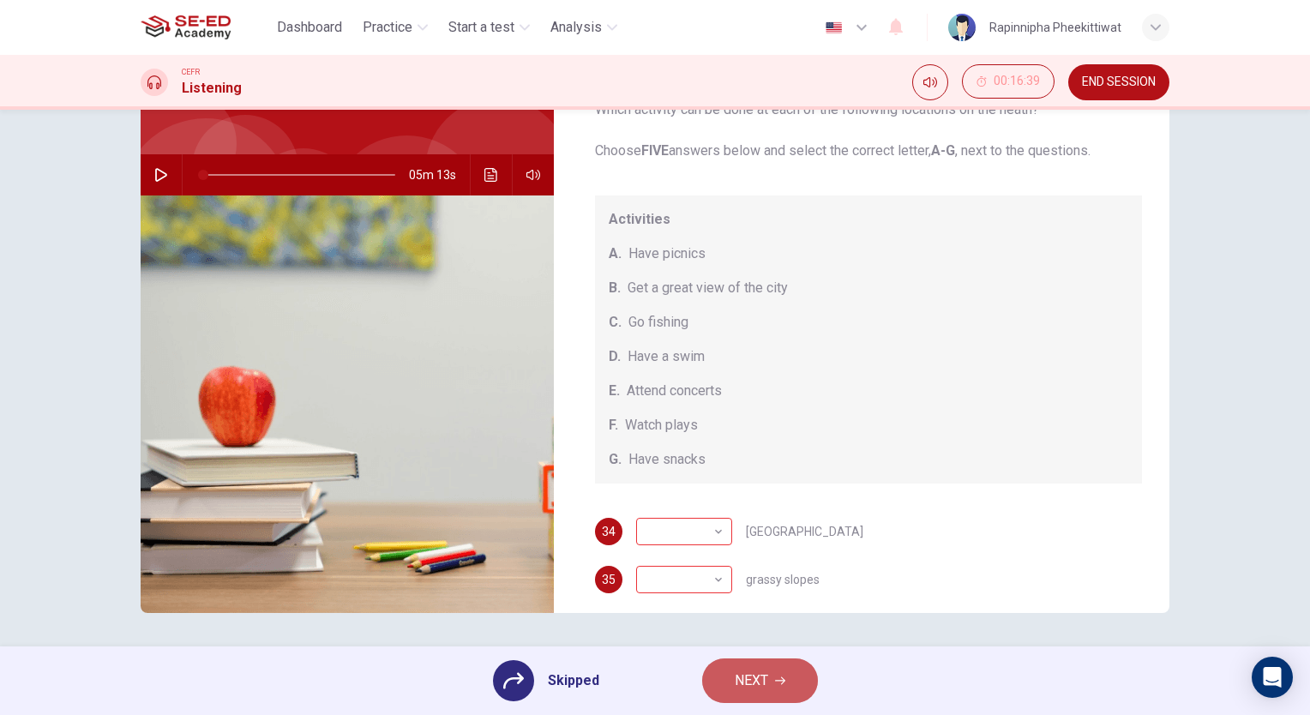
click at [741, 685] on span "NEXT" at bounding box center [751, 681] width 33 height 24
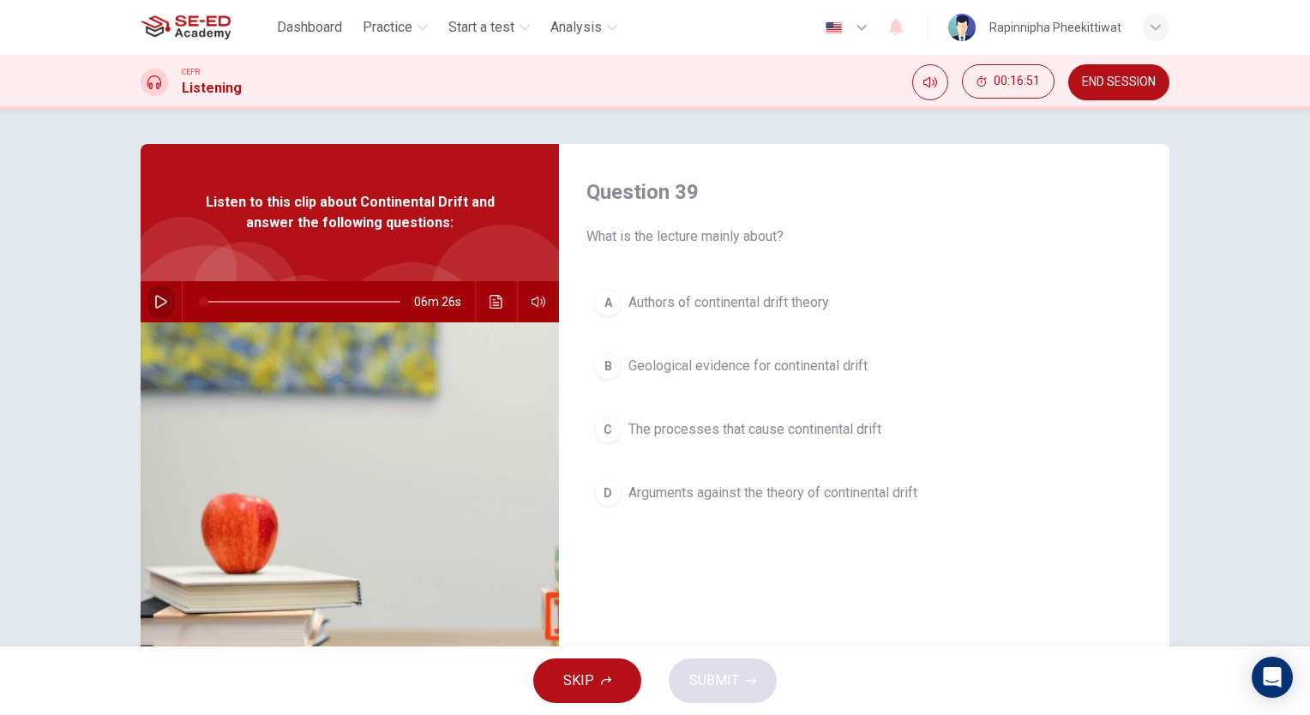
click at [159, 304] on icon "button" at bounding box center [161, 302] width 12 height 14
click at [933, 701] on div "SKIP SUBMIT" at bounding box center [655, 681] width 1310 height 69
click at [597, 667] on button "SKIP" at bounding box center [587, 681] width 108 height 45
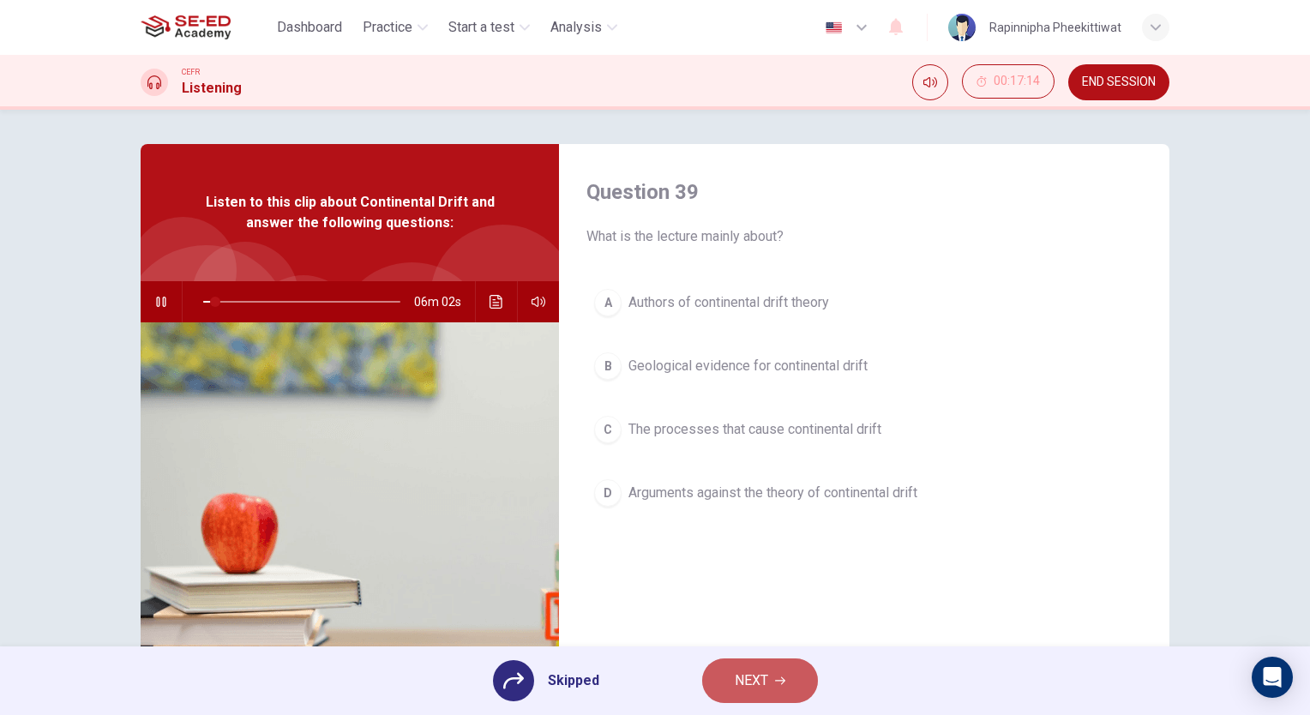
click at [737, 681] on span "NEXT" at bounding box center [751, 681] width 33 height 24
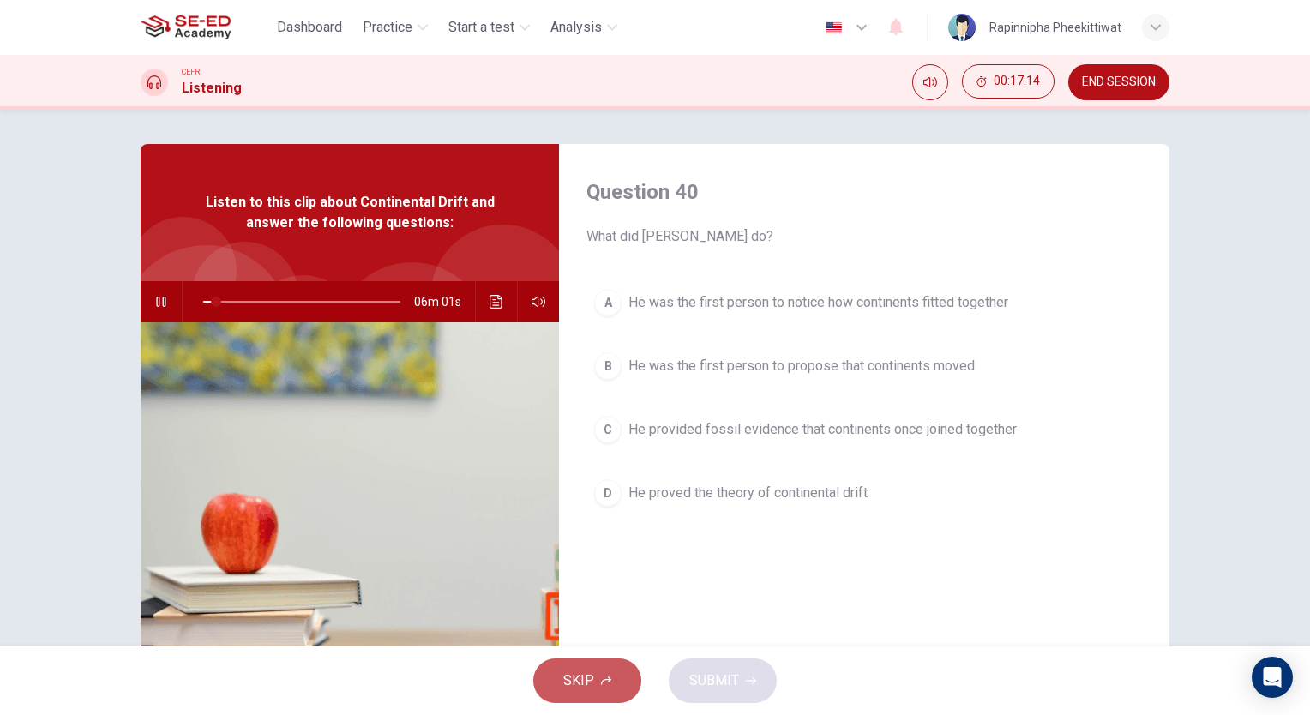
click at [576, 682] on span "SKIP" at bounding box center [578, 681] width 31 height 24
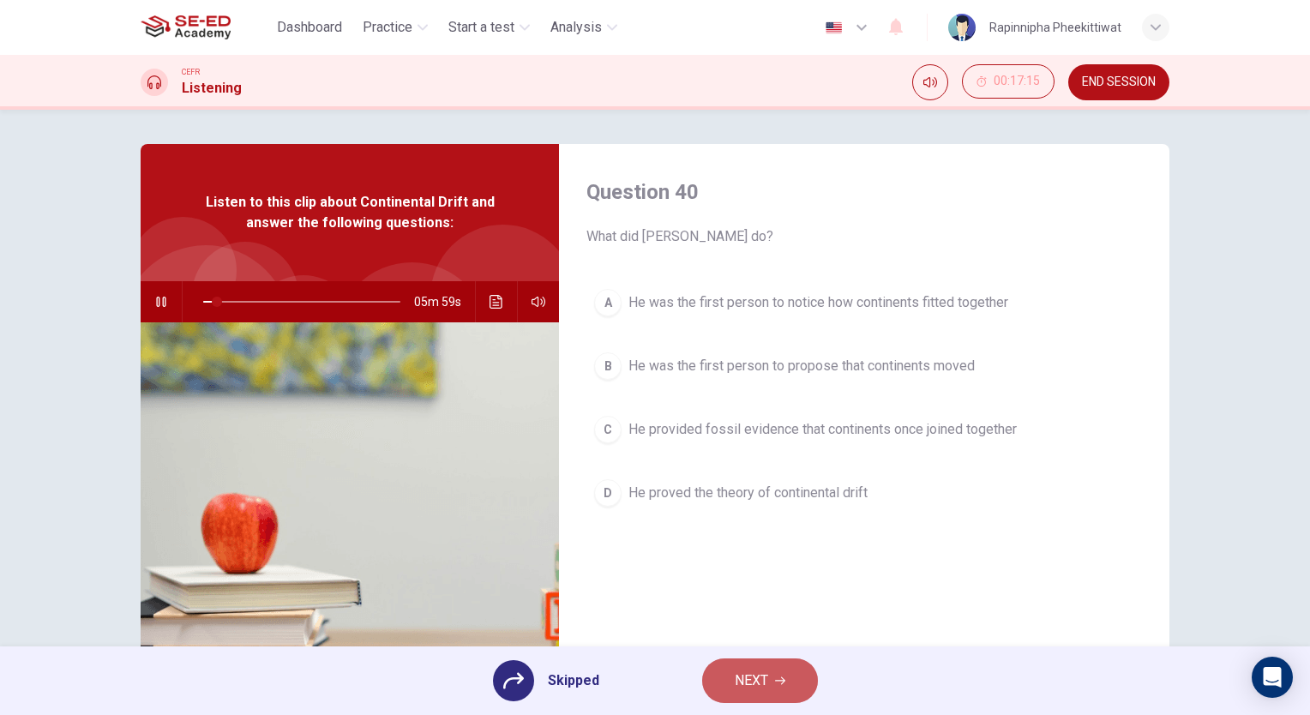
click at [751, 674] on span "NEXT" at bounding box center [751, 681] width 33 height 24
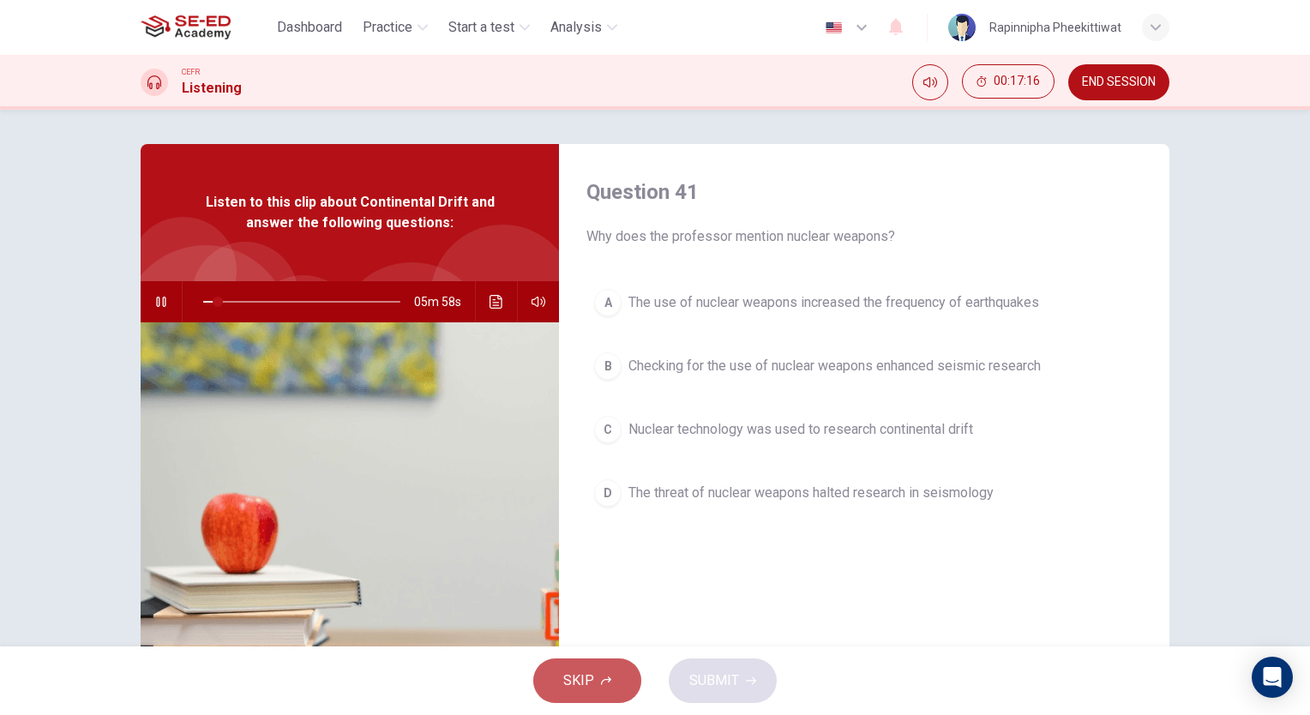
click at [619, 677] on button "SKIP" at bounding box center [587, 681] width 108 height 45
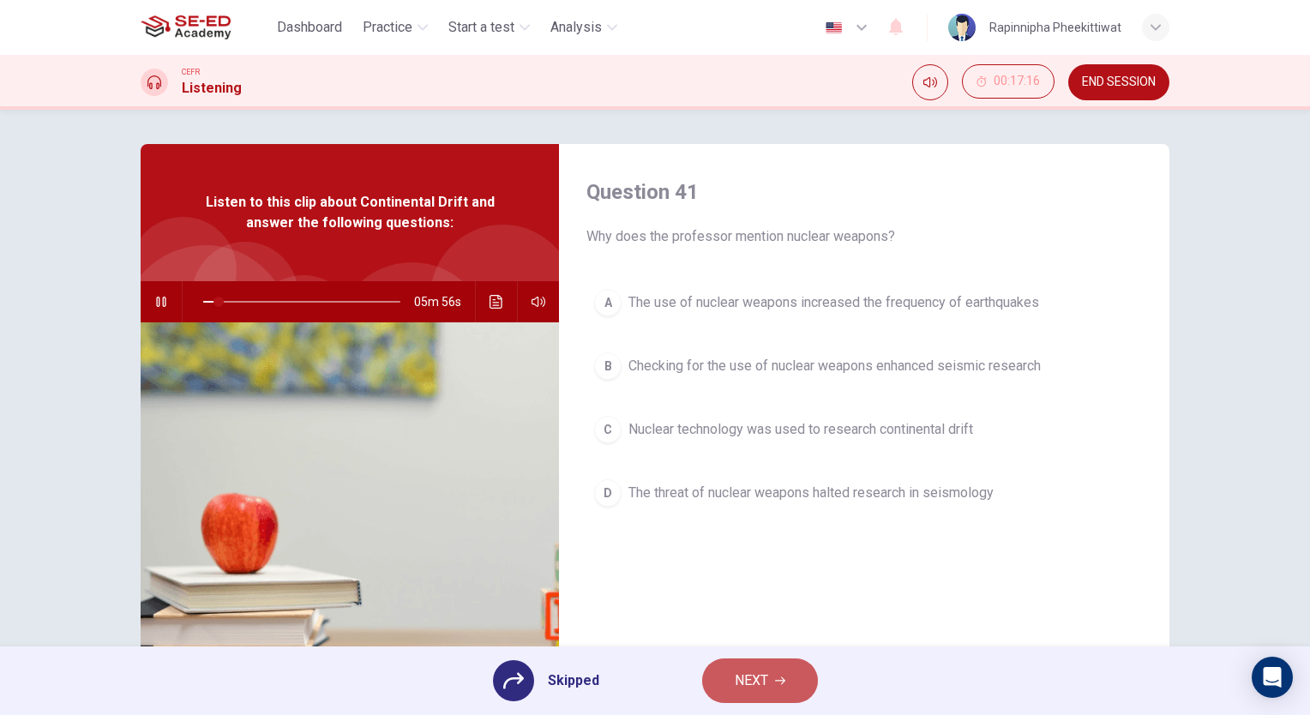
click at [731, 687] on button "NEXT" at bounding box center [760, 681] width 116 height 45
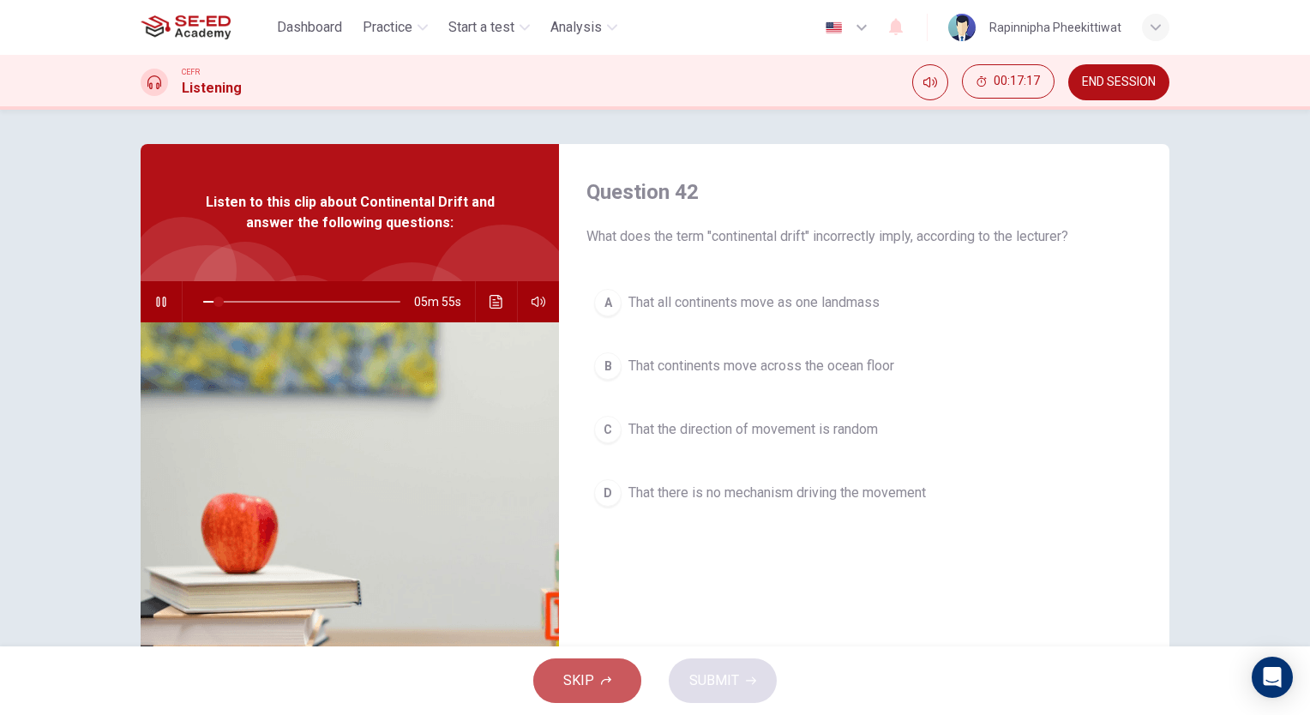
click at [534, 684] on button "SKIP" at bounding box center [587, 681] width 108 height 45
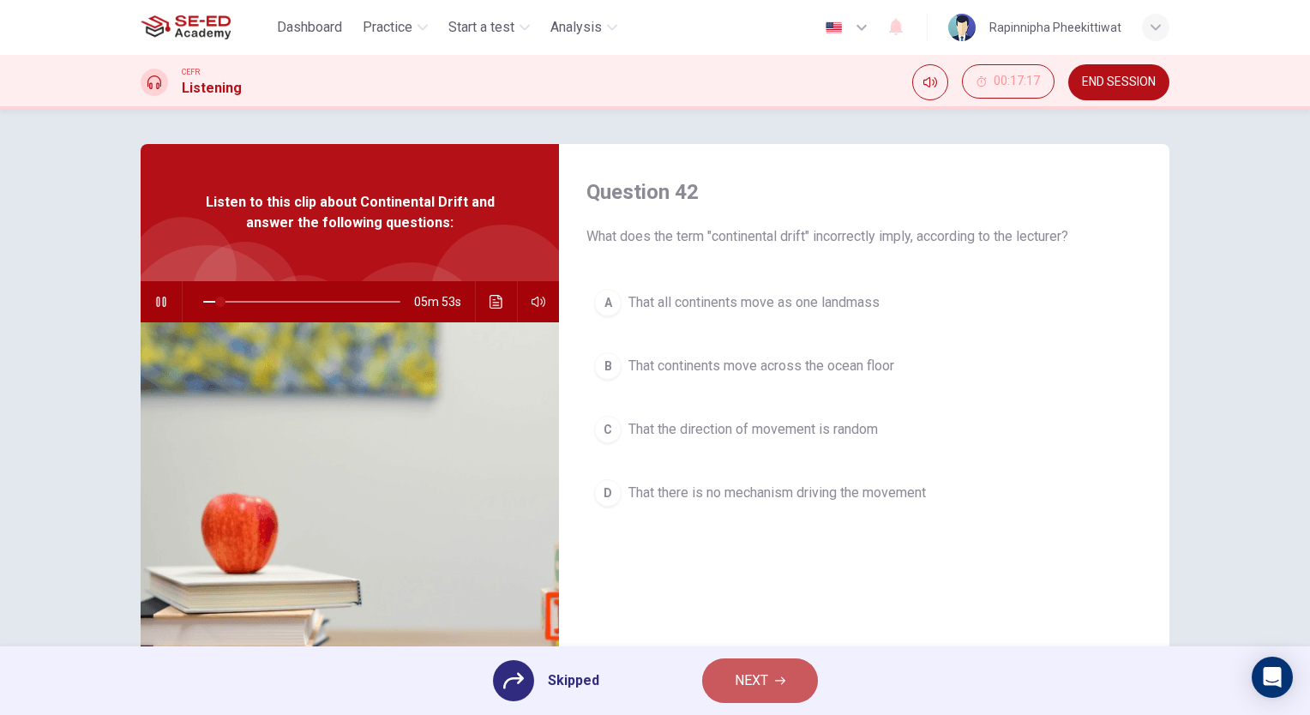
click at [735, 684] on span "NEXT" at bounding box center [751, 681] width 33 height 24
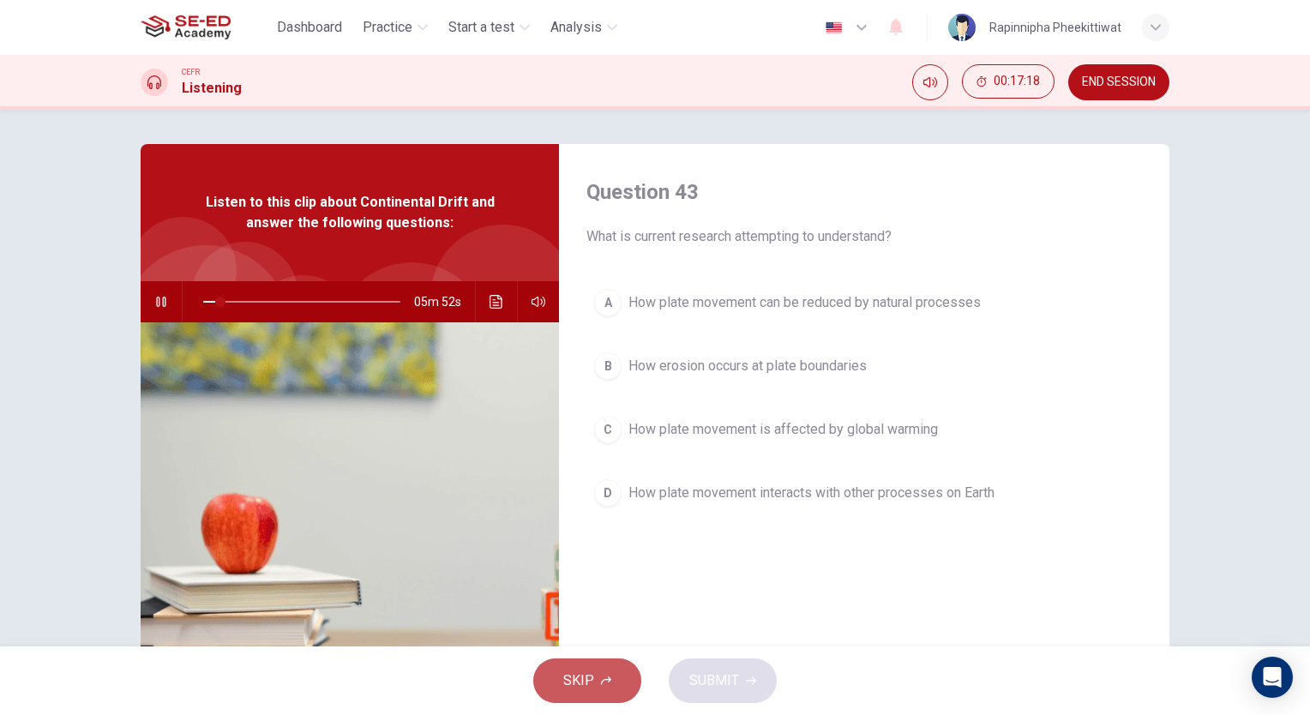
click at [587, 667] on button "SKIP" at bounding box center [587, 681] width 108 height 45
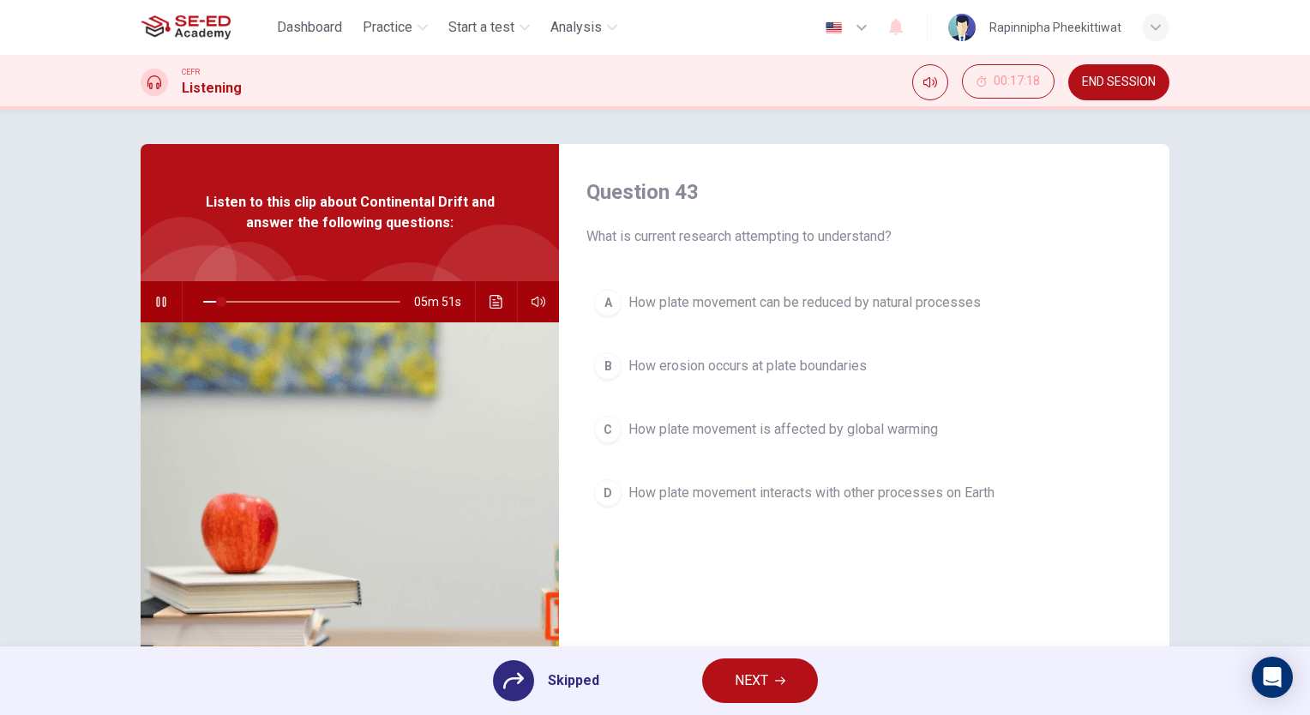
type input "9"
click at [741, 678] on span "NEXT" at bounding box center [751, 681] width 33 height 24
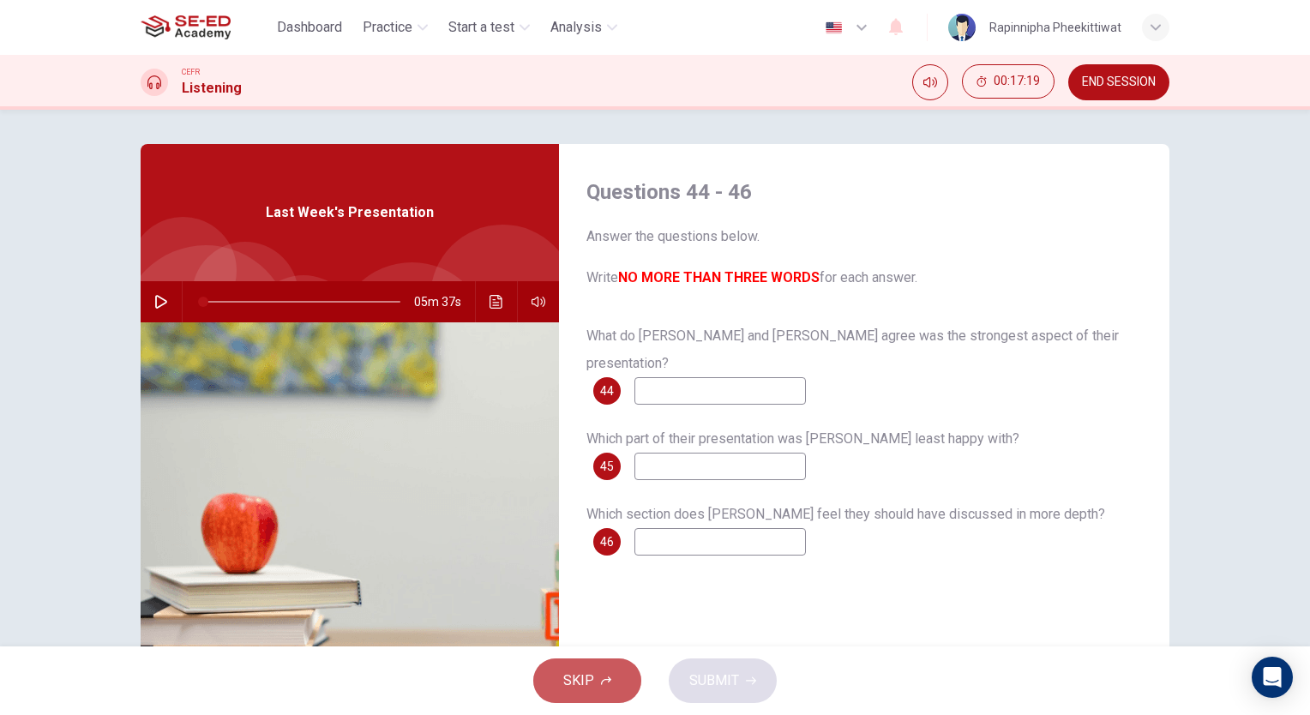
click at [554, 688] on button "SKIP" at bounding box center [587, 681] width 108 height 45
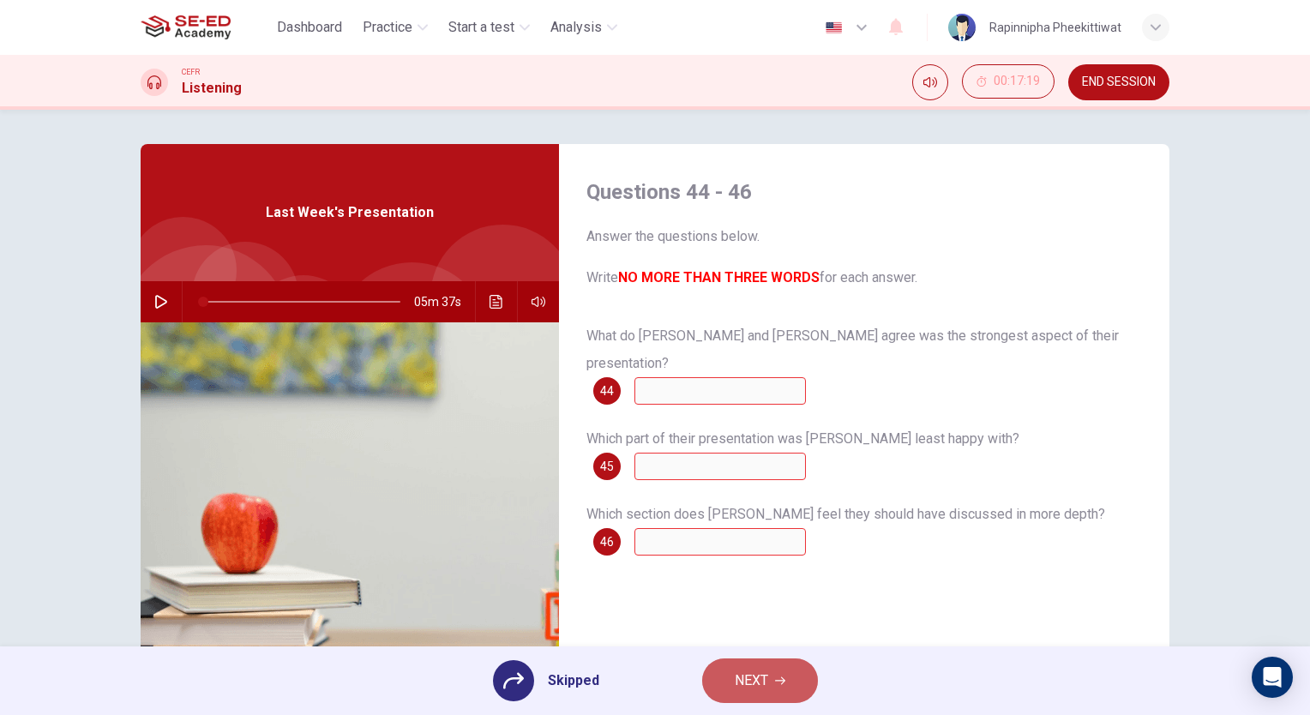
click at [735, 685] on span "NEXT" at bounding box center [751, 681] width 33 height 24
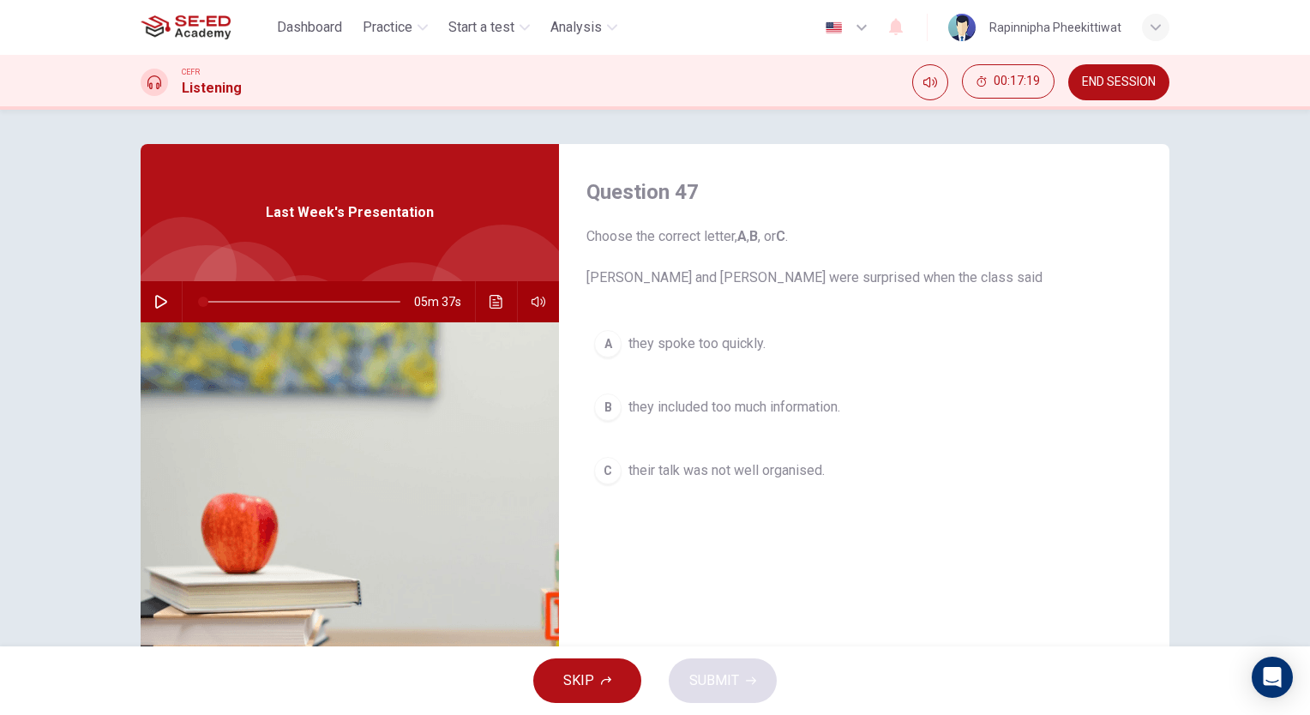
click at [539, 678] on button "SKIP" at bounding box center [587, 681] width 108 height 45
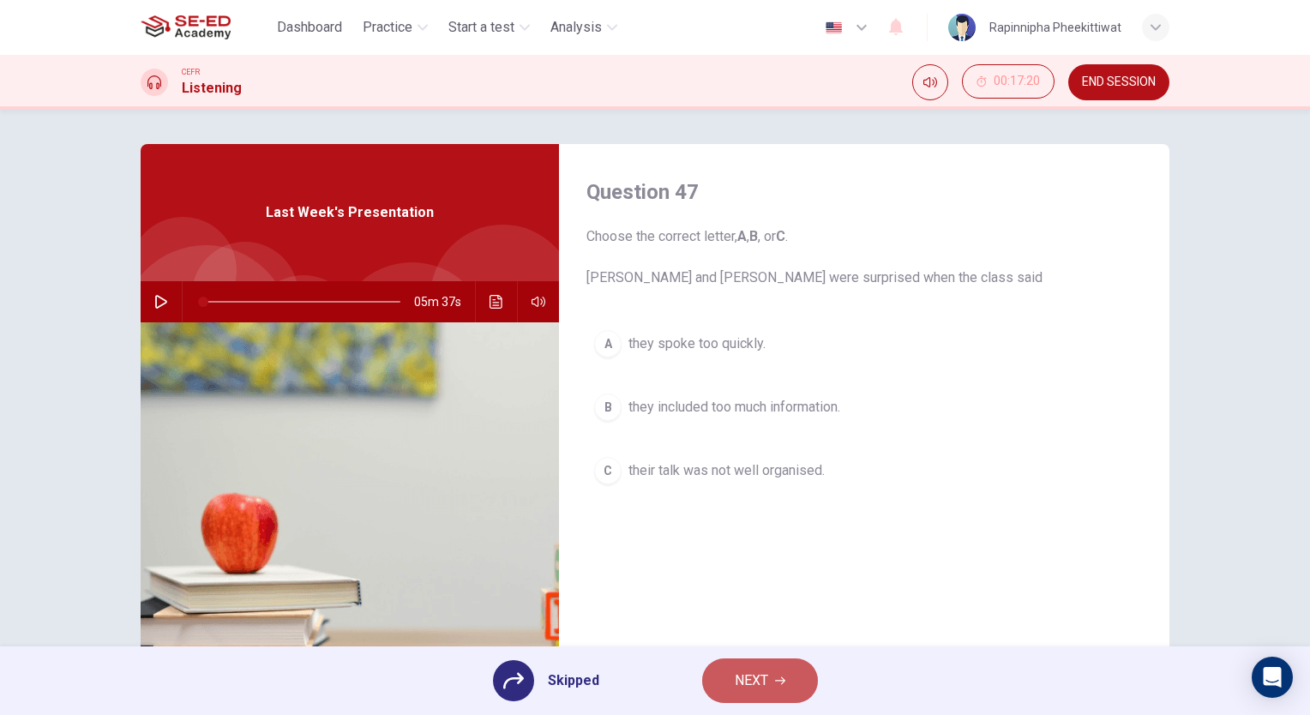
click at [740, 686] on span "NEXT" at bounding box center [751, 681] width 33 height 24
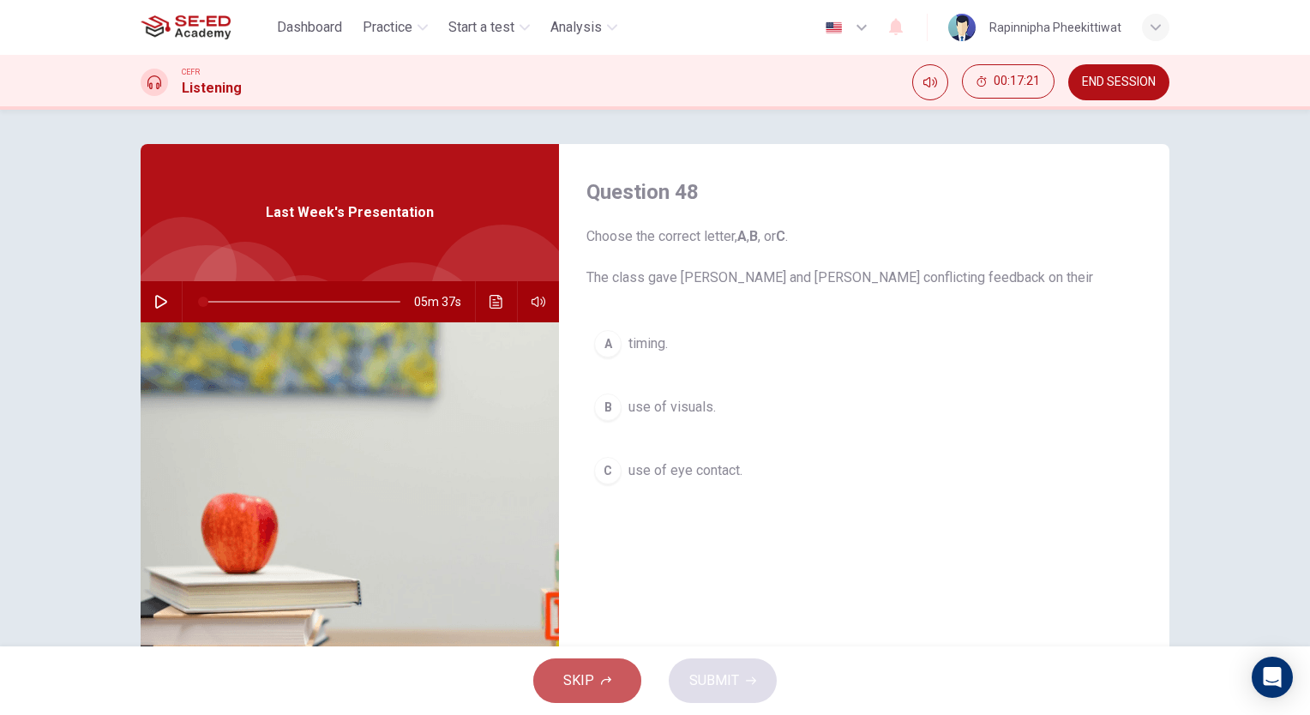
click at [543, 667] on button "SKIP" at bounding box center [587, 681] width 108 height 45
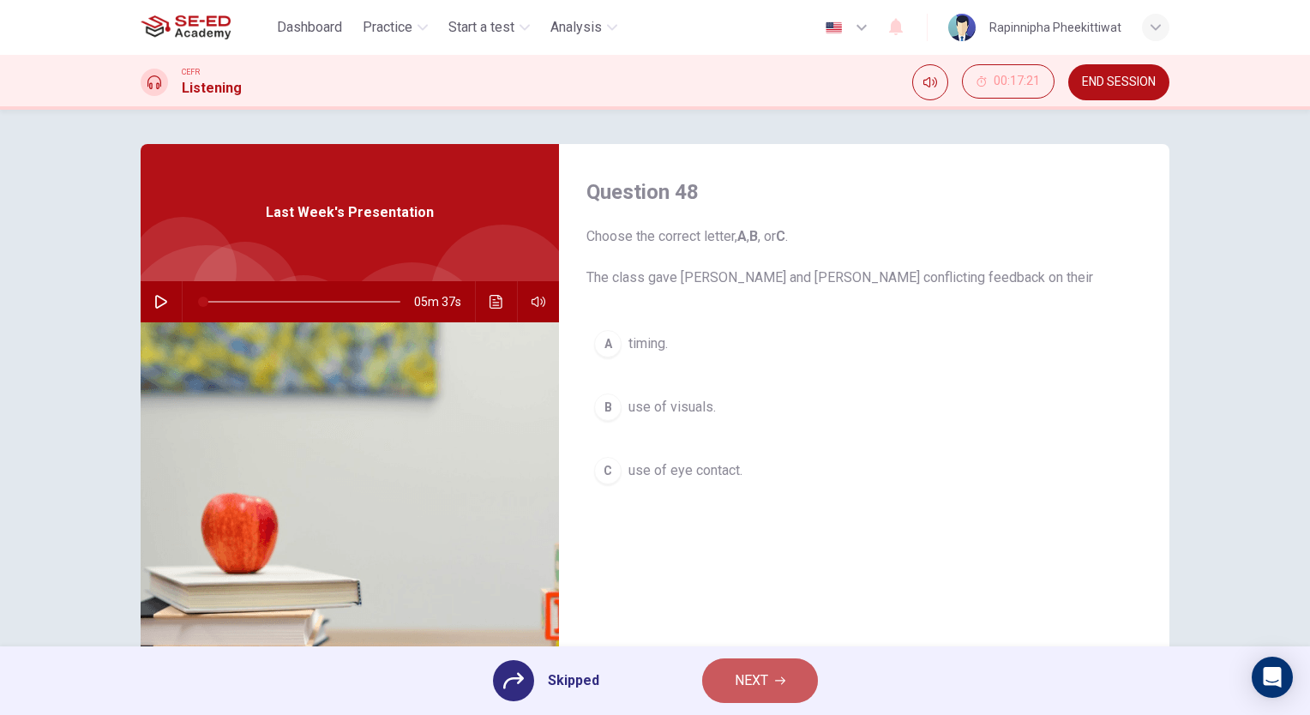
click at [741, 684] on span "NEXT" at bounding box center [751, 681] width 33 height 24
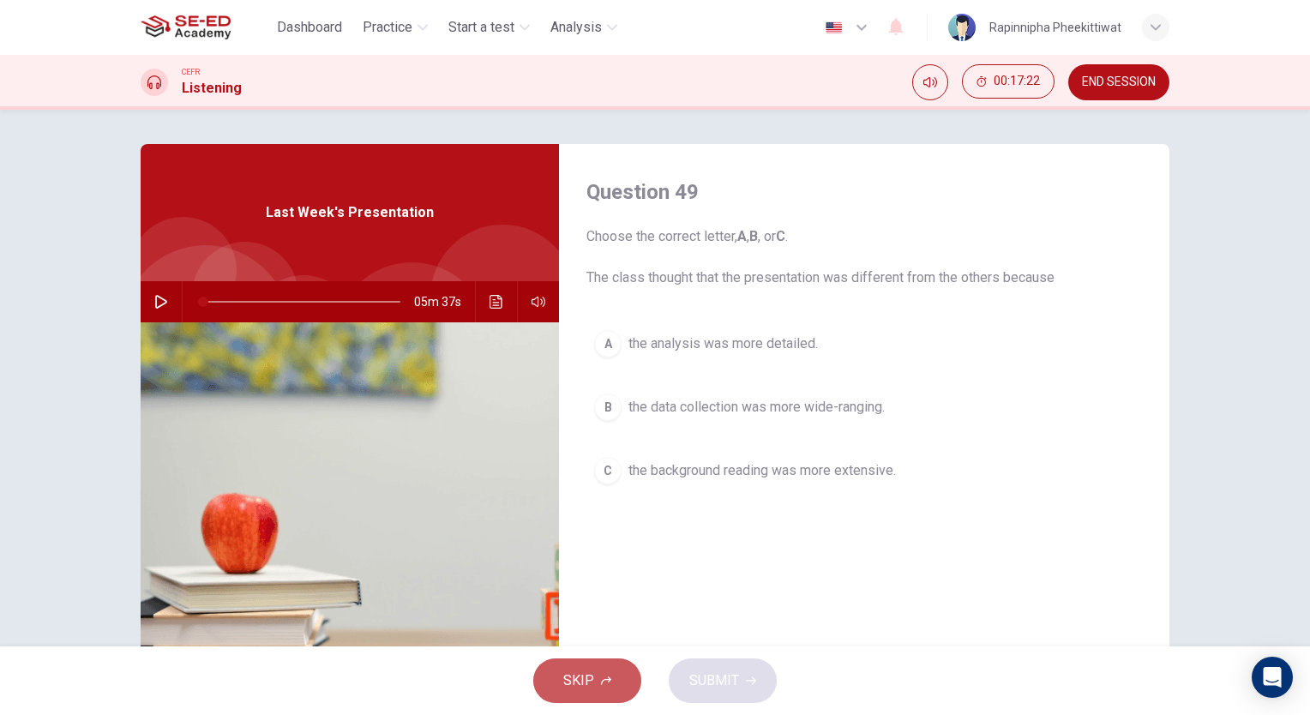
click at [597, 679] on button "SKIP" at bounding box center [587, 681] width 108 height 45
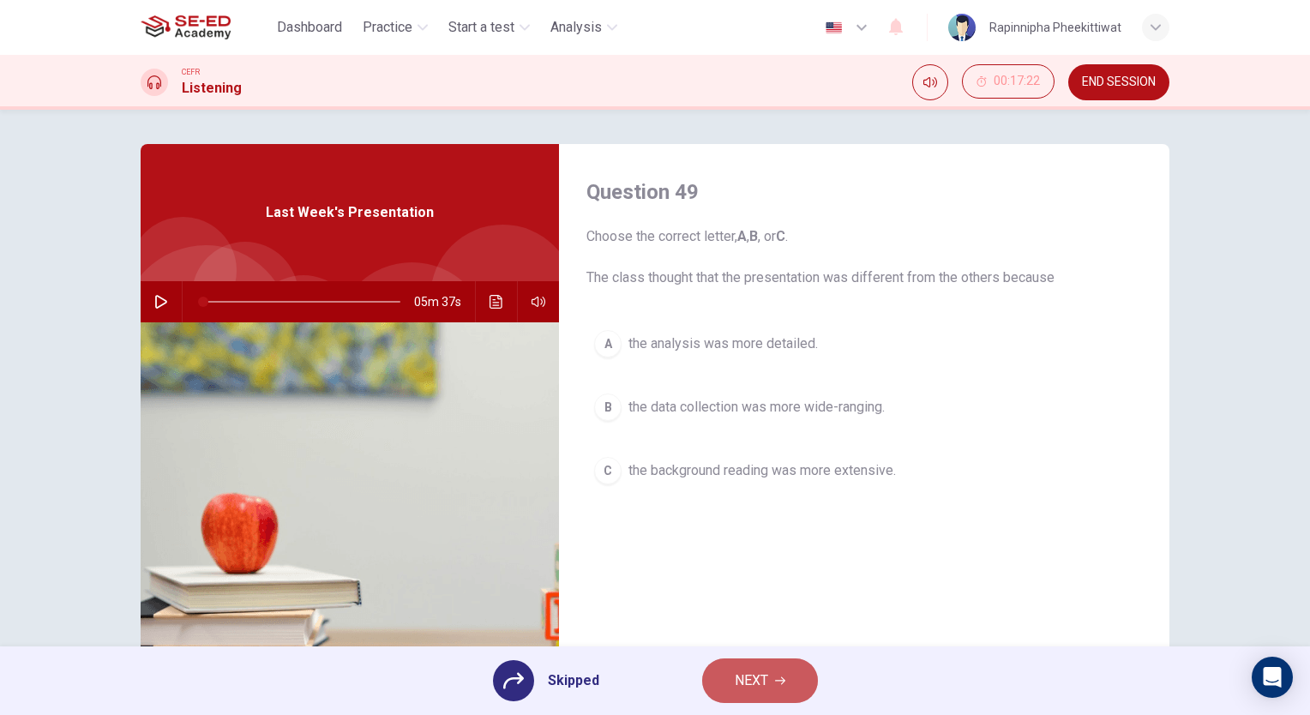
click at [751, 689] on span "NEXT" at bounding box center [751, 681] width 33 height 24
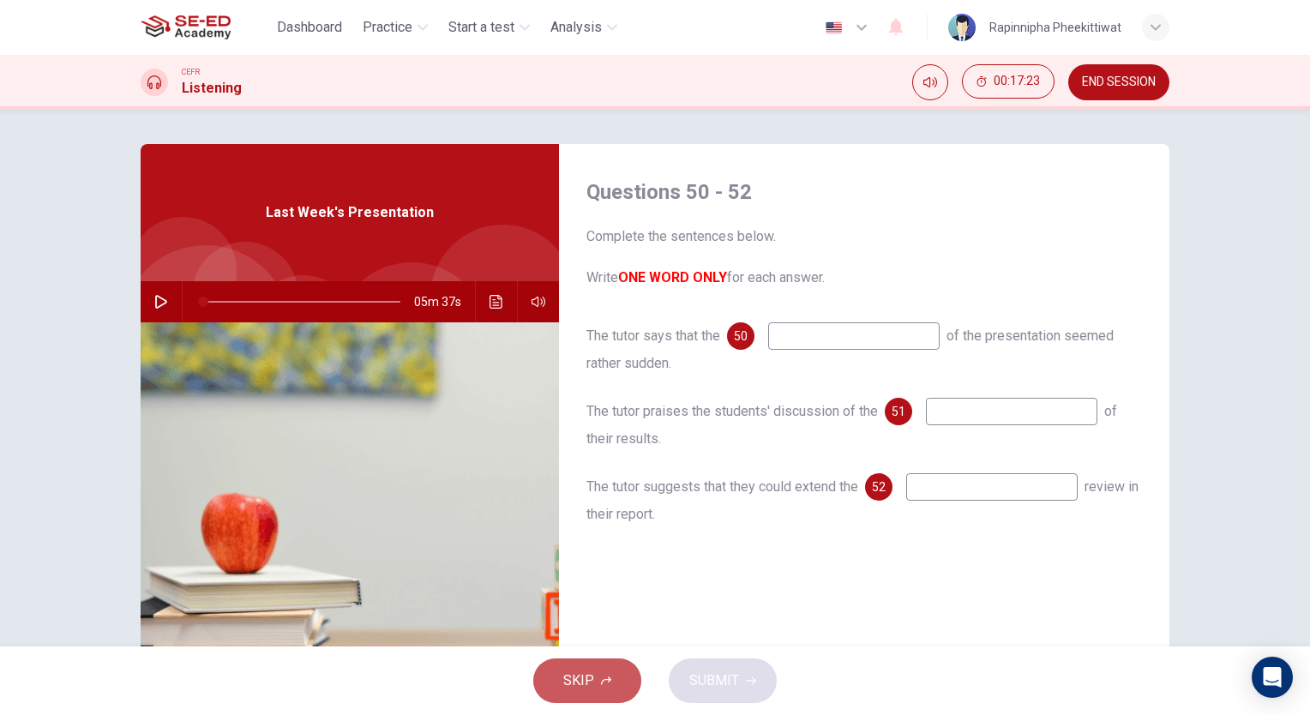
click at [587, 674] on span "SKIP" at bounding box center [578, 681] width 31 height 24
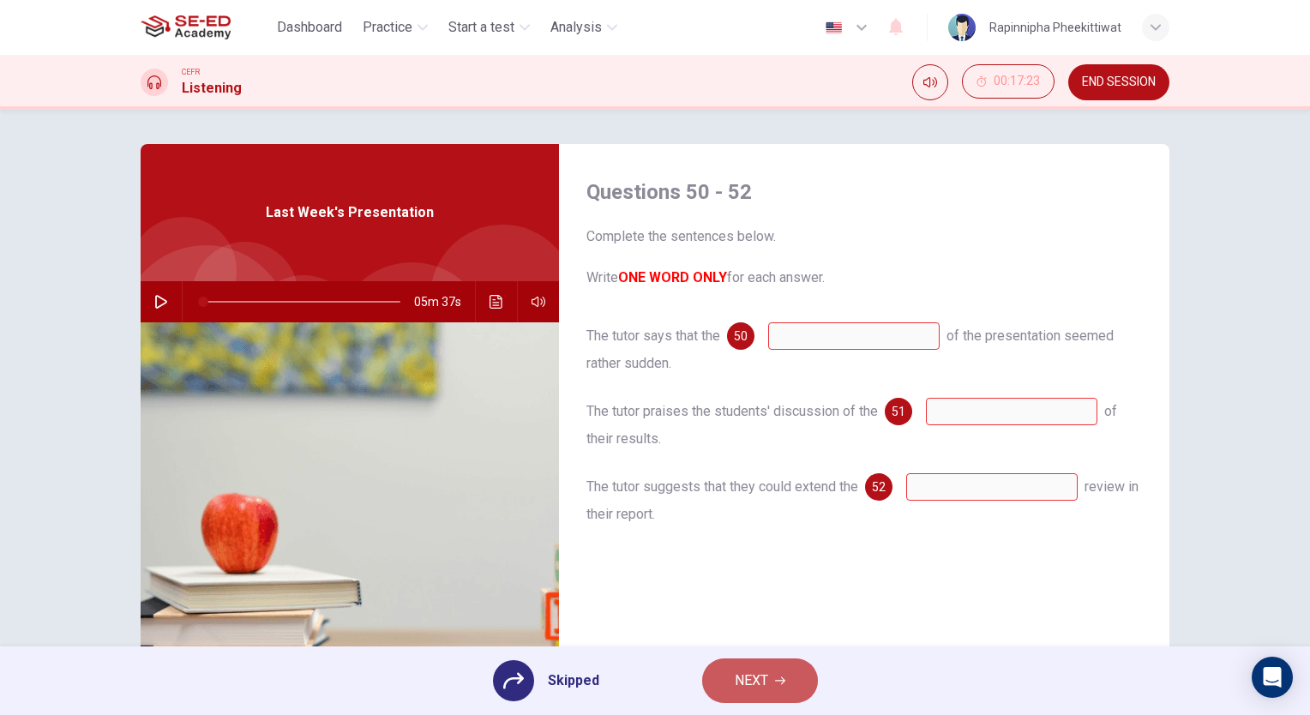
click at [712, 680] on button "NEXT" at bounding box center [760, 681] width 116 height 45
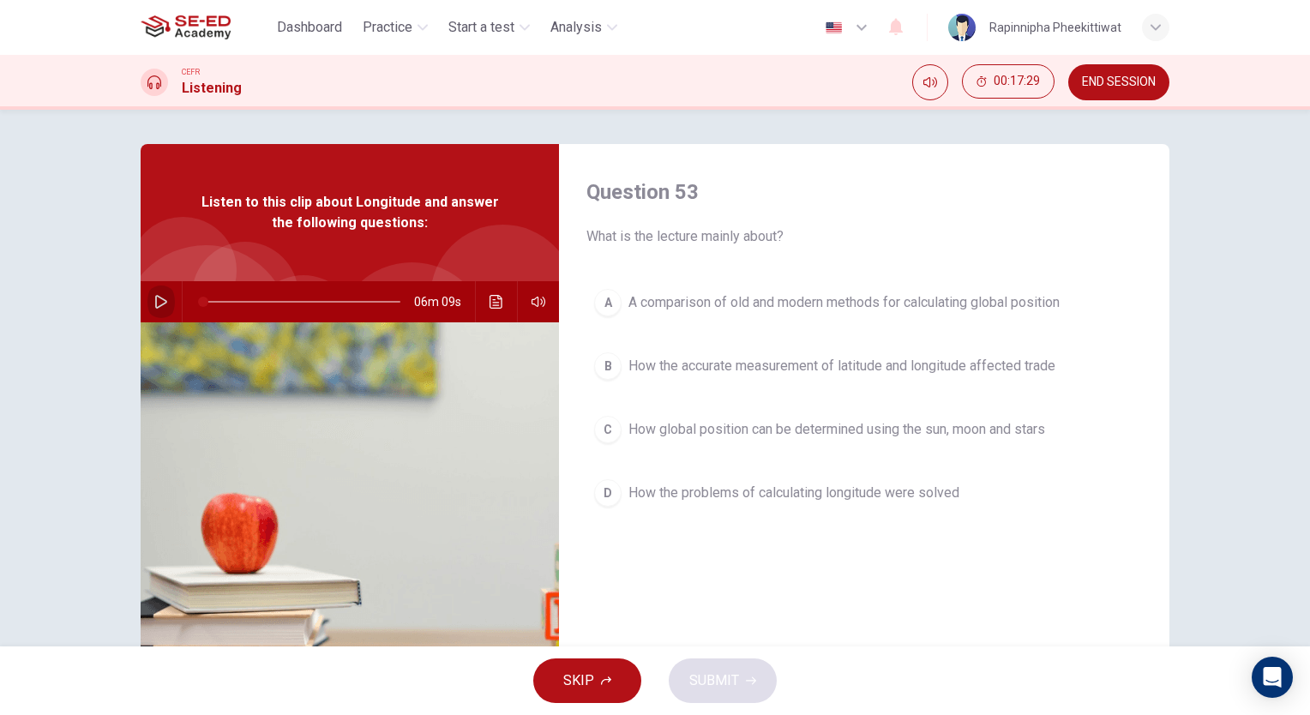
click at [152, 293] on button "button" at bounding box center [160, 301] width 27 height 41
click at [580, 698] on button "SKIP" at bounding box center [587, 681] width 108 height 45
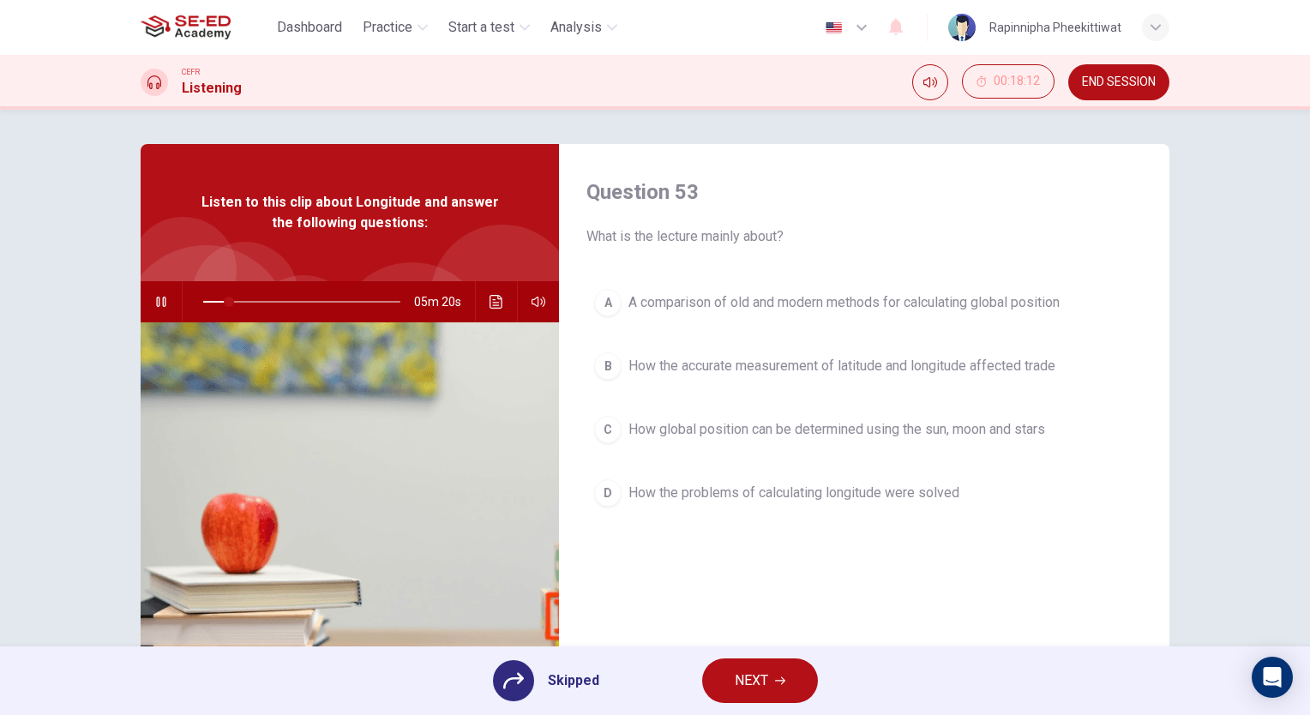
click at [919, 38] on div "English en ​ Rapinnipha Pheekittiwat" at bounding box center [992, 27] width 353 height 36
click at [788, 662] on button "NEXT" at bounding box center [760, 681] width 116 height 45
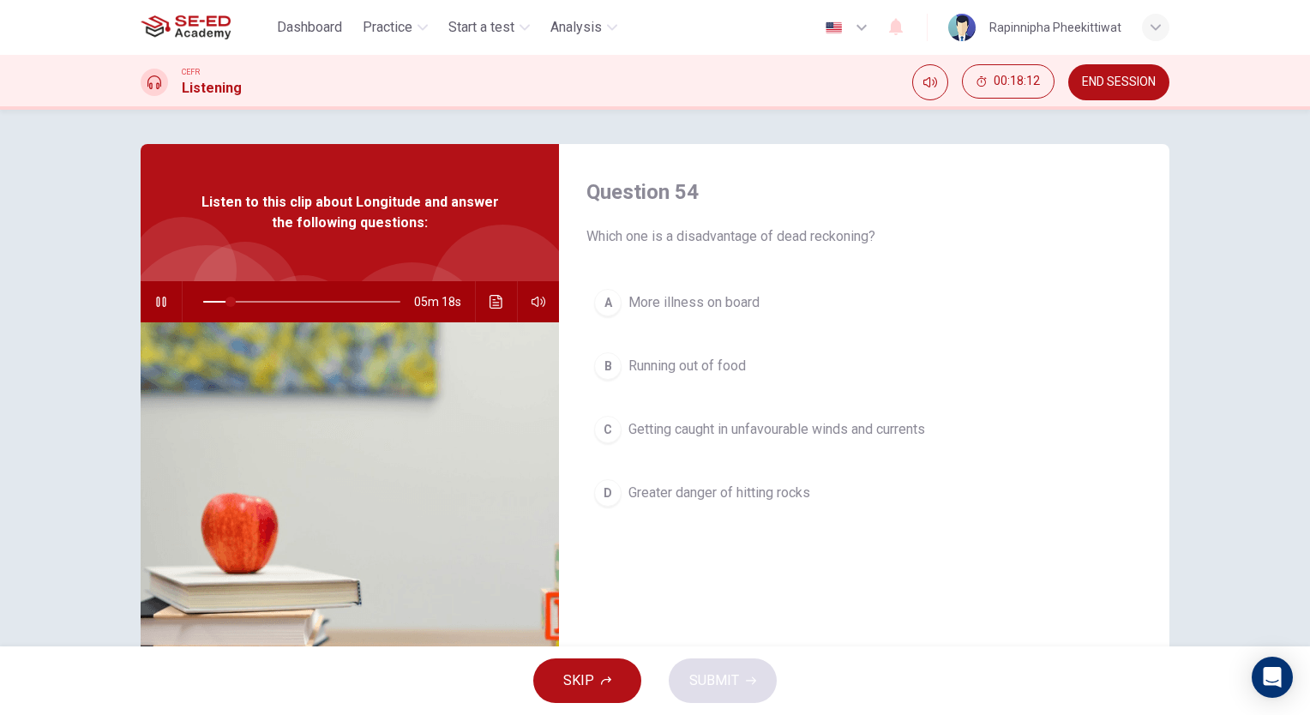
click at [617, 663] on button "SKIP" at bounding box center [587, 681] width 108 height 45
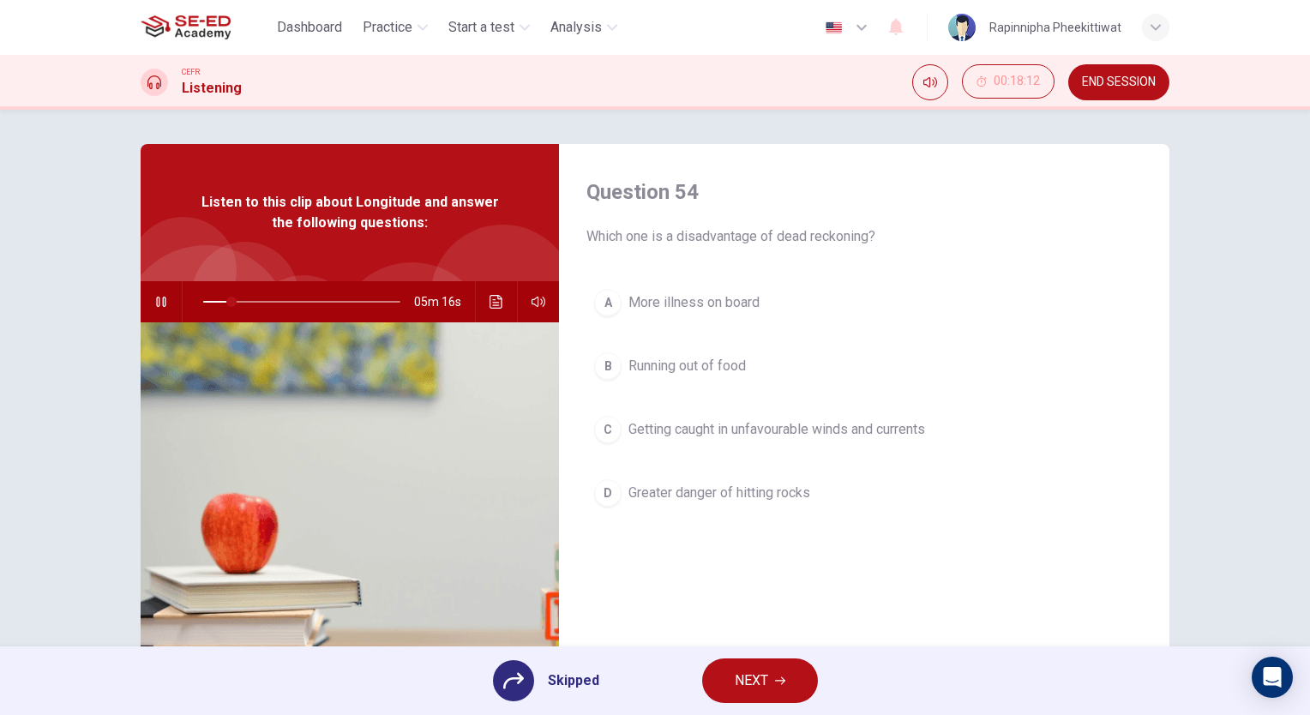
click at [781, 680] on icon "button" at bounding box center [780, 681] width 10 height 10
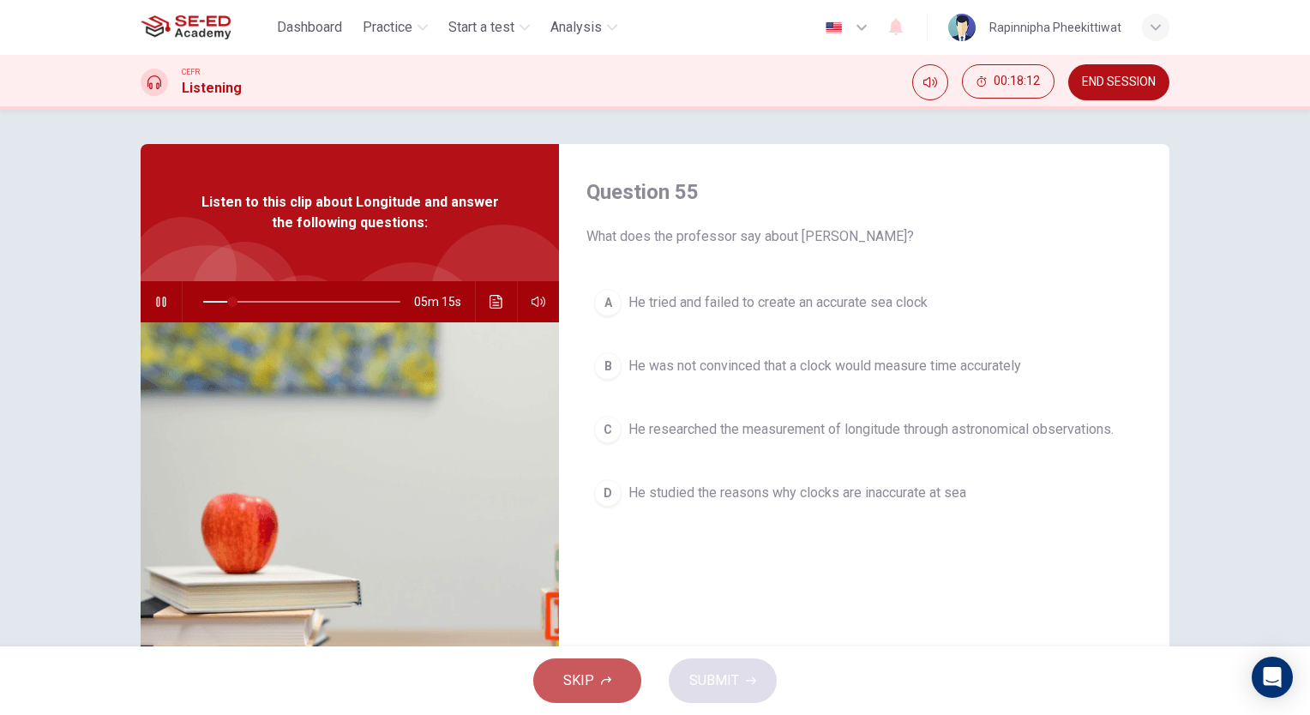
click at [589, 682] on span "SKIP" at bounding box center [578, 681] width 31 height 24
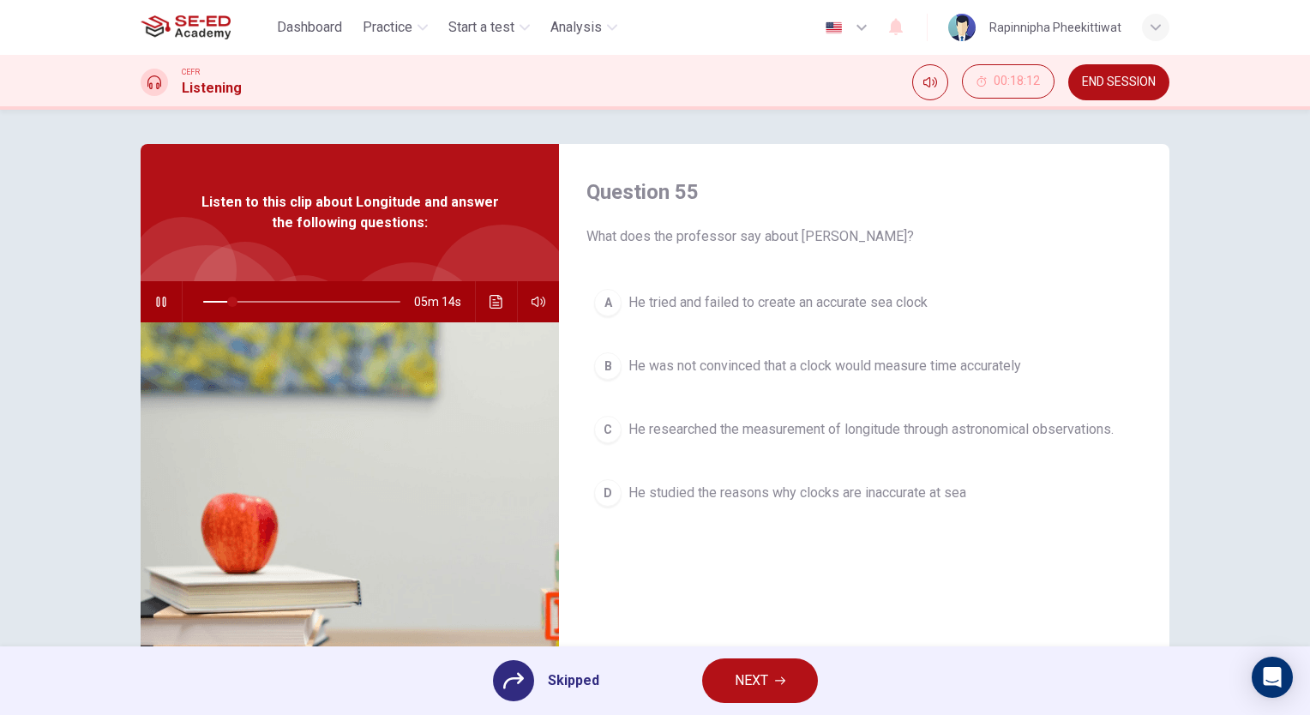
click at [761, 684] on span "NEXT" at bounding box center [751, 681] width 33 height 24
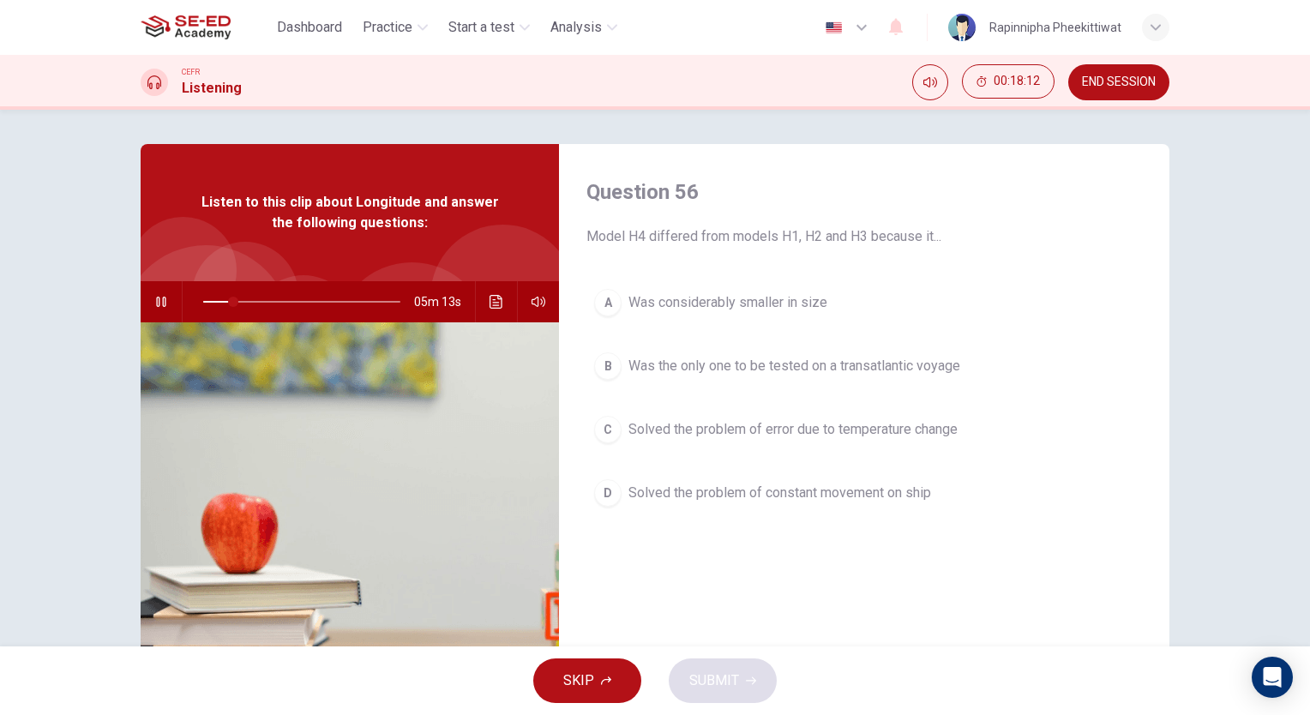
click at [614, 680] on button "SKIP" at bounding box center [587, 681] width 108 height 45
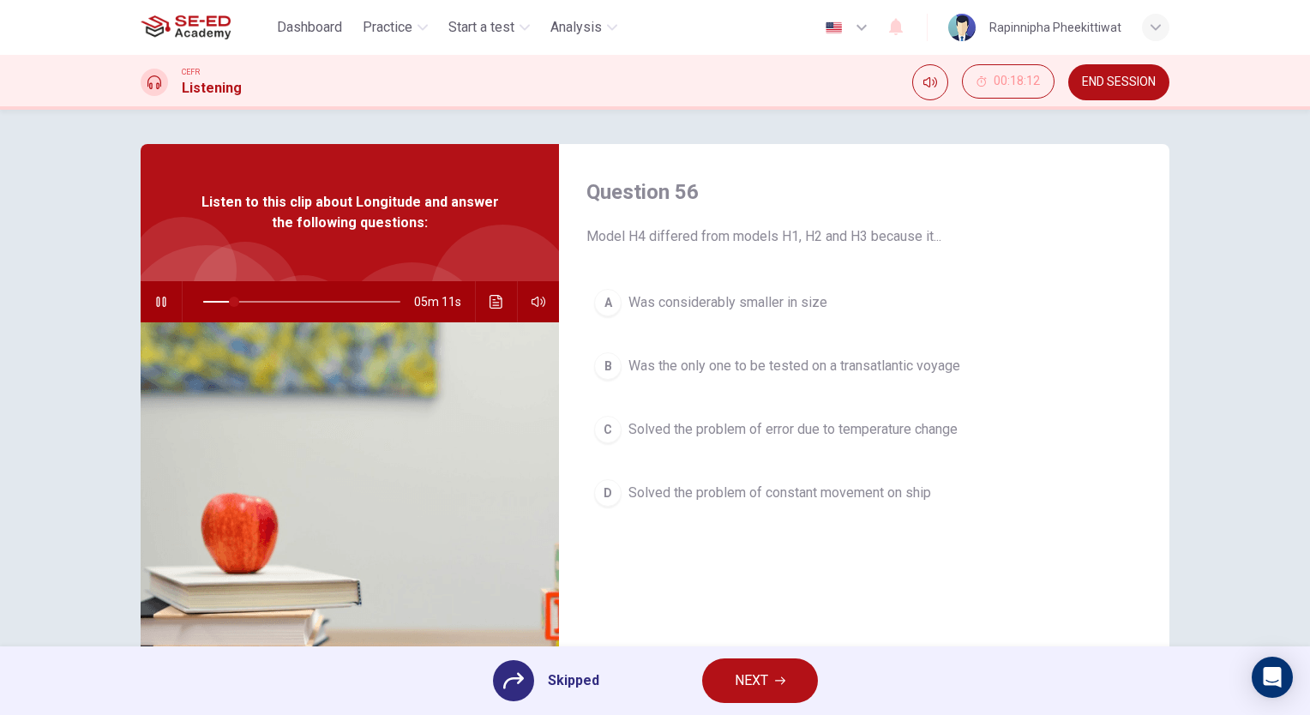
click at [755, 684] on span "NEXT" at bounding box center [751, 681] width 33 height 24
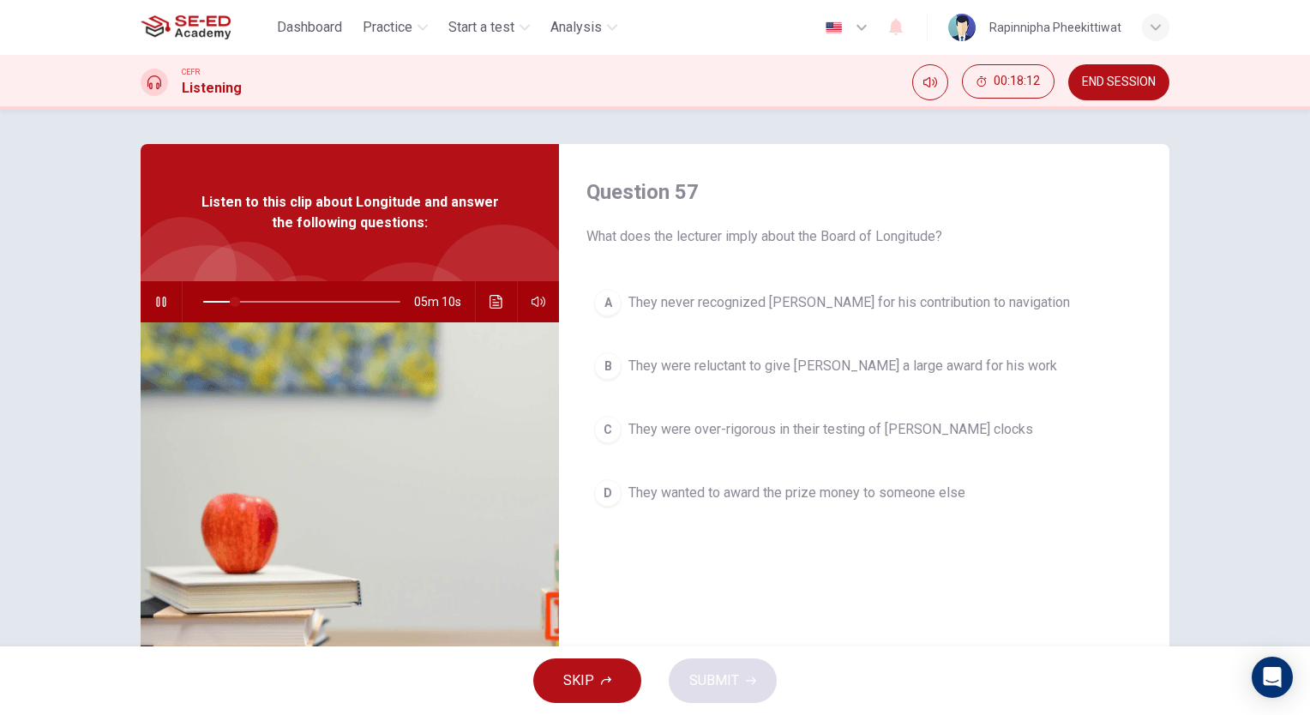
click at [590, 653] on div "SKIP SUBMIT" at bounding box center [655, 681] width 1310 height 69
click at [599, 669] on button "SKIP" at bounding box center [587, 681] width 108 height 45
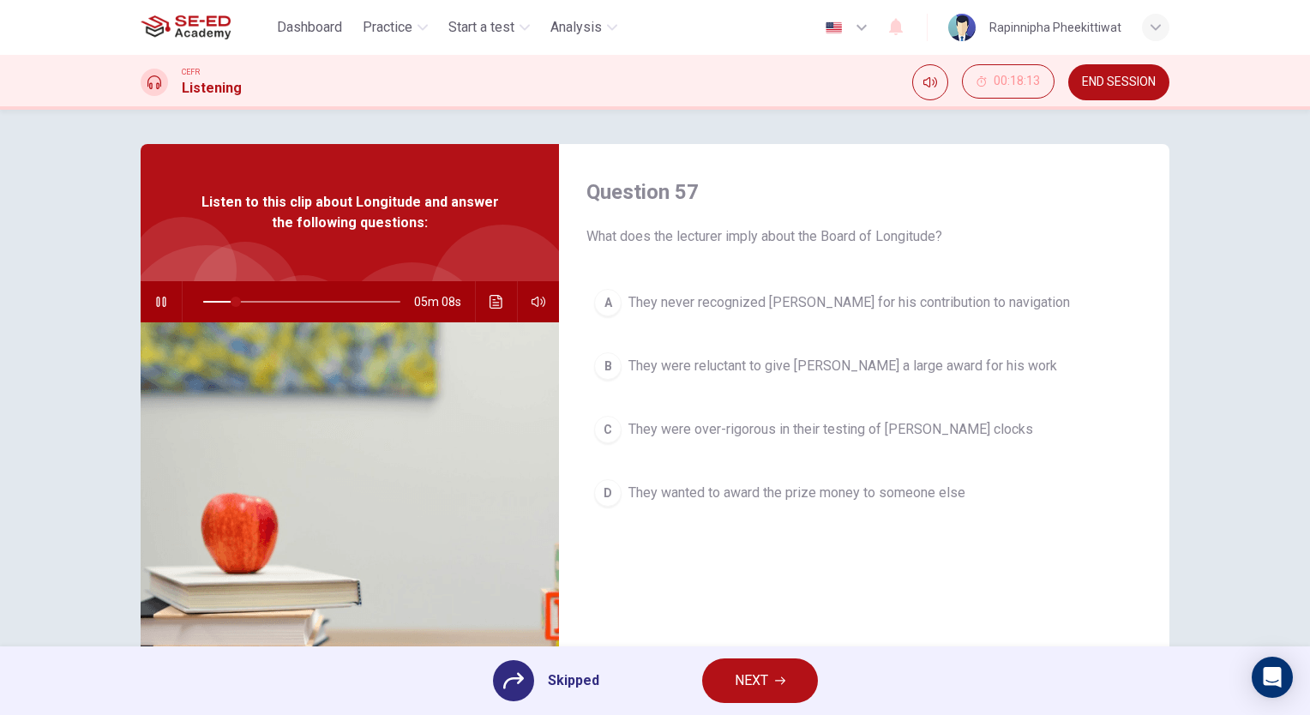
click at [740, 685] on span "NEXT" at bounding box center [751, 681] width 33 height 24
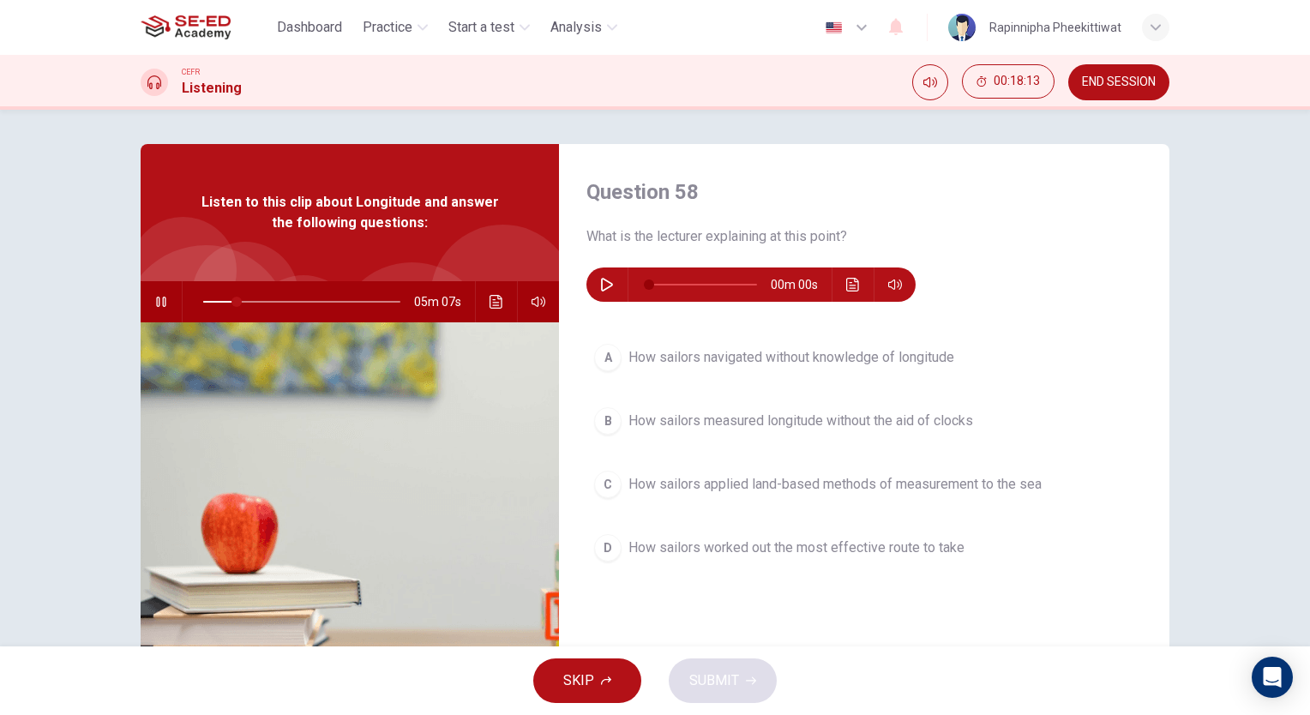
click at [570, 644] on div "Question 58 What is the lecturer explaining at this point? 00m 00s A How sailor…" at bounding box center [864, 442] width 611 height 596
click at [581, 665] on button "SKIP" at bounding box center [587, 681] width 108 height 45
type input "17"
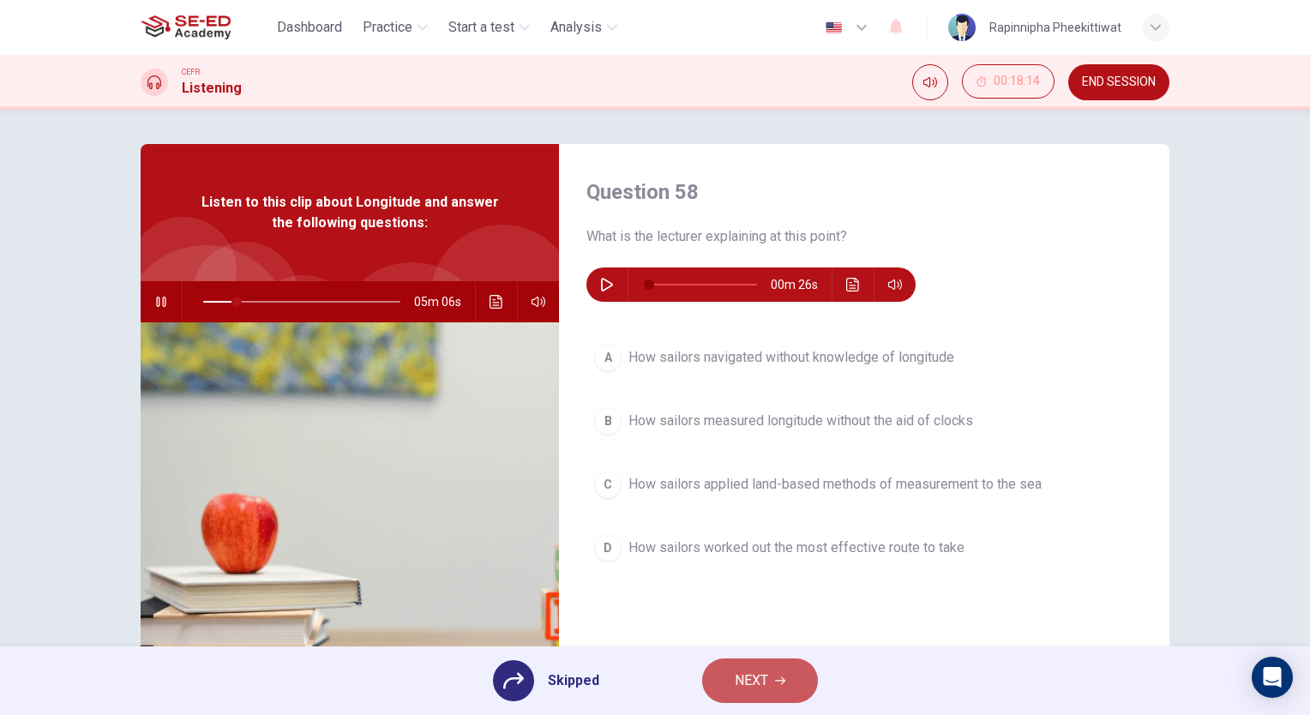
click at [725, 674] on button "NEXT" at bounding box center [760, 681] width 116 height 45
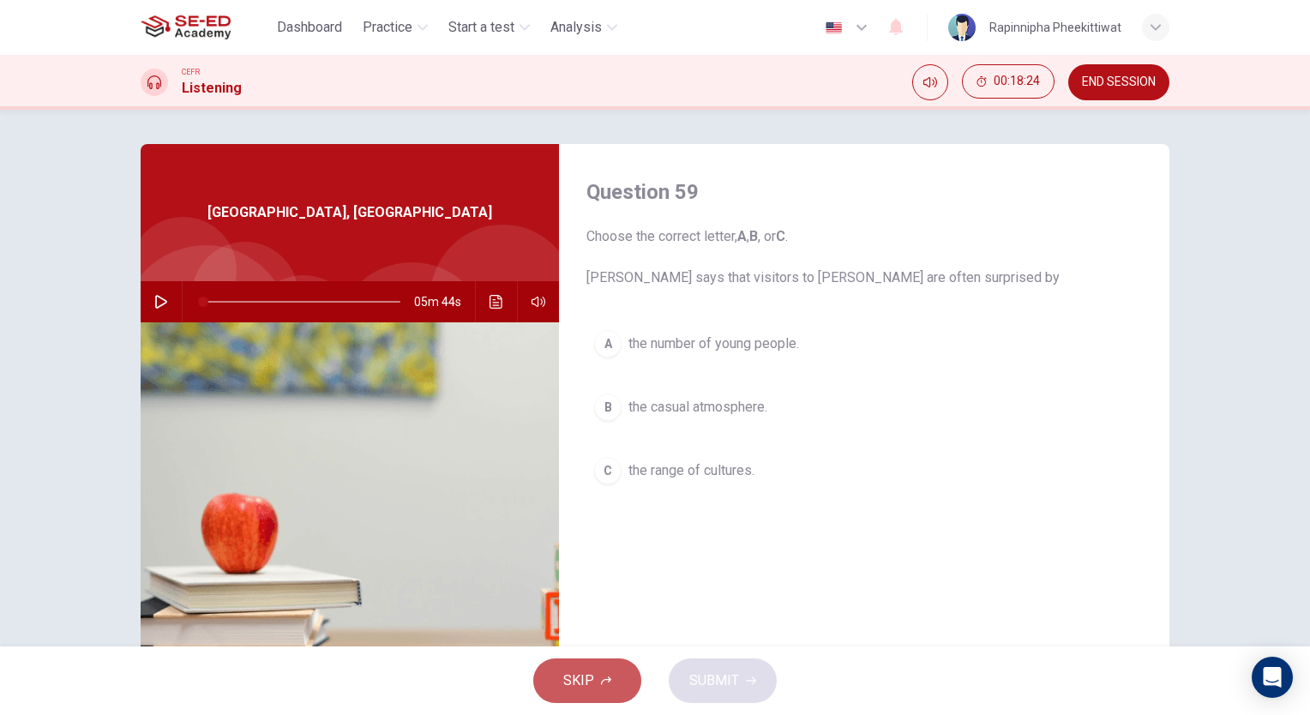
click at [578, 691] on span "SKIP" at bounding box center [578, 681] width 31 height 24
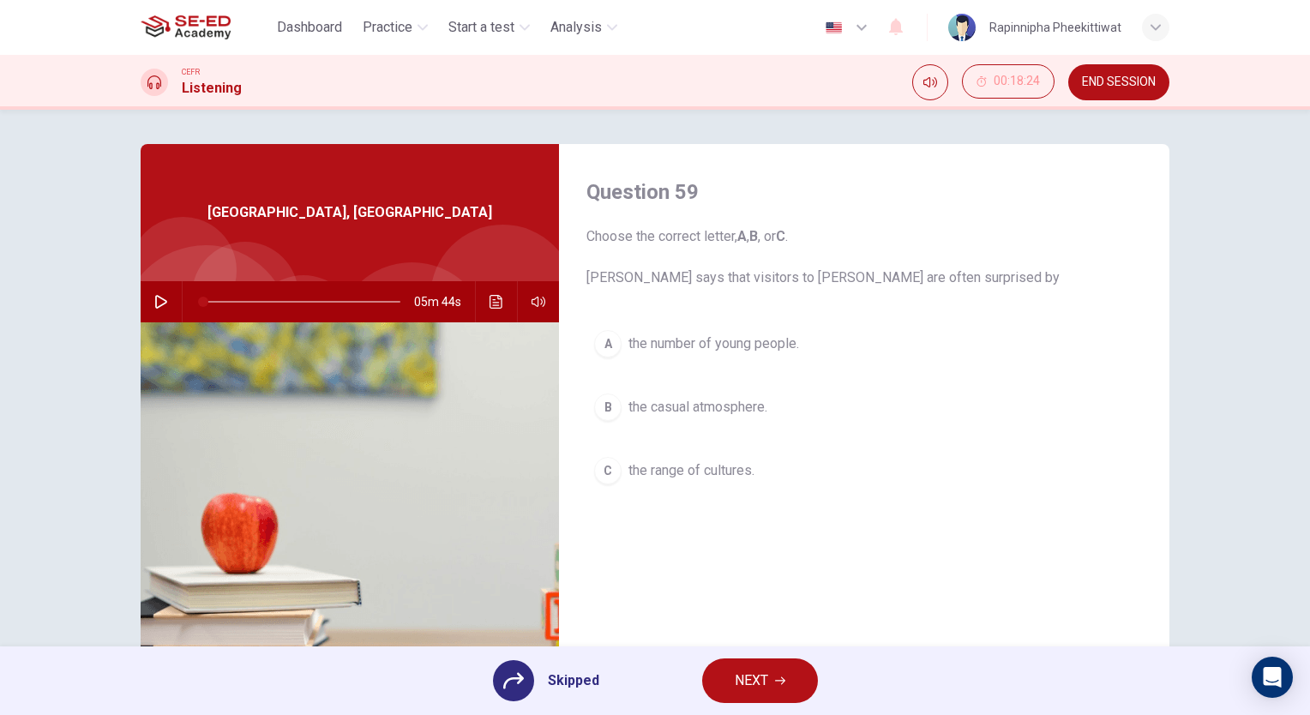
click at [746, 673] on span "NEXT" at bounding box center [751, 681] width 33 height 24
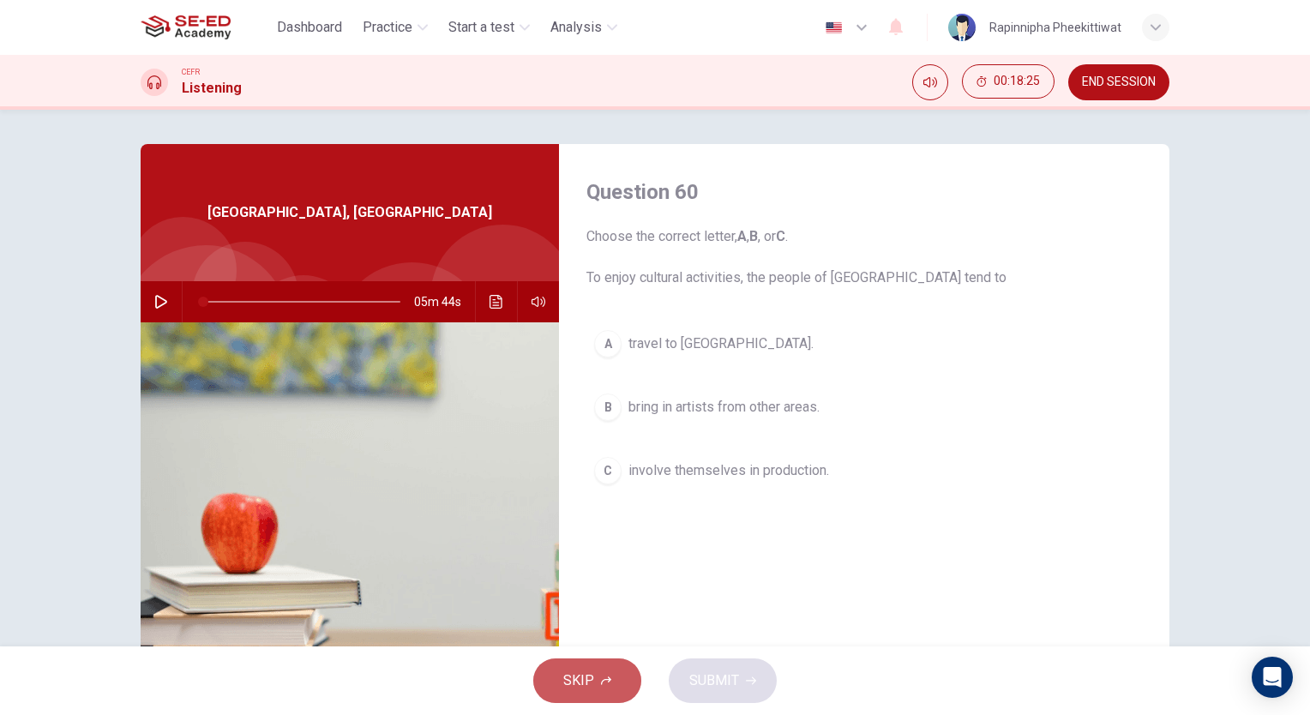
click at [621, 685] on button "SKIP" at bounding box center [587, 681] width 108 height 45
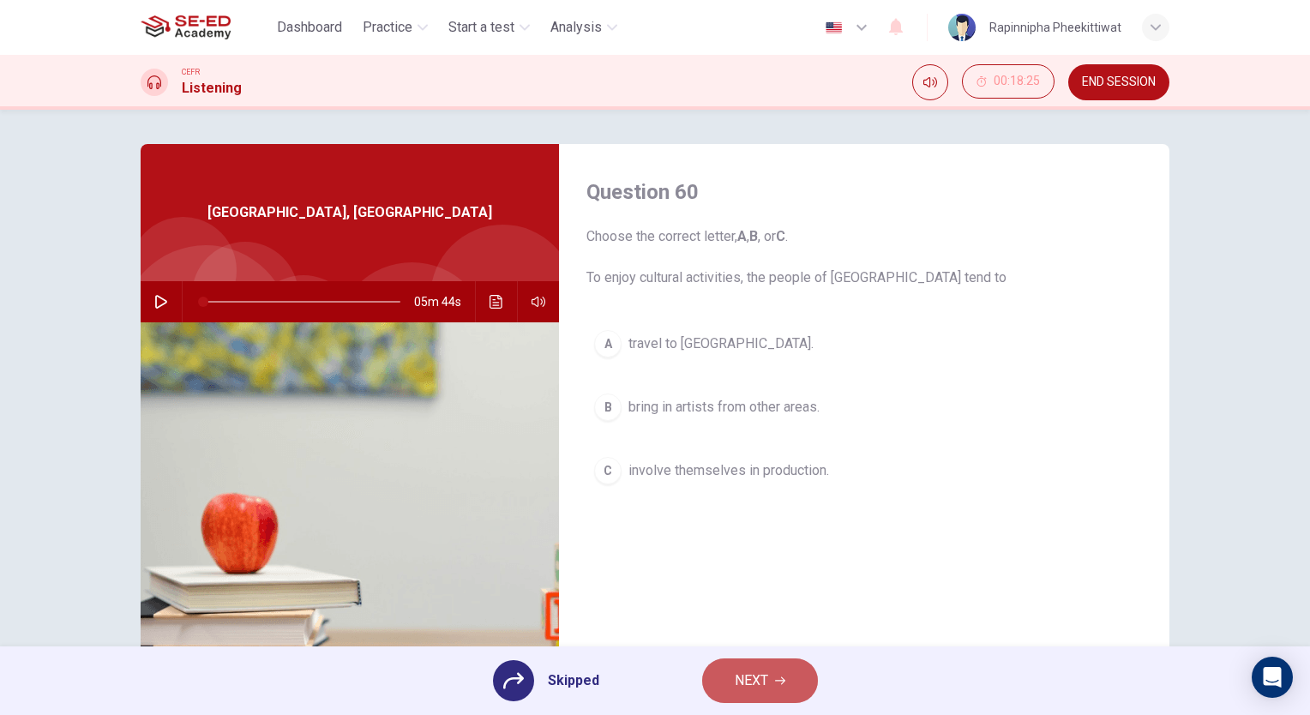
click at [754, 683] on span "NEXT" at bounding box center [751, 681] width 33 height 24
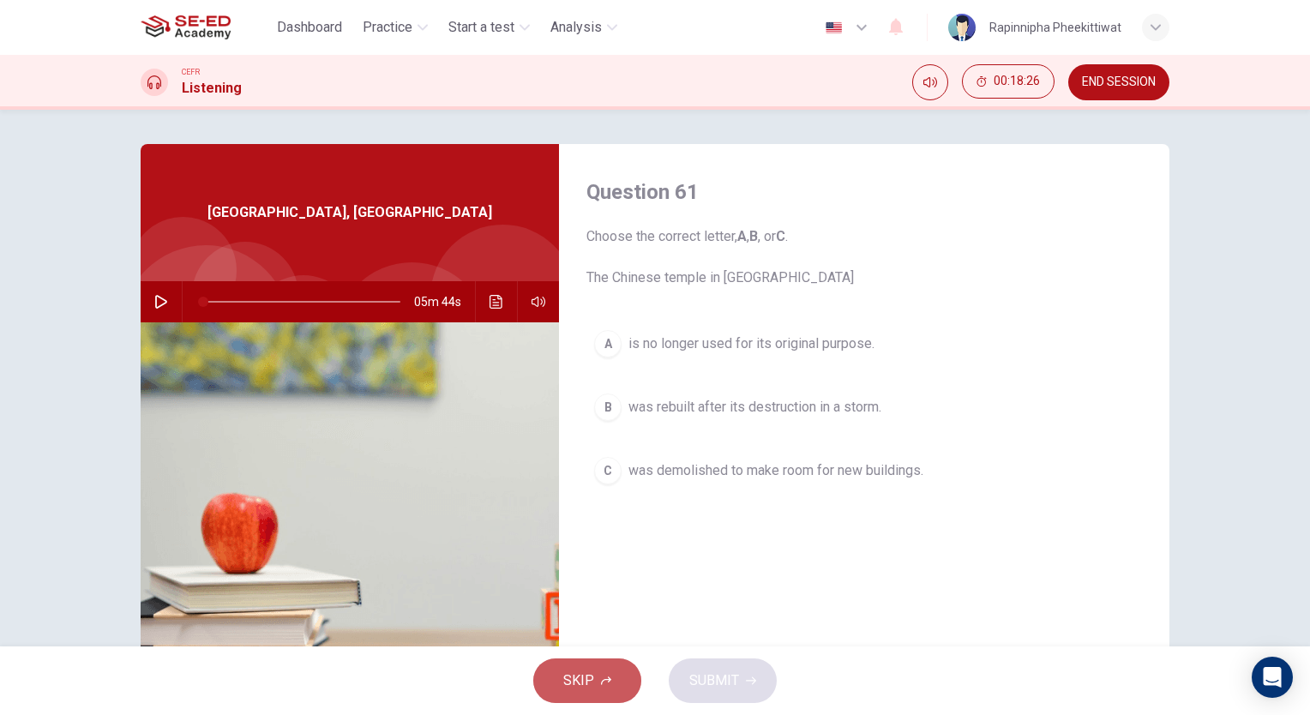
click at [569, 680] on span "SKIP" at bounding box center [578, 681] width 31 height 24
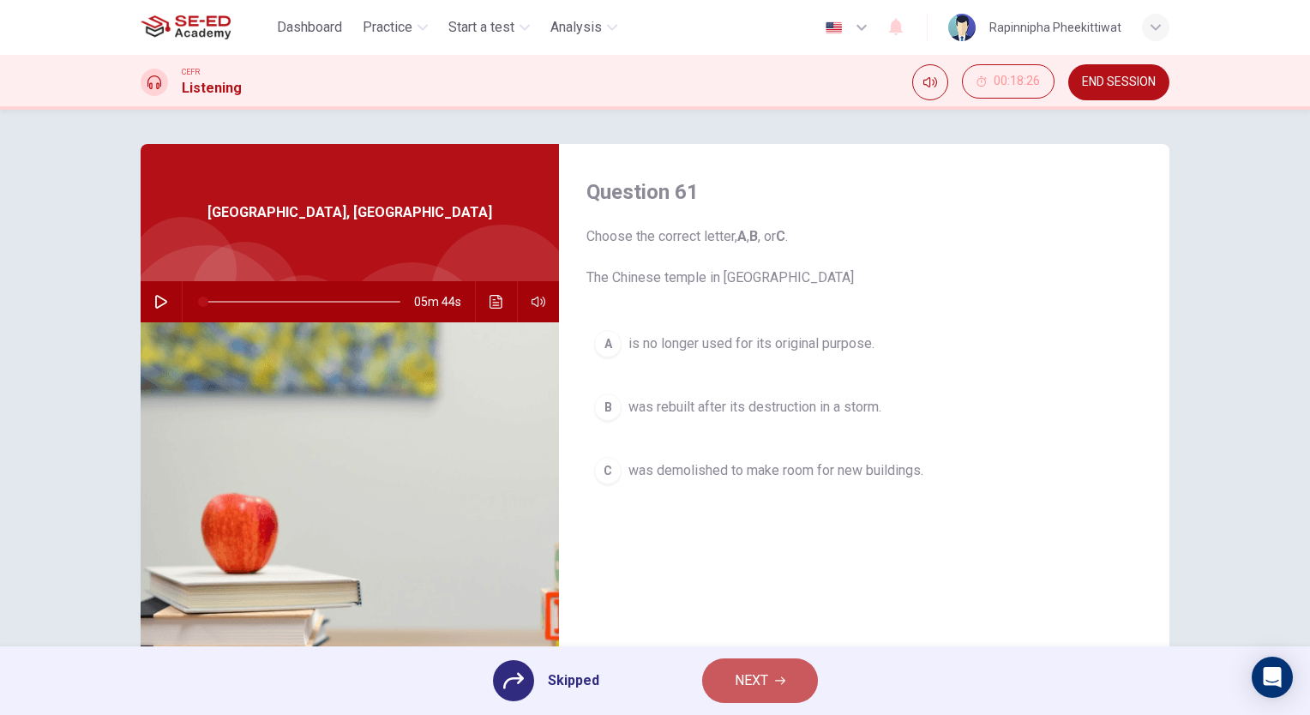
click at [735, 680] on span "NEXT" at bounding box center [751, 681] width 33 height 24
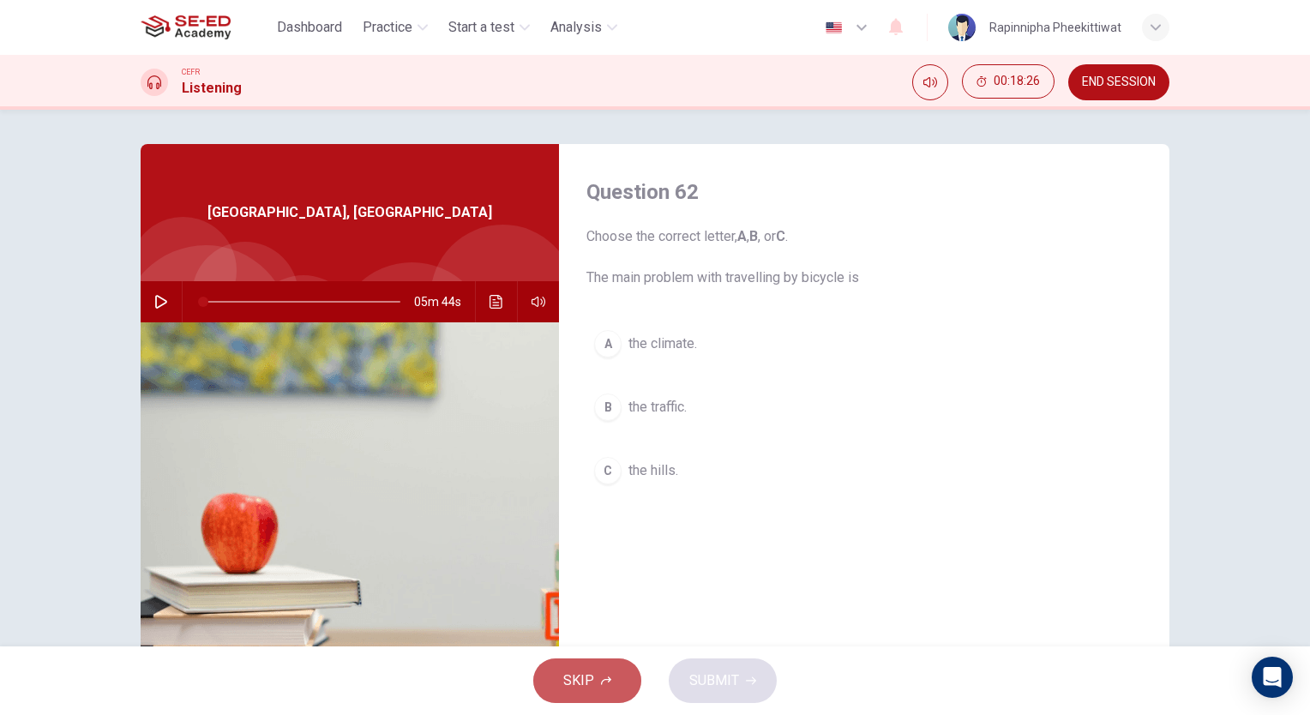
click at [566, 672] on span "SKIP" at bounding box center [578, 681] width 31 height 24
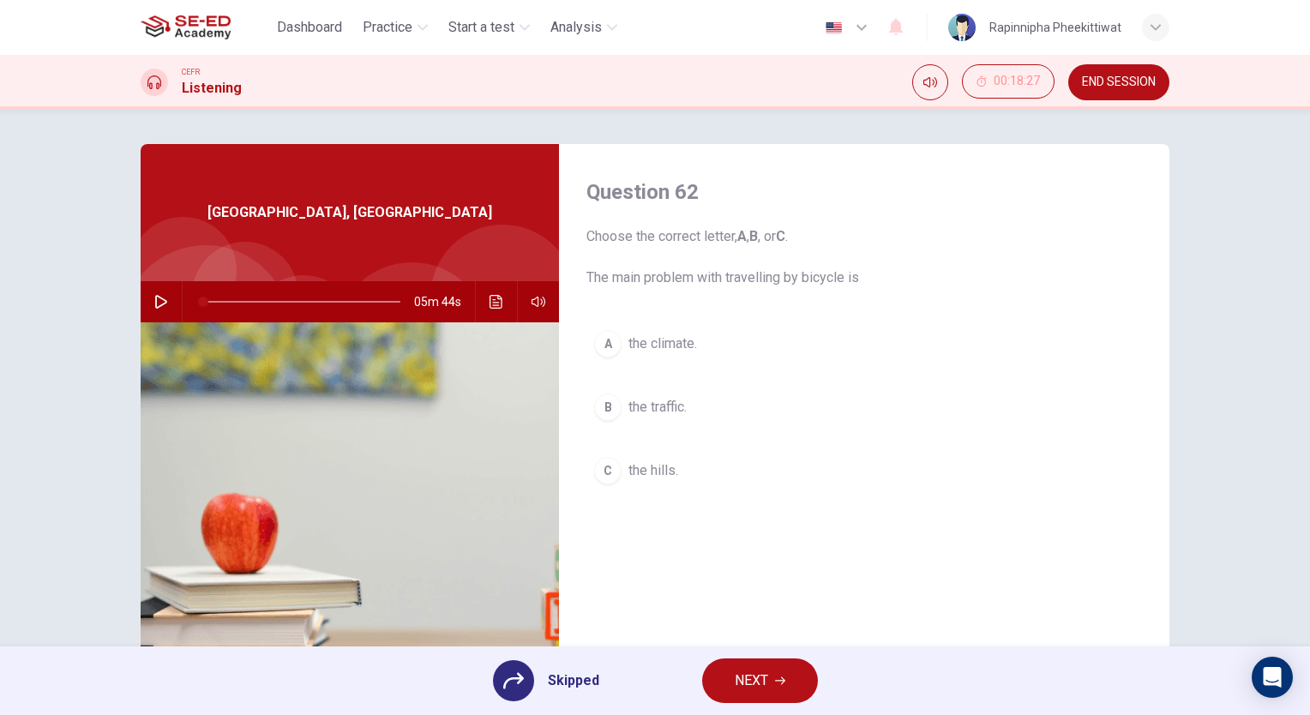
click at [731, 658] on div "Skipped NEXT" at bounding box center [655, 681] width 1310 height 69
click at [728, 688] on button "NEXT" at bounding box center [760, 681] width 116 height 45
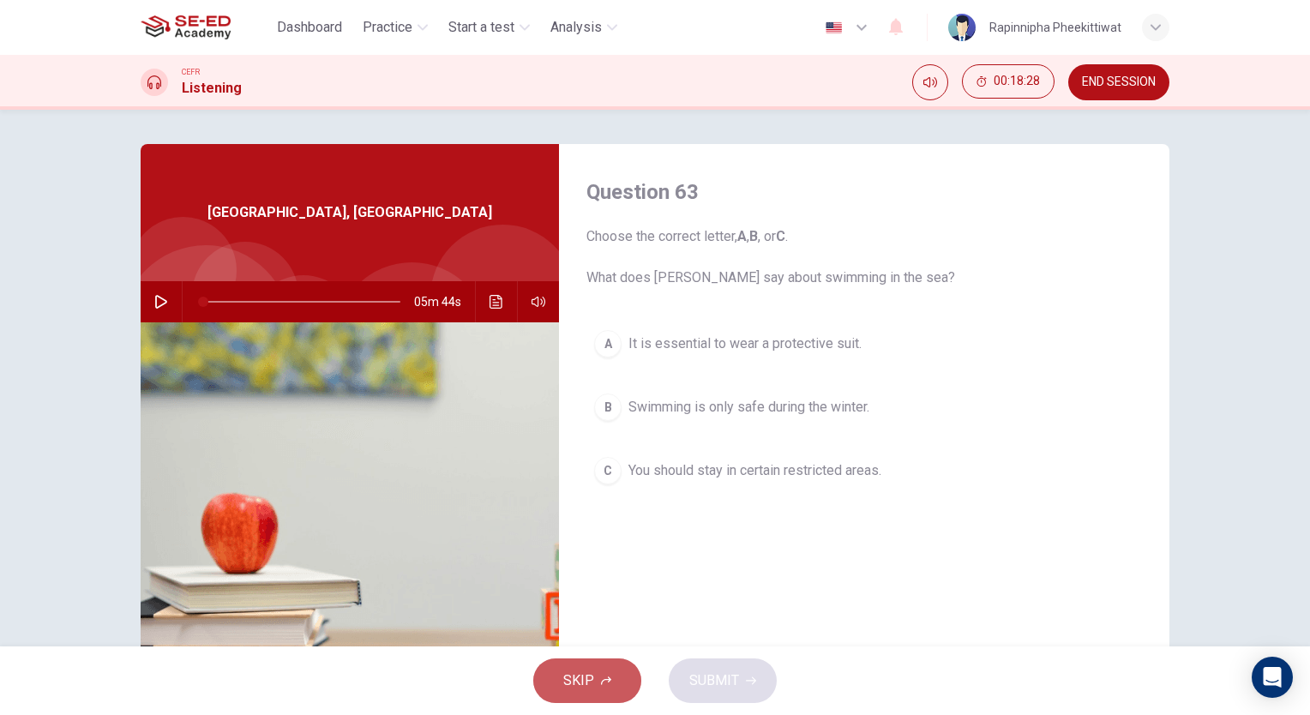
click at [633, 681] on button "SKIP" at bounding box center [587, 681] width 108 height 45
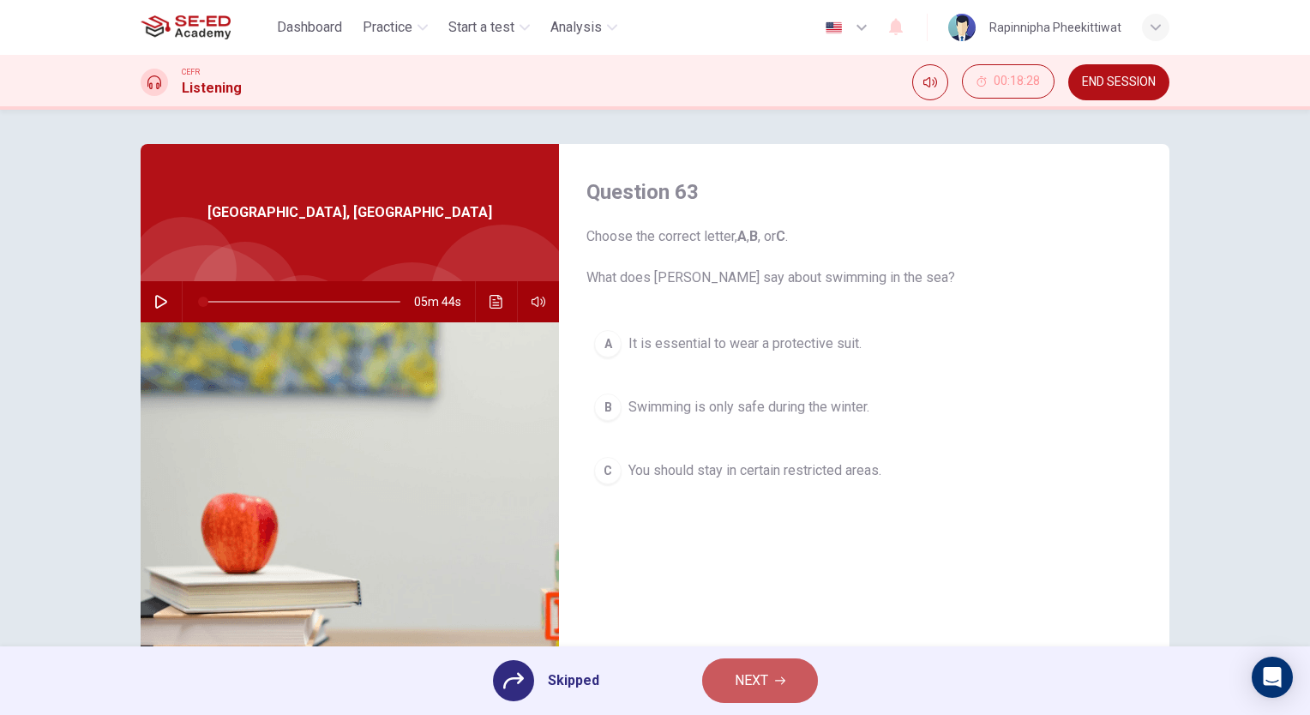
click at [717, 680] on button "NEXT" at bounding box center [760, 681] width 116 height 45
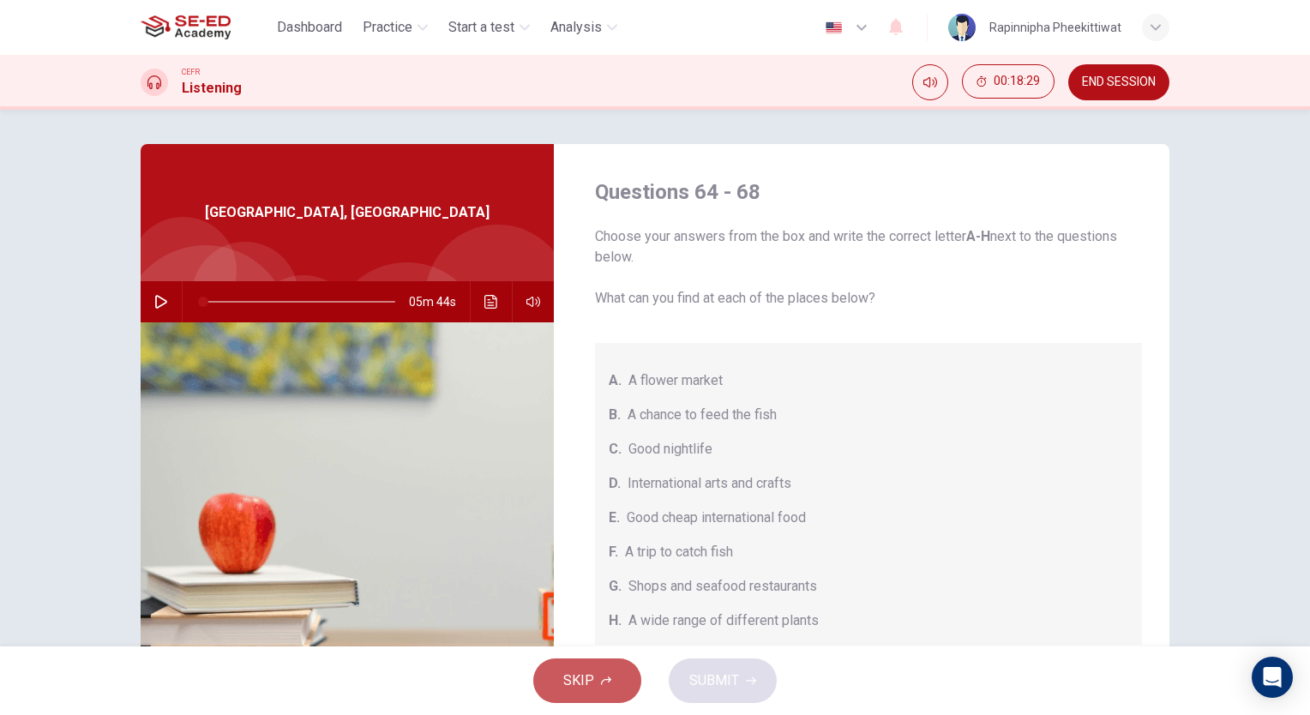
click at [605, 672] on button "SKIP" at bounding box center [587, 681] width 108 height 45
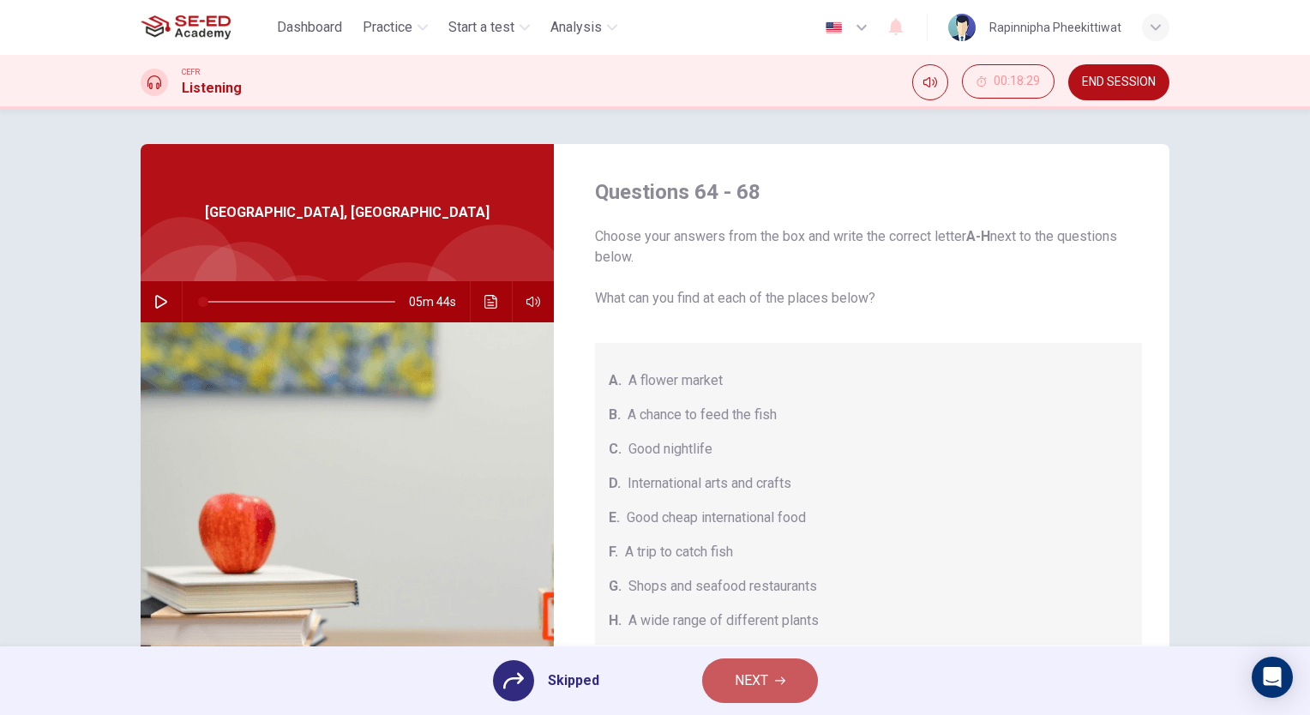
click at [750, 682] on span "NEXT" at bounding box center [751, 681] width 33 height 24
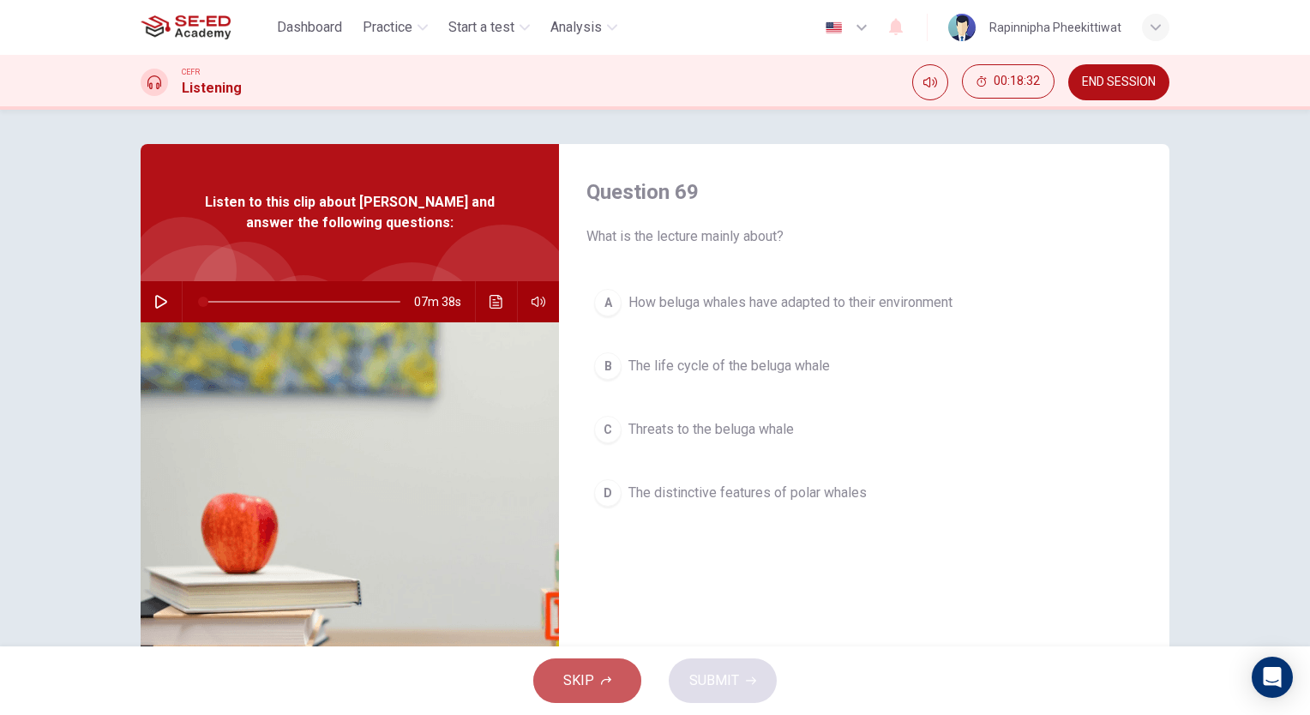
click at [611, 666] on button "SKIP" at bounding box center [587, 681] width 108 height 45
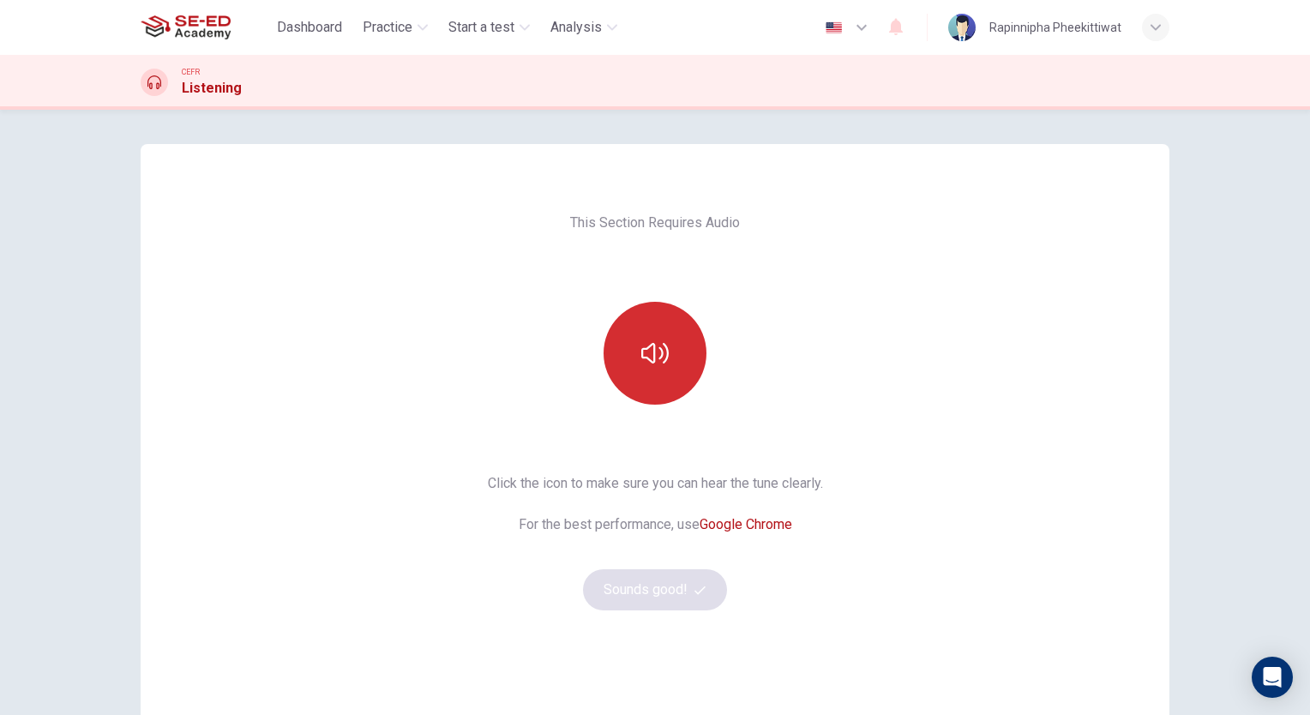
click at [652, 380] on button "button" at bounding box center [655, 353] width 103 height 103
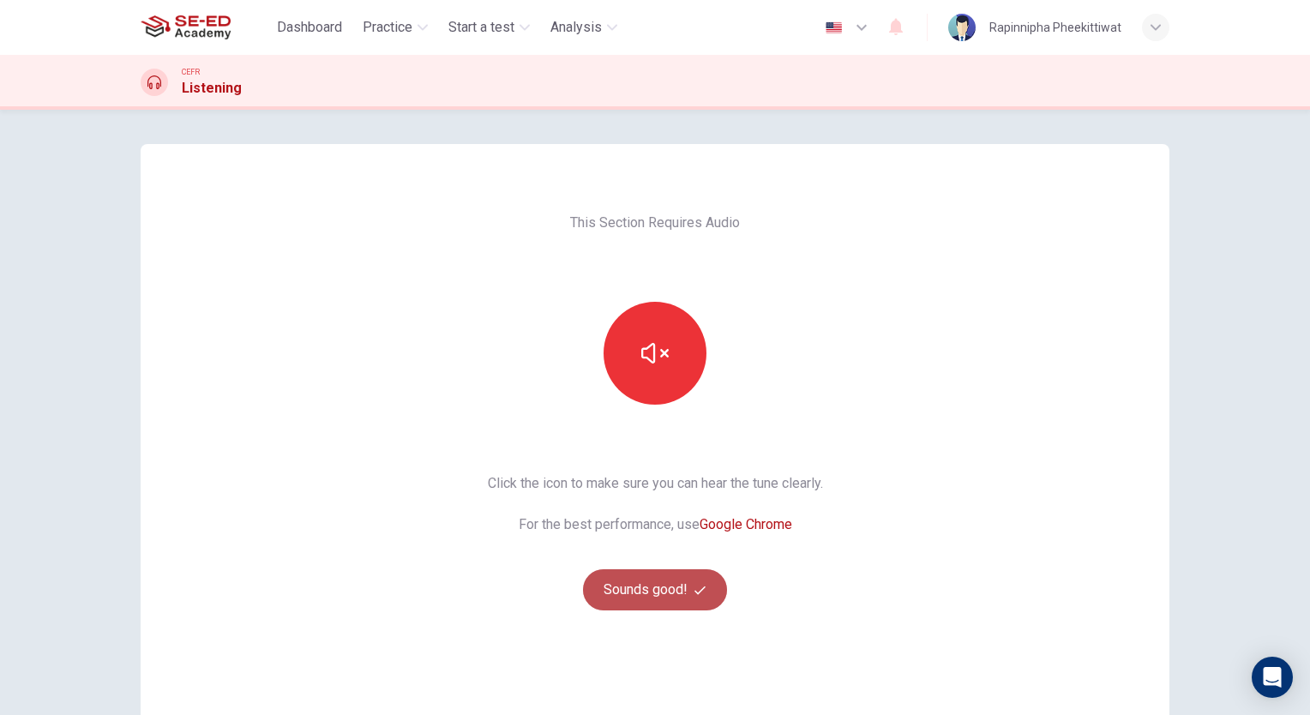
click at [662, 595] on button "Sounds good!" at bounding box center [655, 589] width 144 height 41
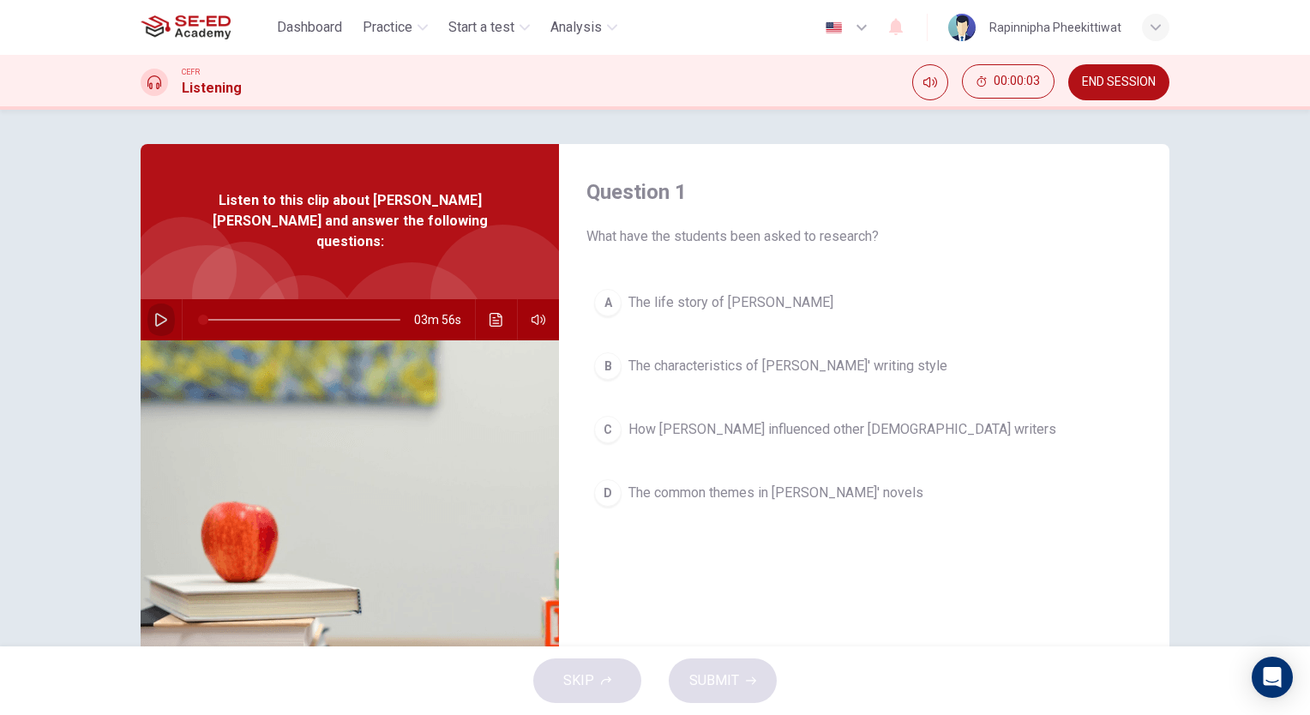
click at [157, 313] on icon "button" at bounding box center [161, 320] width 12 height 14
drag, startPoint x: 275, startPoint y: 302, endPoint x: 179, endPoint y: 306, distance: 96.1
click at [183, 306] on div at bounding box center [299, 319] width 232 height 41
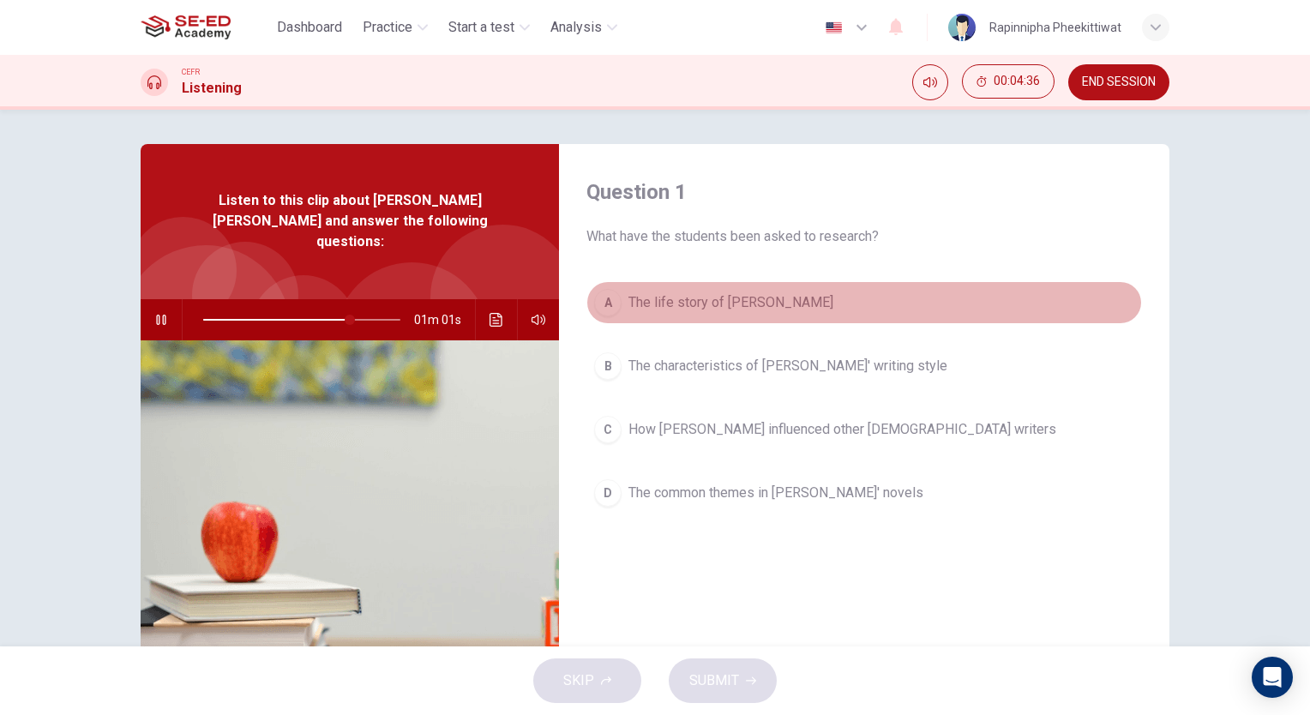
click at [676, 297] on span "The life story of Charles Dickens" at bounding box center [731, 302] width 205 height 21
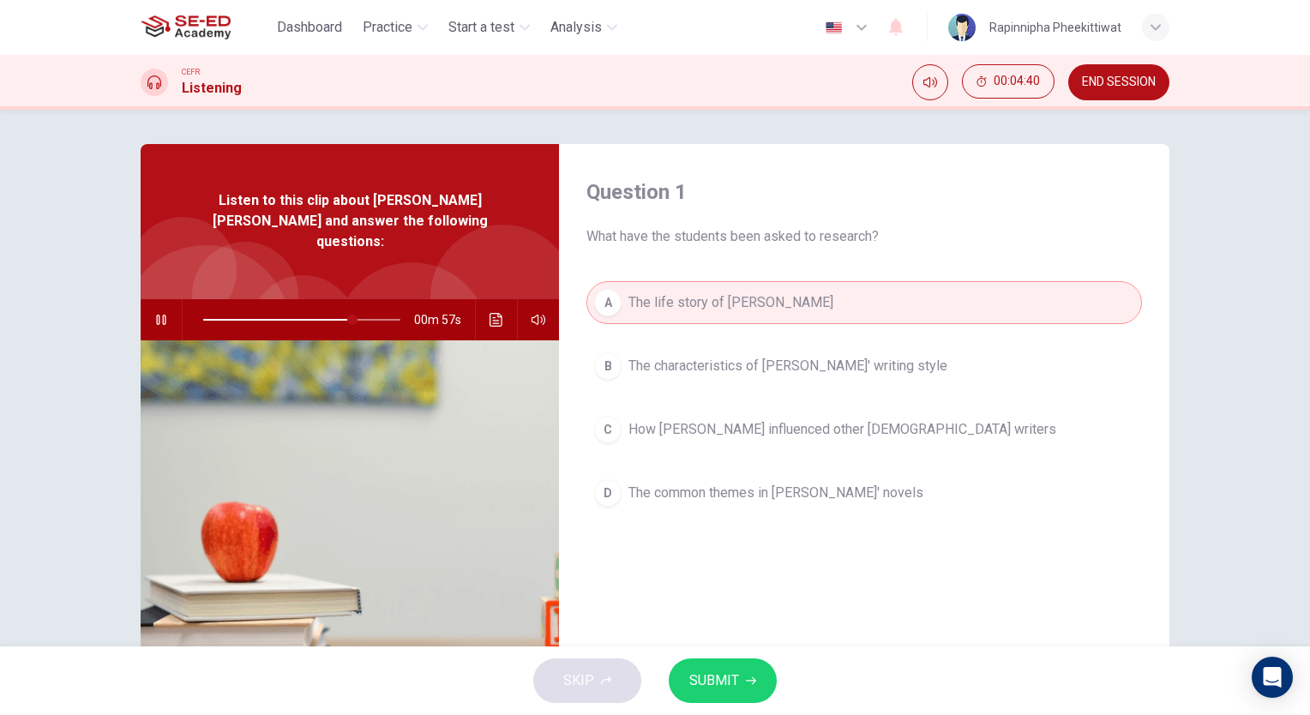
click at [739, 688] on button "SUBMIT" at bounding box center [723, 681] width 108 height 45
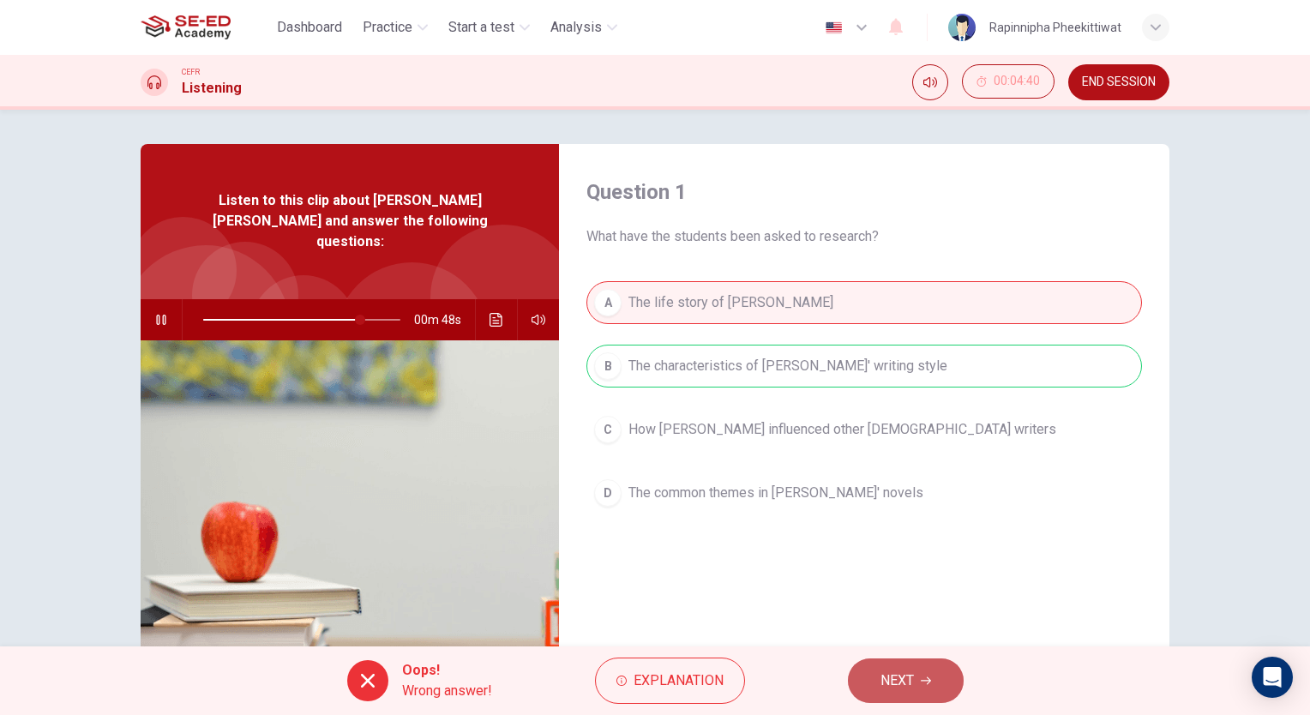
click at [943, 684] on button "NEXT" at bounding box center [906, 681] width 116 height 45
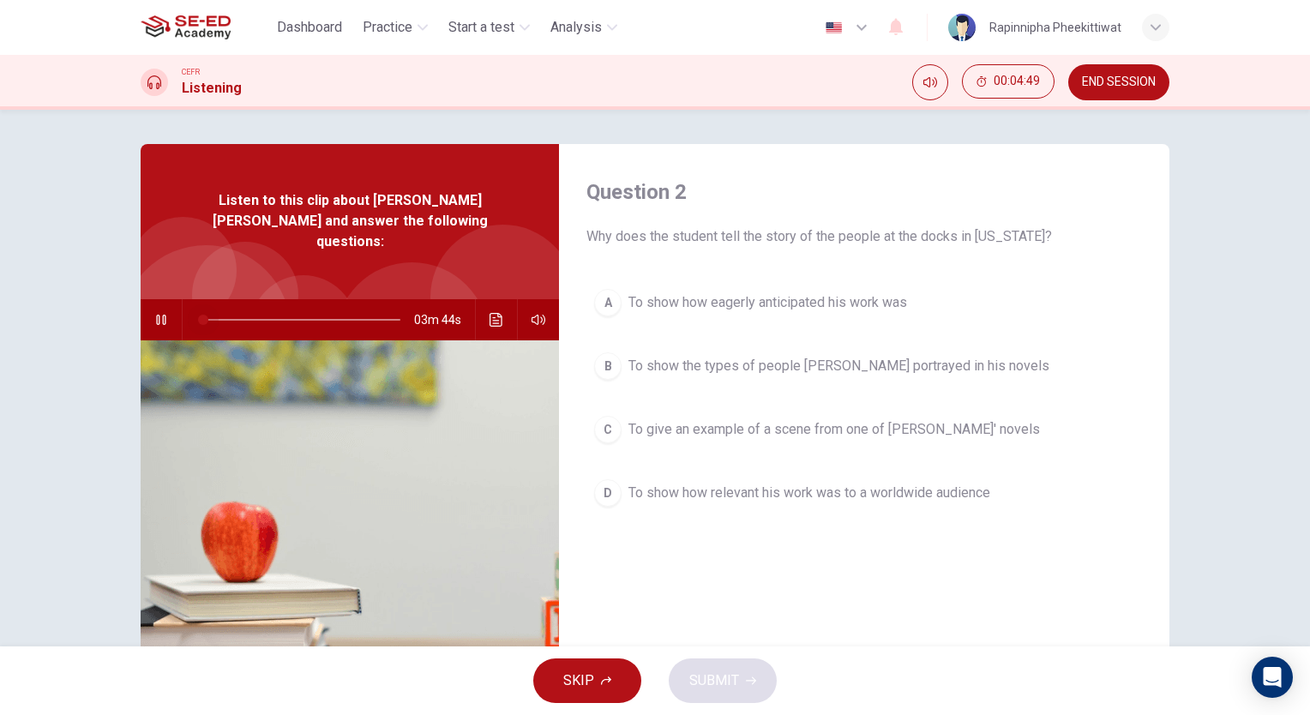
drag, startPoint x: 364, startPoint y: 299, endPoint x: 191, endPoint y: 301, distance: 172.4
click at [198, 315] on span at bounding box center [203, 320] width 10 height 10
drag, startPoint x: 198, startPoint y: 296, endPoint x: 208, endPoint y: 309, distance: 16.0
click at [208, 315] on span at bounding box center [203, 320] width 10 height 10
drag, startPoint x: 202, startPoint y: 298, endPoint x: 182, endPoint y: 300, distance: 20.7
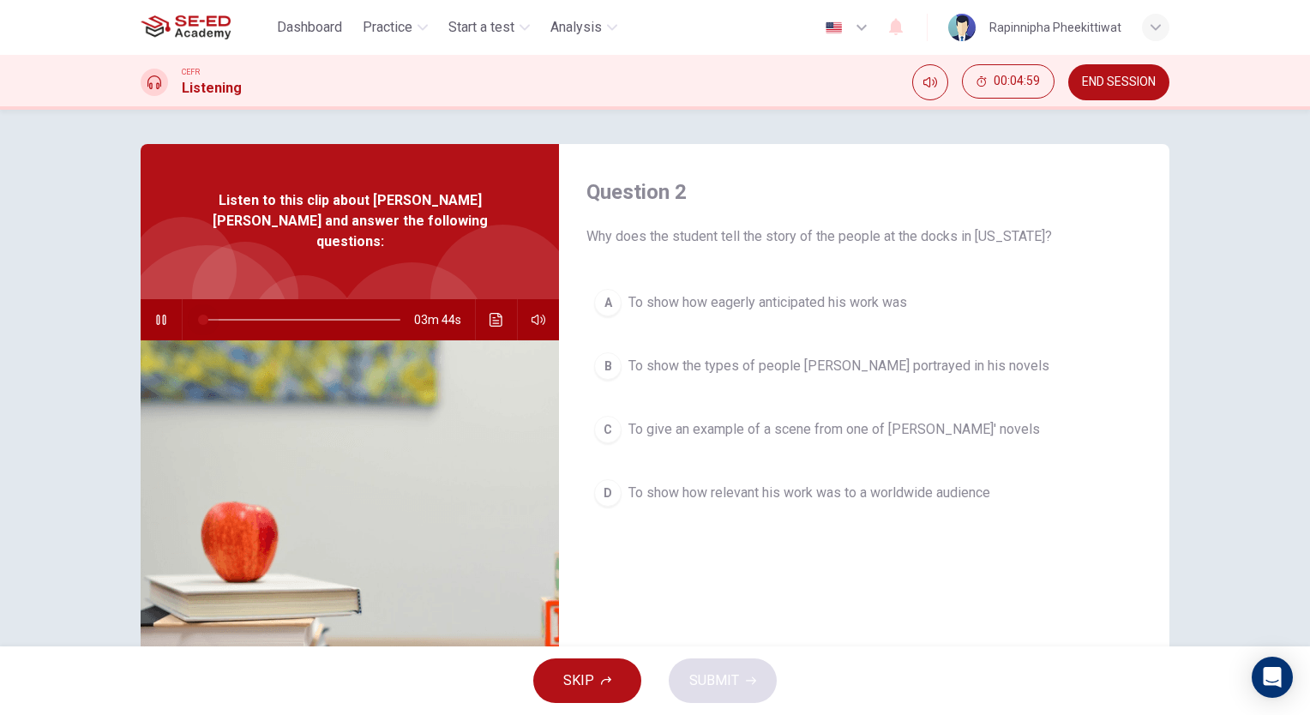
click at [198, 315] on span at bounding box center [203, 320] width 10 height 10
click at [306, 308] on span at bounding box center [301, 320] width 197 height 24
drag, startPoint x: 304, startPoint y: 293, endPoint x: 164, endPoint y: 323, distance: 143.8
click at [164, 323] on div "Listen to this clip about Charles John Huffam Dickens and answer the following …" at bounding box center [350, 442] width 418 height 596
click at [940, 69] on button "Mute" at bounding box center [930, 82] width 36 height 36
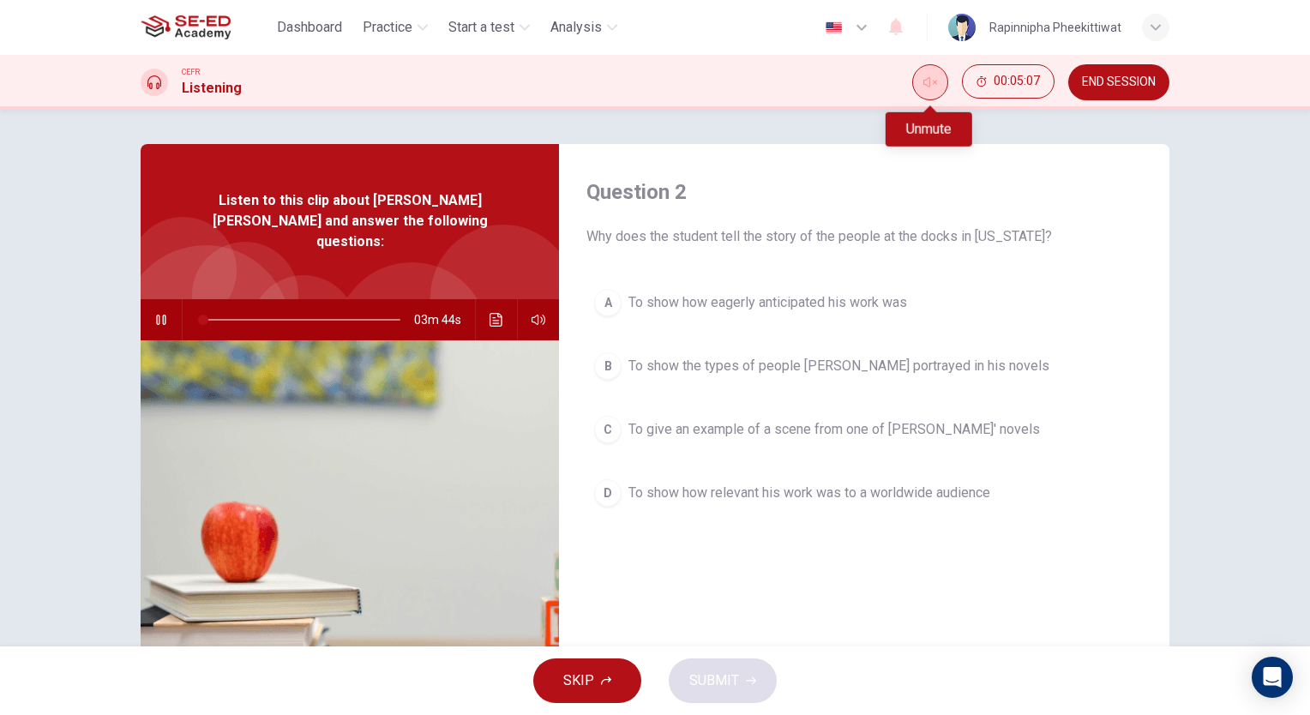
click at [936, 79] on button "Unmute" at bounding box center [930, 82] width 36 height 36
click at [309, 667] on div "SKIP SUBMIT" at bounding box center [655, 681] width 1310 height 69
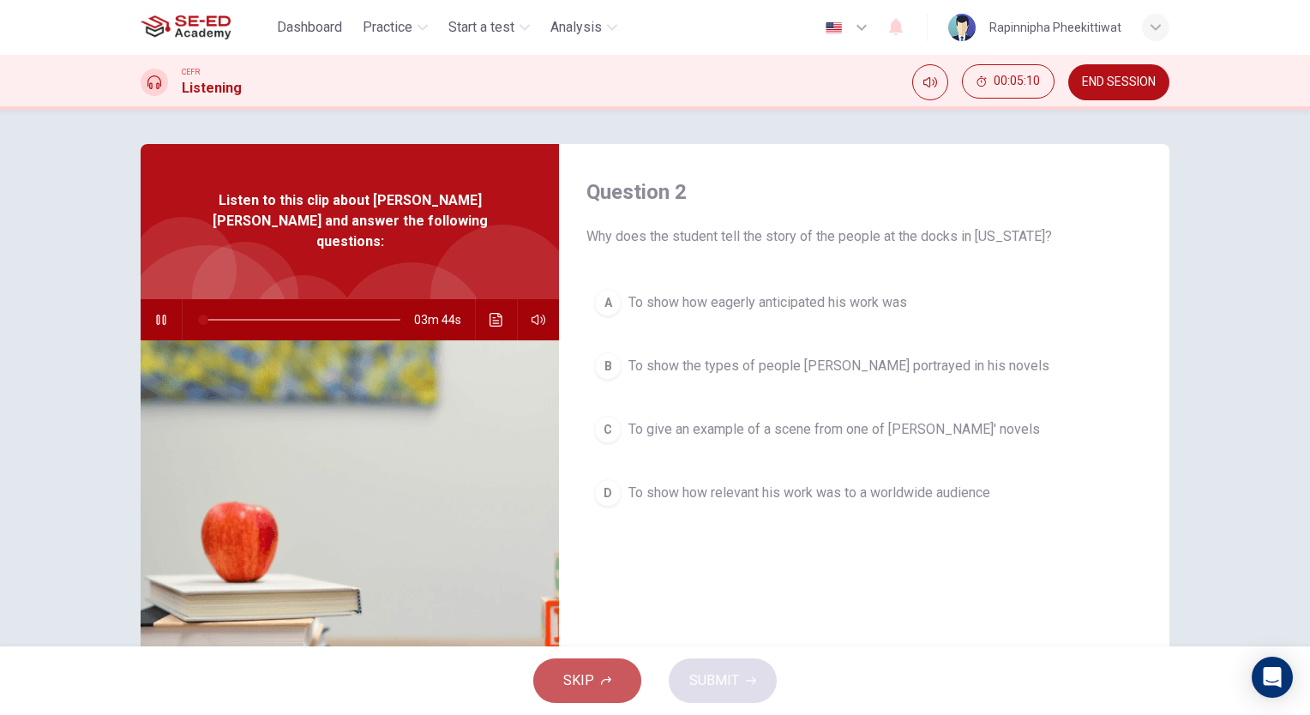
click at [618, 665] on button "SKIP" at bounding box center [587, 681] width 108 height 45
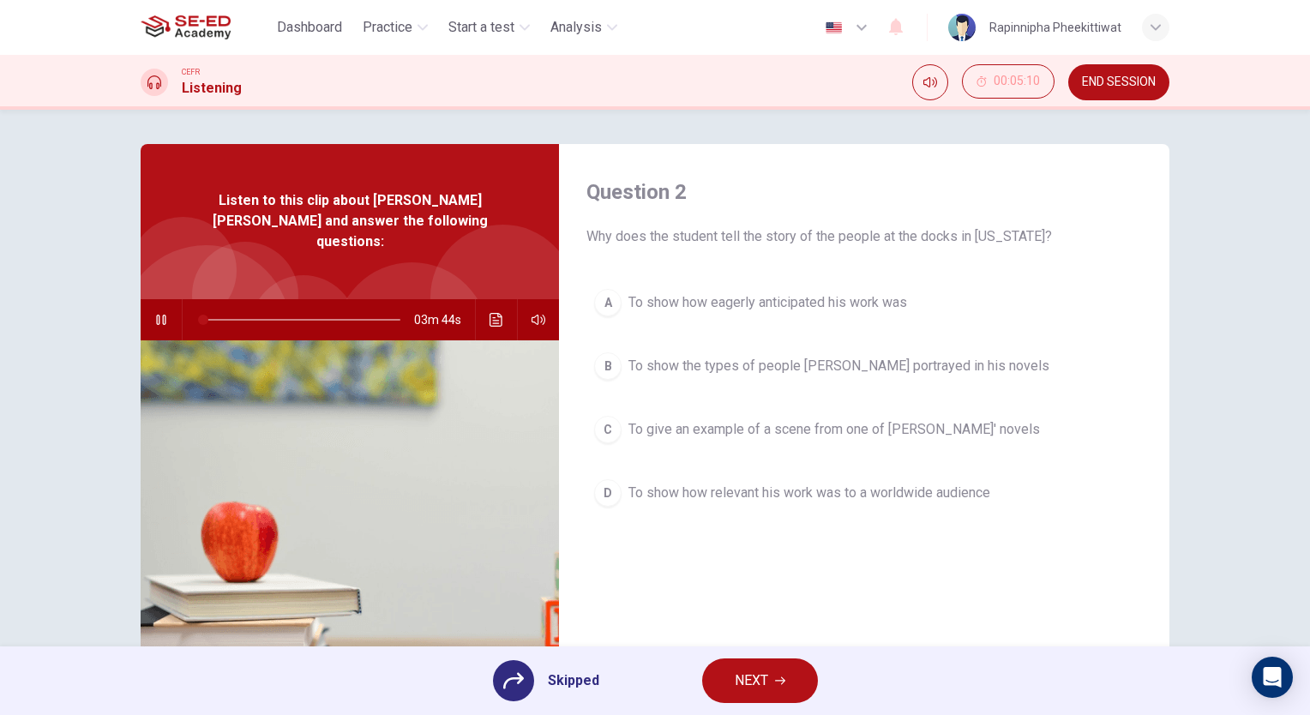
click at [735, 676] on span "NEXT" at bounding box center [751, 681] width 33 height 24
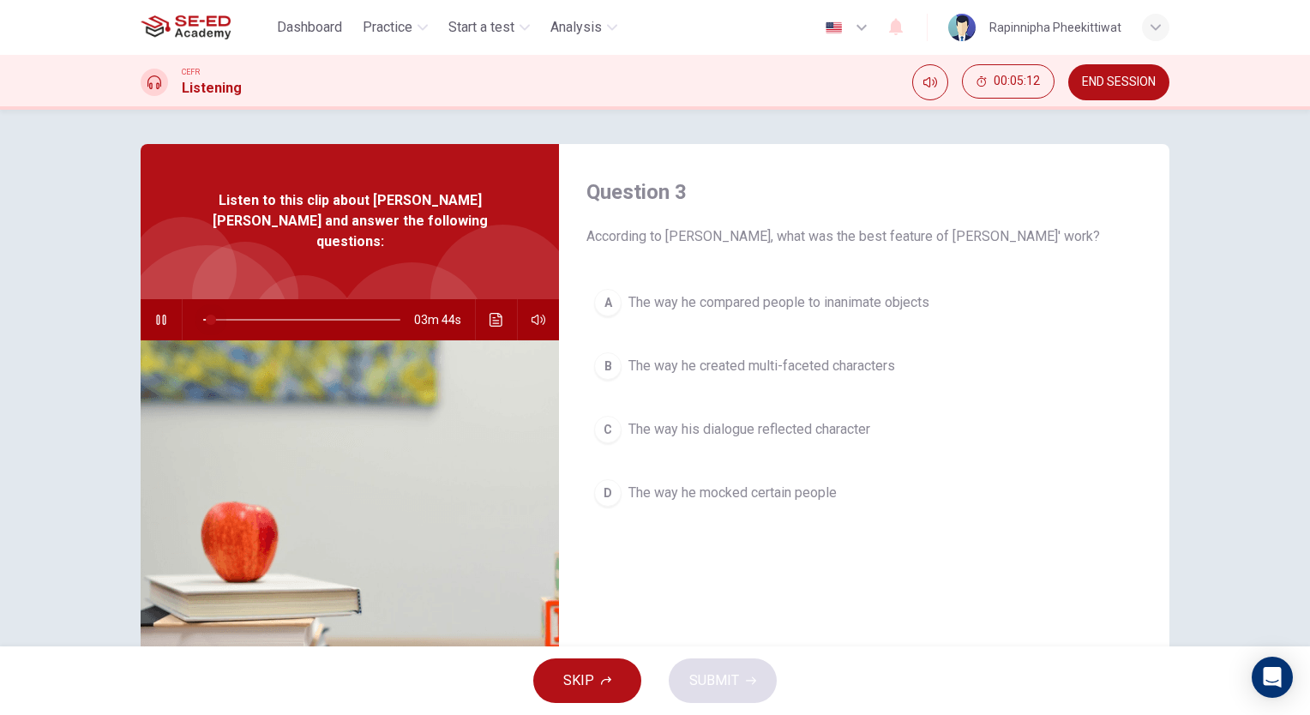
click at [207, 315] on span at bounding box center [211, 320] width 10 height 10
type input "0"
drag, startPoint x: 204, startPoint y: 304, endPoint x: 120, endPoint y: 316, distance: 84.9
click at [120, 316] on div "Question 3 According to William, what was the best feature of Dickens' work? A …" at bounding box center [655, 442] width 1084 height 596
click at [535, 299] on button "button" at bounding box center [538, 319] width 27 height 41
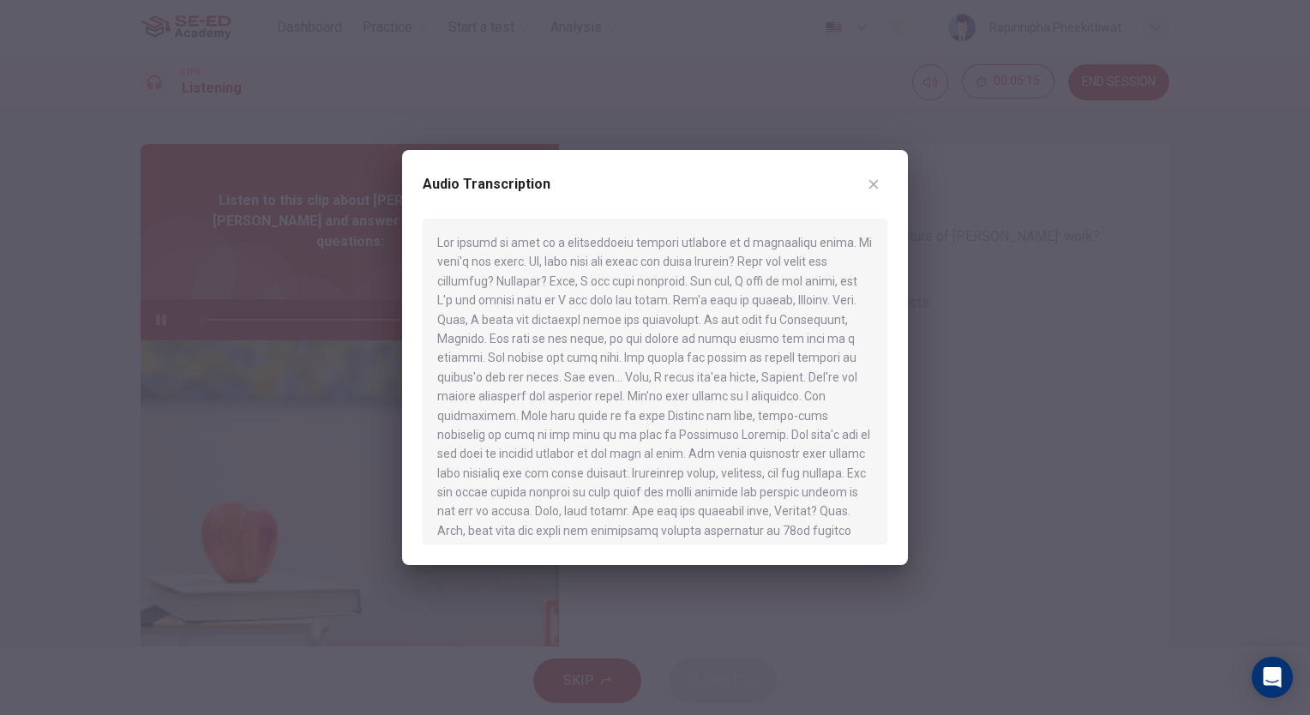
click at [903, 182] on div "Audio Transcription" at bounding box center [655, 357] width 506 height 415
click at [875, 176] on button "button" at bounding box center [873, 184] width 27 height 27
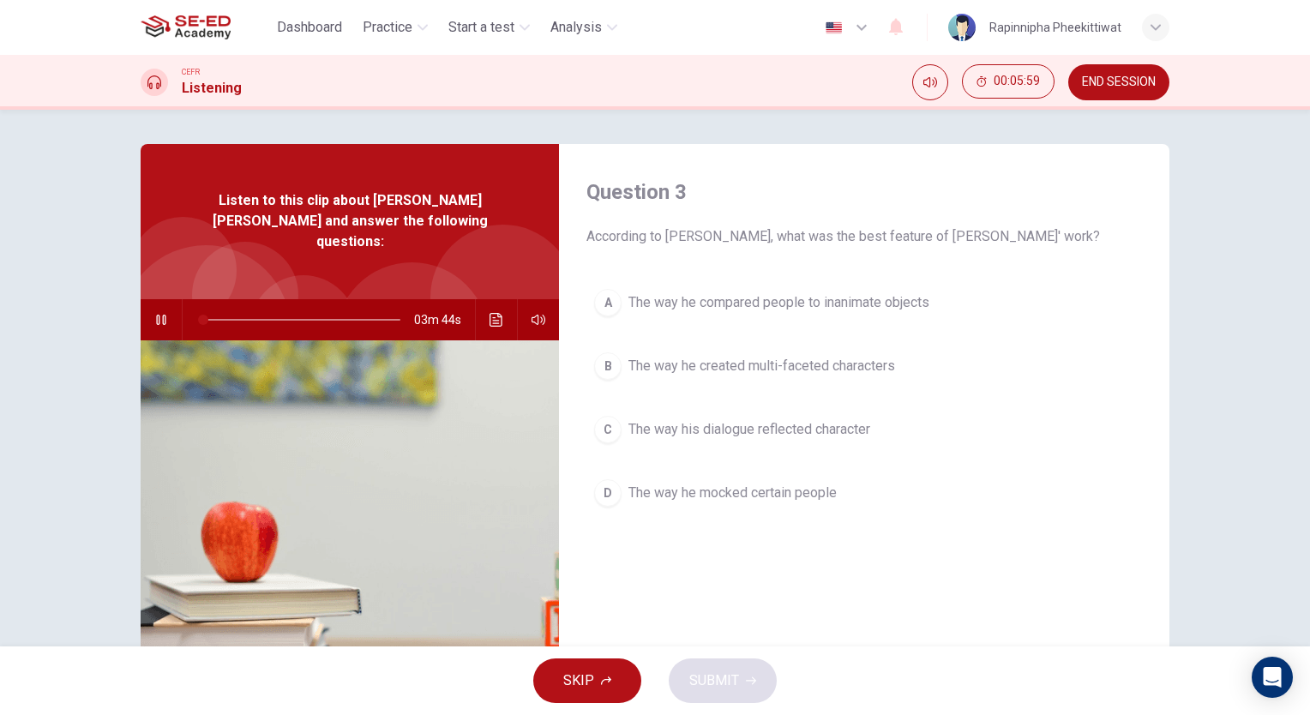
click at [1136, 88] on span "END SESSION" at bounding box center [1119, 82] width 74 height 14
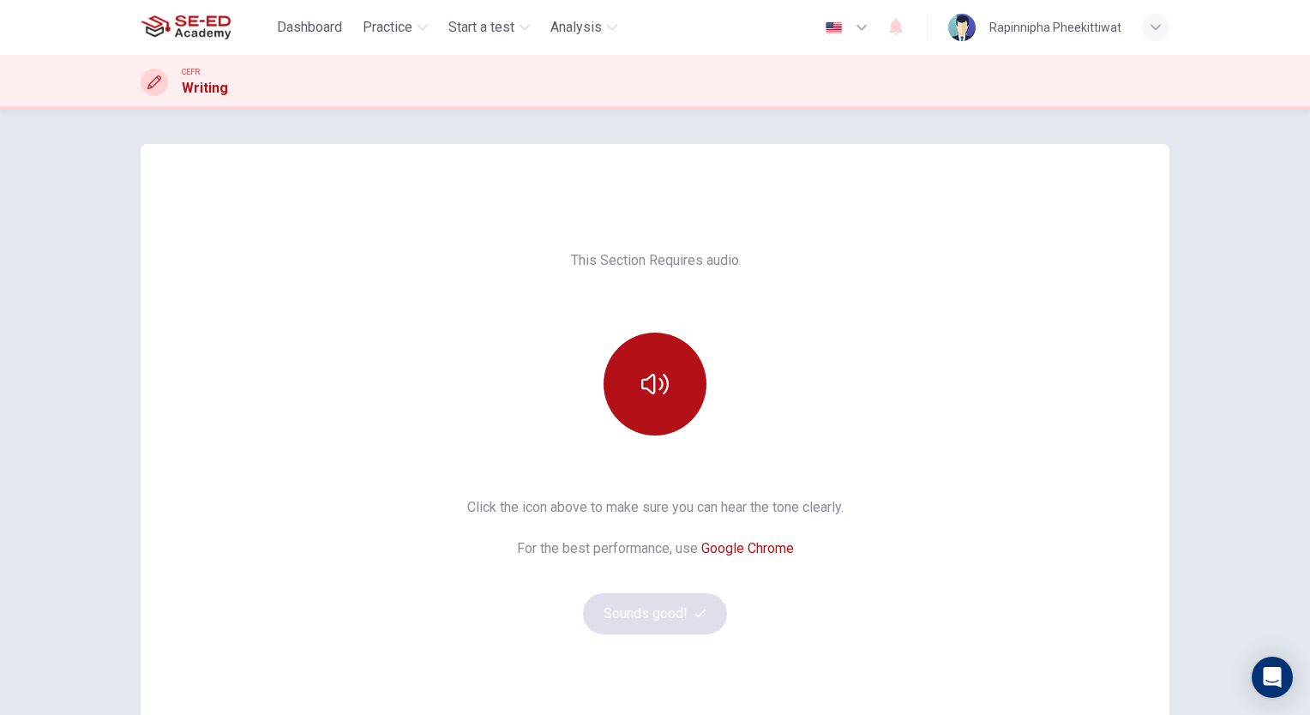
click at [707, 491] on div "This Section Requires audio Click the icon above to make sure you can hear the …" at bounding box center [655, 442] width 1029 height 453
click at [680, 432] on div at bounding box center [655, 384] width 185 height 103
click at [670, 406] on button "button" at bounding box center [655, 384] width 103 height 103
click at [673, 609] on button "Sounds good!" at bounding box center [655, 613] width 144 height 41
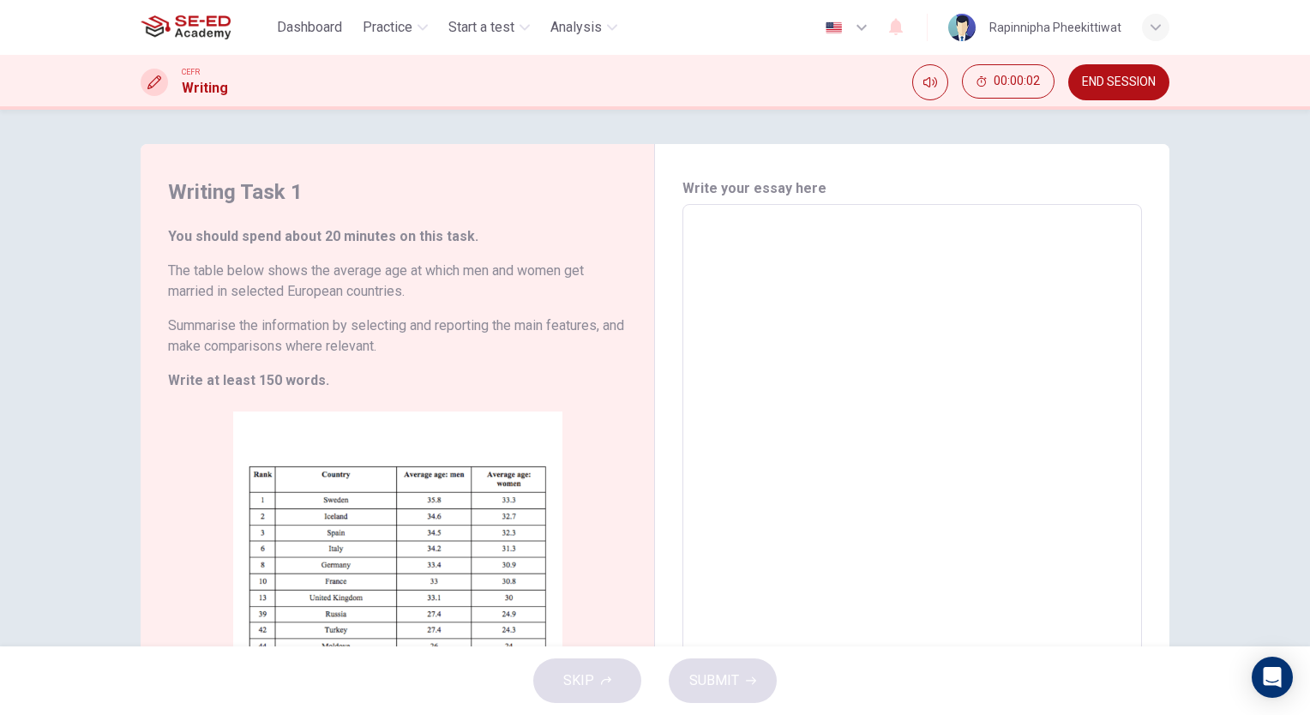
click at [832, 341] on textarea at bounding box center [913, 458] width 436 height 478
type textarea "s"
type textarea "x"
type textarea "ss"
type textarea "x"
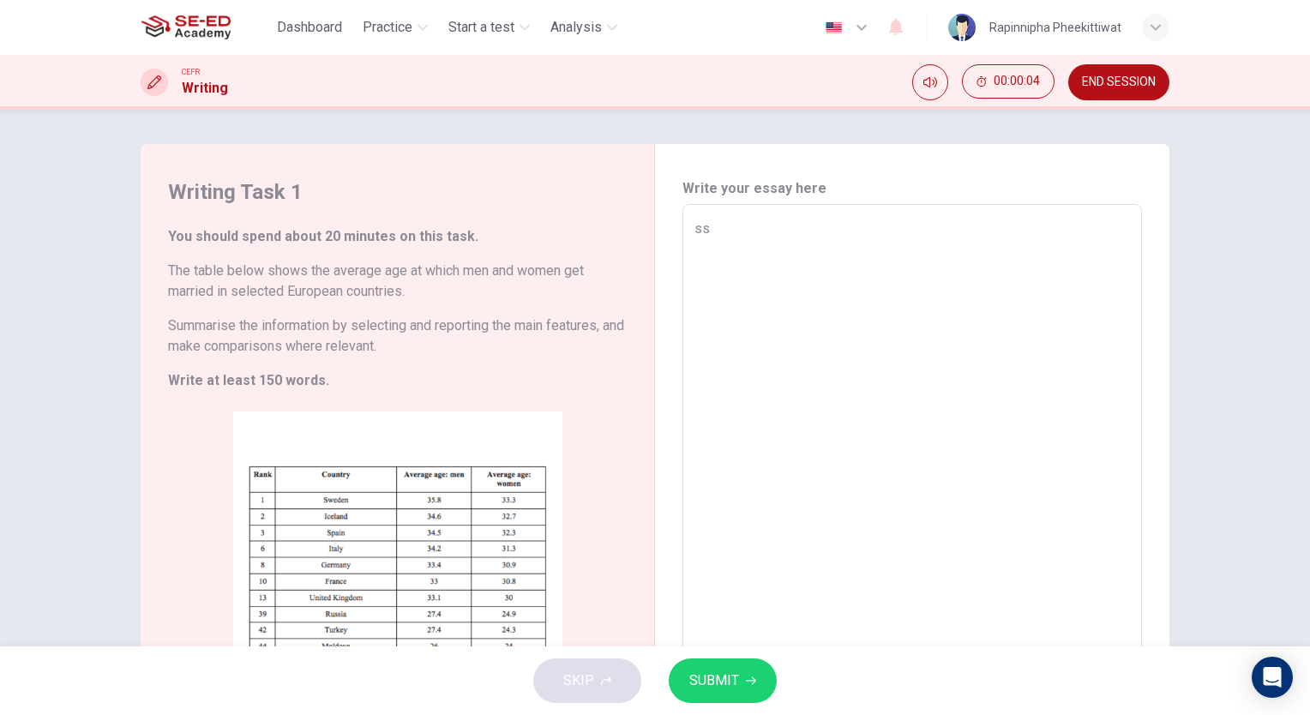
type textarea "ss"
click at [721, 687] on span "SUBMIT" at bounding box center [714, 681] width 50 height 24
type textarea "x"
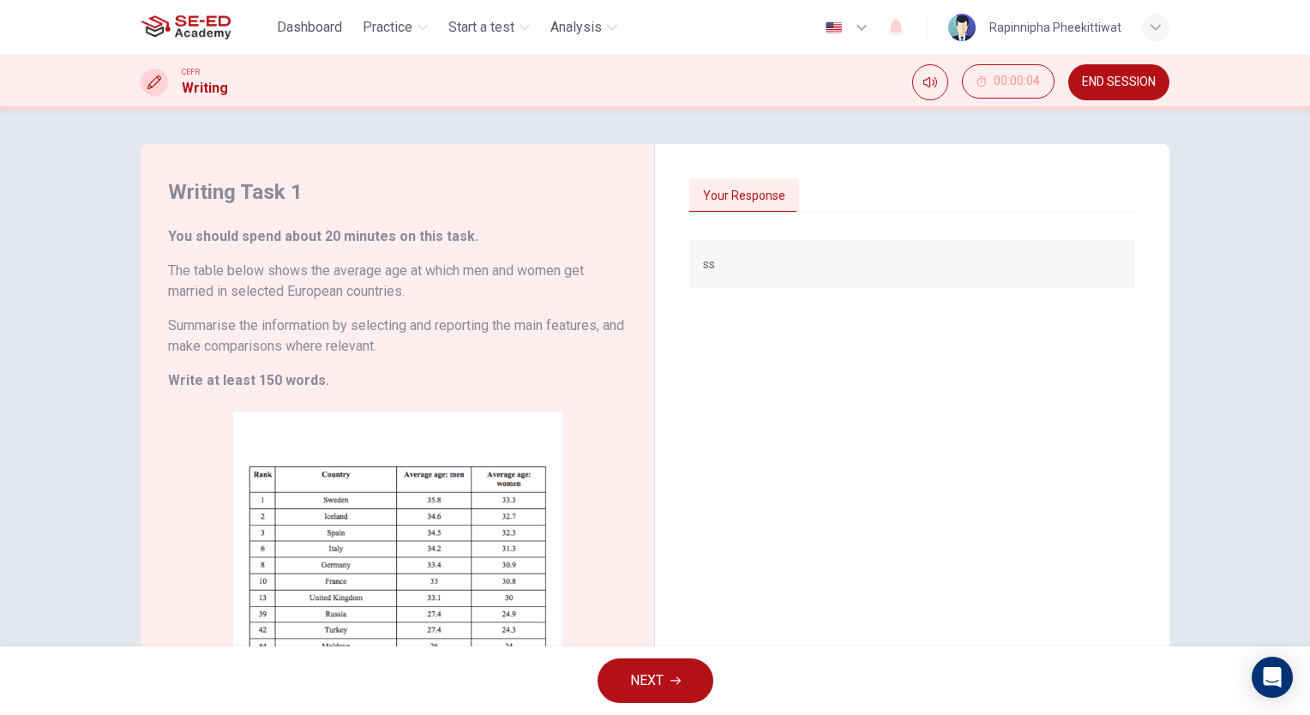
click at [699, 687] on button "NEXT" at bounding box center [656, 681] width 116 height 45
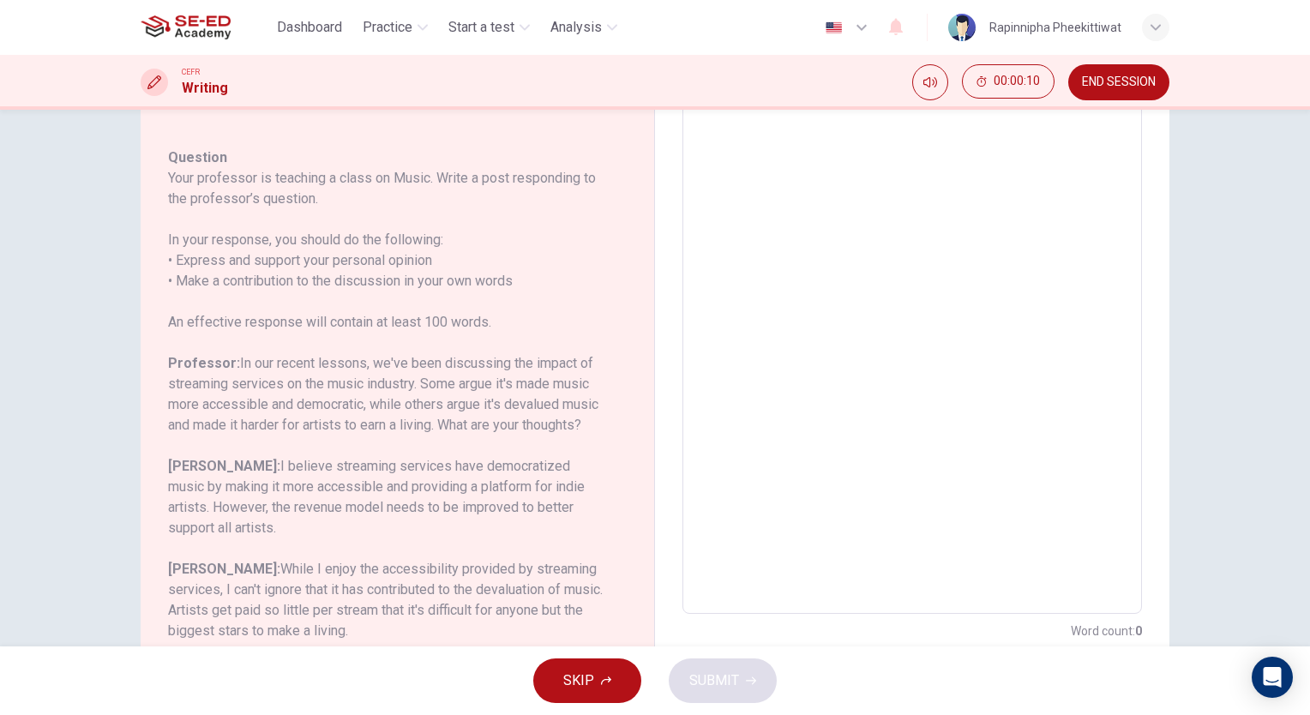
scroll to position [226, 0]
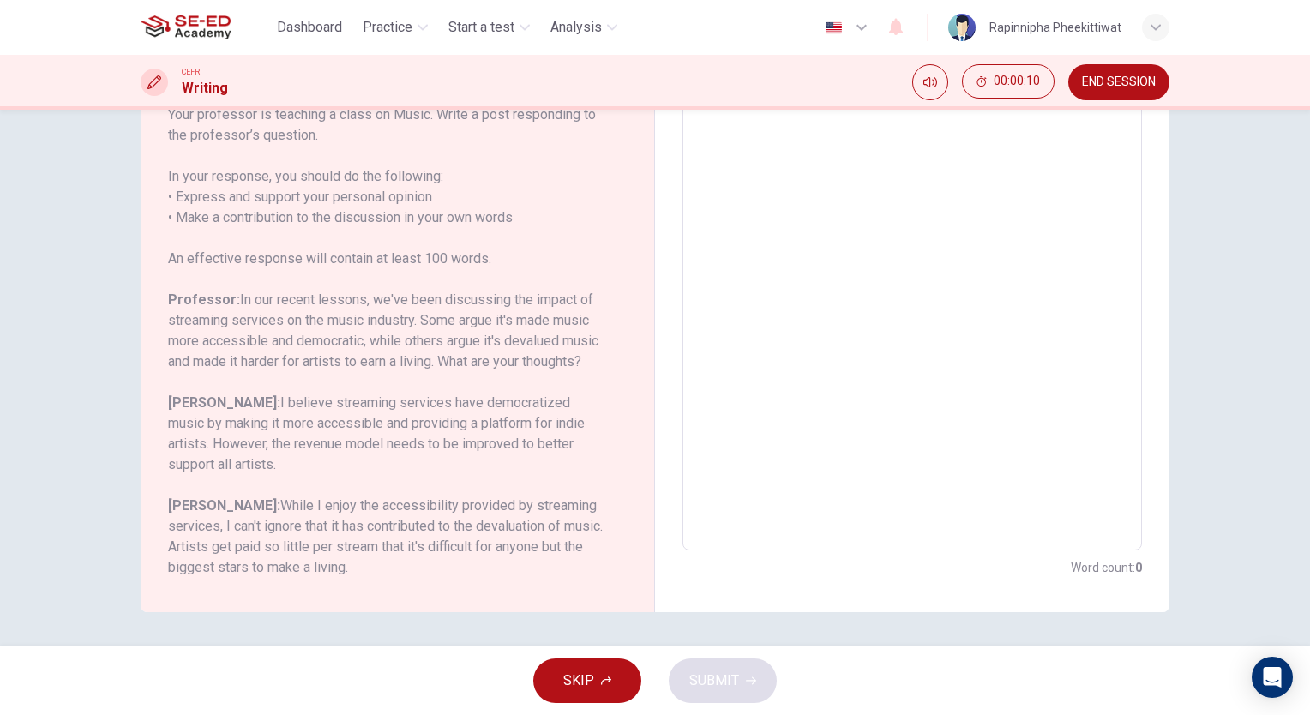
click at [622, 660] on button "SKIP" at bounding box center [587, 681] width 108 height 45
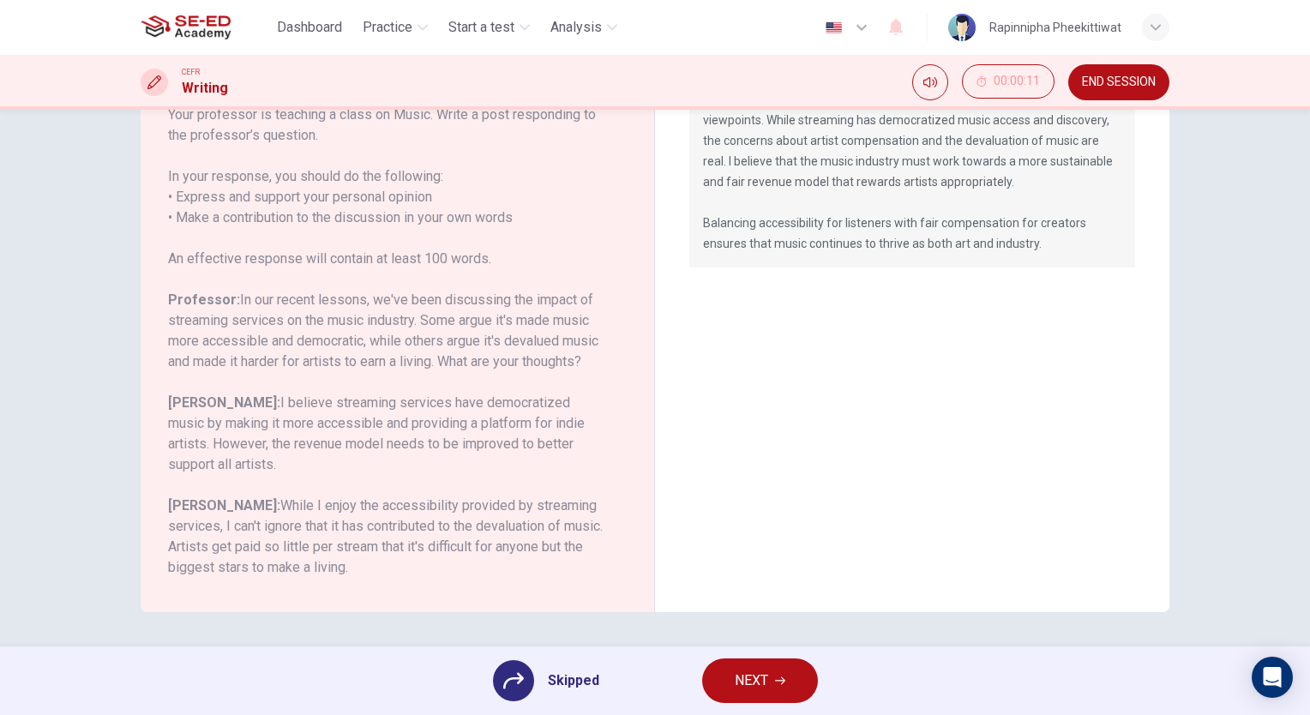
click at [792, 681] on button "NEXT" at bounding box center [760, 681] width 116 height 45
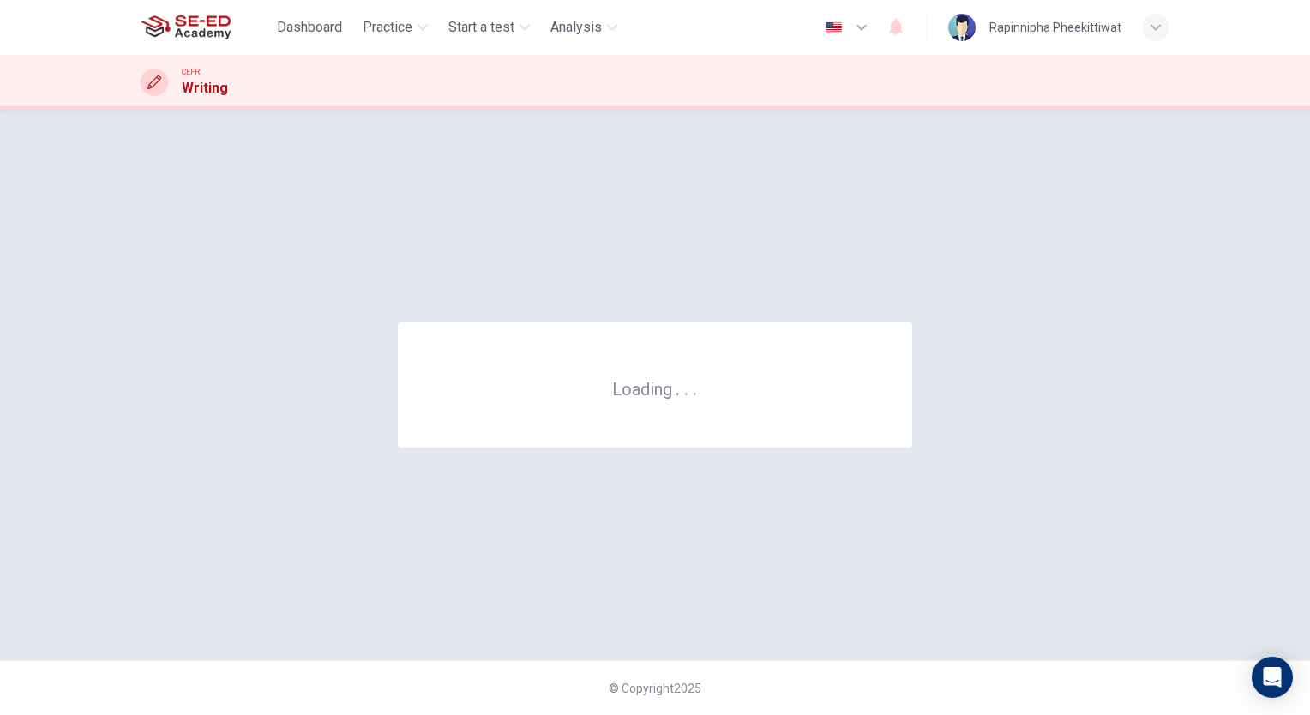
scroll to position [0, 0]
